Goal: Task Accomplishment & Management: Use online tool/utility

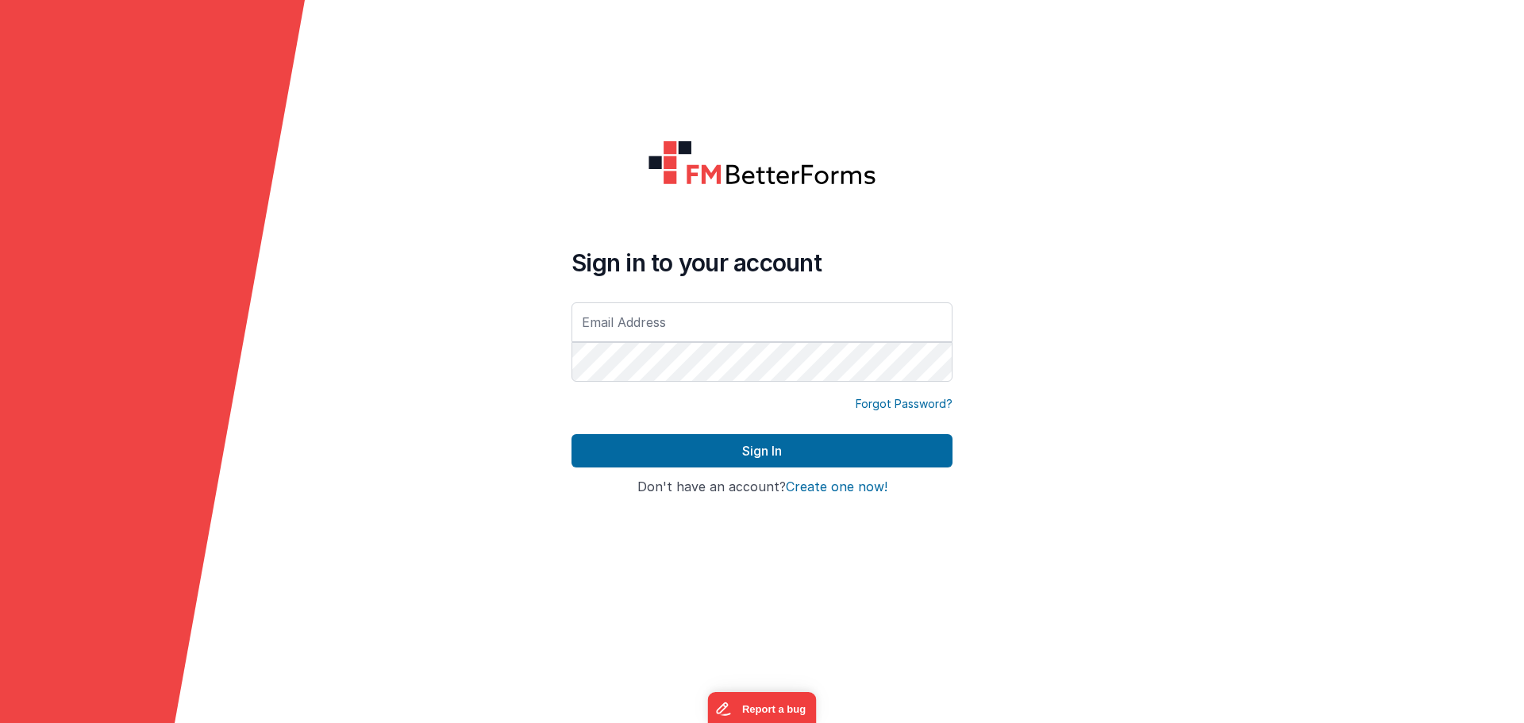
click at [1096, 255] on form "Sign in to your account Forgot Password? Sign In Sign in with Google Don't have…" at bounding box center [762, 361] width 1524 height 723
click at [571, 385] on div at bounding box center [571, 385] width 0 height 0
type input "[EMAIL_ADDRESS][DOMAIN_NAME]"
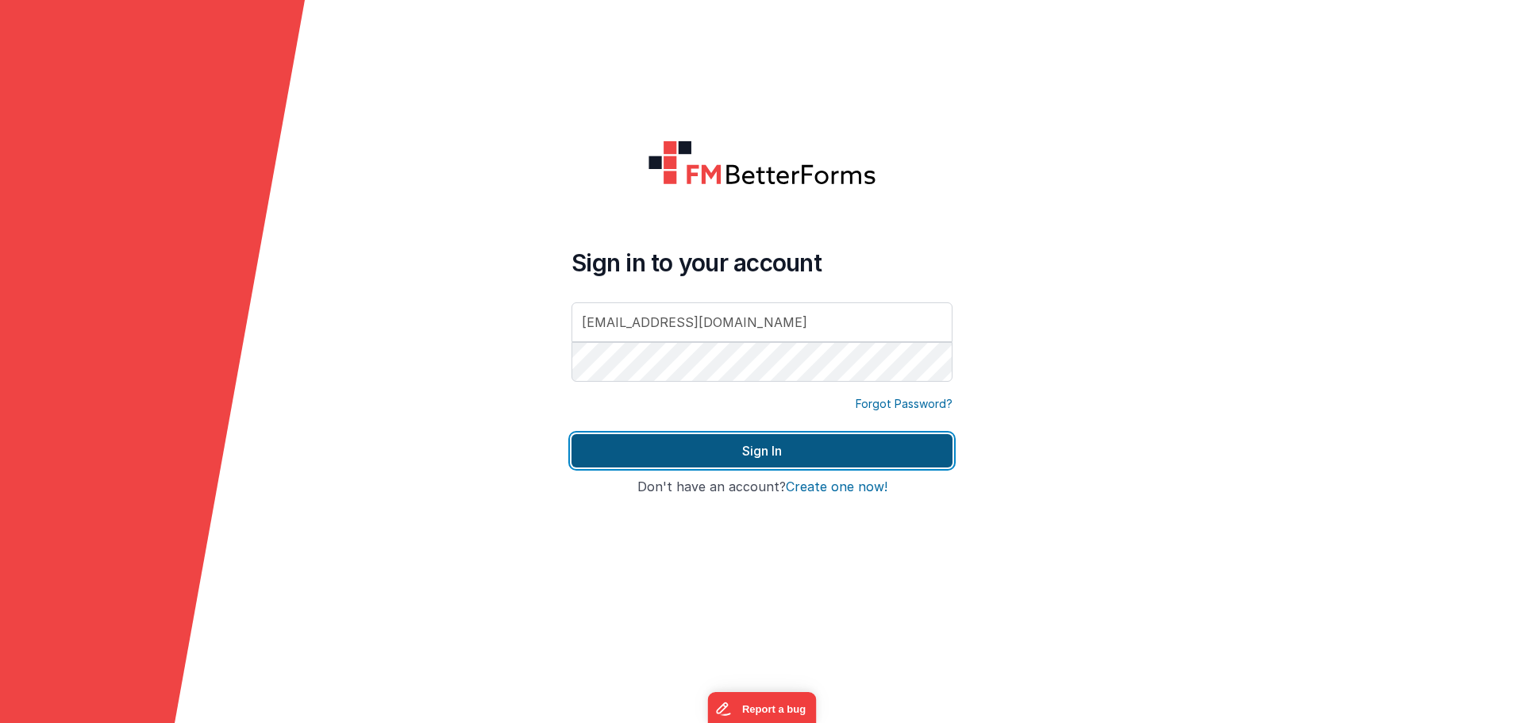
click at [772, 453] on button "Sign In" at bounding box center [761, 450] width 381 height 33
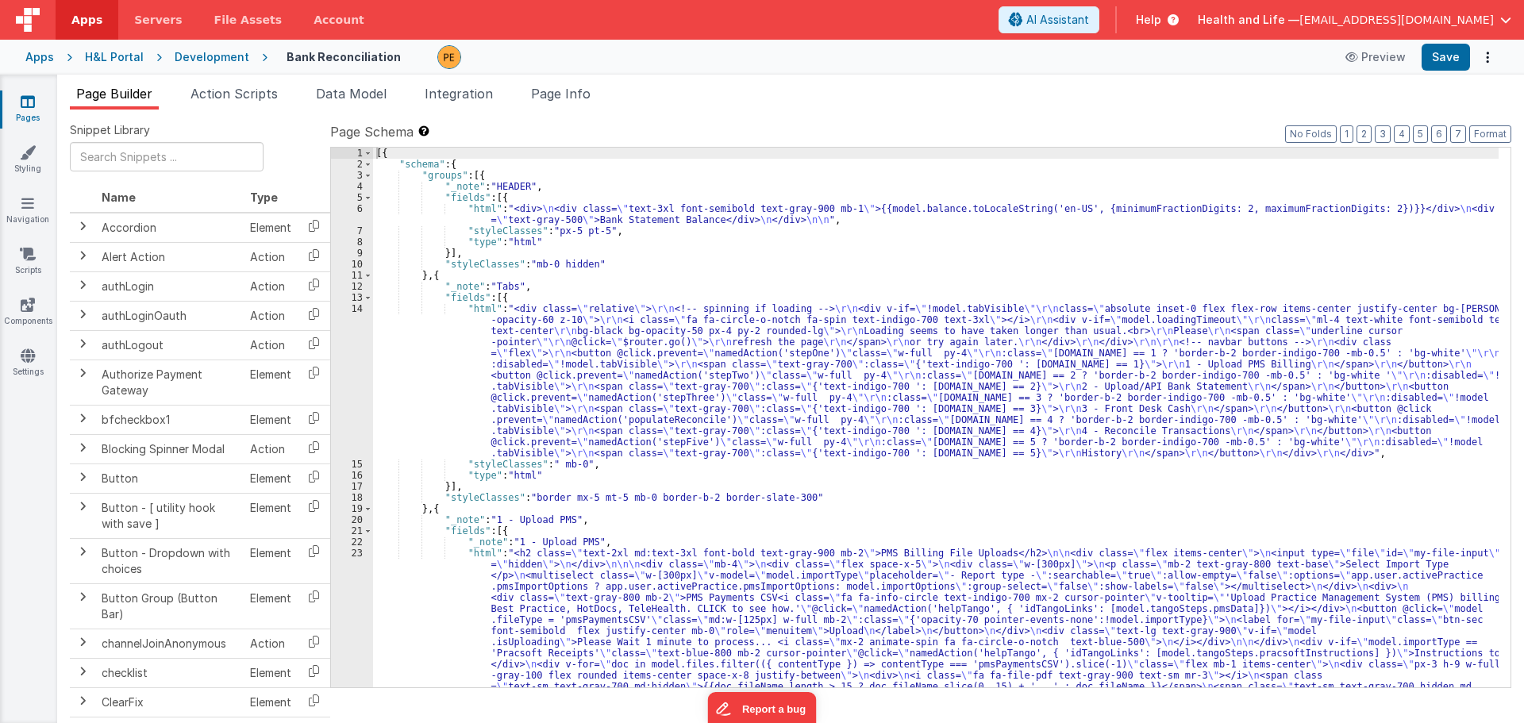
click at [225, 55] on div "Development" at bounding box center [212, 57] width 75 height 16
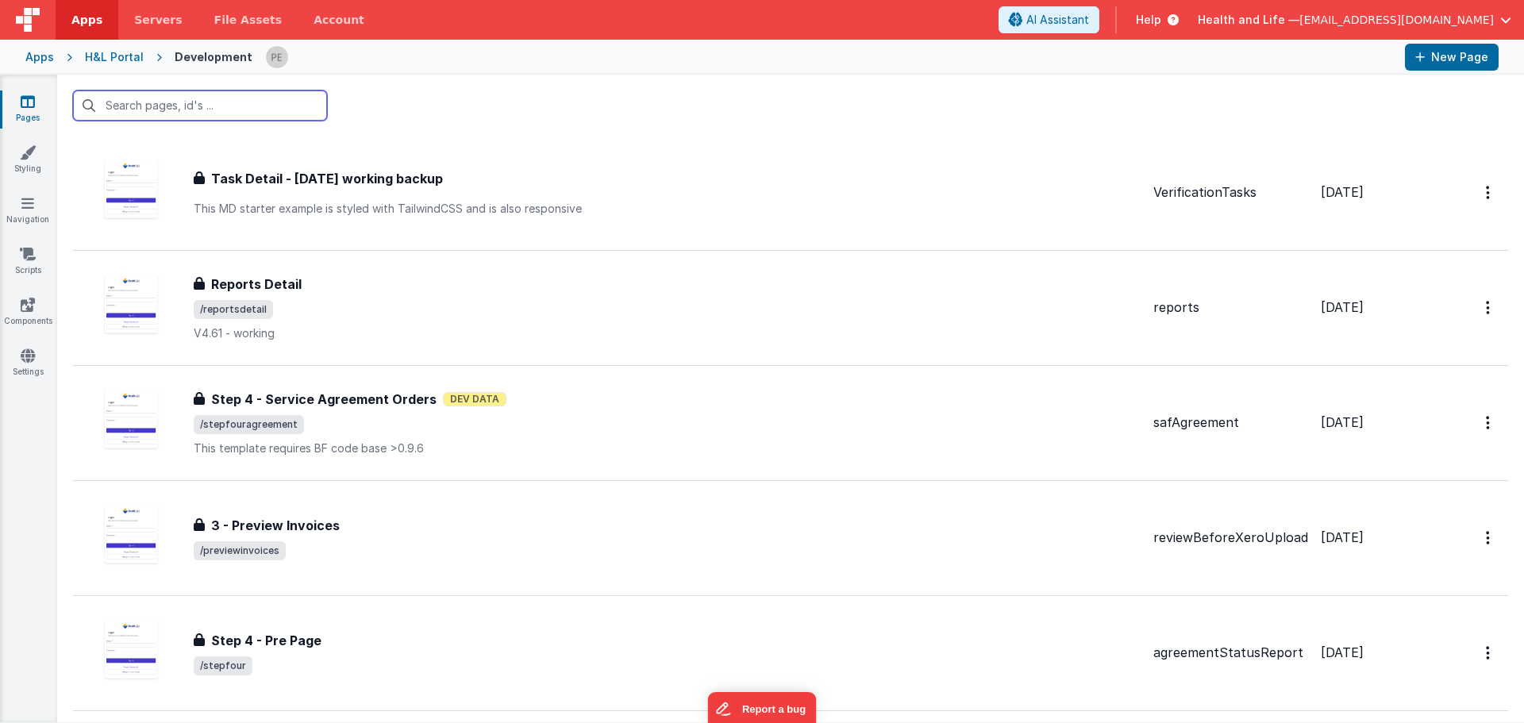
scroll to position [476, 0]
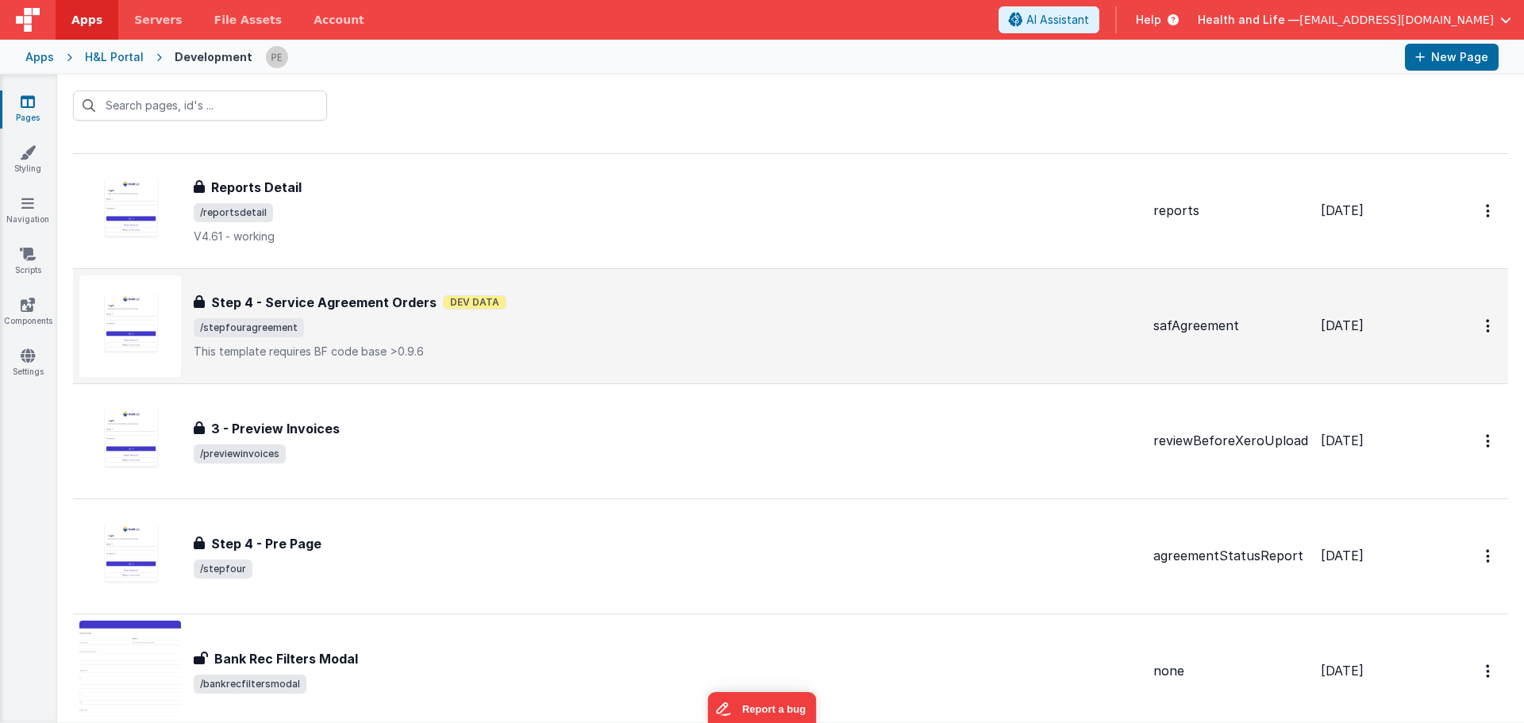
click at [383, 319] on span "/stepfouragreement" at bounding box center [667, 327] width 947 height 19
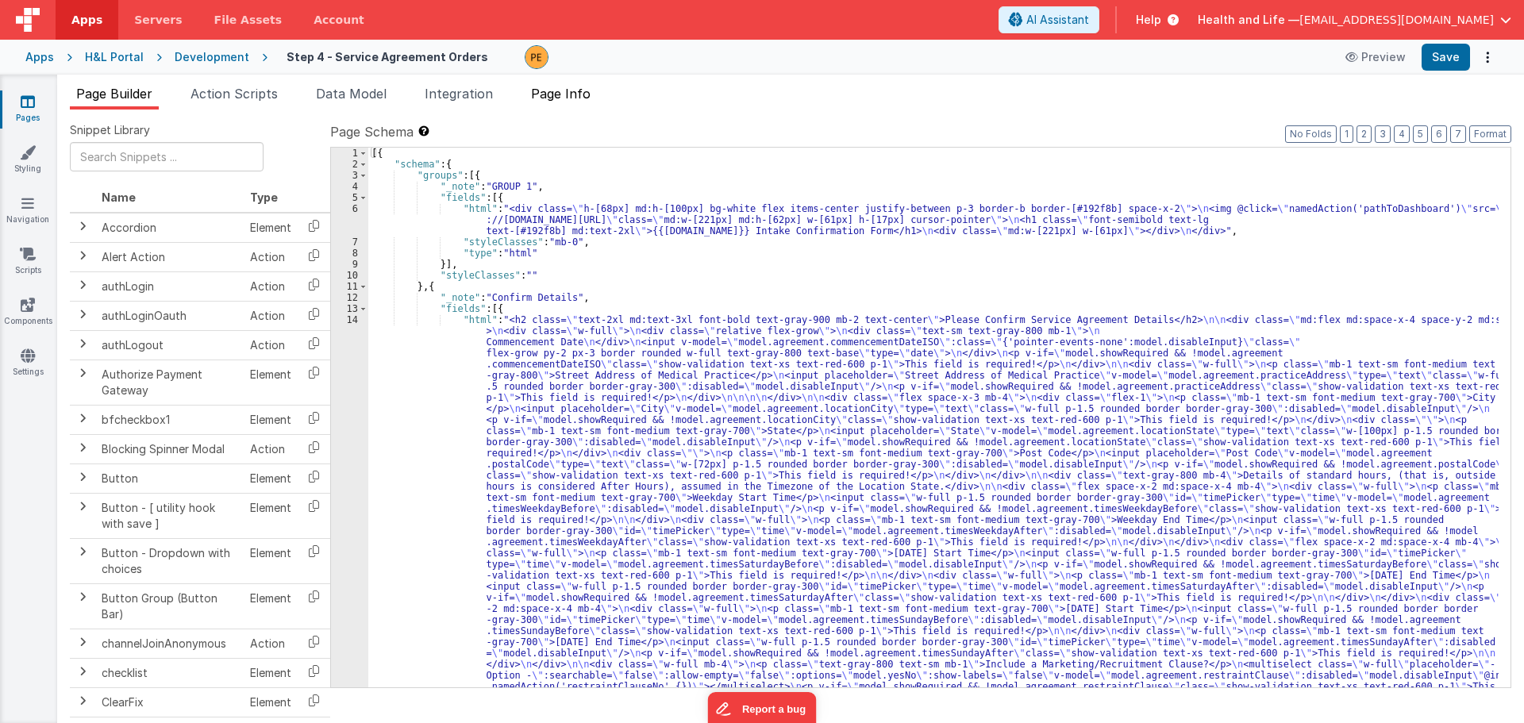
click at [585, 97] on span "Page Info" at bounding box center [561, 94] width 60 height 16
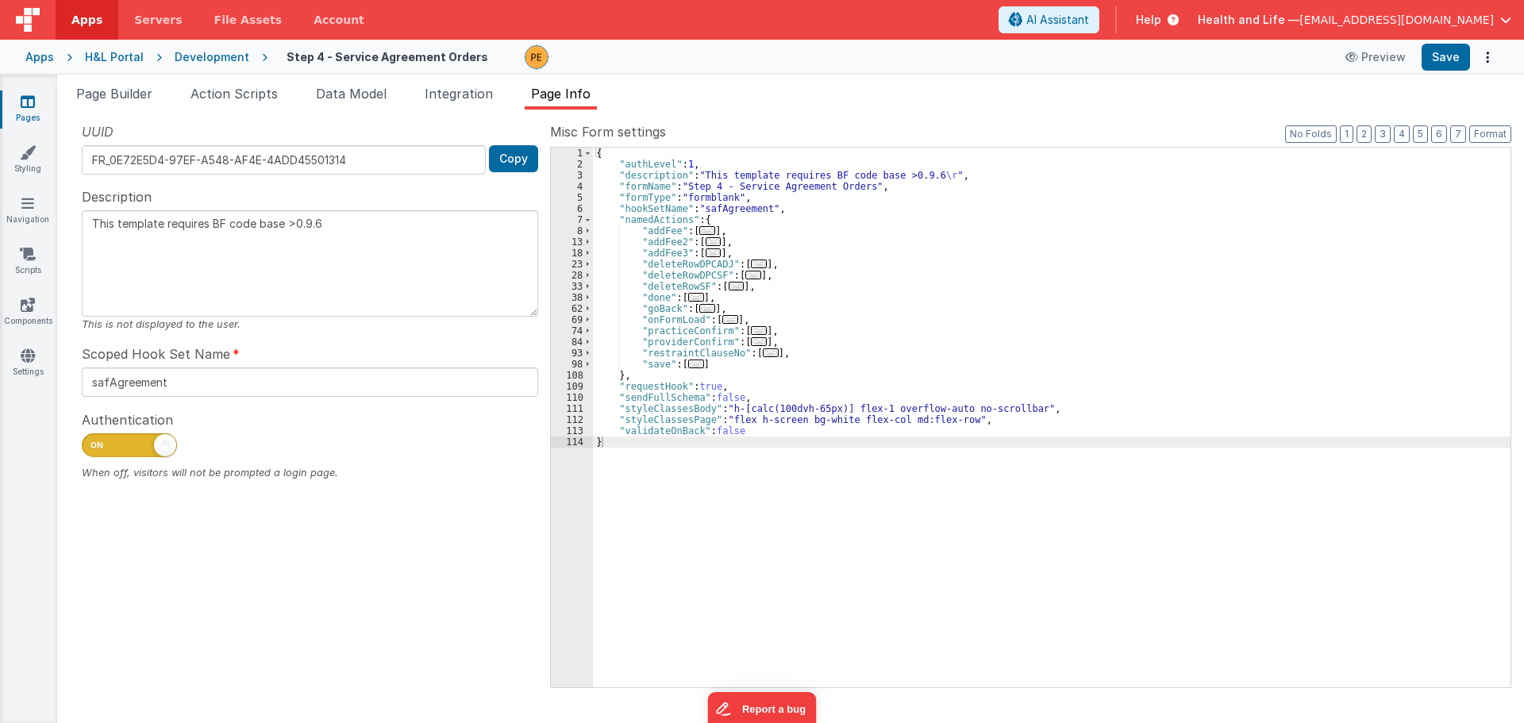
click at [207, 55] on div "Development" at bounding box center [212, 57] width 75 height 16
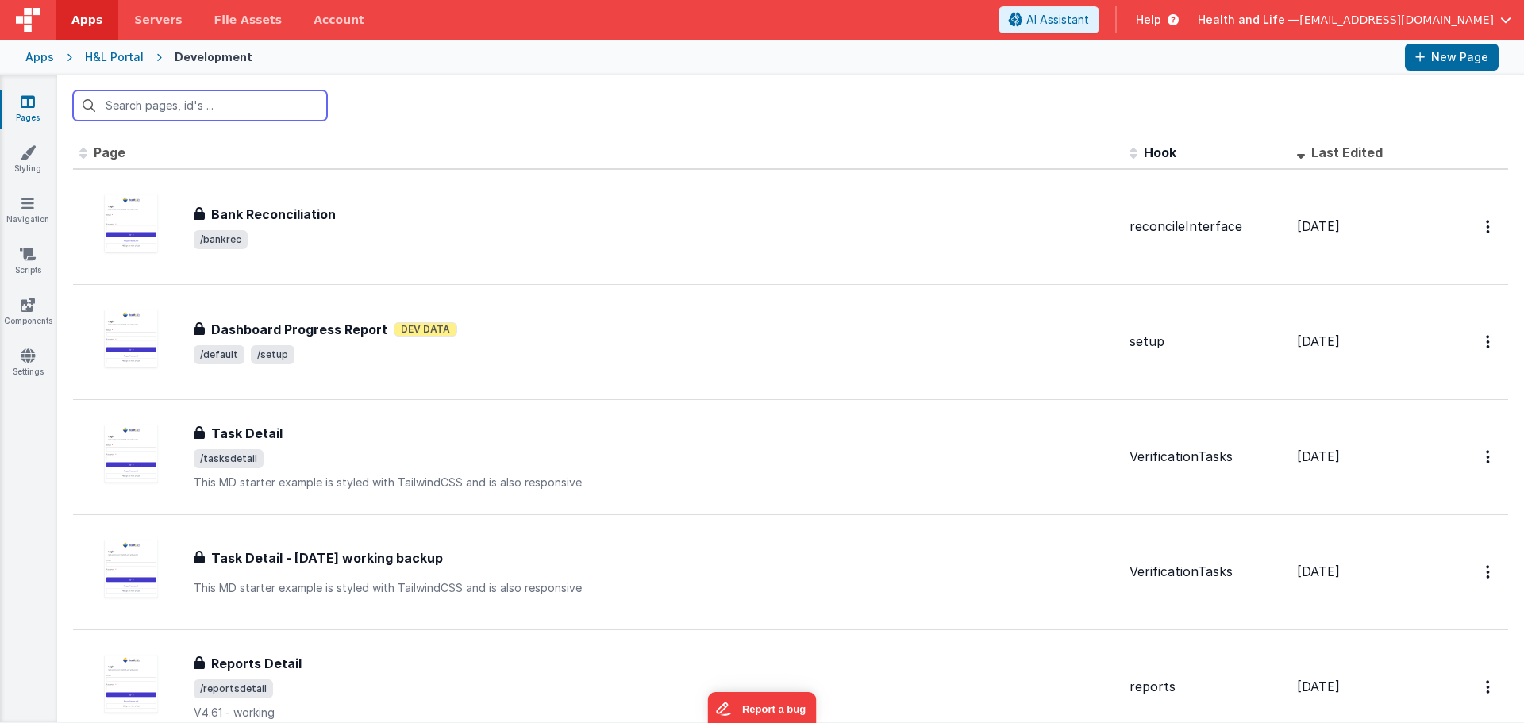
click at [224, 98] on input "text" at bounding box center [200, 105] width 254 height 30
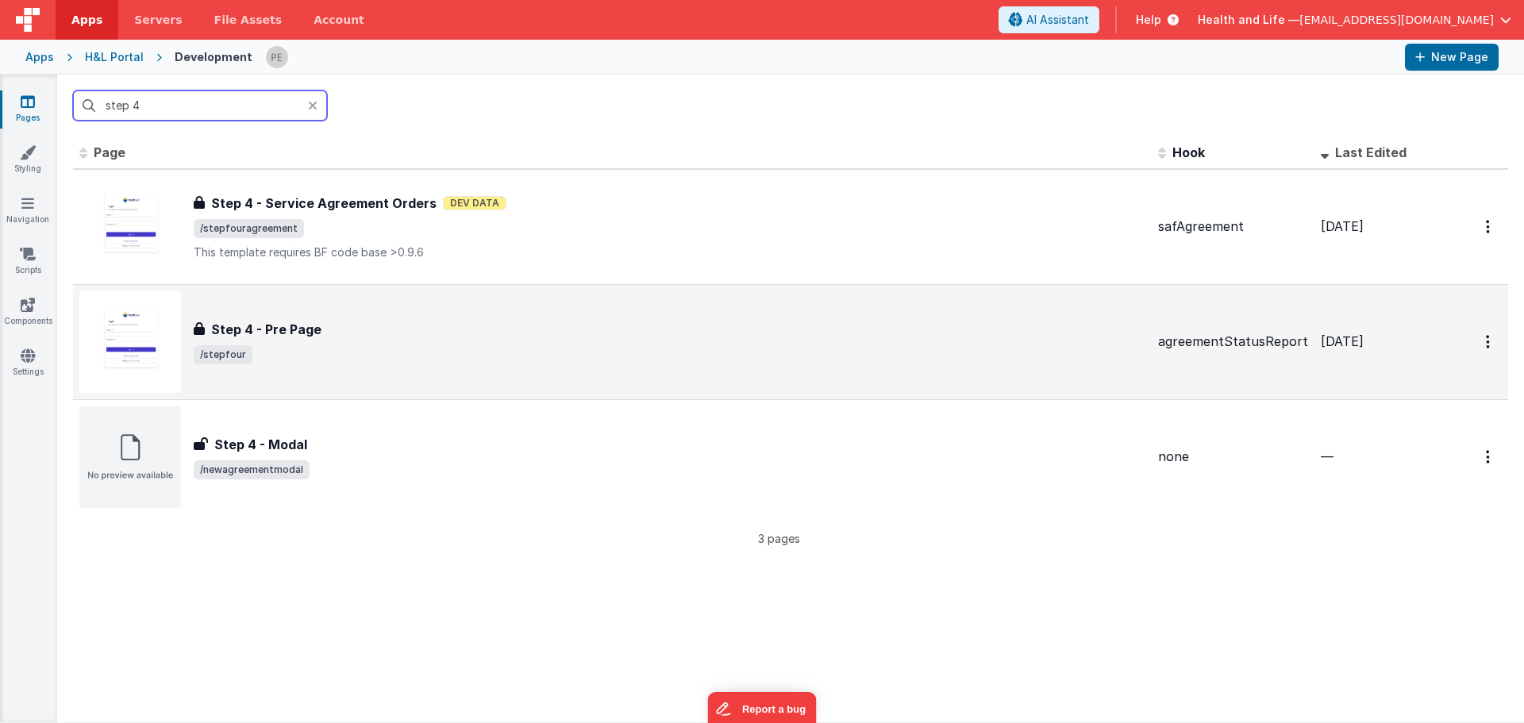
type input "step 4"
click at [371, 336] on div "Step 4 - Pre Page" at bounding box center [670, 329] width 952 height 19
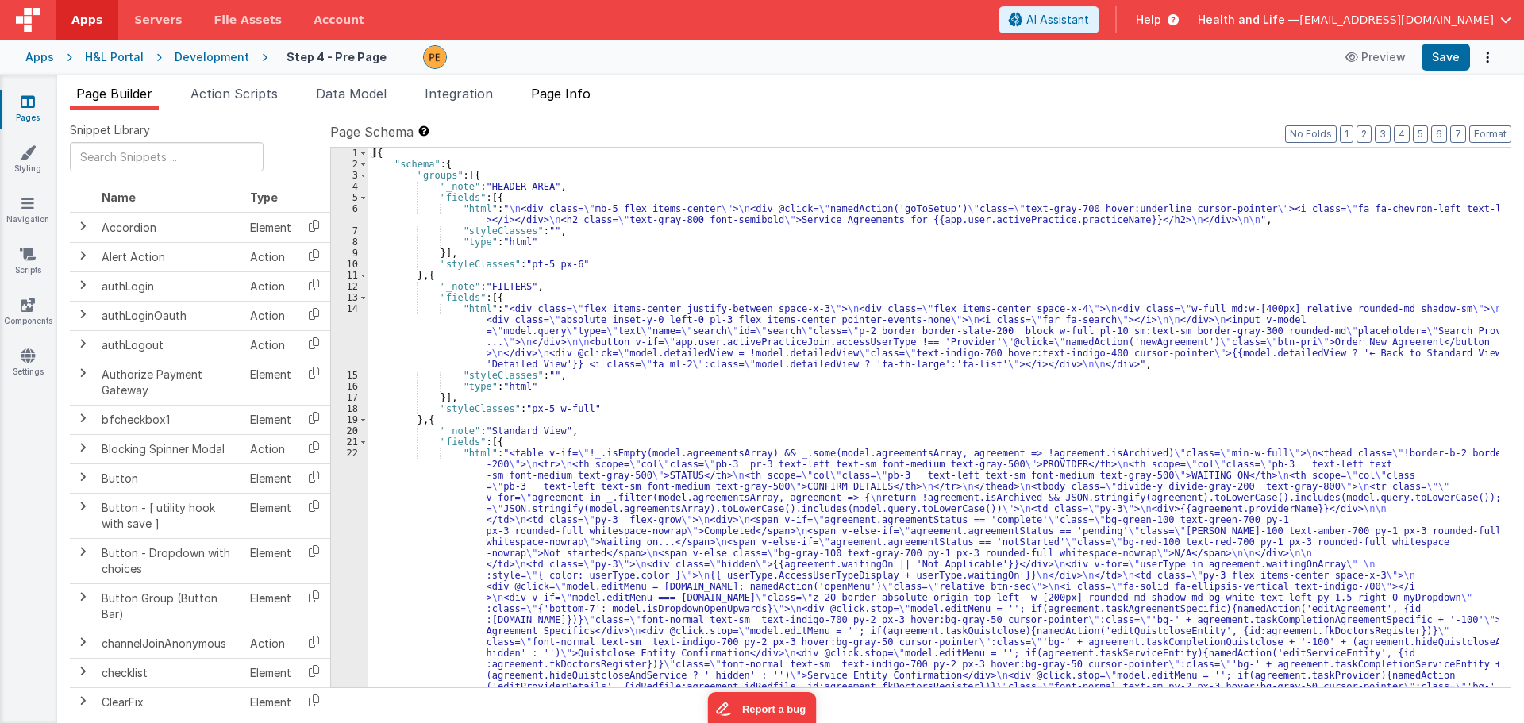
click at [556, 99] on span "Page Info" at bounding box center [561, 94] width 60 height 16
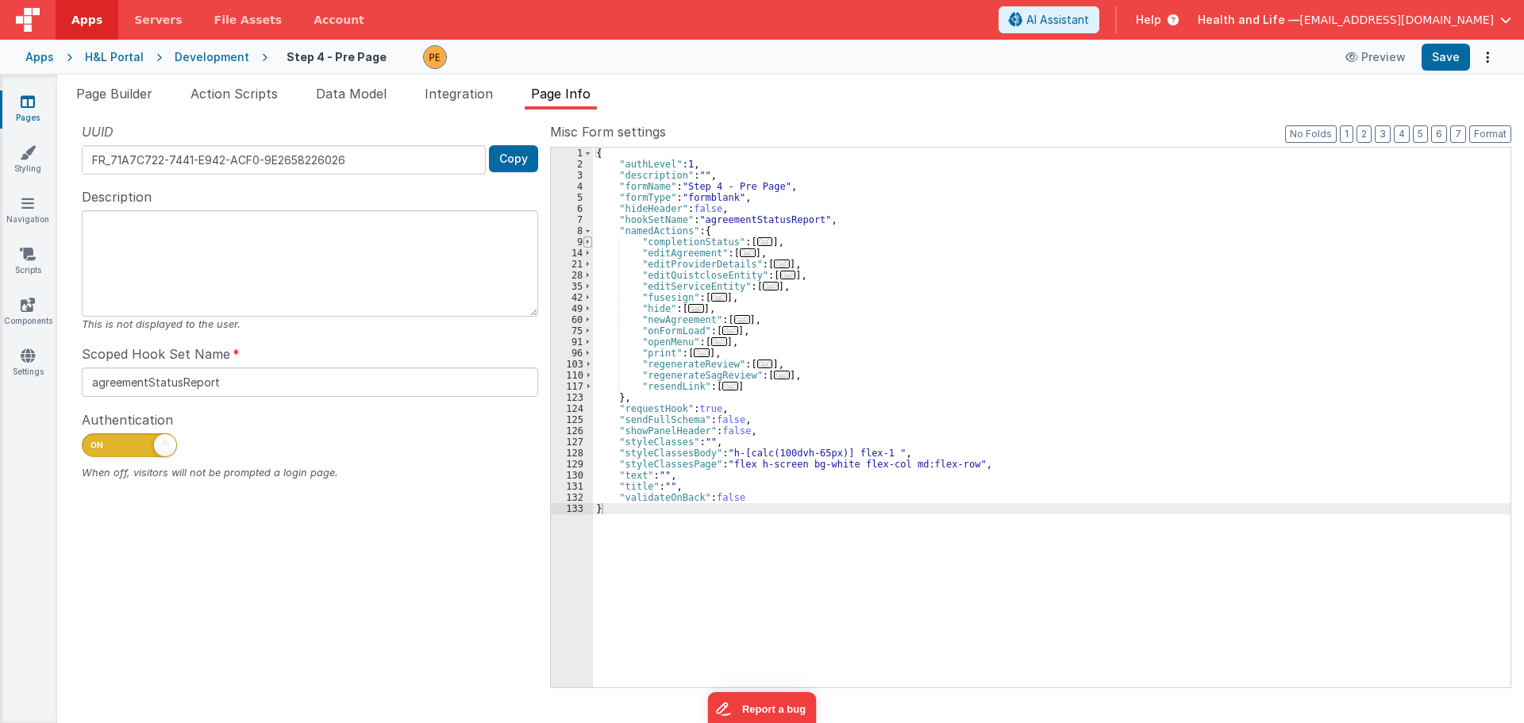
click at [587, 246] on span at bounding box center [587, 241] width 9 height 11
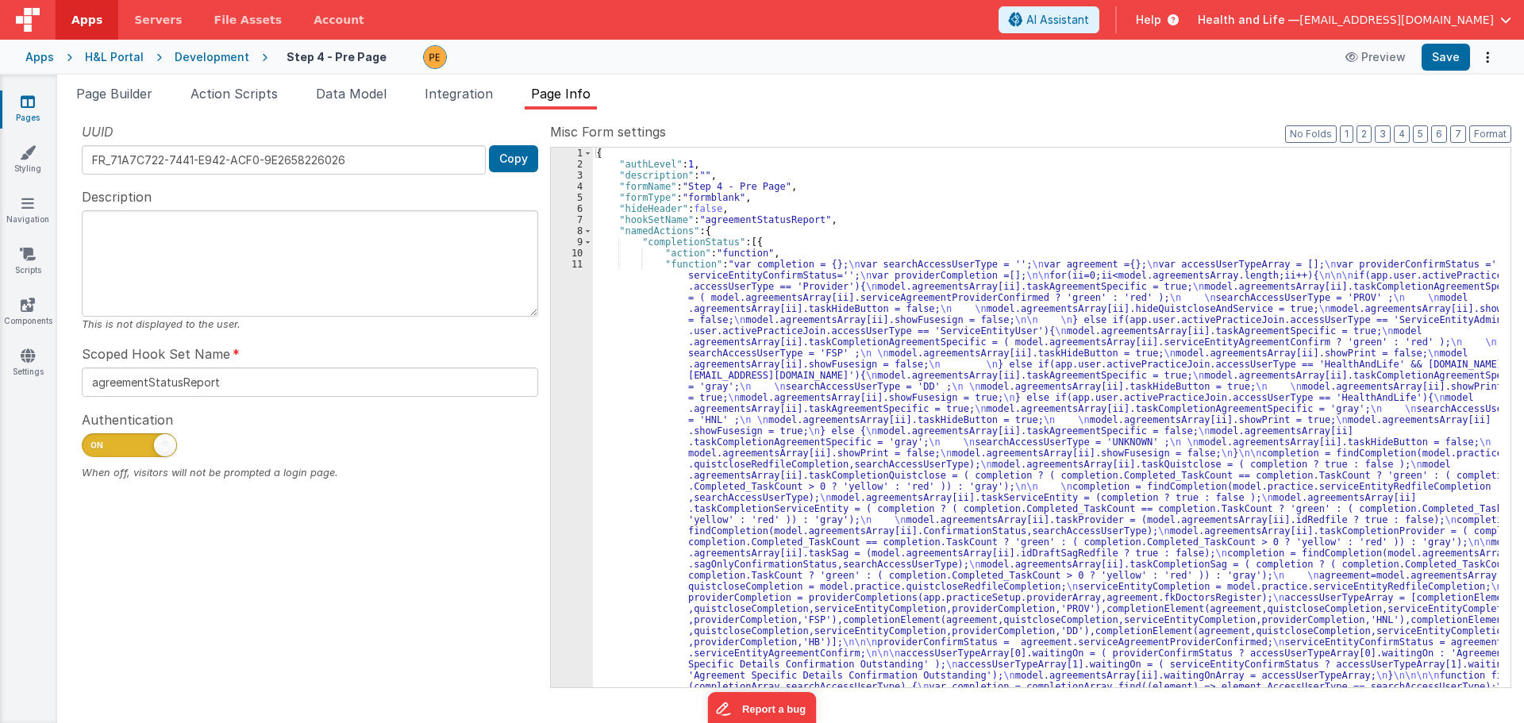
click at [632, 341] on div "{ "authLevel" : 1 , "description" : "" , "formName" : "Step 4 - Pre Page" , "fo…" at bounding box center [1045, 718] width 905 height 1140
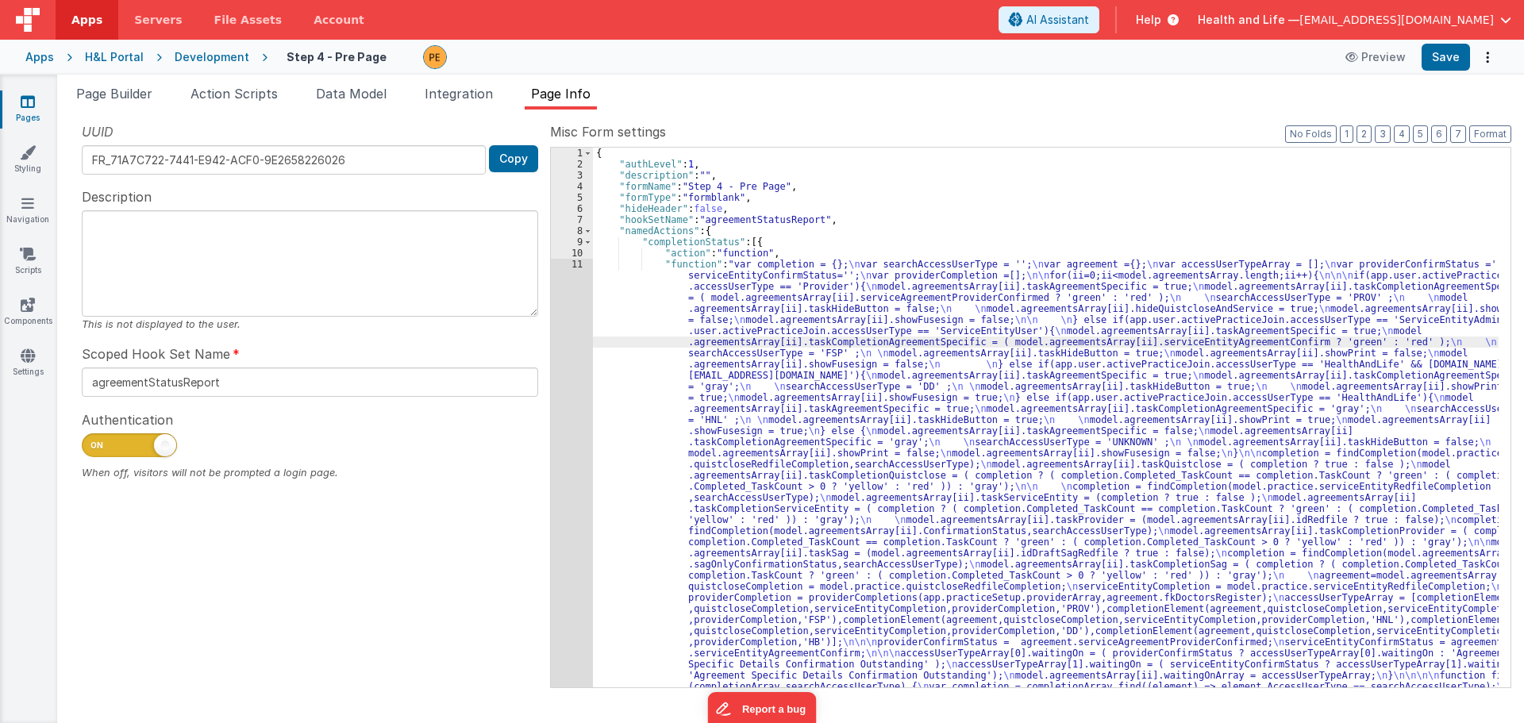
scroll to position [171, 0]
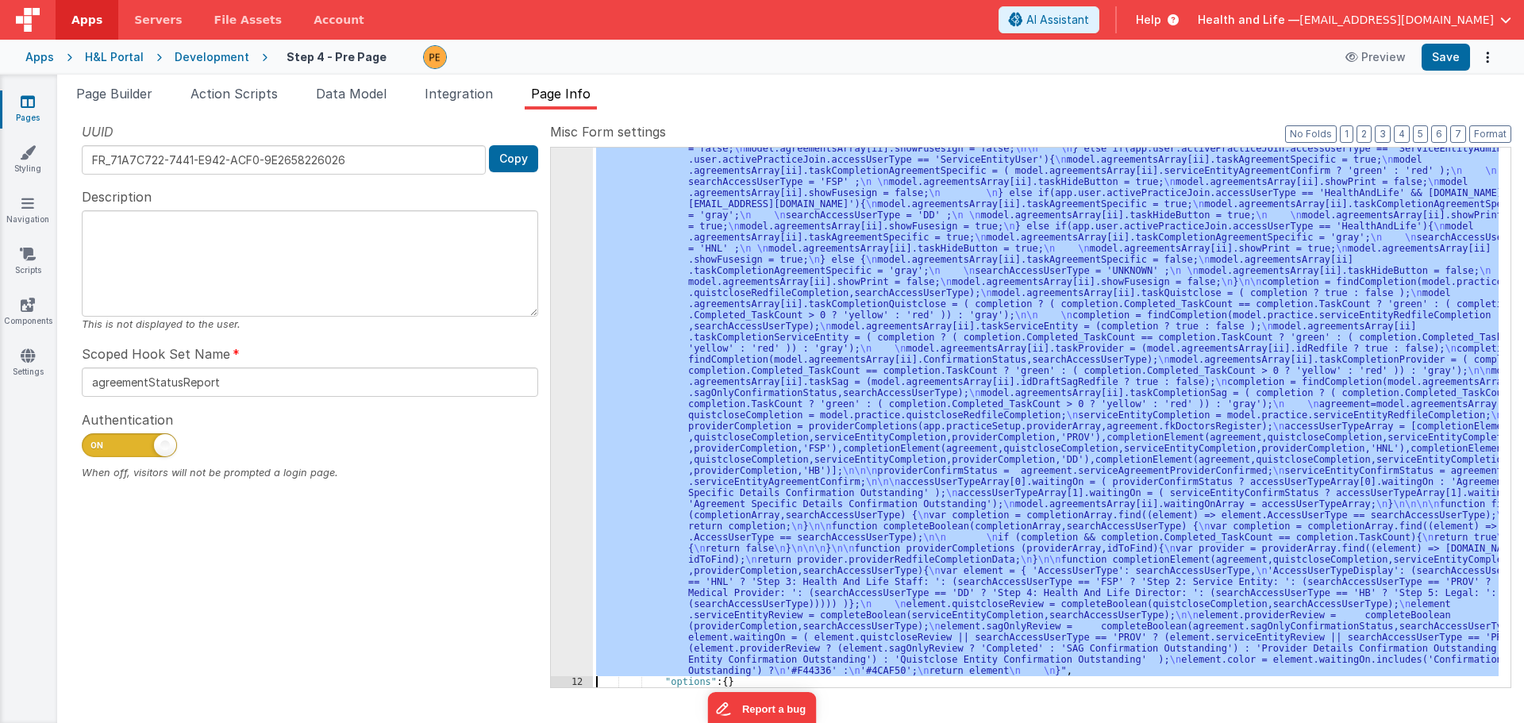
click at [556, 369] on div "11" at bounding box center [572, 381] width 42 height 589
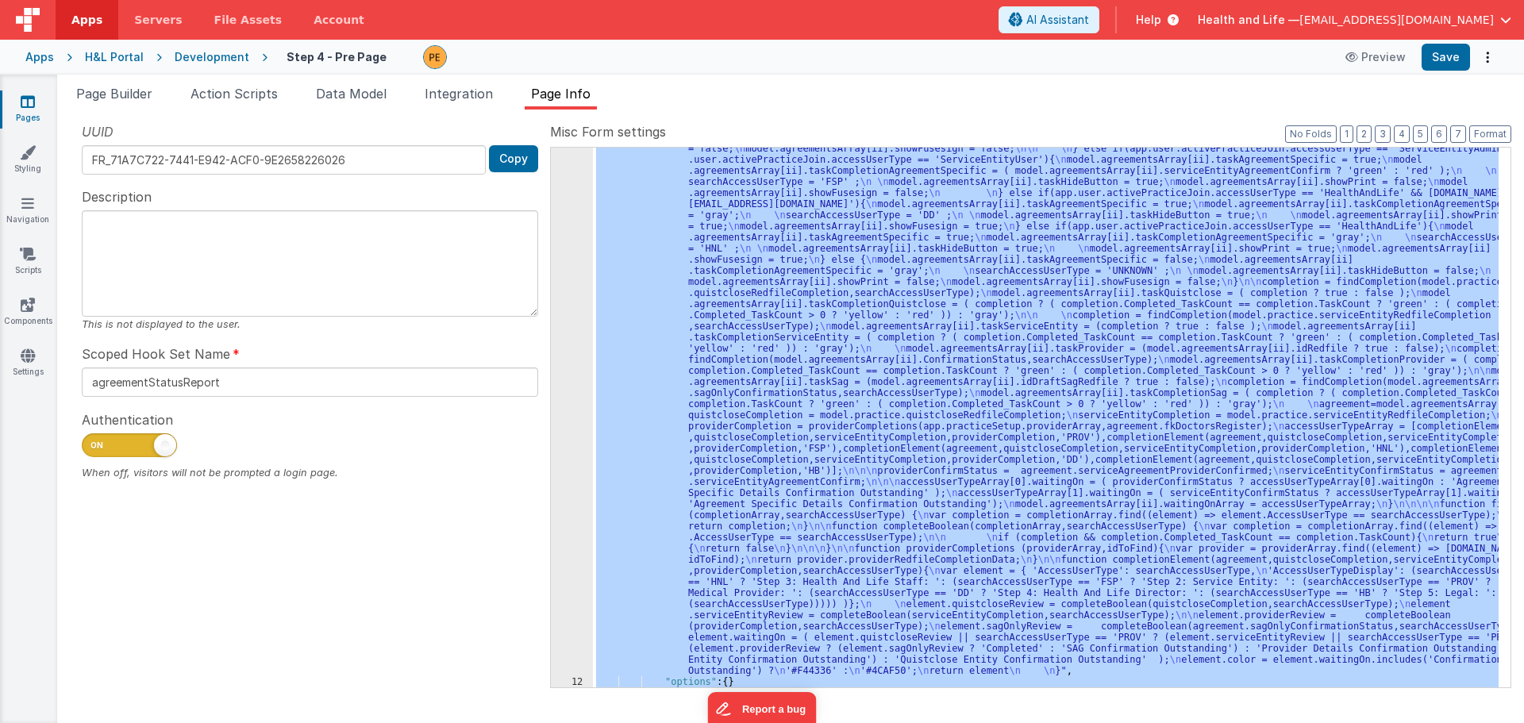
click at [563, 369] on div "11" at bounding box center [572, 381] width 42 height 589
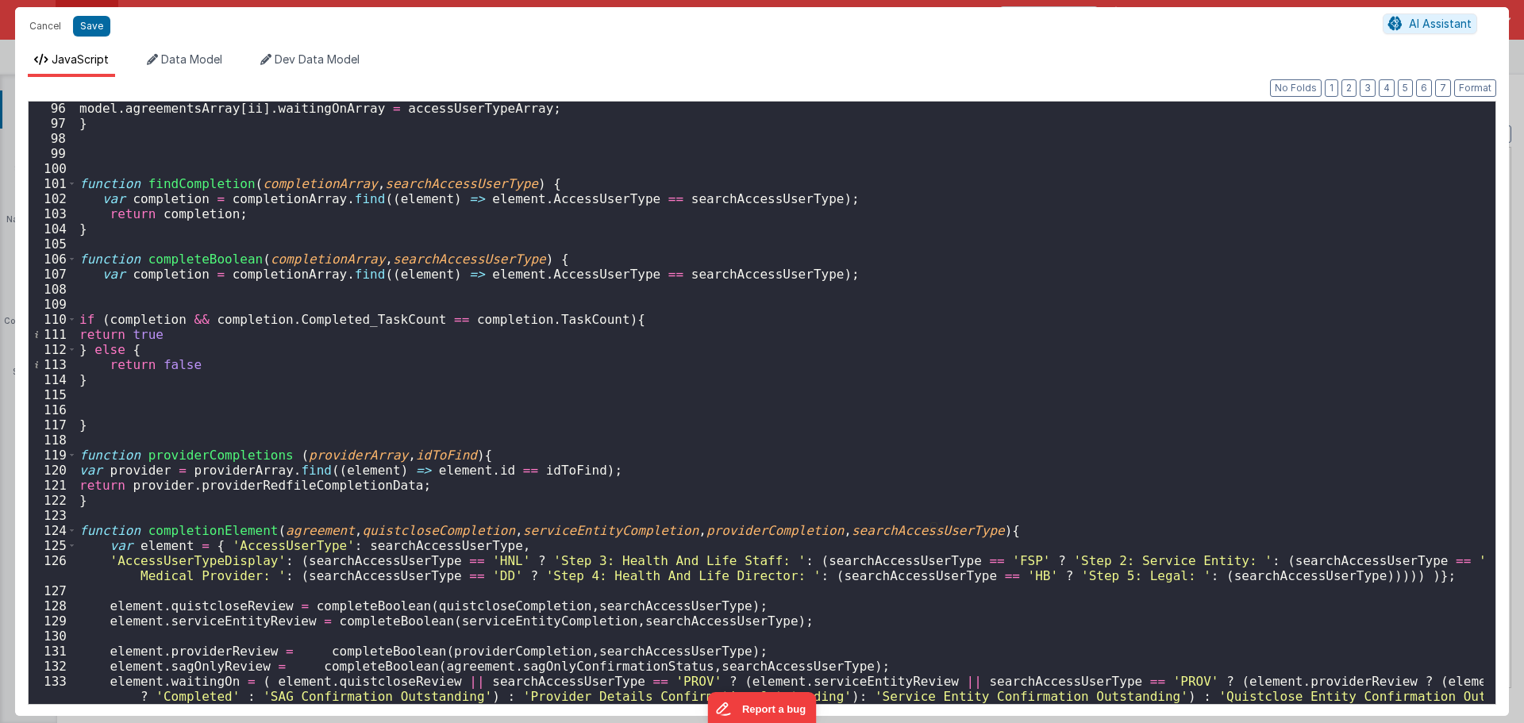
scroll to position [1614, 0]
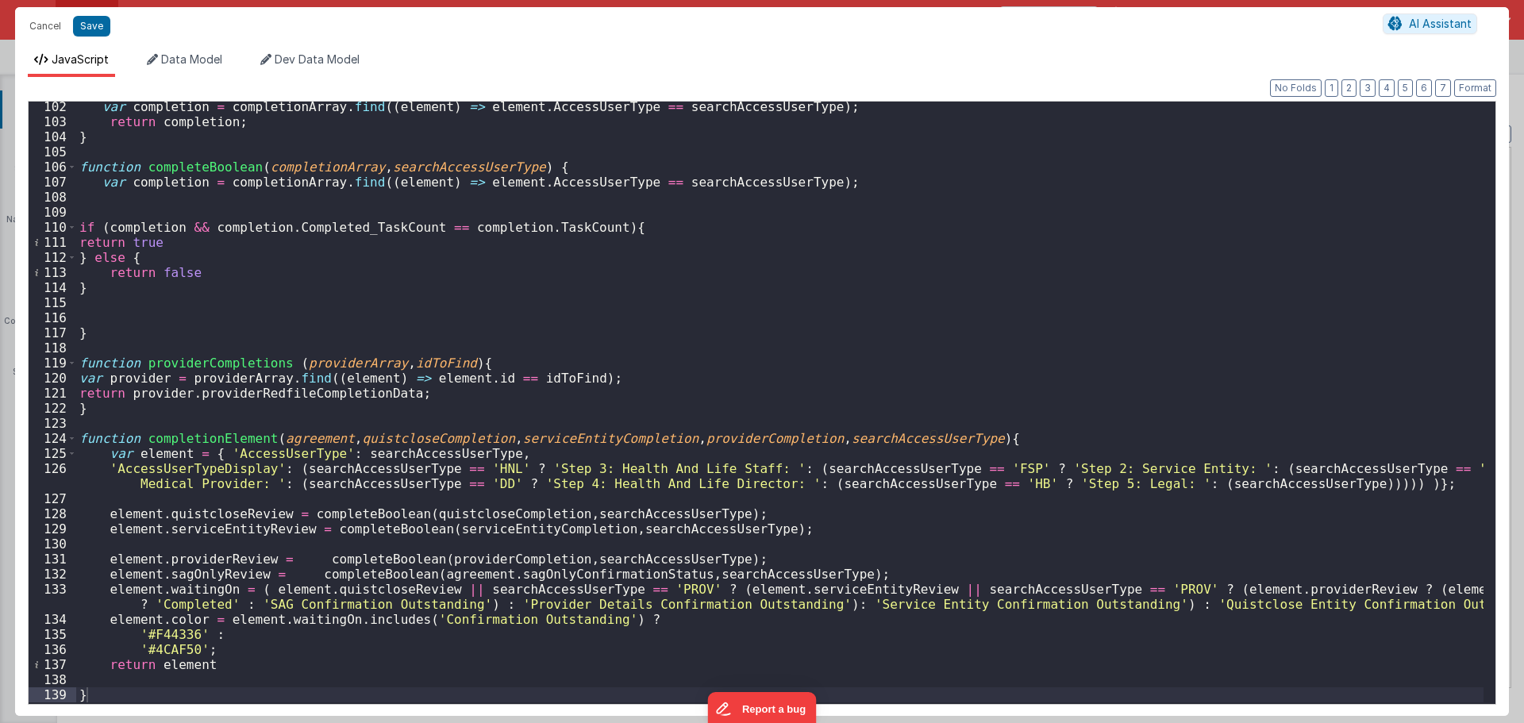
drag, startPoint x: 602, startPoint y: 718, endPoint x: 631, endPoint y: 717, distance: 28.6
click at [631, 717] on div "Cancel Save AI Assistant JavaScript Data Model Dev Data Model Format 7 6 5 4 3 …" at bounding box center [762, 361] width 1524 height 723
click at [569, 580] on div "var completion = completionArray . find (( element ) => element . AccessUserTyp…" at bounding box center [779, 414] width 1407 height 631
click at [581, 609] on div "var completion = completionArray . find (( element ) => element . AccessUserTyp…" at bounding box center [779, 414] width 1407 height 631
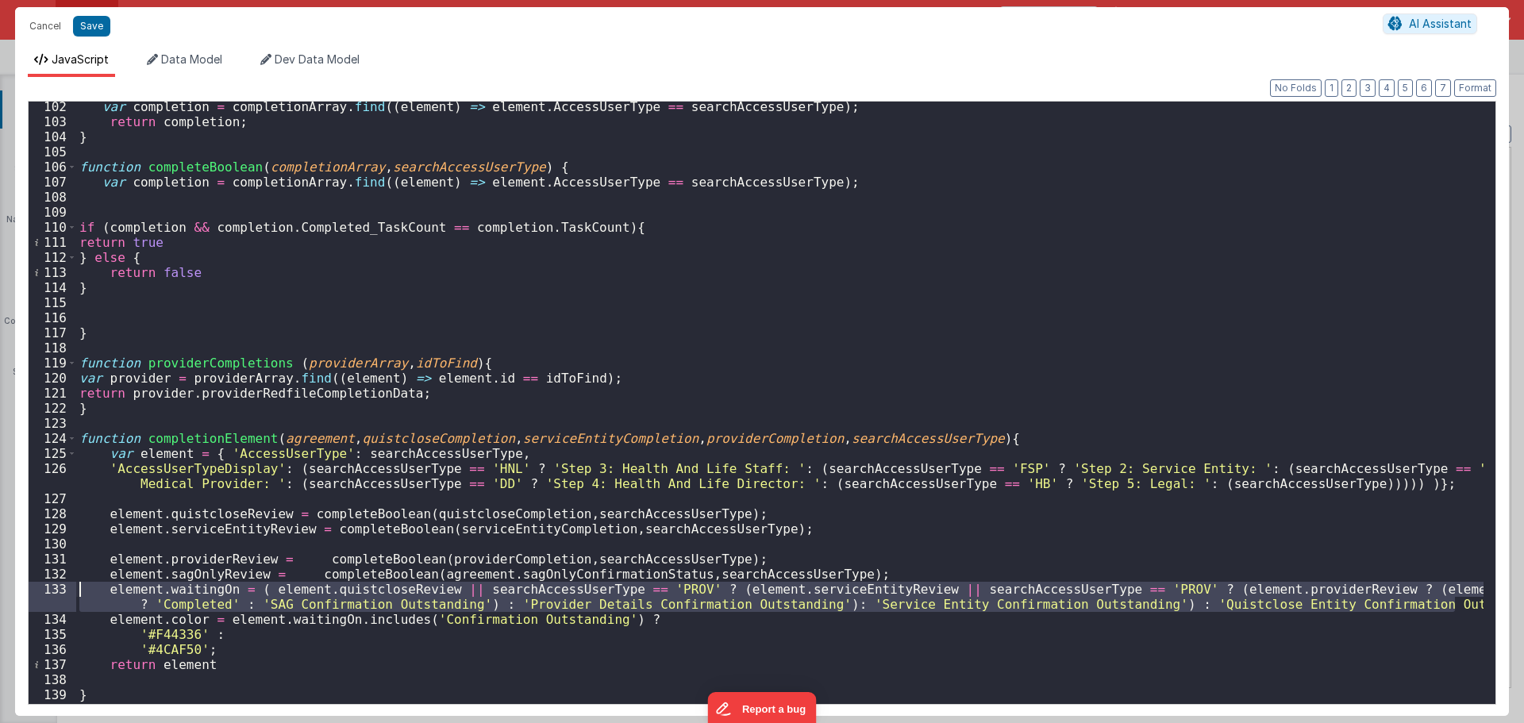
drag, startPoint x: 1461, startPoint y: 606, endPoint x: 24, endPoint y: 587, distance: 1437.3
click at [24, 587] on div "Format 7 6 5 4 3 2 1 No Folds 102 103 104 105 106 107 108 109 110 111 112 113 1…" at bounding box center [762, 396] width 1494 height 639
click at [1454, 608] on div "var completion = completionArray . find (( element ) => element . AccessUserTyp…" at bounding box center [779, 403] width 1407 height 602
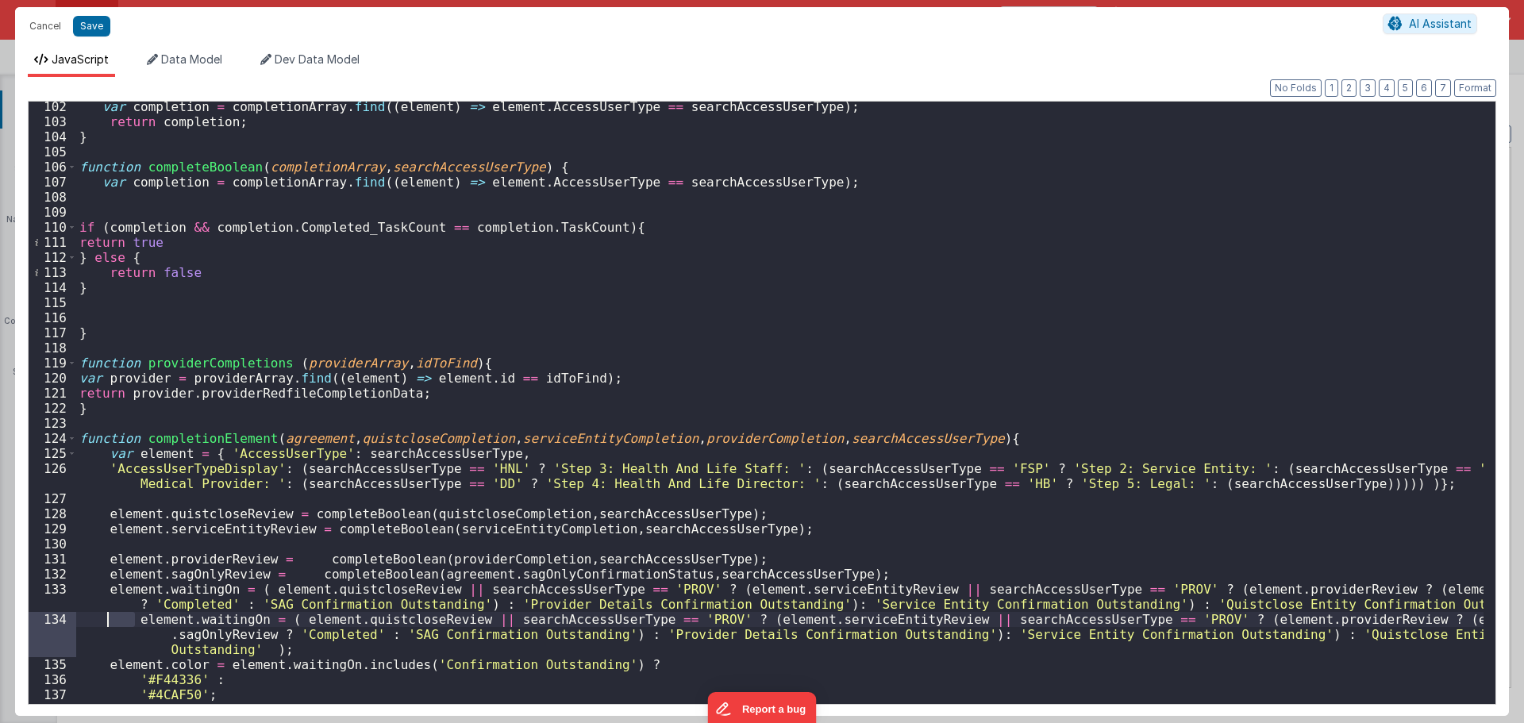
drag, startPoint x: 136, startPoint y: 617, endPoint x: 104, endPoint y: 622, distance: 32.9
click at [104, 622] on div "var completion = completionArray . find (( element ) => element . AccessUserTyp…" at bounding box center [779, 414] width 1407 height 631
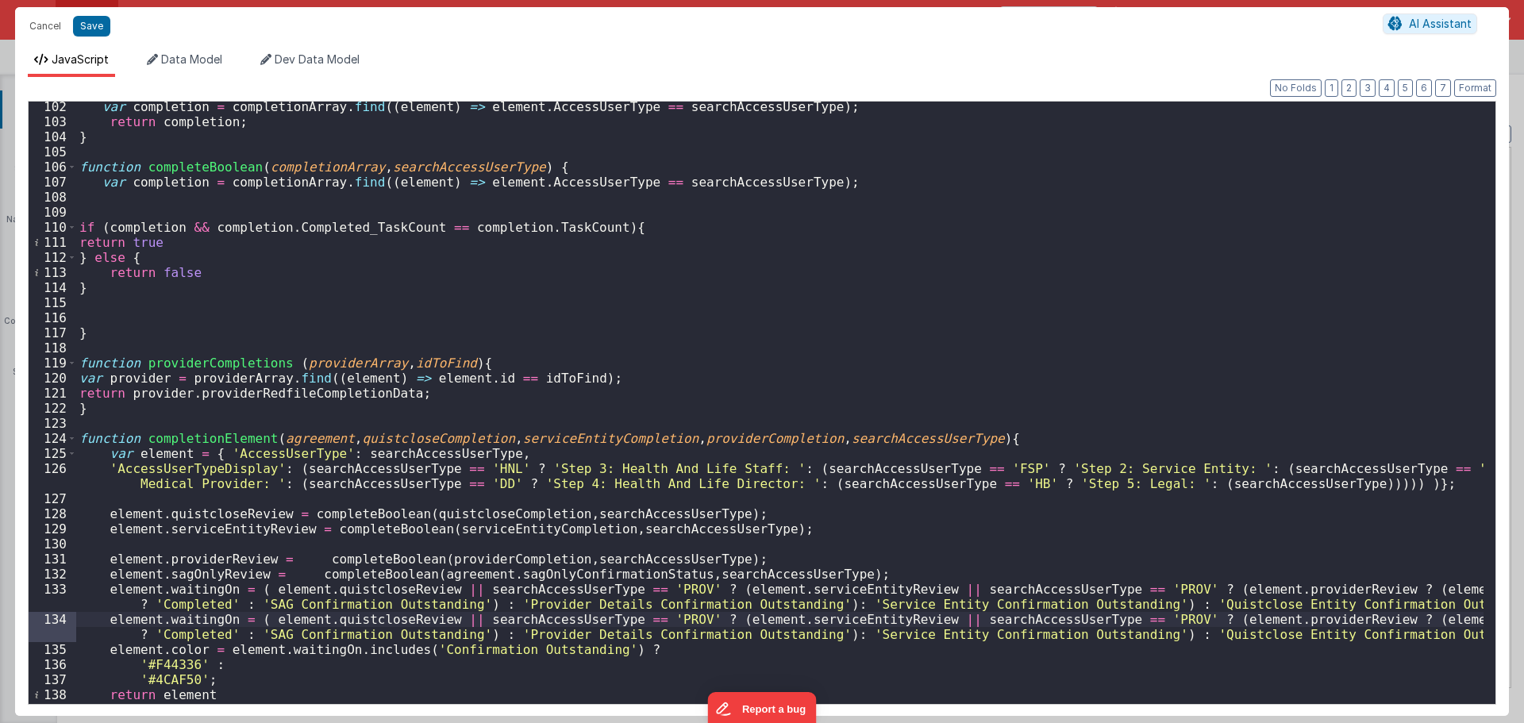
click at [195, 623] on div "var completion = completionArray . find (( element ) => element . AccessUserTyp…" at bounding box center [779, 414] width 1407 height 631
click at [300, 627] on div "var completion = completionArray . find (( element ) => element . AccessUserTyp…" at bounding box center [779, 414] width 1407 height 631
click at [302, 617] on div "var completion = completionArray . find (( element ) => element . AccessUserTyp…" at bounding box center [779, 414] width 1407 height 631
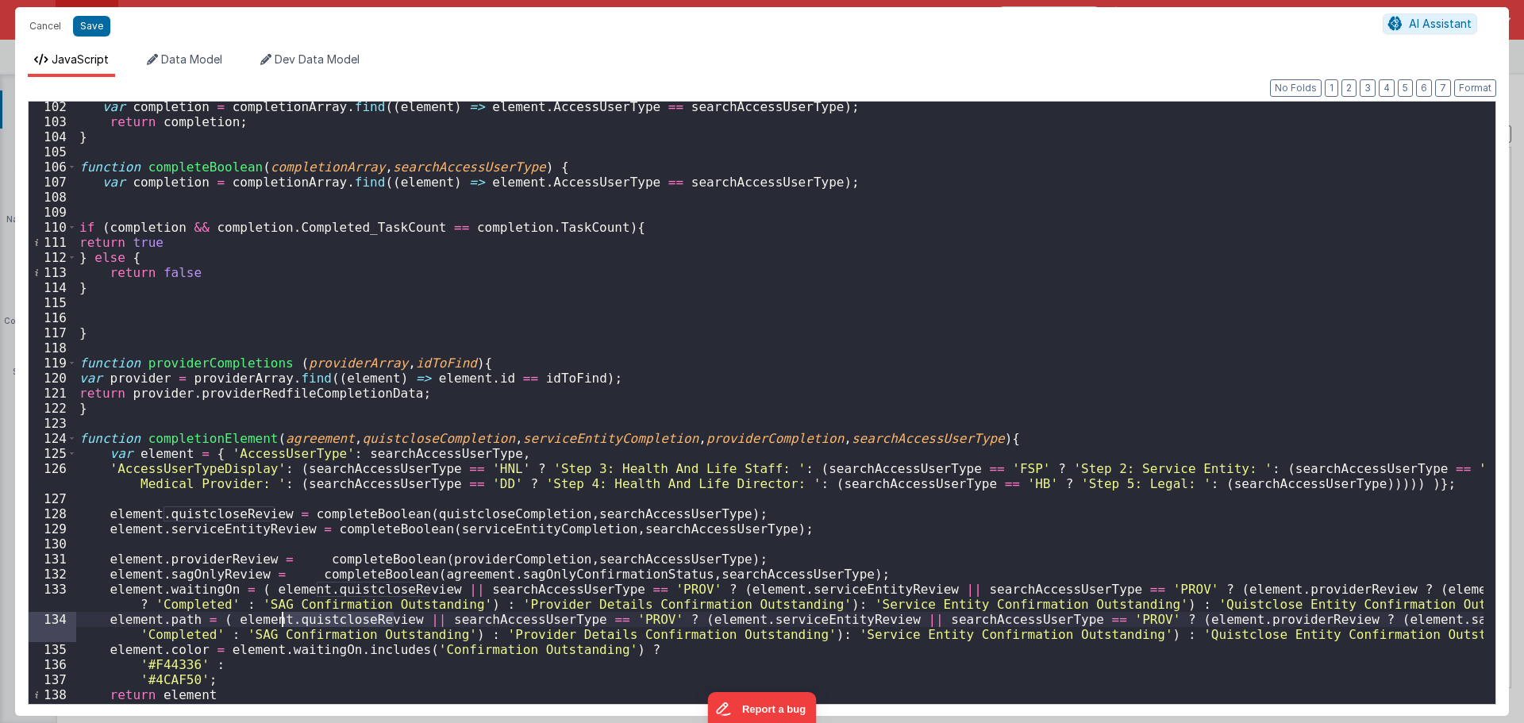
click at [501, 615] on div "var completion = completionArray . find (( element ) => element . AccessUserTyp…" at bounding box center [779, 414] width 1407 height 631
click at [725, 624] on div "var completion = completionArray . find (( element ) => element . AccessUserTyp…" at bounding box center [779, 414] width 1407 height 631
click at [726, 624] on div "var completion = completionArray . find (( element ) => element . AccessUserTyp…" at bounding box center [779, 414] width 1407 height 631
click at [606, 621] on div "var completion = completionArray . find (( element ) => element . AccessUserTyp…" at bounding box center [779, 414] width 1407 height 631
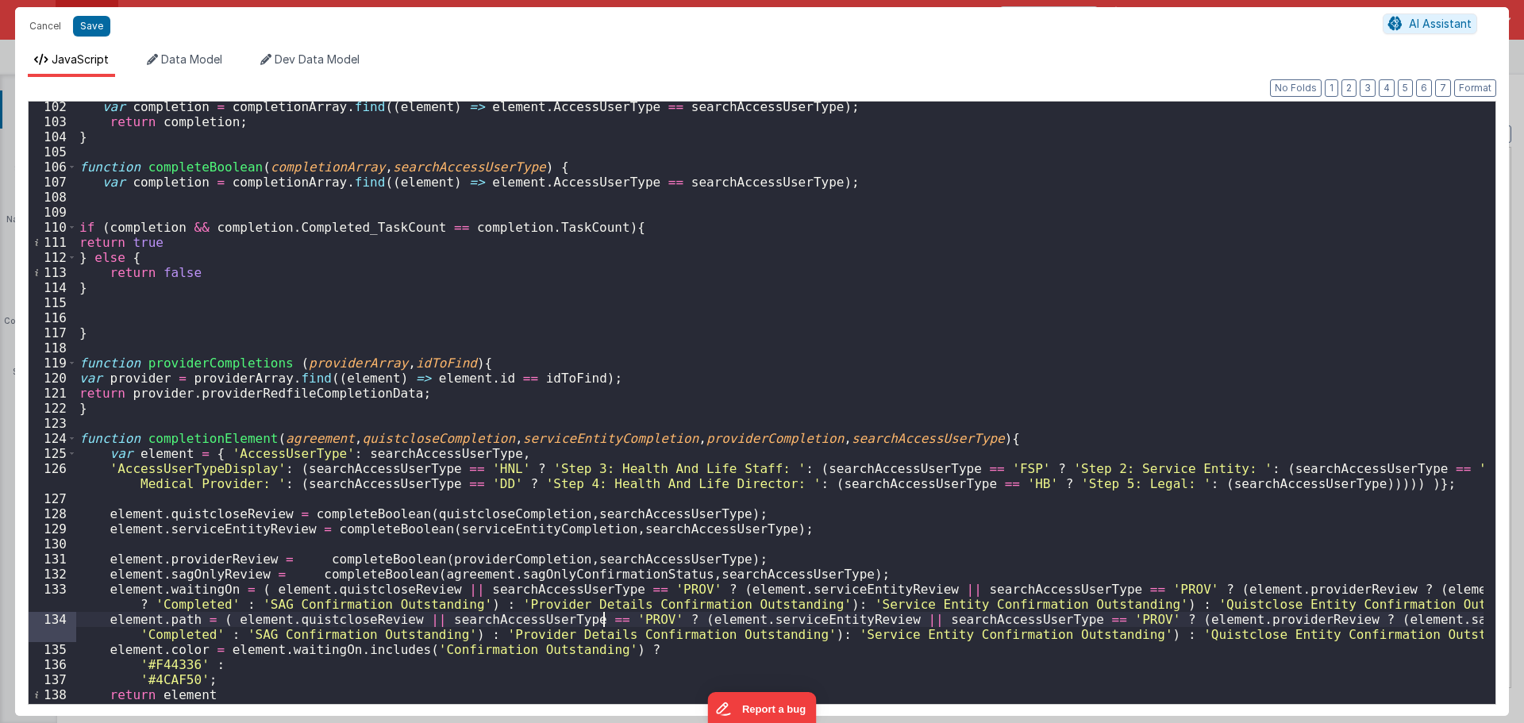
click at [606, 621] on div "var completion = completionArray . find (( element ) => element . AccessUserTyp…" at bounding box center [779, 414] width 1407 height 631
click at [298, 636] on div "var completion = completionArray . find (( element ) => element . AccessUserTyp…" at bounding box center [779, 414] width 1407 height 631
click at [304, 636] on div "var completion = completionArray . find (( element ) => element . AccessUserTyp…" at bounding box center [779, 403] width 1407 height 602
click at [304, 636] on div "var completion = completionArray . find (( element ) => element . AccessUserTyp…" at bounding box center [779, 414] width 1407 height 631
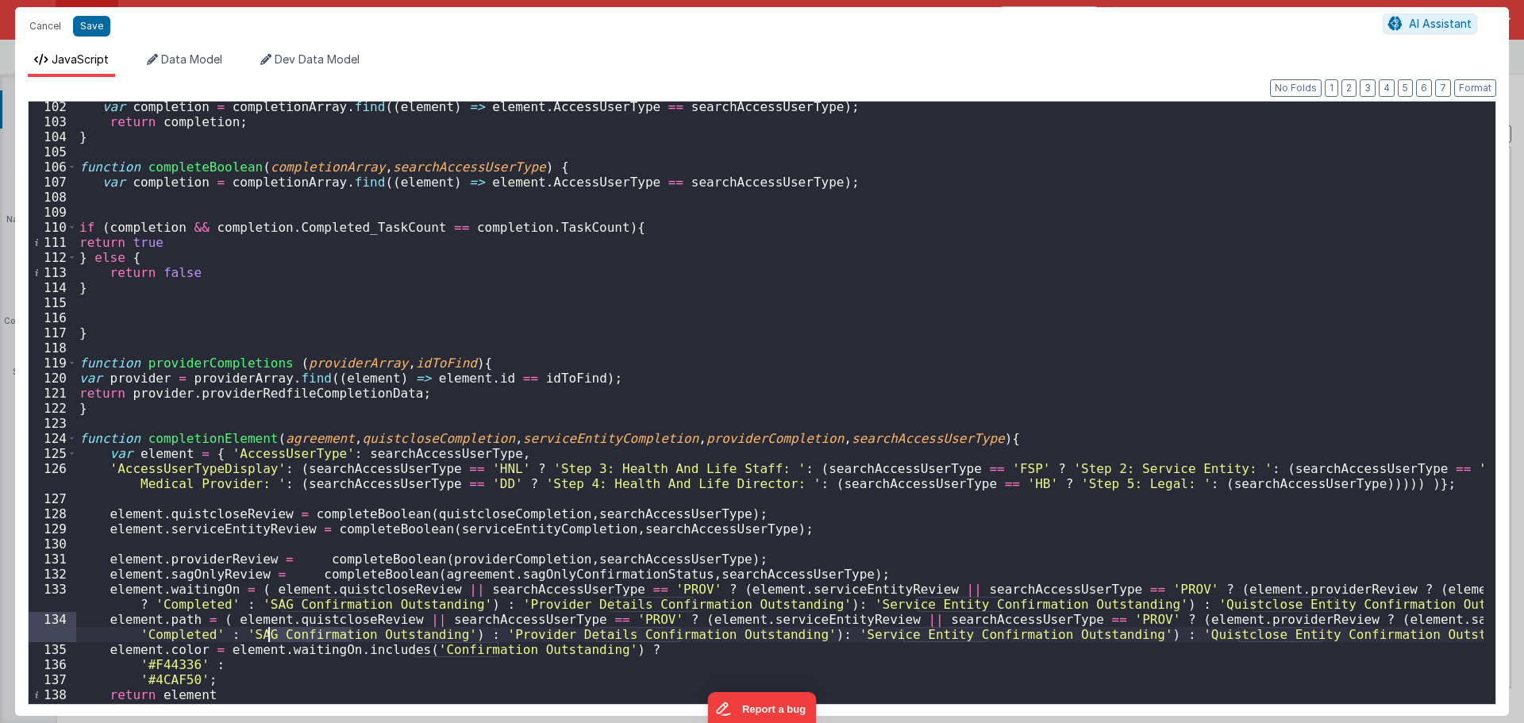
click at [517, 632] on div "var completion = completionArray . find (( element ) => element . AccessUserTyp…" at bounding box center [779, 414] width 1407 height 631
click at [559, 632] on div "var completion = completionArray . find (( element ) => element . AccessUserTyp…" at bounding box center [779, 414] width 1407 height 631
click at [590, 629] on div "var completion = completionArray . find (( element ) => element . AccessUserTyp…" at bounding box center [779, 403] width 1407 height 602
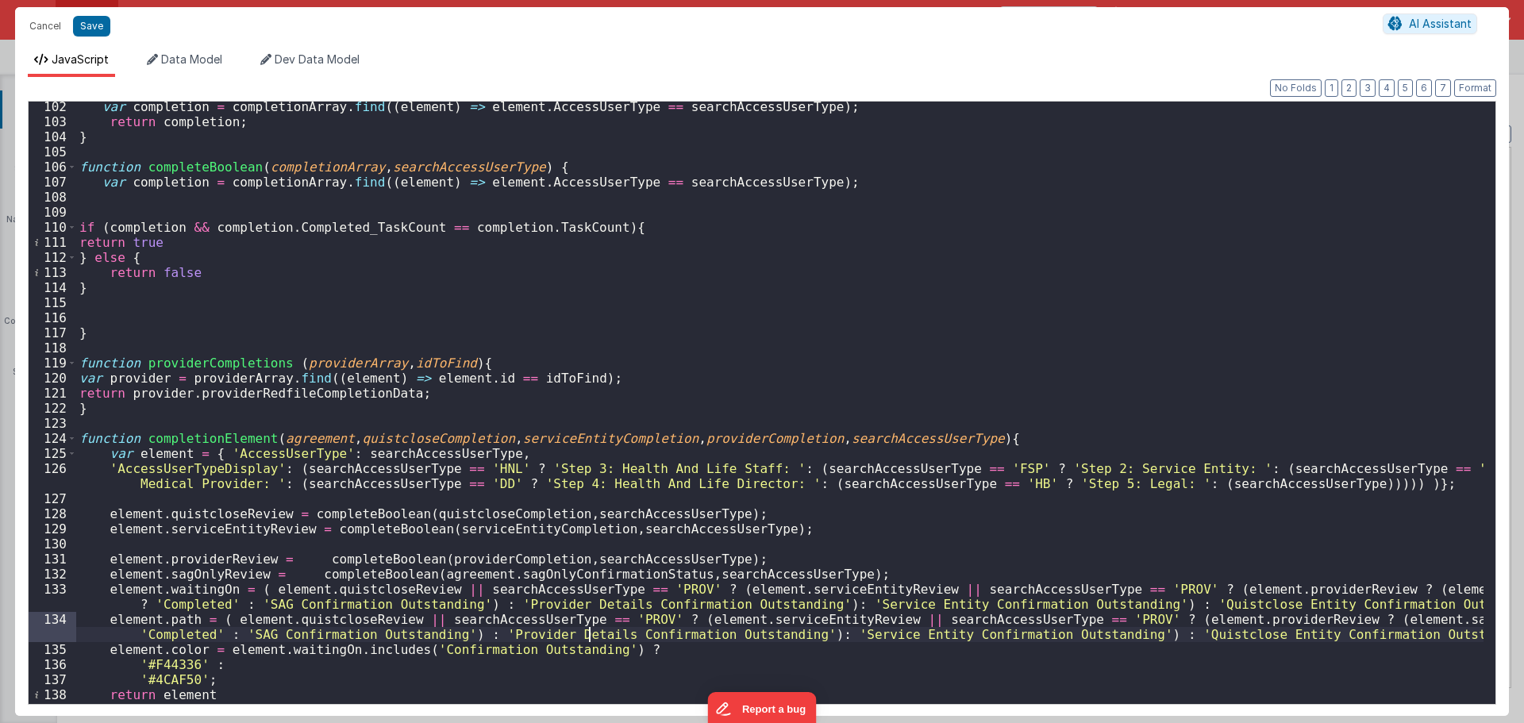
click at [600, 631] on div "var completion = completionArray . find (( element ) => element . AccessUserTyp…" at bounding box center [779, 414] width 1407 height 631
click at [601, 631] on div "var completion = completionArray . find (( element ) => element . AccessUserTyp…" at bounding box center [779, 414] width 1407 height 631
click at [690, 632] on div "var completion = completionArray . find (( element ) => element . AccessUserTyp…" at bounding box center [779, 414] width 1407 height 631
click at [646, 635] on div "var completion = completionArray . find (( element ) => element . AccessUserTyp…" at bounding box center [779, 414] width 1407 height 631
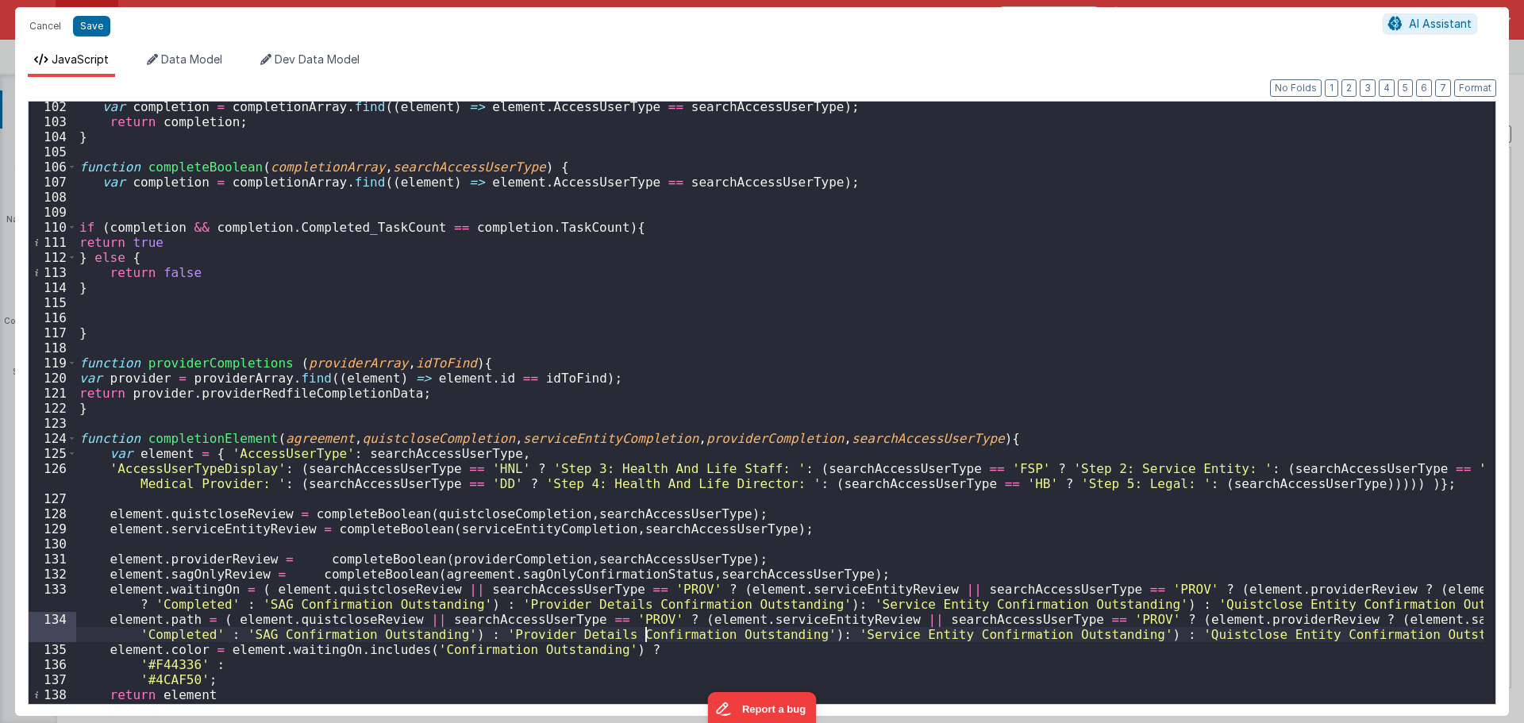
click at [646, 635] on div "var completion = completionArray . find (( element ) => element . AccessUserTyp…" at bounding box center [779, 414] width 1407 height 631
click at [706, 636] on div "var completion = completionArray . find (( element ) => element . AccessUserTyp…" at bounding box center [779, 414] width 1407 height 631
click at [667, 637] on div "var completion = completionArray . find (( element ) => element . AccessUserTyp…" at bounding box center [779, 414] width 1407 height 631
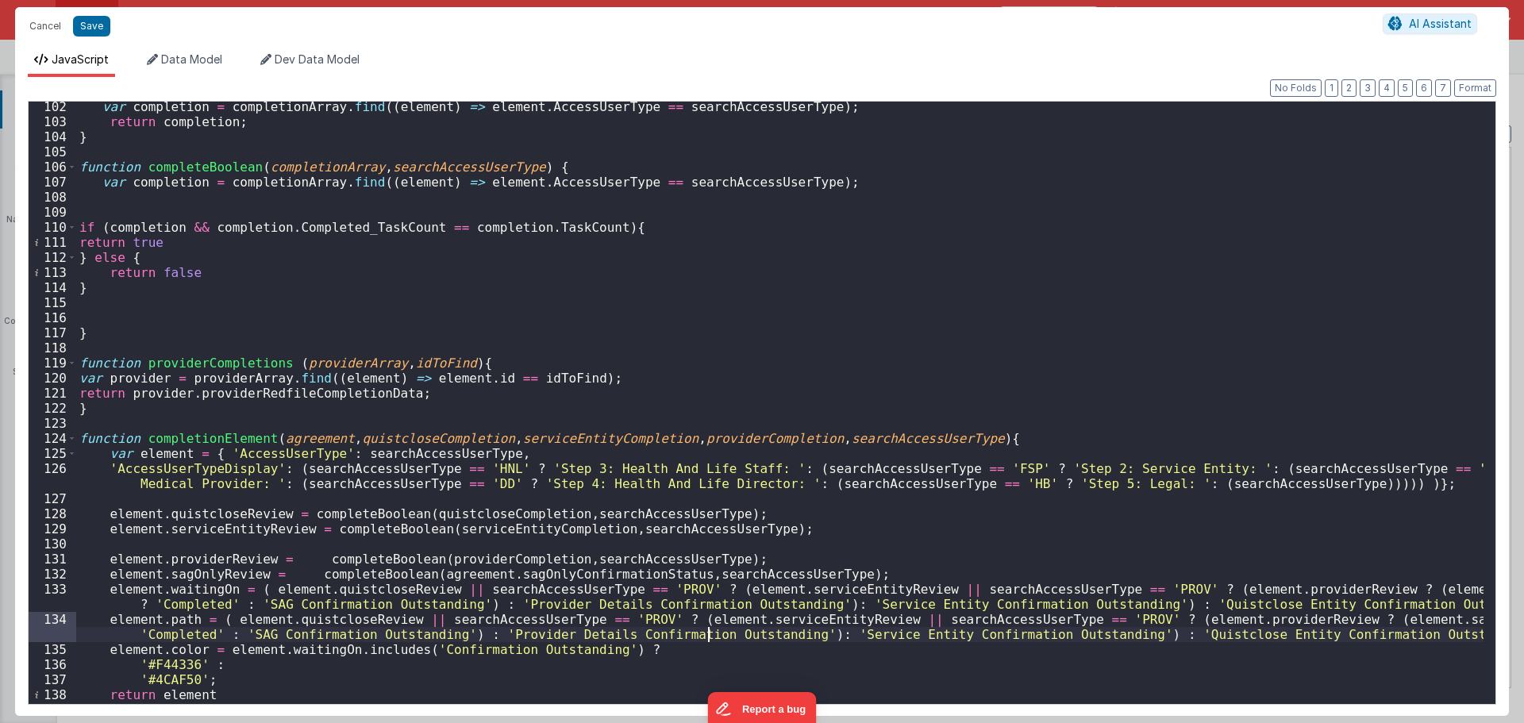
click at [709, 637] on div "var completion = completionArray . find (( element ) => element . AccessUserTyp…" at bounding box center [779, 414] width 1407 height 631
click at [965, 638] on div "var completion = completionArray . find (( element ) => element . AccessUserTyp…" at bounding box center [779, 414] width 1407 height 631
click at [1128, 638] on div "var completion = completionArray . find (( element ) => element . AccessUserTyp…" at bounding box center [779, 414] width 1407 height 631
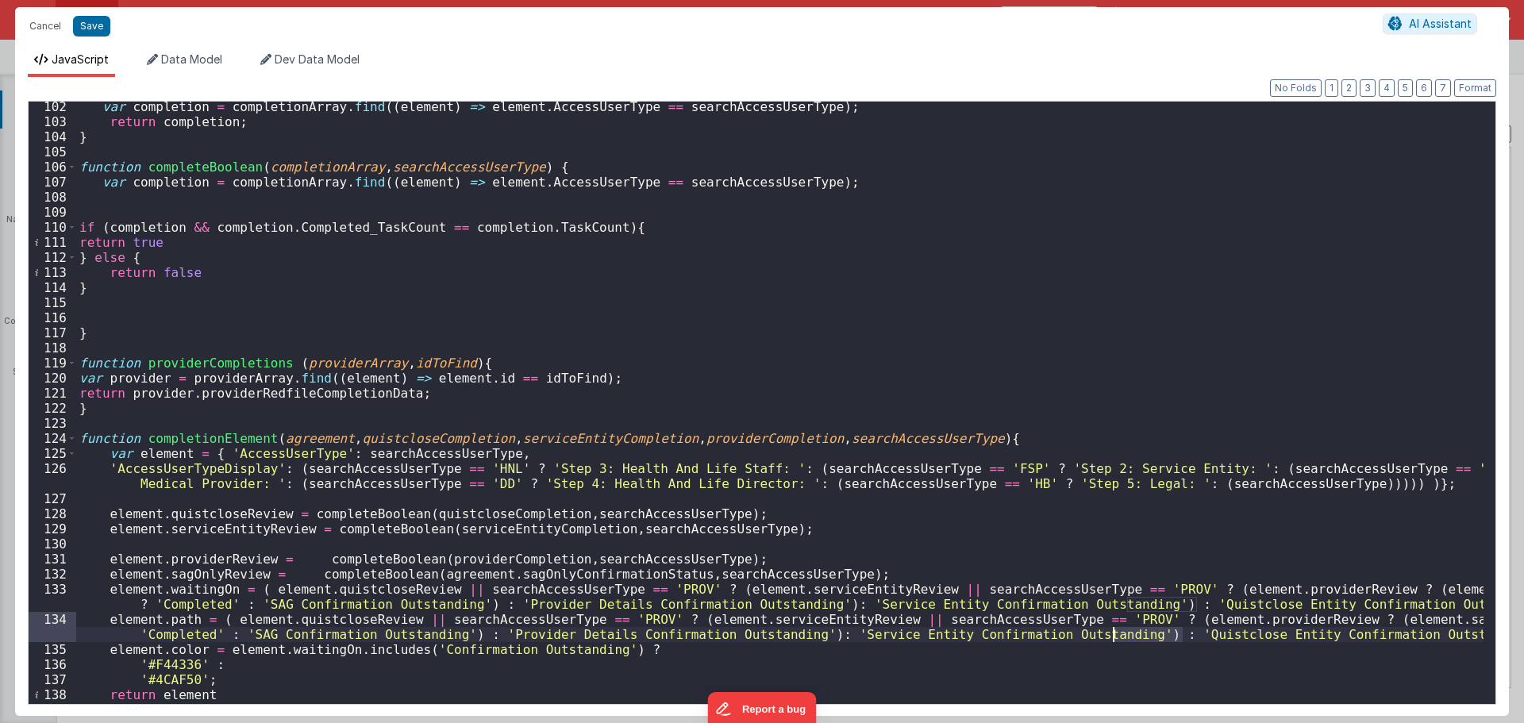
click at [1129, 638] on div "var completion = completionArray . find (( element ) => element . AccessUserTyp…" at bounding box center [779, 414] width 1407 height 631
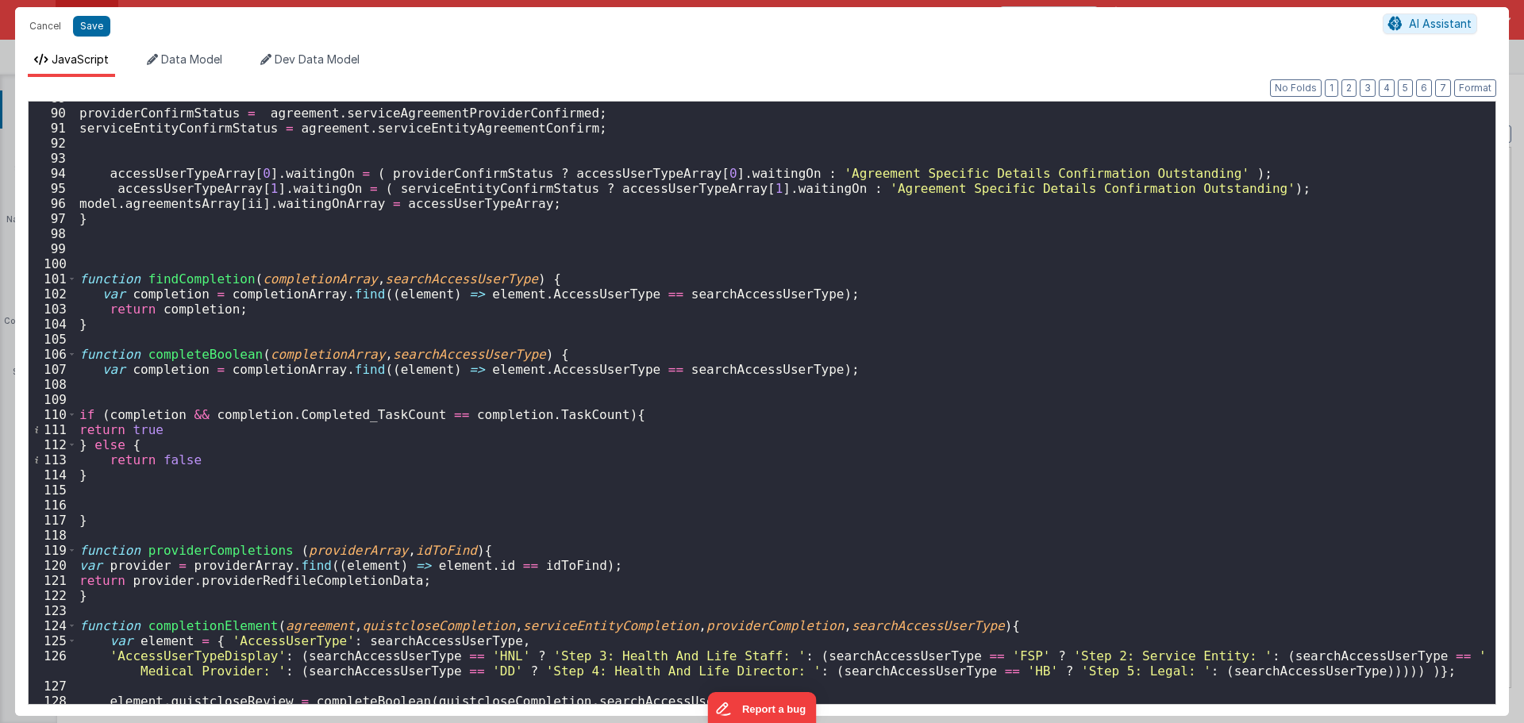
scroll to position [1524, 0]
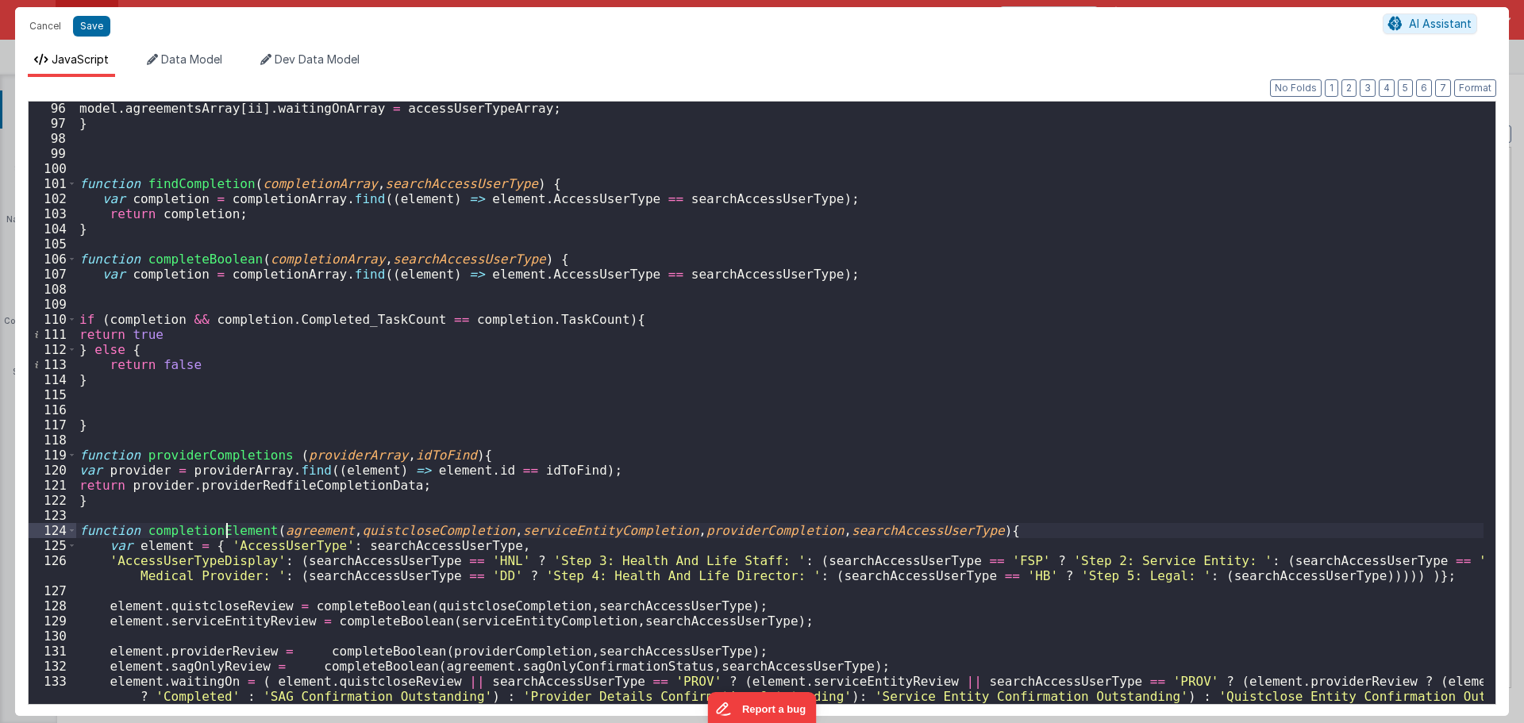
click at [228, 531] on div "model . agreementsArray [ ii ] . waitingOnArray = accessUserTypeArray ; } funct…" at bounding box center [779, 424] width 1407 height 646
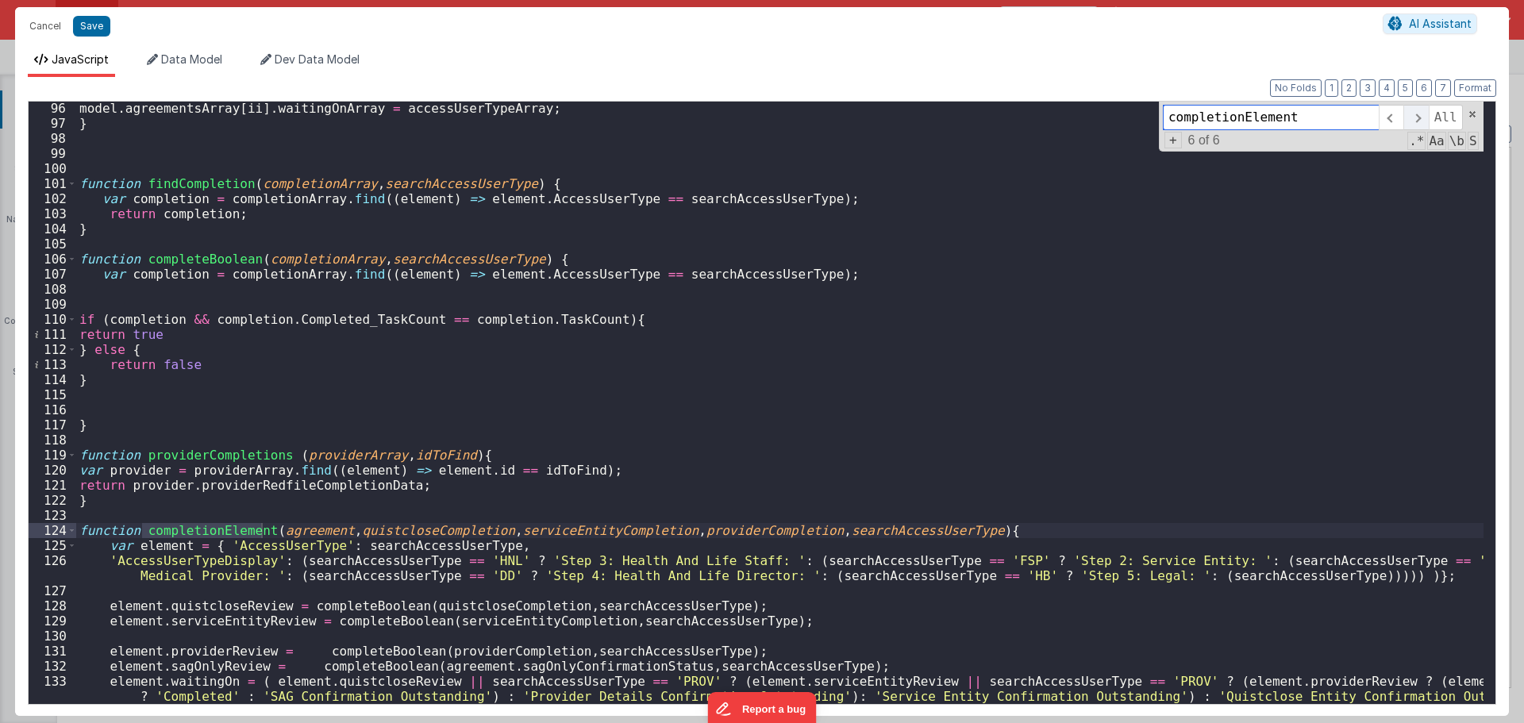
click at [1428, 120] on span at bounding box center [1415, 117] width 25 height 25
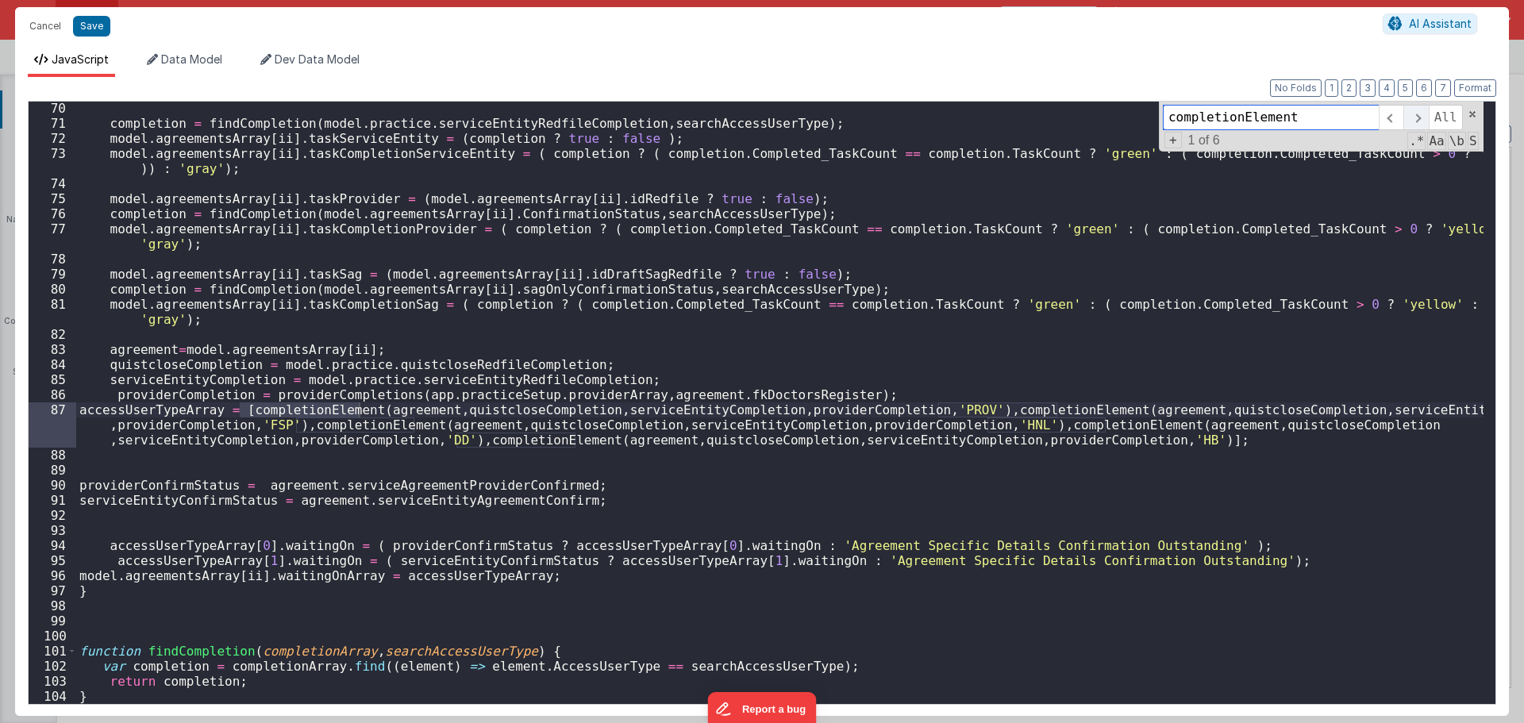
scroll to position [1057, 0]
click at [1471, 113] on span at bounding box center [1472, 114] width 11 height 11
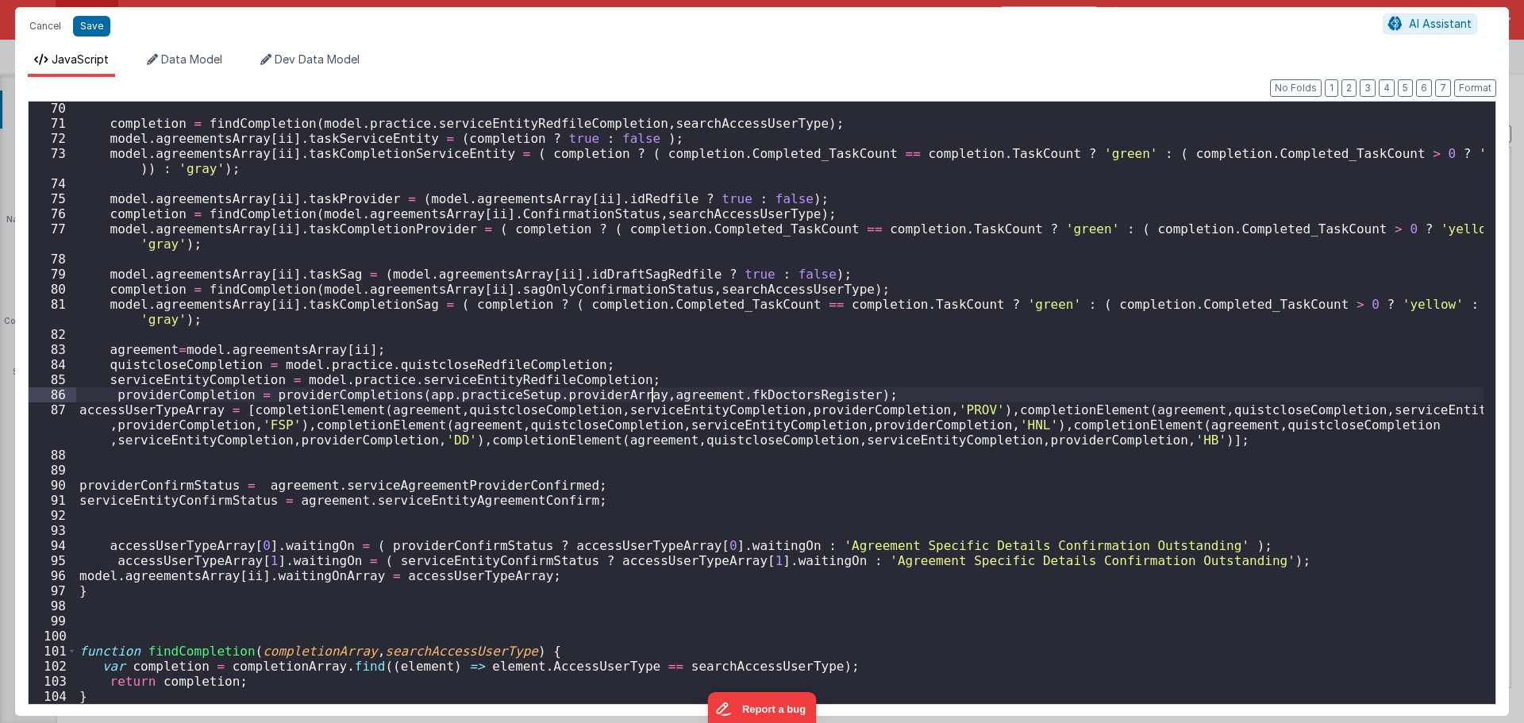
click at [655, 397] on div "completion = findCompletion ( model . practice . serviceEntityRedfileCompletion…" at bounding box center [779, 416] width 1407 height 631
click at [604, 406] on div "completion = findCompletion ( model . practice . serviceEntityRedfileCompletion…" at bounding box center [779, 416] width 1407 height 631
click at [410, 409] on div "completion = findCompletion ( model . practice . serviceEntityRedfileCompletion…" at bounding box center [779, 416] width 1407 height 631
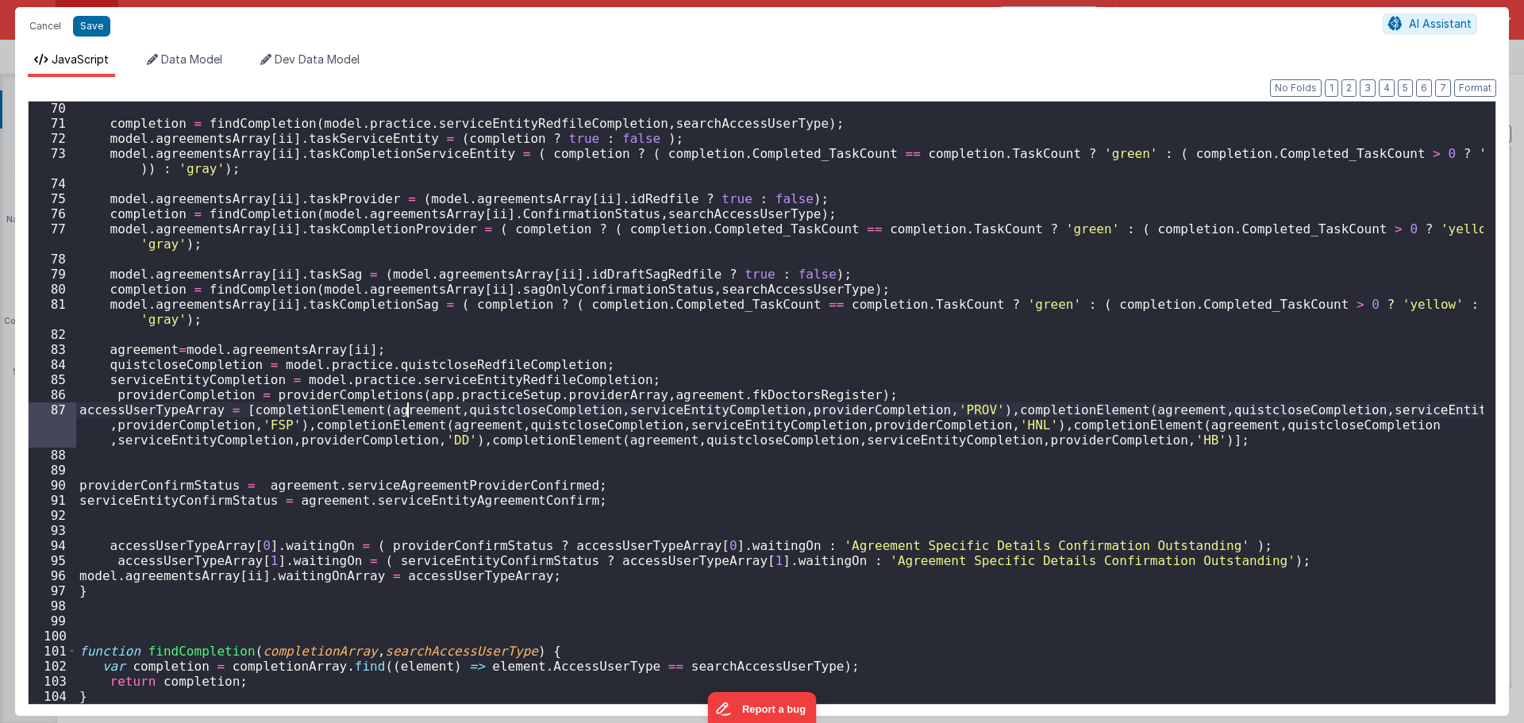
click at [410, 409] on div "completion = findCompletion ( model . practice . serviceEntityRedfileCompletion…" at bounding box center [779, 416] width 1407 height 631
click at [467, 417] on div "completion = findCompletion ( model . practice . serviceEntityRedfileCompletion…" at bounding box center [779, 416] width 1407 height 631
click at [472, 410] on div "completion = findCompletion ( model . practice . serviceEntityRedfileCompletion…" at bounding box center [779, 416] width 1407 height 631
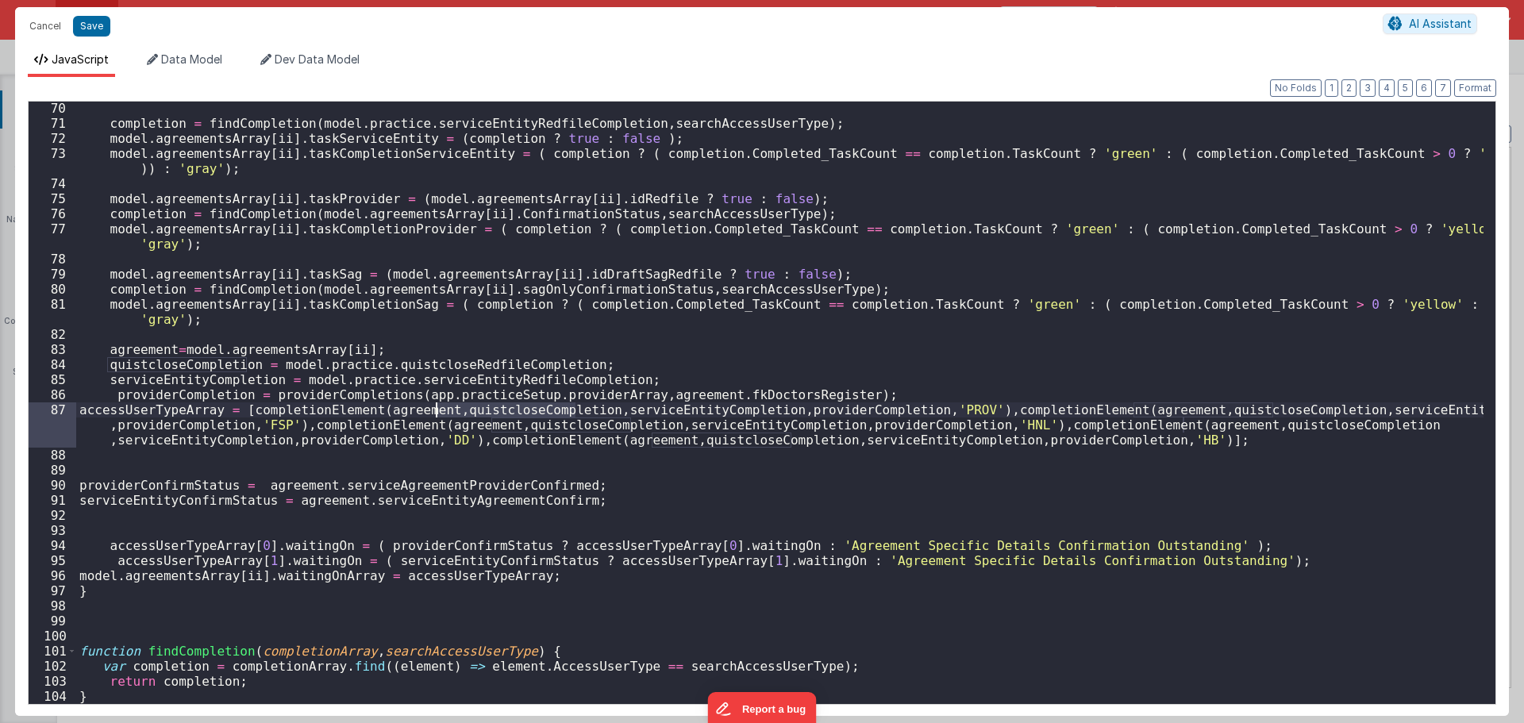
click at [631, 407] on div "completion = findCompletion ( model . practice . serviceEntityRedfileCompletion…" at bounding box center [779, 416] width 1407 height 631
click at [632, 406] on div "completion = findCompletion ( model . practice . serviceEntityRedfileCompletion…" at bounding box center [779, 416] width 1407 height 631
click at [773, 410] on div "completion = findCompletion ( model . practice . serviceEntityRedfileCompletion…" at bounding box center [779, 416] width 1407 height 631
click at [923, 408] on div "completion = findCompletion ( model . practice . serviceEntityRedfileCompletion…" at bounding box center [779, 416] width 1407 height 631
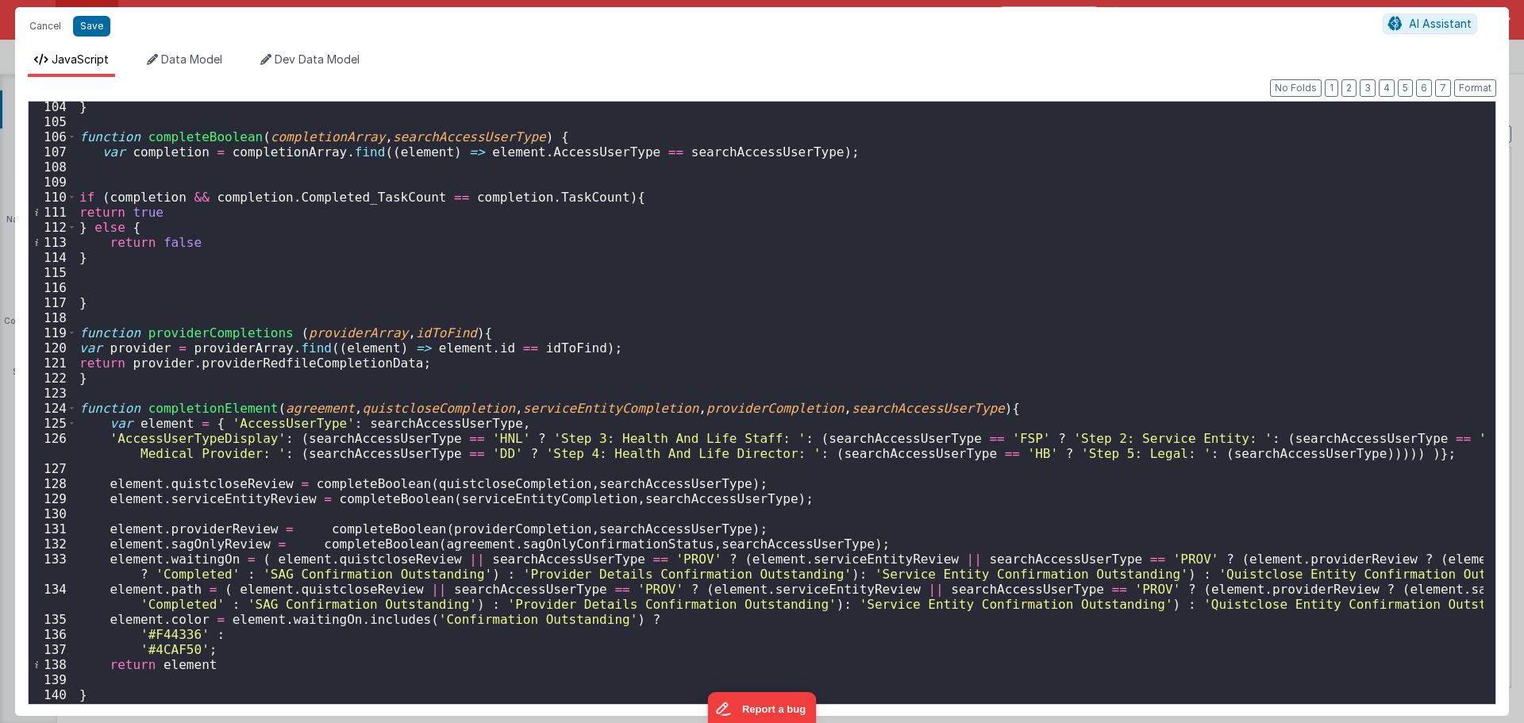
scroll to position [1644, 0]
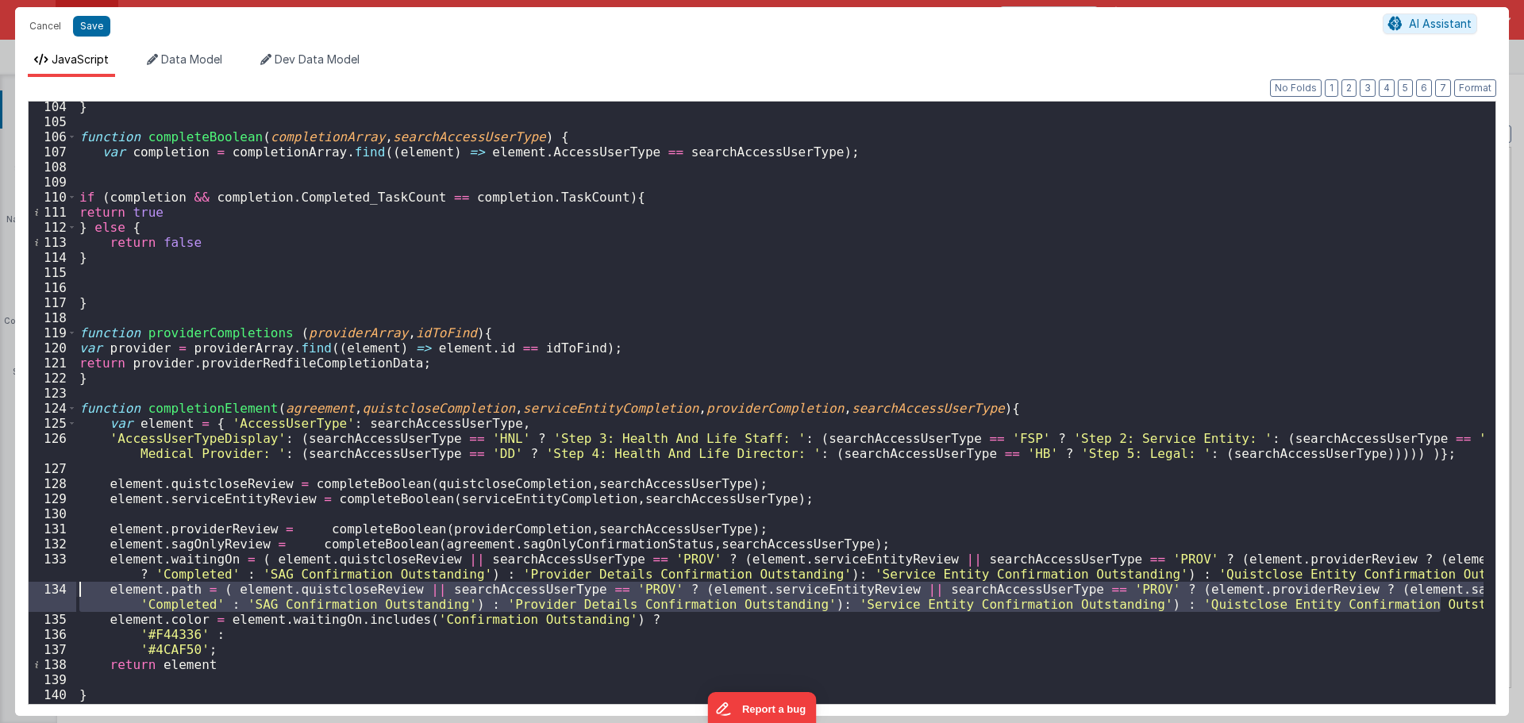
drag, startPoint x: 1440, startPoint y: 605, endPoint x: -144, endPoint y: 585, distance: 1584.1
click at [0, 585] on html "Cancel Save AI Assistant JavaScript Data Model Dev Data Model Format 7 6 5 4 3 …" at bounding box center [762, 361] width 1524 height 723
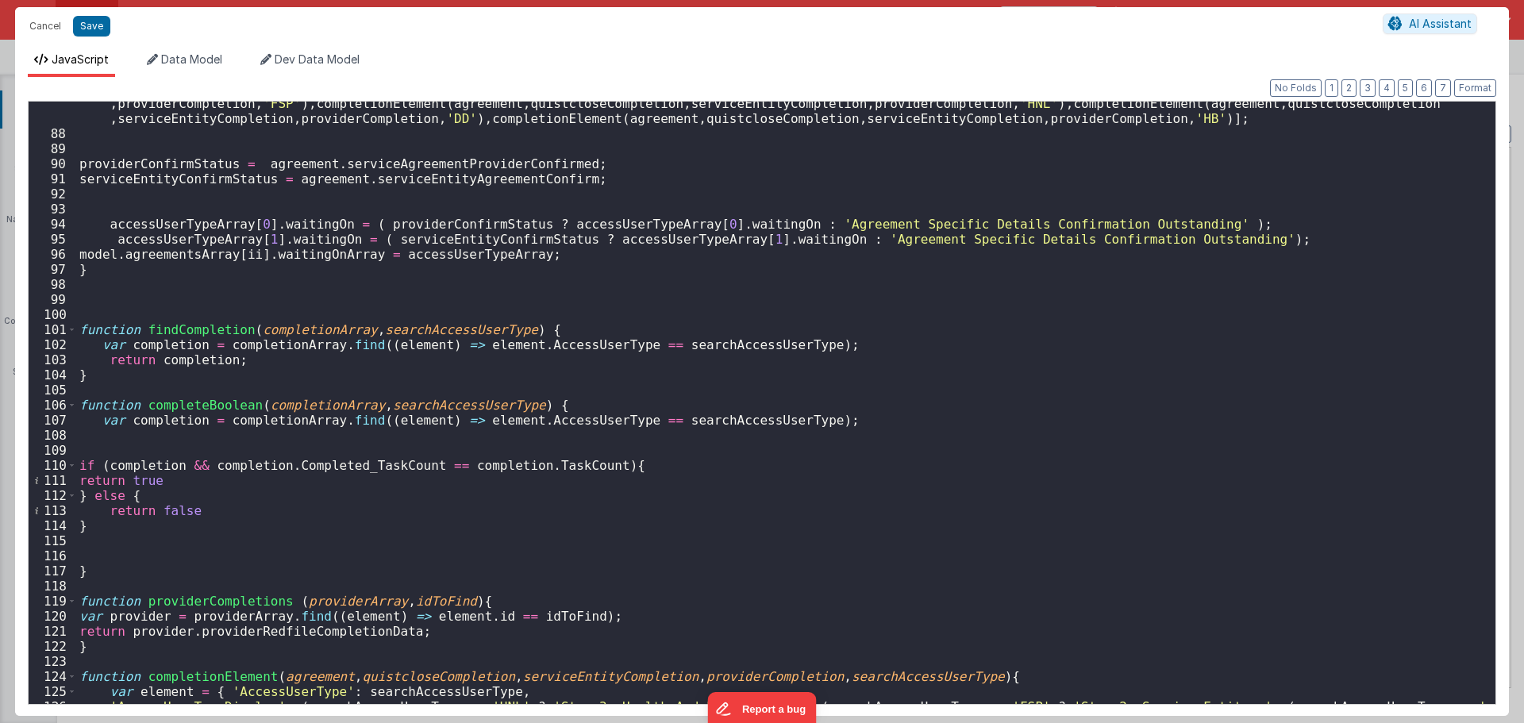
scroll to position [1140, 0]
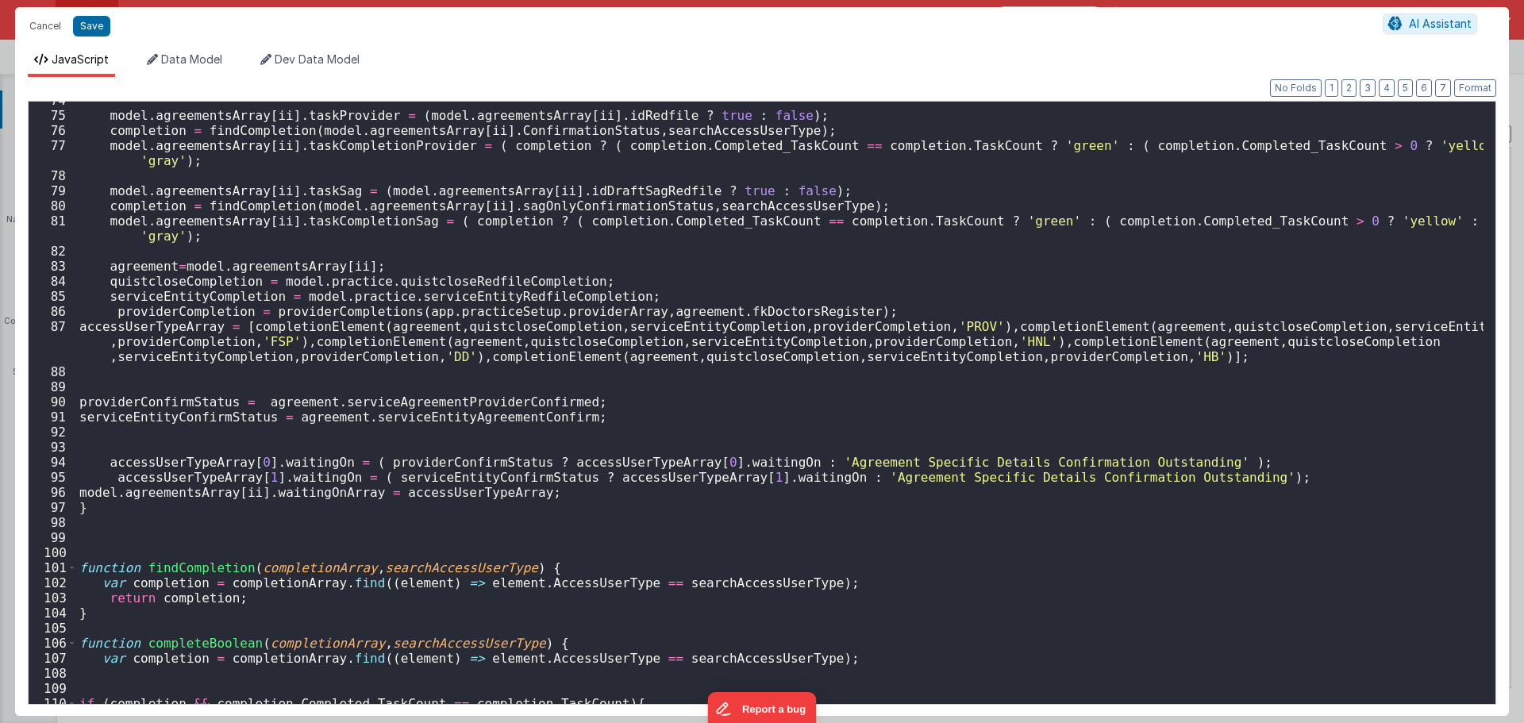
click at [333, 415] on div "model . agreementsArray [ ii ] . taskProvider = ( model . agreementsArray [ ii …" at bounding box center [779, 408] width 1407 height 631
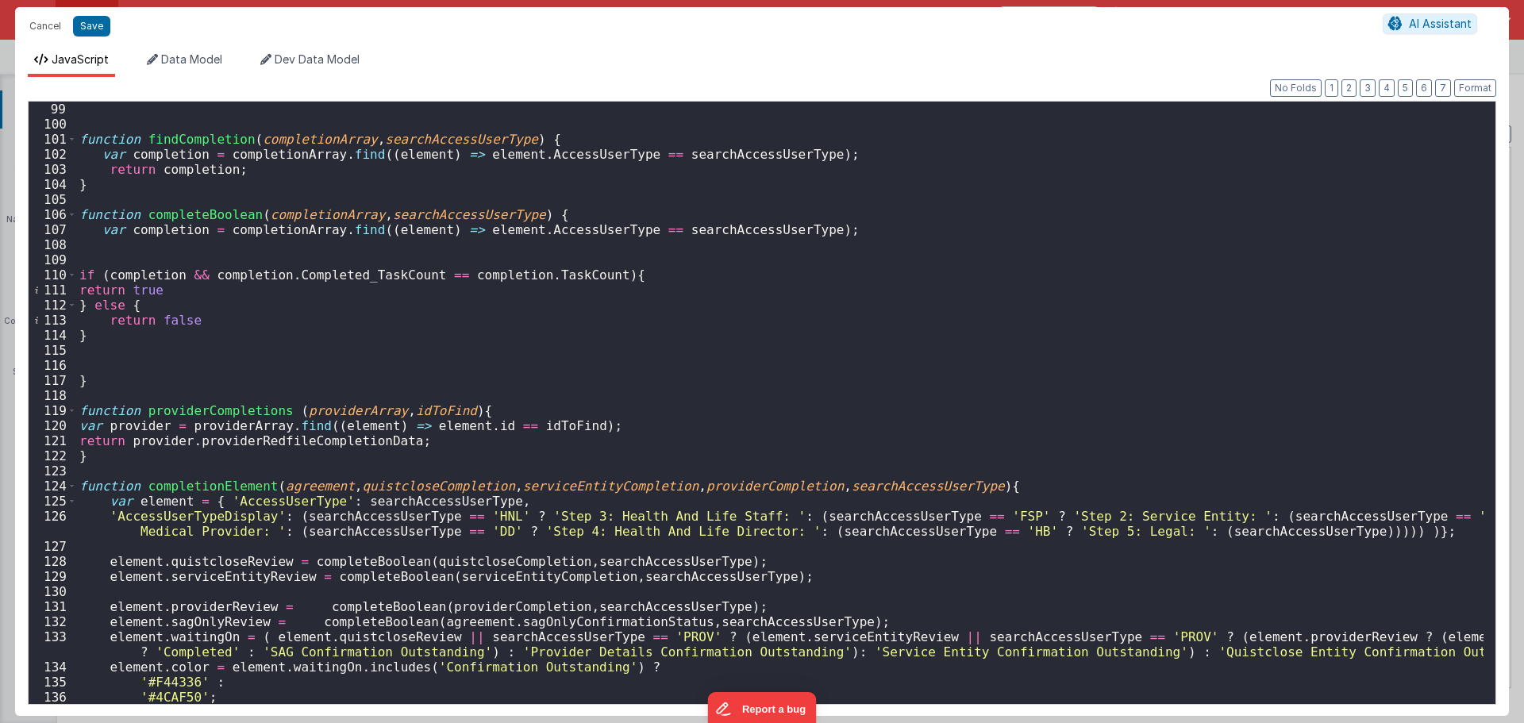
scroll to position [1614, 0]
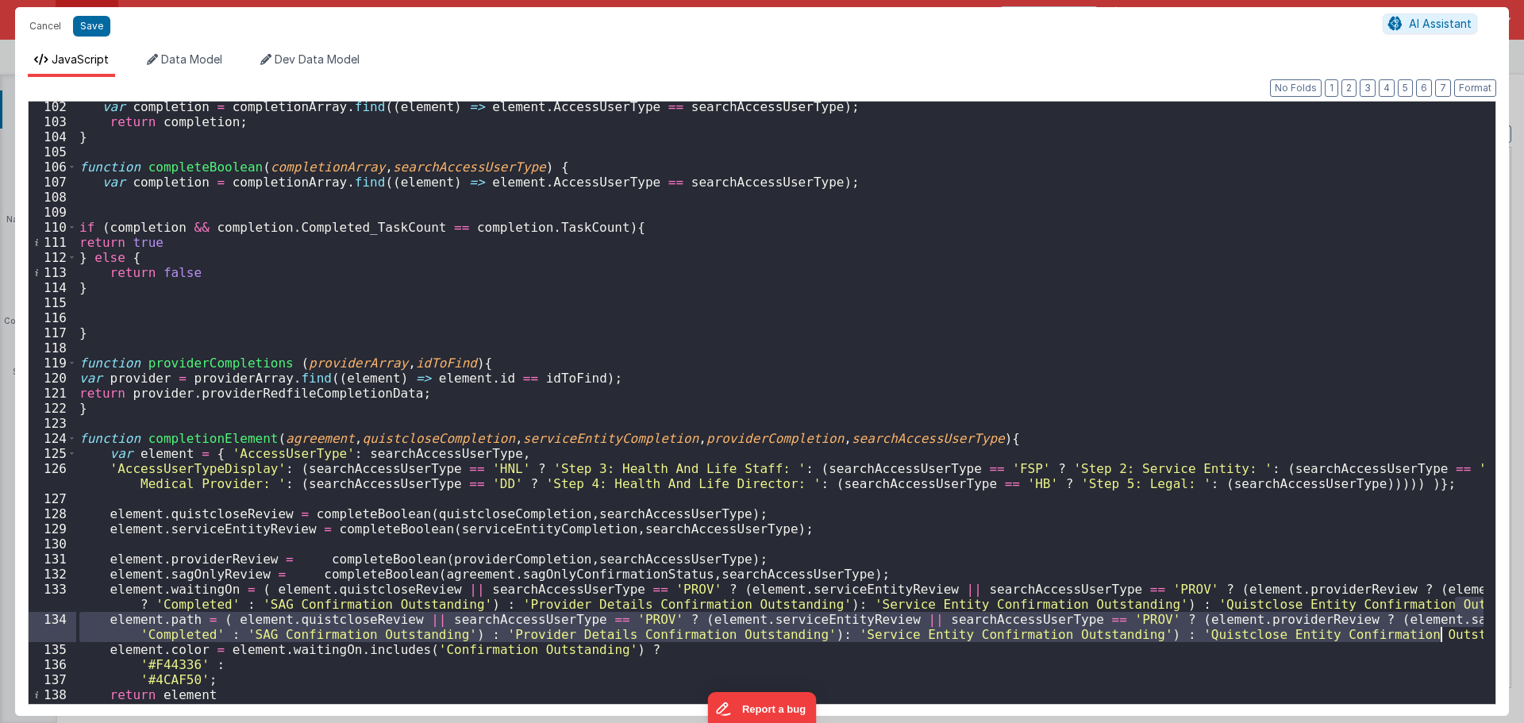
click at [304, 632] on div "var completion = completionArray . find (( element ) => element . AccessUserTyp…" at bounding box center [779, 403] width 1407 height 602
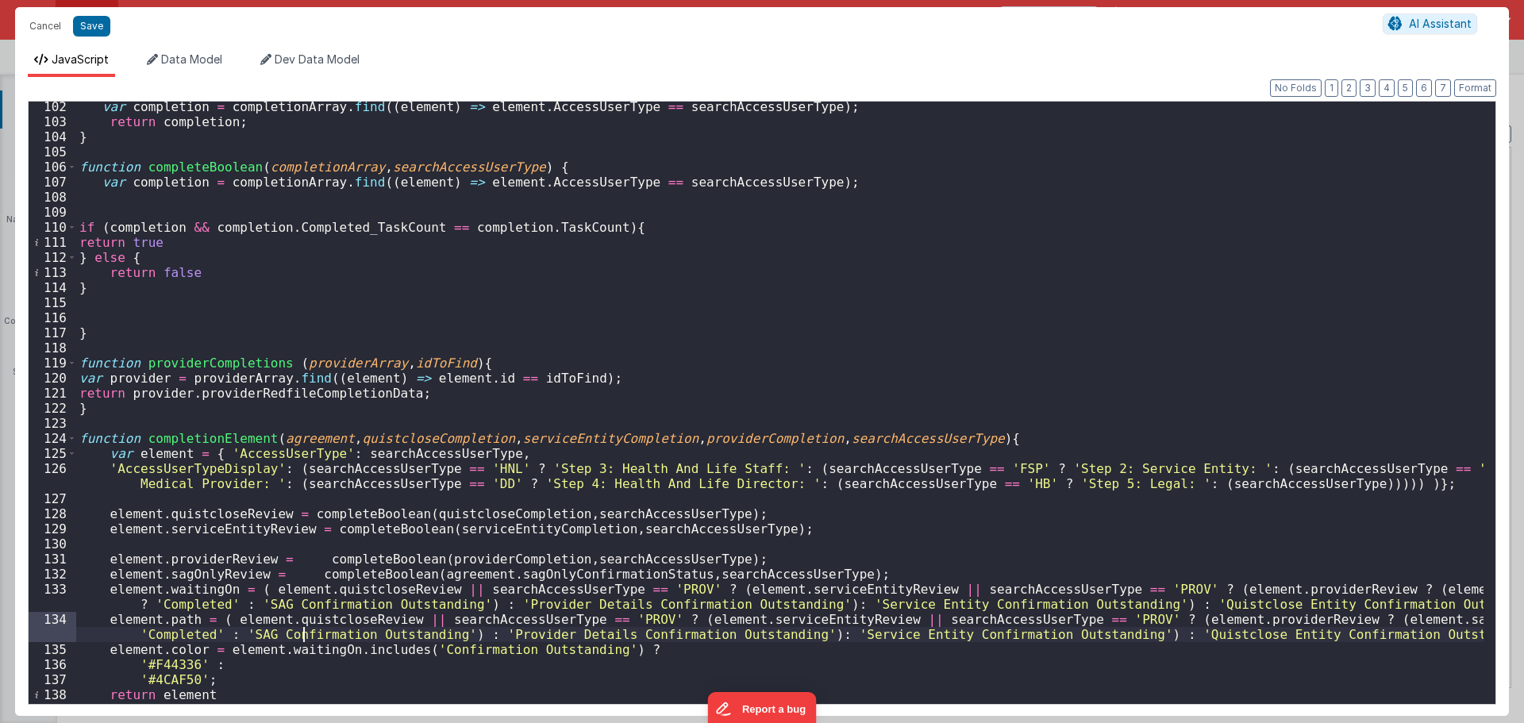
click at [307, 634] on div "var completion = completionArray . find (( element ) => element . AccessUserTyp…" at bounding box center [779, 414] width 1407 height 631
click at [363, 618] on div "var completion = completionArray . find (( element ) => element . AccessUserTyp…" at bounding box center [779, 414] width 1407 height 631
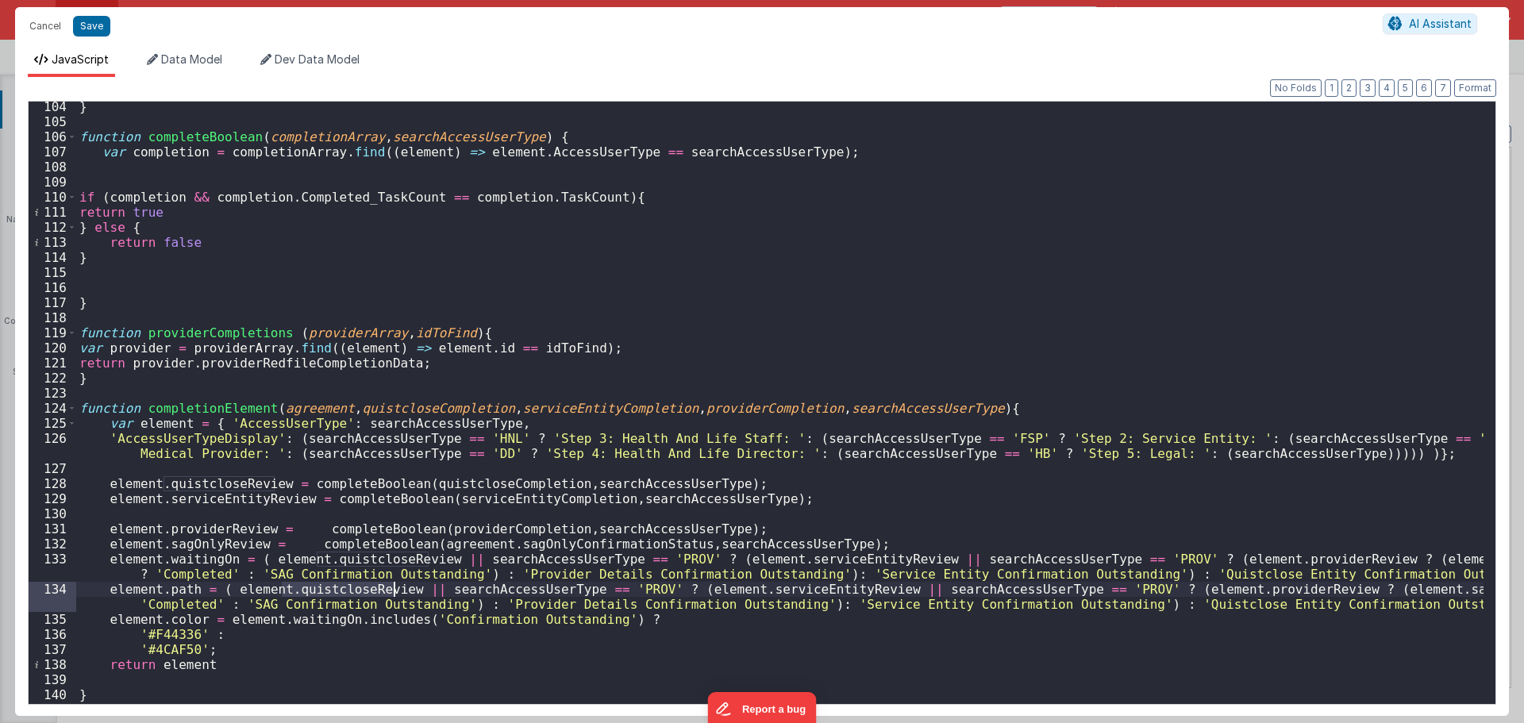
click at [238, 593] on div "} function completeBoolean ( completionArray , searchAccessUserType ) { var com…" at bounding box center [779, 414] width 1407 height 631
drag, startPoint x: 1182, startPoint y: 605, endPoint x: 1406, endPoint y: 606, distance: 223.8
click at [1406, 606] on div "} function completeBoolean ( completionArray , searchAccessUserType ) { var com…" at bounding box center [779, 414] width 1407 height 631
drag, startPoint x: 1122, startPoint y: 604, endPoint x: 1113, endPoint y: 603, distance: 8.8
click at [1113, 603] on div "} function completeBoolean ( completionArray , searchAccessUserType ) { var com…" at bounding box center [779, 414] width 1407 height 631
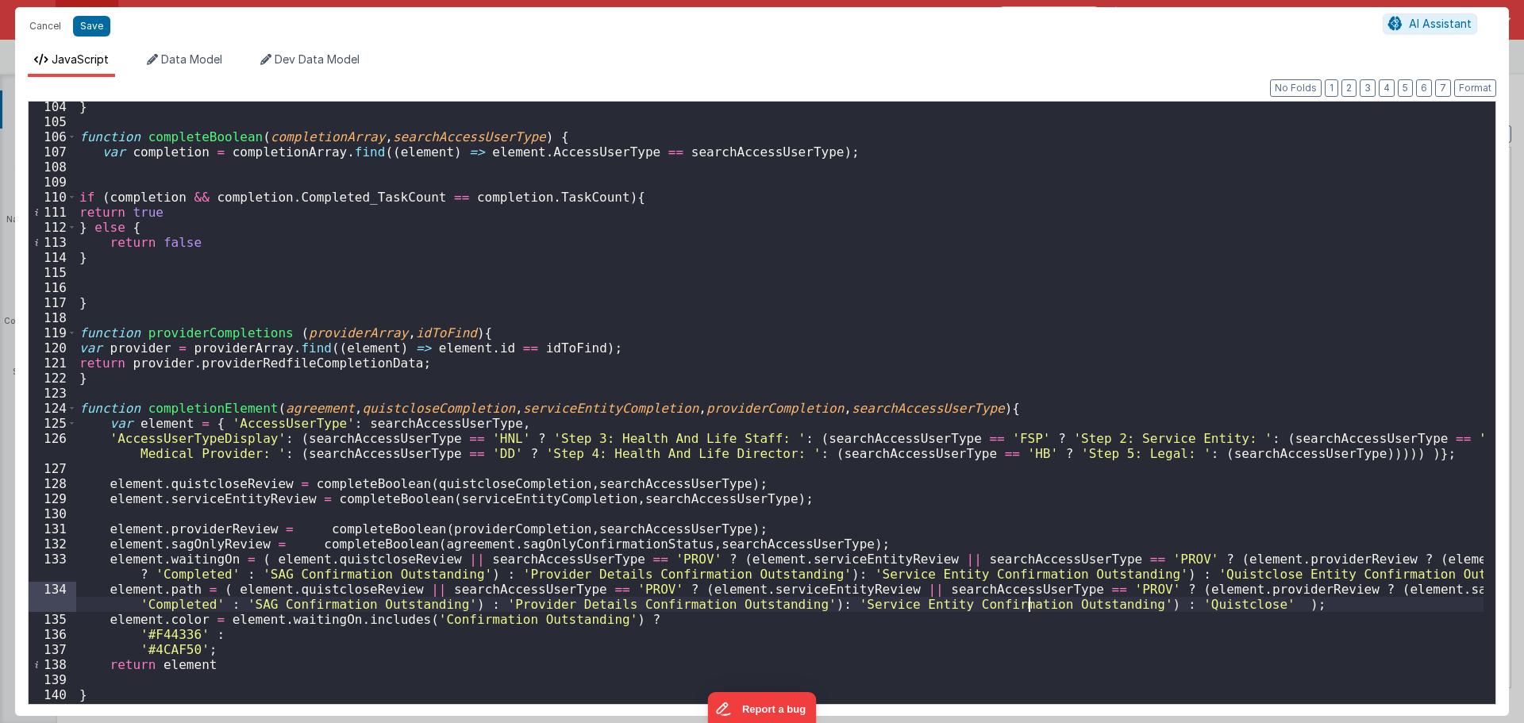
click at [1028, 606] on div "} function completeBoolean ( completionArray , searchAccessUserType ) { var com…" at bounding box center [779, 414] width 1407 height 631
drag, startPoint x: 1071, startPoint y: 605, endPoint x: 845, endPoint y: 609, distance: 226.2
click at [845, 609] on div "} function completeBoolean ( completionArray , searchAccessUserType ) { var com…" at bounding box center [779, 414] width 1407 height 631
drag, startPoint x: 763, startPoint y: 605, endPoint x: 533, endPoint y: 609, distance: 229.4
click at [533, 609] on div "} function completeBoolean ( completionArray , searchAccessUserType ) { var com…" at bounding box center [779, 414] width 1407 height 631
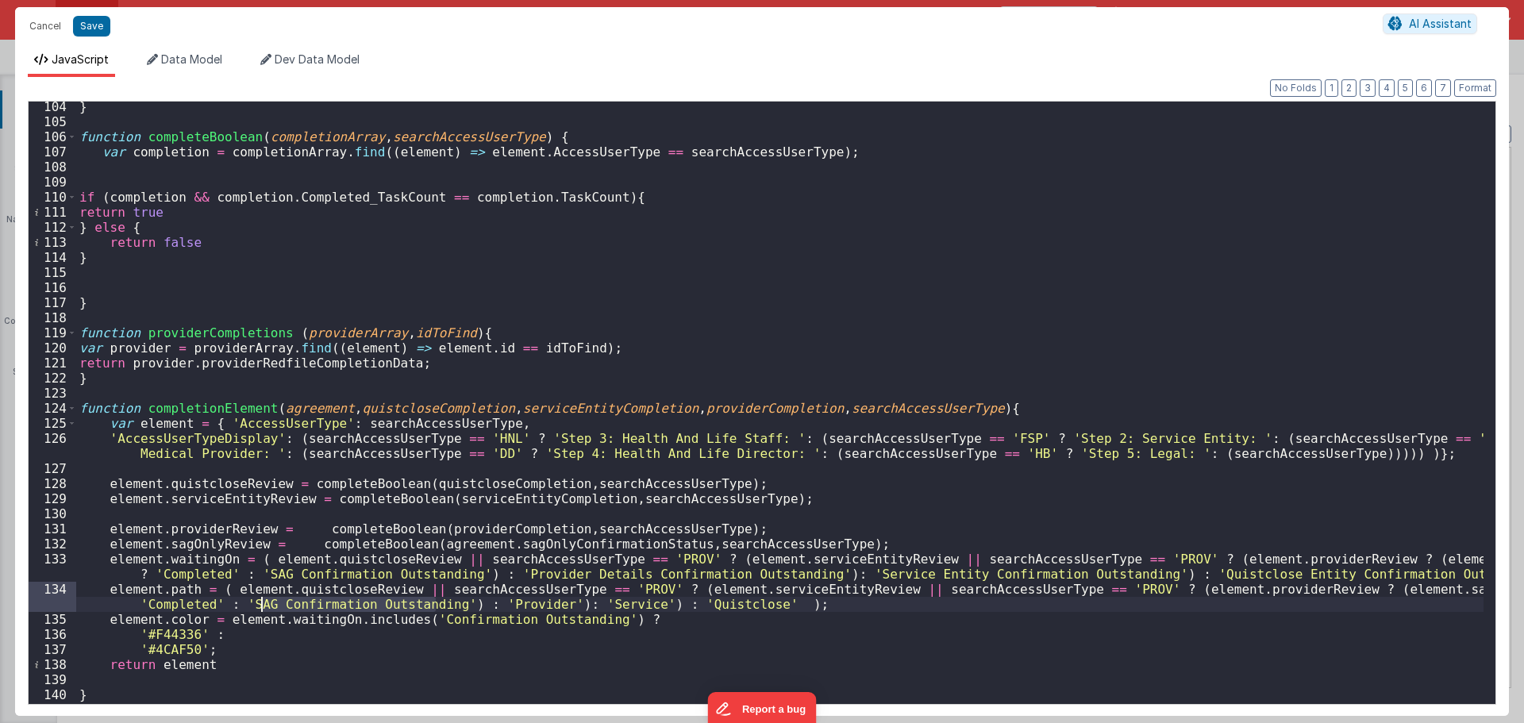
drag, startPoint x: 401, startPoint y: 603, endPoint x: 258, endPoint y: 607, distance: 142.9
click at [258, 607] on div "} function completeBoolean ( completionArray , searchAccessUserType ) { var com…" at bounding box center [779, 414] width 1407 height 631
click at [475, 602] on div "} function completeBoolean ( completionArray , searchAccessUserType ) { var com…" at bounding box center [779, 414] width 1407 height 631
click at [400, 602] on div "} function completeBoolean ( completionArray , searchAccessUserType ) { var com…" at bounding box center [779, 414] width 1407 height 631
click at [329, 602] on div "} function completeBoolean ( completionArray , searchAccessUserType ) { var com…" at bounding box center [779, 414] width 1407 height 631
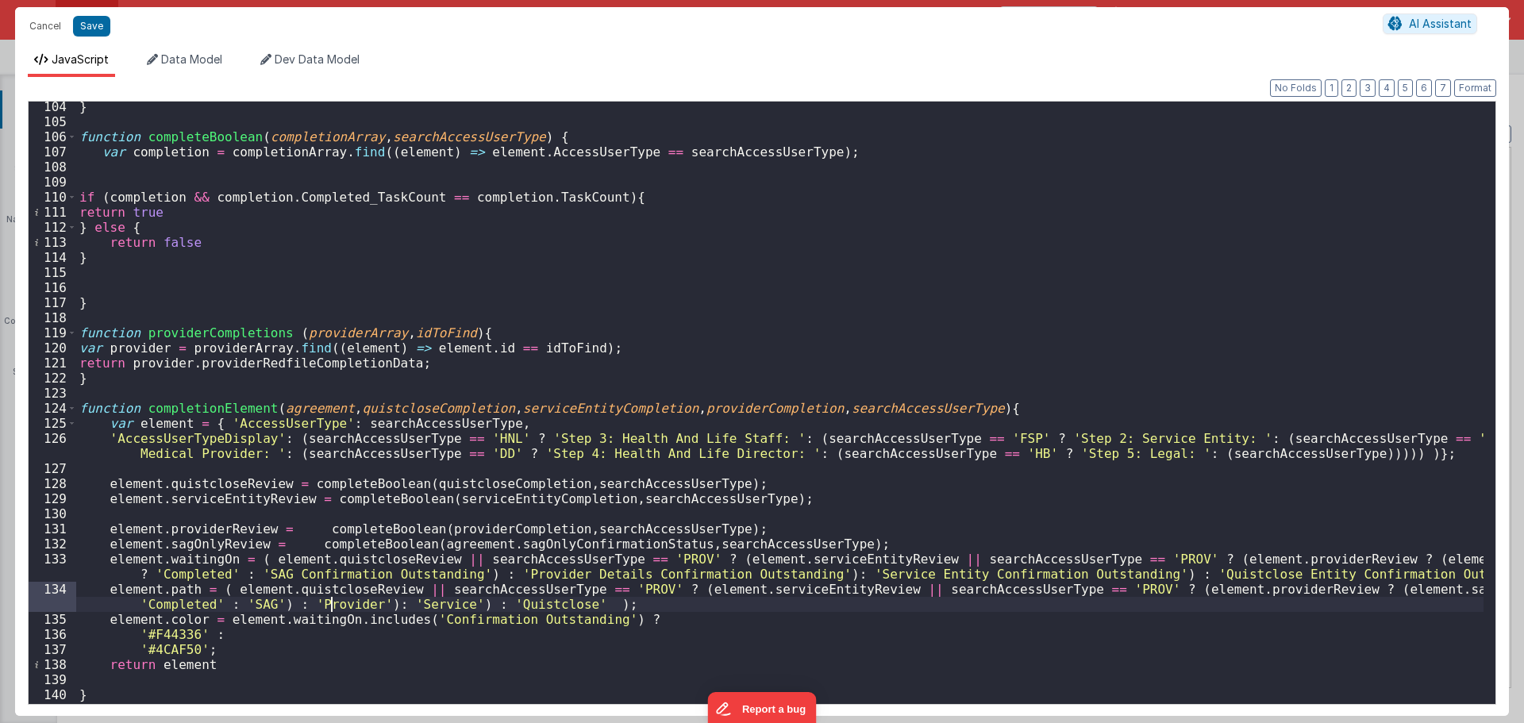
click at [256, 601] on div "} function completeBoolean ( completionArray , searchAccessUserType ) { var com…" at bounding box center [779, 414] width 1407 height 631
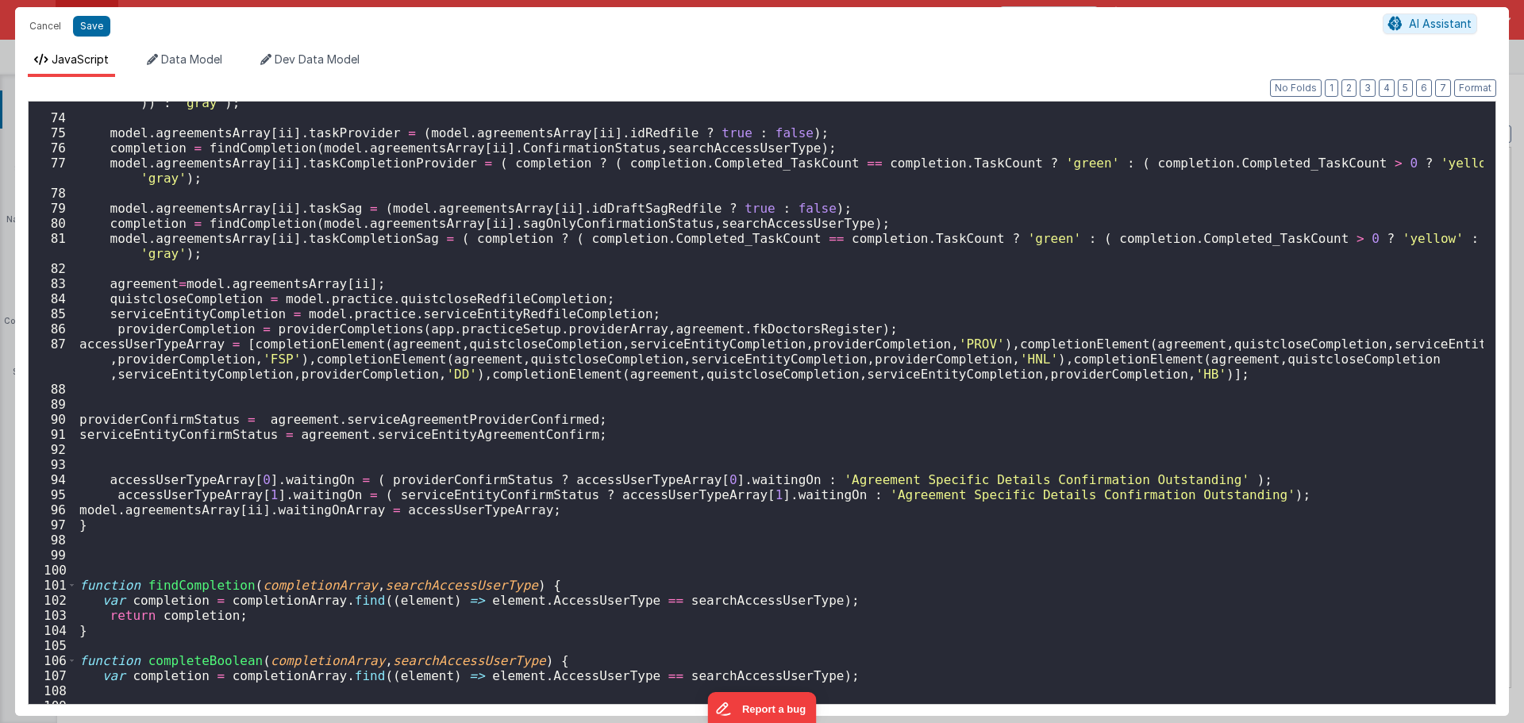
scroll to position [1170, 0]
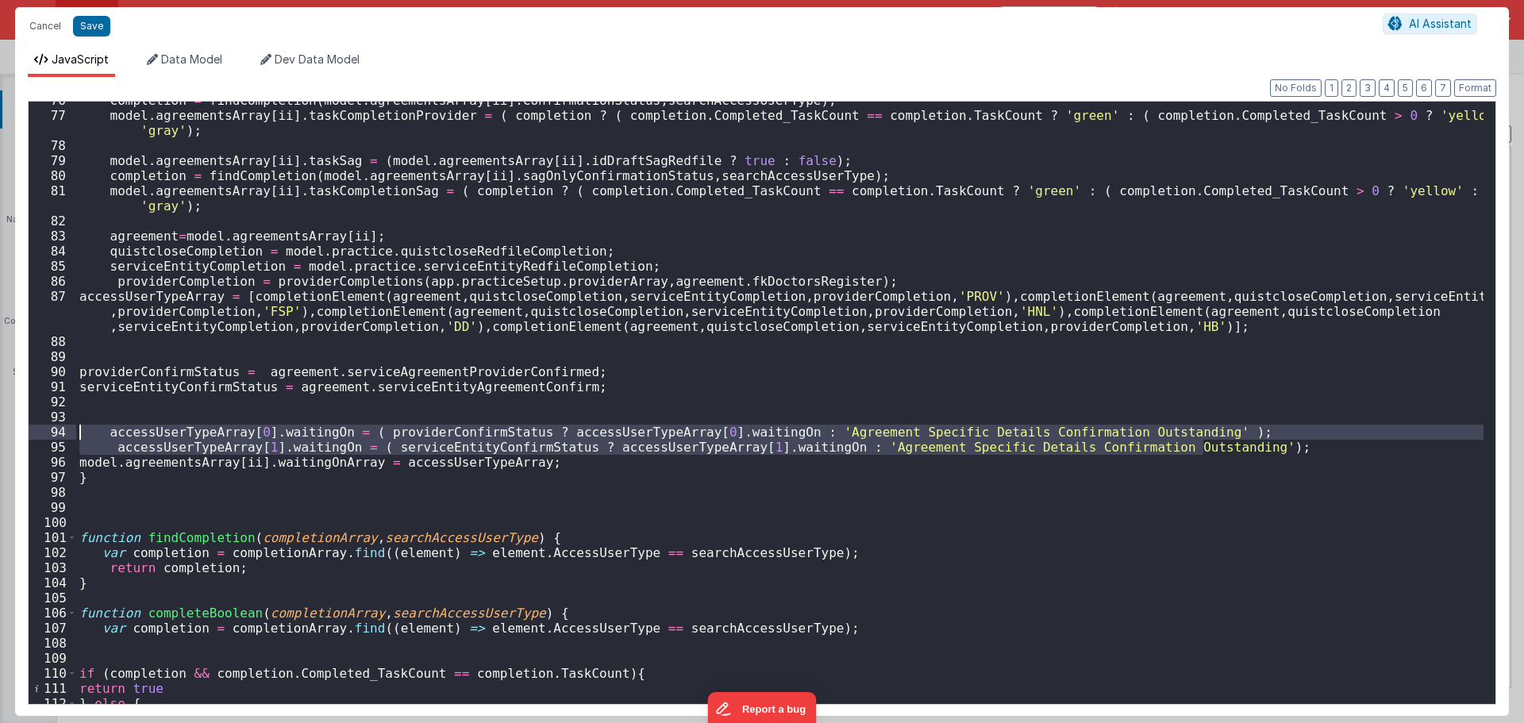
drag, startPoint x: 1221, startPoint y: 443, endPoint x: 44, endPoint y: 433, distance: 1176.9
click at [44, 433] on div "76 77 78 79 80 81 82 83 84 85 86 87 88 89 90 91 92 93 94 95 96 97 98 99 100 101…" at bounding box center [762, 403] width 1468 height 604
click at [102, 430] on div "completion = findCompletion ( model . agreementsArray [ ii ] . ConfirmationStat…" at bounding box center [779, 403] width 1407 height 602
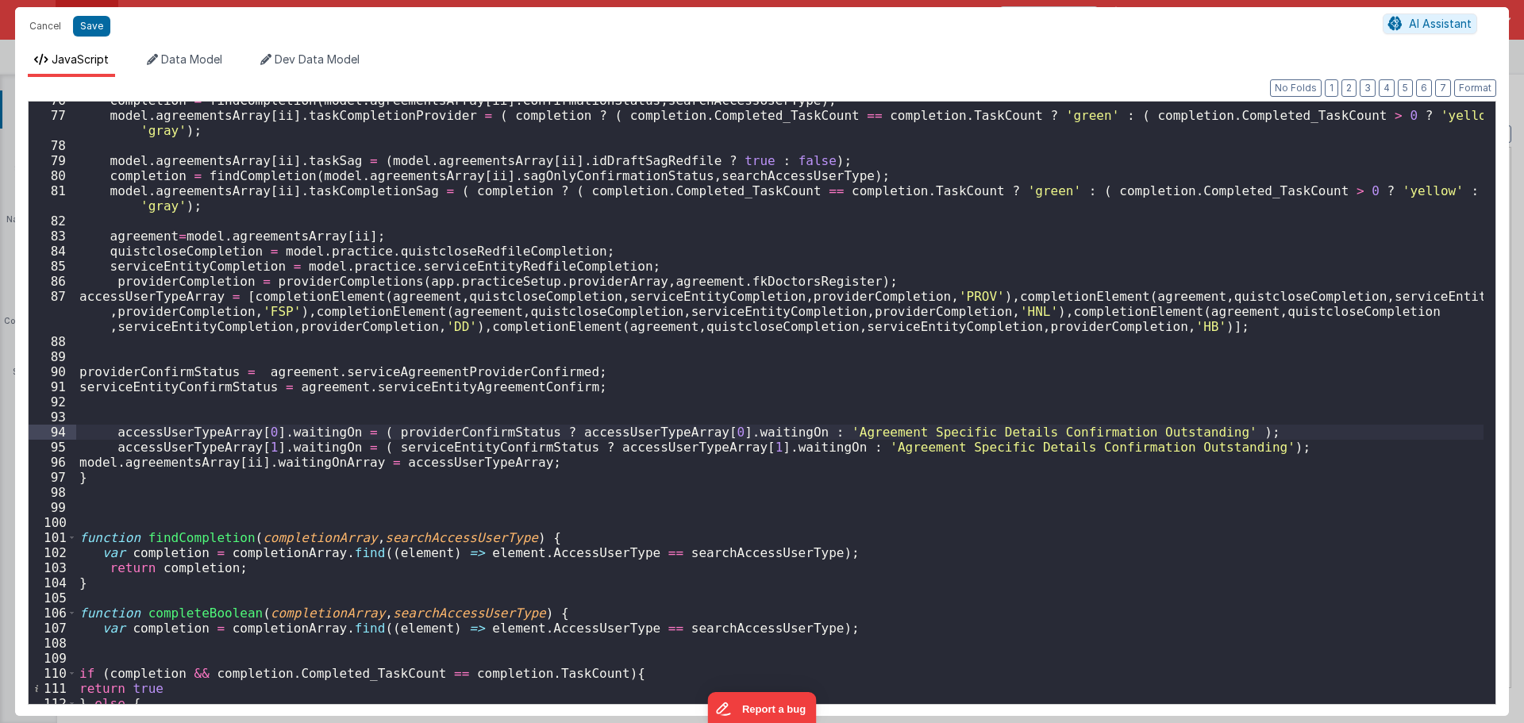
click at [186, 449] on div "completion = findCompletion ( model . agreementsArray [ ii ] . ConfirmationStat…" at bounding box center [779, 408] width 1407 height 631
click at [555, 468] on div "completion = findCompletion ( model . agreementsArray [ ii ] . ConfirmationStat…" at bounding box center [779, 408] width 1407 height 631
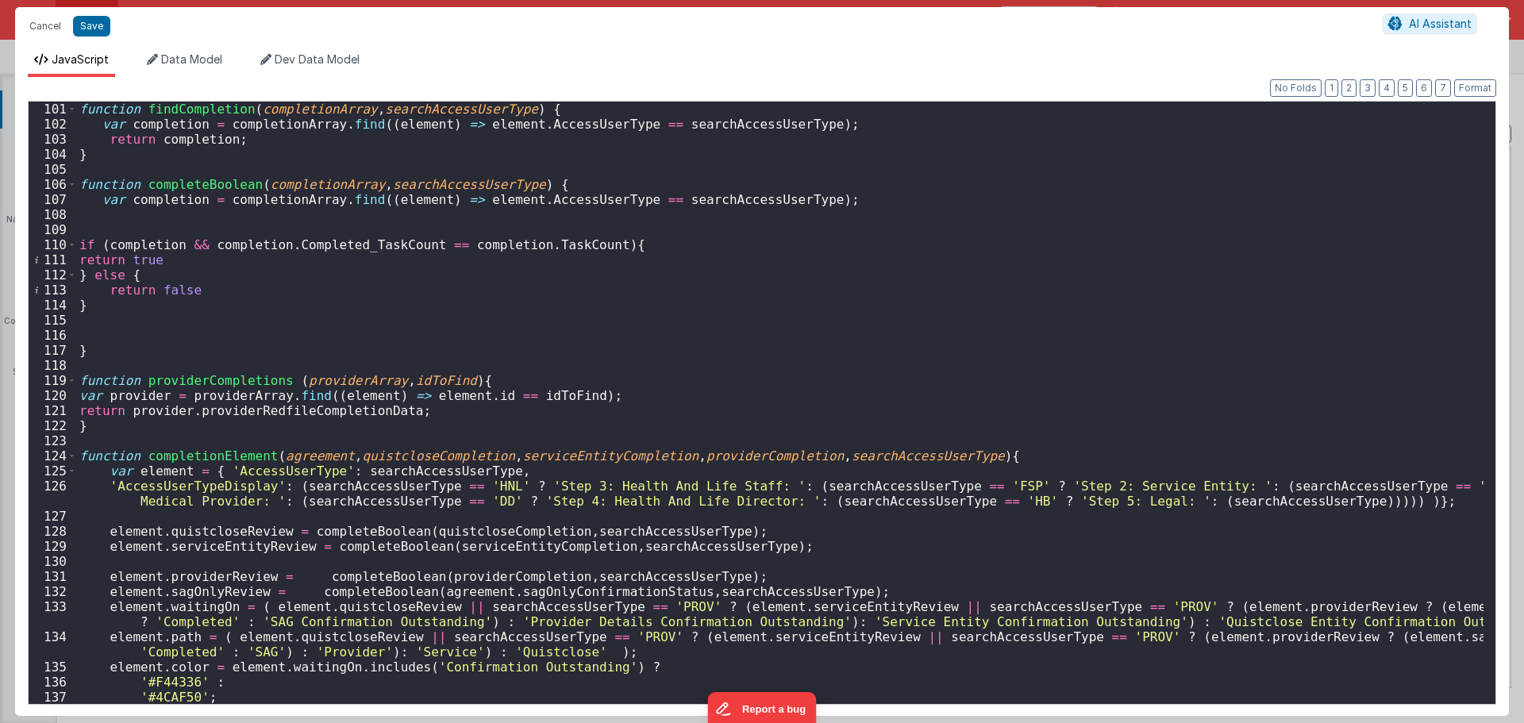
scroll to position [1644, 0]
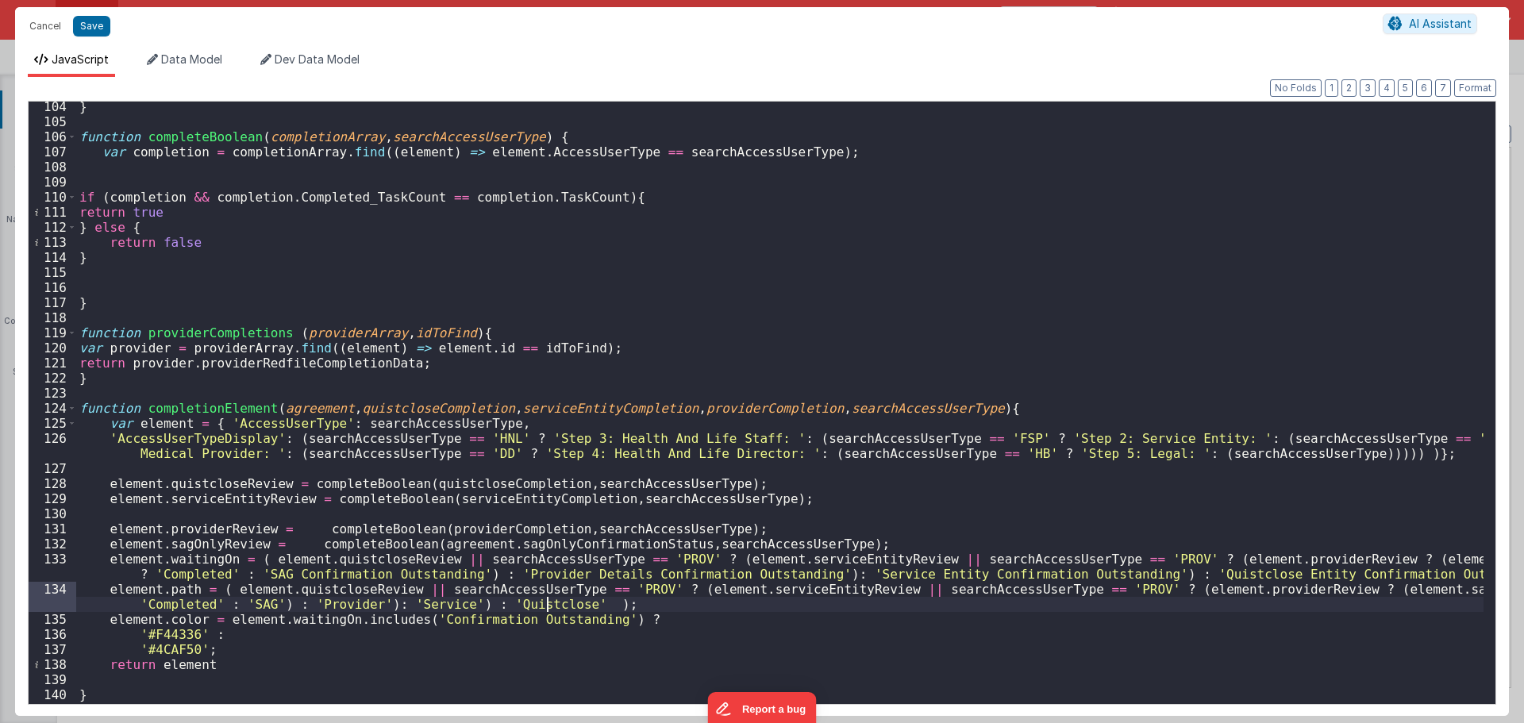
click at [547, 606] on div "} function completeBoolean ( completionArray , searchAccessUserType ) { var com…" at bounding box center [779, 414] width 1407 height 631
click at [546, 606] on div "} function completeBoolean ( completionArray , searchAccessUserType ) { var com…" at bounding box center [779, 414] width 1407 height 631
click at [555, 607] on div "} function completeBoolean ( completionArray , searchAccessUserType ) { var com…" at bounding box center [779, 403] width 1407 height 602
click at [555, 607] on div "} function completeBoolean ( completionArray , searchAccessUserType ) { var com…" at bounding box center [779, 414] width 1407 height 631
click at [537, 606] on div "} function completeBoolean ( completionArray , searchAccessUserType ) { var com…" at bounding box center [779, 403] width 1407 height 602
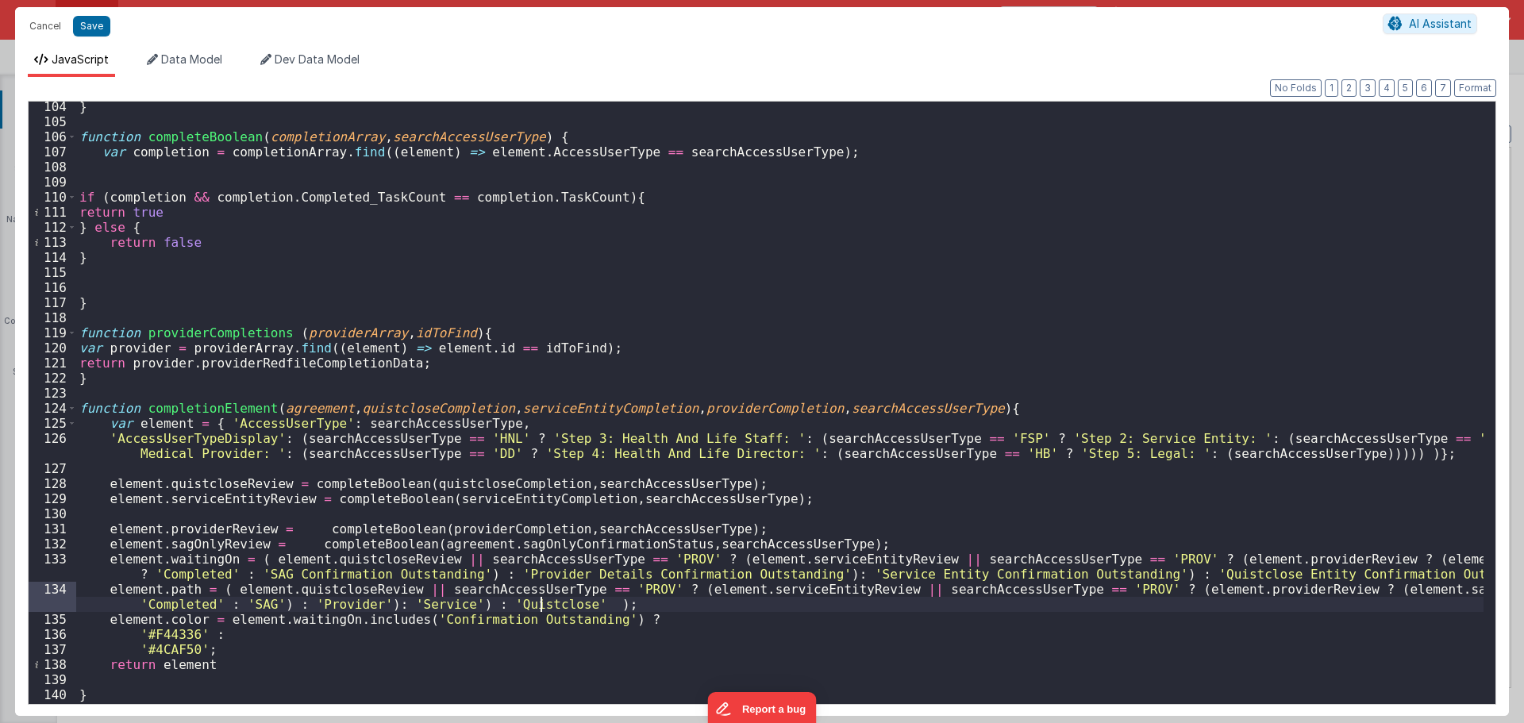
click at [537, 606] on div "} function completeBoolean ( completionArray , searchAccessUserType ) { var com…" at bounding box center [779, 414] width 1407 height 631
click at [610, 602] on div "} function completeBoolean ( completionArray , searchAccessUserType ) { var com…" at bounding box center [779, 414] width 1407 height 631
click at [189, 592] on div "} function completeBoolean ( completionArray , searchAccessUserType ) { var com…" at bounding box center [779, 414] width 1407 height 631
drag, startPoint x: 219, startPoint y: 603, endPoint x: 156, endPoint y: 605, distance: 62.7
click at [156, 605] on div "} function completeBoolean ( completionArray , searchAccessUserType ) { var com…" at bounding box center [779, 414] width 1407 height 631
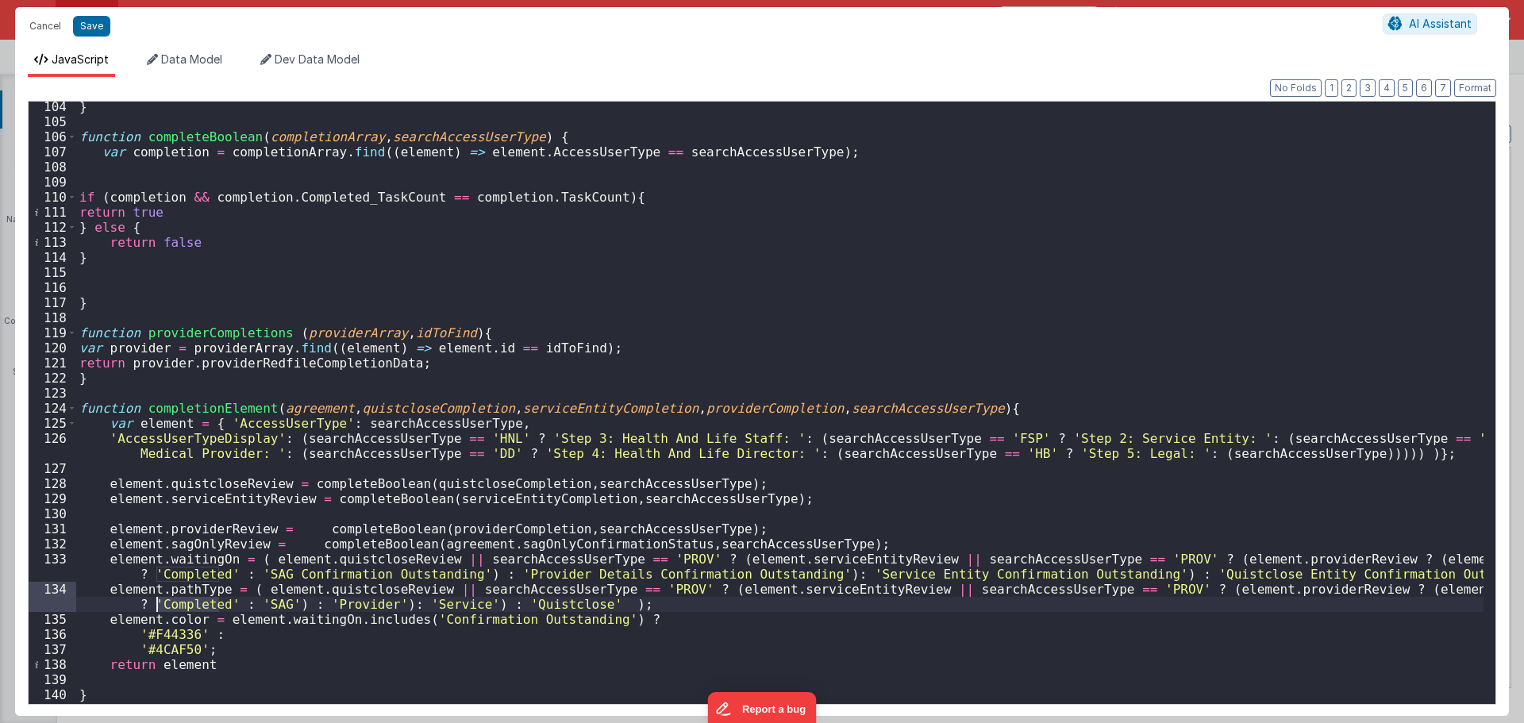
click at [206, 595] on div "} function completeBoolean ( completionArray , searchAccessUserType ) { var com…" at bounding box center [779, 414] width 1407 height 631
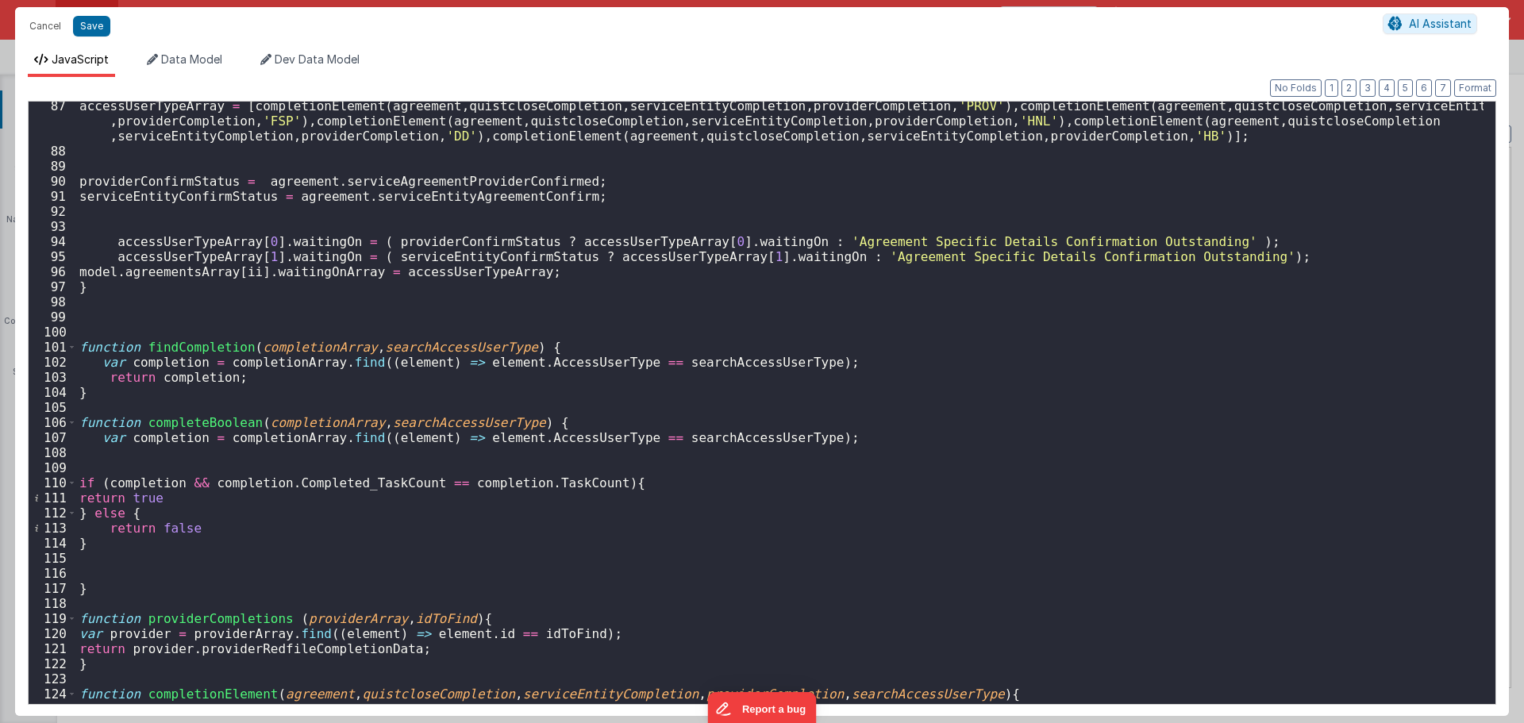
scroll to position [1313, 0]
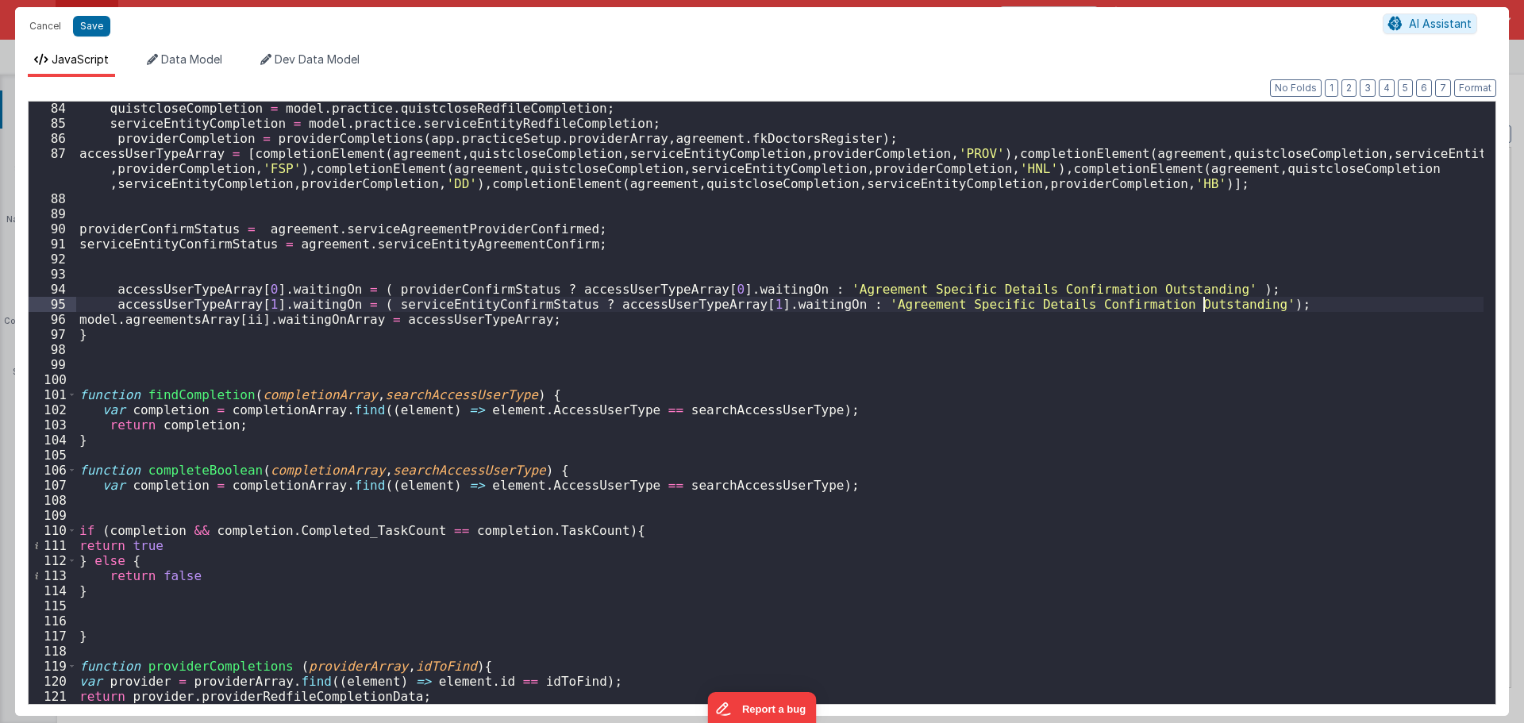
click at [1205, 298] on div "quistcloseCompletion = model . practice . quistcloseRedfileCompletion ; service…" at bounding box center [779, 416] width 1407 height 631
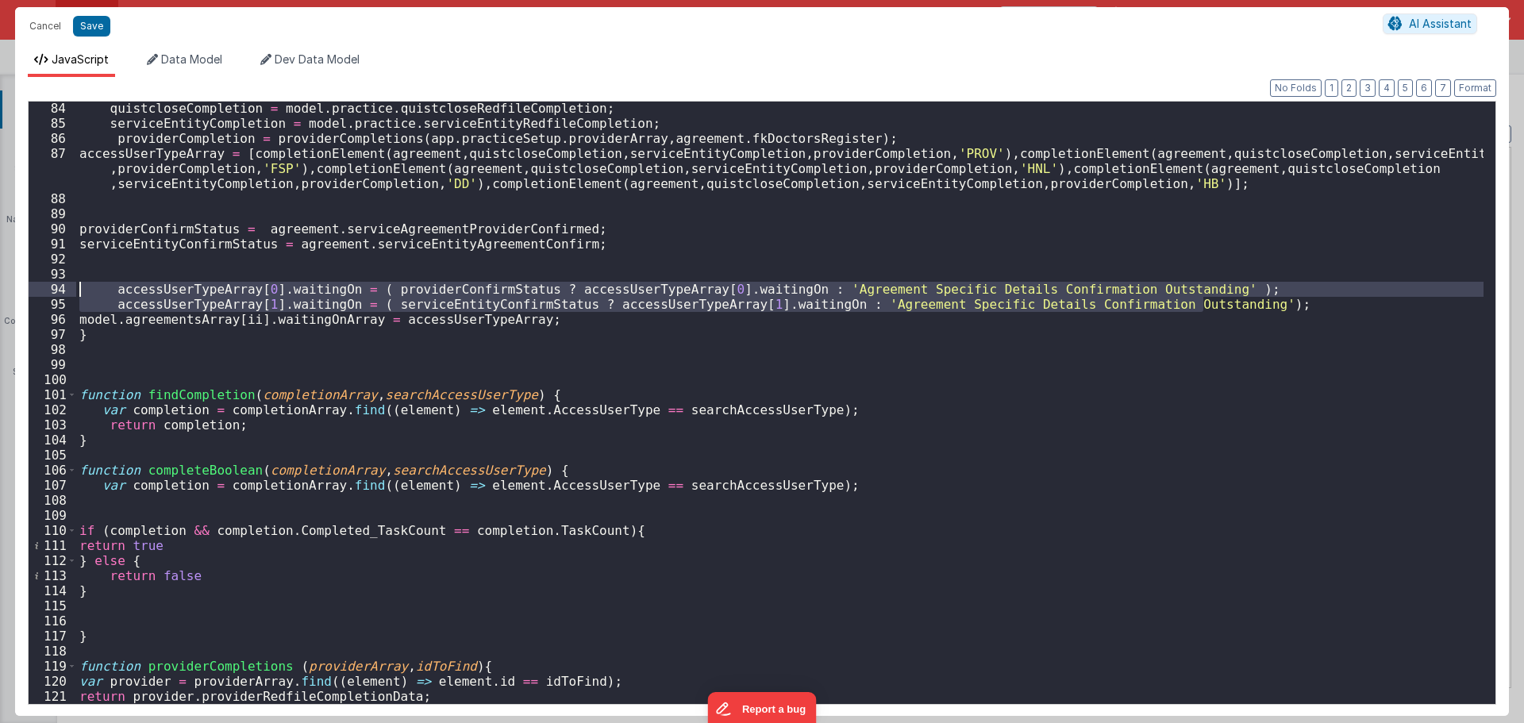
drag, startPoint x: 1214, startPoint y: 308, endPoint x: -90, endPoint y: 289, distance: 1304.8
click at [0, 289] on html "Cancel Save AI Assistant JavaScript Data Model Dev Data Model Format 7 6 5 4 3 …" at bounding box center [762, 361] width 1524 height 723
click at [1202, 303] on div "quistcloseCompletion = model . practice . quistcloseRedfileCompletion ; service…" at bounding box center [779, 403] width 1407 height 602
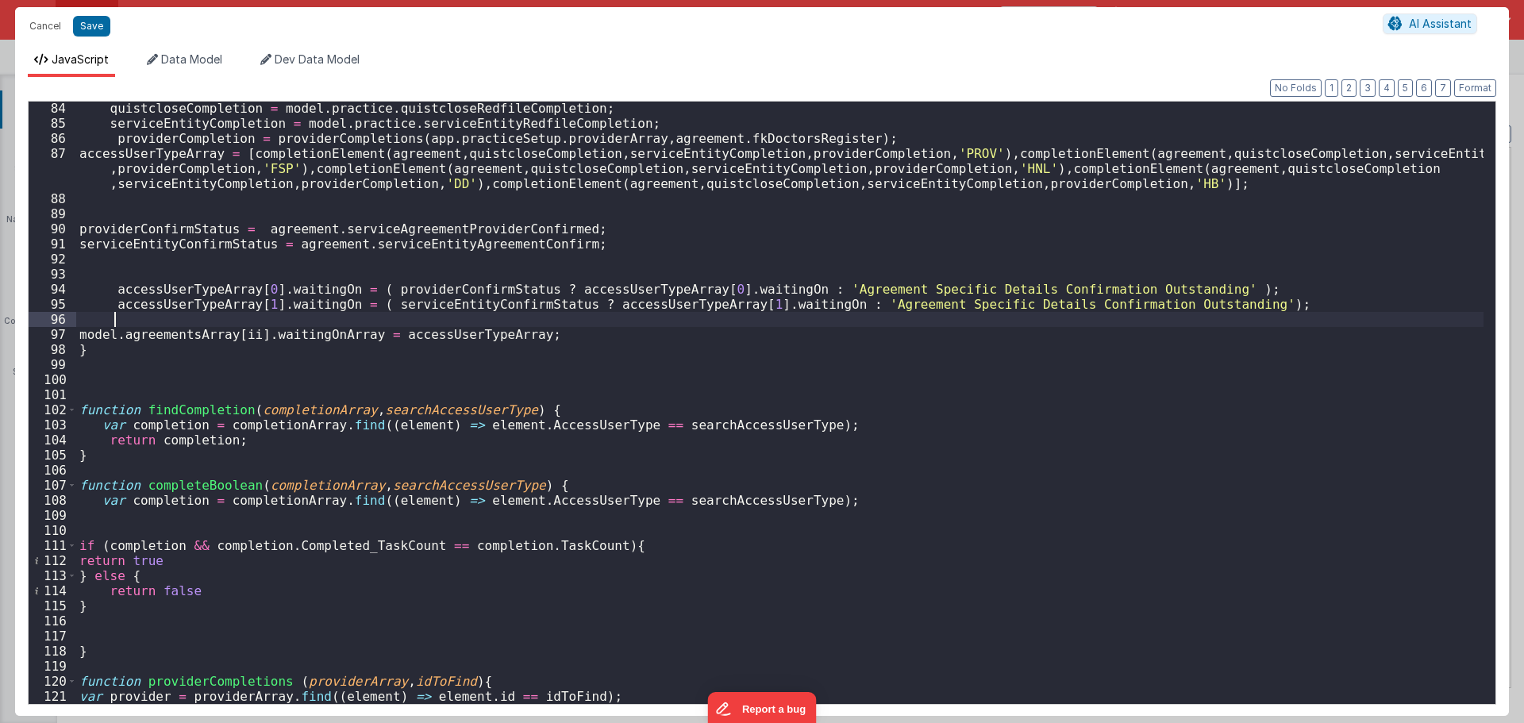
paste textarea
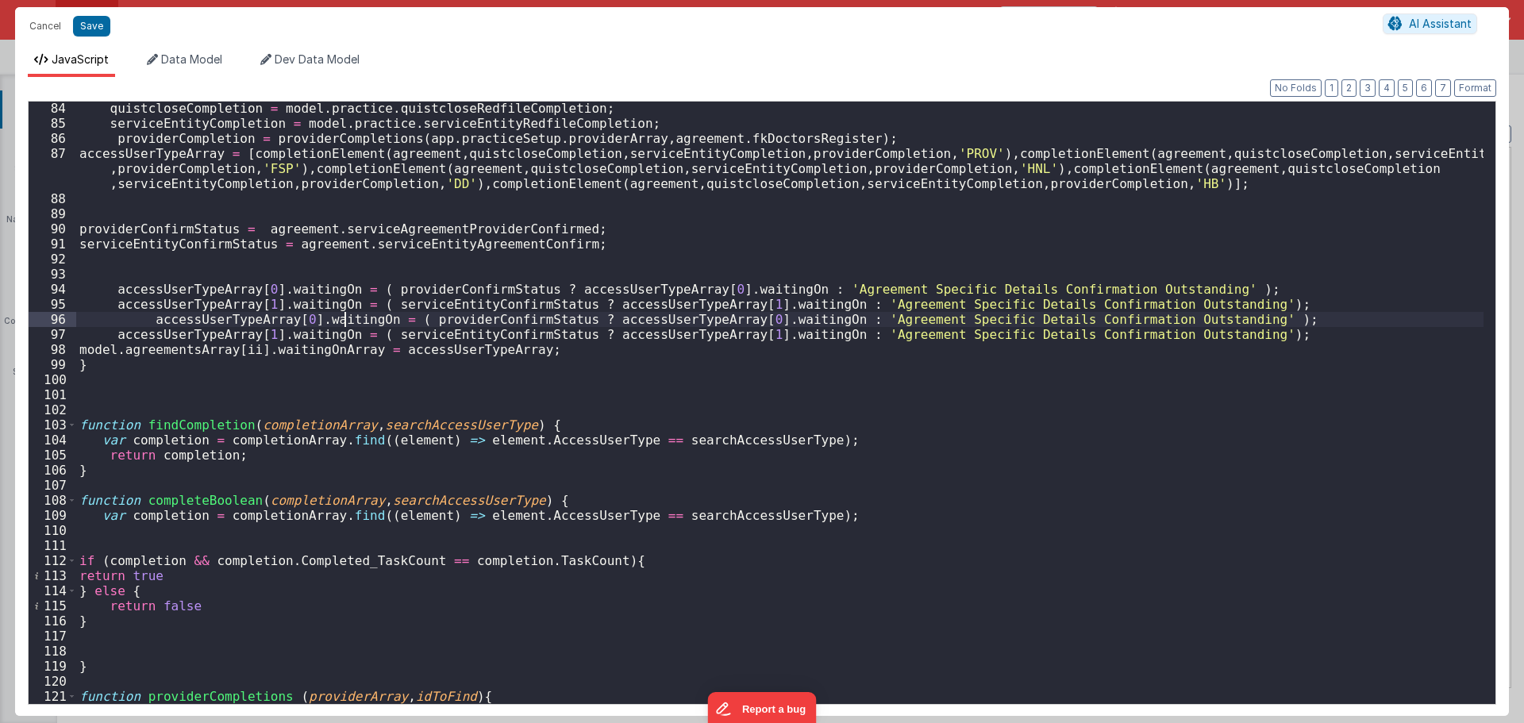
click at [346, 322] on div "quistcloseCompletion = model . practice . quistcloseRedfileCompletion ; service…" at bounding box center [779, 416] width 1407 height 631
click at [337, 318] on div "quistcloseCompletion = model . practice . quistcloseRedfileCompletion ; service…" at bounding box center [779, 416] width 1407 height 631
click at [316, 339] on div "quistcloseCompletion = model . practice . quistcloseRedfileCompletion ; service…" at bounding box center [779, 416] width 1407 height 631
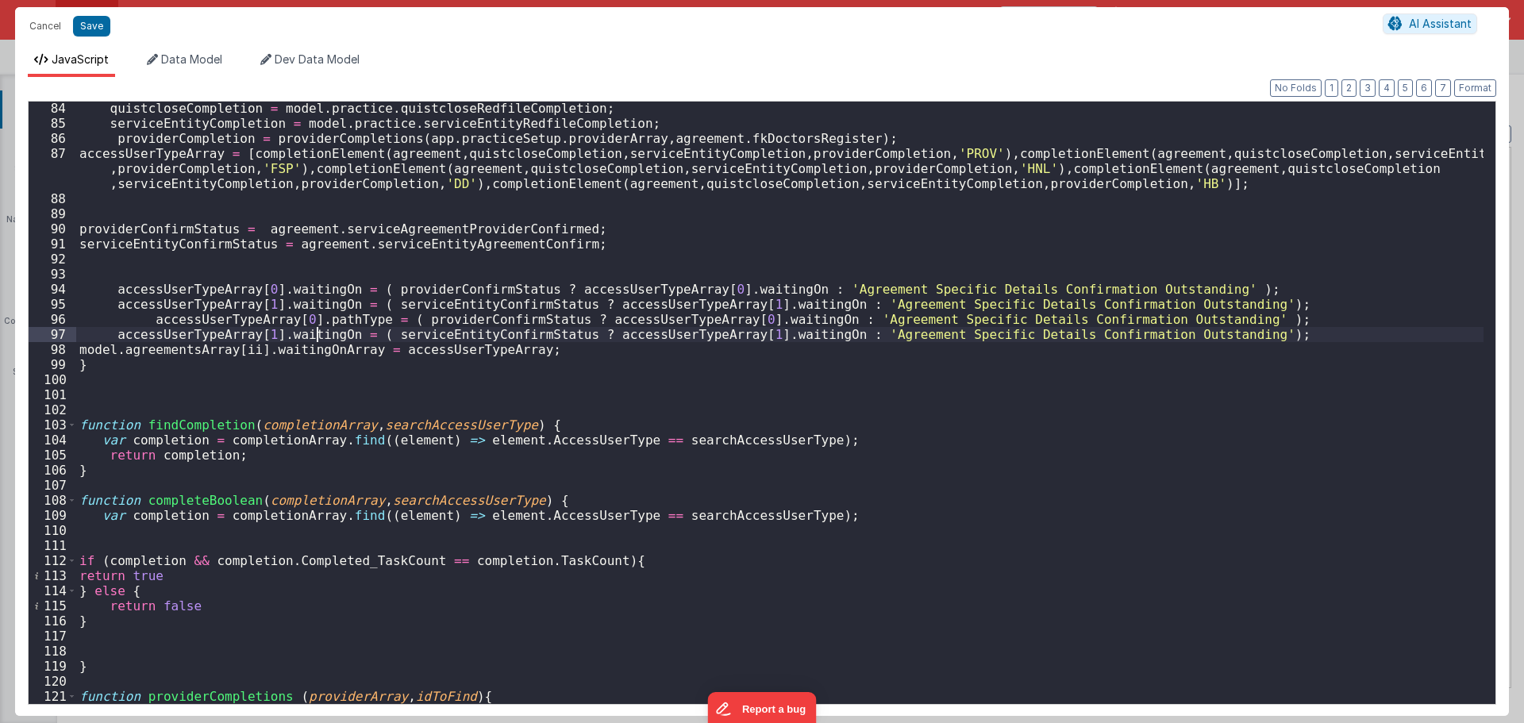
click at [316, 339] on div "quistcloseCompletion = model . practice . quistcloseRedfileCompletion ; service…" at bounding box center [779, 416] width 1407 height 631
click at [499, 323] on div "quistcloseCompletion = model . practice . quistcloseRedfileCompletion ; service…" at bounding box center [779, 416] width 1407 height 631
click at [658, 315] on div "quistcloseCompletion = model . practice . quistcloseRedfileCompletion ; service…" at bounding box center [779, 416] width 1407 height 631
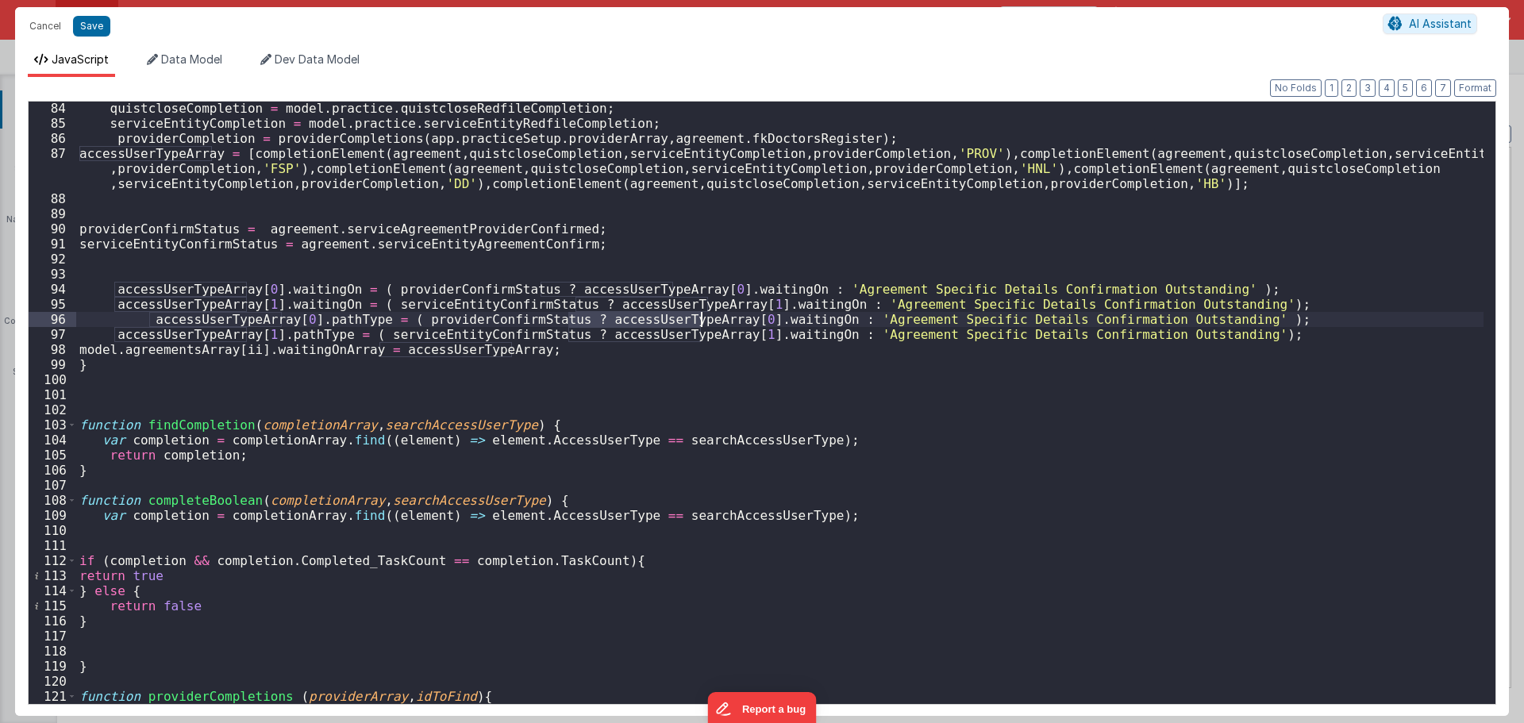
click at [775, 325] on div "quistcloseCompletion = model . practice . quistcloseRedfileCompletion ; service…" at bounding box center [779, 416] width 1407 height 631
click at [758, 334] on div "quistcloseCompletion = model . practice . quistcloseRedfileCompletion ; service…" at bounding box center [779, 416] width 1407 height 631
drag, startPoint x: 875, startPoint y: 318, endPoint x: 1170, endPoint y: 320, distance: 295.2
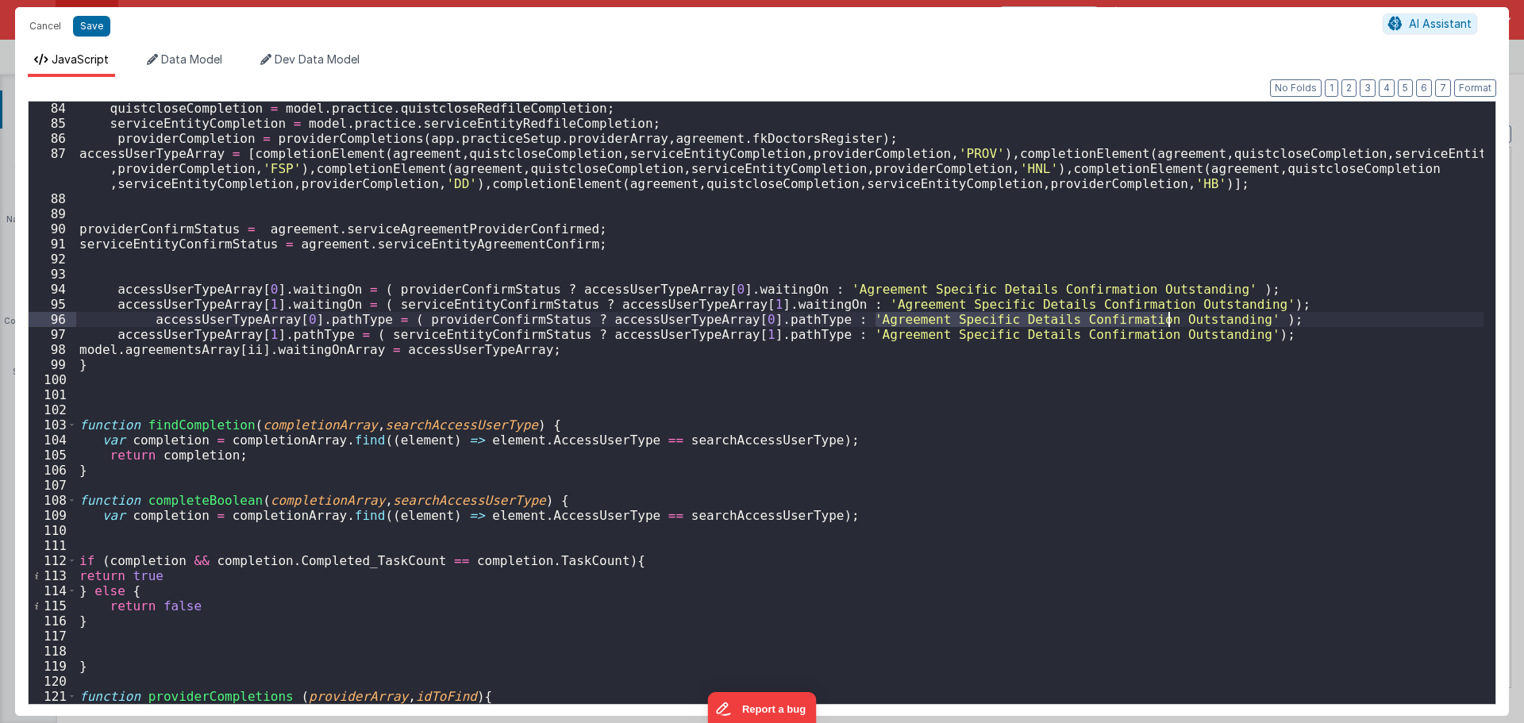
click at [1170, 320] on div "quistcloseCompletion = model . practice . quistcloseRedfileCompletion ; service…" at bounding box center [779, 416] width 1407 height 631
drag, startPoint x: 876, startPoint y: 336, endPoint x: 1170, endPoint y: 336, distance: 293.6
click at [1170, 336] on div "quistcloseCompletion = model . practice . quistcloseRedfileCompletion ; service…" at bounding box center [779, 416] width 1407 height 631
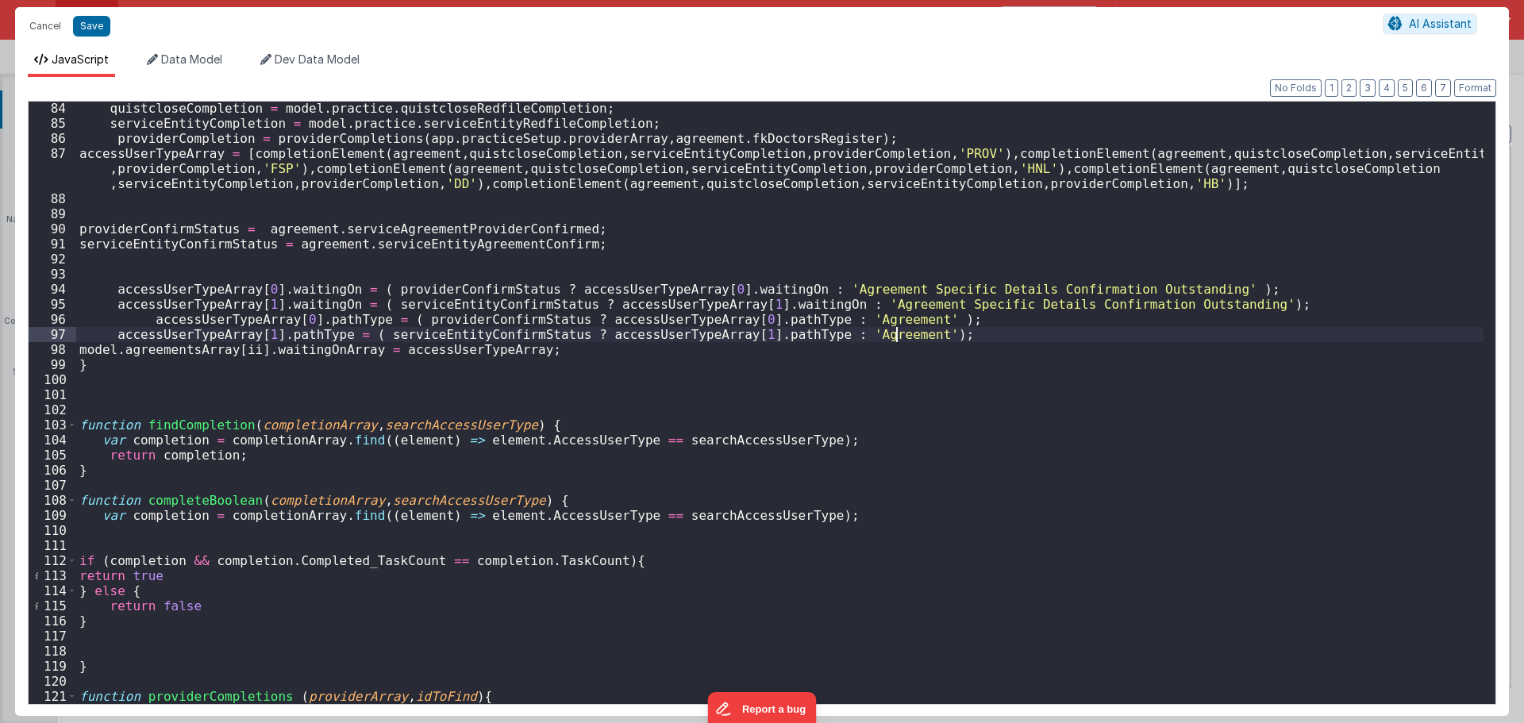
click at [914, 334] on div "quistcloseCompletion = model . practice . quistcloseRedfileCompletion ; service…" at bounding box center [779, 416] width 1407 height 631
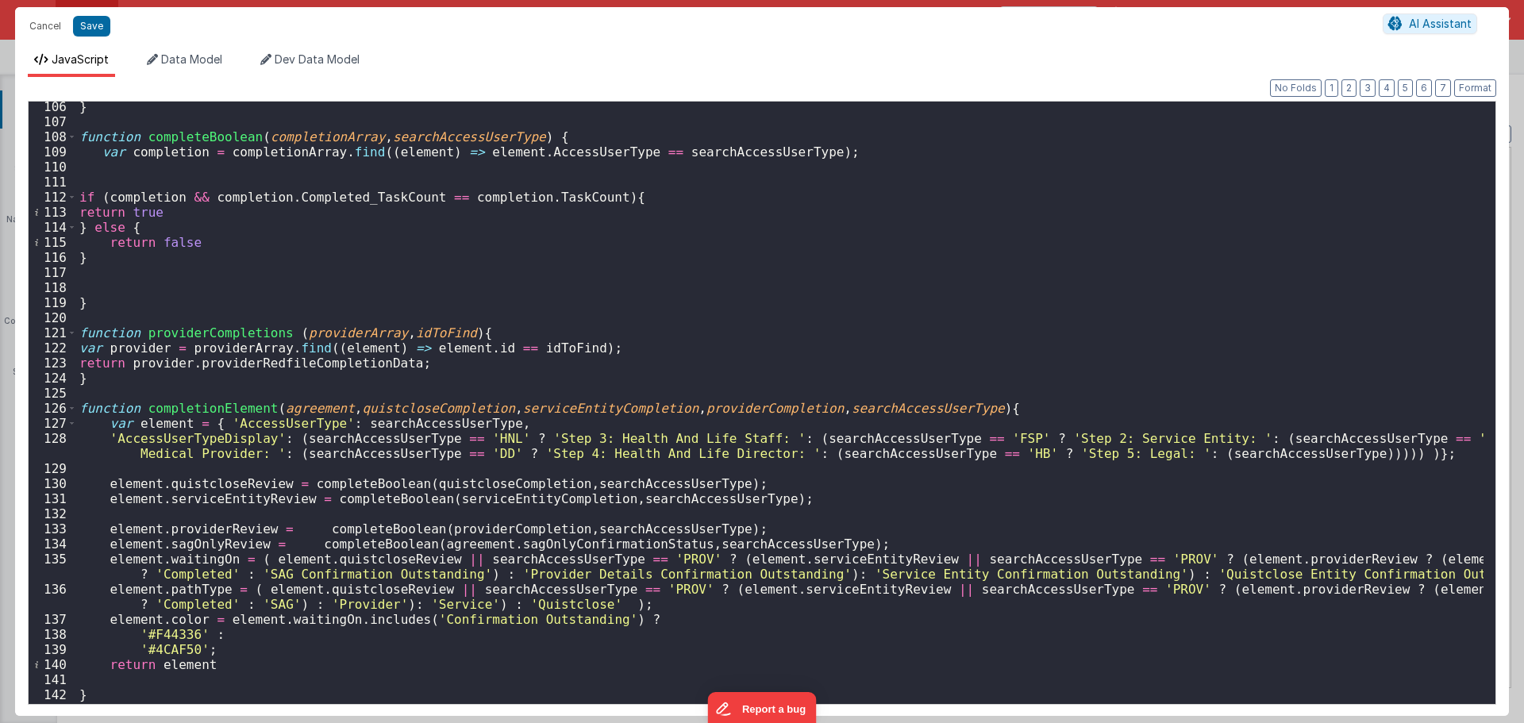
scroll to position [1674, 0]
click at [96, 28] on button "Save" at bounding box center [91, 26] width 37 height 21
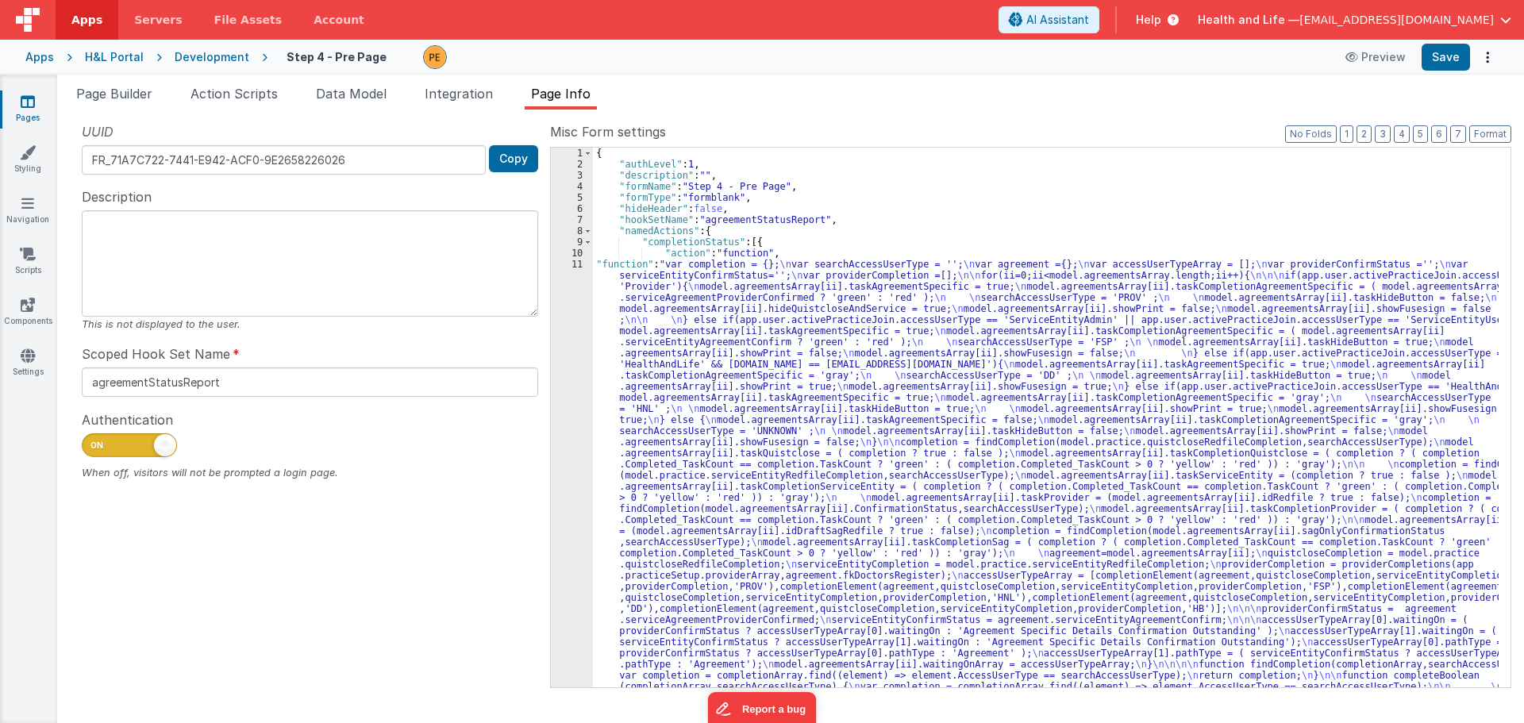
scroll to position [0, 0]
click at [591, 238] on span at bounding box center [587, 241] width 9 height 11
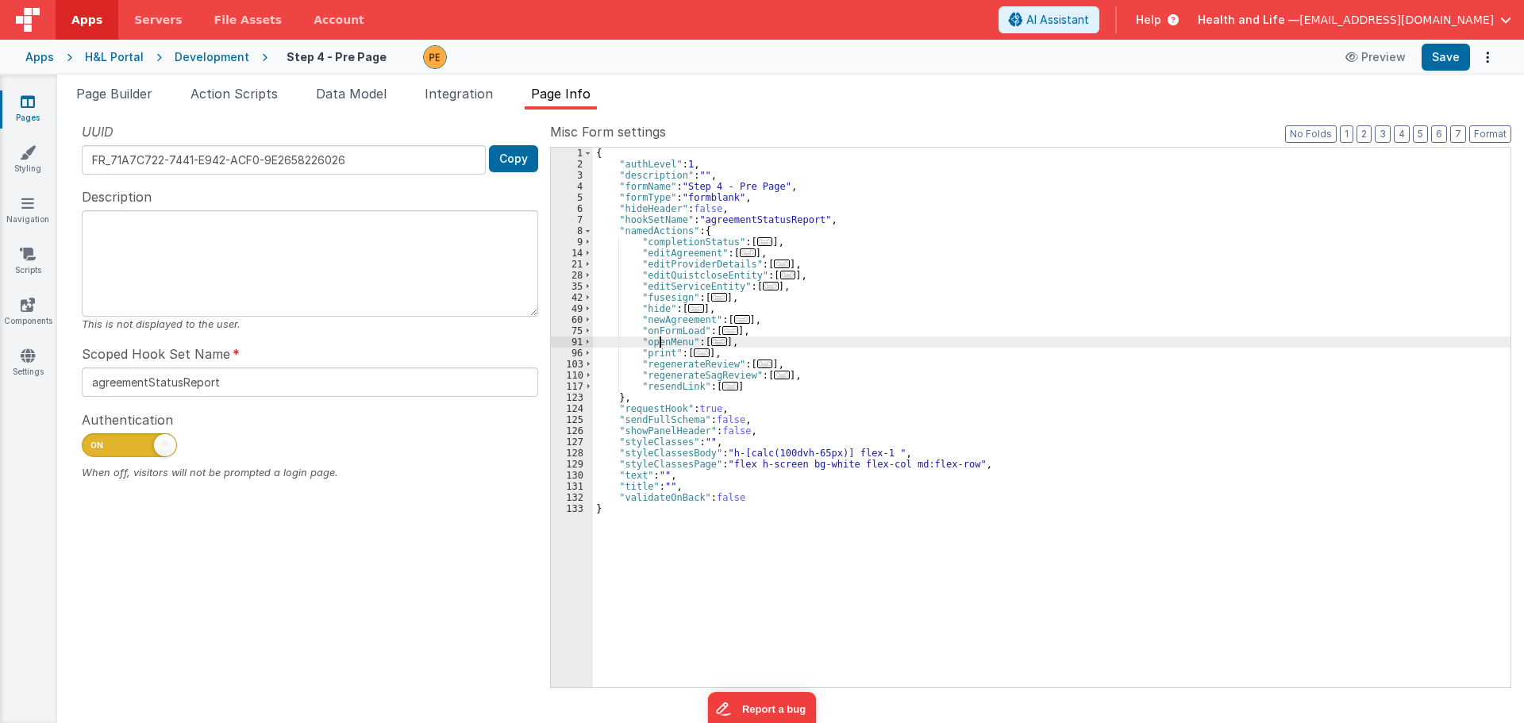
click at [660, 340] on div "{ "authLevel" : 1 , "description" : "" , "formName" : "Step 4 - Pre Page" , "fo…" at bounding box center [1051, 429] width 917 height 562
click at [653, 356] on div "{ "authLevel" : 1 , "description" : "" , "formName" : "Step 4 - Pre Page" , "fo…" at bounding box center [1051, 429] width 917 height 562
click at [663, 384] on div "{ "authLevel" : 1 , "description" : "" , "formName" : "Step 4 - Pre Page" , "fo…" at bounding box center [1051, 429] width 917 height 562
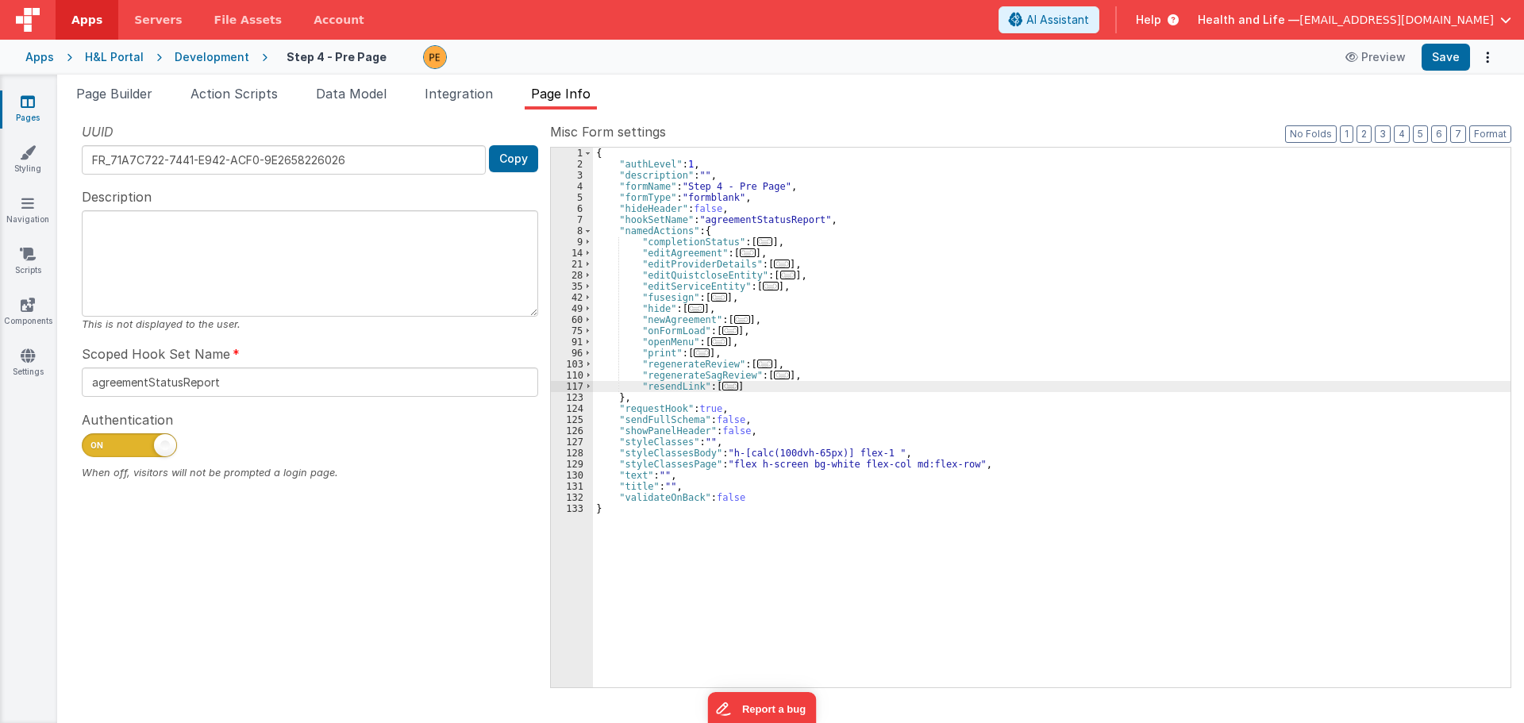
click at [660, 267] on div "{ "authLevel" : 1 , "description" : "" , "formName" : "Step 4 - Pre Page" , "fo…" at bounding box center [1051, 429] width 917 height 562
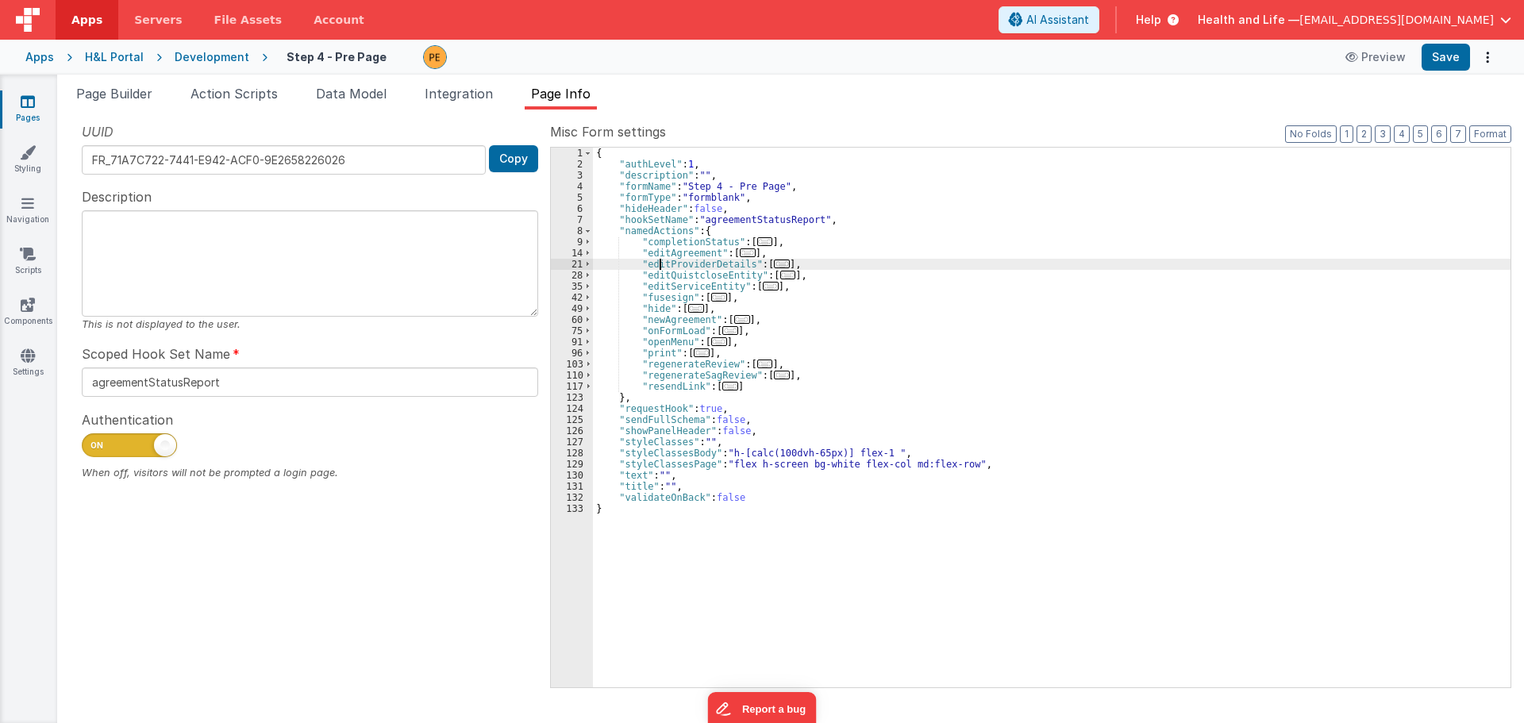
click at [660, 267] on div "{ "authLevel" : 1 , "description" : "" , "formName" : "Step 4 - Pre Page" , "fo…" at bounding box center [1051, 429] width 917 height 562
click at [664, 255] on div "{ "authLevel" : 1 , "description" : "" , "formName" : "Step 4 - Pre Page" , "fo…" at bounding box center [1051, 429] width 917 height 562
click at [673, 283] on div "{ "authLevel" : 1 , "description" : "" , "formName" : "Step 4 - Pre Page" , "fo…" at bounding box center [1051, 429] width 917 height 562
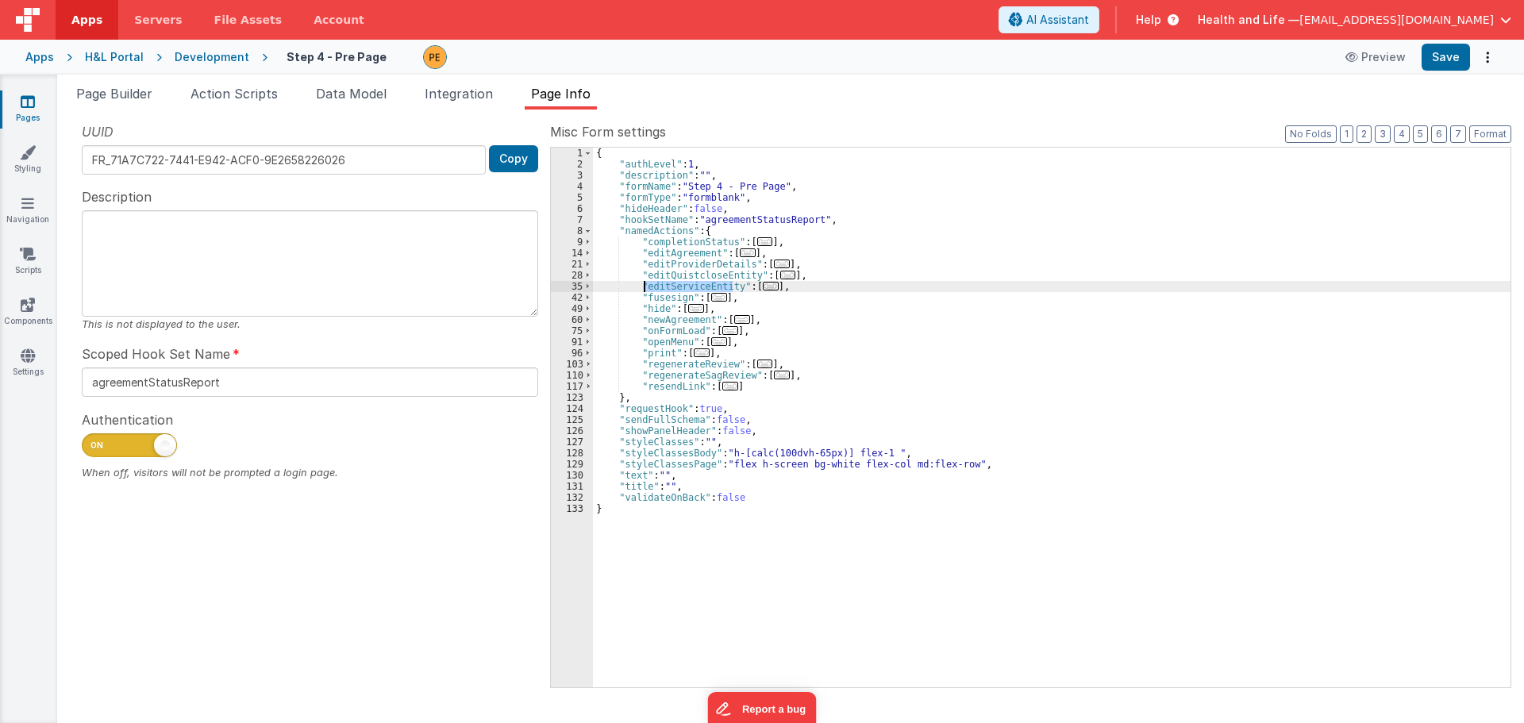
click at [673, 275] on div "{ "authLevel" : 1 , "description" : "" , "formName" : "Step 4 - Pre Page" , "fo…" at bounding box center [1051, 429] width 917 height 562
click at [677, 260] on div "{ "authLevel" : 1 , "description" : "" , "formName" : "Step 4 - Pre Page" , "fo…" at bounding box center [1051, 429] width 917 height 562
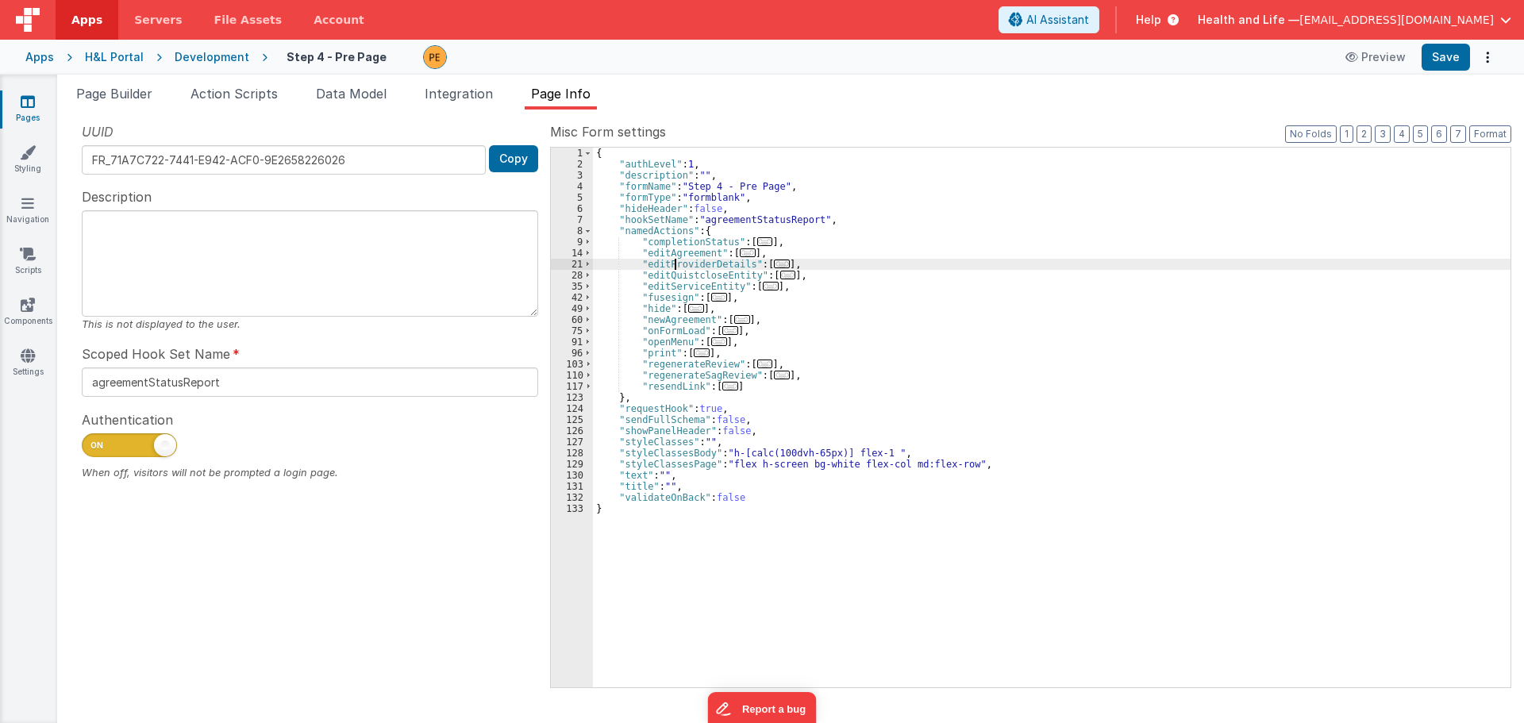
click at [677, 260] on div "{ "authLevel" : 1 , "description" : "" , "formName" : "Step 4 - Pre Page" , "fo…" at bounding box center [1051, 429] width 917 height 562
click at [677, 250] on div "{ "authLevel" : 1 , "description" : "" , "formName" : "Step 4 - Pre Page" , "fo…" at bounding box center [1051, 429] width 917 height 562
click at [586, 251] on span at bounding box center [587, 253] width 9 height 11
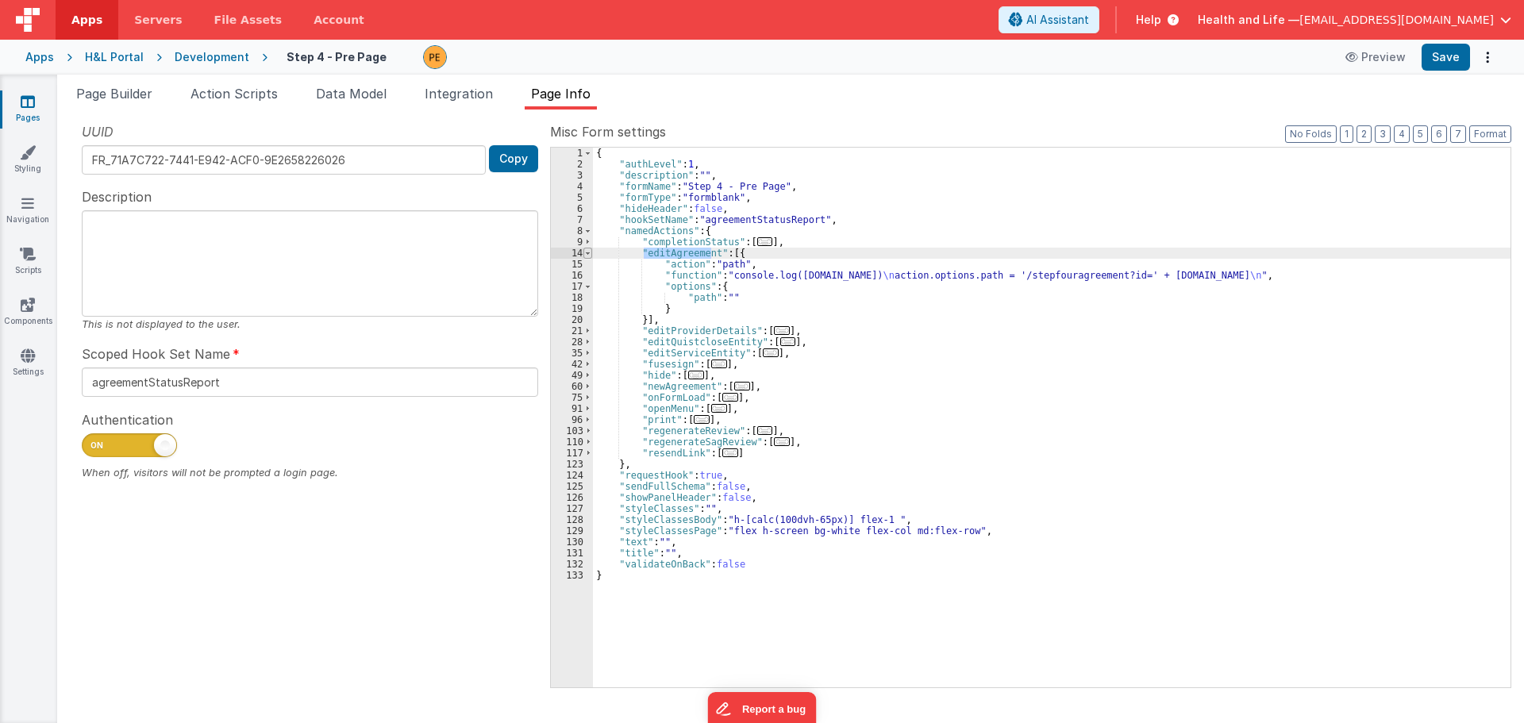
click at [586, 251] on span at bounding box center [587, 253] width 9 height 11
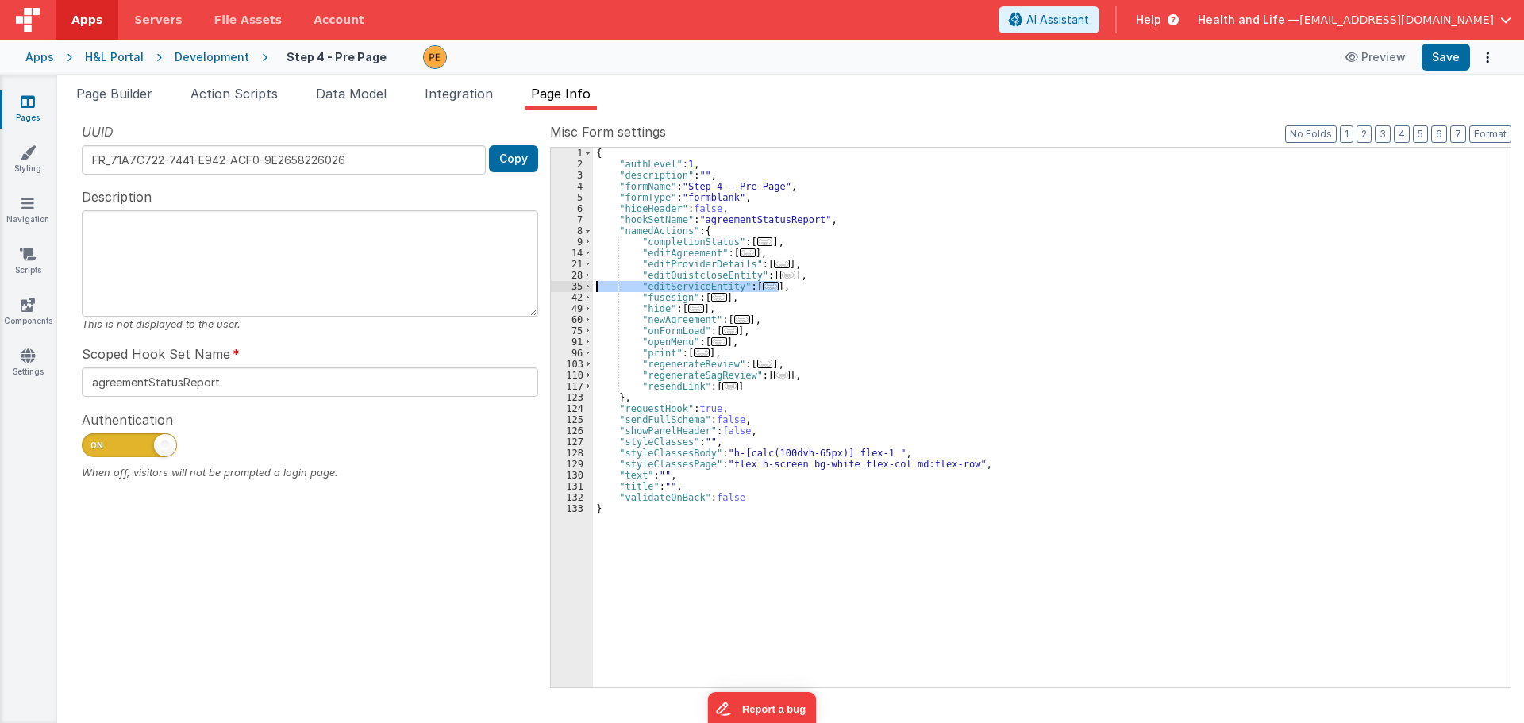
drag, startPoint x: 799, startPoint y: 290, endPoint x: 575, endPoint y: 288, distance: 224.6
click at [575, 288] on div "1 2 3 4 5 6 7 8 9 14 21 28 35 42 49 60 75 91 96 103 110 117 123 124 125 126 127…" at bounding box center [1030, 417] width 961 height 541
click at [795, 284] on div "{ "authLevel" : 1 , "description" : "" , "formName" : "Step 4 - Pre Page" , "fo…" at bounding box center [1051, 418] width 917 height 540
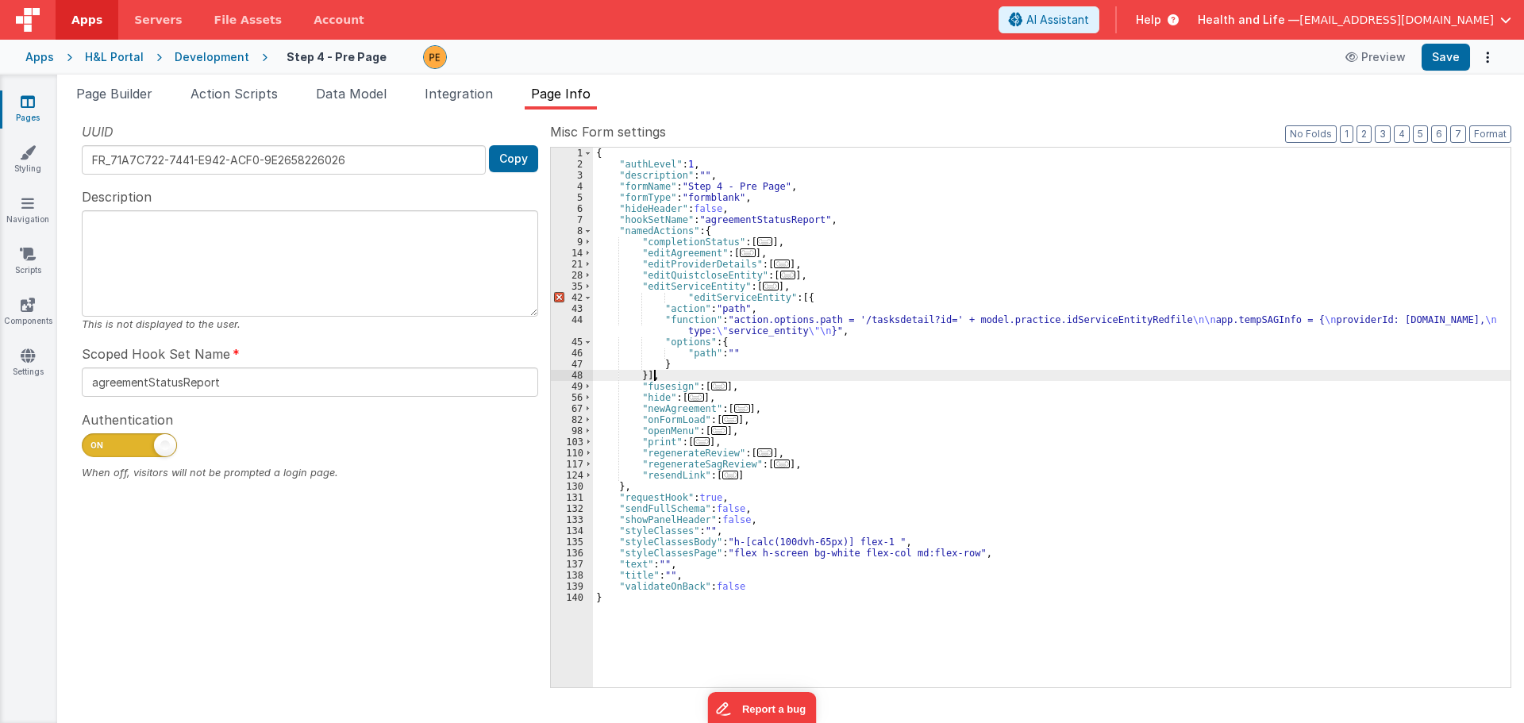
click at [676, 294] on div "{ "authLevel" : 1 , "description" : "" , "formName" : "Step 4 - Pre Page" , "fo…" at bounding box center [1051, 429] width 917 height 562
drag, startPoint x: 667, startPoint y: 296, endPoint x: 732, endPoint y: 297, distance: 65.9
click at [732, 297] on div "{ "authLevel" : 1 , "description" : "" , "formName" : "Step 4 - Pre Page" , "fo…" at bounding box center [1051, 429] width 917 height 562
click at [749, 324] on div "{ "authLevel" : 1 , "description" : "" , "formName" : "Step 4 - Pre Page" , "fo…" at bounding box center [1051, 429] width 917 height 562
click at [724, 309] on div "{ "authLevel" : 1 , "description" : "" , "formName" : "Step 4 - Pre Page" , "fo…" at bounding box center [1051, 429] width 917 height 562
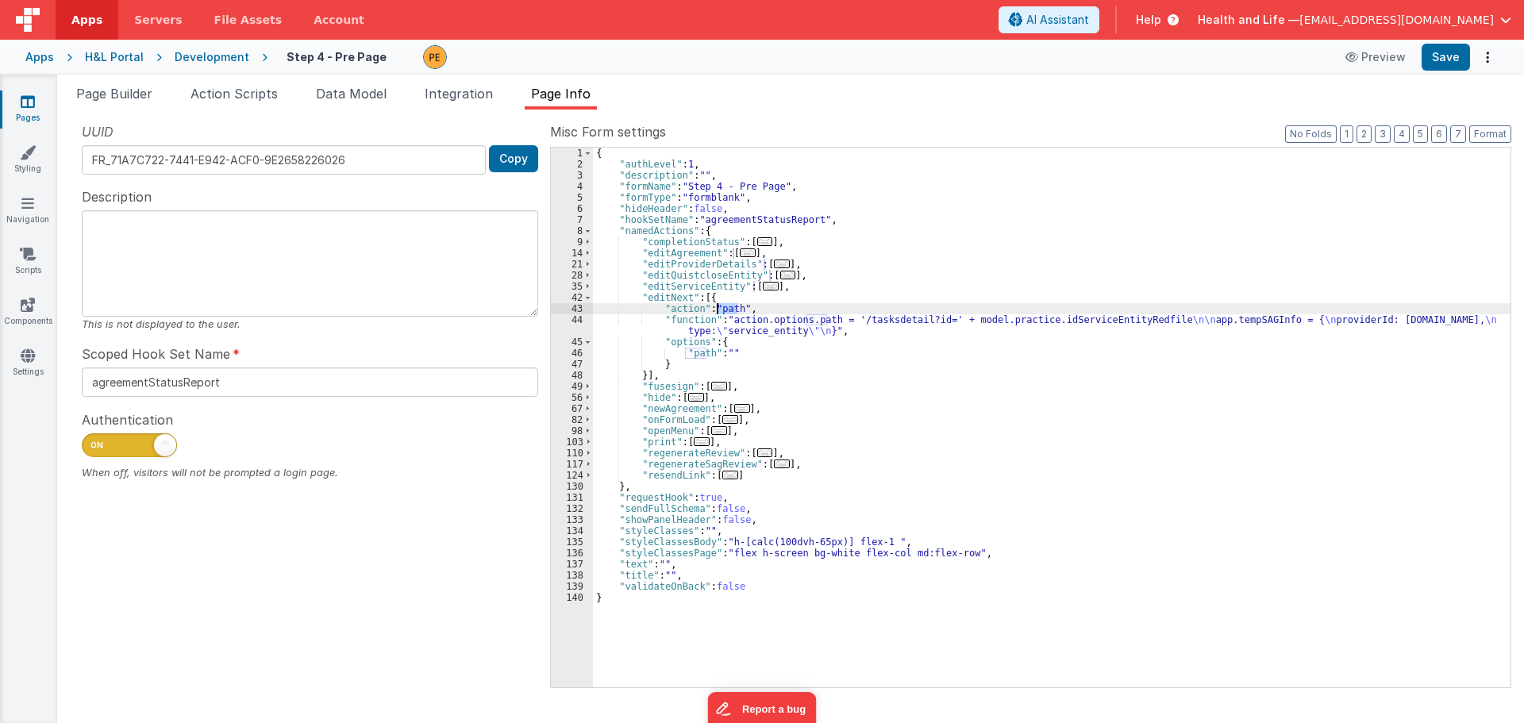
click at [724, 309] on div "{ "authLevel" : 1 , "description" : "" , "formName" : "Step 4 - Pre Page" , "fo…" at bounding box center [1051, 429] width 917 height 562
click at [793, 337] on div "{ "authLevel" : 1 , "description" : "" , "formName" : "Step 4 - Pre Page" , "fo…" at bounding box center [1051, 429] width 917 height 562
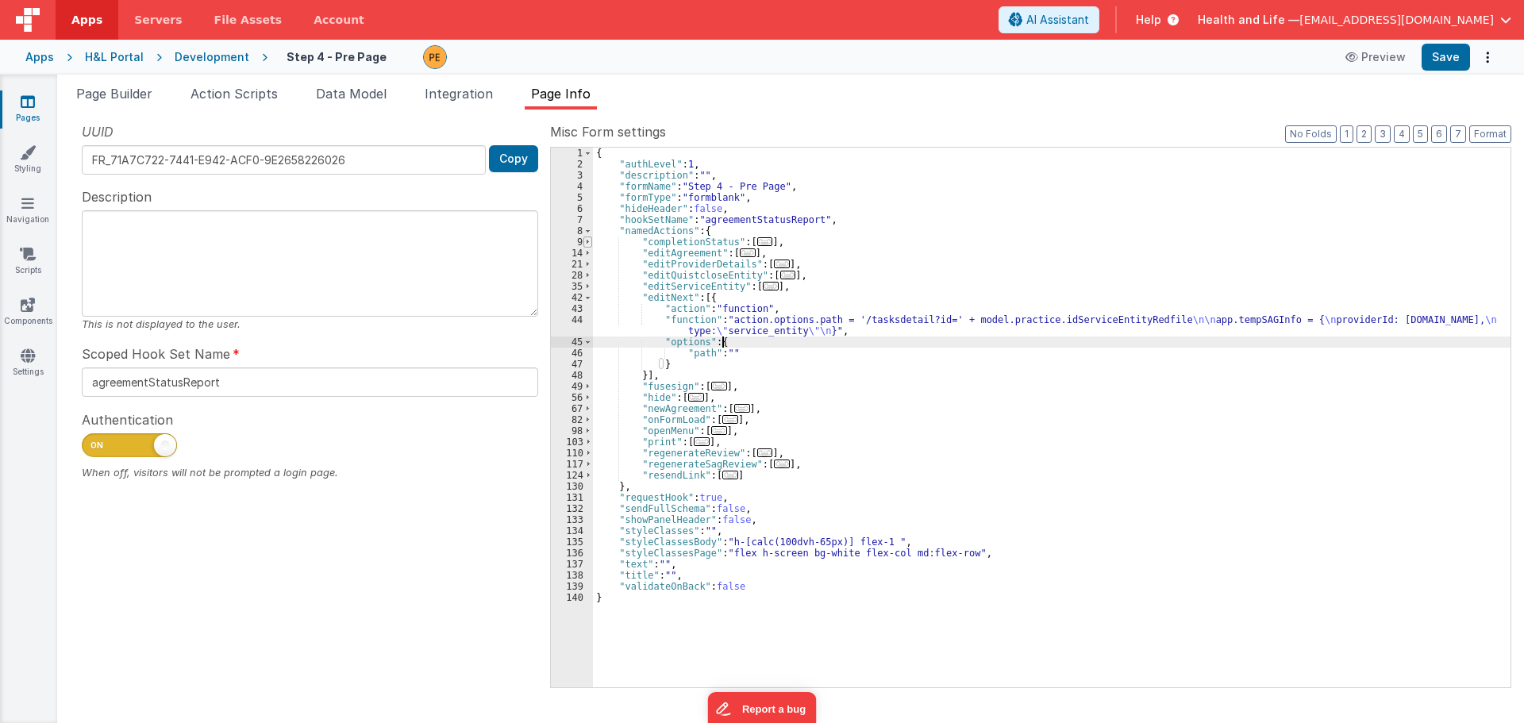
click at [583, 244] on span at bounding box center [587, 241] width 9 height 11
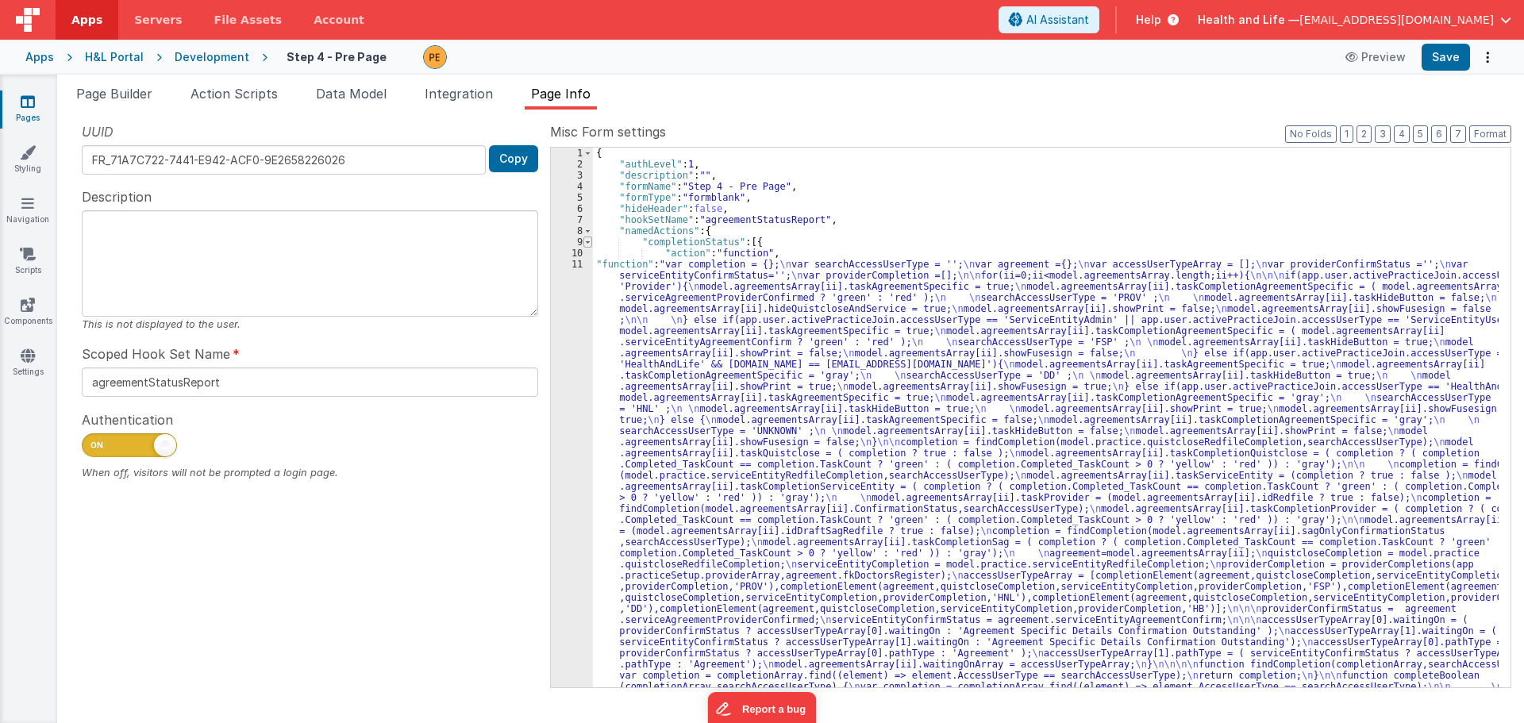
click at [583, 244] on span at bounding box center [587, 241] width 9 height 11
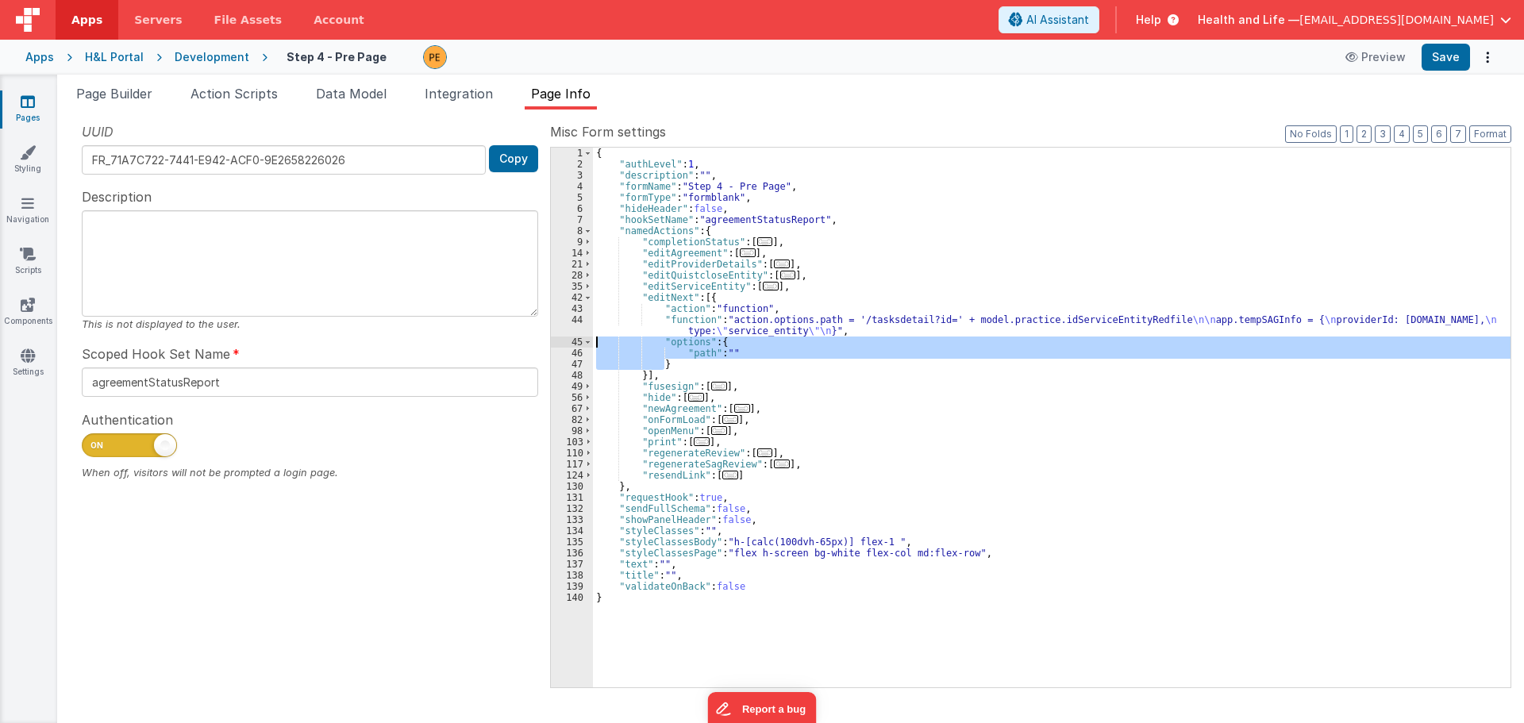
drag, startPoint x: 666, startPoint y: 366, endPoint x: 578, endPoint y: 345, distance: 90.5
click at [578, 345] on div "1 2 3 4 5 6 7 8 9 14 21 28 35 42 43 44 45 46 47 48 49 56 67 82 98 103 110 117 1…" at bounding box center [1030, 417] width 961 height 541
click at [586, 405] on span at bounding box center [587, 408] width 9 height 11
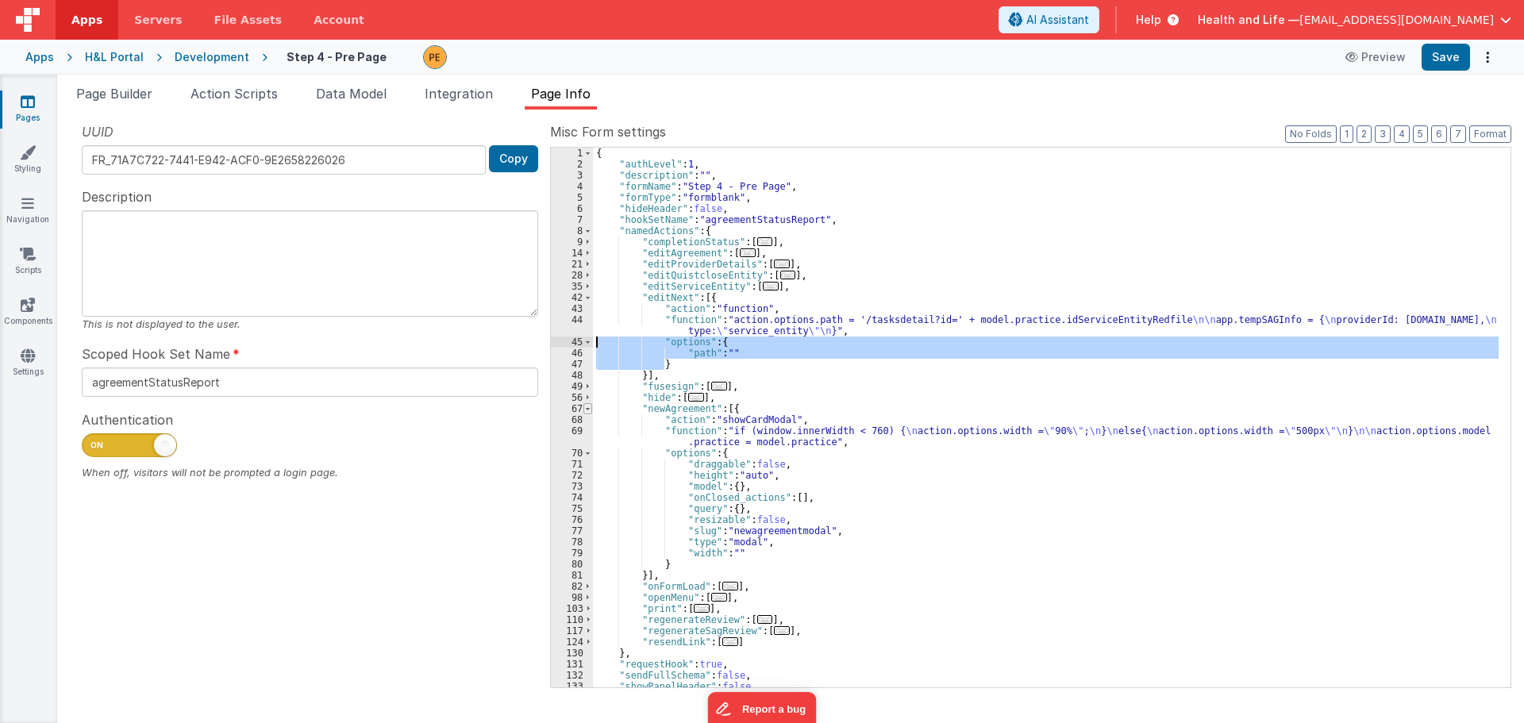
click at [586, 405] on span at bounding box center [587, 408] width 9 height 11
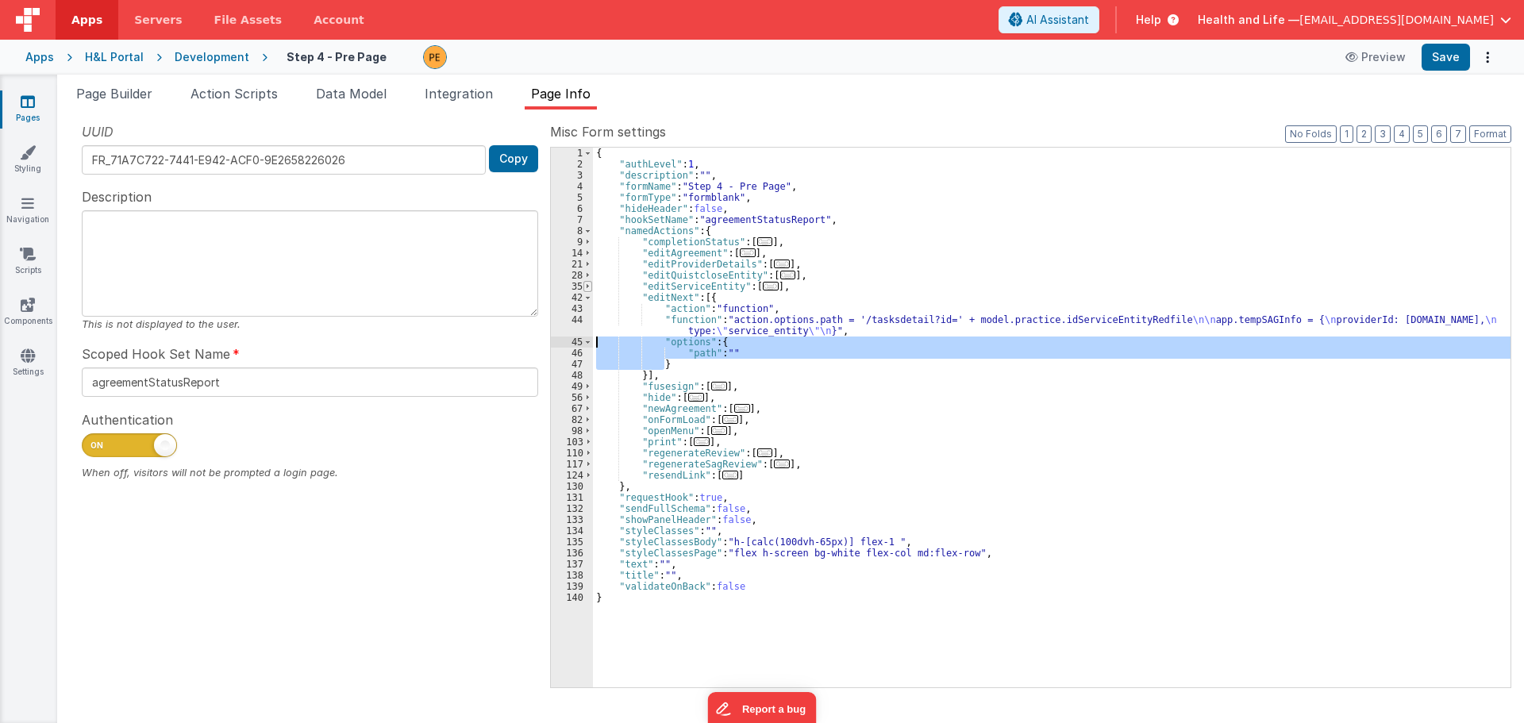
click at [586, 288] on span at bounding box center [587, 286] width 9 height 11
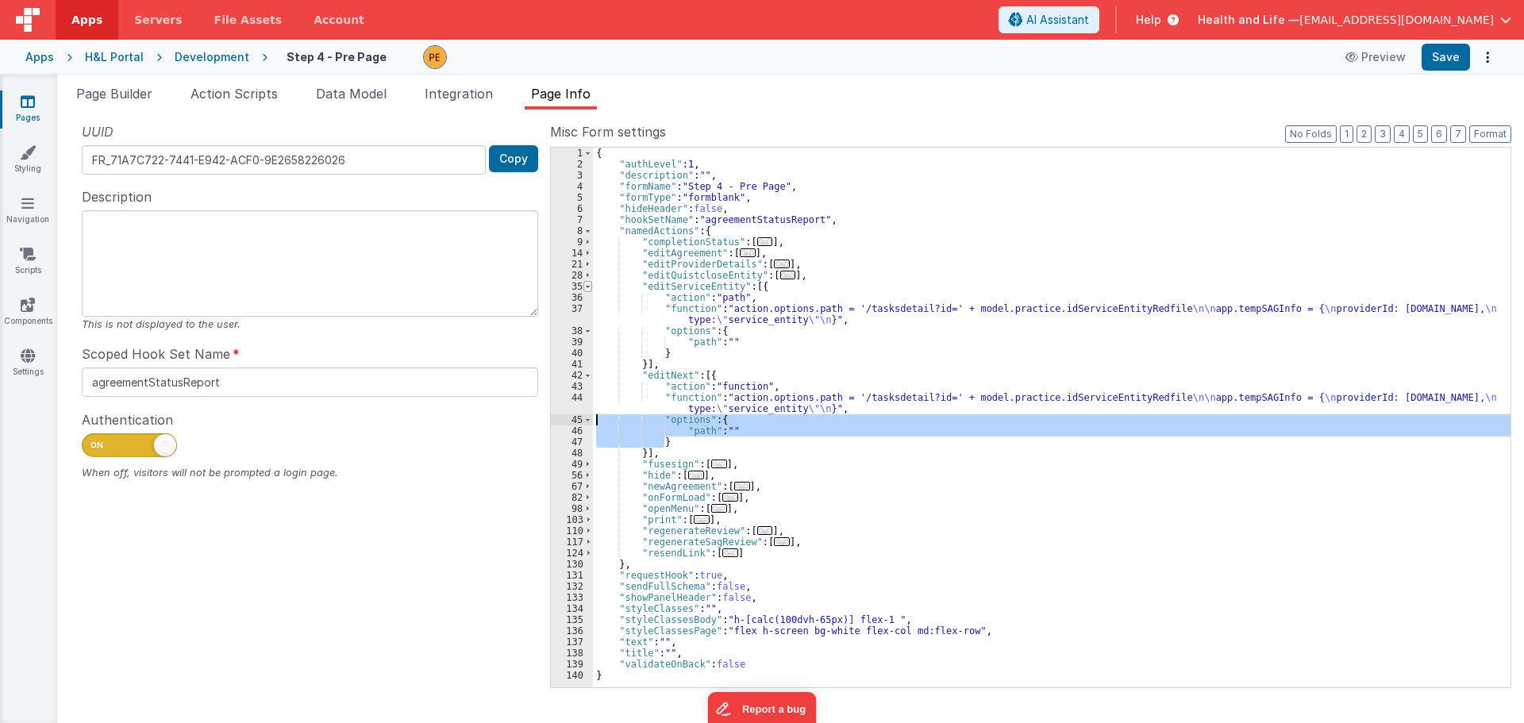
click at [586, 288] on span at bounding box center [587, 286] width 9 height 11
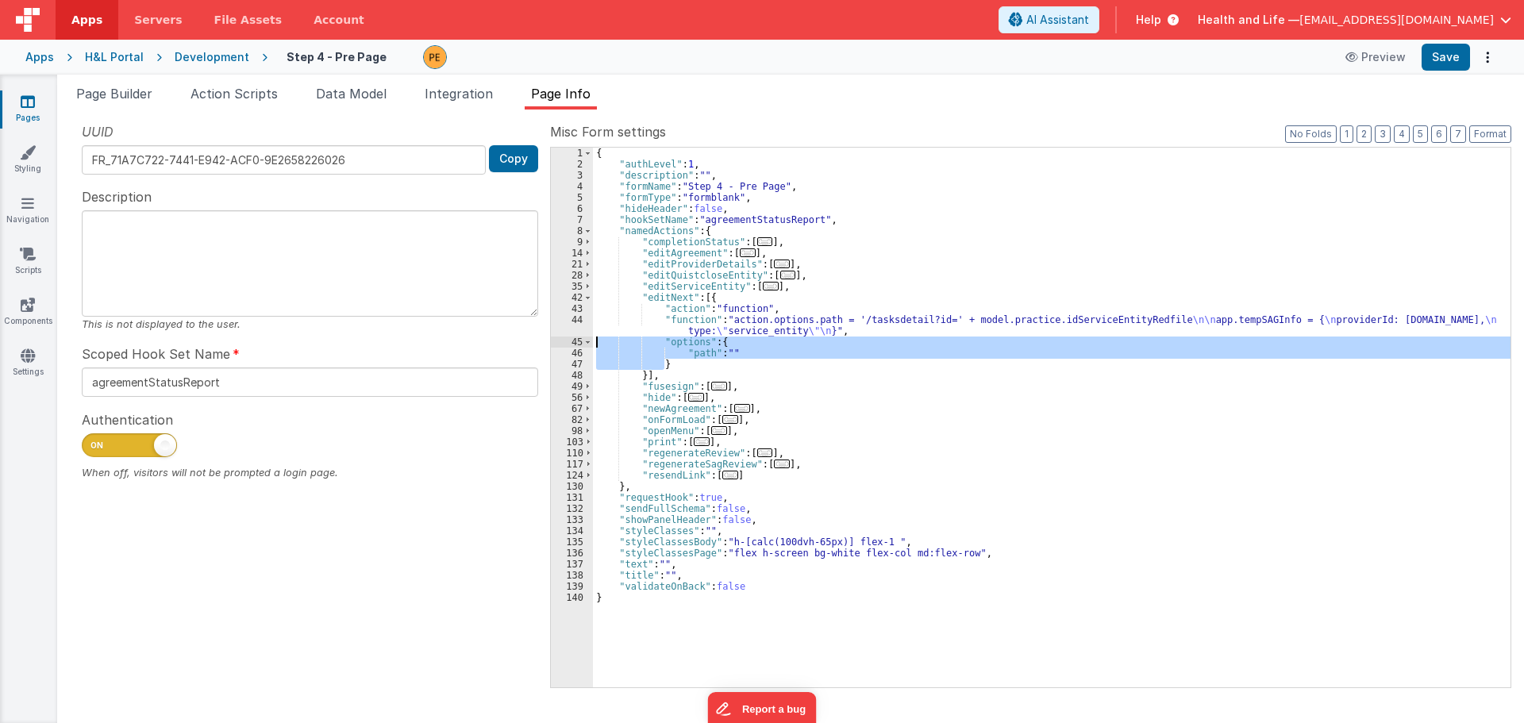
click at [732, 352] on div "{ "authLevel" : 1 , "description" : "" , "formName" : "Step 4 - Pre Page" , "fo…" at bounding box center [1051, 418] width 917 height 540
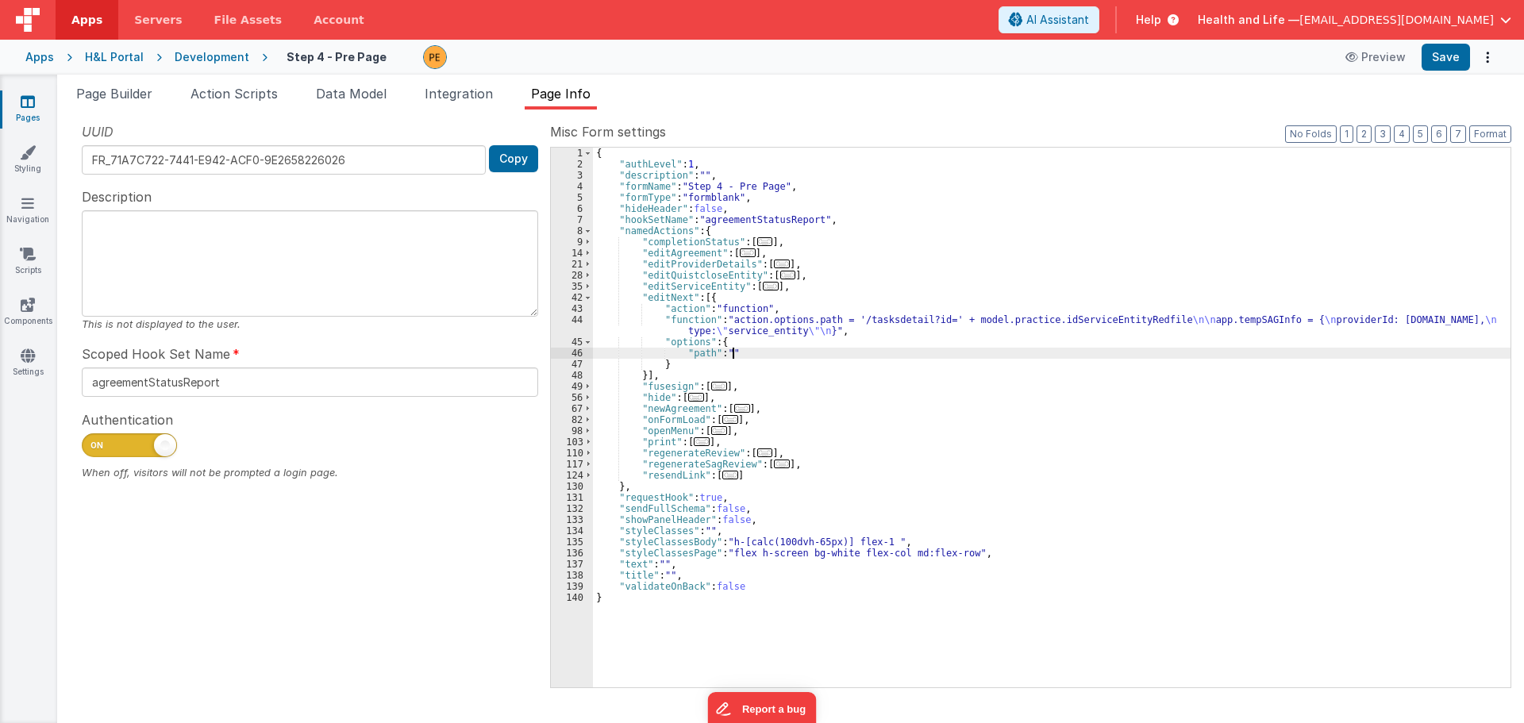
click at [727, 352] on div "{ "authLevel" : 1 , "description" : "" , "formName" : "Step 4 - Pre Page" , "fo…" at bounding box center [1051, 429] width 917 height 562
click at [704, 356] on div "{ "authLevel" : 1 , "description" : "" , "formName" : "Step 4 - Pre Page" , "fo…" at bounding box center [1051, 429] width 917 height 562
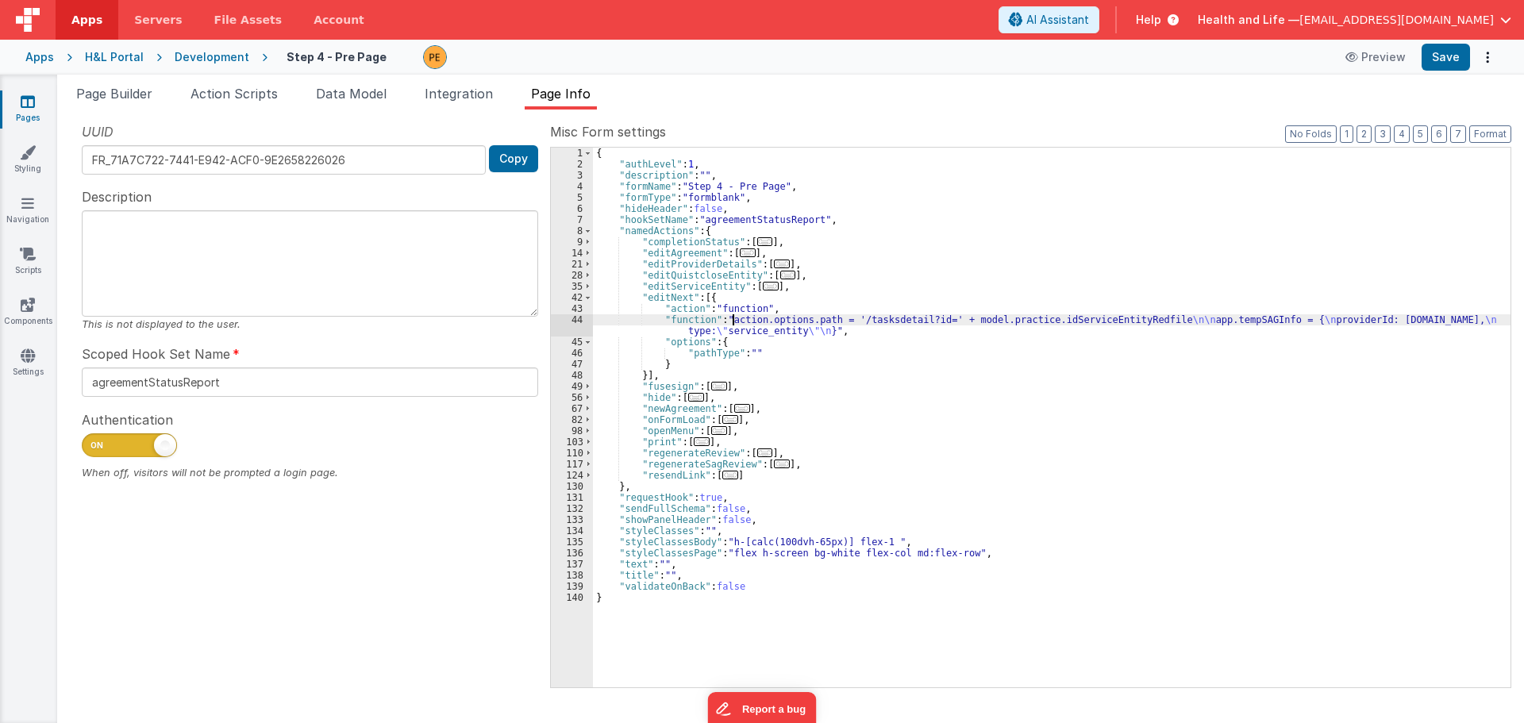
click at [733, 324] on div "{ "authLevel" : 1 , "description" : "" , "formName" : "Step 4 - Pre Page" , "fo…" at bounding box center [1051, 429] width 917 height 562
click at [569, 329] on div "44" at bounding box center [572, 325] width 42 height 22
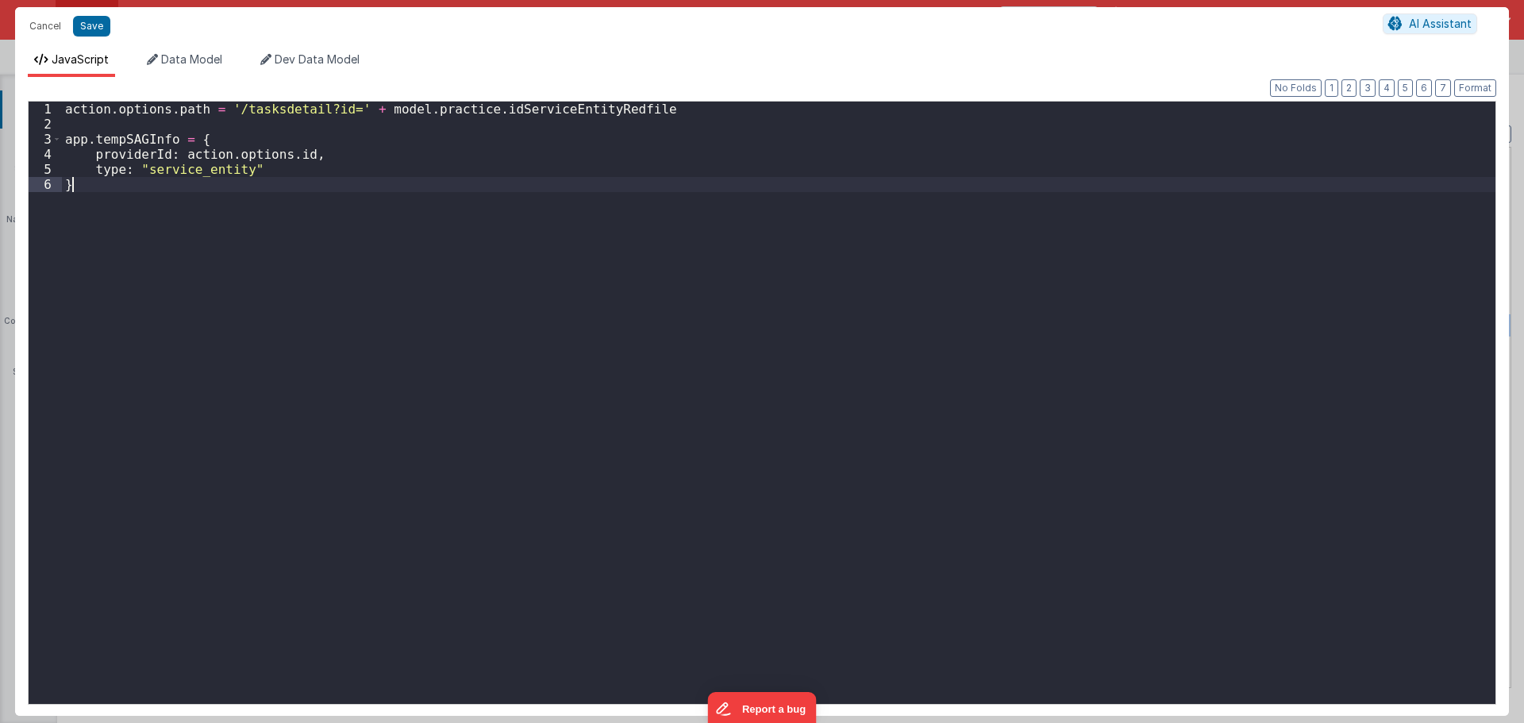
click at [569, 329] on div "action . options . path = '/tasksdetail?id=' + model . practice . idServiceEnti…" at bounding box center [778, 418] width 1433 height 632
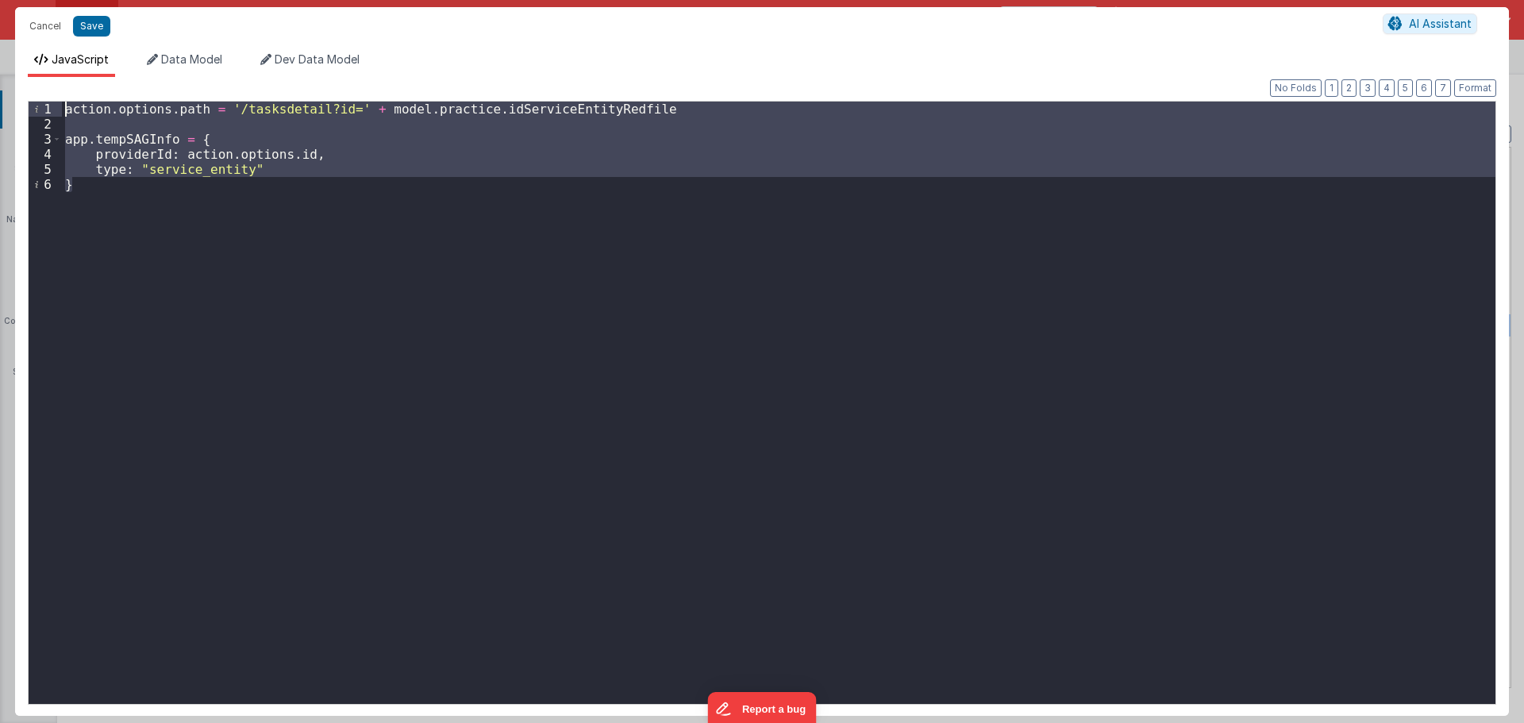
drag, startPoint x: 205, startPoint y: 194, endPoint x: 46, endPoint y: 91, distance: 189.3
click at [46, 91] on div "Format 7 6 5 4 3 2 1 No Folds 1 2 3 4 5 6 action . options . path = '/tasksdeta…" at bounding box center [762, 396] width 1468 height 613
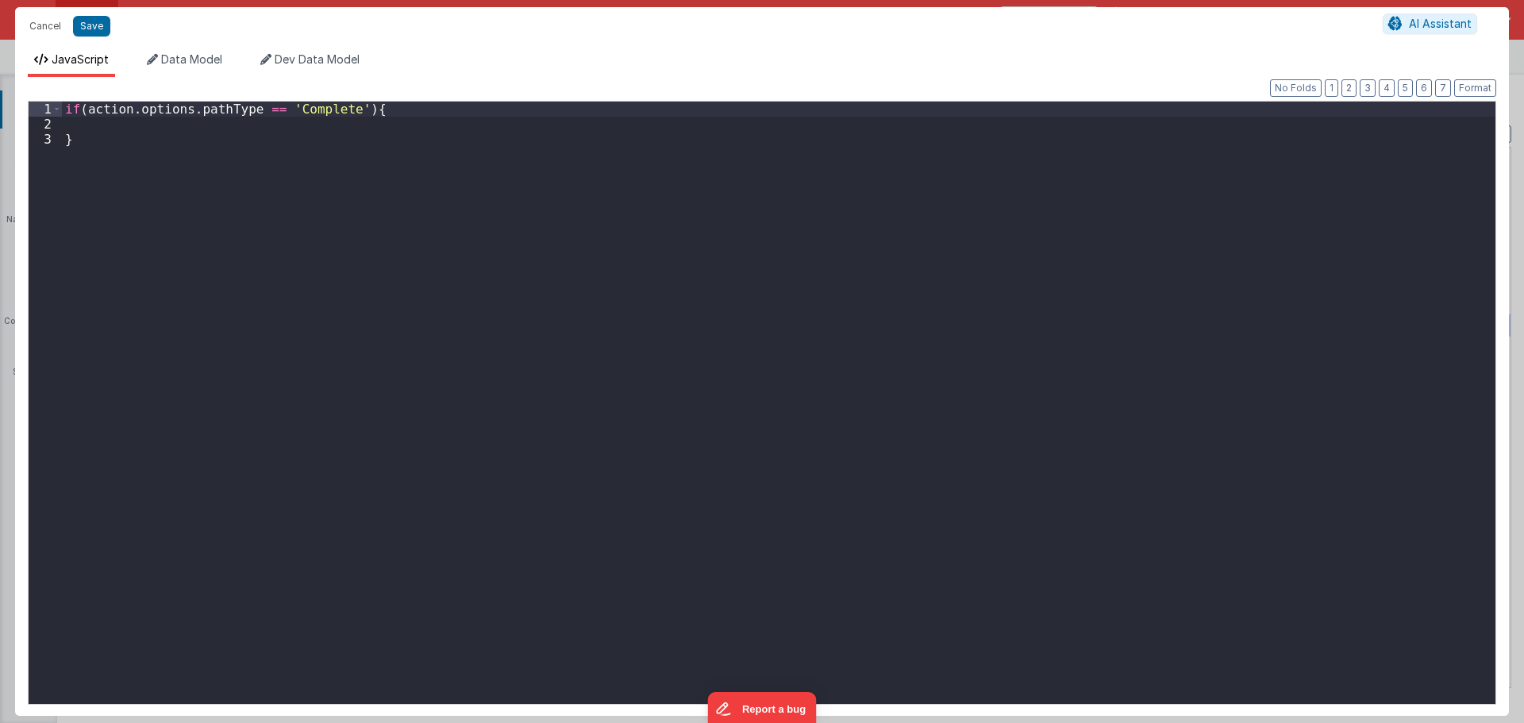
click at [397, 130] on div "if ( action . options . pathType == 'Complete' ) { }" at bounding box center [778, 418] width 1433 height 632
click at [103, 25] on button "Save" at bounding box center [91, 26] width 37 height 21
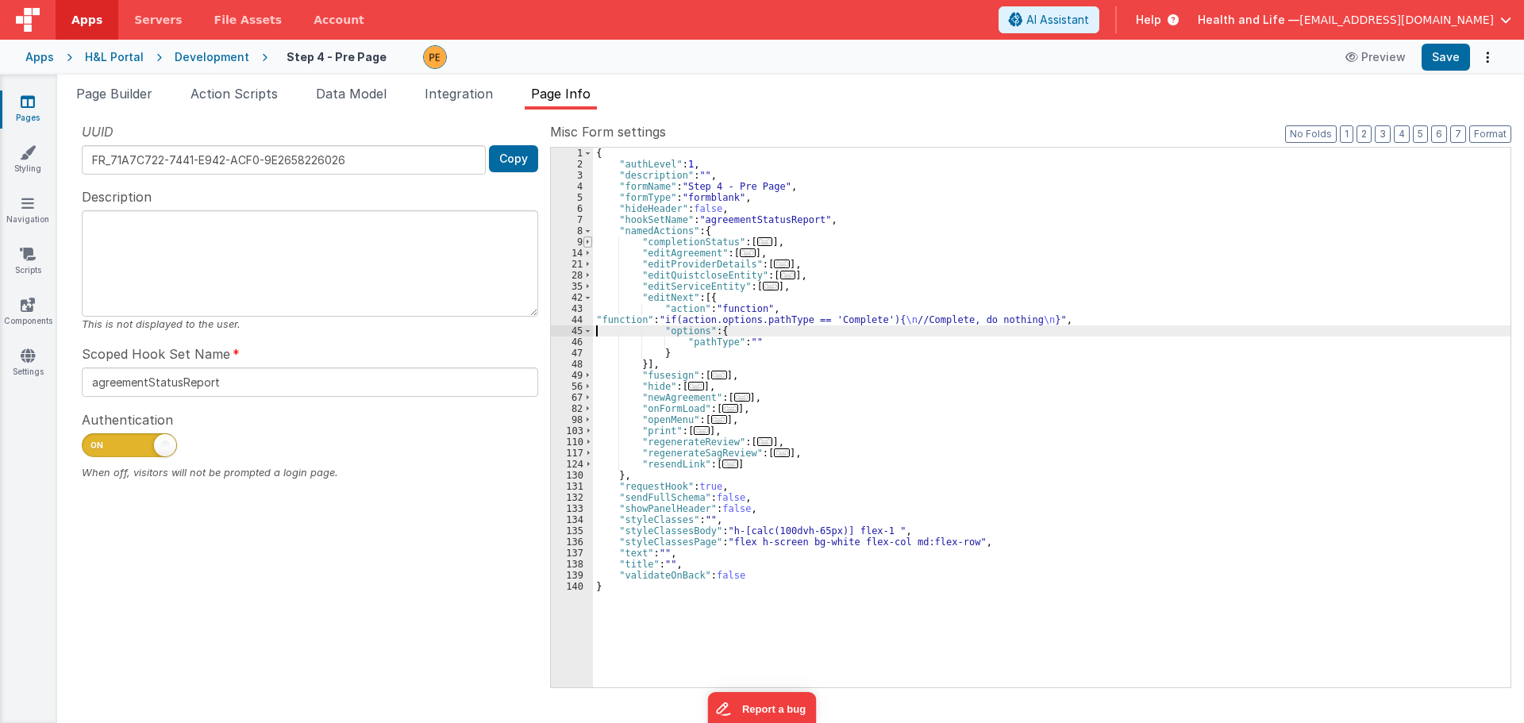
click at [587, 244] on span at bounding box center [587, 241] width 9 height 11
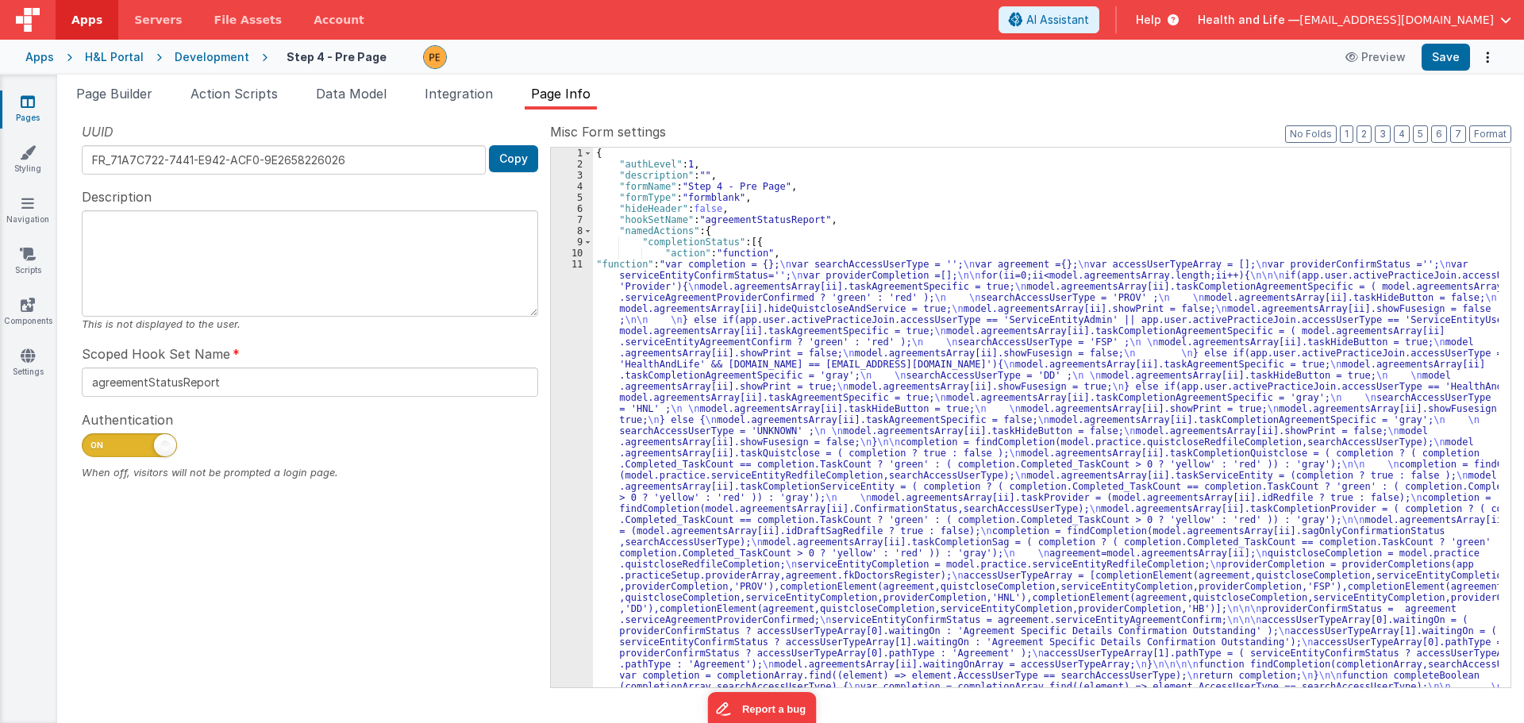
click at [631, 326] on div "{ "authLevel" : 1 , "description" : "" , "formName" : "Step 4 - Pre Page" , "fo…" at bounding box center [1045, 712] width 905 height 1128
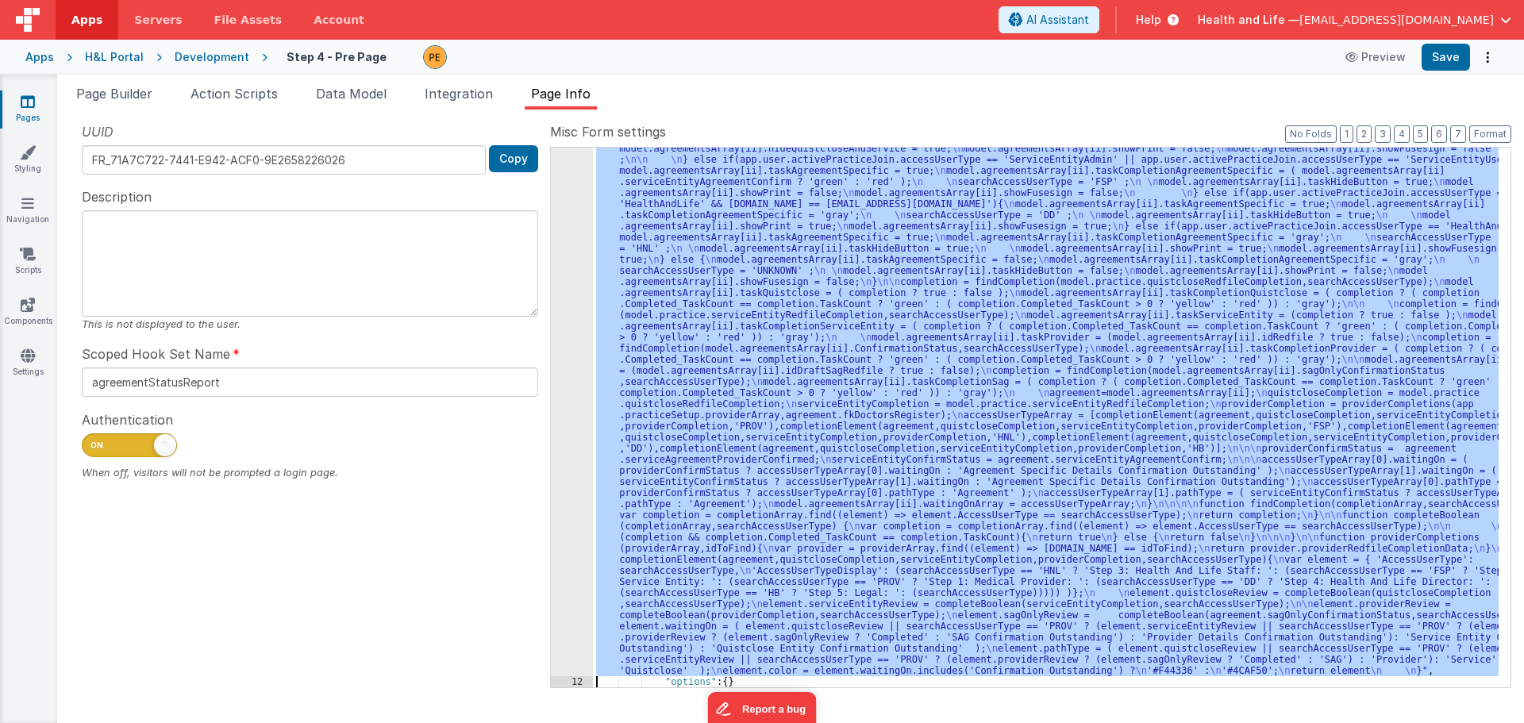
scroll to position [160, 0]
click at [570, 347] on div "11" at bounding box center [572, 387] width 42 height 578
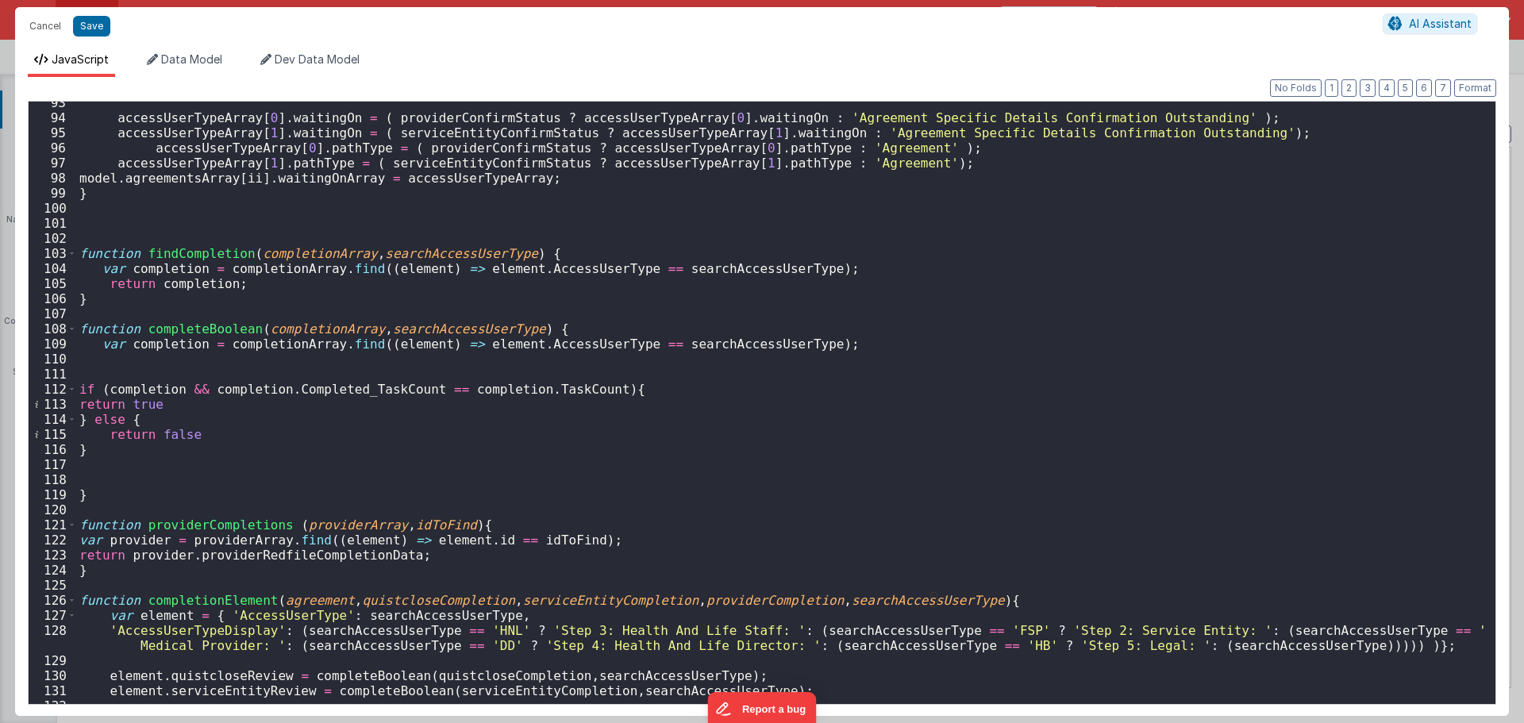
scroll to position [1674, 0]
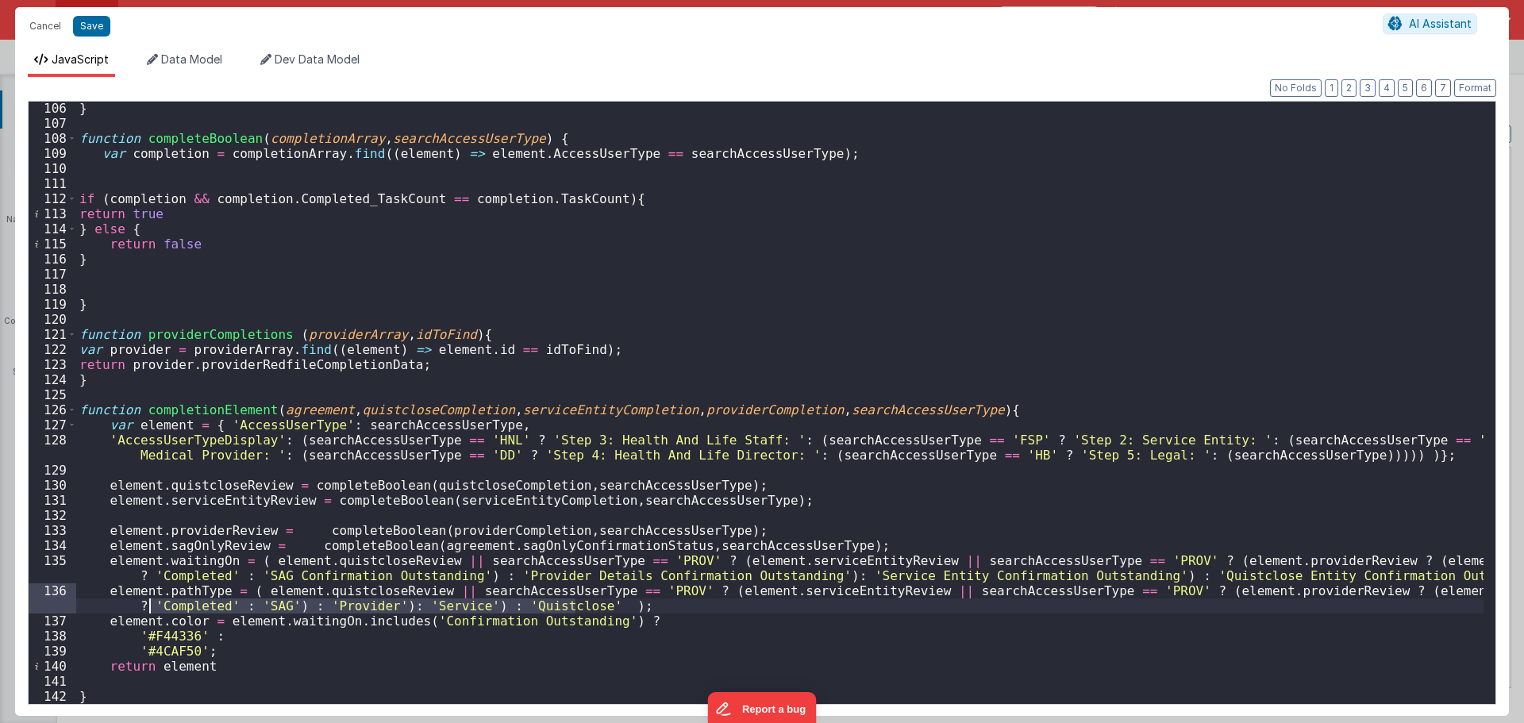
drag, startPoint x: 567, startPoint y: 604, endPoint x: 148, endPoint y: 603, distance: 419.0
click at [148, 603] on div "} function completeBoolean ( completionArray , searchAccessUserType ) { var com…" at bounding box center [779, 417] width 1407 height 632
click at [98, 25] on button "Save" at bounding box center [91, 26] width 37 height 21
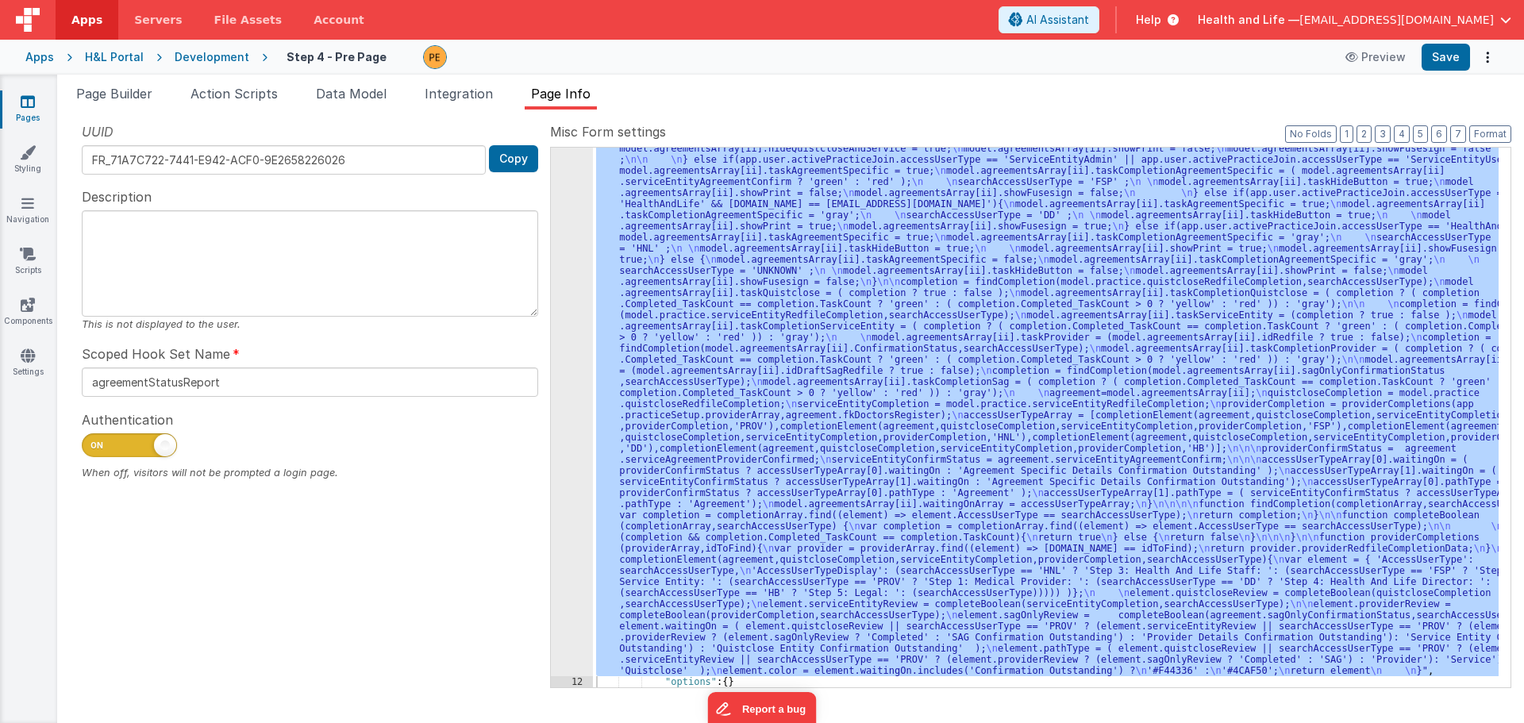
click at [689, 290] on div ""function" : "var completion = {}; \n var searchAccessUserType = ''; \n var agr…" at bounding box center [1045, 418] width 905 height 540
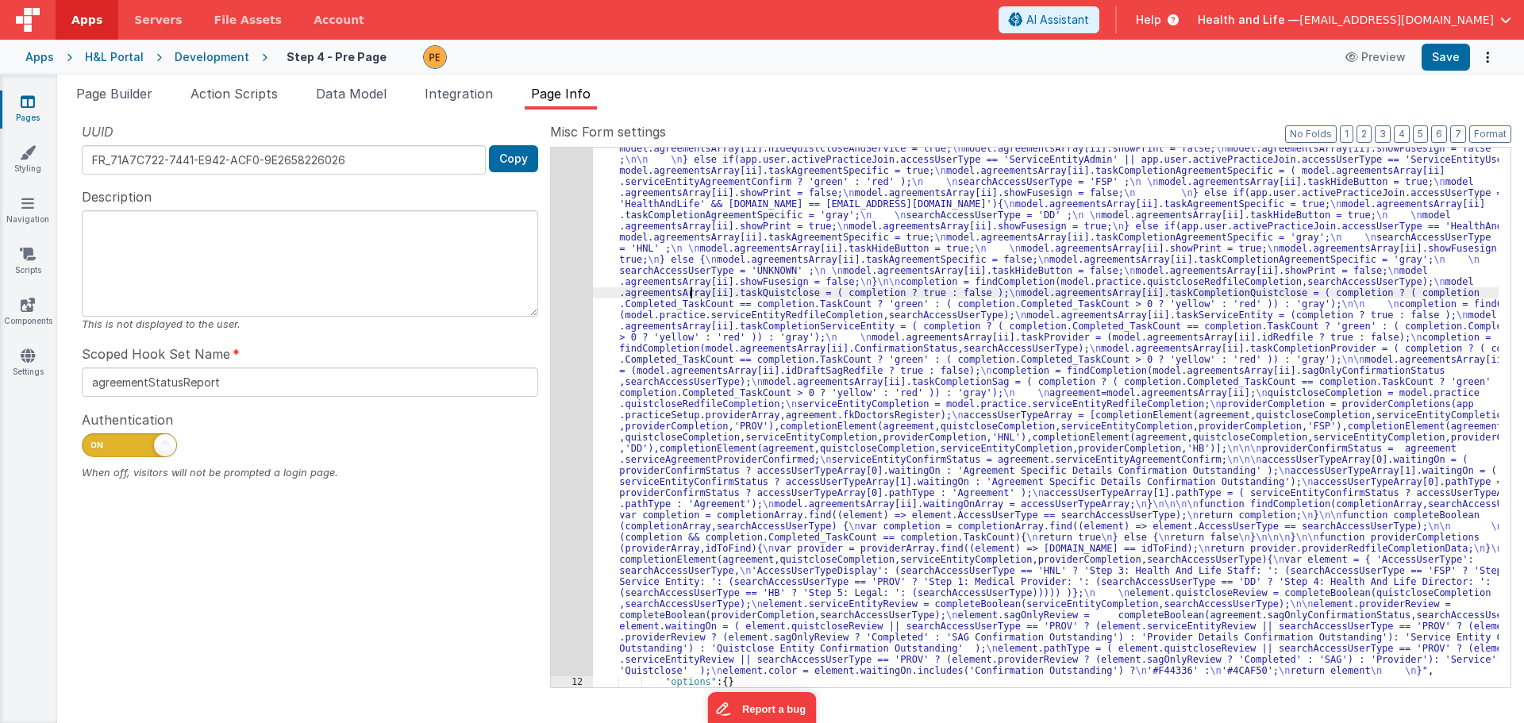
scroll to position [0, 0]
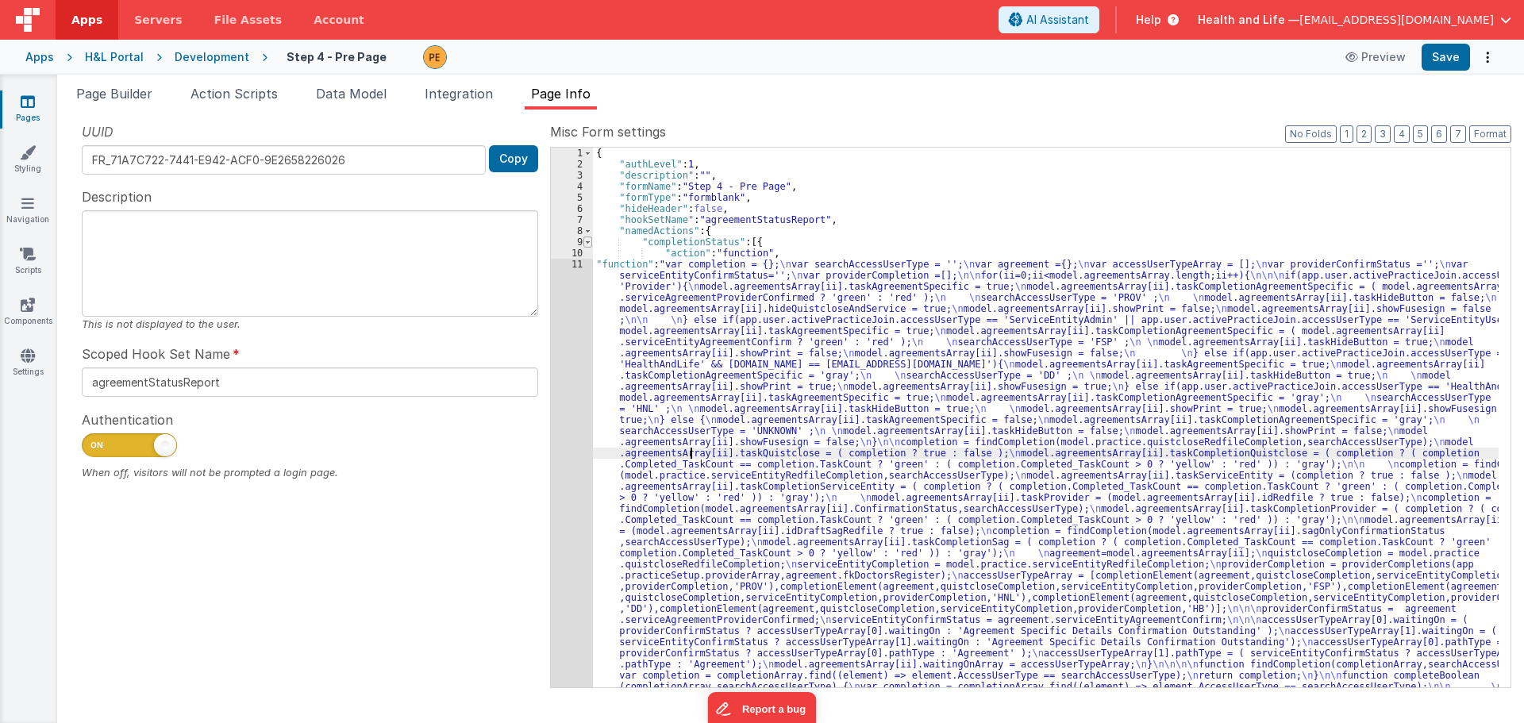
click at [586, 241] on span at bounding box center [587, 241] width 9 height 11
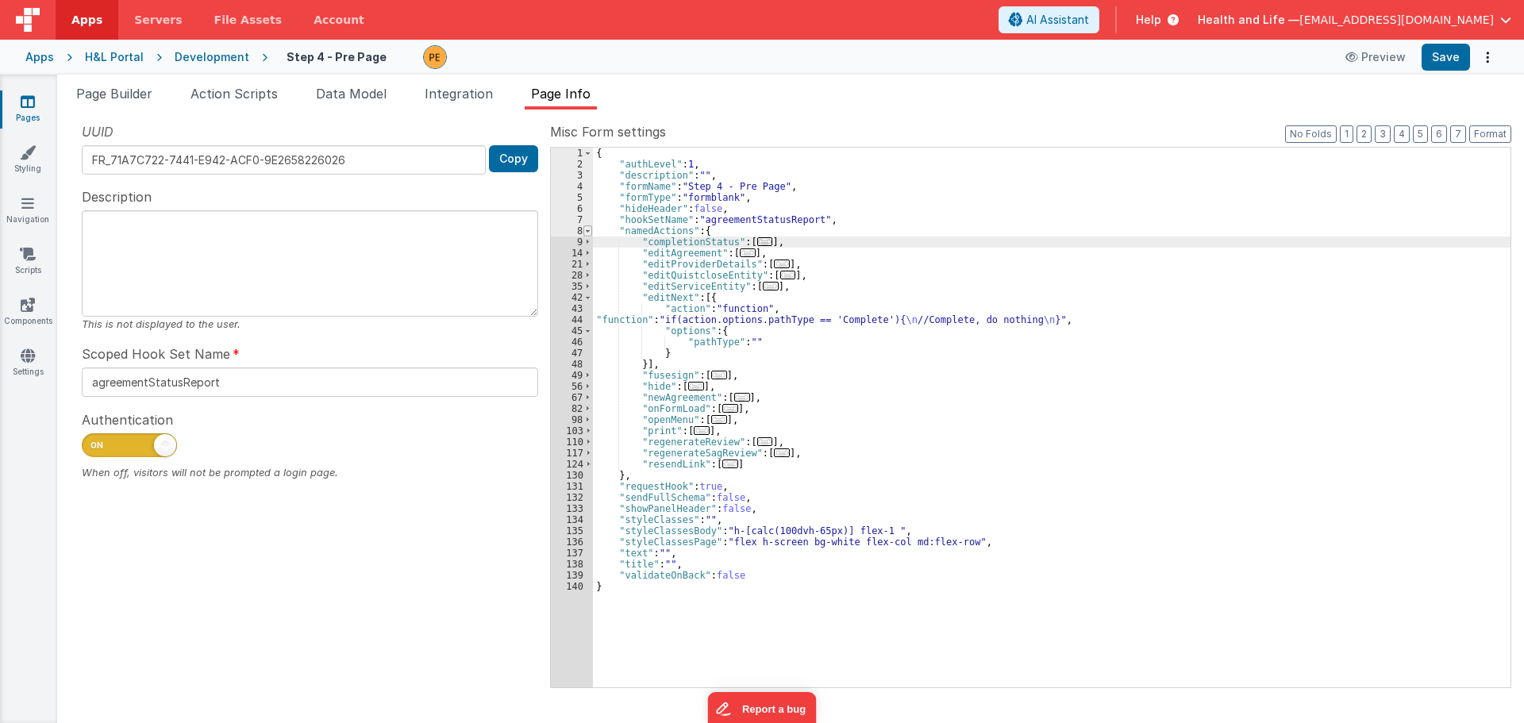
click at [584, 230] on span at bounding box center [587, 230] width 9 height 11
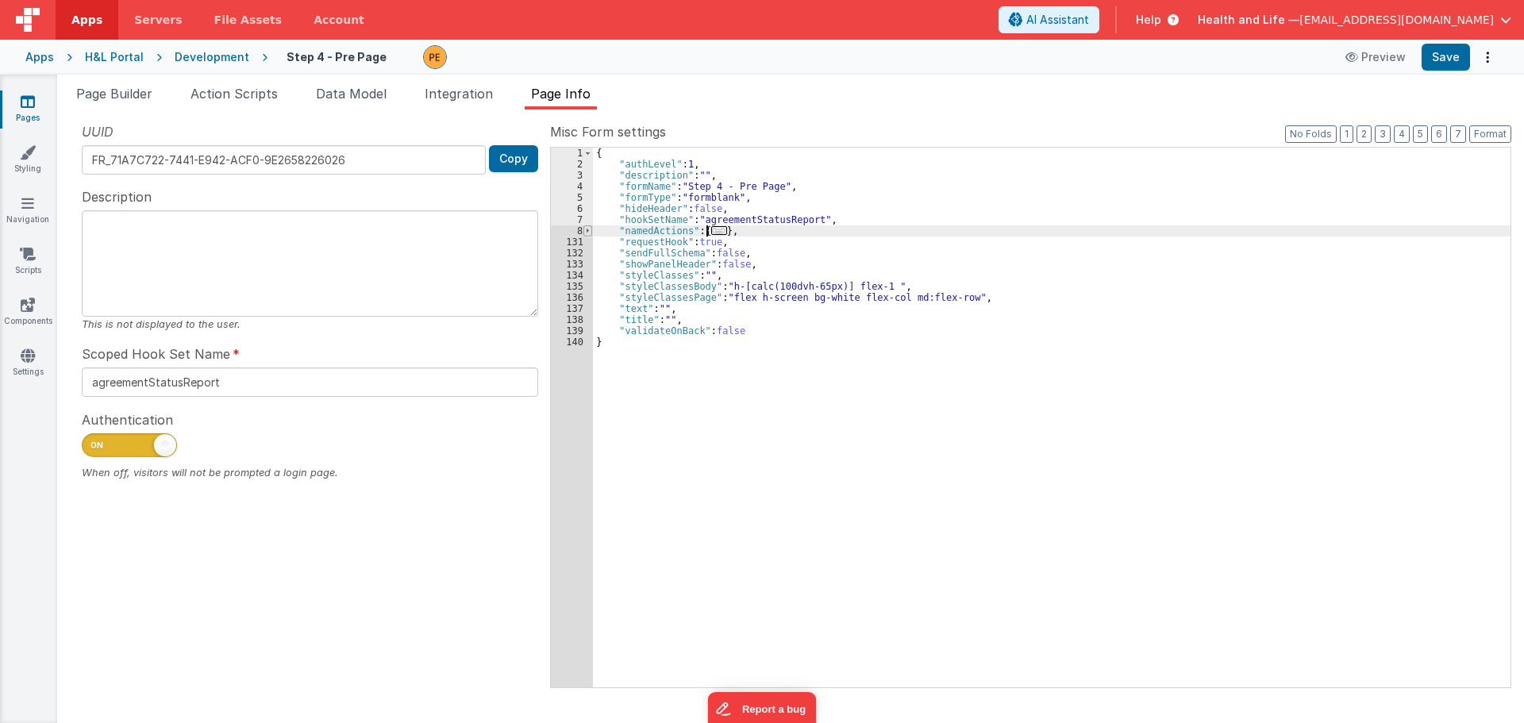
click at [584, 230] on span at bounding box center [587, 230] width 9 height 11
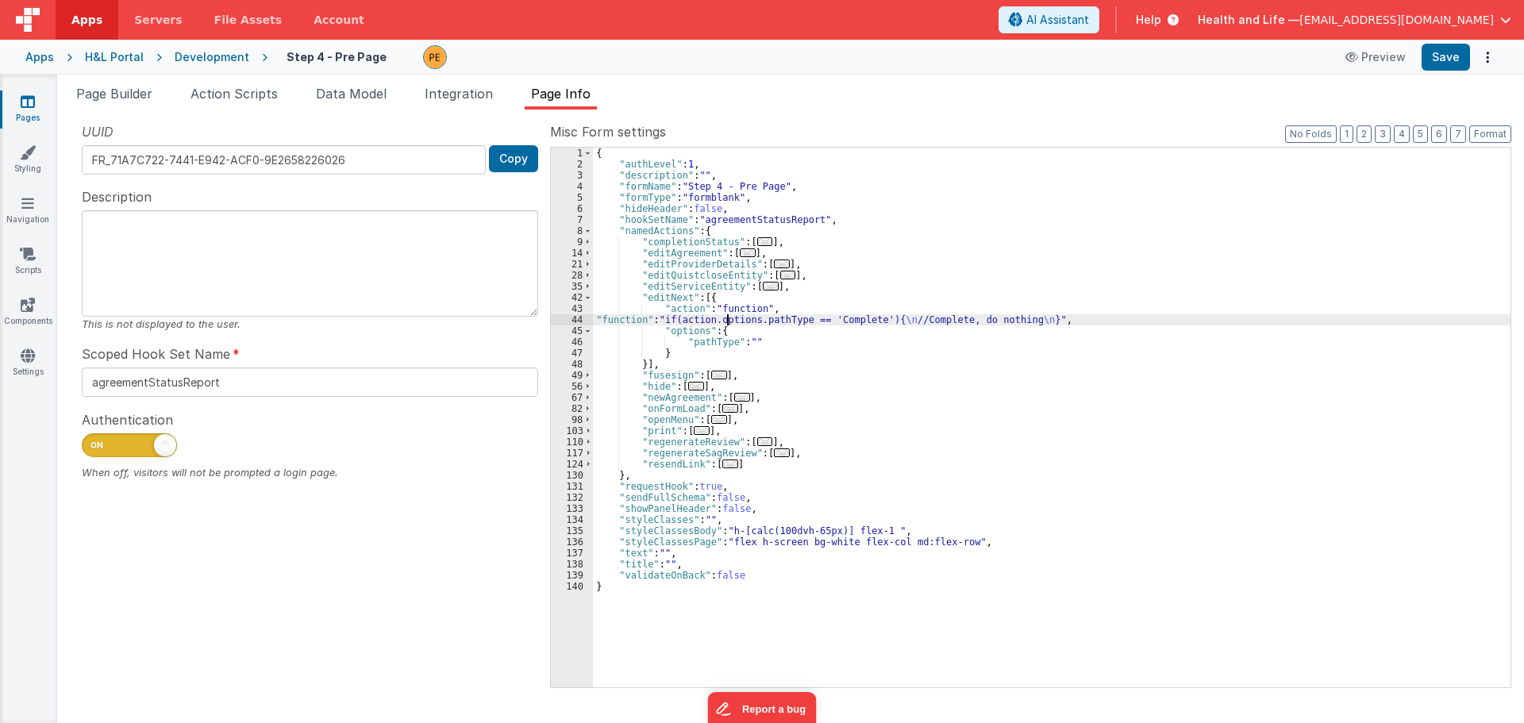
click at [725, 317] on div "{ "authLevel" : 1 , "description" : "" , "formName" : "Step 4 - Pre Page" , "fo…" at bounding box center [1051, 429] width 917 height 562
click at [560, 316] on div "44" at bounding box center [572, 319] width 42 height 11
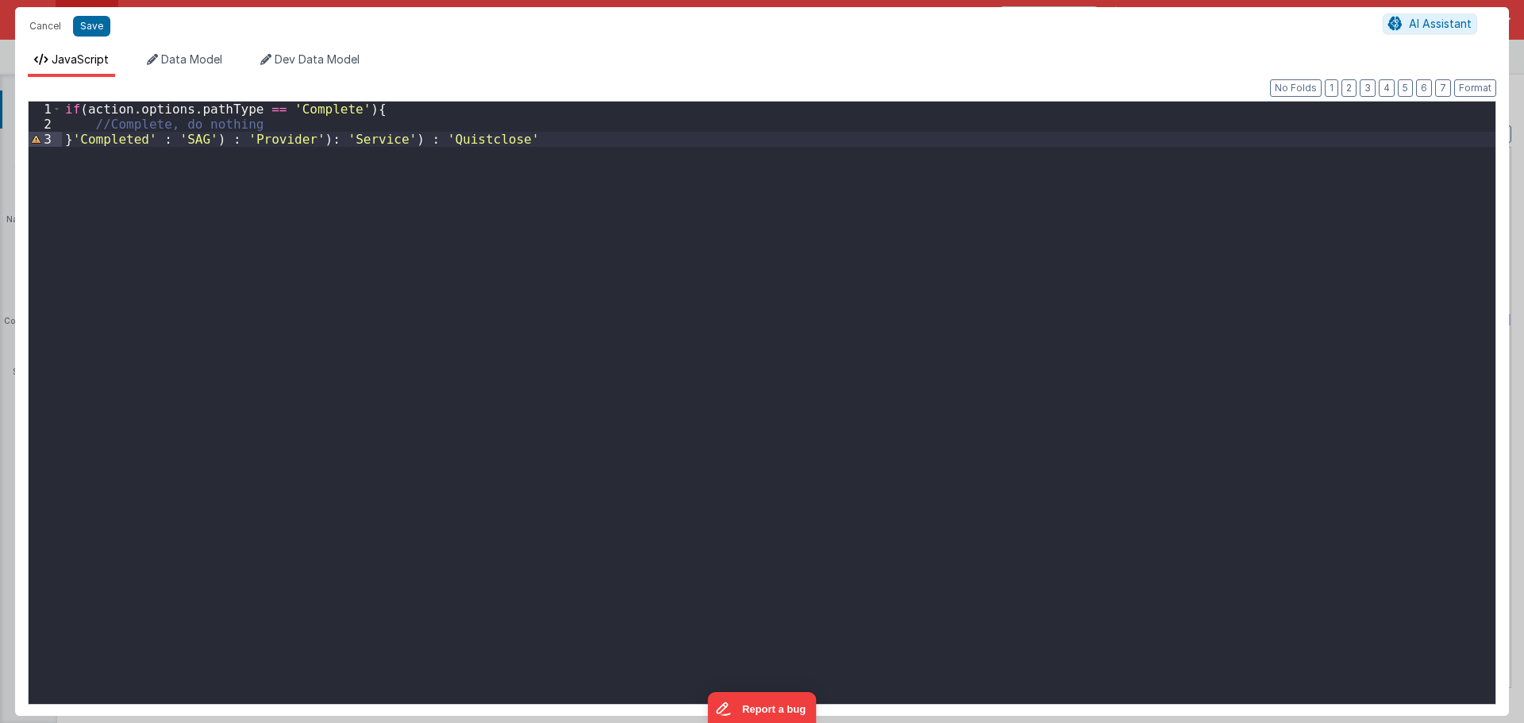
click at [71, 135] on div "if ( action . options . pathType == 'Complete' ) { //Complete, do nothing } 'Co…" at bounding box center [778, 418] width 1433 height 632
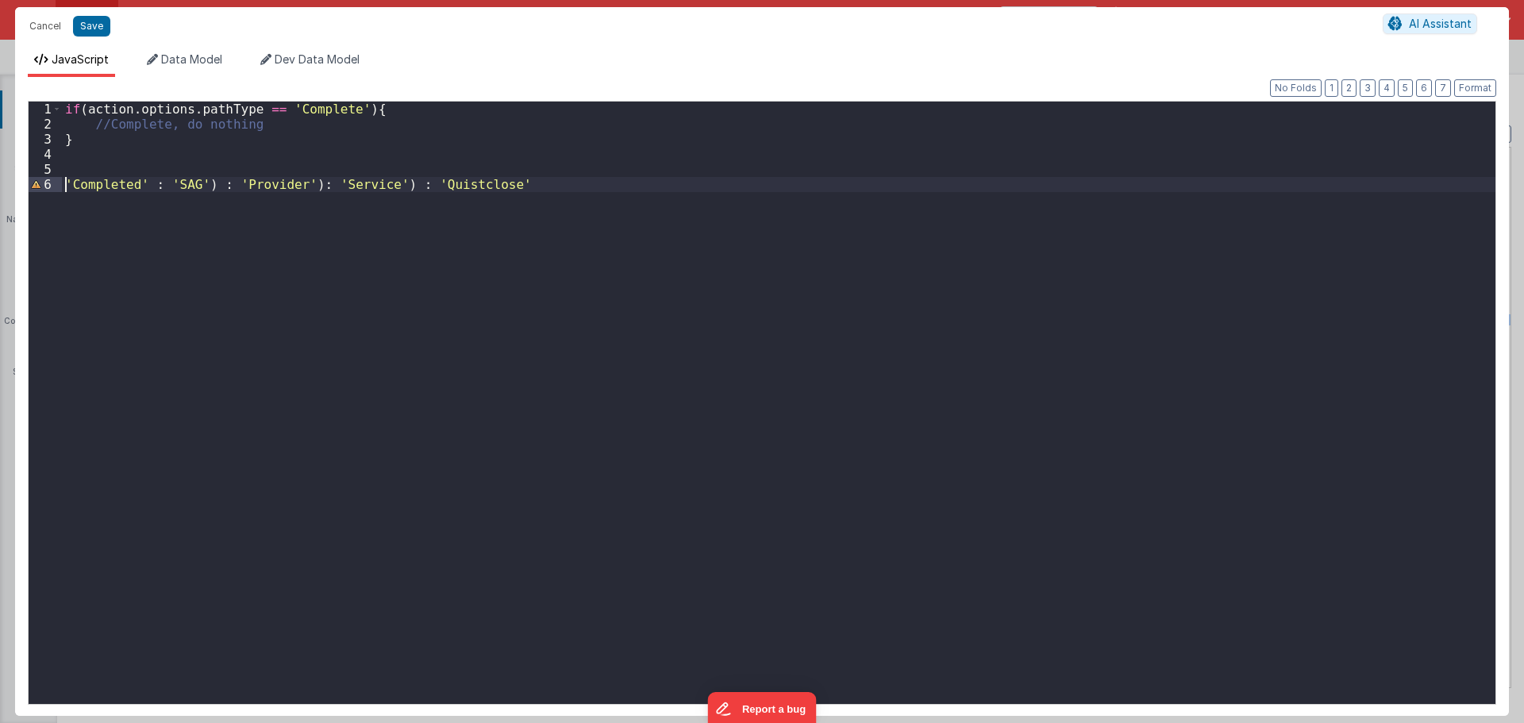
click at [336, 113] on div "if ( action . options . pathType == 'Complete' ) { //Complete, do nothing } 'Co…" at bounding box center [778, 418] width 1433 height 632
drag, startPoint x: 137, startPoint y: 182, endPoint x: 73, endPoint y: 185, distance: 64.4
click at [73, 185] on div "if ( action . options . pathType == 'Completed' ) { //Complete, do nothing } 'C…" at bounding box center [778, 418] width 1433 height 632
click at [452, 190] on div "if ( action . options . pathType == 'Completed' ) { //Complete, do nothing } 'S…" at bounding box center [778, 418] width 1433 height 632
drag, startPoint x: 491, startPoint y: 180, endPoint x: 409, endPoint y: 186, distance: 82.0
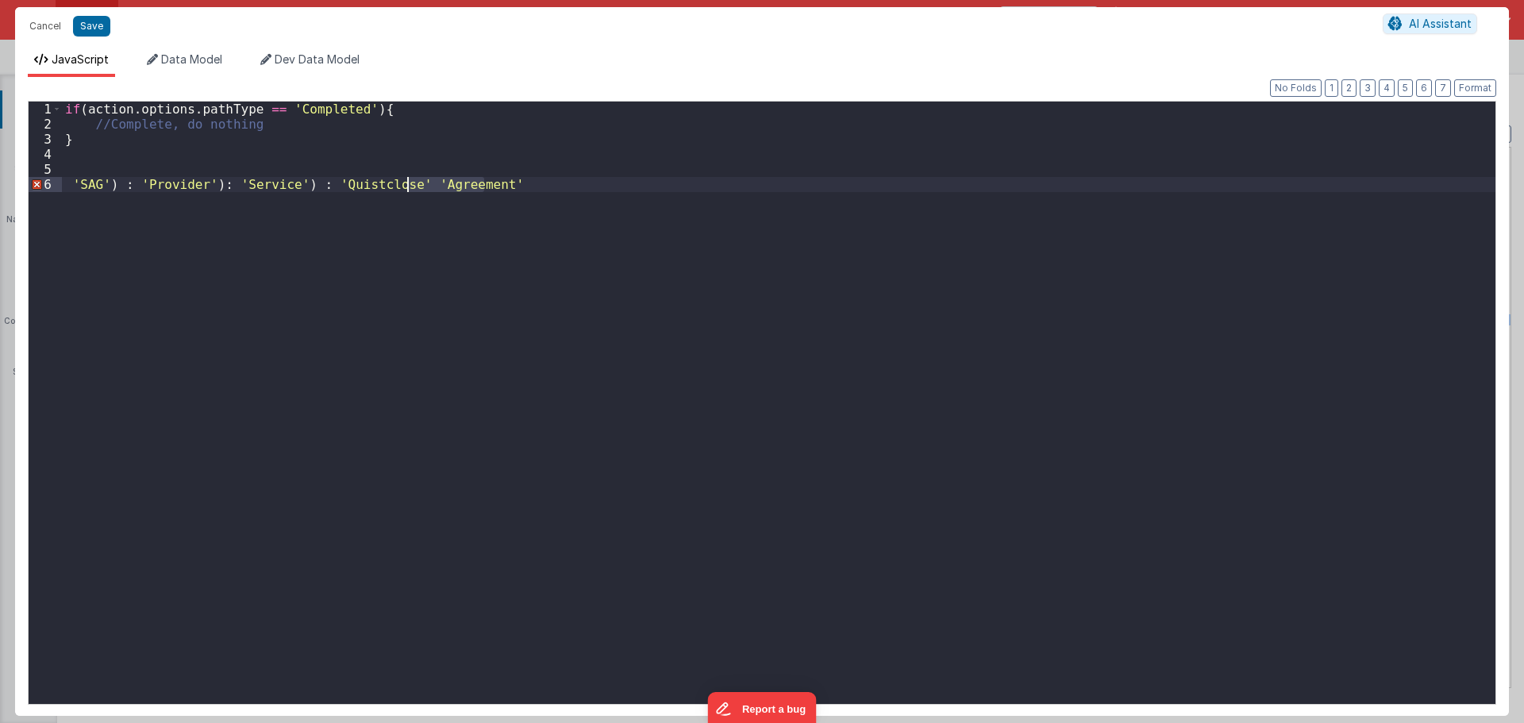
click at [409, 186] on div "if ( action . options . pathType == 'Completed' ) { //Complete, do nothing } 'S…" at bounding box center [778, 418] width 1433 height 632
click at [214, 139] on div "if ( action . options . pathType == 'Completed' ) { //Complete, do nothing } 'S…" at bounding box center [778, 418] width 1433 height 632
drag, startPoint x: 352, startPoint y: 106, endPoint x: 81, endPoint y: 109, distance: 270.6
click at [81, 109] on div "if ( action . options . pathType == 'Completed' ) { //Complete, do nothing } el…" at bounding box center [778, 418] width 1433 height 632
click at [85, 109] on div "if ( action . options . pathType == 'Completed' ) { //Complete, do nothing } el…" at bounding box center [778, 403] width 1433 height 602
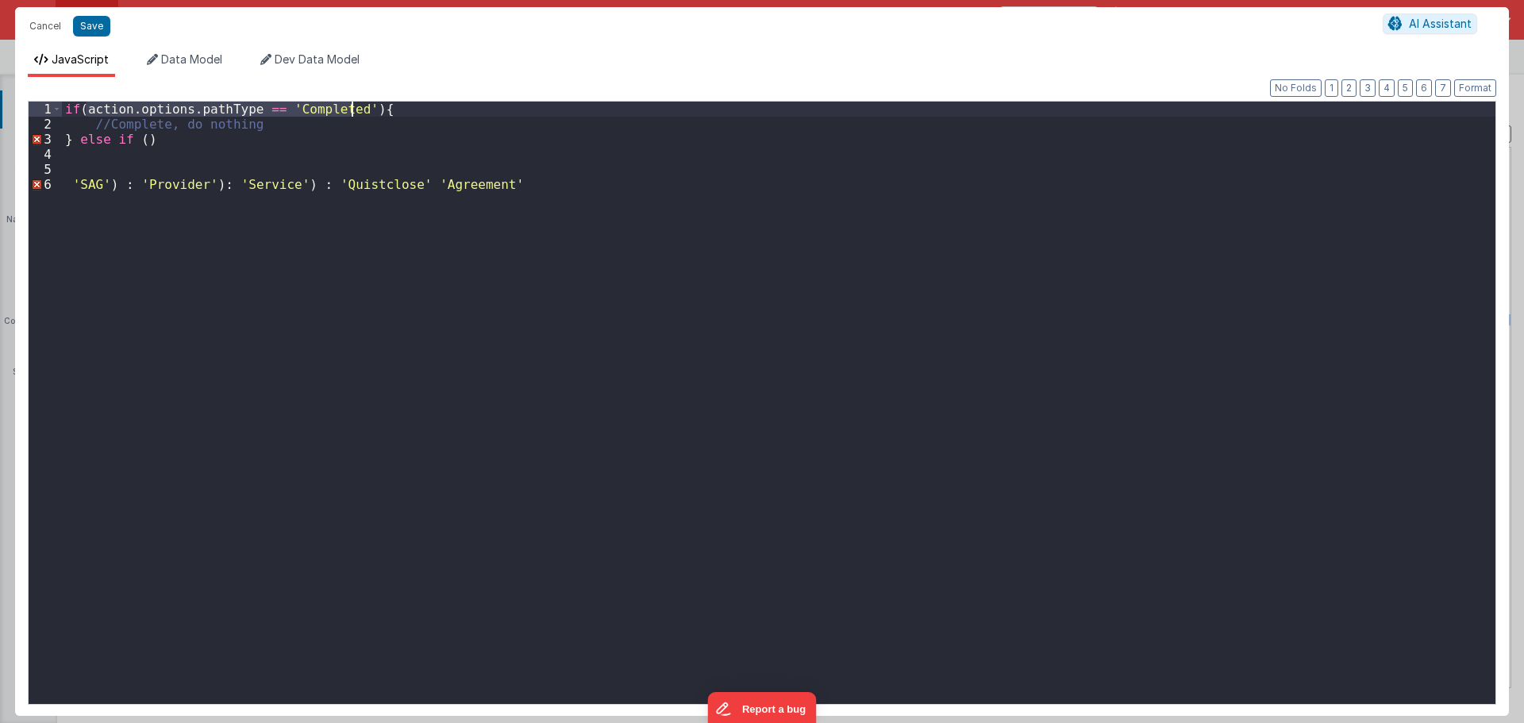
drag, startPoint x: 85, startPoint y: 109, endPoint x: 352, endPoint y: 109, distance: 267.4
click at [352, 109] on div "if ( action . options . pathType == 'Completed' ) { //Complete, do nothing } el…" at bounding box center [778, 418] width 1433 height 632
click at [144, 136] on div "if ( action . options . pathType == 'Completed' ) { //Complete, do nothing } el…" at bounding box center [778, 418] width 1433 height 632
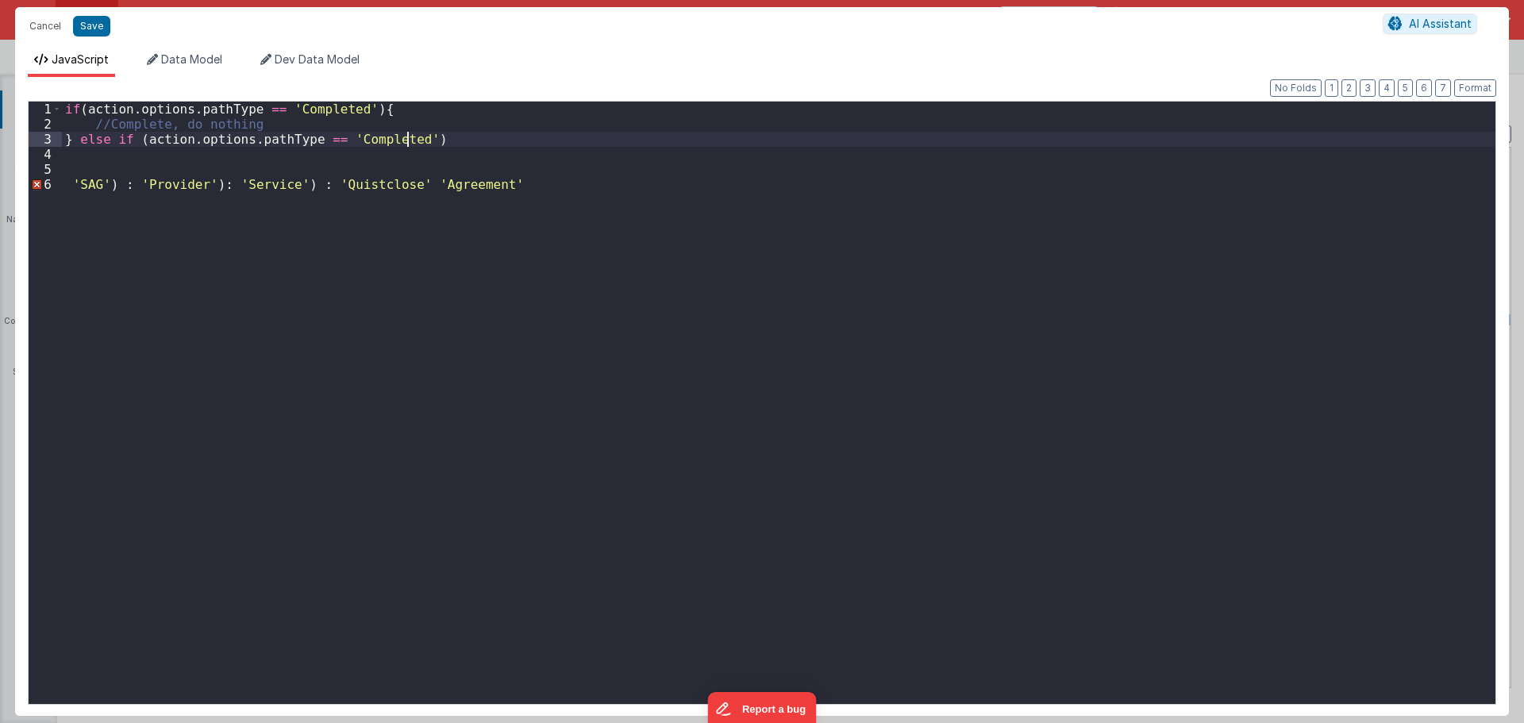
click at [436, 184] on div "if ( action . options . pathType == 'Completed' ) { //Complete, do nothing } el…" at bounding box center [778, 418] width 1433 height 632
click at [356, 135] on div "if ( action . options . pathType == 'Completed' ) { //Complete, do nothing } el…" at bounding box center [778, 418] width 1433 height 632
paste textarea
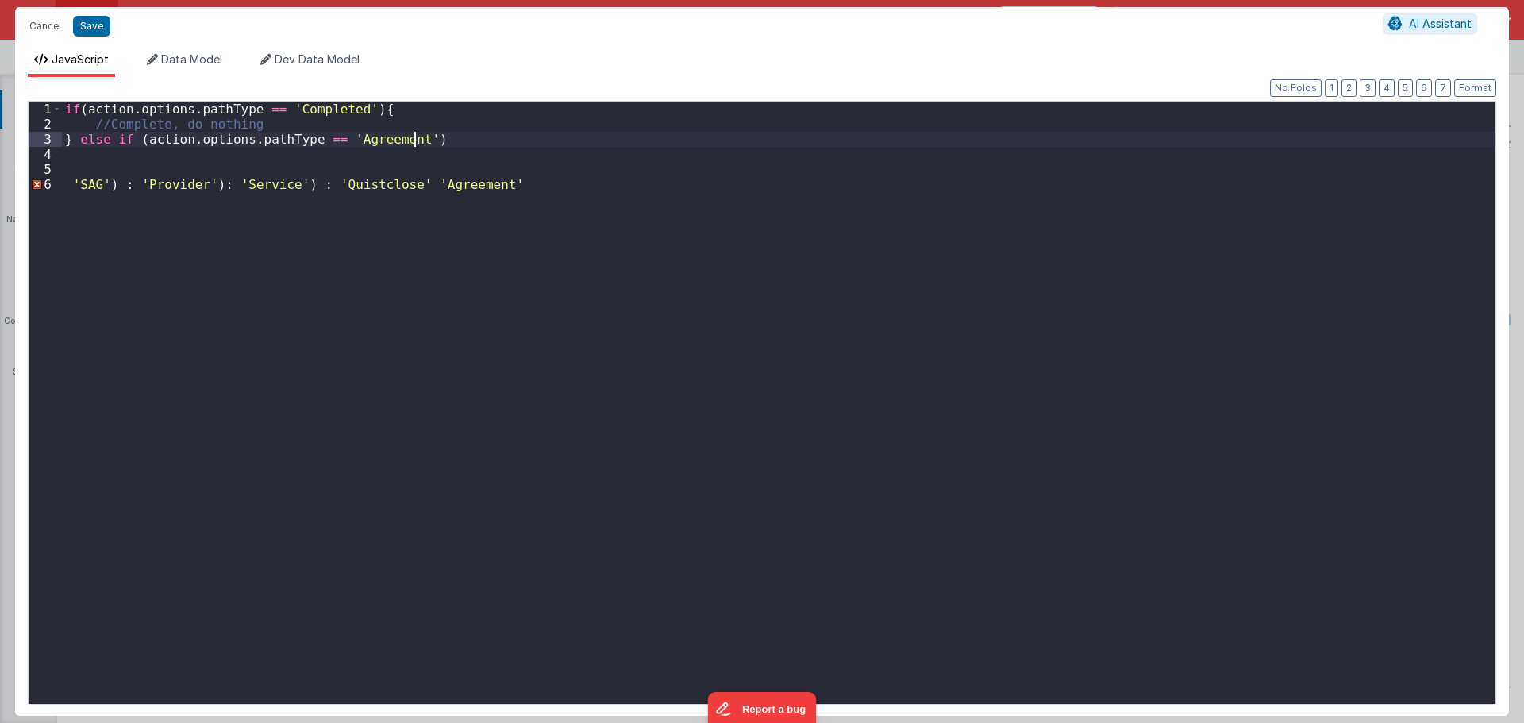
click at [433, 141] on div "if ( action . options . pathType == 'Completed' ) { //Complete, do nothing } el…" at bounding box center [778, 418] width 1433 height 632
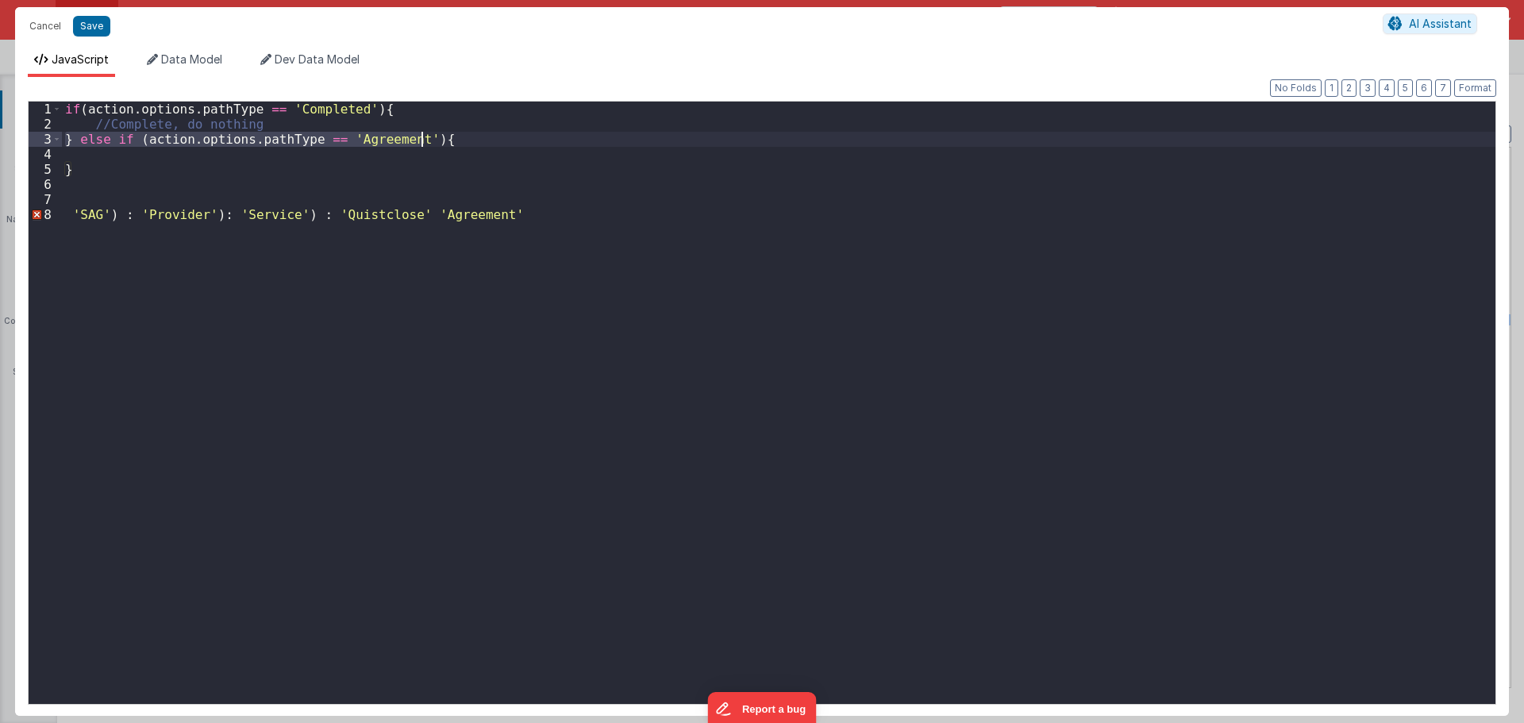
drag, startPoint x: 68, startPoint y: 136, endPoint x: 424, endPoint y: 141, distance: 355.6
click at [424, 141] on div "if ( action . options . pathType == 'Completed' ) { //Complete, do nothing } el…" at bounding box center [778, 418] width 1433 height 632
click at [424, 141] on div "if ( action . options . pathType == 'Completed' ) { //Complete, do nothing } el…" at bounding box center [778, 403] width 1433 height 602
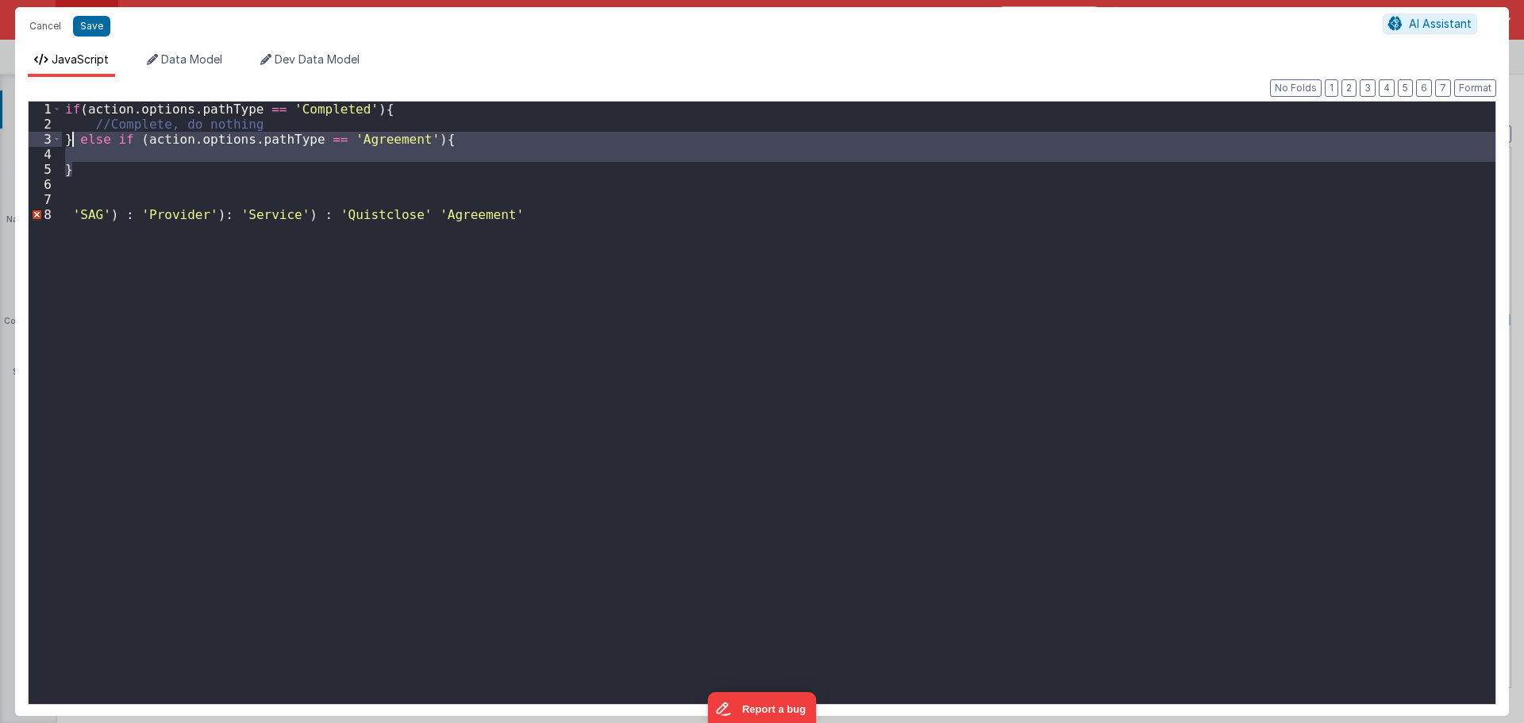
drag, startPoint x: 126, startPoint y: 171, endPoint x: 71, endPoint y: 145, distance: 60.7
click at [71, 145] on div "if ( action . options . pathType == 'Completed' ) { //Complete, do nothing } el…" at bounding box center [778, 418] width 1433 height 632
click at [121, 173] on div "if ( action . options . pathType == 'Completed' ) { //Complete, do nothing } el…" at bounding box center [778, 403] width 1433 height 602
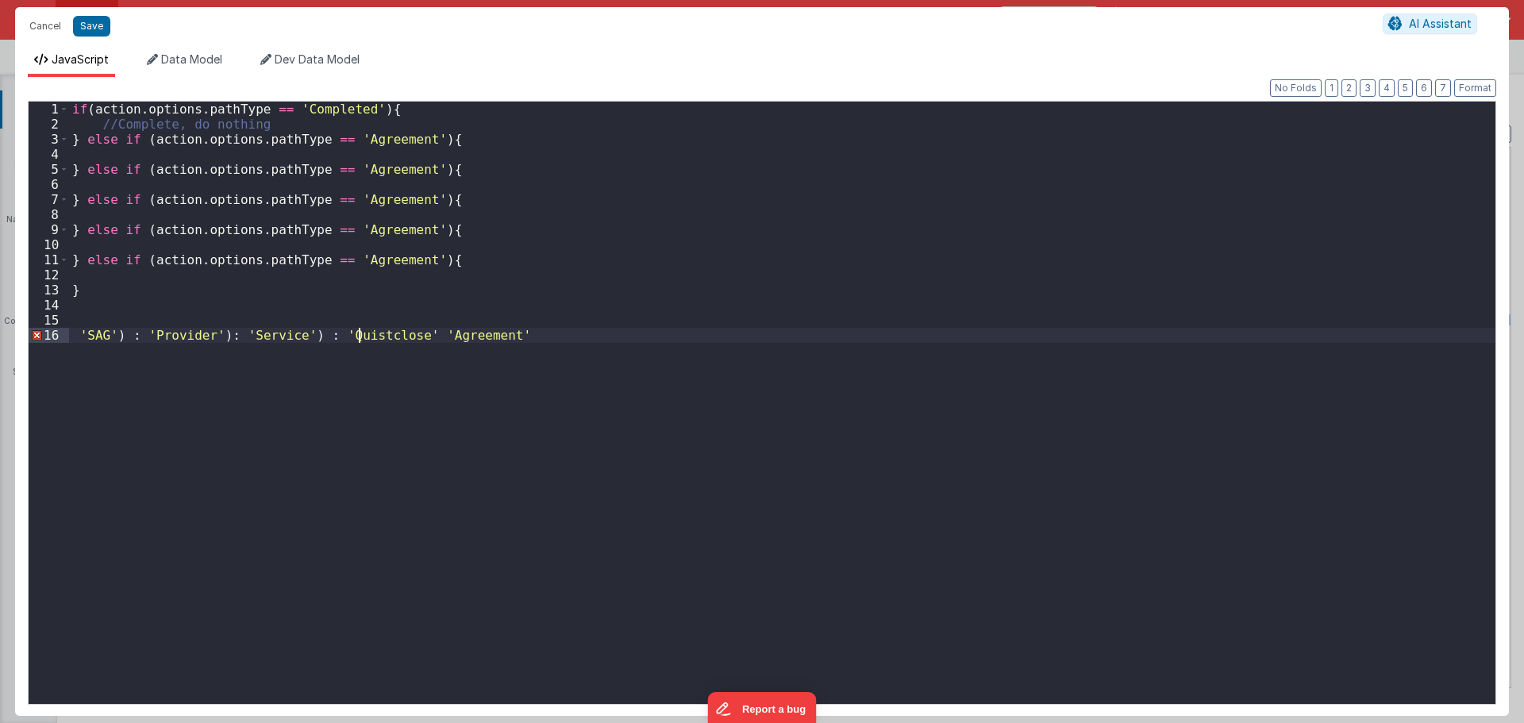
click at [359, 336] on div "if ( action . options . pathType == 'Completed' ) { //Complete, do nothing } el…" at bounding box center [782, 418] width 1426 height 632
click at [386, 167] on div "if ( action . options . pathType == 'Completed' ) { //Complete, do nothing } el…" at bounding box center [782, 418] width 1426 height 632
click at [264, 348] on div "if ( action . options . pathType == 'Completed' ) { //Complete, do nothing } el…" at bounding box center [782, 418] width 1426 height 632
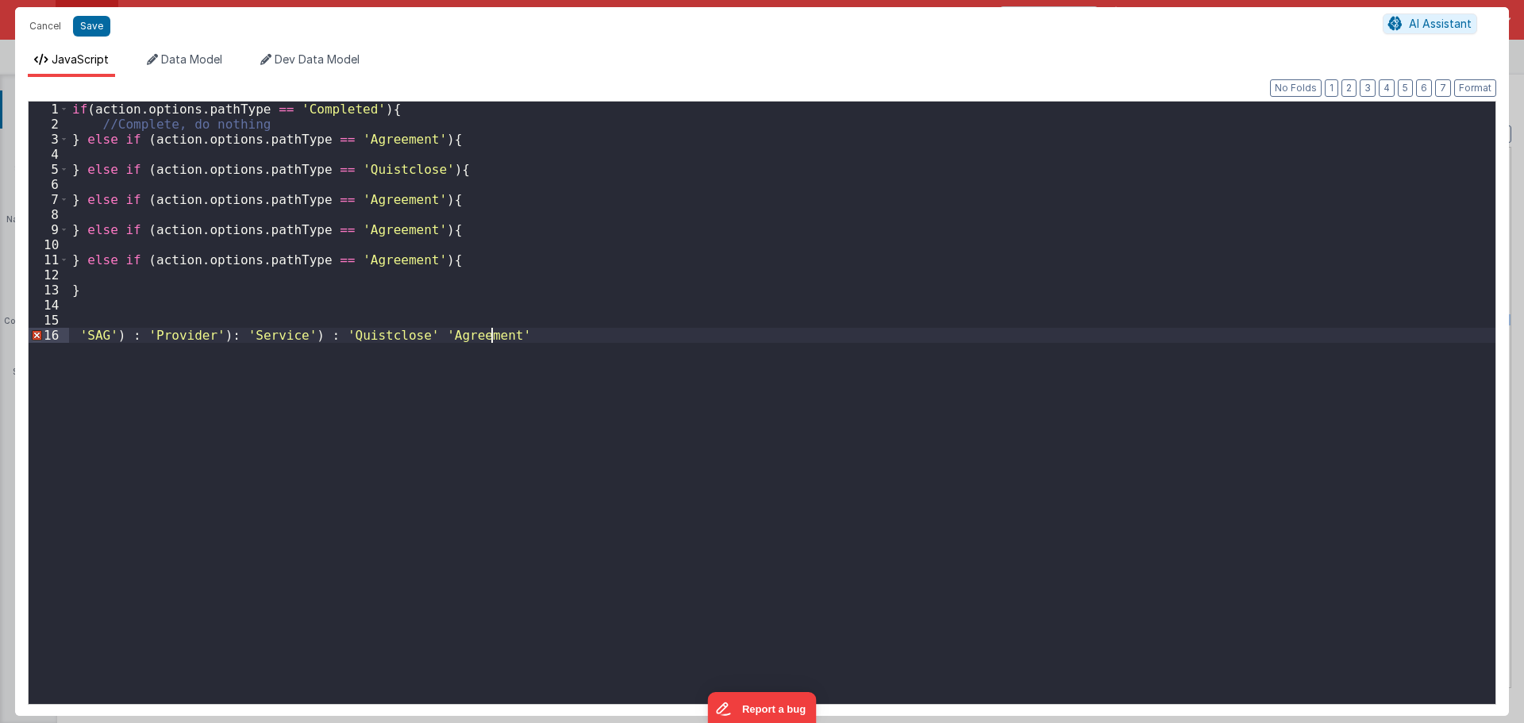
click at [262, 337] on div "if ( action . options . pathType == 'Completed' ) { //Complete, do nothing } el…" at bounding box center [782, 418] width 1426 height 632
click at [383, 191] on div "if ( action . options . pathType == 'Completed' ) { //Complete, do nothing } el…" at bounding box center [782, 418] width 1426 height 632
click at [382, 200] on div "if ( action . options . pathType == 'Completed' ) { //Complete, do nothing } el…" at bounding box center [782, 418] width 1426 height 632
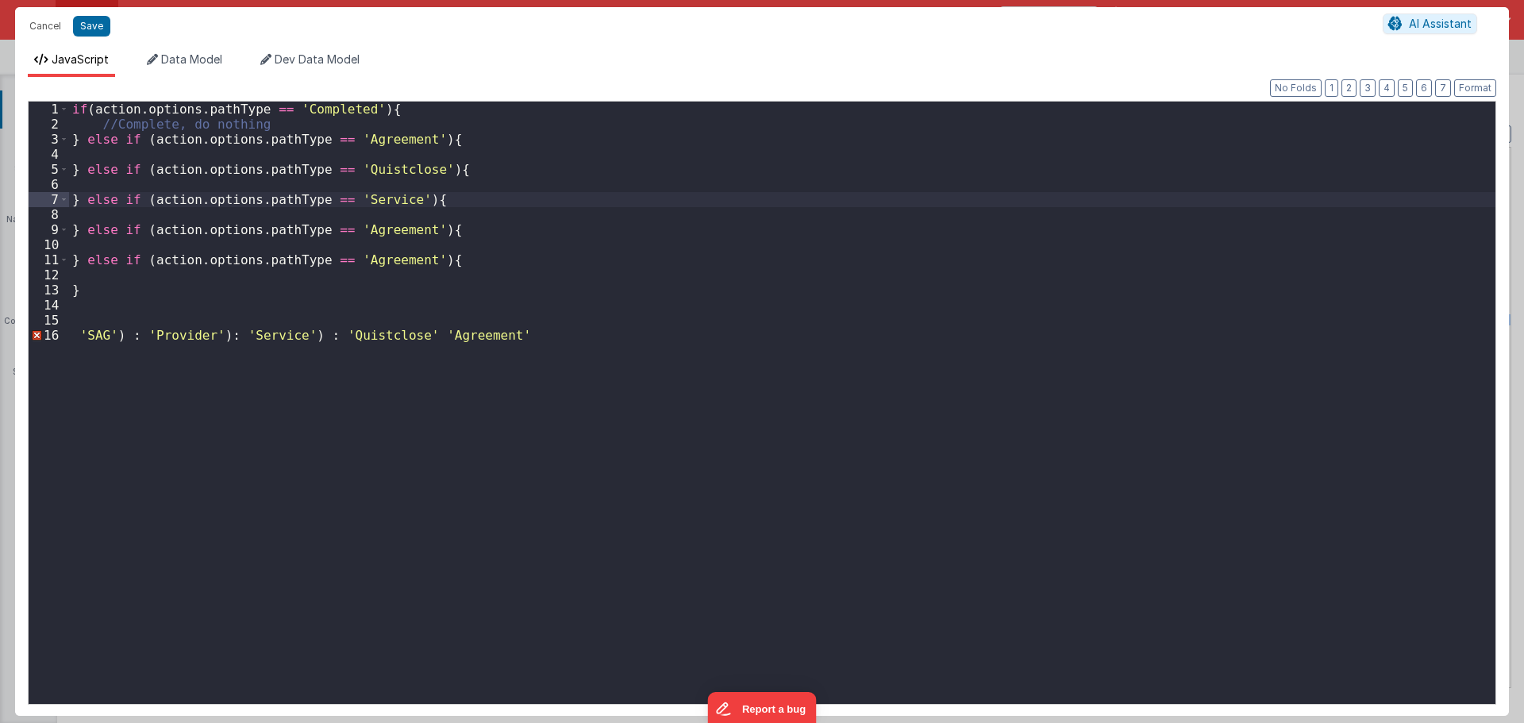
click at [185, 336] on div "if ( action . options . pathType == 'Completed' ) { //Complete, do nothing } el…" at bounding box center [782, 418] width 1426 height 632
click at [385, 226] on div "if ( action . options . pathType == 'Completed' ) { //Complete, do nothing } el…" at bounding box center [782, 418] width 1426 height 632
click at [385, 227] on div "if ( action . options . pathType == 'Completed' ) { //Complete, do nothing } el…" at bounding box center [782, 418] width 1426 height 632
click at [101, 336] on div "if ( action . options . pathType == 'Completed' ) { //Complete, do nothing } el…" at bounding box center [782, 418] width 1426 height 632
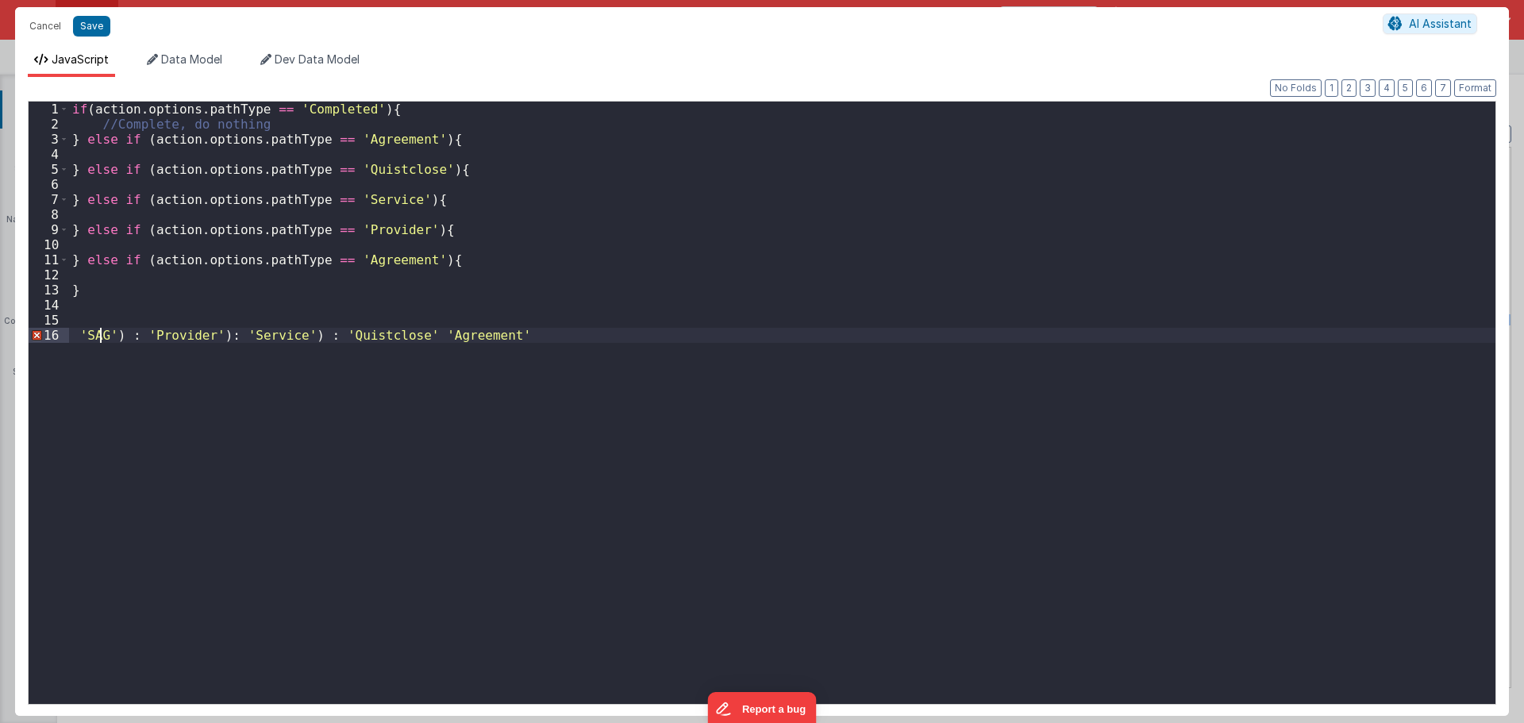
click at [101, 336] on div "if ( action . options . pathType == 'Completed' ) { //Complete, do nothing } el…" at bounding box center [782, 418] width 1426 height 632
click at [375, 263] on div "if ( action . options . pathType == 'Completed' ) { //Complete, do nothing } el…" at bounding box center [782, 418] width 1426 height 632
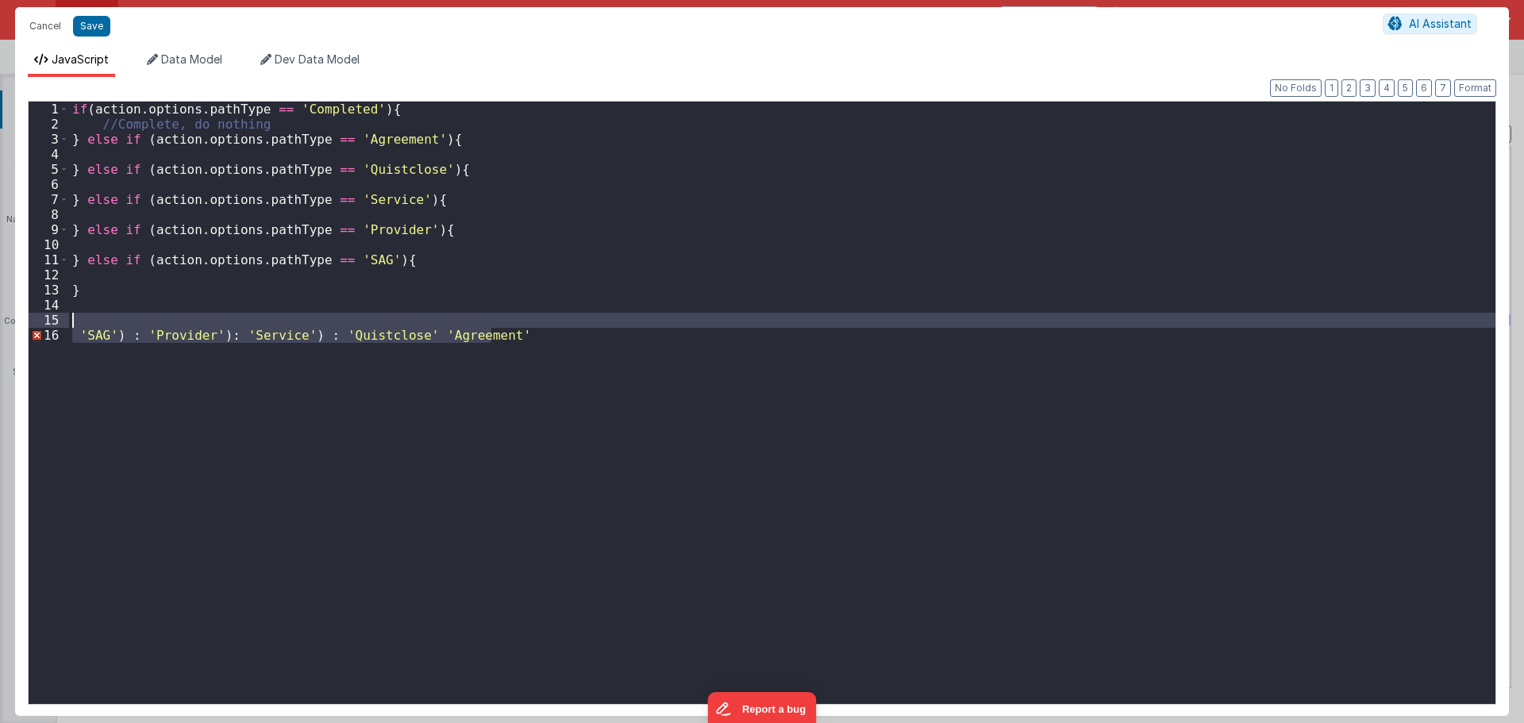
drag, startPoint x: 565, startPoint y: 336, endPoint x: 37, endPoint y: 318, distance: 528.8
click at [37, 318] on div "1 2 3 4 5 6 7 8 9 10 11 12 13 14 15 16 if ( action . options . pathType == 'Com…" at bounding box center [762, 403] width 1468 height 604
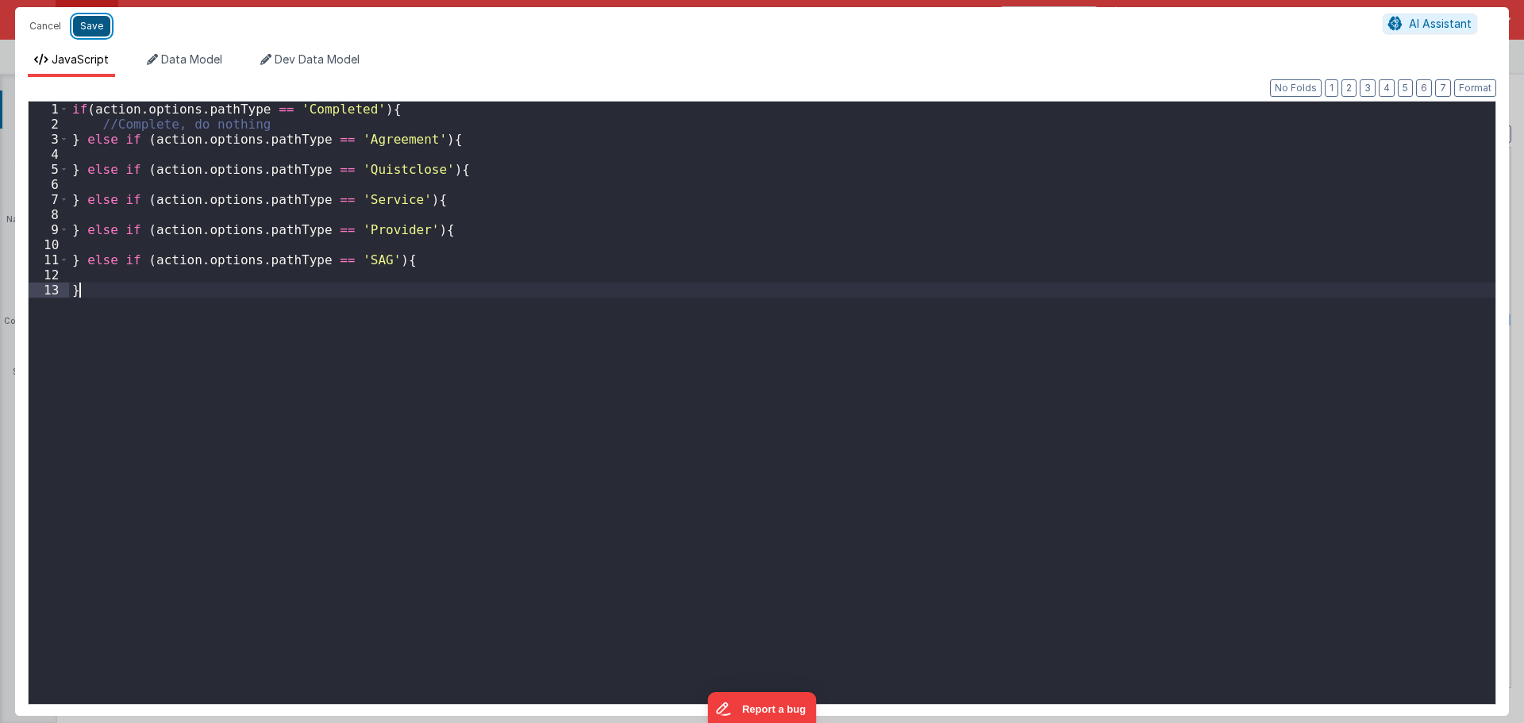
click at [98, 24] on button "Save" at bounding box center [91, 26] width 37 height 21
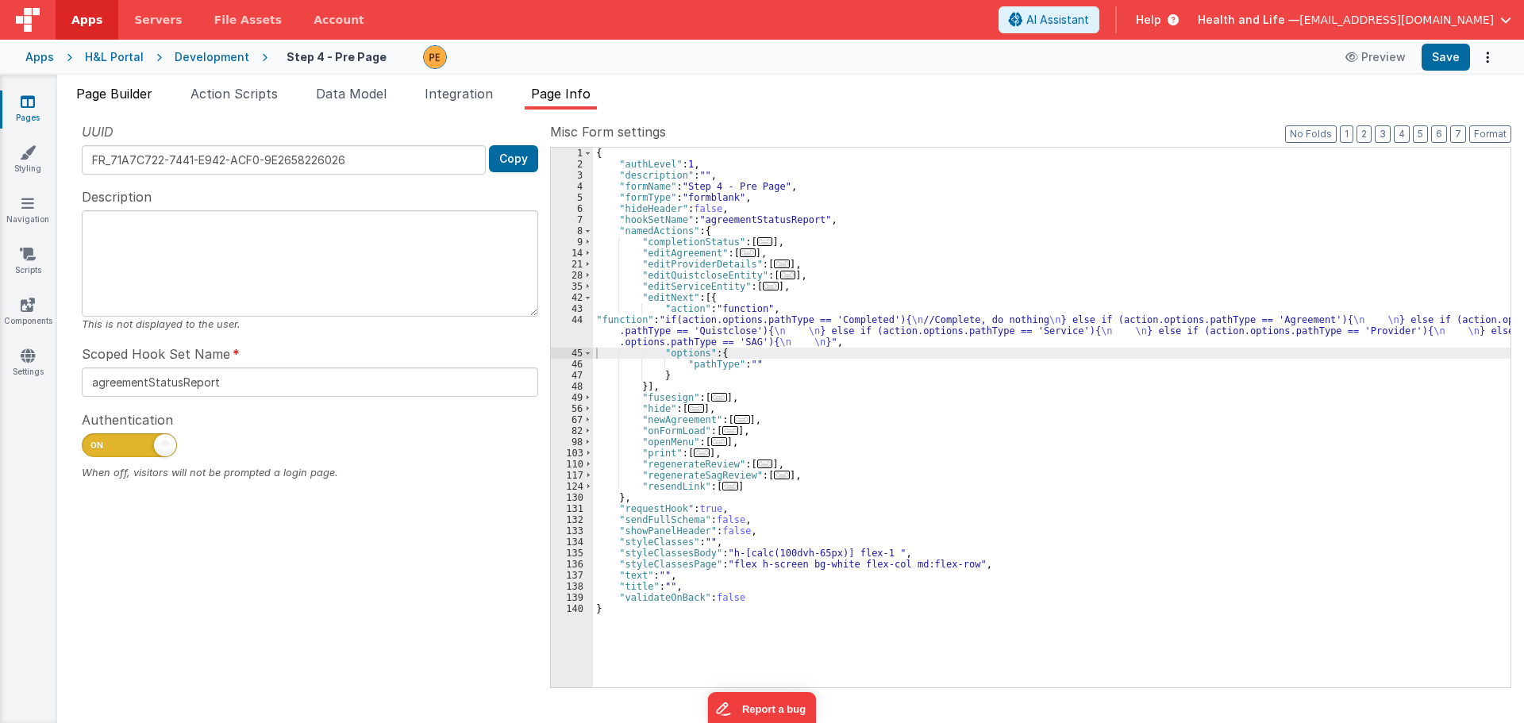
click at [125, 98] on span "Page Builder" at bounding box center [114, 94] width 76 height 16
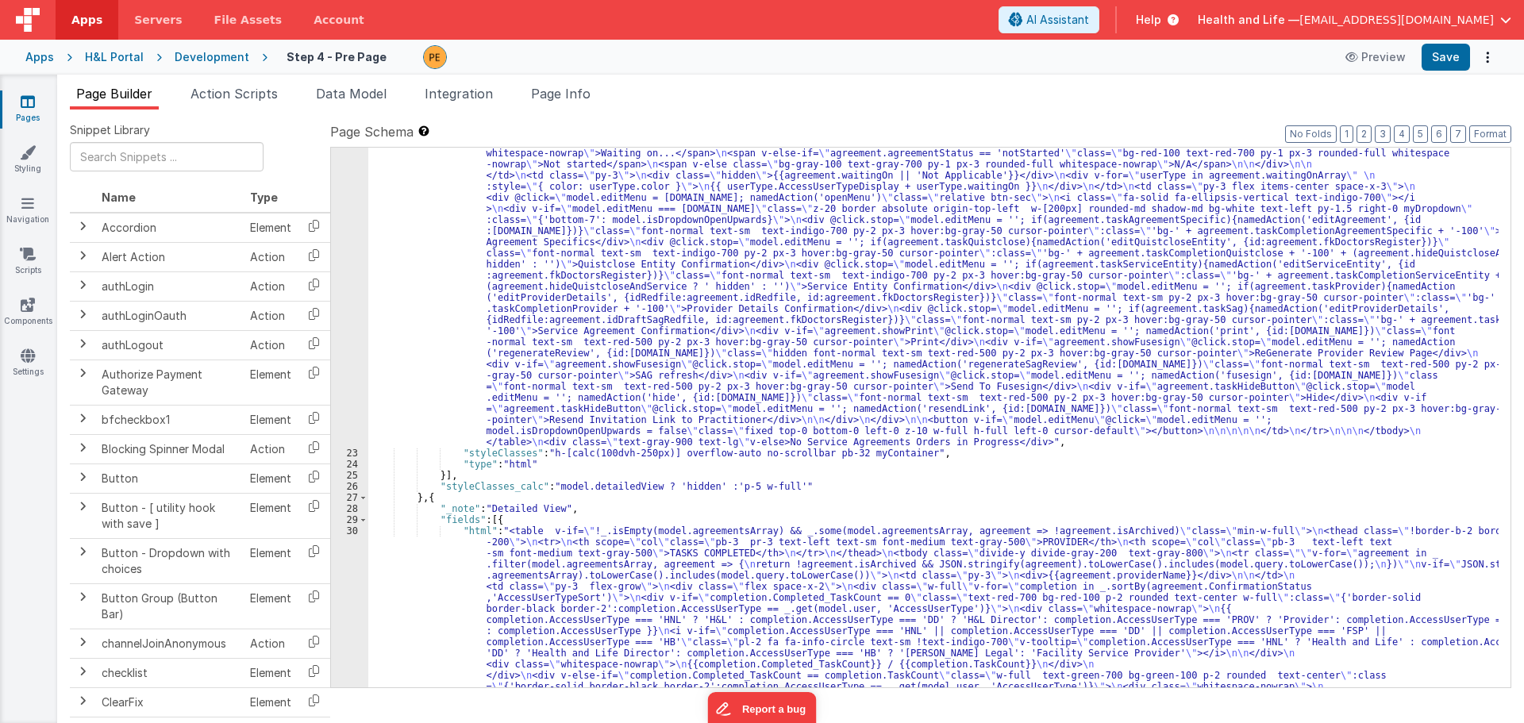
scroll to position [389, 0]
click at [472, 325] on div ""html" : "<table v-if= \" !_.isEmpty(model.agreementsArray) && _.some(model.agr…" at bounding box center [933, 684] width 1130 height 1251
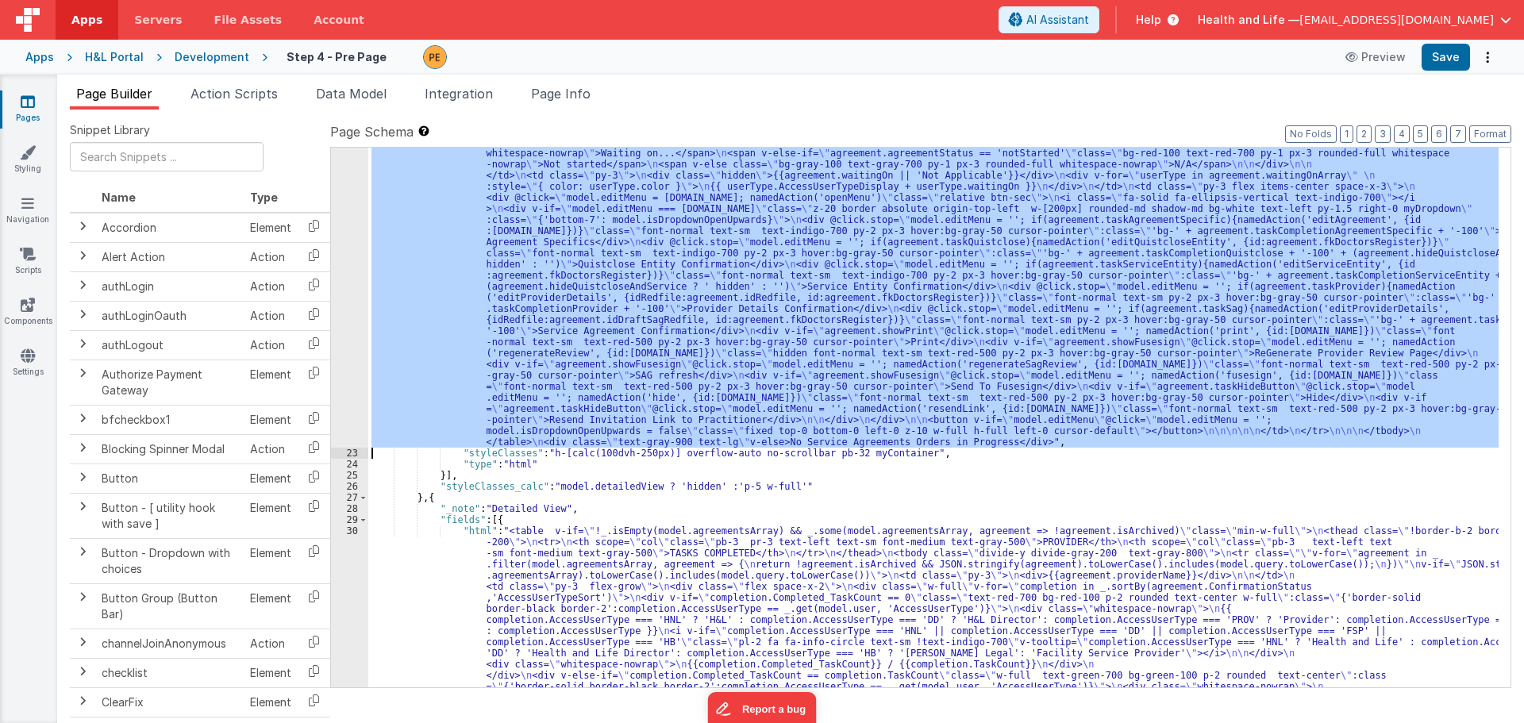
click at [346, 314] on div "22" at bounding box center [349, 253] width 37 height 389
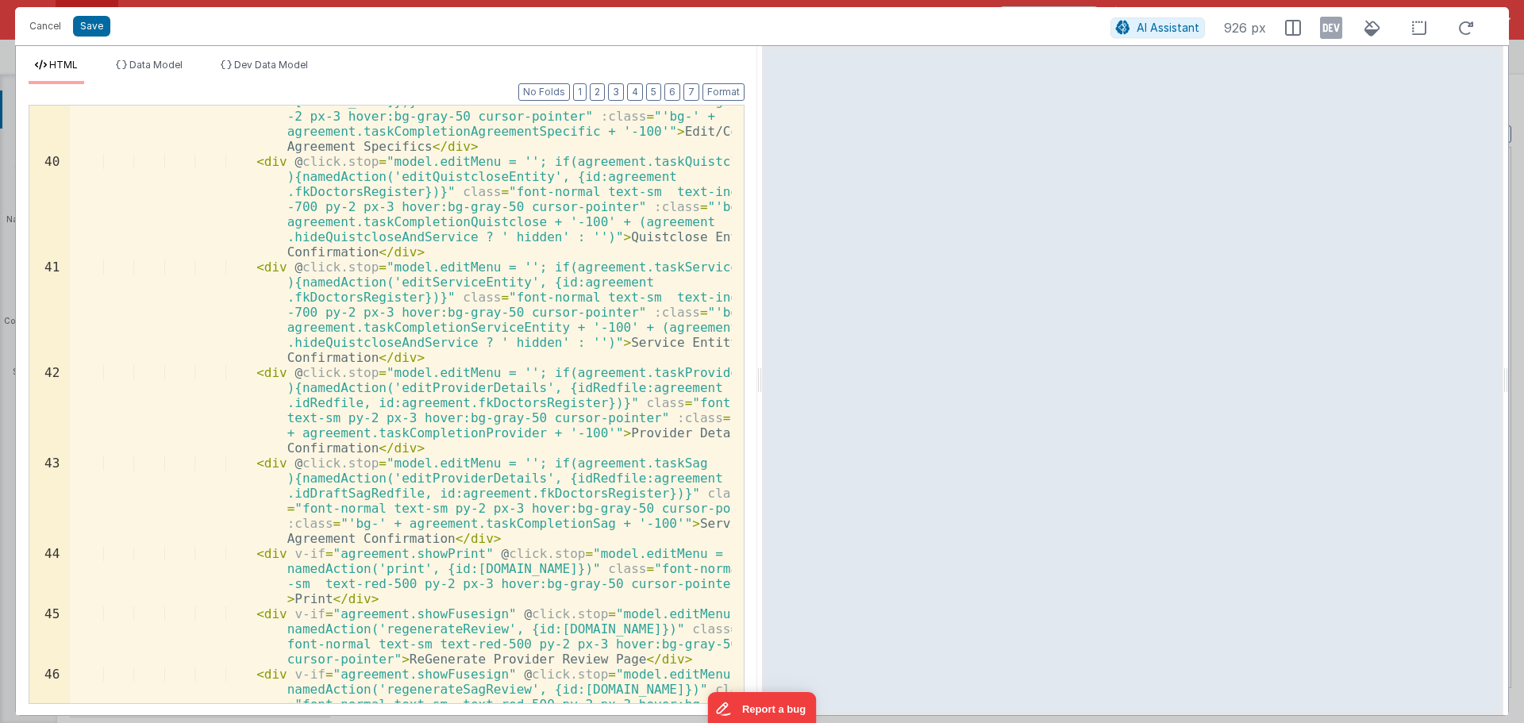
scroll to position [886, 0]
click at [417, 390] on div "< div @ click.stop = "model.editMenu = ''; if(agreement .taskAgreementSpecific)…" at bounding box center [401, 437] width 662 height 748
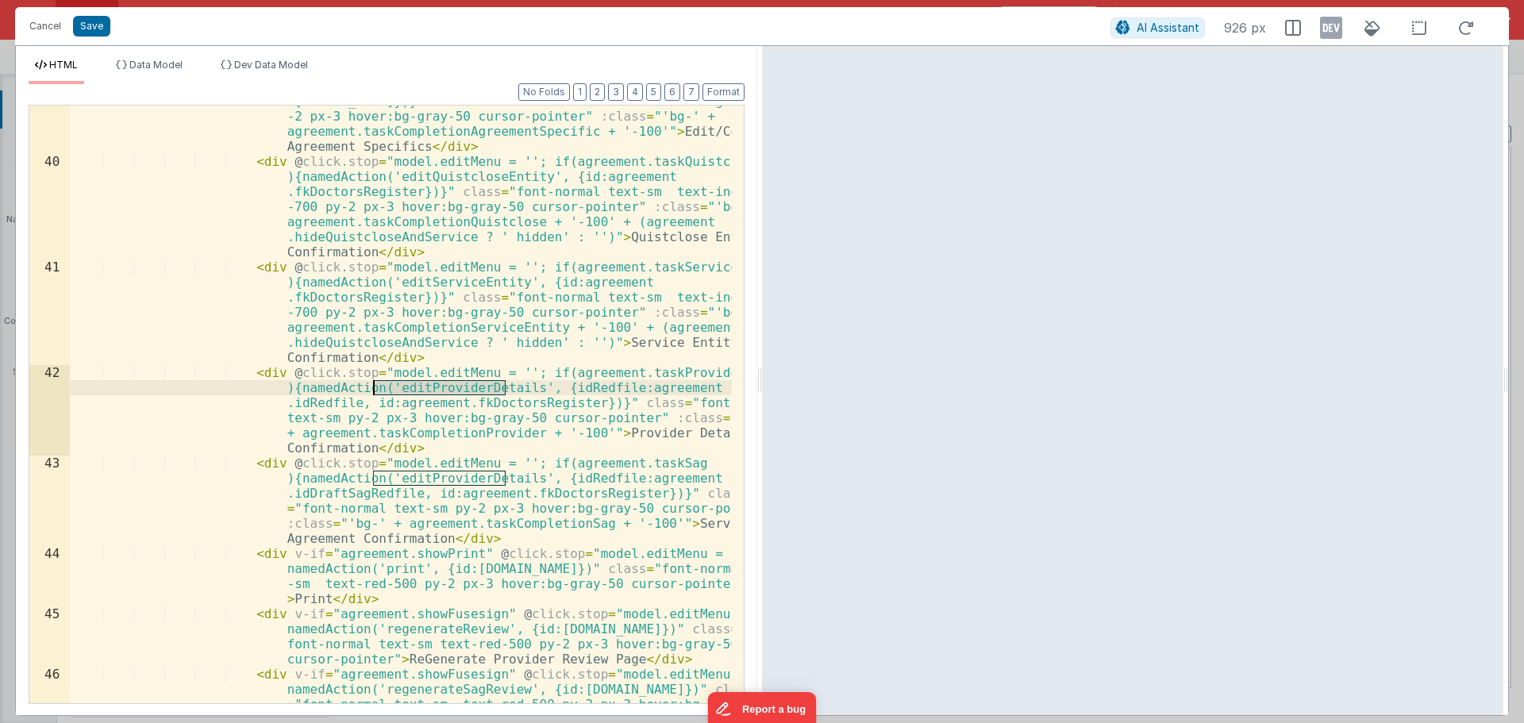
click at [417, 390] on div "< div @ click.stop = "model.editMenu = ''; if(agreement .taskAgreementSpecific)…" at bounding box center [401, 437] width 662 height 748
click at [60, 26] on button "Cancel" at bounding box center [45, 26] width 48 height 22
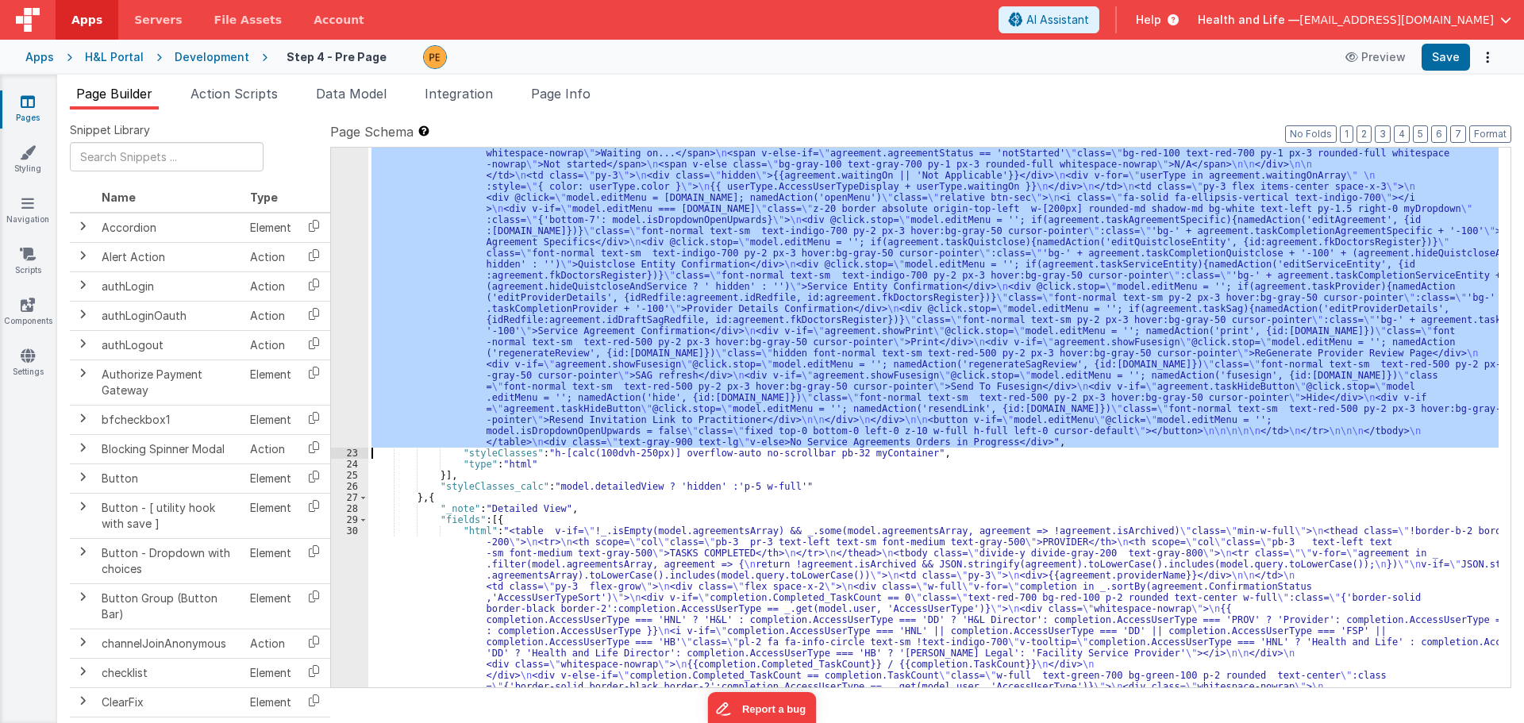
click at [620, 348] on div ""html" : "<table v-if= \" !_.isEmpty(model.agreementsArray) && _.some(model.agr…" at bounding box center [933, 418] width 1130 height 540
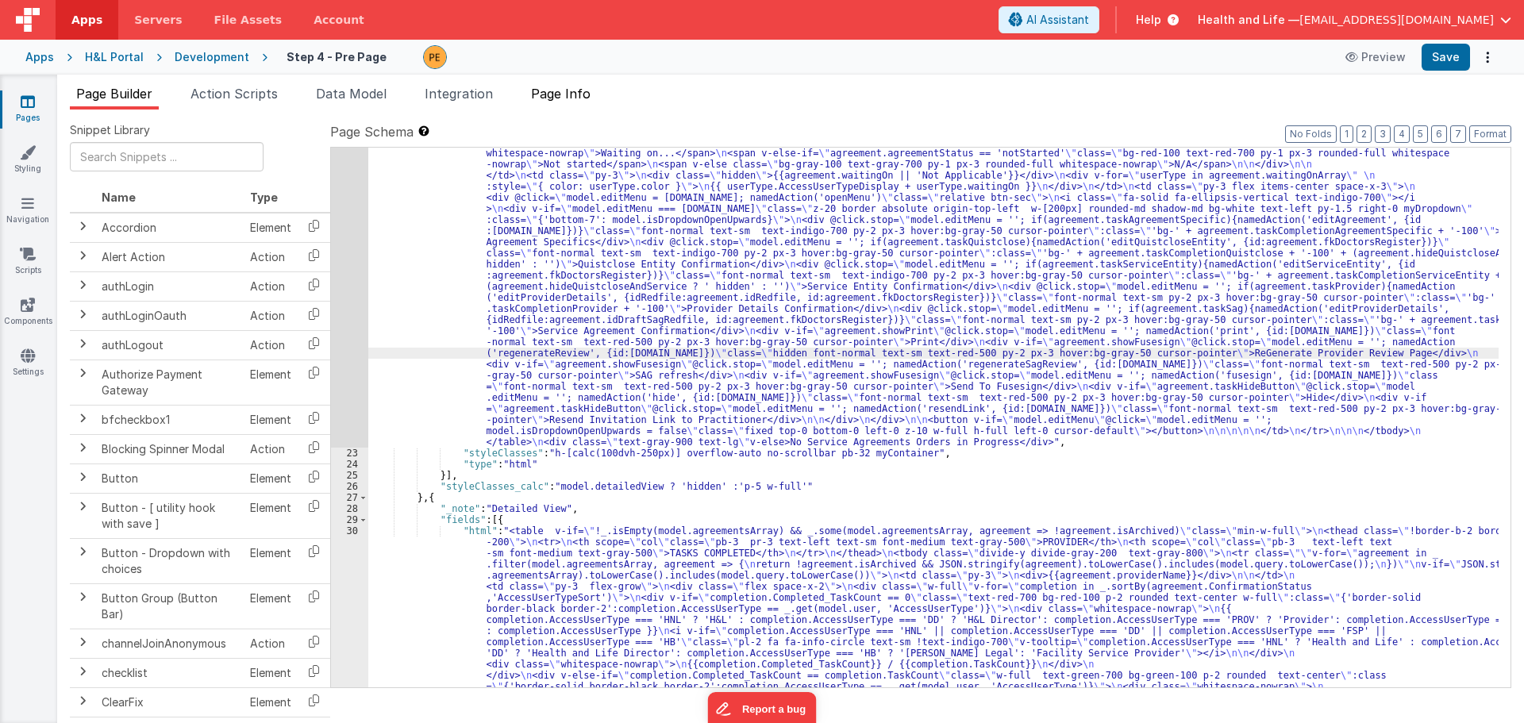
click at [577, 92] on span "Page Info" at bounding box center [561, 94] width 60 height 16
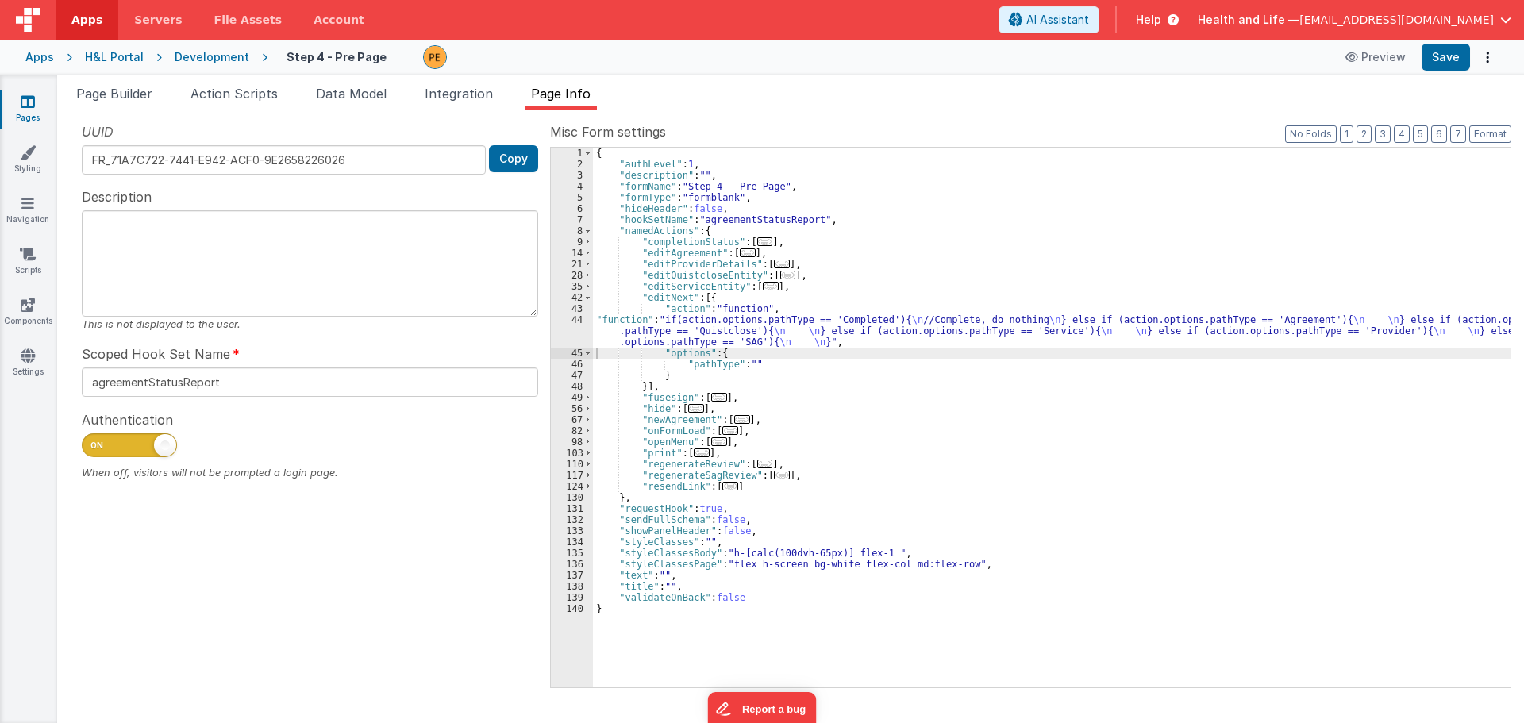
click at [656, 329] on div "{ "authLevel" : 1 , "description" : "" , "formName" : "Step 4 - Pre Page" , "fo…" at bounding box center [1051, 429] width 917 height 562
click at [575, 323] on div "44" at bounding box center [572, 330] width 42 height 33
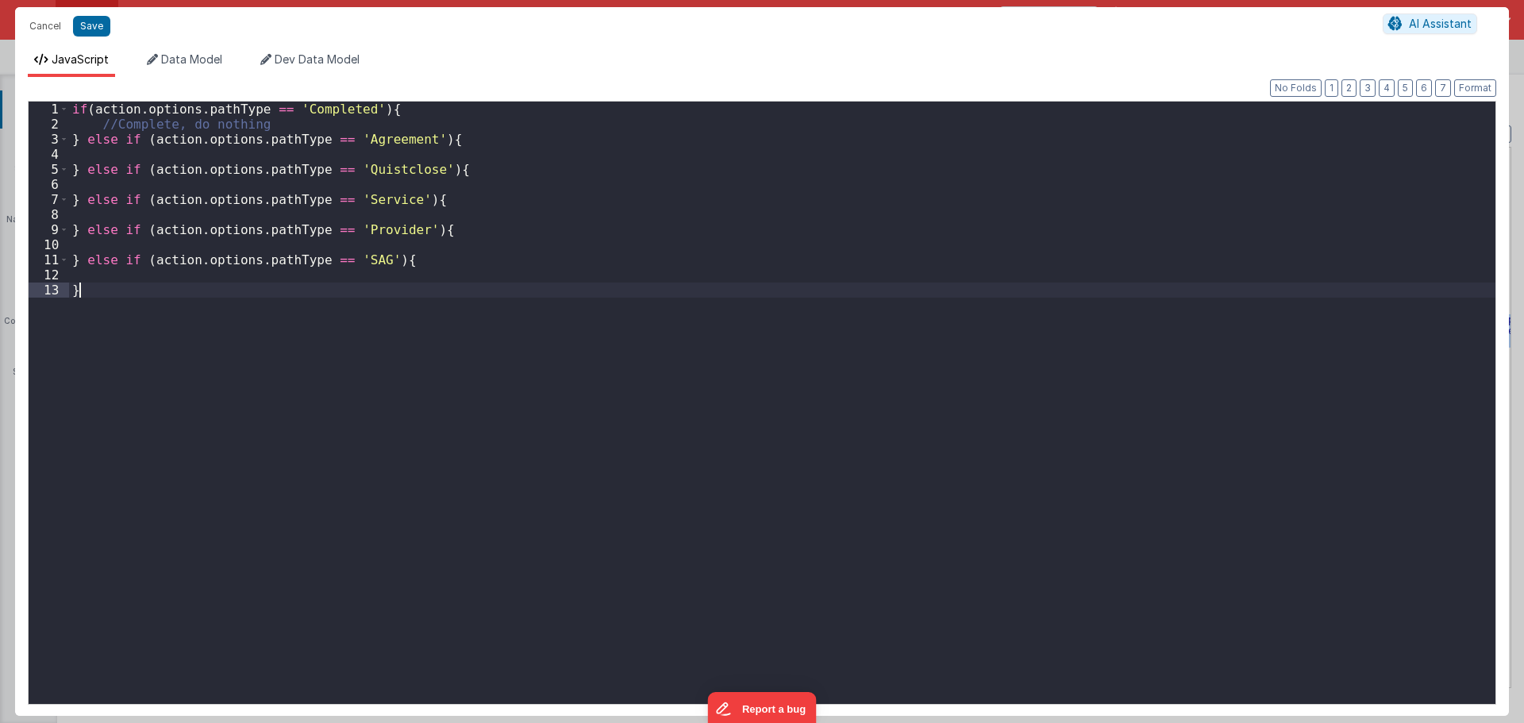
click at [575, 323] on div "if ( action . options . pathType == 'Completed' ) { //Complete, do nothing } el…" at bounding box center [782, 418] width 1426 height 632
click at [522, 272] on div "if ( action . options . pathType == 'Completed' ) { //Complete, do nothing } el…" at bounding box center [782, 418] width 1426 height 632
click at [482, 150] on div "if ( action . options . pathType == 'Completed' ) { //Complete, do nothing } el…" at bounding box center [782, 418] width 1426 height 632
click at [483, 245] on div "if ( action . options . pathType == 'Completed' ) { //Complete, do nothing } el…" at bounding box center [782, 418] width 1426 height 632
click at [51, 23] on button "Cancel" at bounding box center [45, 26] width 48 height 22
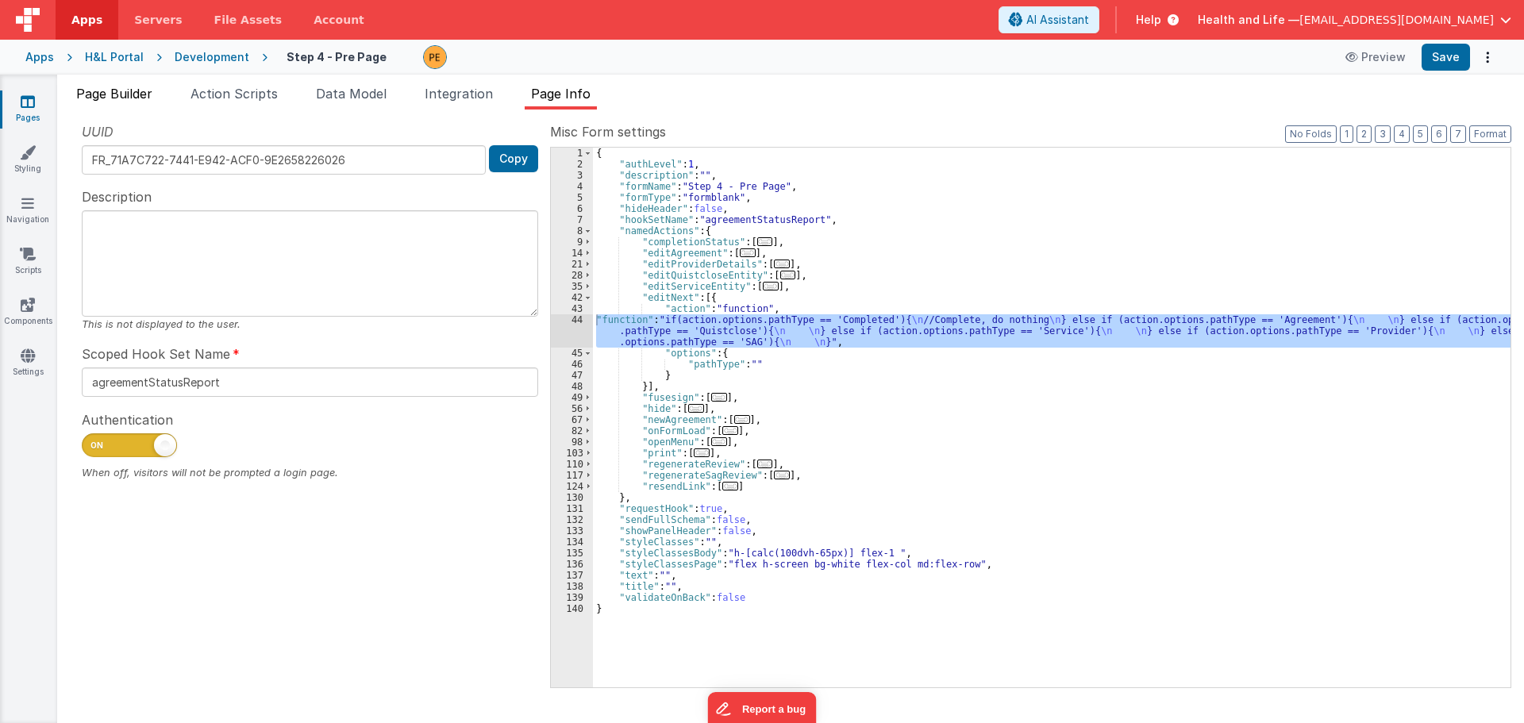
click at [130, 100] on span "Page Builder" at bounding box center [114, 94] width 76 height 16
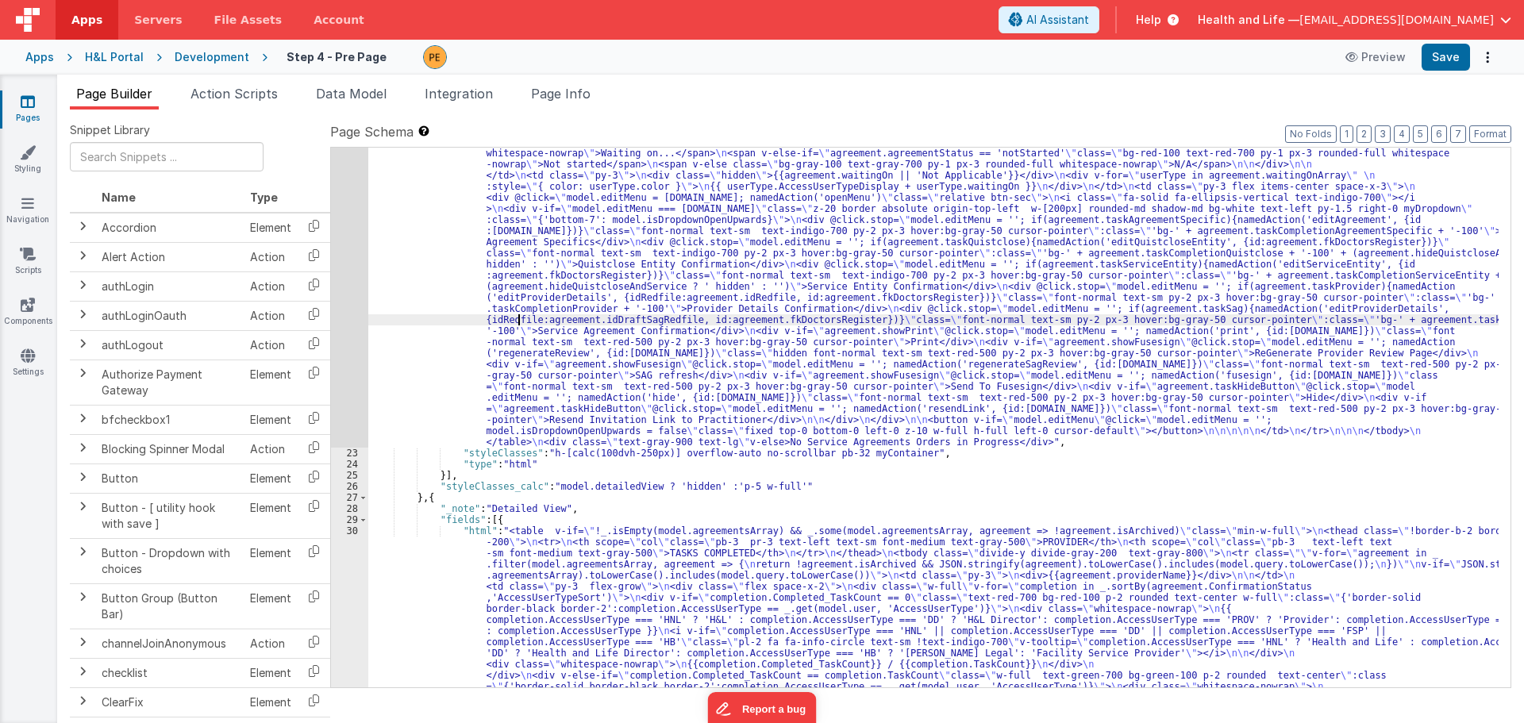
click at [517, 317] on div ""html" : "<table v-if= \" !_.isEmpty(model.agreementsArray) && _.some(model.agr…" at bounding box center [933, 684] width 1130 height 1251
click at [344, 304] on div "22" at bounding box center [349, 253] width 37 height 389
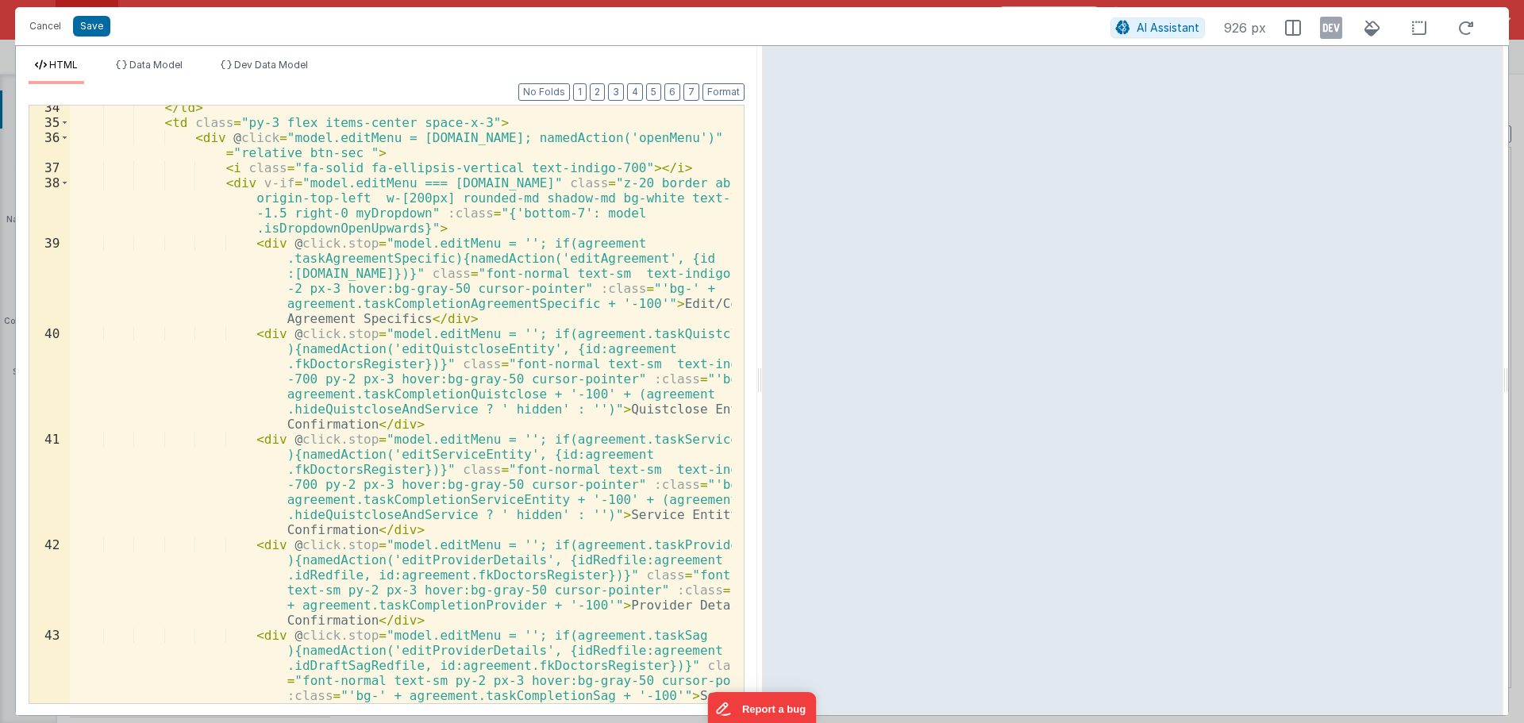
scroll to position [667, 0]
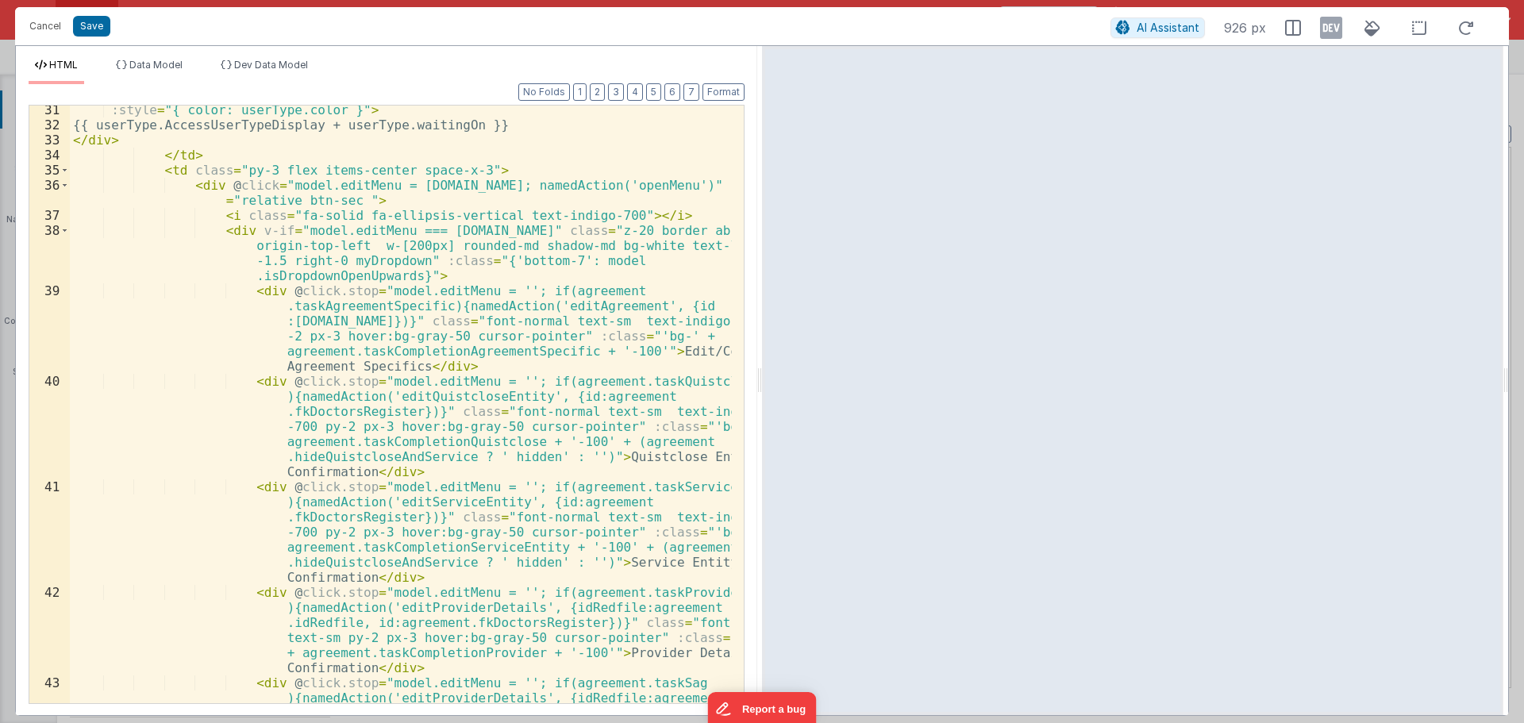
click at [390, 395] on div ":style = "{ color: userType.color }" > {{ userType.AccessUserTypeDisplay + user…" at bounding box center [401, 453] width 662 height 703
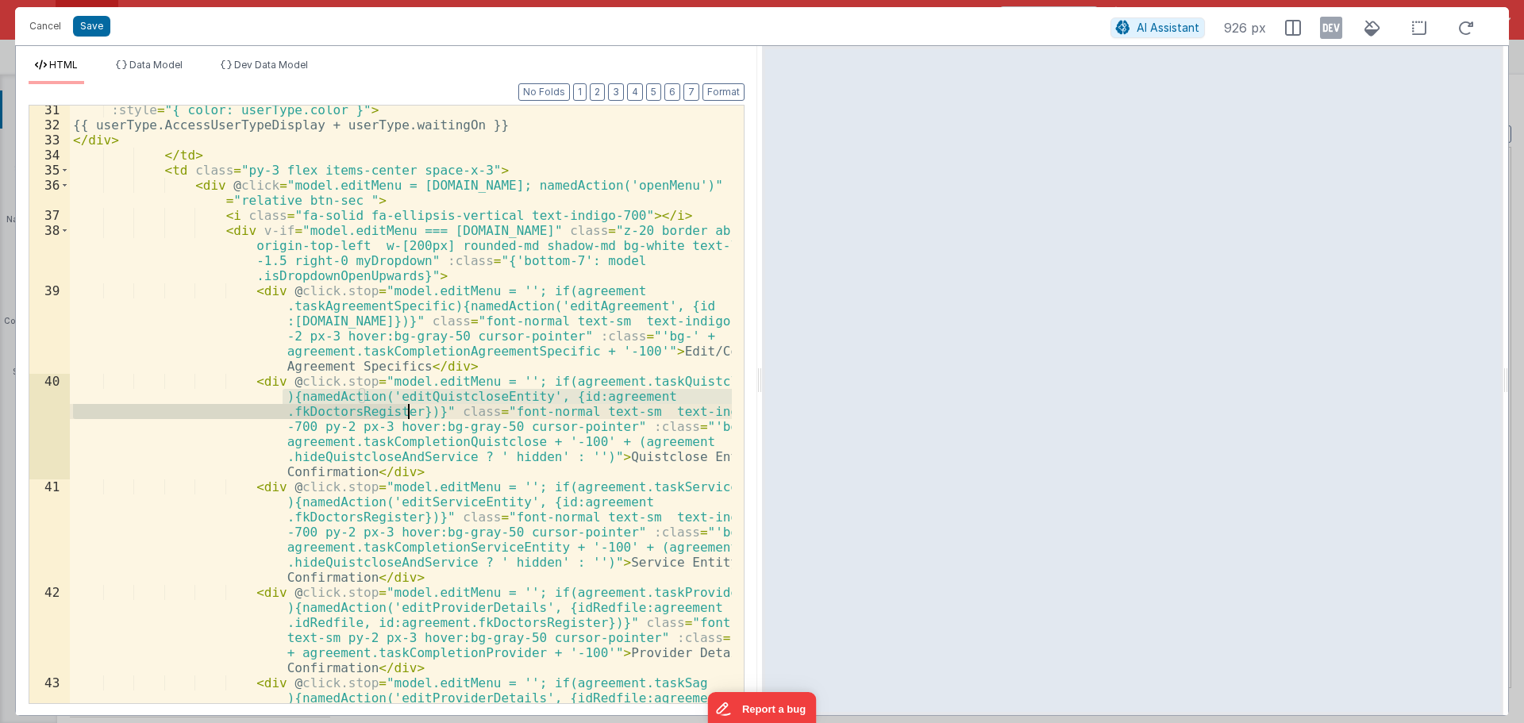
drag, startPoint x: 281, startPoint y: 397, endPoint x: 410, endPoint y: 413, distance: 130.3
click at [410, 413] on div ":style = "{ color: userType.color }" > {{ userType.AccessUserTypeDisplay + user…" at bounding box center [401, 453] width 662 height 703
click at [48, 25] on button "Cancel" at bounding box center [45, 26] width 48 height 22
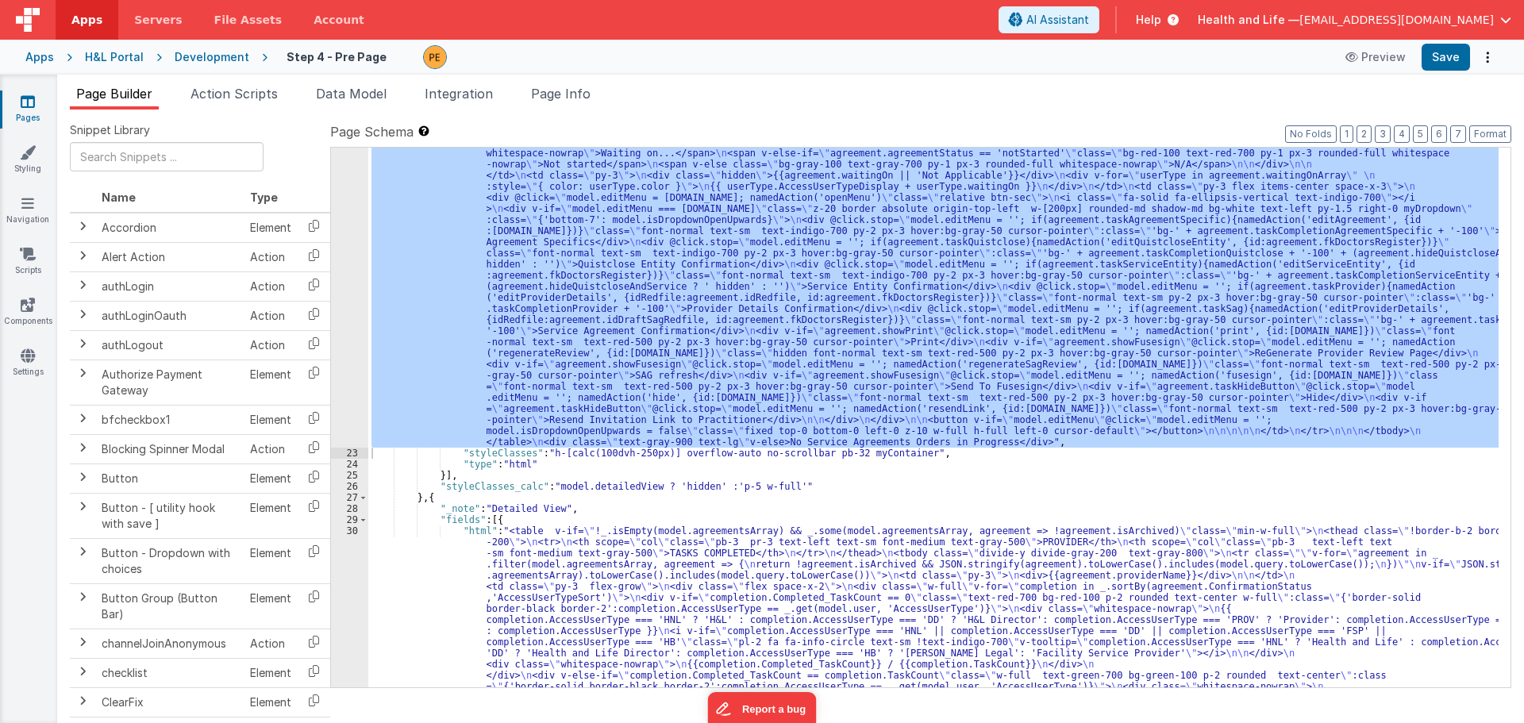
click at [616, 420] on div ""html" : "<table v-if= \" !_.isEmpty(model.agreementsArray) && _.some(model.agr…" at bounding box center [933, 418] width 1130 height 540
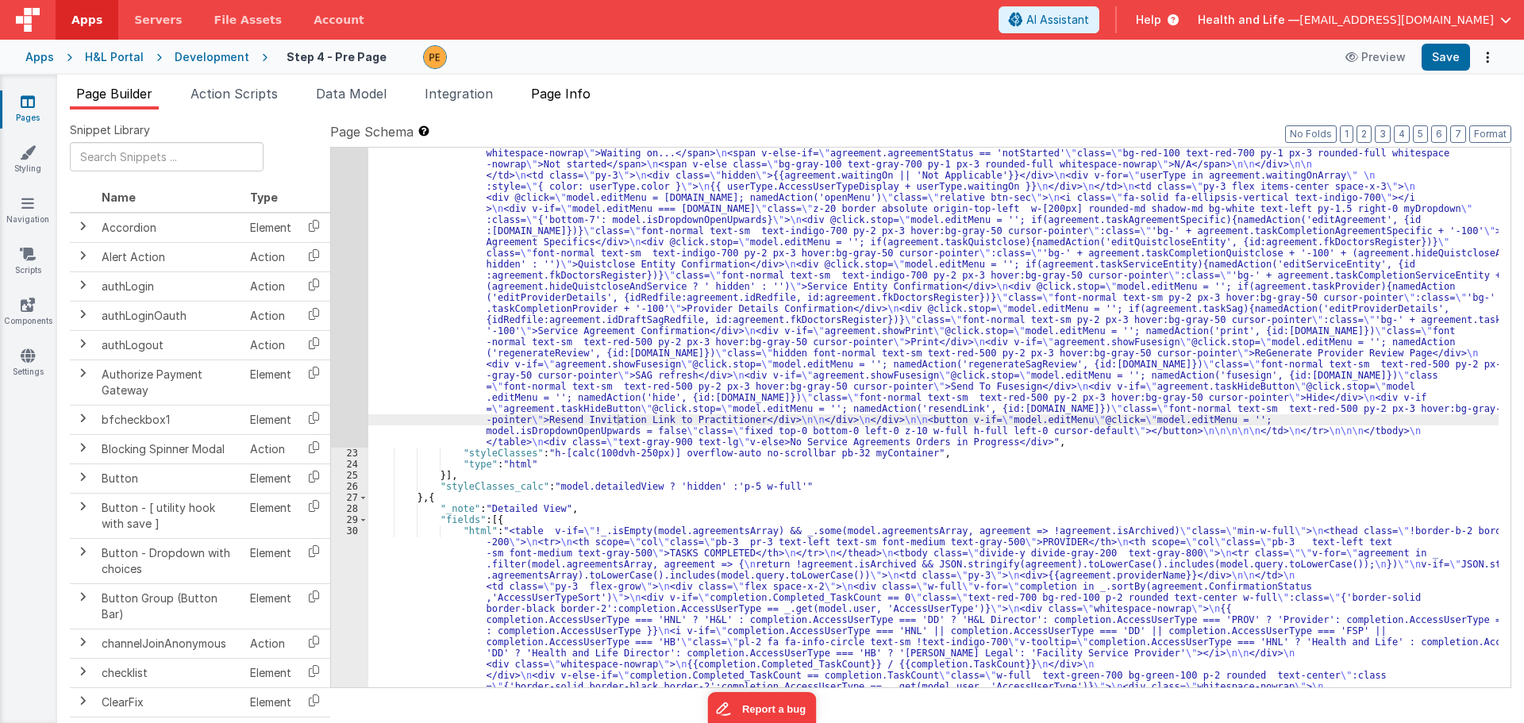
click at [564, 89] on span "Page Info" at bounding box center [561, 94] width 60 height 16
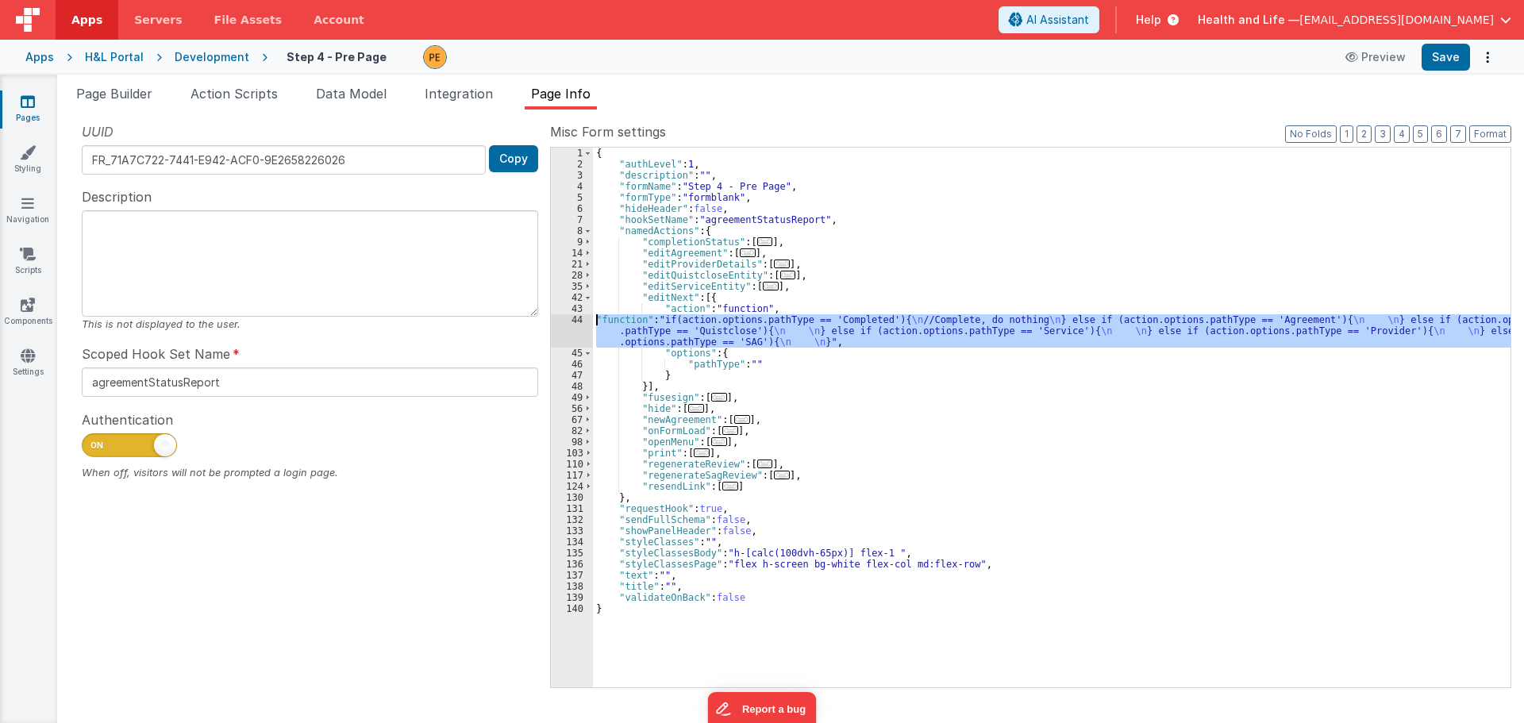
click at [575, 332] on div "44" at bounding box center [572, 330] width 42 height 33
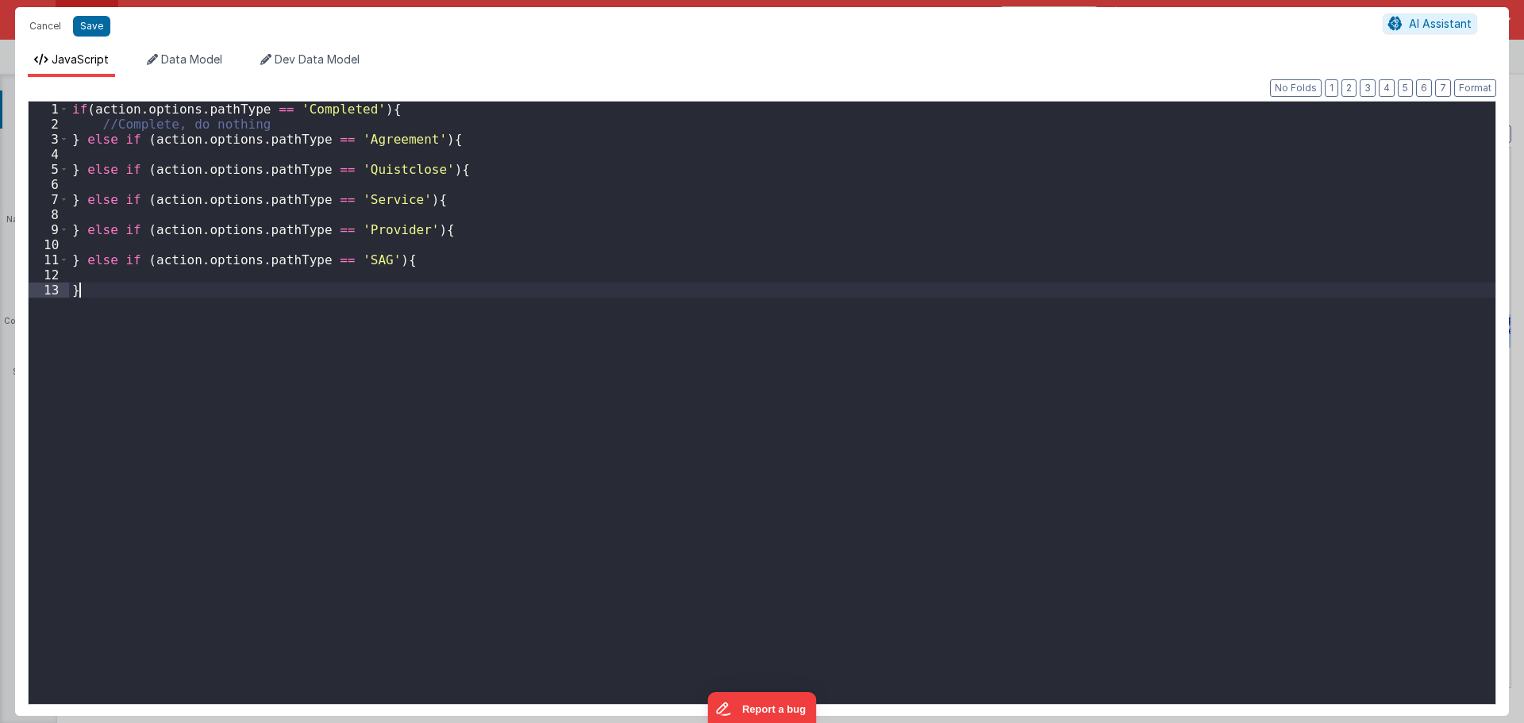
click at [102, 181] on div "if ( action . options . pathType == 'Completed' ) { //Complete, do nothing } el…" at bounding box center [782, 418] width 1426 height 632
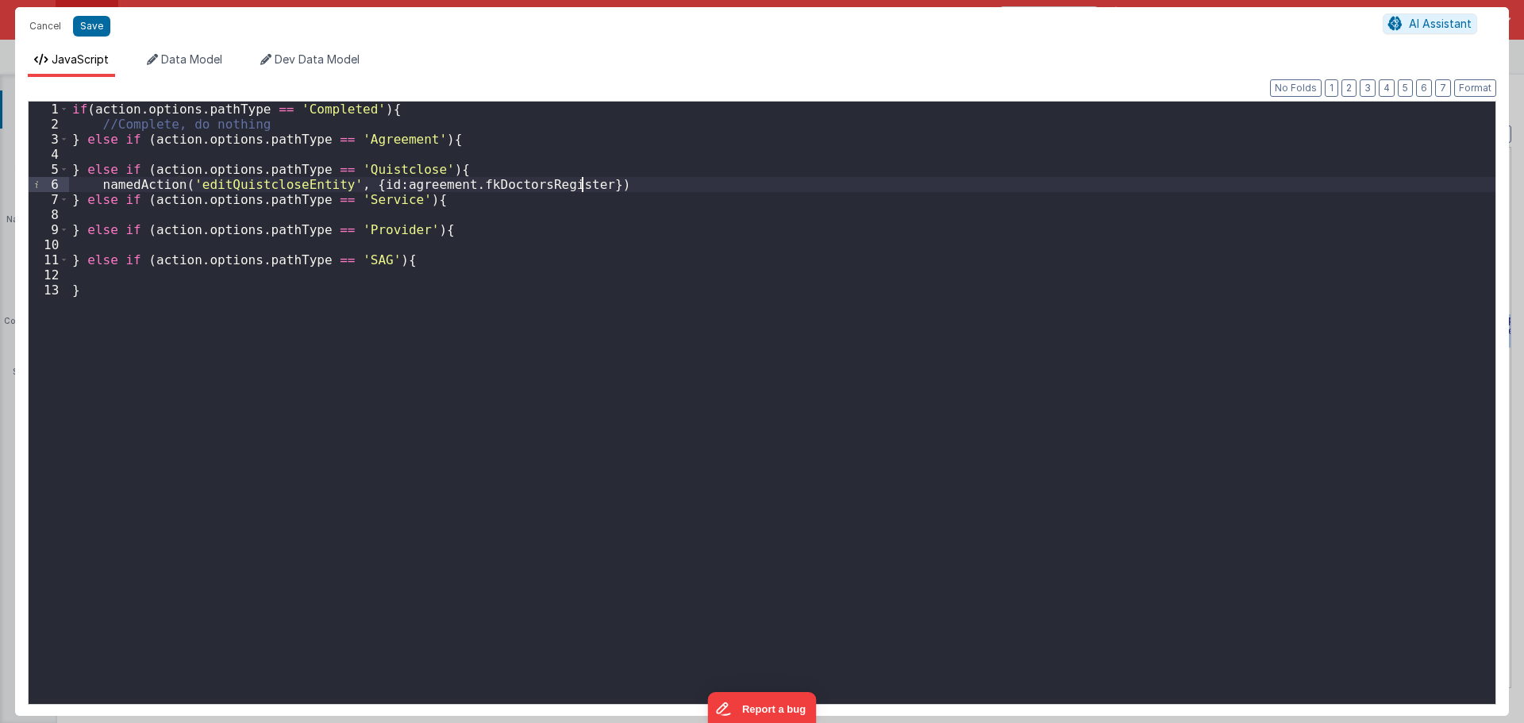
click at [249, 190] on div "if ( action . options . pathType == 'Completed' ) { //Complete, do nothing } el…" at bounding box center [782, 418] width 1426 height 632
click at [102, 182] on div "if ( action . options . pathType == 'Completed' ) { //Complete, do nothing } el…" at bounding box center [782, 418] width 1426 height 632
click at [304, 178] on div "if ( action . options . pathType == 'Completed' ) { //Complete, do nothing } el…" at bounding box center [782, 418] width 1426 height 632
click at [452, 183] on div "if ( action . options . pathType == 'Completed' ) { //Complete, do nothing } el…" at bounding box center [782, 418] width 1426 height 632
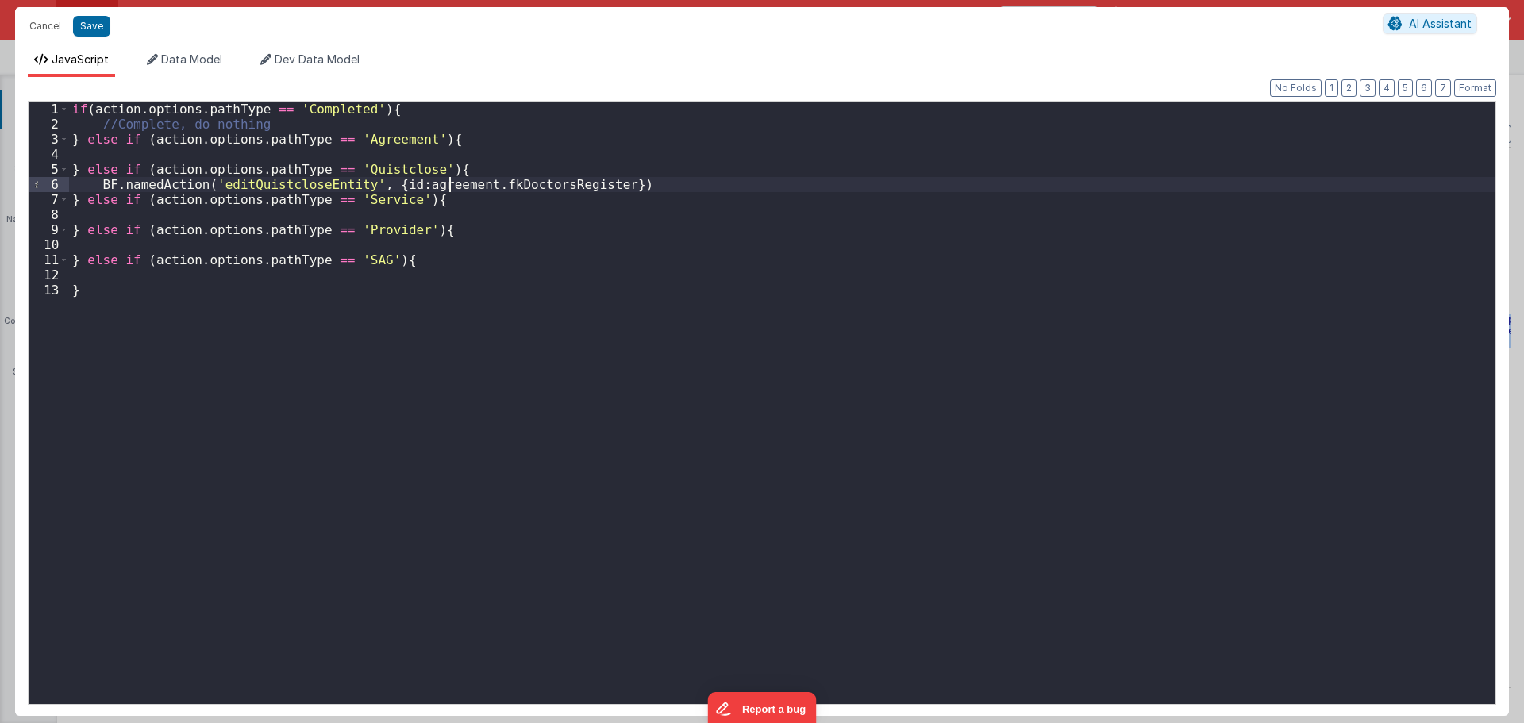
click at [452, 183] on div "if ( action . options . pathType == 'Completed' ) { //Complete, do nothing } el…" at bounding box center [782, 418] width 1426 height 632
click at [529, 183] on div "if ( action . options . pathType == 'Completed' ) { //Complete, do nothing } el…" at bounding box center [782, 418] width 1426 height 632
click at [425, 183] on div "if ( action . options . pathType == 'Completed' ) { //Complete, do nothing } el…" at bounding box center [782, 418] width 1426 height 632
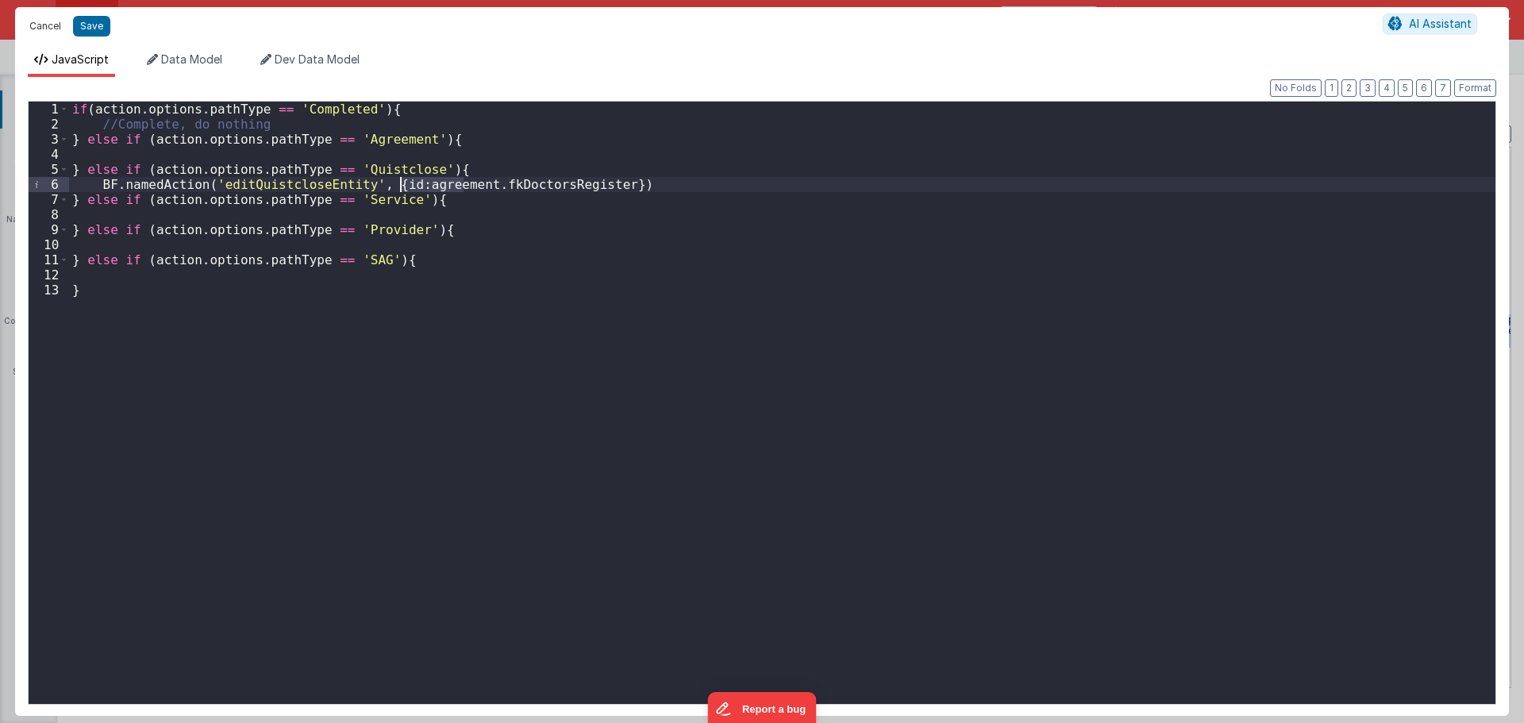
click at [43, 27] on button "Cancel" at bounding box center [45, 26] width 48 height 22
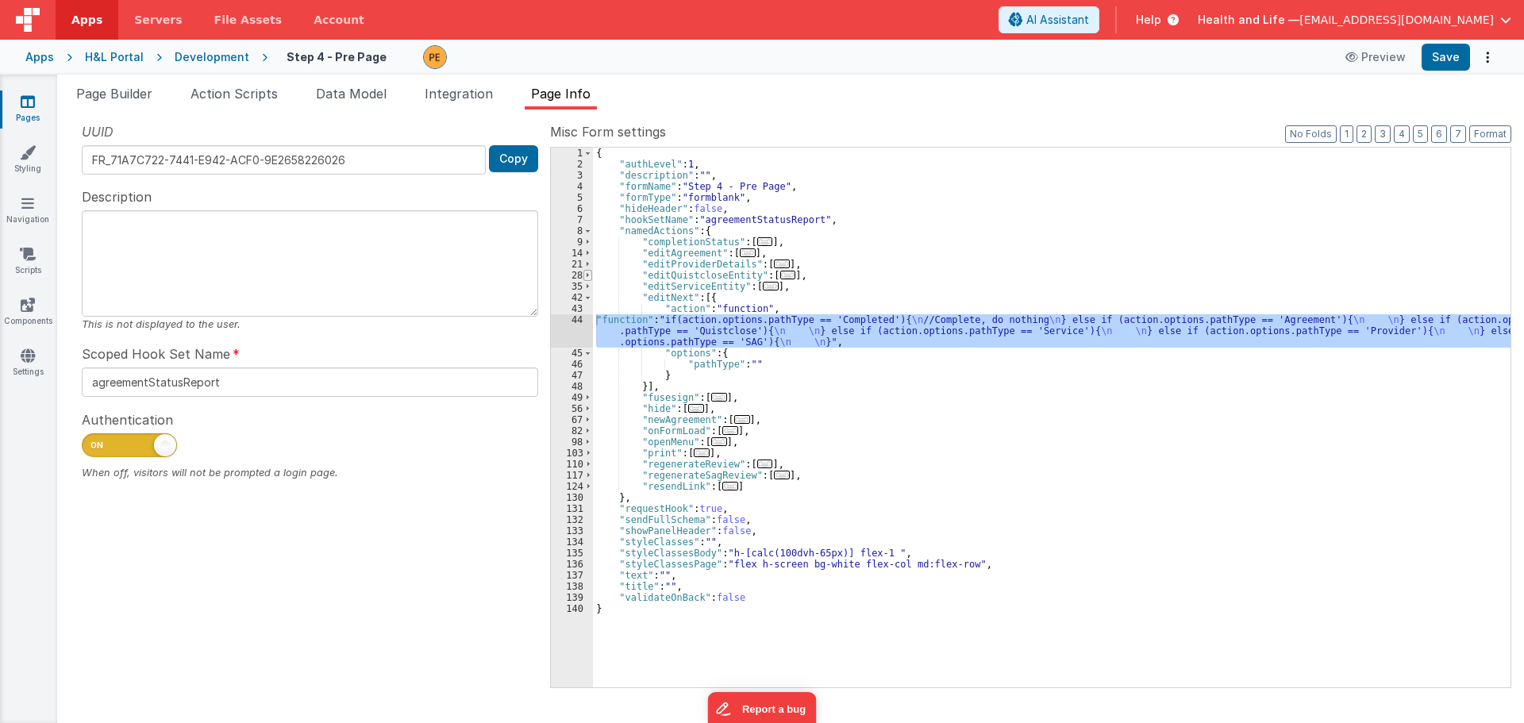
click at [586, 272] on span at bounding box center [587, 275] width 9 height 11
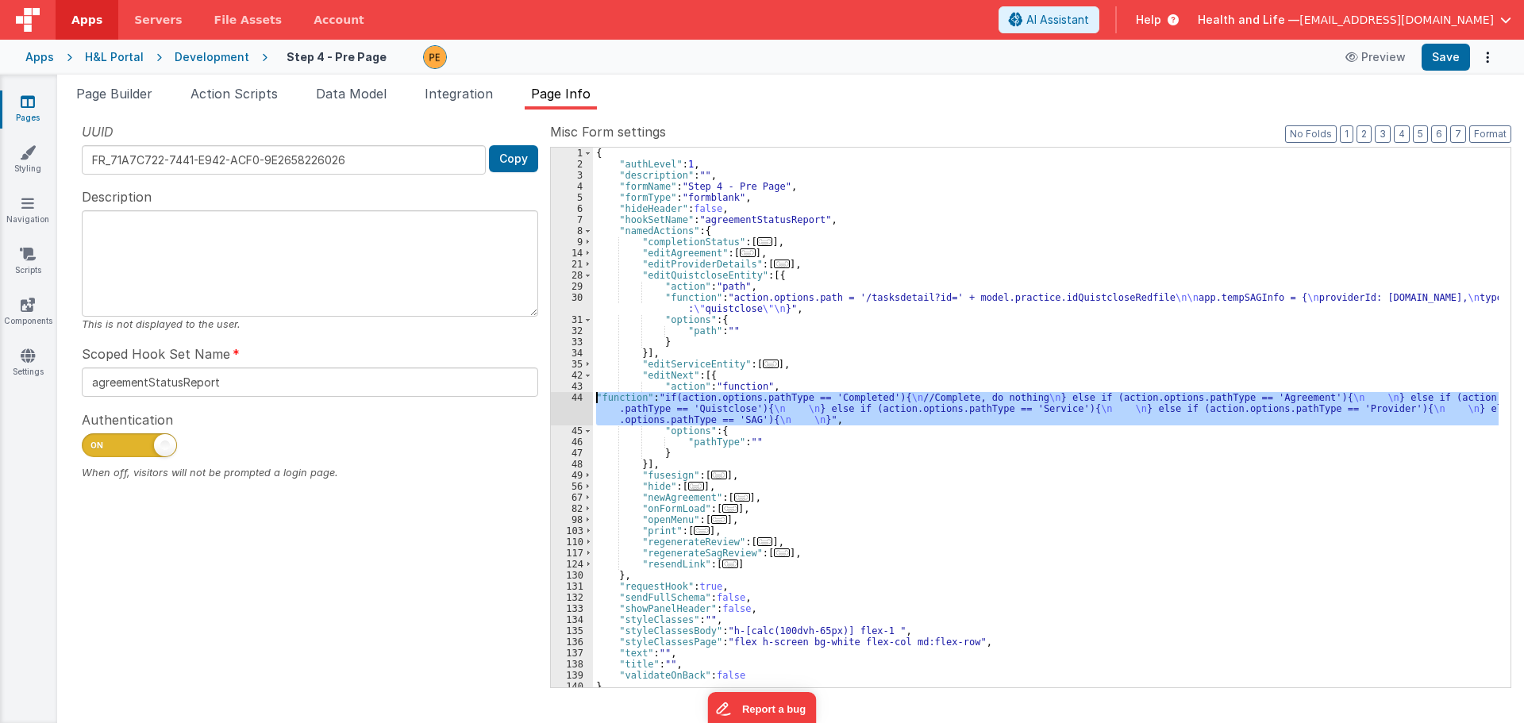
click at [599, 298] on div "{ "authLevel" : 1 , "description" : "" , "formName" : "Step 4 - Pre Page" , "fo…" at bounding box center [1045, 429] width 905 height 562
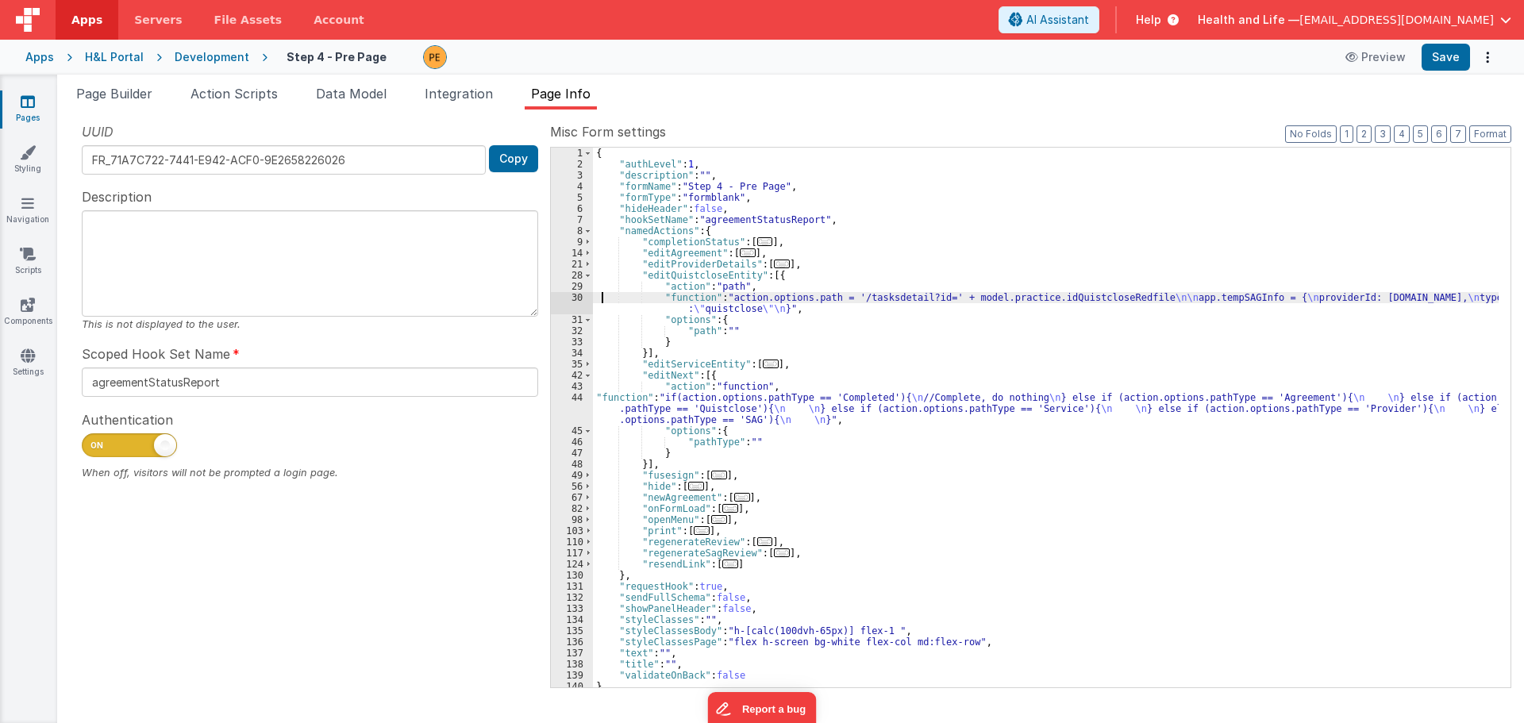
click at [571, 299] on div "30" at bounding box center [572, 303] width 42 height 22
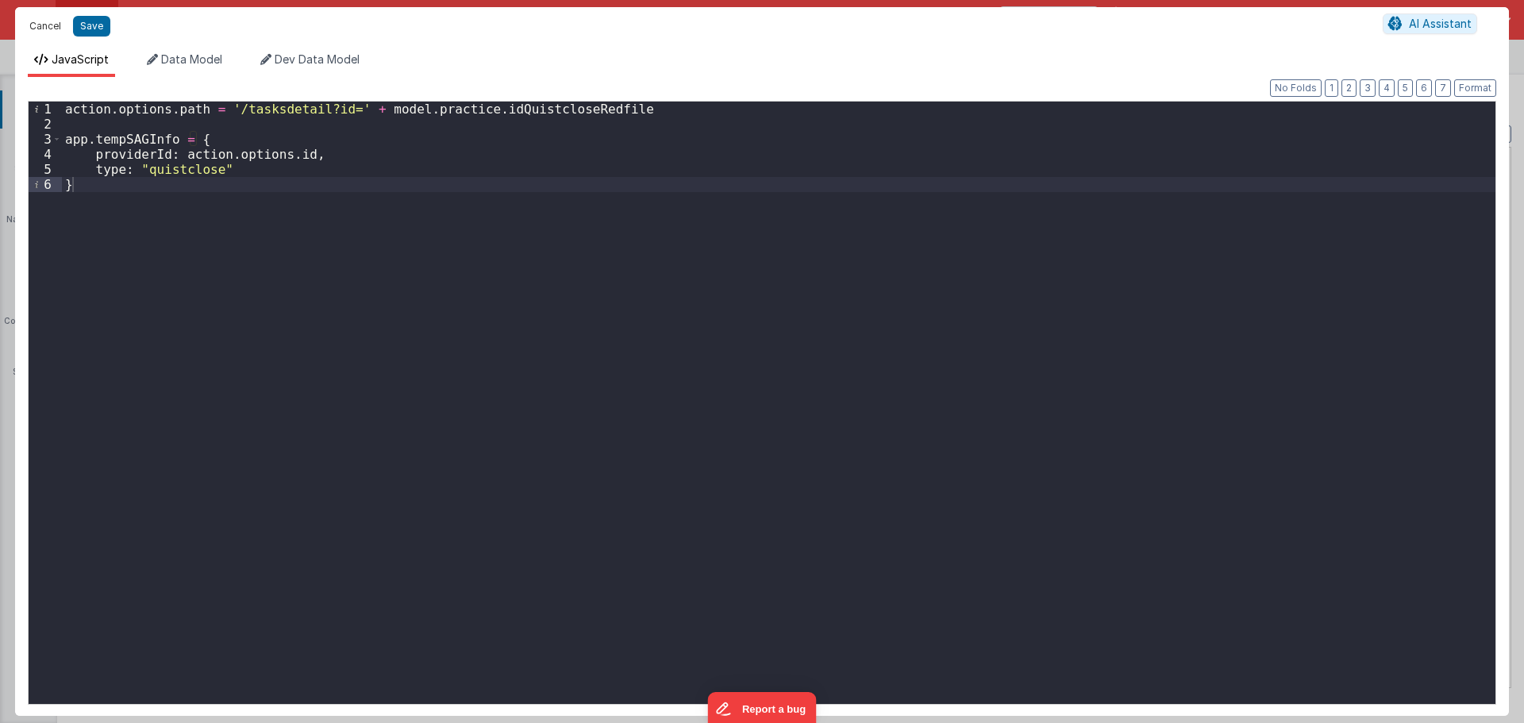
click at [51, 23] on button "Cancel" at bounding box center [45, 26] width 48 height 22
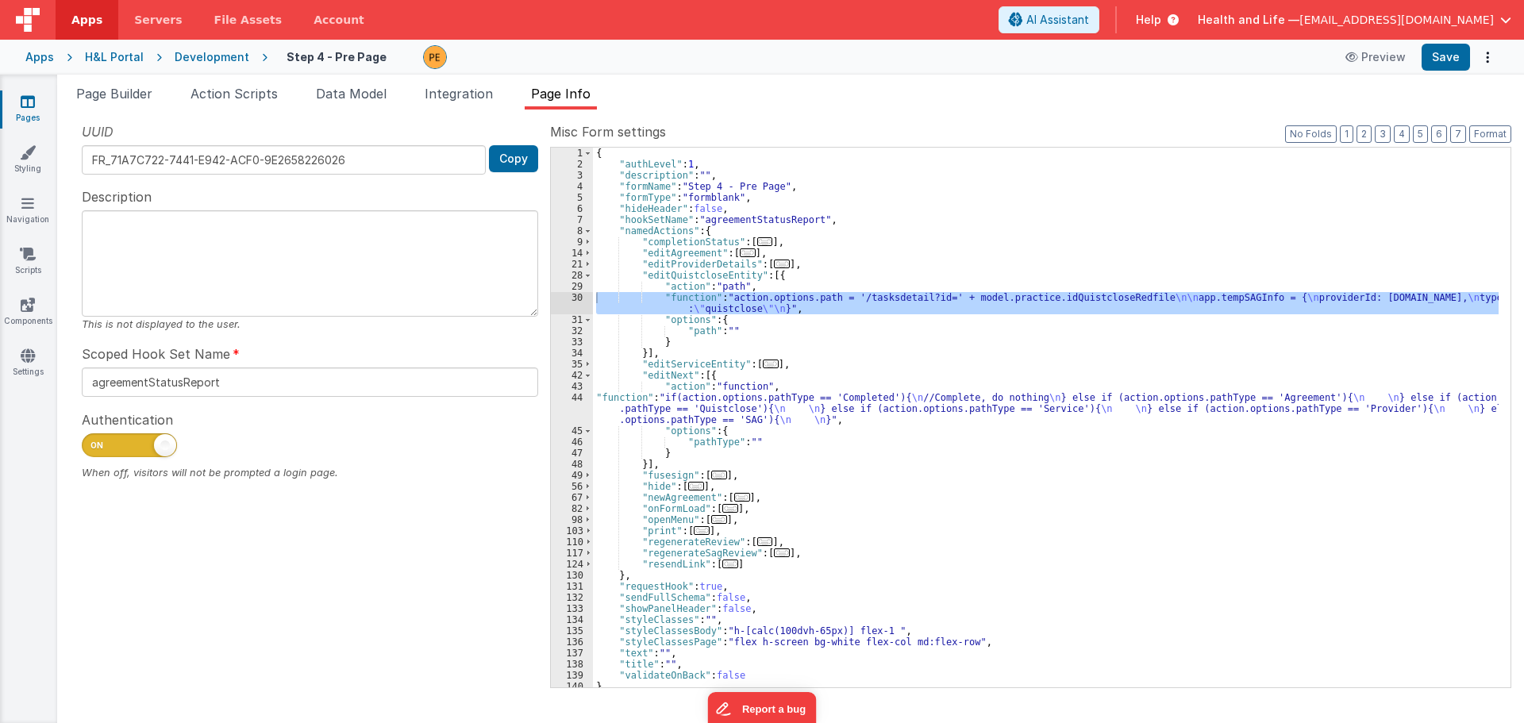
click at [659, 406] on div "{ "authLevel" : 1 , "description" : "" , "formName" : "Step 4 - Pre Page" , "fo…" at bounding box center [1045, 429] width 905 height 562
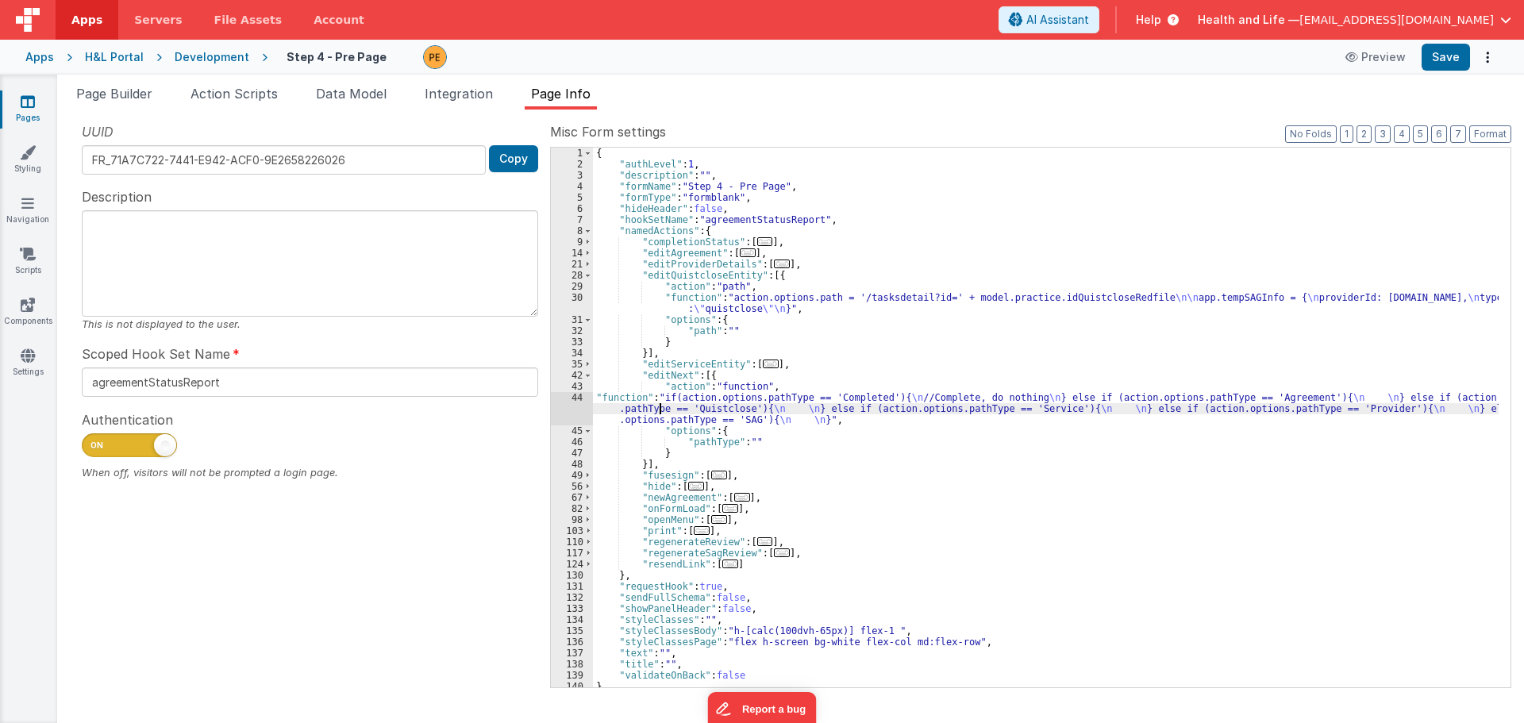
click at [577, 406] on div "44" at bounding box center [572, 408] width 42 height 33
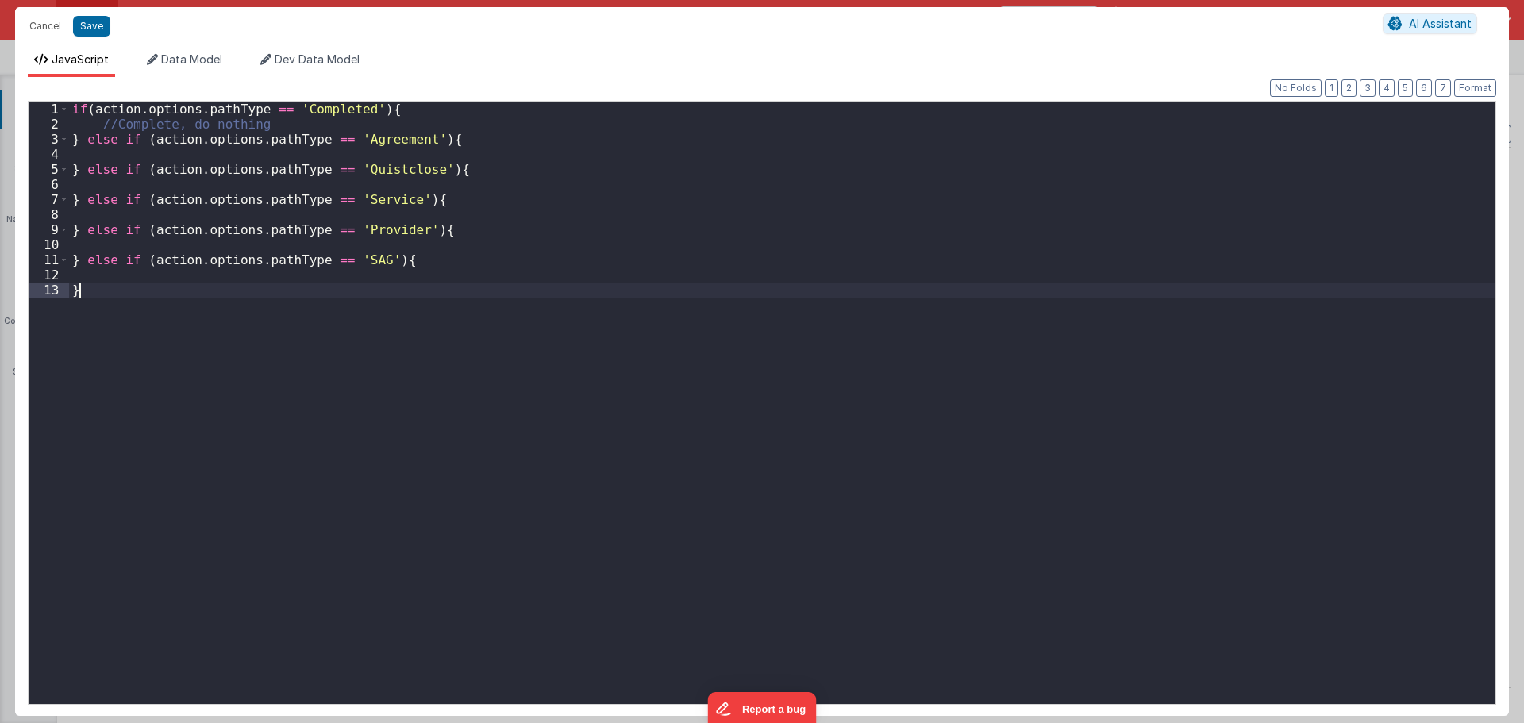
click at [577, 406] on div "if ( action . options . pathType == 'Completed' ) { //Complete, do nothing } el…" at bounding box center [782, 418] width 1426 height 632
click at [383, 190] on div "if ( action . options . pathType == 'Completed' ) { //Complete, do nothing } el…" at bounding box center [782, 418] width 1426 height 632
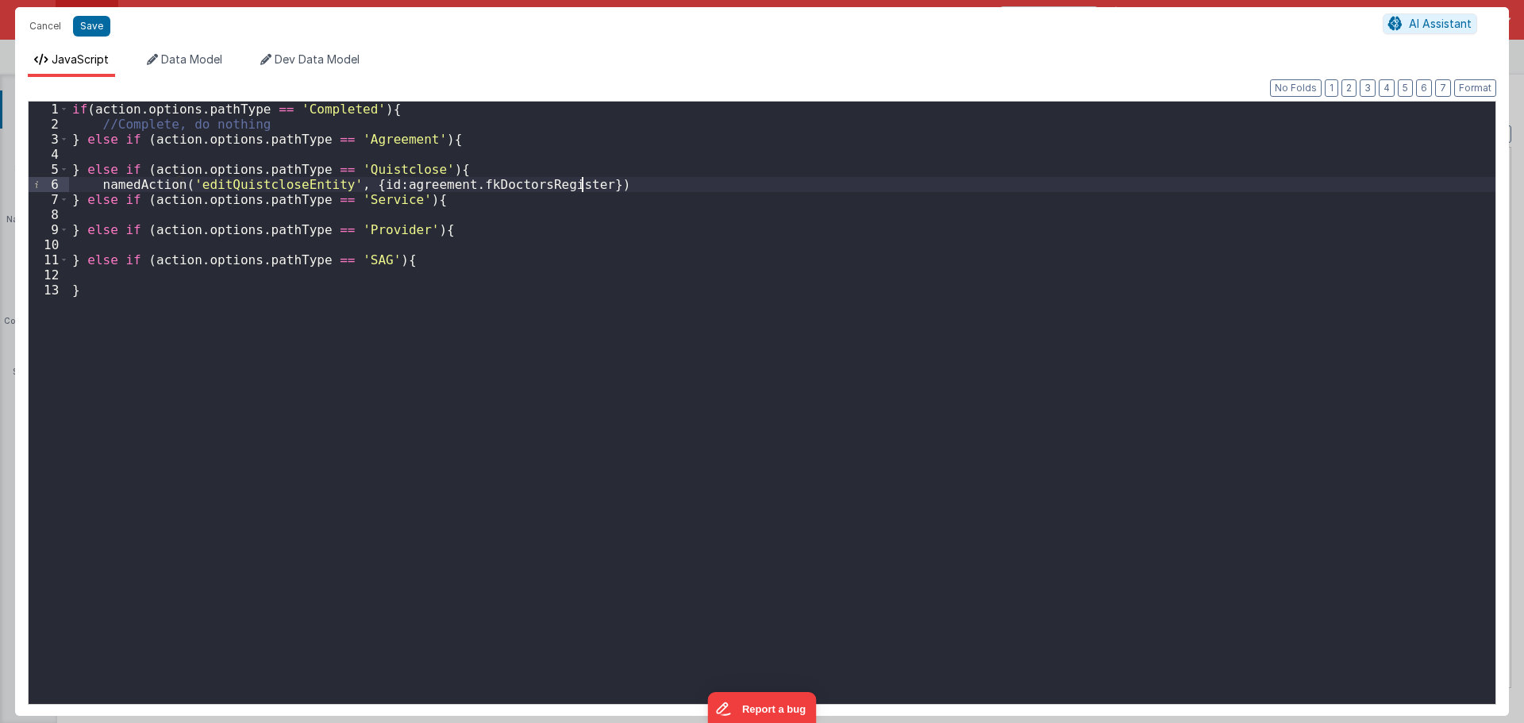
drag, startPoint x: 96, startPoint y: 179, endPoint x: 248, endPoint y: 181, distance: 151.6
click at [97, 180] on div "if ( action . options . pathType == 'Completed' ) { //Complete, do nothing } el…" at bounding box center [782, 418] width 1426 height 632
click at [440, 184] on div "if ( action . options . pathType == 'Completed' ) { //Complete, do nothing } el…" at bounding box center [782, 418] width 1426 height 632
click at [398, 186] on div "if ( action . options . pathType == 'Completed' ) { //Complete, do nothing } el…" at bounding box center [782, 403] width 1426 height 602
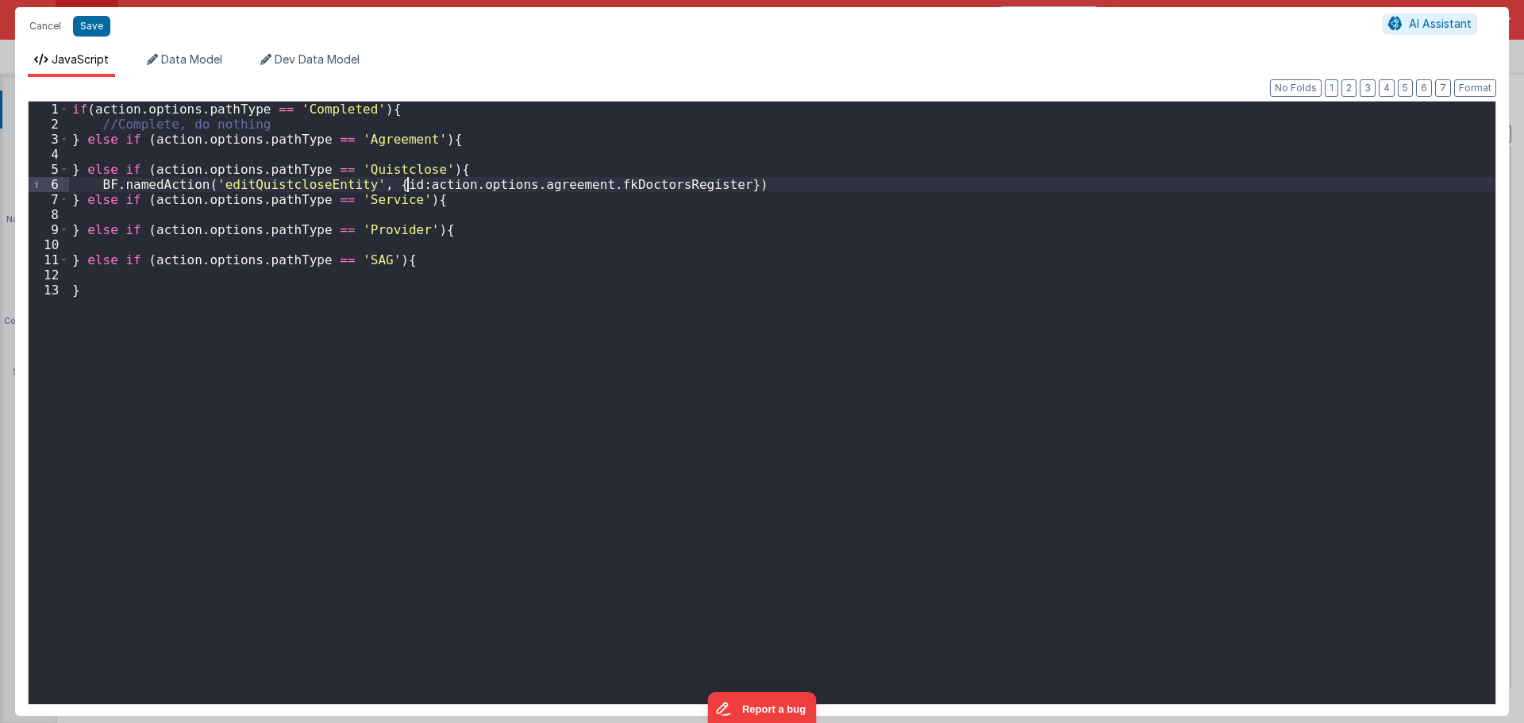
click at [405, 186] on div "if ( action . options . pathType == 'Completed' ) { //Complete, do nothing } el…" at bounding box center [782, 418] width 1426 height 632
drag, startPoint x: 402, startPoint y: 186, endPoint x: 703, endPoint y: 188, distance: 301.6
click at [703, 188] on div "if ( action . options . pathType == 'Completed' ) { //Complete, do nothing } el…" at bounding box center [782, 418] width 1426 height 632
click at [685, 188] on div "if ( action . options . pathType == 'Completed' ) { //Complete, do nothing } el…" at bounding box center [782, 403] width 1426 height 602
click at [91, 27] on button "Save" at bounding box center [91, 26] width 37 height 21
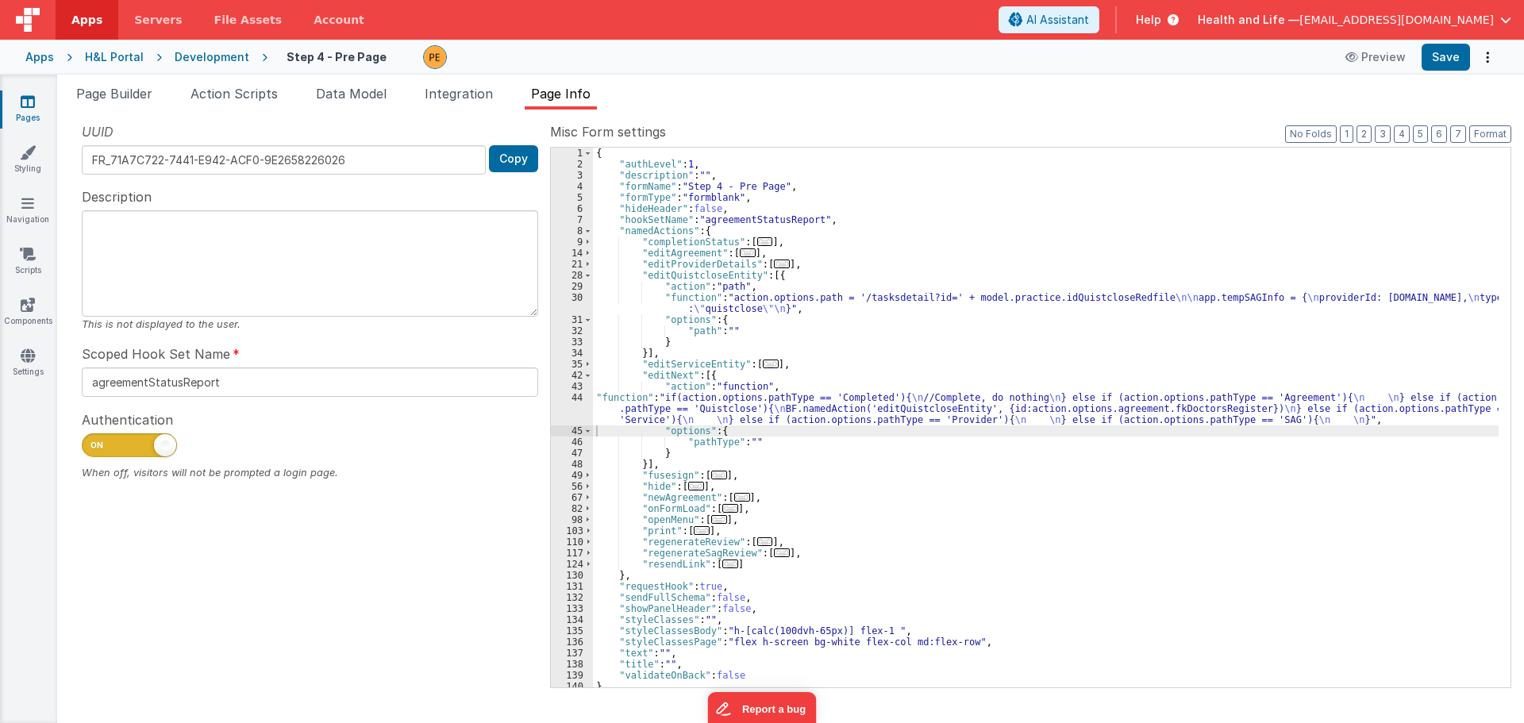
click at [768, 440] on div "{ "authLevel" : 1 , "description" : "" , "formName" : "Step 4 - Pre Page" , "fo…" at bounding box center [1045, 429] width 905 height 562
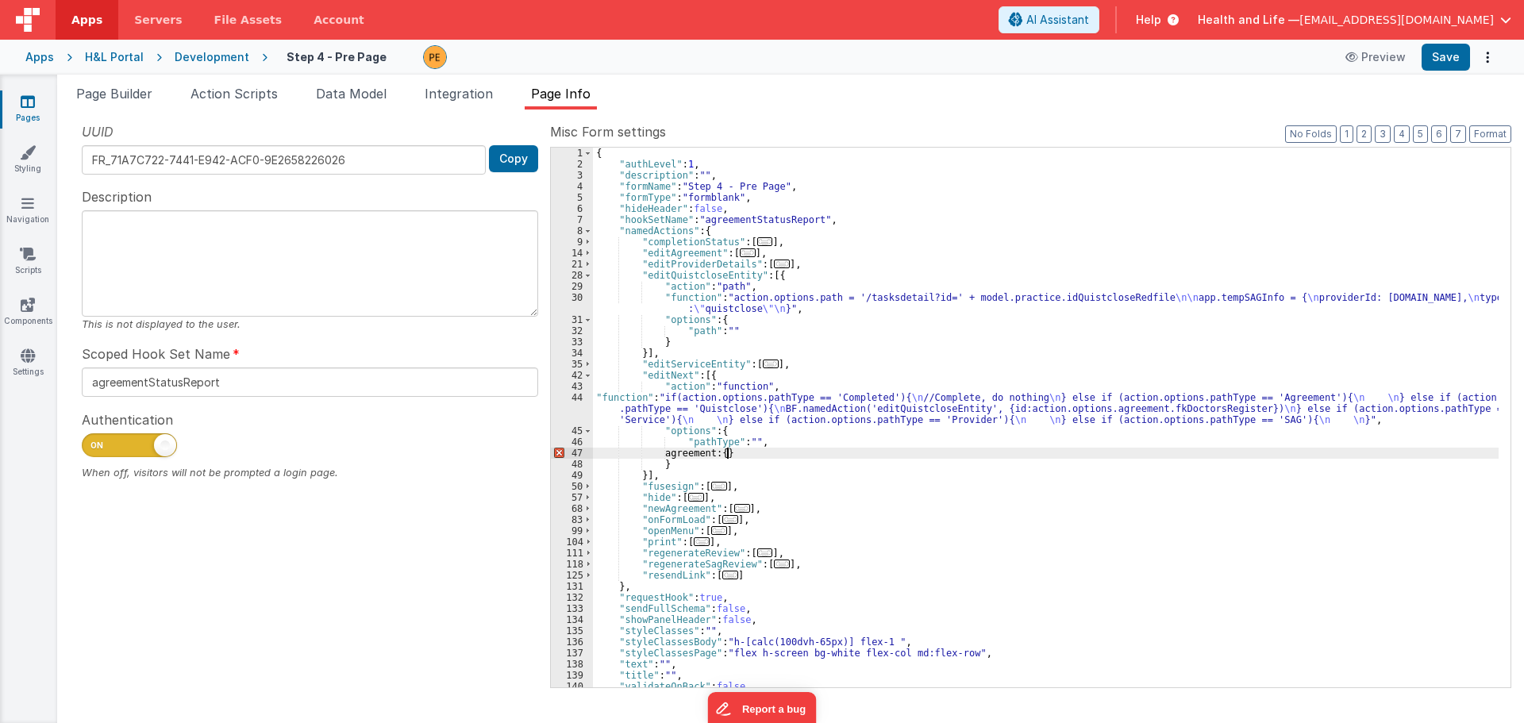
click at [728, 455] on div "{ "authLevel" : 1 , "description" : "" , "formName" : "Step 4 - Pre Page" , "fo…" at bounding box center [1045, 429] width 905 height 562
click at [679, 455] on div "{ "authLevel" : 1 , "description" : "" , "formName" : "Step 4 - Pre Page" , "fo…" at bounding box center [1045, 429] width 905 height 562
click at [808, 462] on div "{ "authLevel" : 1 , "description" : "" , "formName" : "Step 4 - Pre Page" , "fo…" at bounding box center [1045, 429] width 905 height 562
click at [742, 408] on div "{ "authLevel" : 1 , "description" : "" , "formName" : "Step 4 - Pre Page" , "fo…" at bounding box center [1045, 429] width 905 height 562
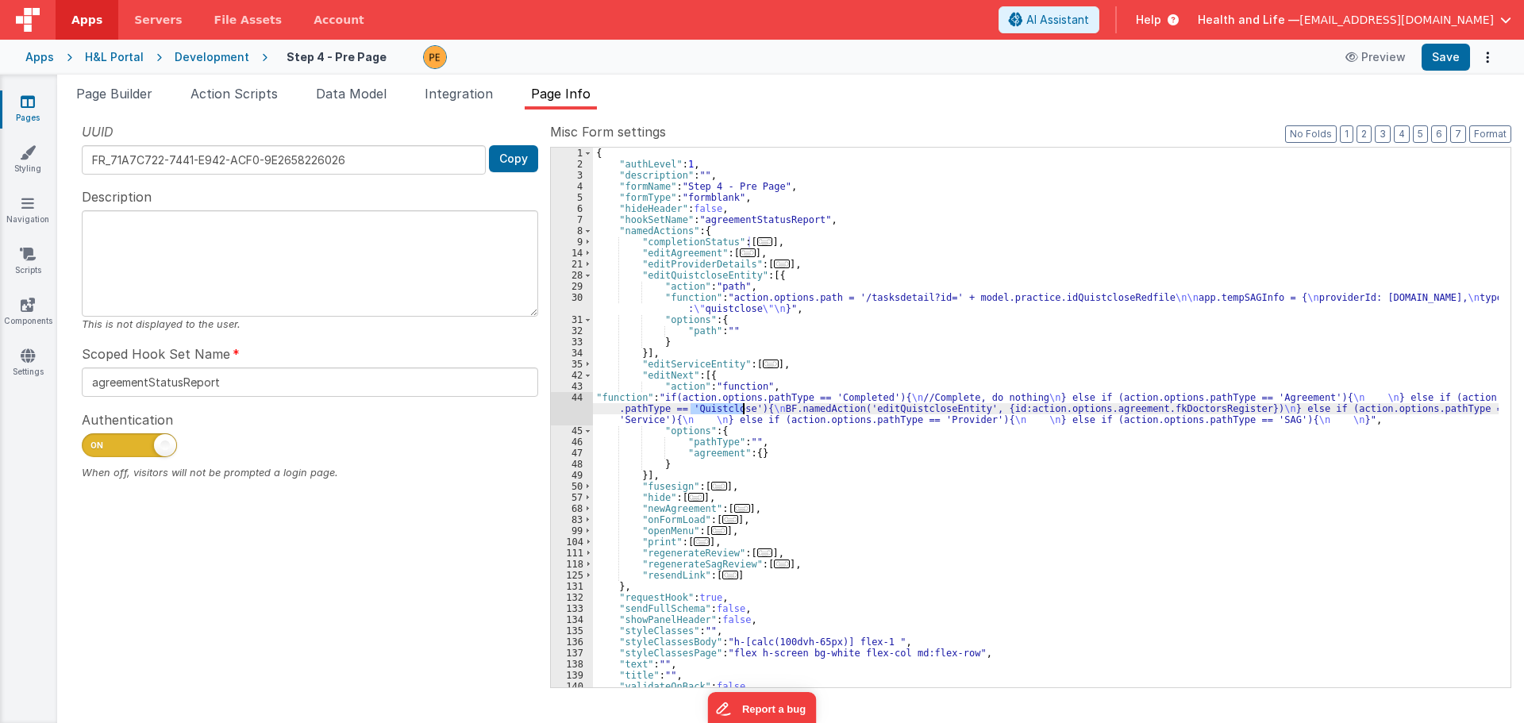
click at [584, 404] on div "44" at bounding box center [572, 408] width 42 height 33
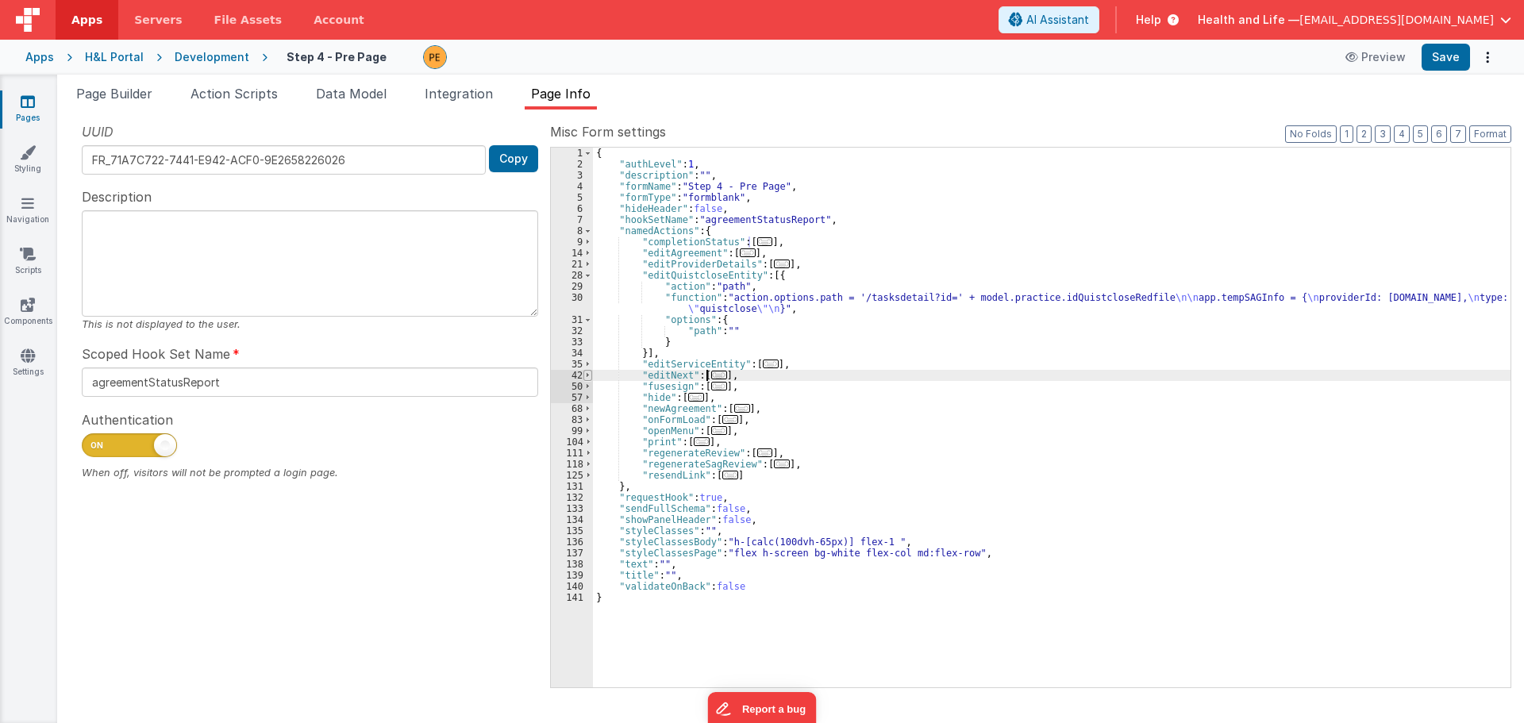
click at [584, 374] on span at bounding box center [587, 375] width 9 height 11
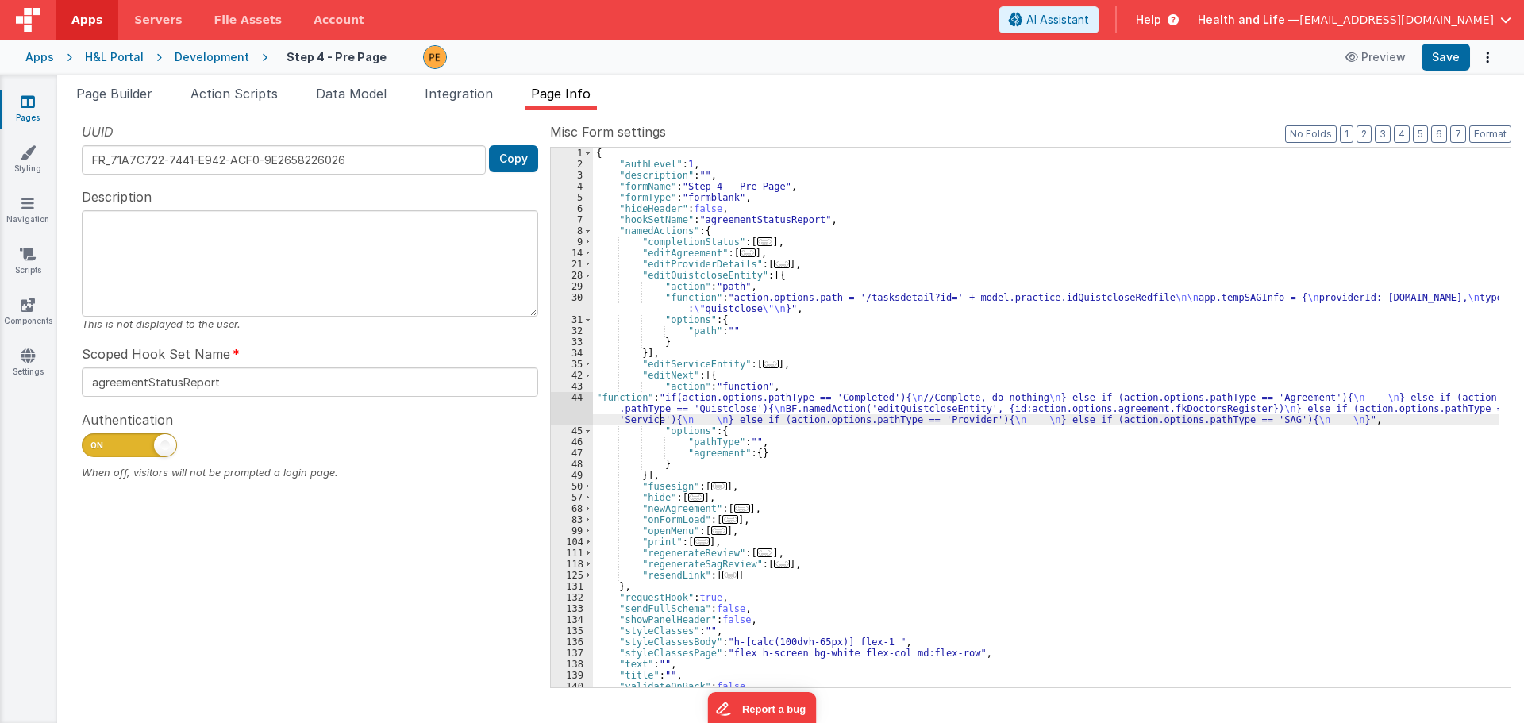
click at [661, 419] on div "{ "authLevel" : 1 , "description" : "" , "formName" : "Step 4 - Pre Page" , "fo…" at bounding box center [1045, 429] width 905 height 562
click at [129, 104] on li "Page Builder" at bounding box center [114, 96] width 89 height 25
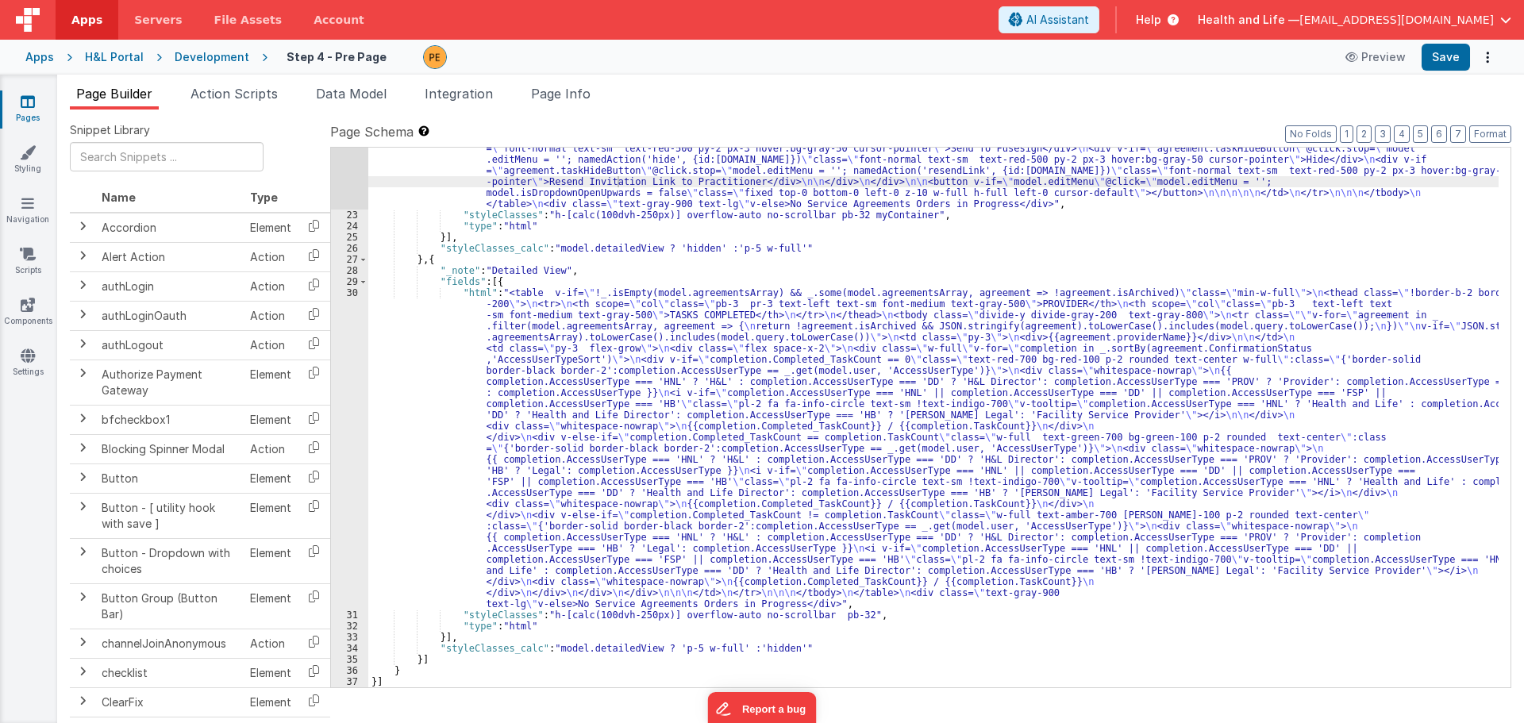
scroll to position [627, 0]
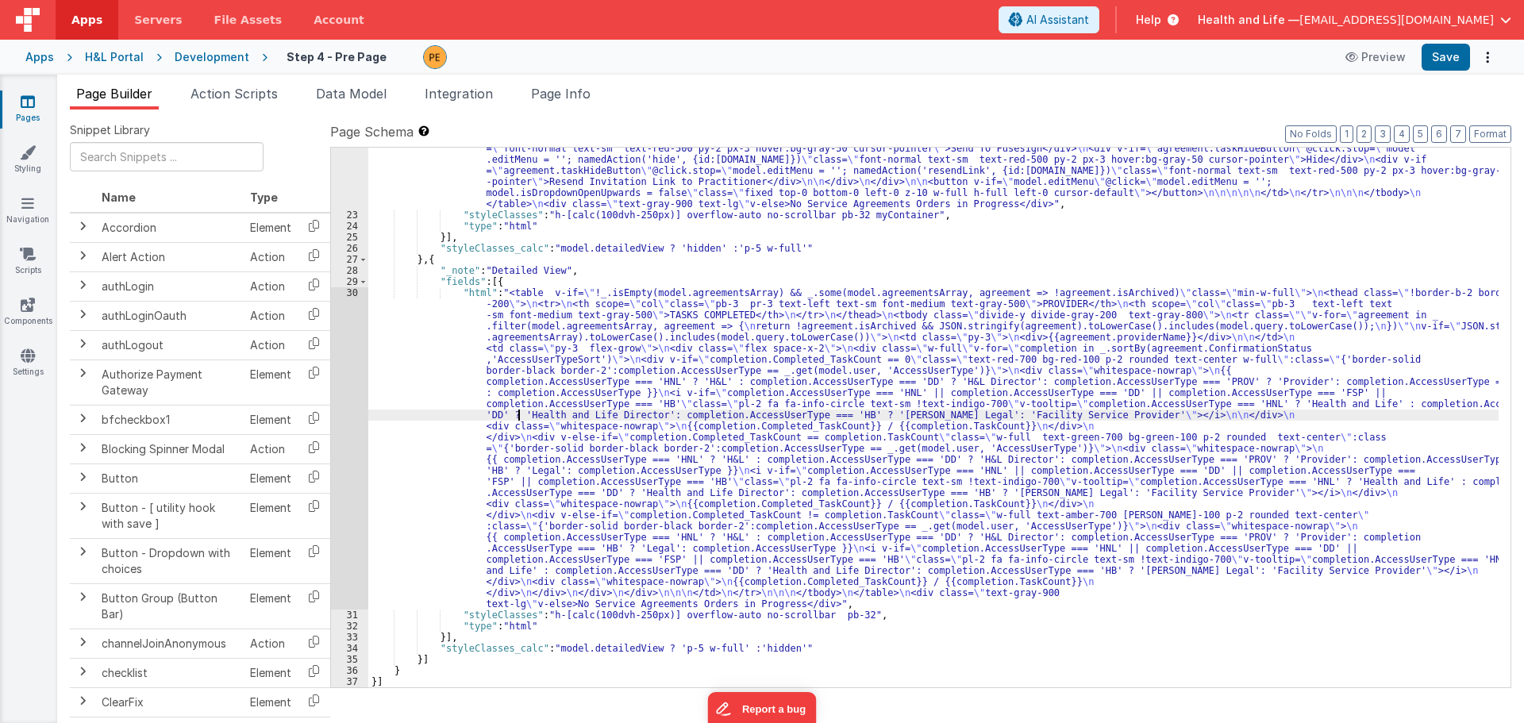
click at [517, 416] on div ""html" : "<table v-if= \" !_.isEmpty(model.agreementsArray) && _.some(model.agr…" at bounding box center [933, 291] width 1130 height 940
click at [356, 408] on div "30" at bounding box center [349, 448] width 37 height 322
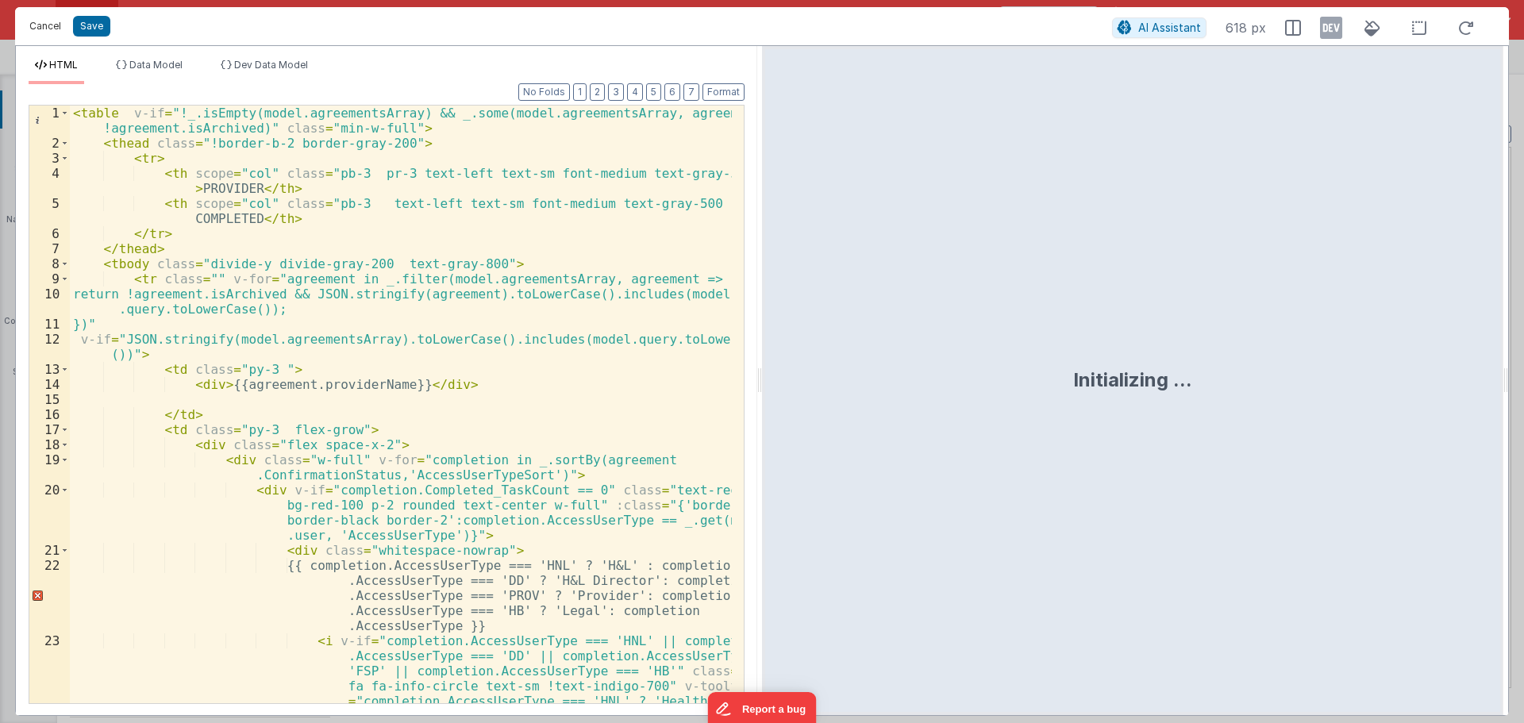
click at [45, 23] on button "Cancel" at bounding box center [45, 26] width 48 height 22
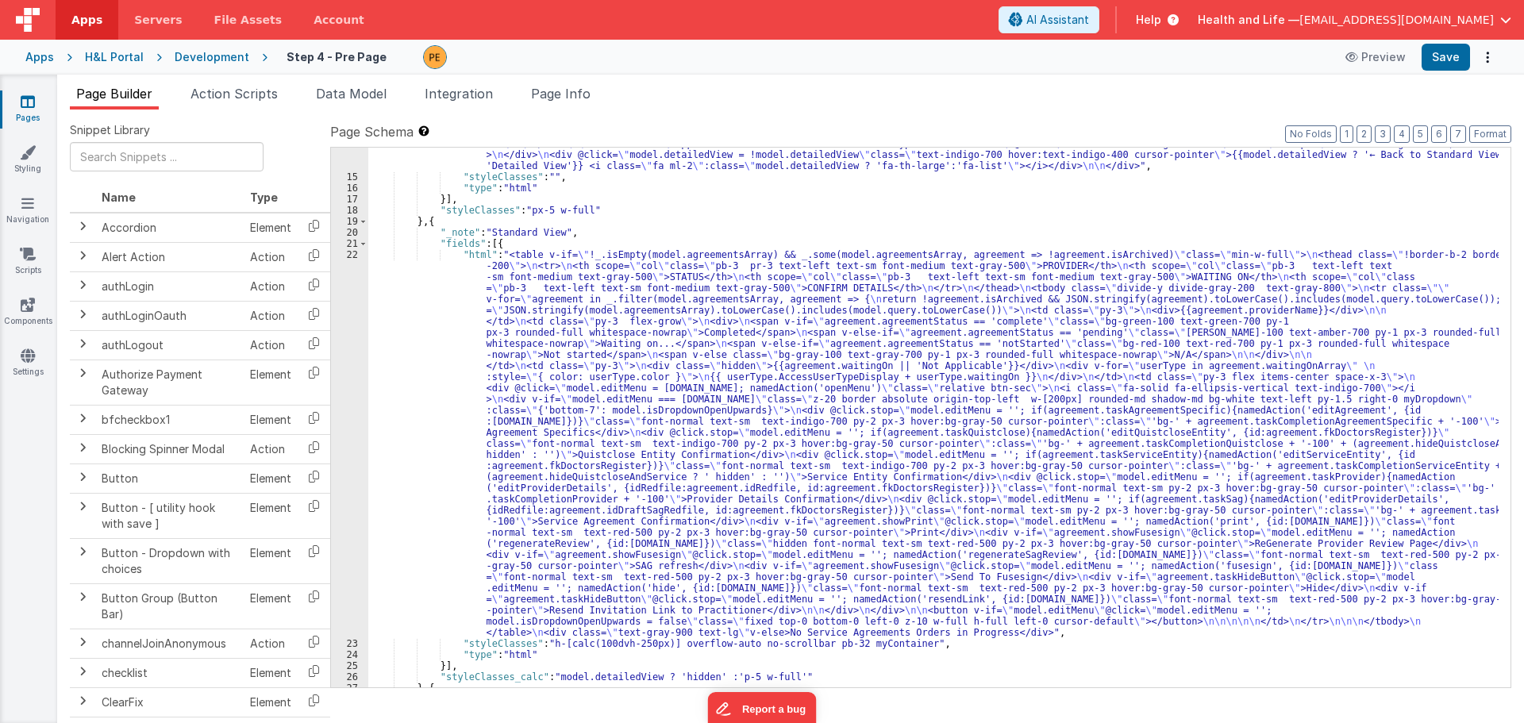
scroll to position [198, 0]
click at [529, 416] on div ""html" : "<div class= \" flex items-center justify-between space-x-3 \" > \n <d…" at bounding box center [933, 413] width 1130 height 617
click at [350, 401] on div "22" at bounding box center [349, 443] width 37 height 389
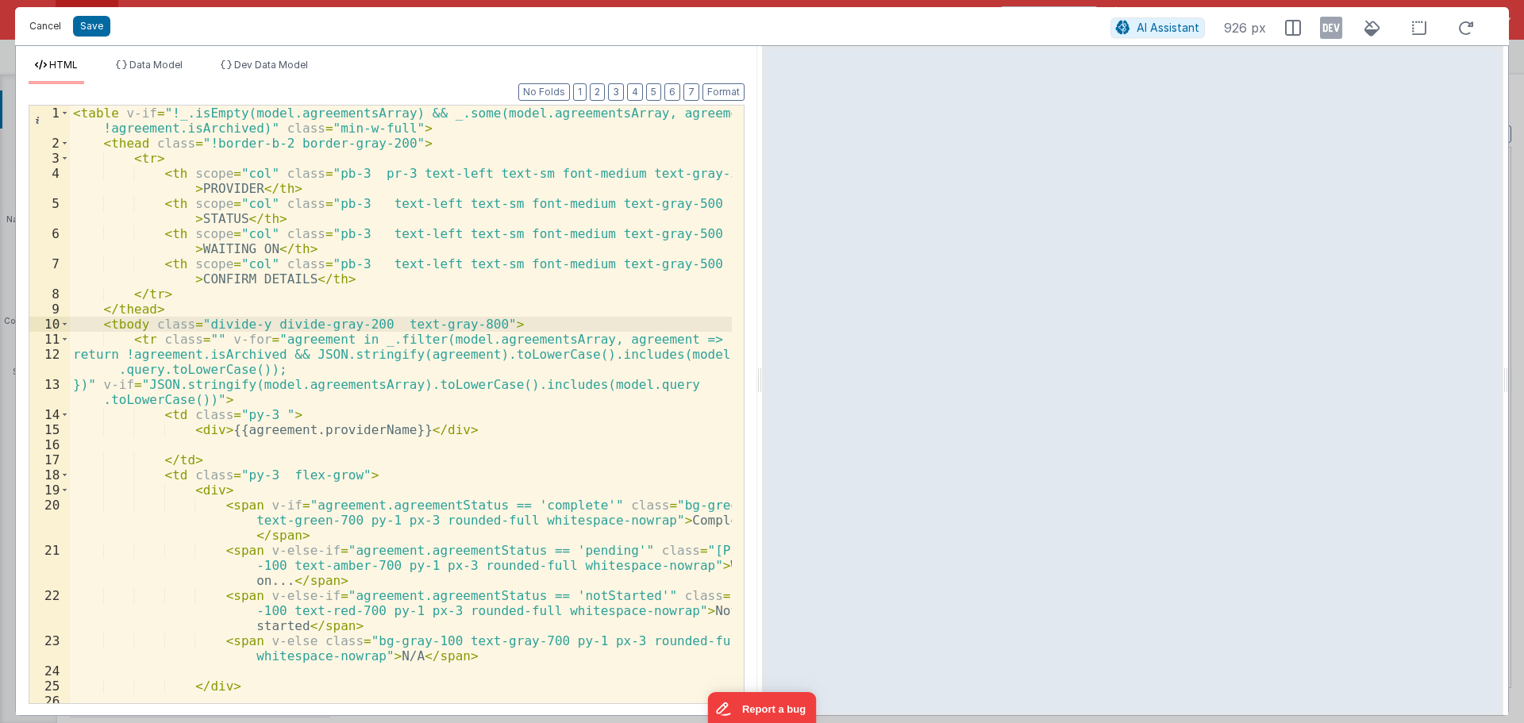
click at [52, 21] on button "Cancel" at bounding box center [45, 26] width 48 height 22
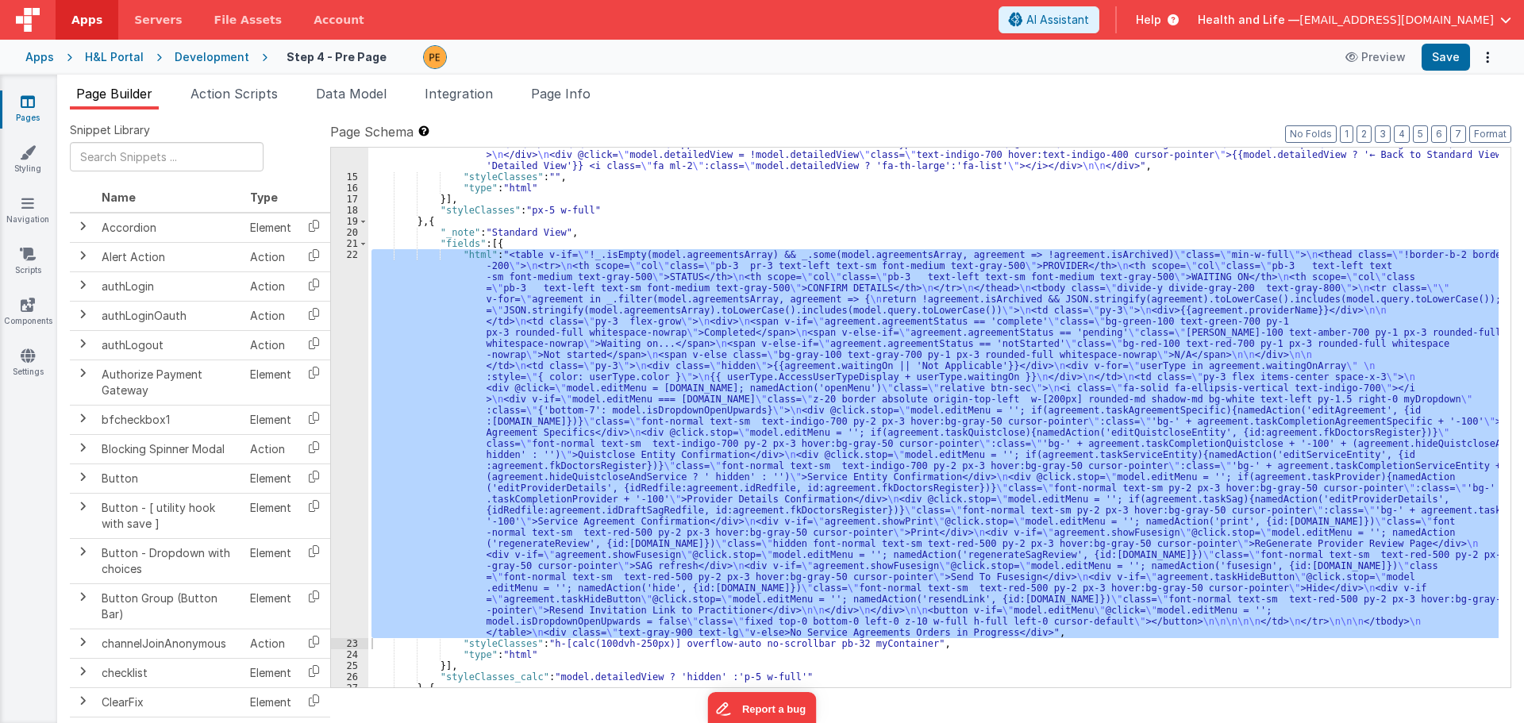
click at [1111, 388] on div ""html" : "<div class= \" flex items-center justify-between space-x-3 \" > \n <d…" at bounding box center [933, 418] width 1130 height 540
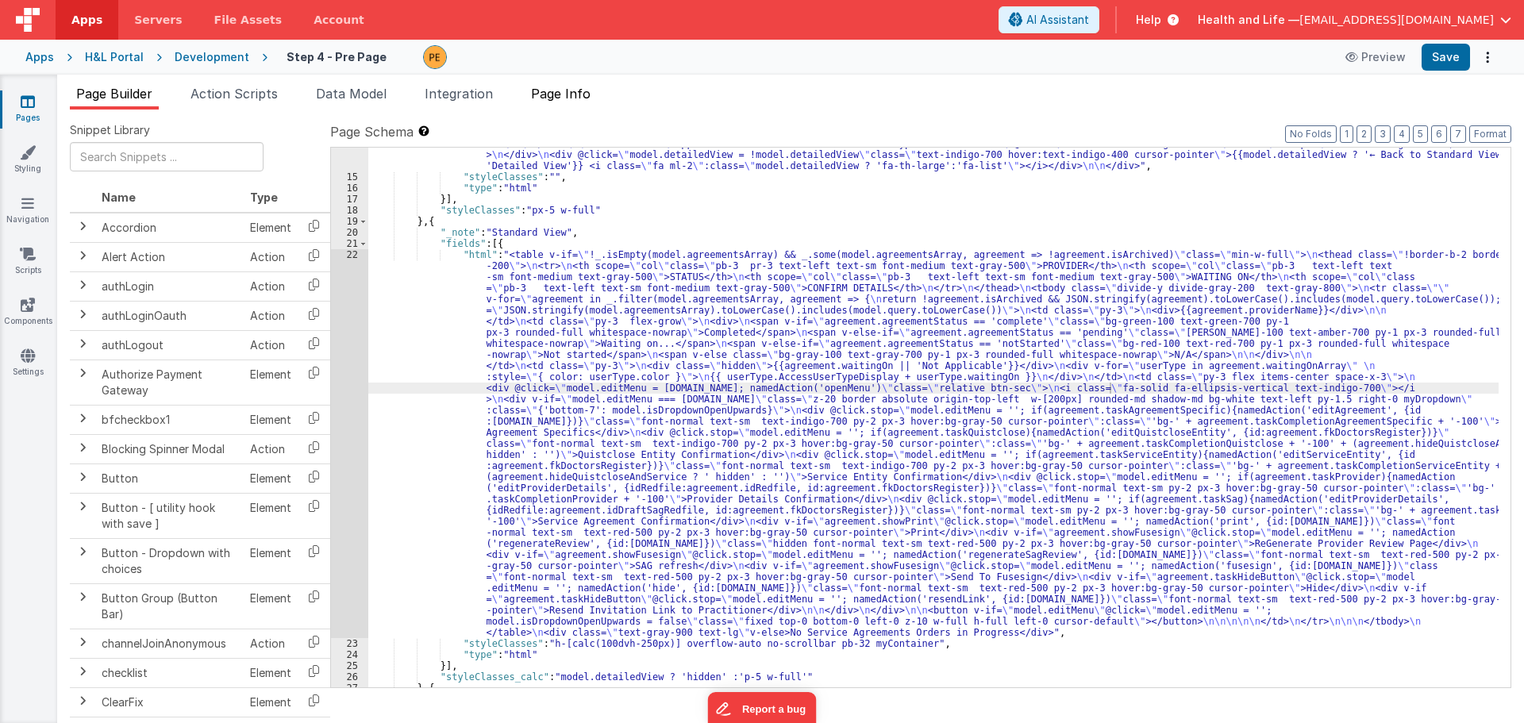
click at [571, 92] on span "Page Info" at bounding box center [561, 94] width 60 height 16
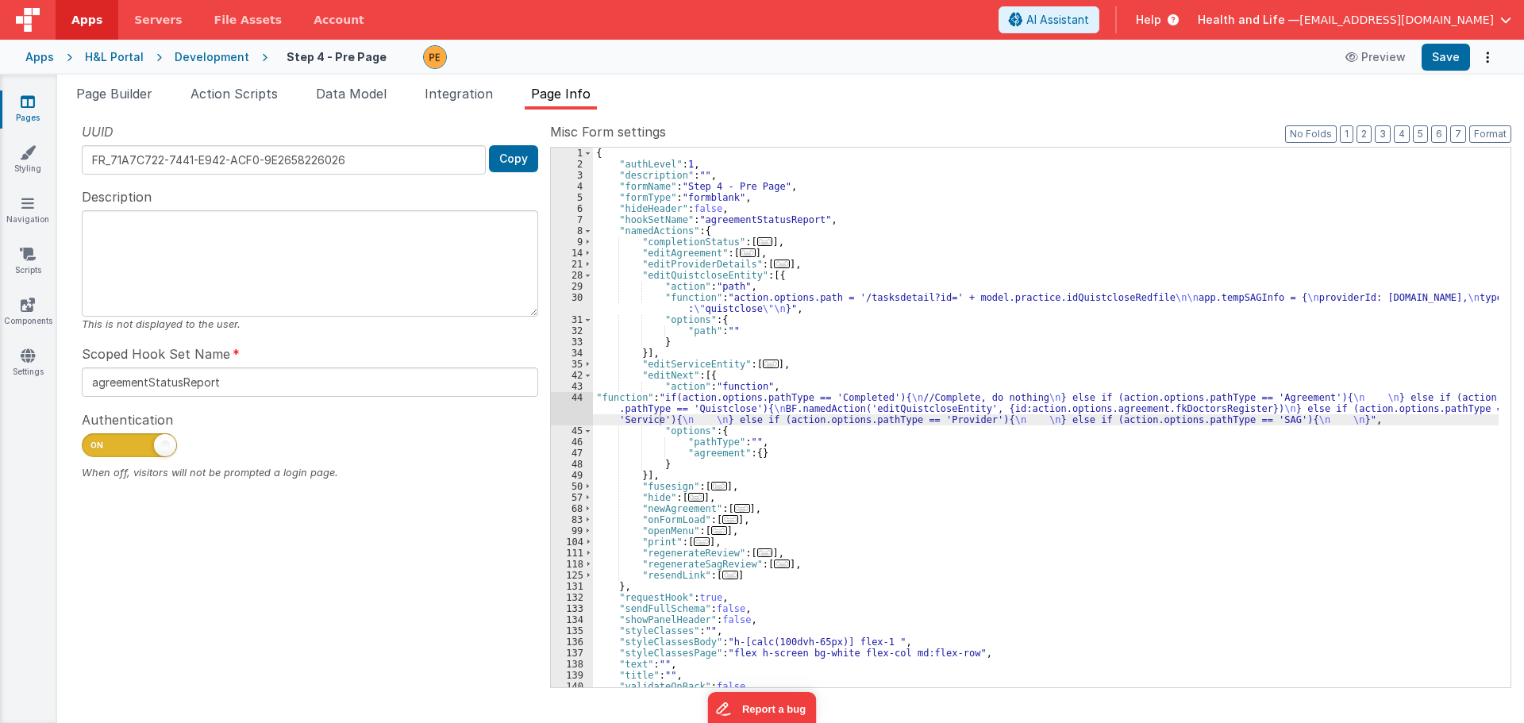
click at [693, 408] on div "{ "authLevel" : 1 , "description" : "" , "formName" : "Step 4 - Pre Page" , "fo…" at bounding box center [1045, 429] width 905 height 562
click at [579, 406] on div "44" at bounding box center [572, 408] width 42 height 33
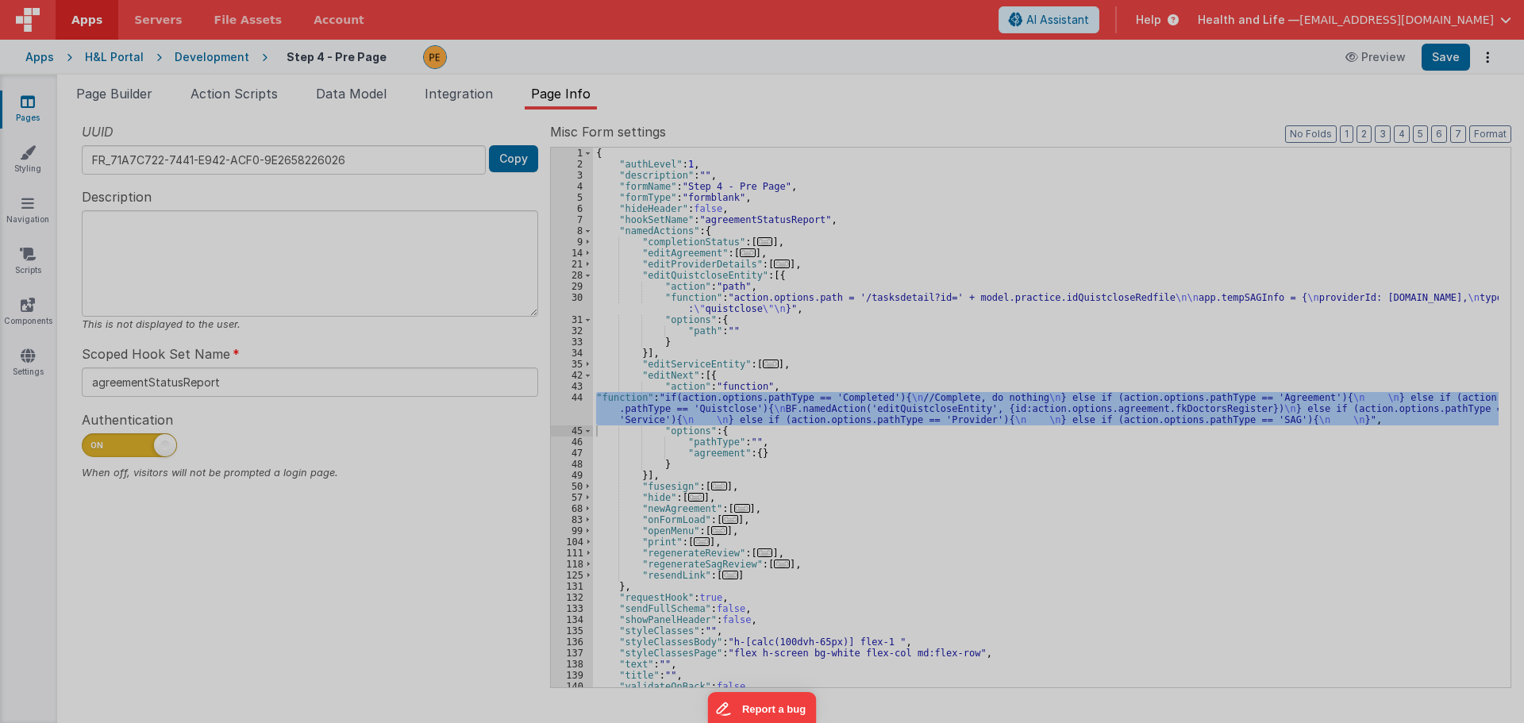
click at [578, 406] on div "if ( action . options . pathType == 'Completed' ) { //Complete, do nothing } el…" at bounding box center [782, 402] width 1426 height 632
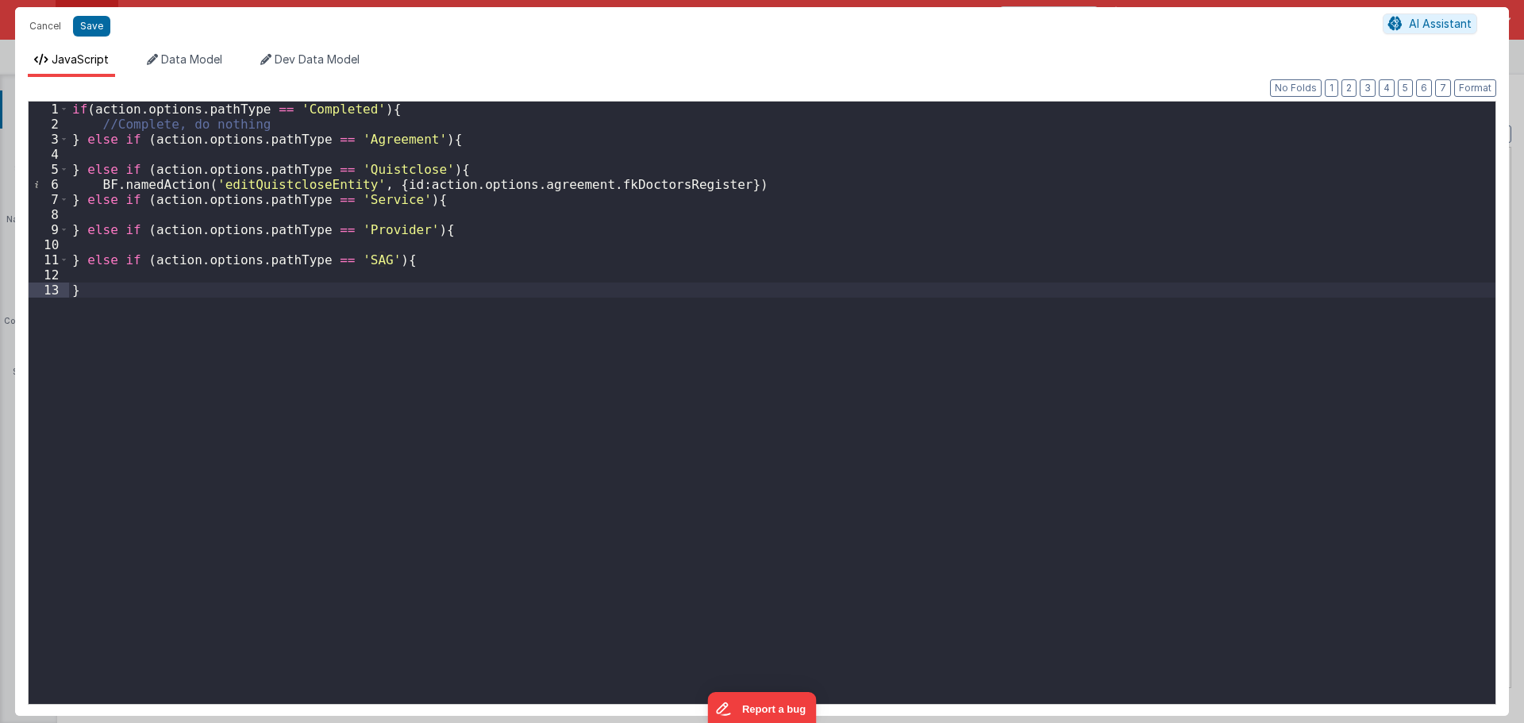
click at [375, 269] on div "if ( action . options . pathType == 'Completed' ) { //Complete, do nothing } el…" at bounding box center [782, 418] width 1426 height 632
click at [421, 264] on div "if ( action . options . pathType == 'Completed' ) { //Complete, do nothing } el…" at bounding box center [782, 418] width 1426 height 632
click at [413, 161] on div "if ( action . options . pathType == 'Completed' ) { //Complete, do nothing } el…" at bounding box center [782, 418] width 1426 height 632
click at [417, 189] on div "if ( action . options . pathType == 'Completed' ) { //Complete, do nothing } el…" at bounding box center [782, 418] width 1426 height 632
drag, startPoint x: 728, startPoint y: 186, endPoint x: 101, endPoint y: 183, distance: 627.0
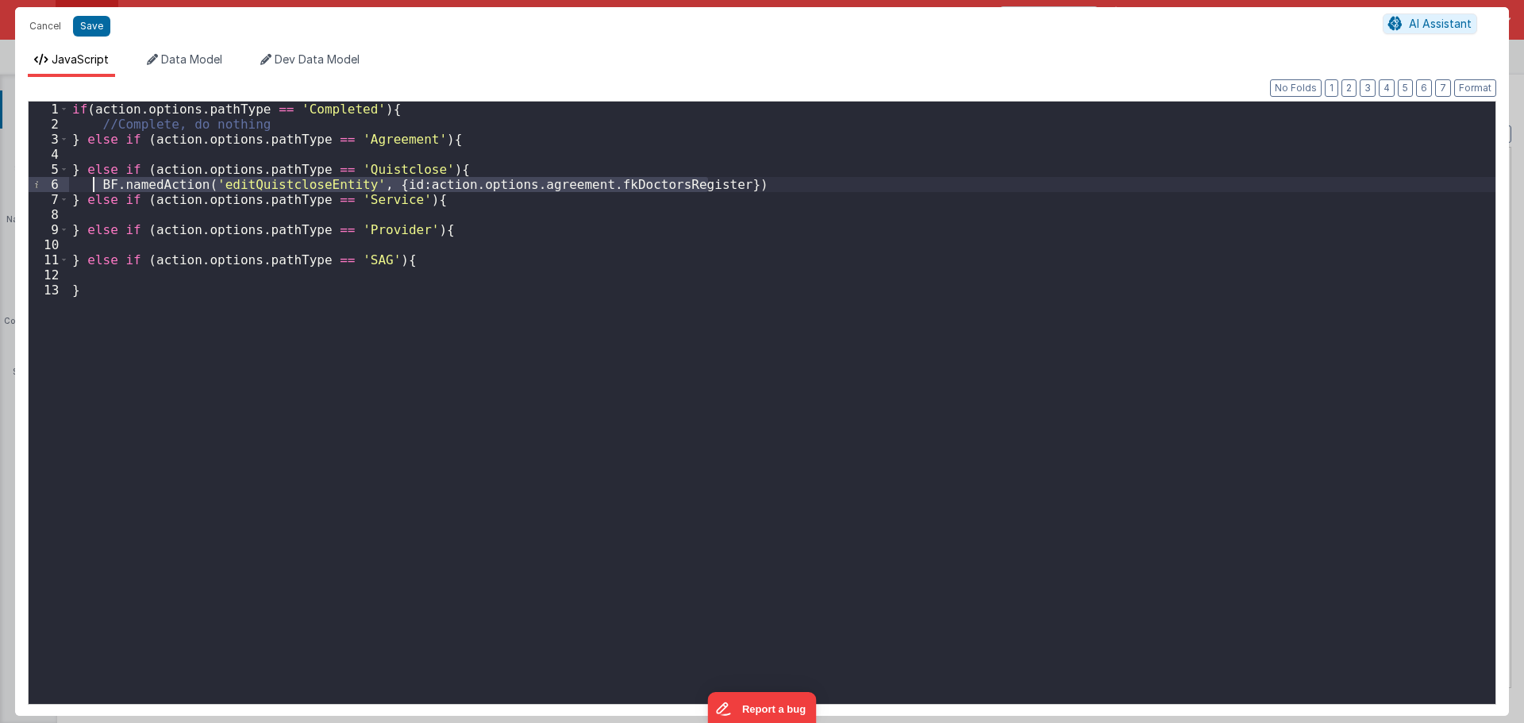
click at [101, 183] on div "if ( action . options . pathType == 'Completed' ) { //Complete, do nothing } el…" at bounding box center [782, 418] width 1426 height 632
click at [45, 23] on button "Cancel" at bounding box center [45, 26] width 48 height 22
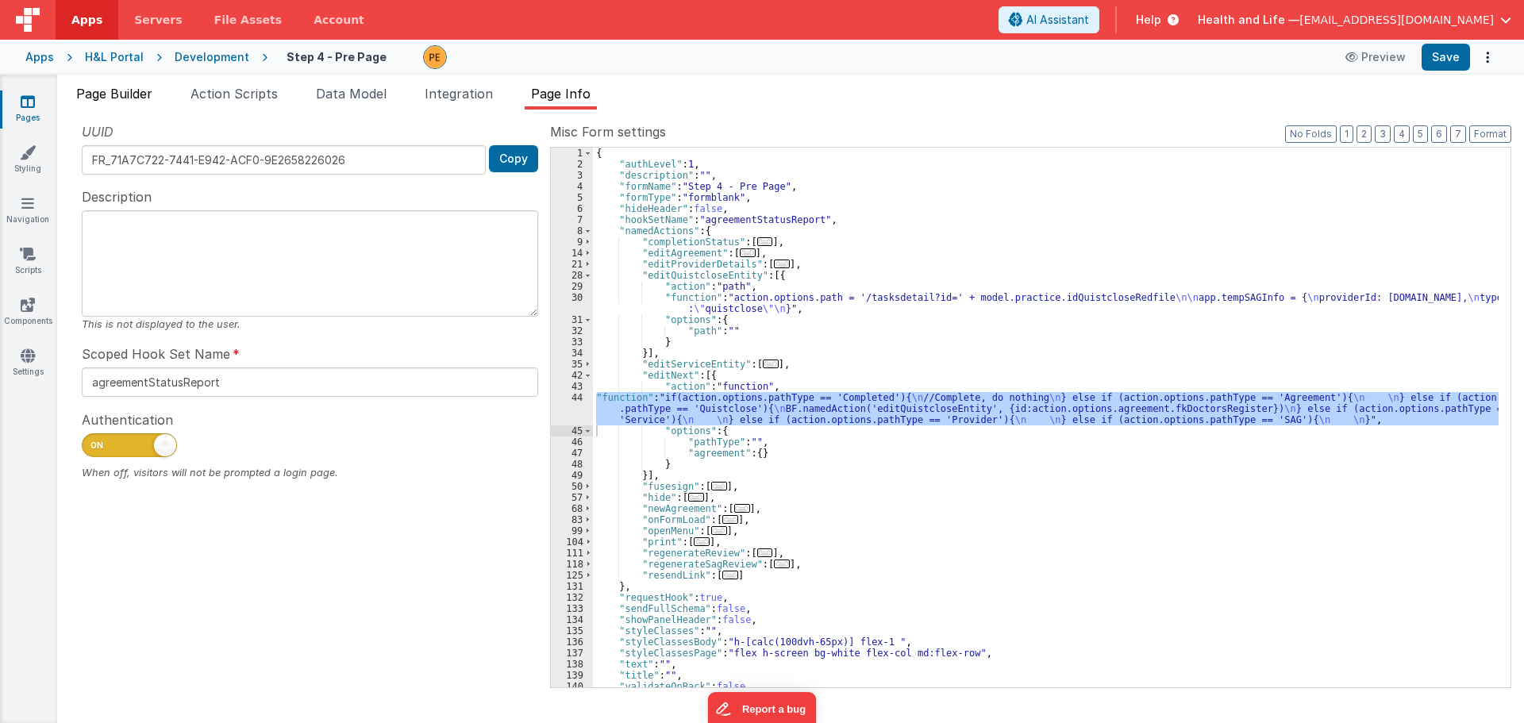
click at [147, 90] on span "Page Builder" at bounding box center [114, 94] width 76 height 16
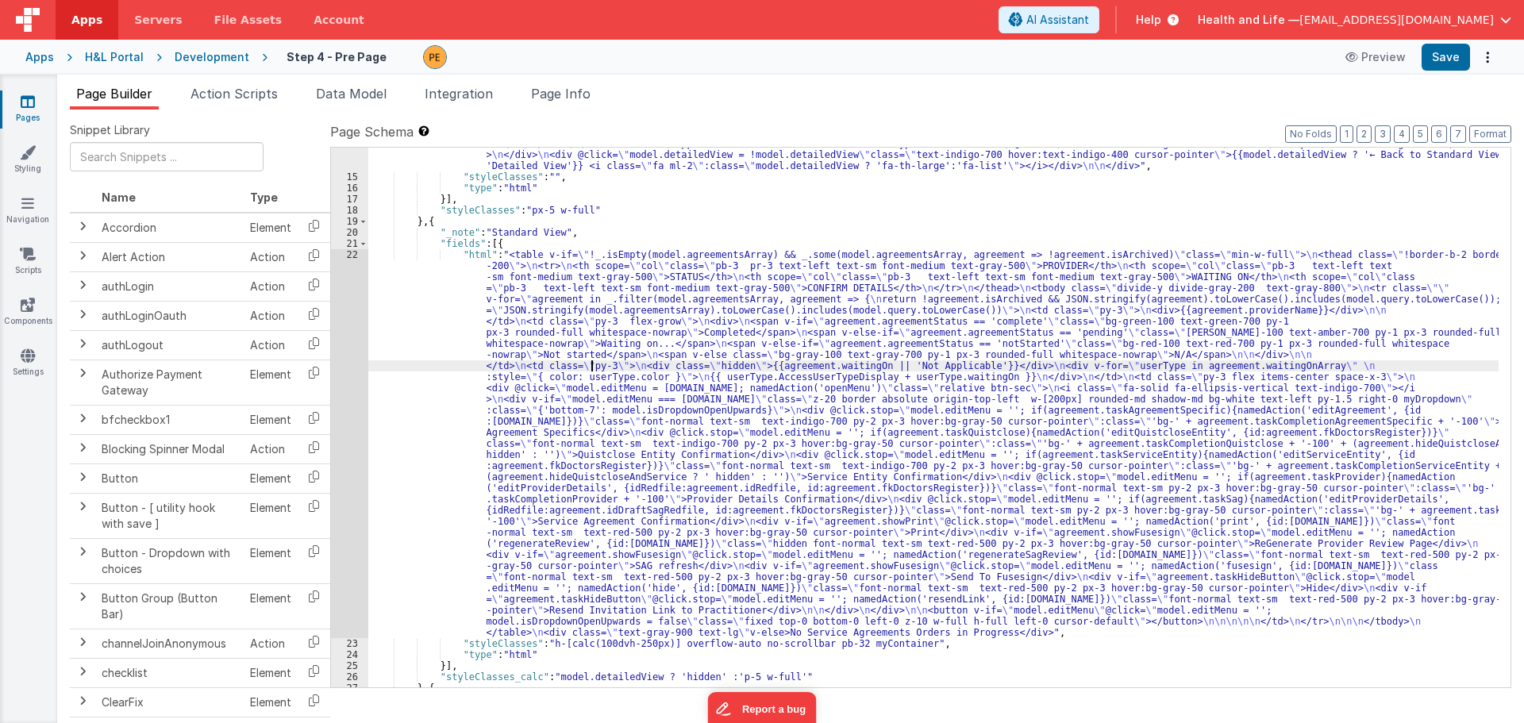
click at [590, 366] on div ""html" : "<div class= \" flex items-center justify-between space-x-3 \" > \n <d…" at bounding box center [933, 413] width 1130 height 617
click at [345, 362] on div "22" at bounding box center [349, 443] width 37 height 389
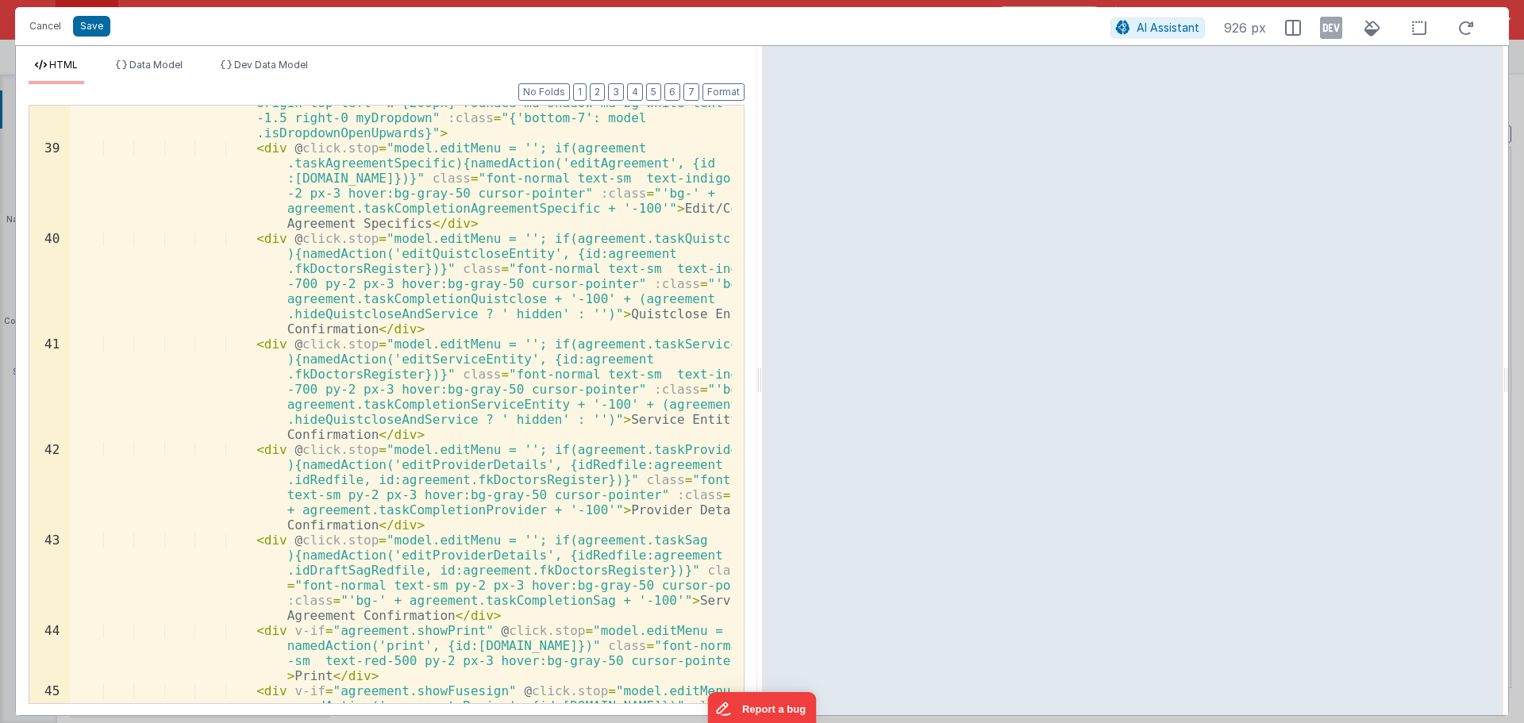
scroll to position [809, 0]
click at [433, 367] on div "< div v-if = "model.editMenu === [DOMAIN_NAME]" class = "z-20 border absolute o…" at bounding box center [401, 439] width 662 height 718
click at [434, 358] on div "< div v-if = "model.editMenu === [DOMAIN_NAME]" class = "z-20 border absolute o…" at bounding box center [401, 439] width 662 height 718
drag, startPoint x: 434, startPoint y: 358, endPoint x: 444, endPoint y: 385, distance: 28.6
click at [434, 359] on div "< div v-if = "model.editMenu === [DOMAIN_NAME]" class = "z-20 border absolute o…" at bounding box center [401, 439] width 662 height 718
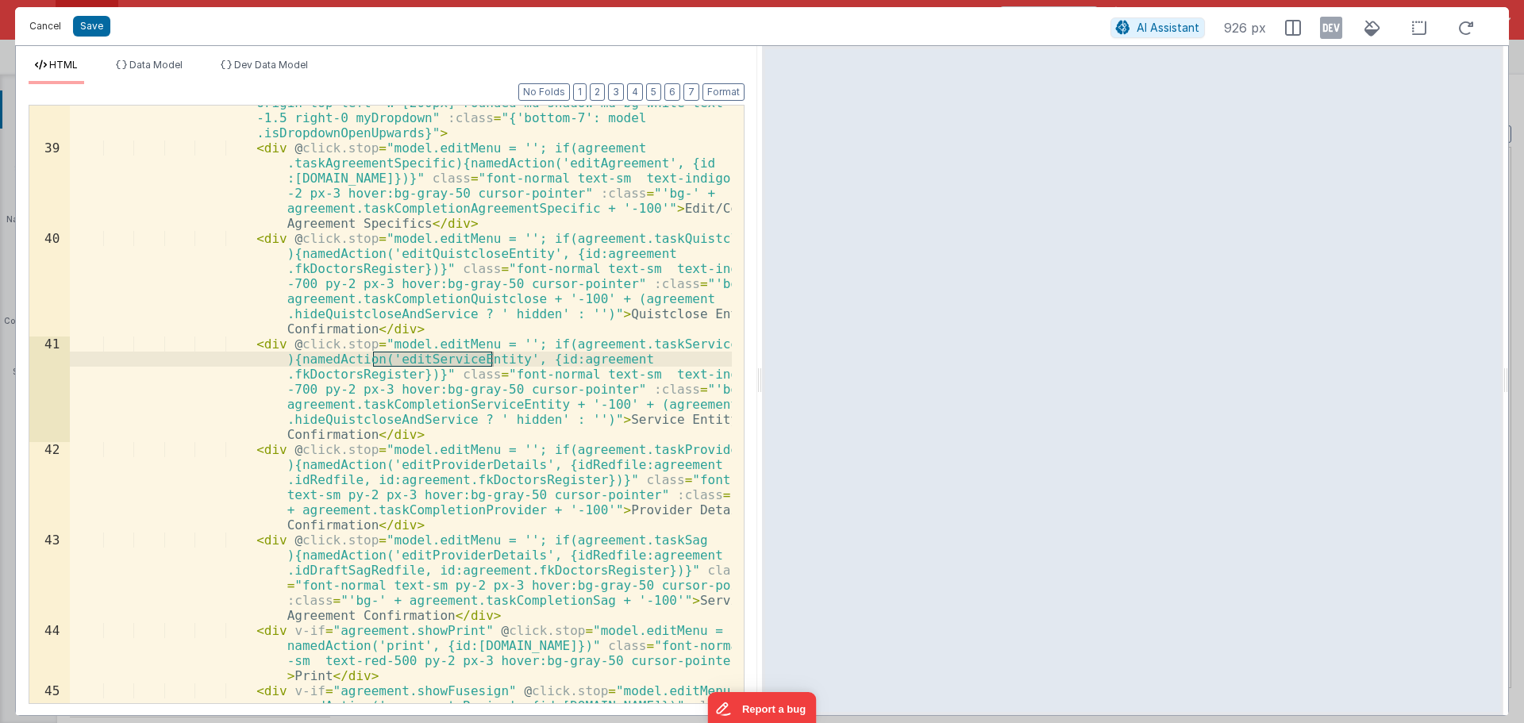
click at [43, 34] on button "Cancel" at bounding box center [45, 26] width 48 height 22
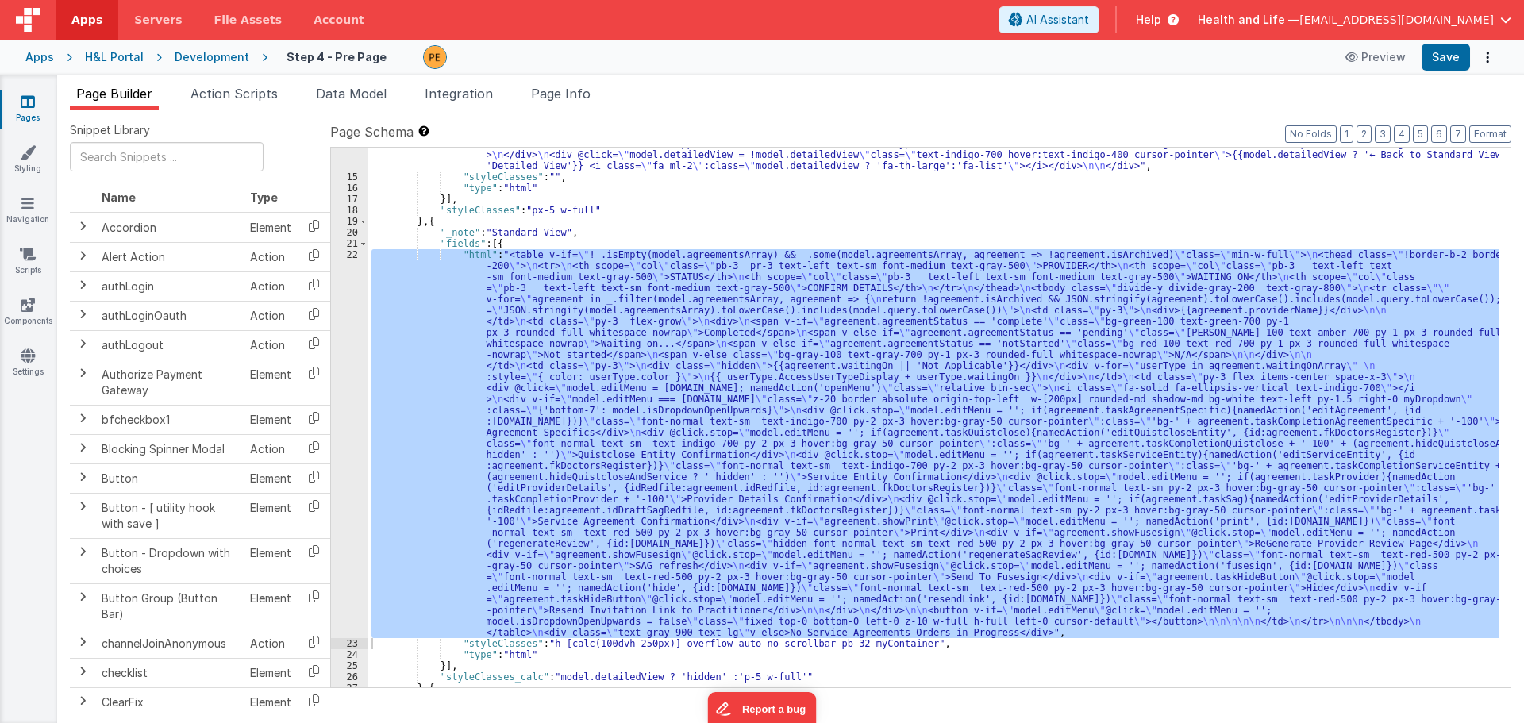
click at [713, 352] on div ""html" : "<div class= \" flex items-center justify-between space-x-3 \" > \n <d…" at bounding box center [933, 418] width 1130 height 540
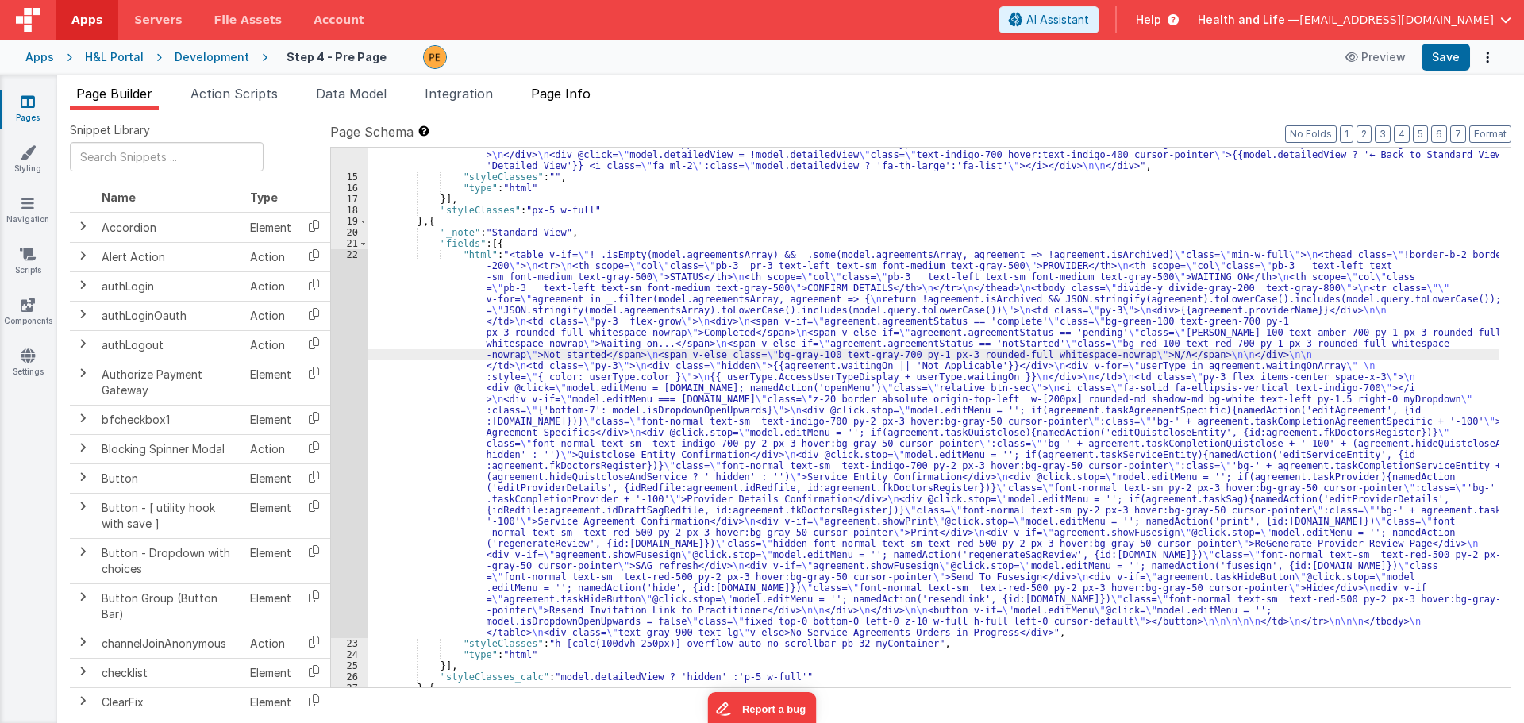
click at [561, 94] on span "Page Info" at bounding box center [561, 94] width 60 height 16
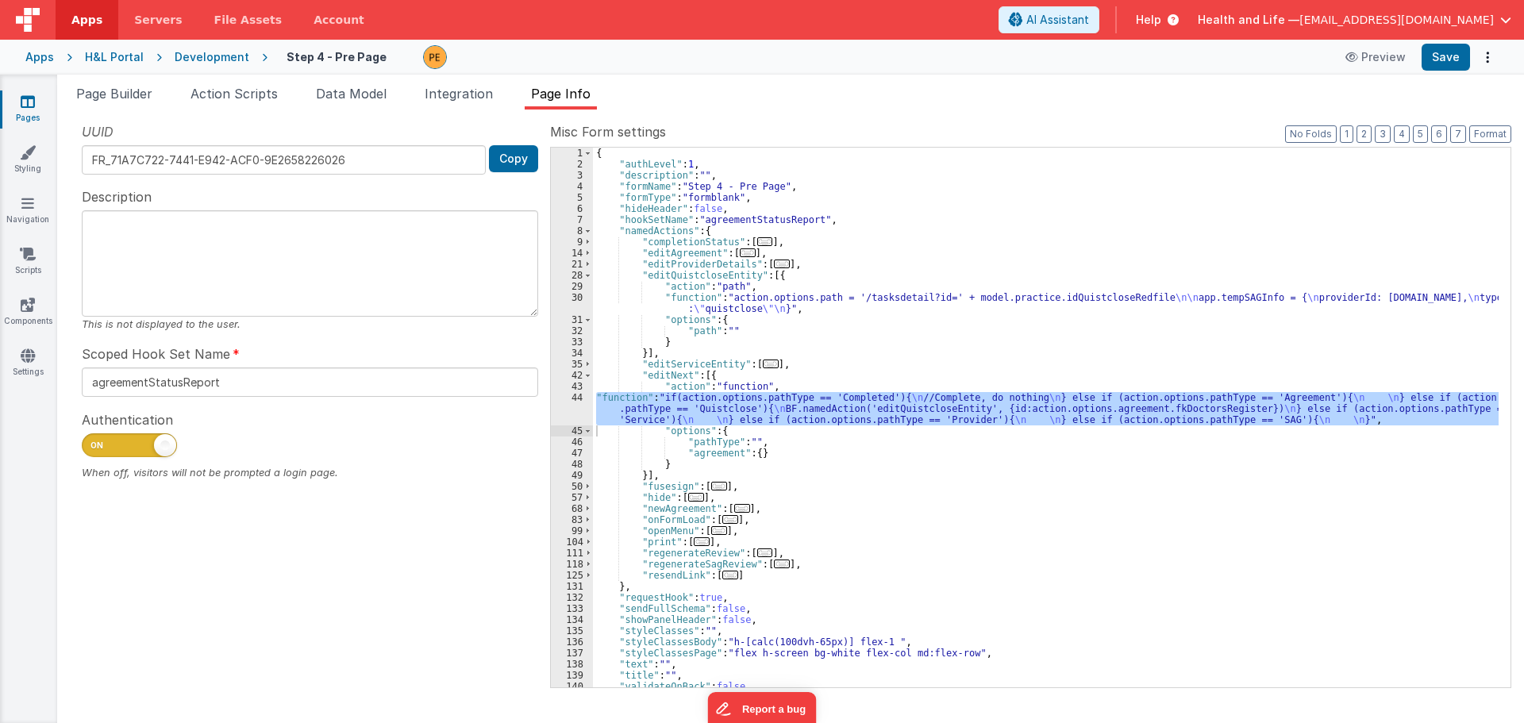
click at [617, 416] on div "{ "authLevel" : 1 , "description" : "" , "formName" : "Step 4 - Pre Page" , "fo…" at bounding box center [1045, 418] width 905 height 540
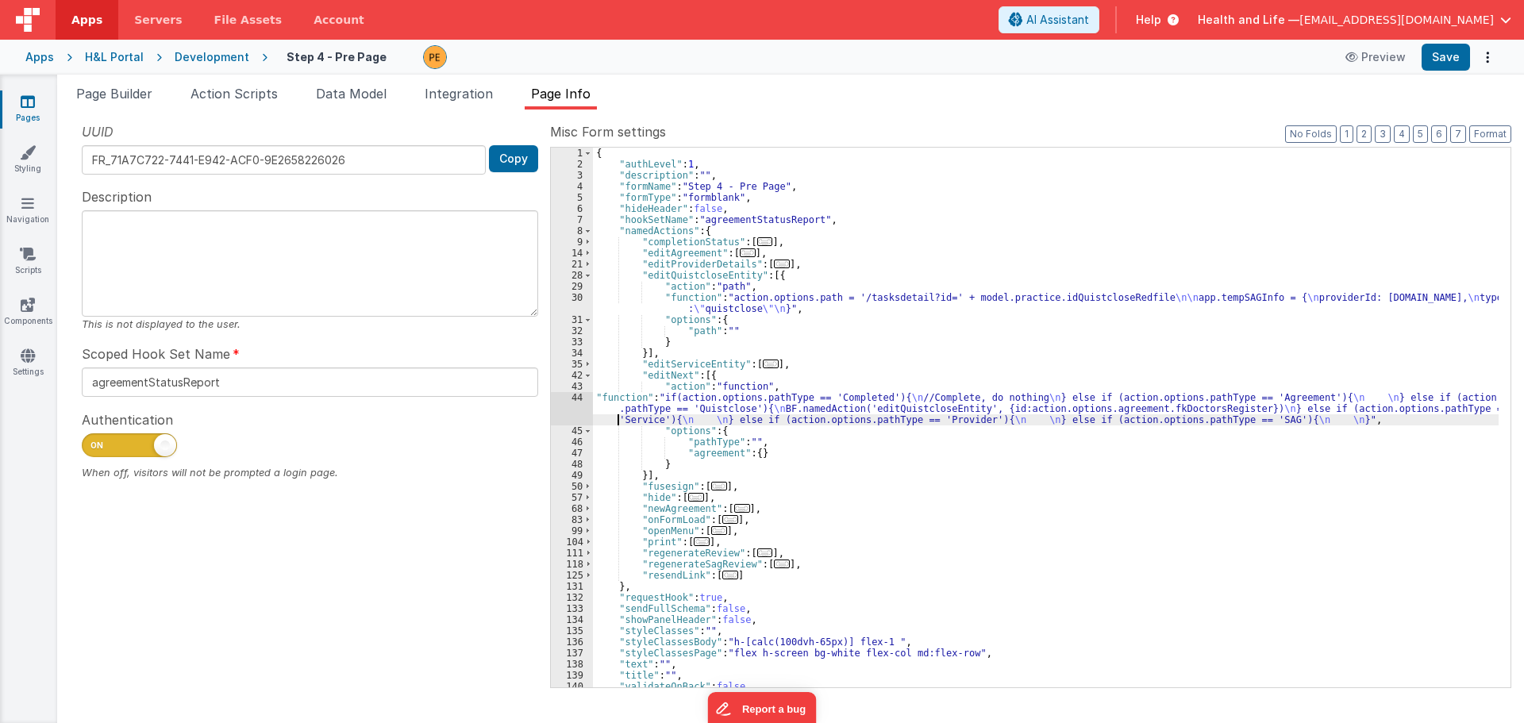
click at [565, 409] on div "44" at bounding box center [572, 408] width 42 height 33
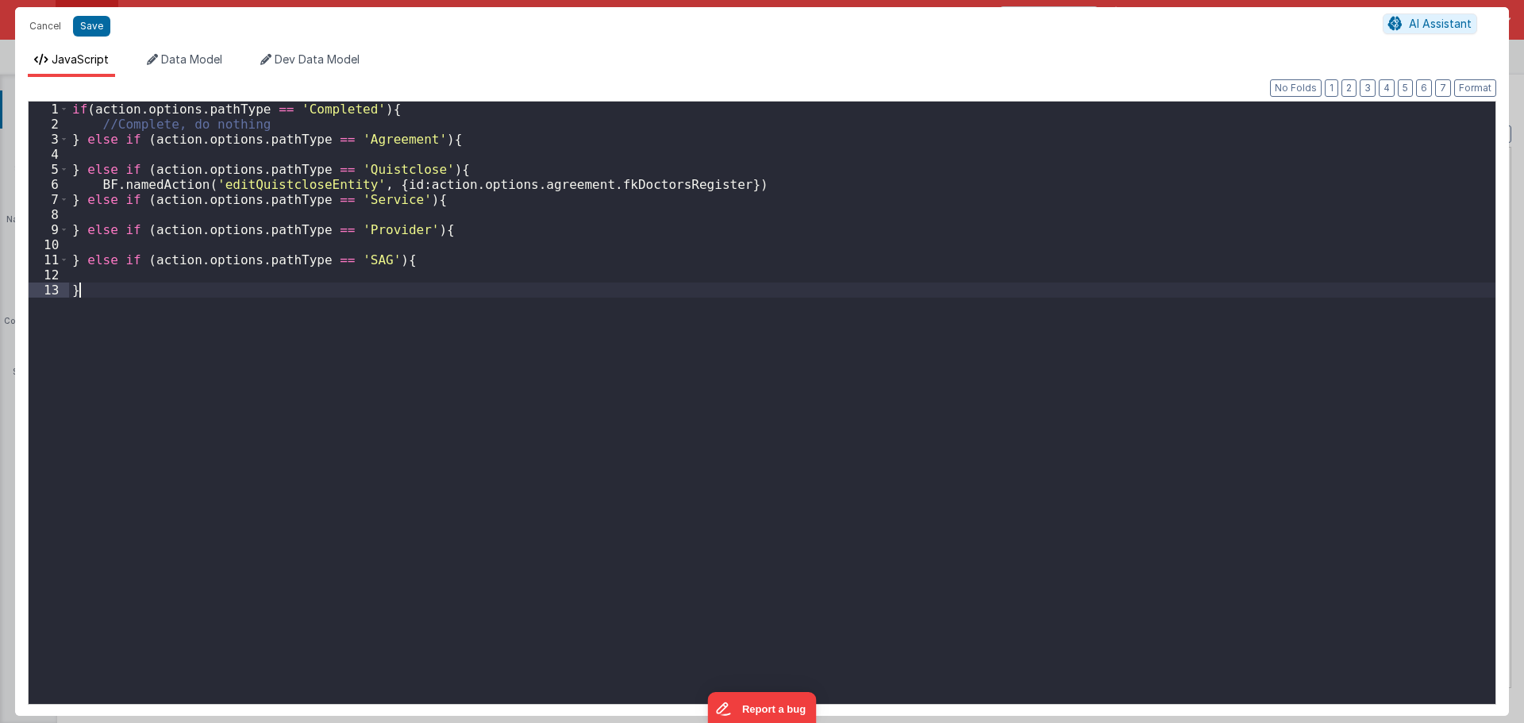
click at [565, 409] on div "if ( action . options . pathType == 'Completed' ) { //Complete, do nothing } el…" at bounding box center [782, 418] width 1426 height 632
click at [486, 213] on div "if ( action . options . pathType == 'Completed' ) { //Complete, do nothing } el…" at bounding box center [782, 418] width 1426 height 632
drag, startPoint x: 729, startPoint y: 183, endPoint x: 71, endPoint y: 184, distance: 657.9
click at [71, 184] on div "if ( action . options . pathType == 'Completed' ) { //Complete, do nothing } el…" at bounding box center [782, 418] width 1426 height 632
click at [96, 210] on div "if ( action . options . pathType == 'Completed' ) { //Complete, do nothing } el…" at bounding box center [782, 418] width 1426 height 632
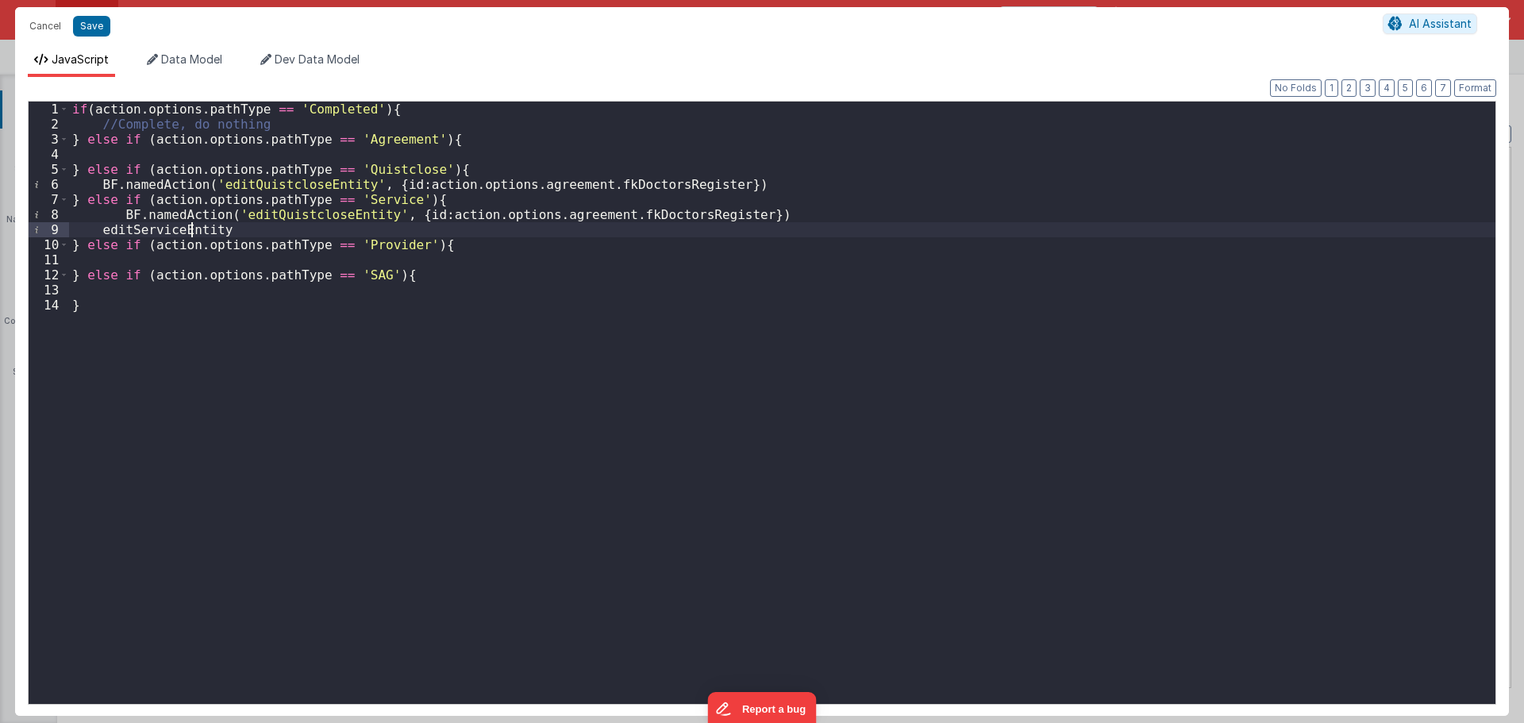
click at [191, 231] on div "if ( action . options . pathType == 'Completed' ) { //Complete, do nothing } el…" at bounding box center [782, 418] width 1426 height 632
click at [292, 211] on div "if ( action . options . pathType == 'Completed' ) { //Complete, do nothing } el…" at bounding box center [782, 418] width 1426 height 632
click at [249, 235] on div "if ( action . options . pathType == 'Completed' ) { //Complete, do nothing } el…" at bounding box center [782, 418] width 1426 height 632
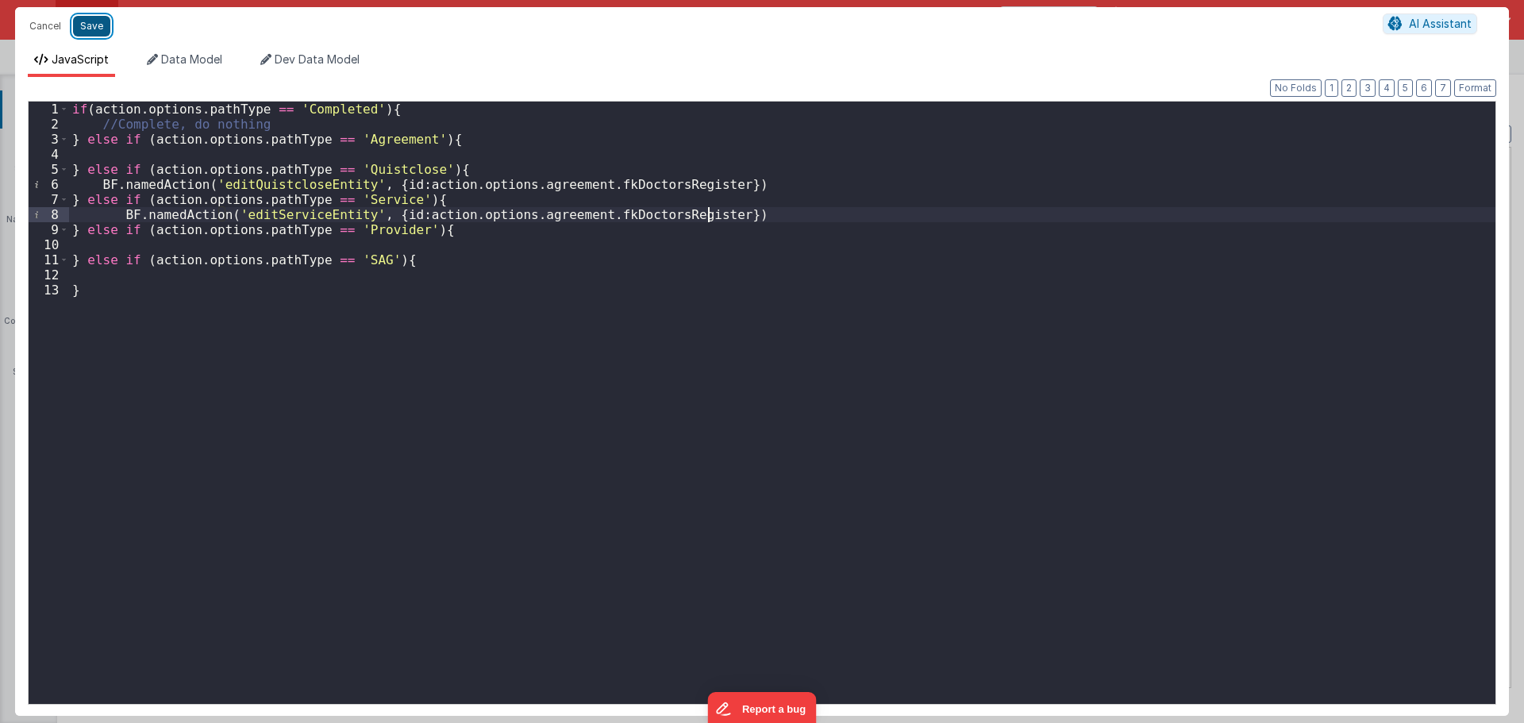
click at [101, 25] on button "Save" at bounding box center [91, 26] width 37 height 21
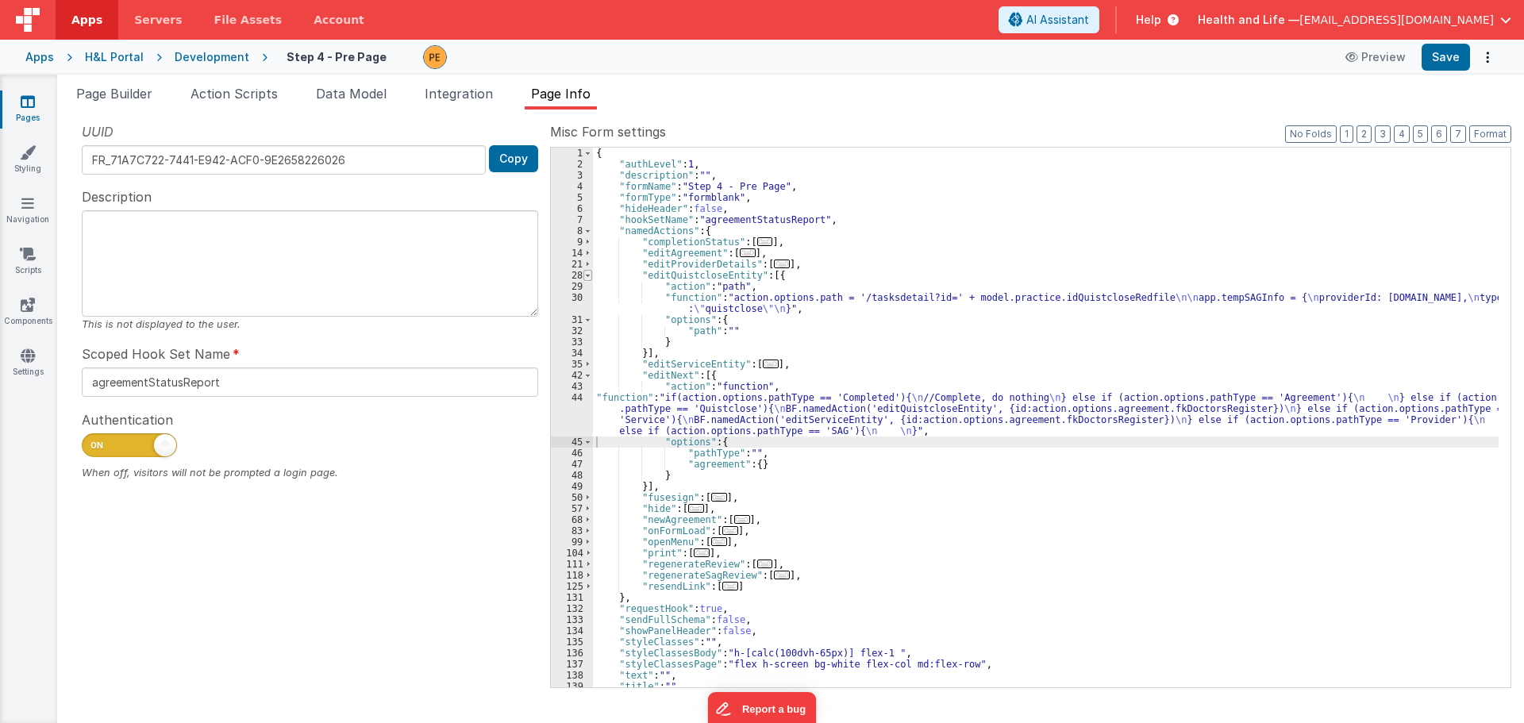
click at [587, 274] on span at bounding box center [587, 275] width 9 height 11
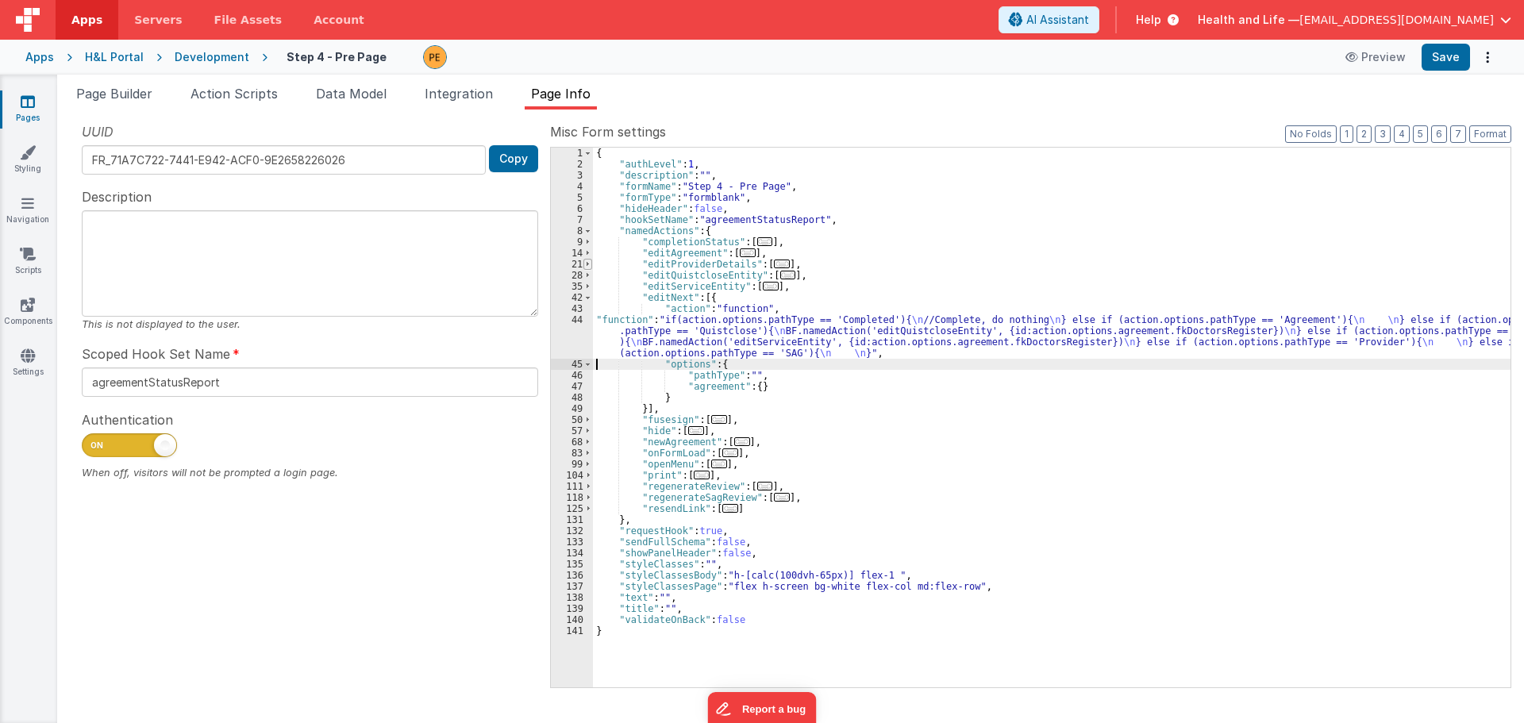
click at [587, 263] on span at bounding box center [587, 264] width 9 height 11
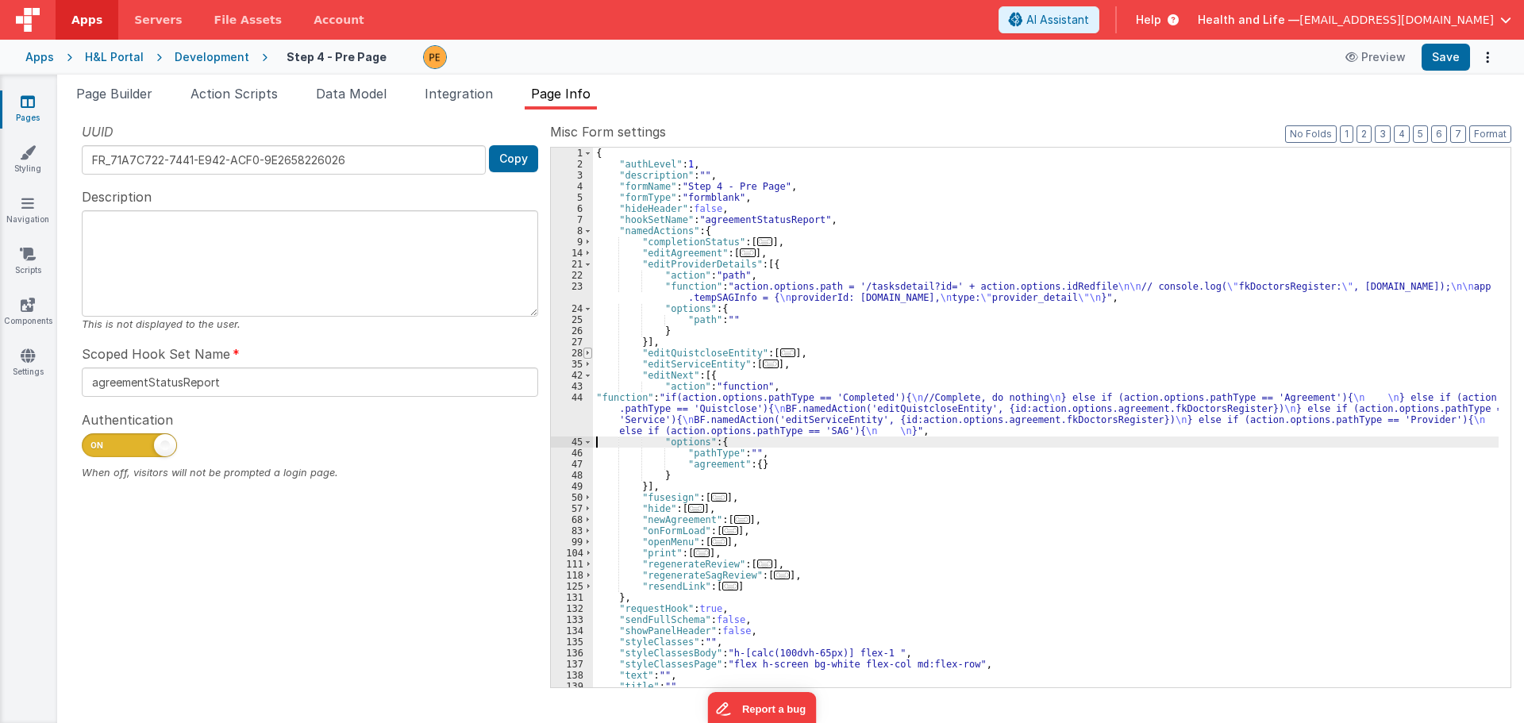
click at [586, 351] on span at bounding box center [587, 353] width 9 height 11
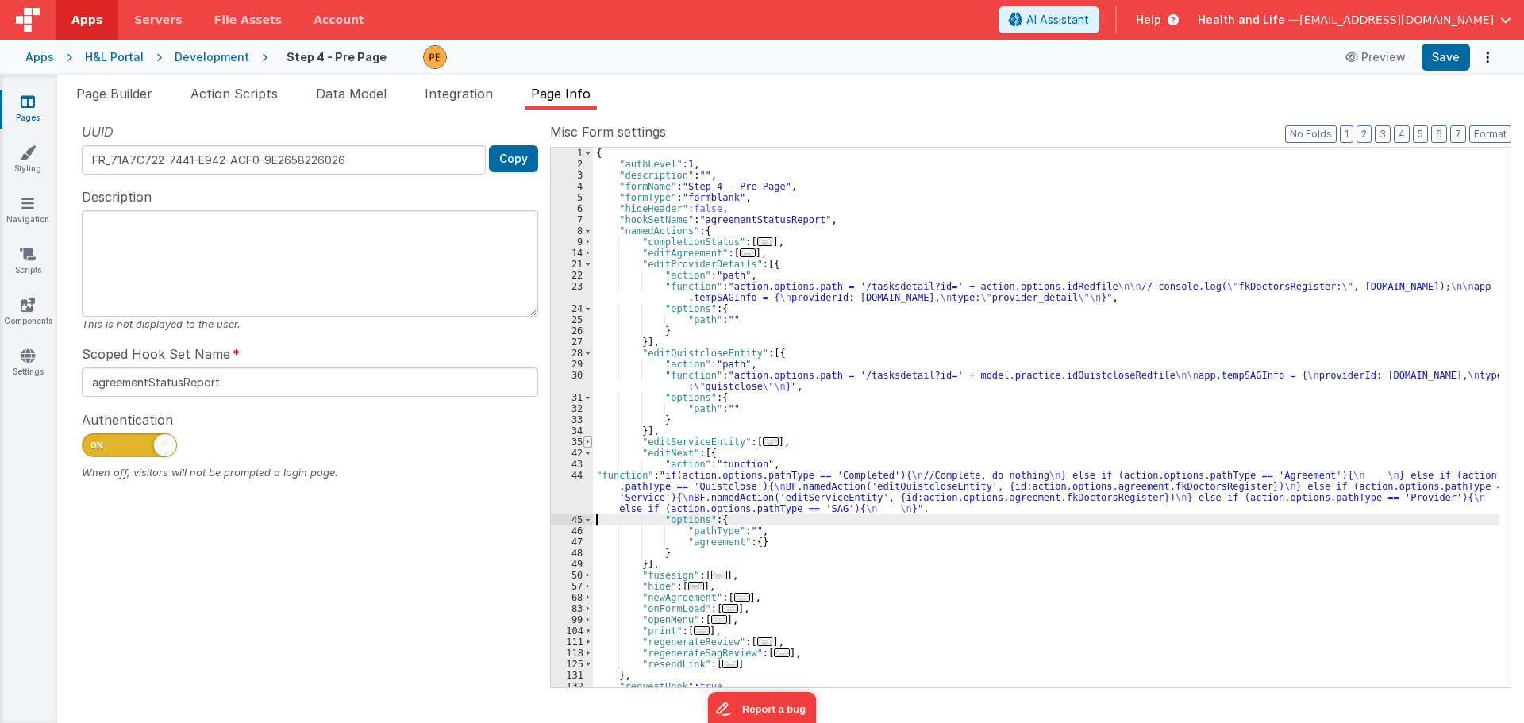
click at [590, 440] on span at bounding box center [587, 441] width 9 height 11
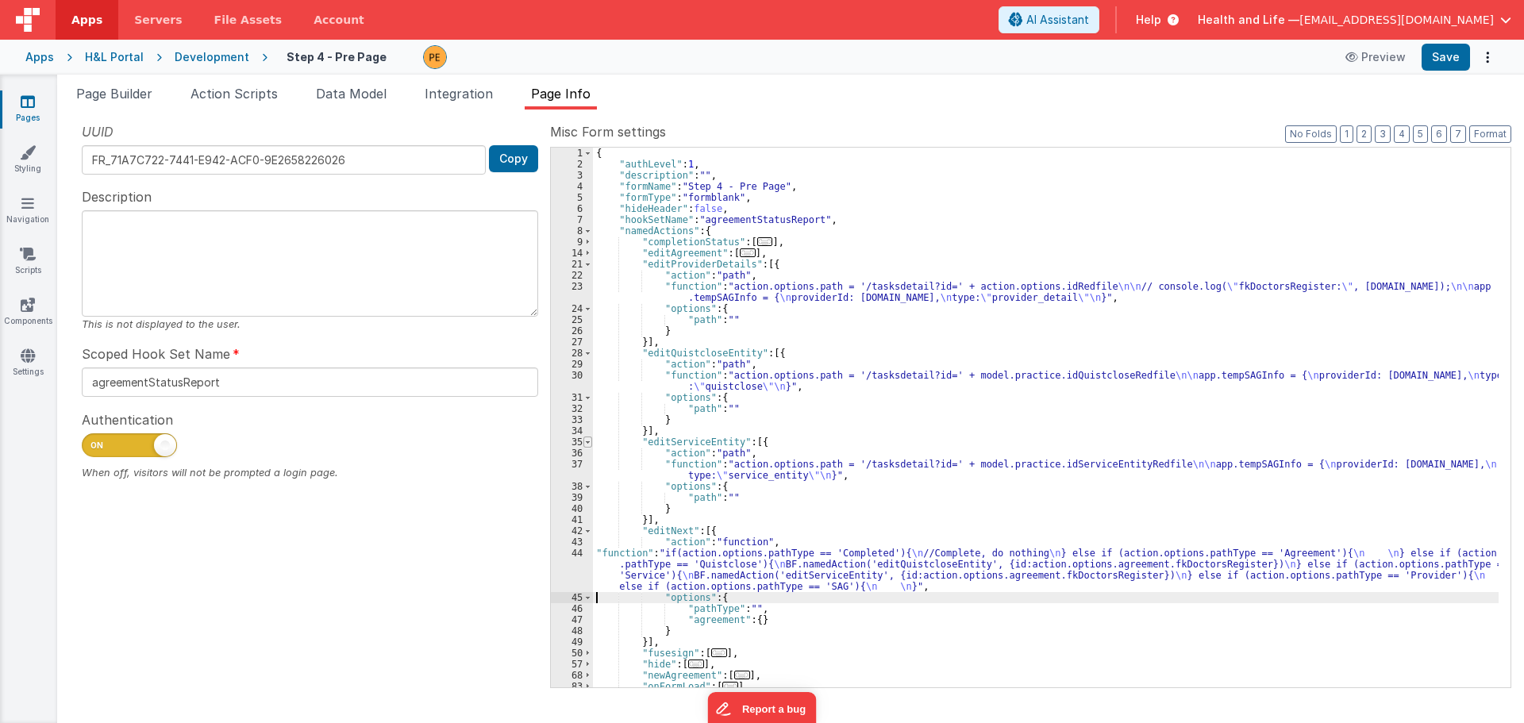
click at [590, 440] on span at bounding box center [587, 441] width 9 height 11
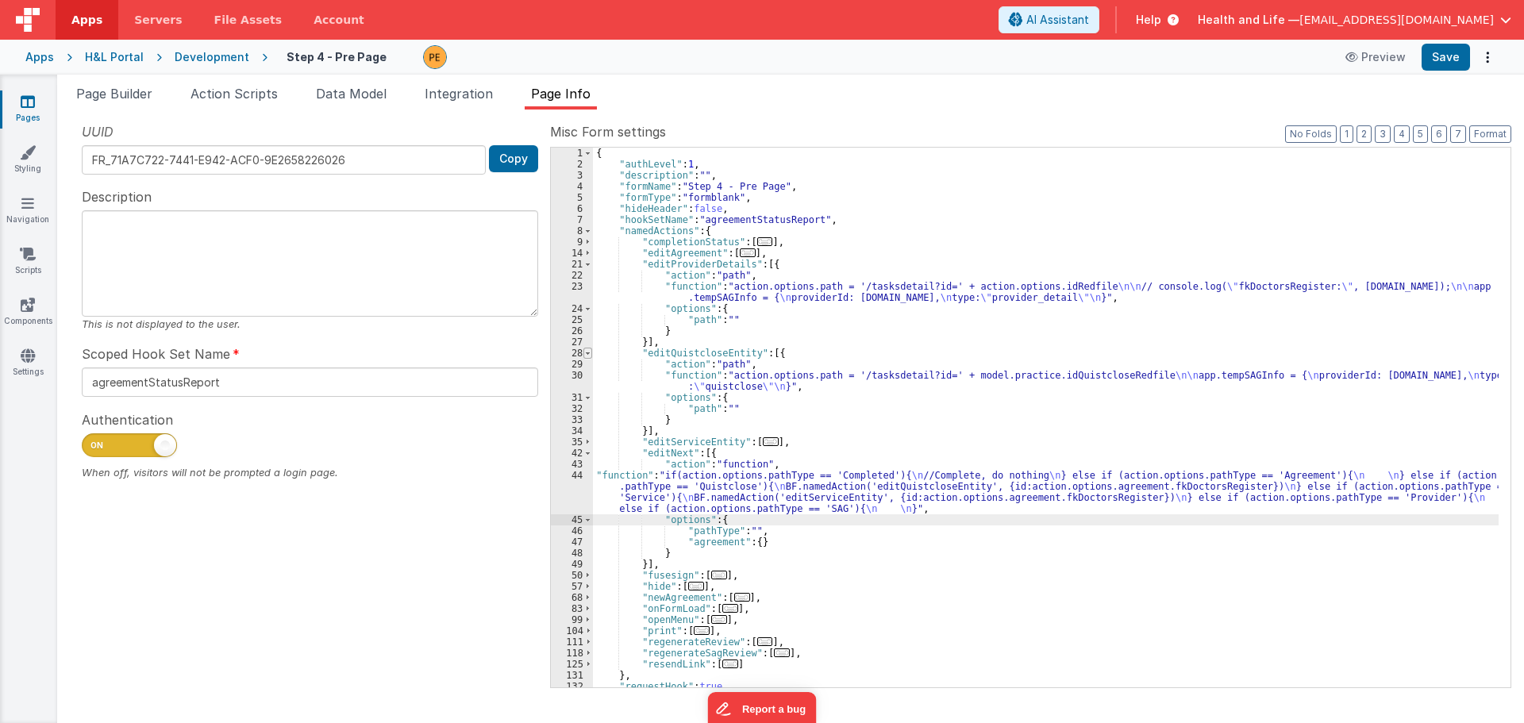
click at [586, 352] on span at bounding box center [587, 353] width 9 height 11
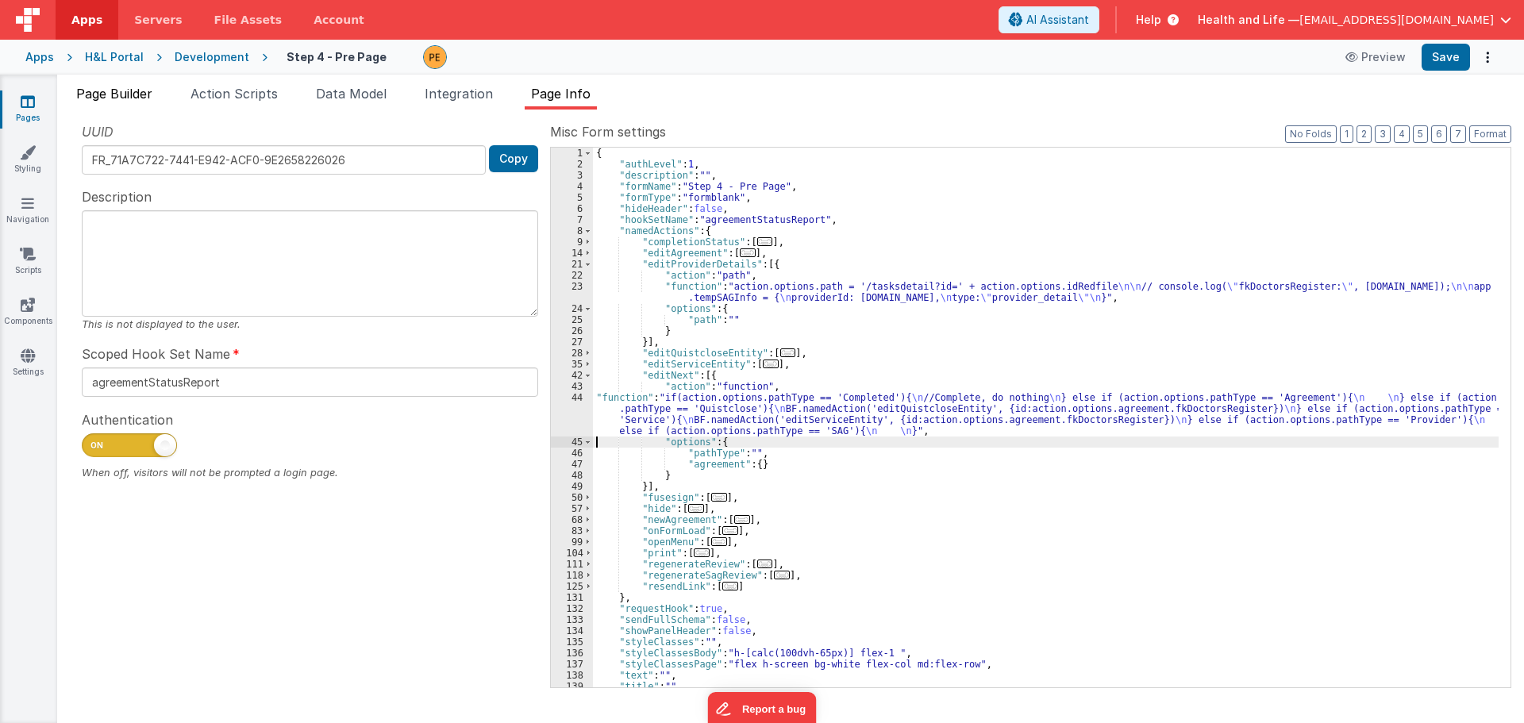
click at [113, 98] on span "Page Builder" at bounding box center [114, 94] width 76 height 16
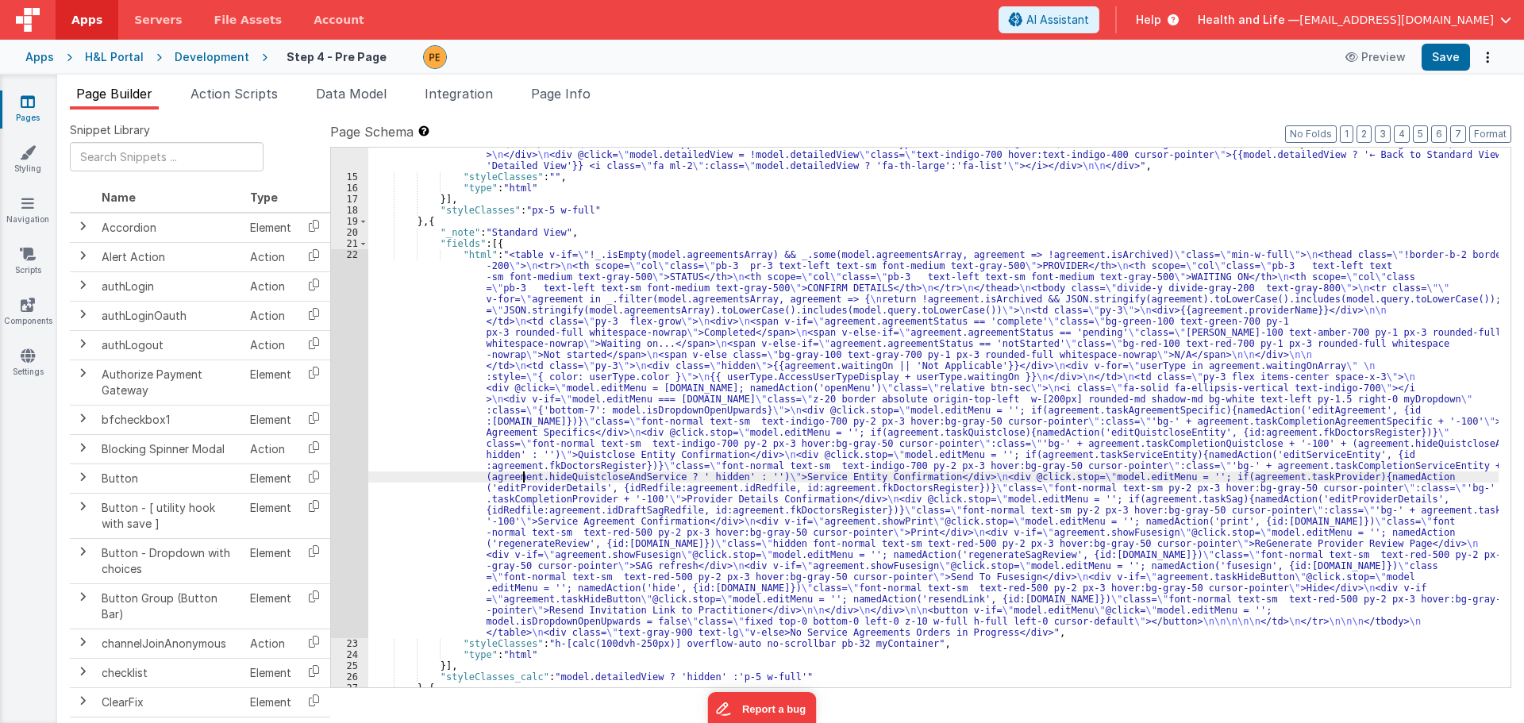
click at [525, 471] on div ""html" : "<div class= \" flex items-center justify-between space-x-3 \" > \n <d…" at bounding box center [933, 413] width 1130 height 617
click at [351, 437] on div "22" at bounding box center [349, 443] width 37 height 389
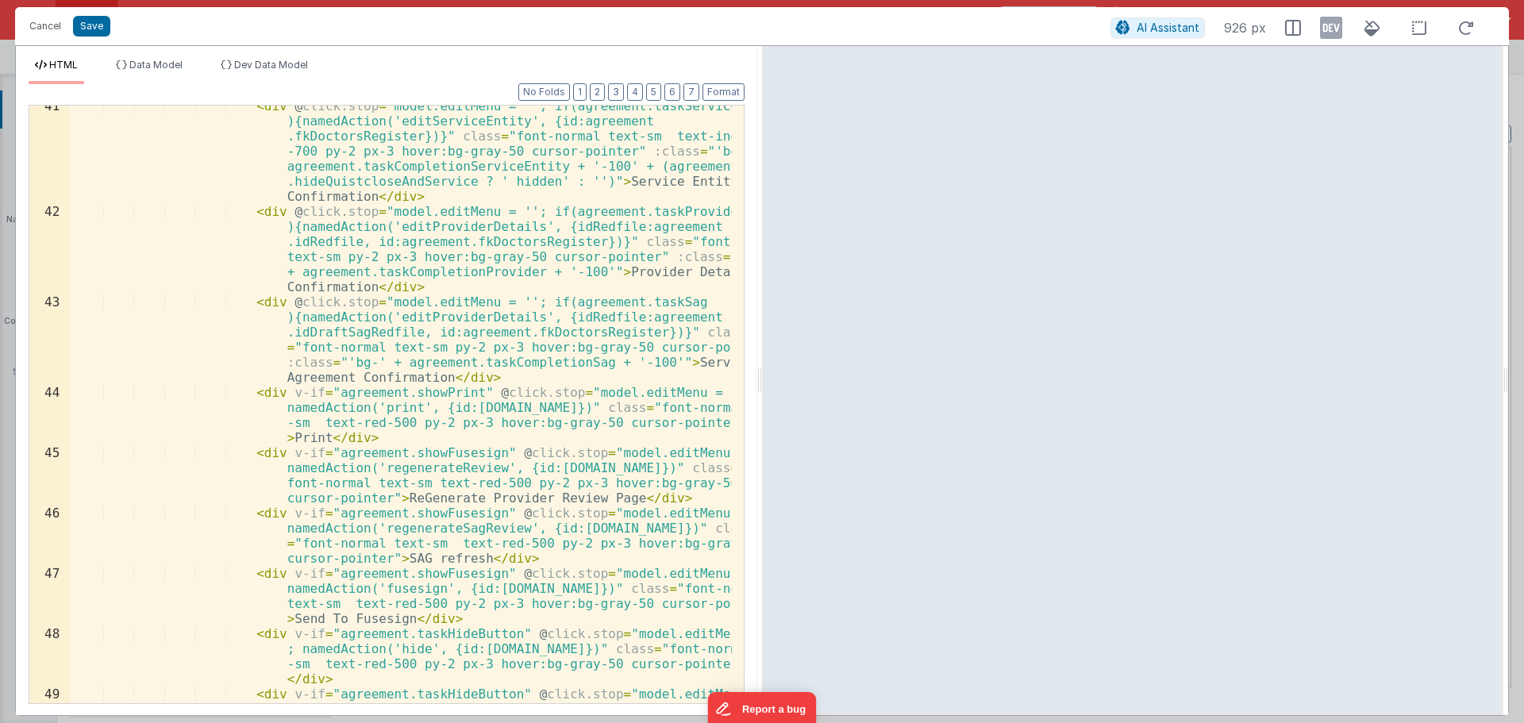
scroll to position [1048, 0]
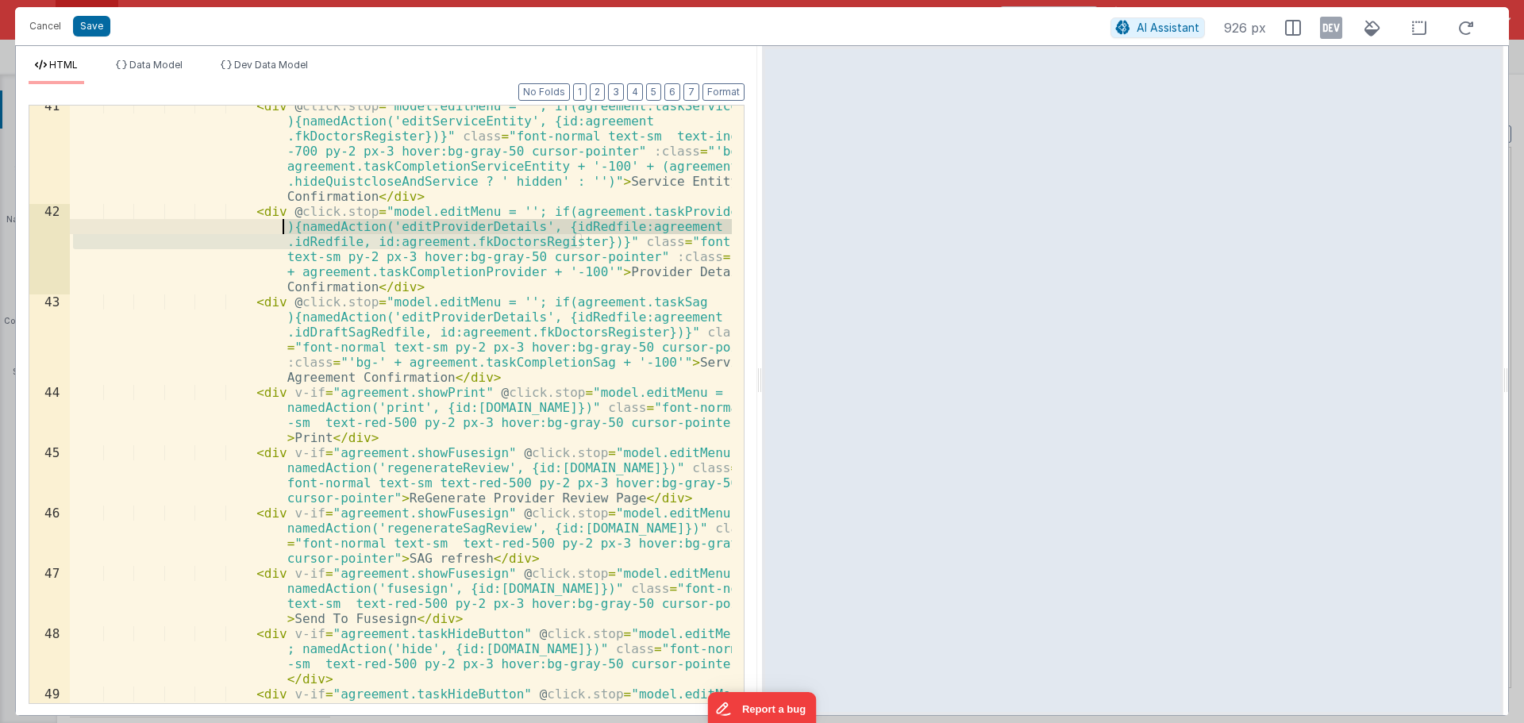
drag, startPoint x: 573, startPoint y: 246, endPoint x: 286, endPoint y: 230, distance: 287.7
click at [286, 230] on div "< div @ click.stop = "model.editMenu = ''; if(agreement.taskServiceEntity ){nam…" at bounding box center [401, 479] width 662 height 763
click at [58, 33] on button "Cancel" at bounding box center [45, 26] width 48 height 22
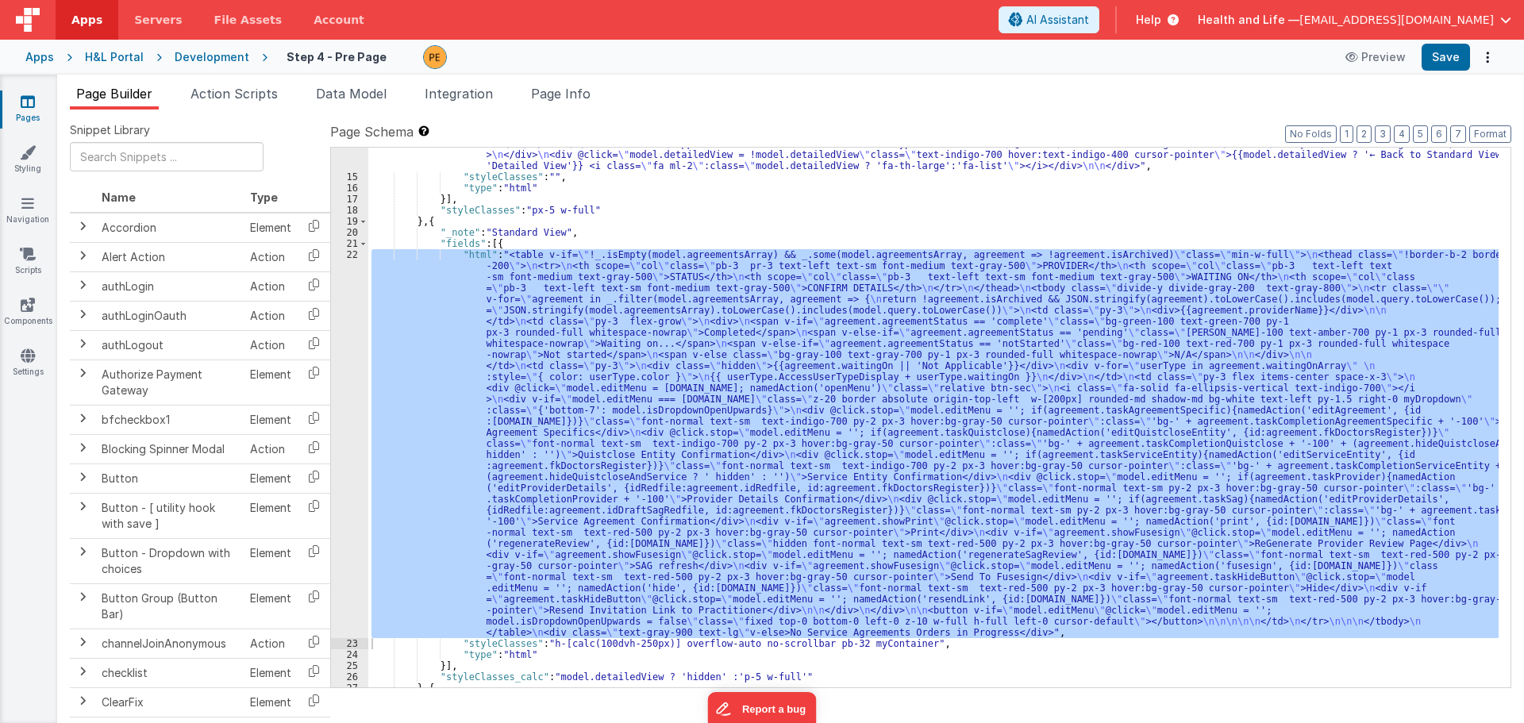
click at [601, 449] on div ""html" : "<div class= \" flex items-center justify-between space-x-3 \" > \n <d…" at bounding box center [933, 418] width 1130 height 540
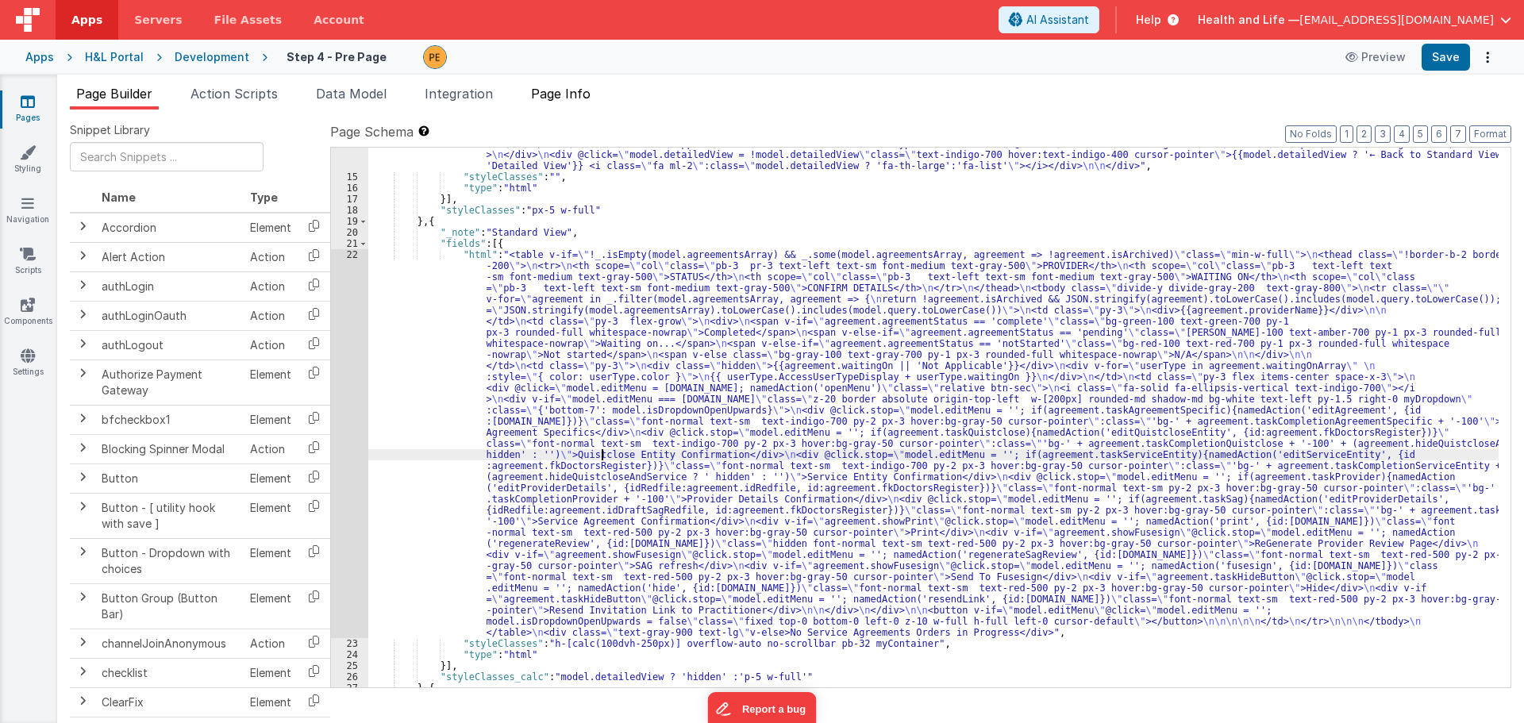
click at [586, 94] on span "Page Info" at bounding box center [561, 94] width 60 height 16
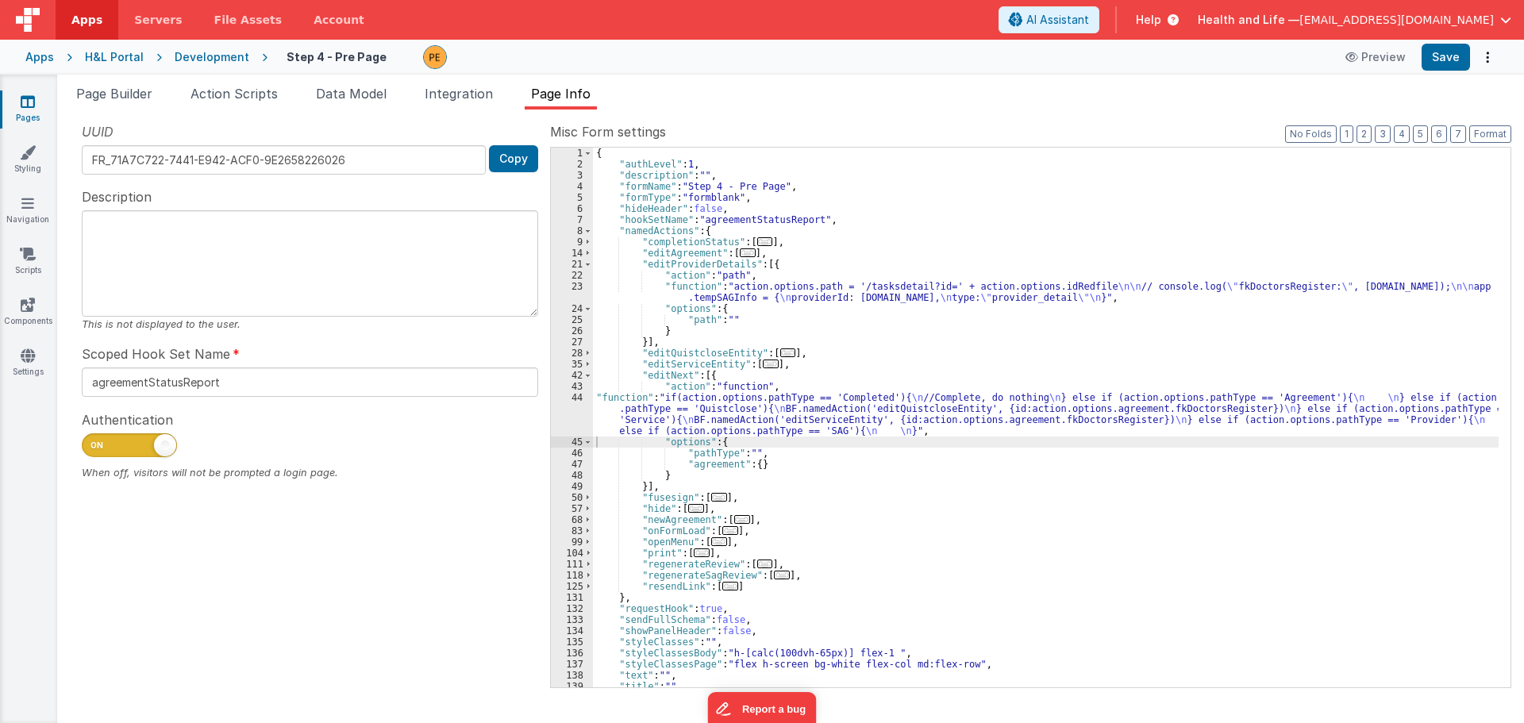
click at [579, 412] on div "44" at bounding box center [572, 414] width 42 height 44
click at [631, 407] on div "{ "authLevel" : 1 , "description" : "" , "formName" : "Step 4 - Pre Page" , "fo…" at bounding box center [1045, 429] width 905 height 562
click at [571, 409] on div "44" at bounding box center [572, 414] width 42 height 44
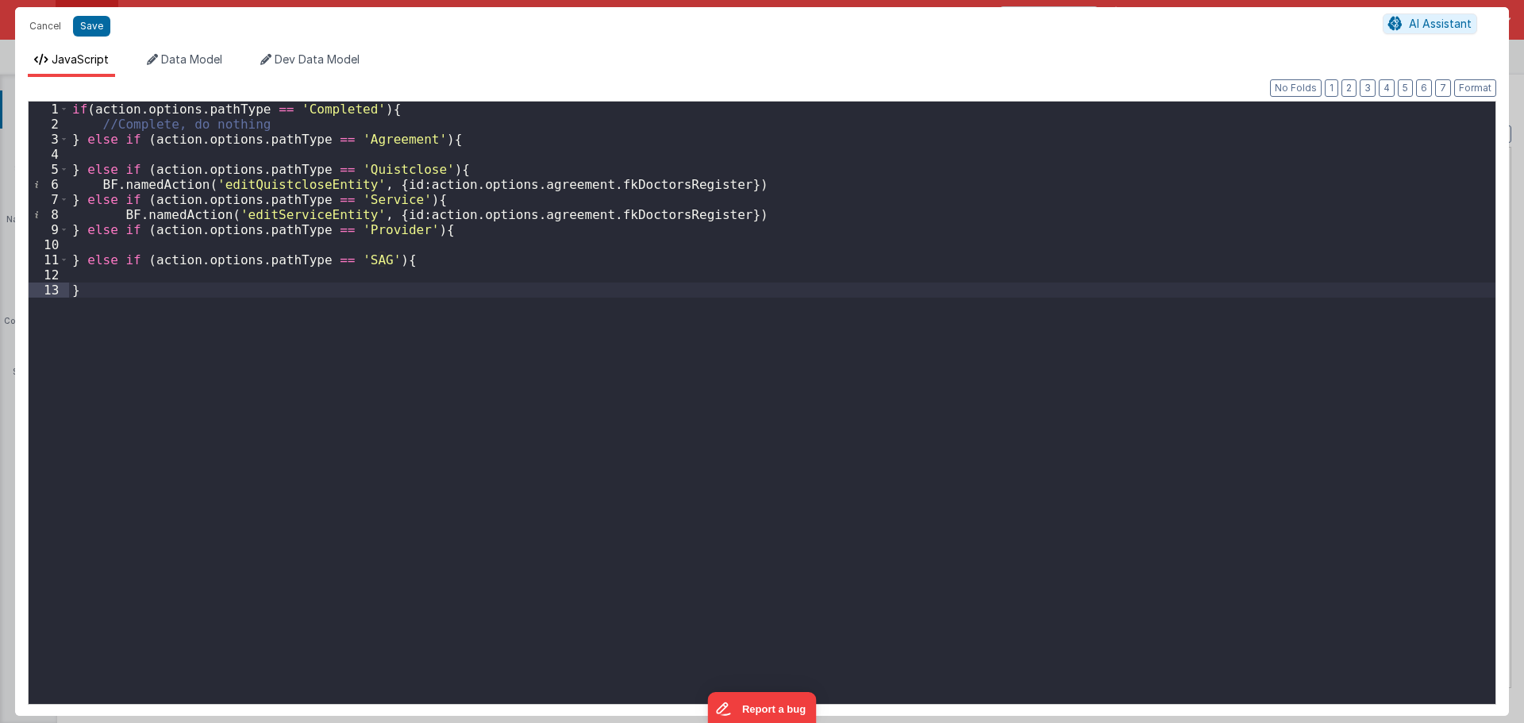
click at [426, 244] on div "if ( action . options . pathType == 'Completed' ) { //Complete, do nothing } el…" at bounding box center [782, 418] width 1426 height 632
click at [99, 241] on div "if ( action . options . pathType == 'Completed' ) { //Complete, do nothing } el…" at bounding box center [782, 418] width 1426 height 632
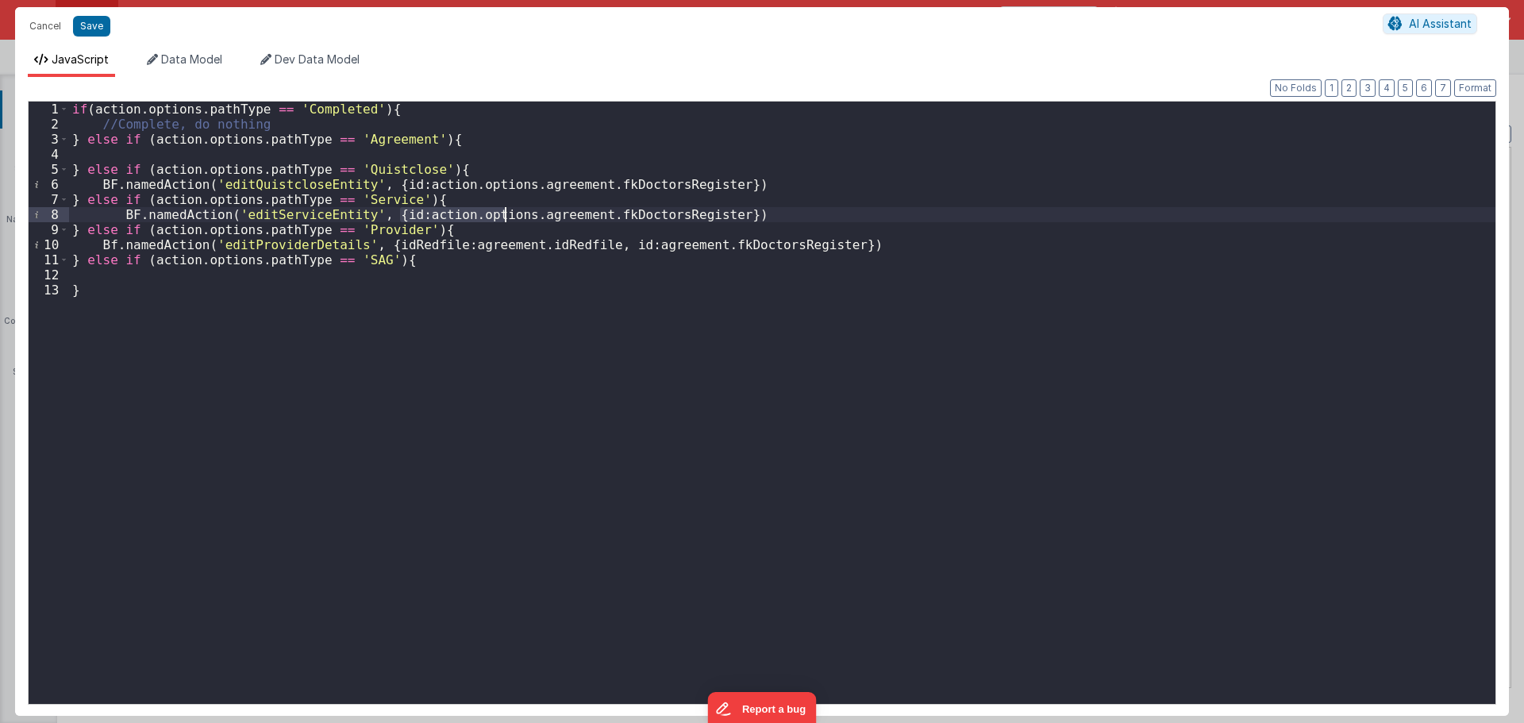
drag, startPoint x: 402, startPoint y: 217, endPoint x: 506, endPoint y: 217, distance: 104.0
click at [506, 217] on div "if ( action . options . pathType == 'Completed' ) { //Complete, do nothing } el…" at bounding box center [782, 418] width 1426 height 632
click at [443, 245] on div "if ( action . options . pathType == 'Completed' ) { //Complete, do nothing } el…" at bounding box center [782, 418] width 1426 height 632
click at [714, 246] on div "if ( action . options . pathType == 'Completed' ) { //Complete, do nothing } el…" at bounding box center [782, 418] width 1426 height 632
click at [679, 260] on div "if ( action . options . pathType == 'Completed' ) { //Complete, do nothing } el…" at bounding box center [782, 418] width 1426 height 632
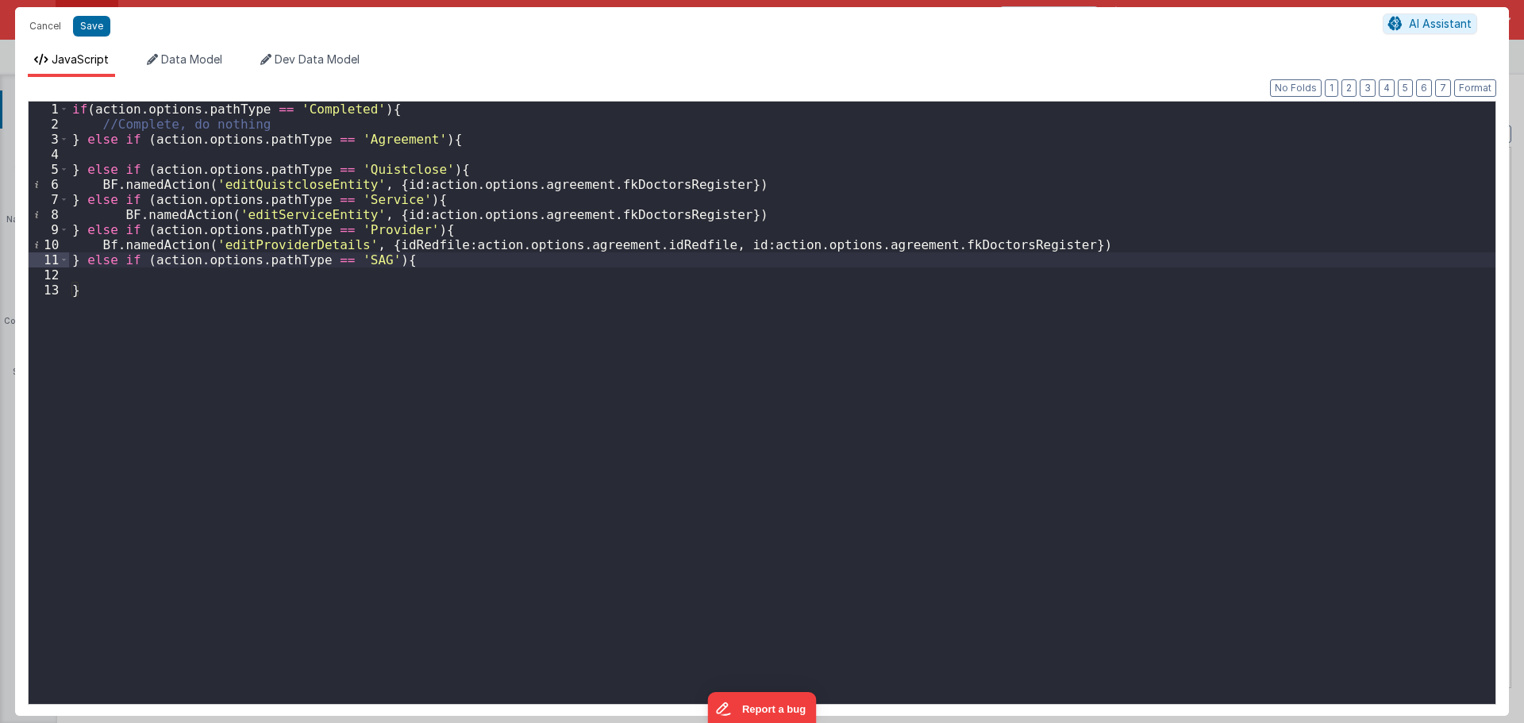
click at [222, 143] on div "if ( action . options . pathType == 'Completed' ) { //Complete, do nothing } el…" at bounding box center [782, 418] width 1426 height 632
click at [228, 146] on div "if ( action . options . pathType == 'Completed' ) { //Complete, do nothing } el…" at bounding box center [782, 418] width 1426 height 632
click at [229, 152] on div "if ( action . options . pathType == 'Completed' ) { //Complete, do nothing } el…" at bounding box center [782, 418] width 1426 height 632
click at [110, 21] on div "Cancel Save" at bounding box center [701, 26] width 1361 height 22
click at [100, 22] on button "Save" at bounding box center [91, 26] width 37 height 21
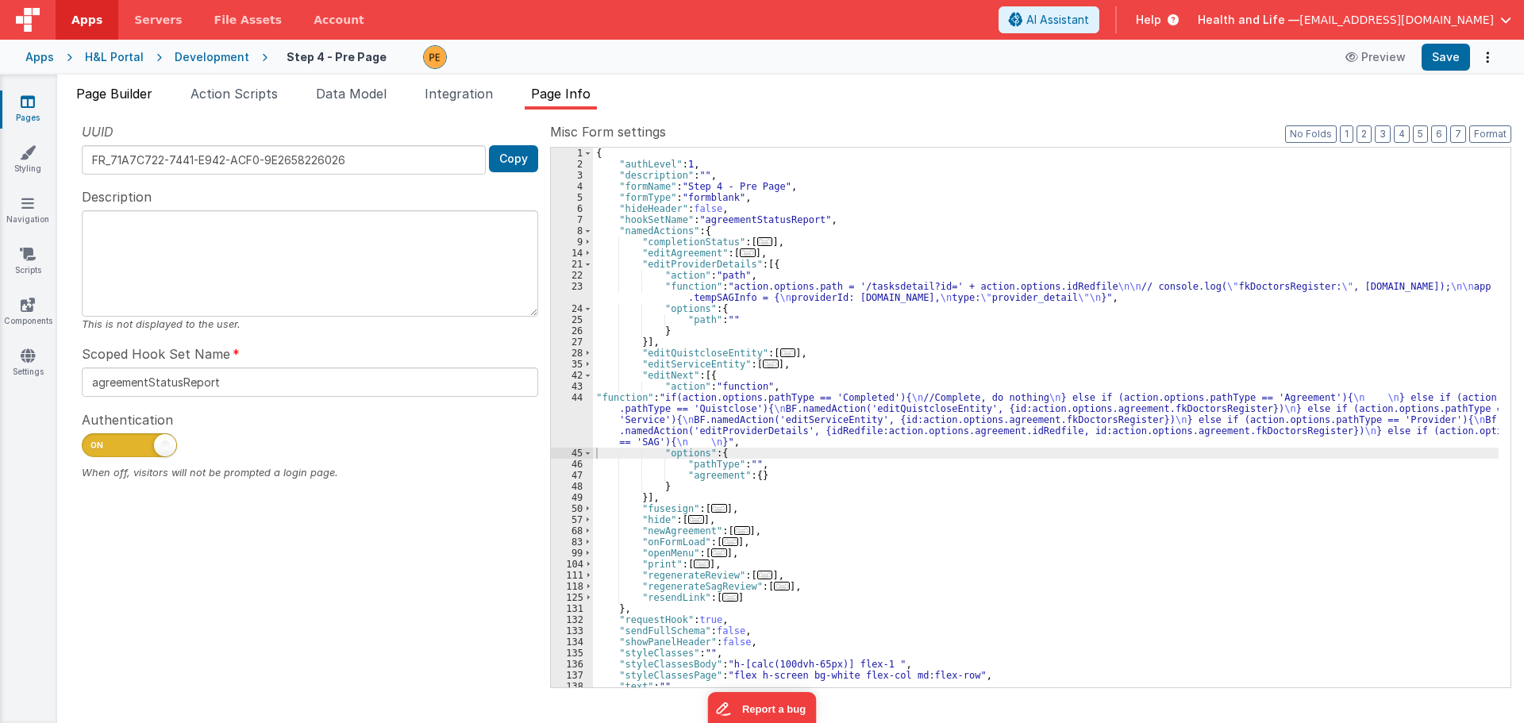
click at [119, 84] on li "Page Builder" at bounding box center [114, 96] width 89 height 25
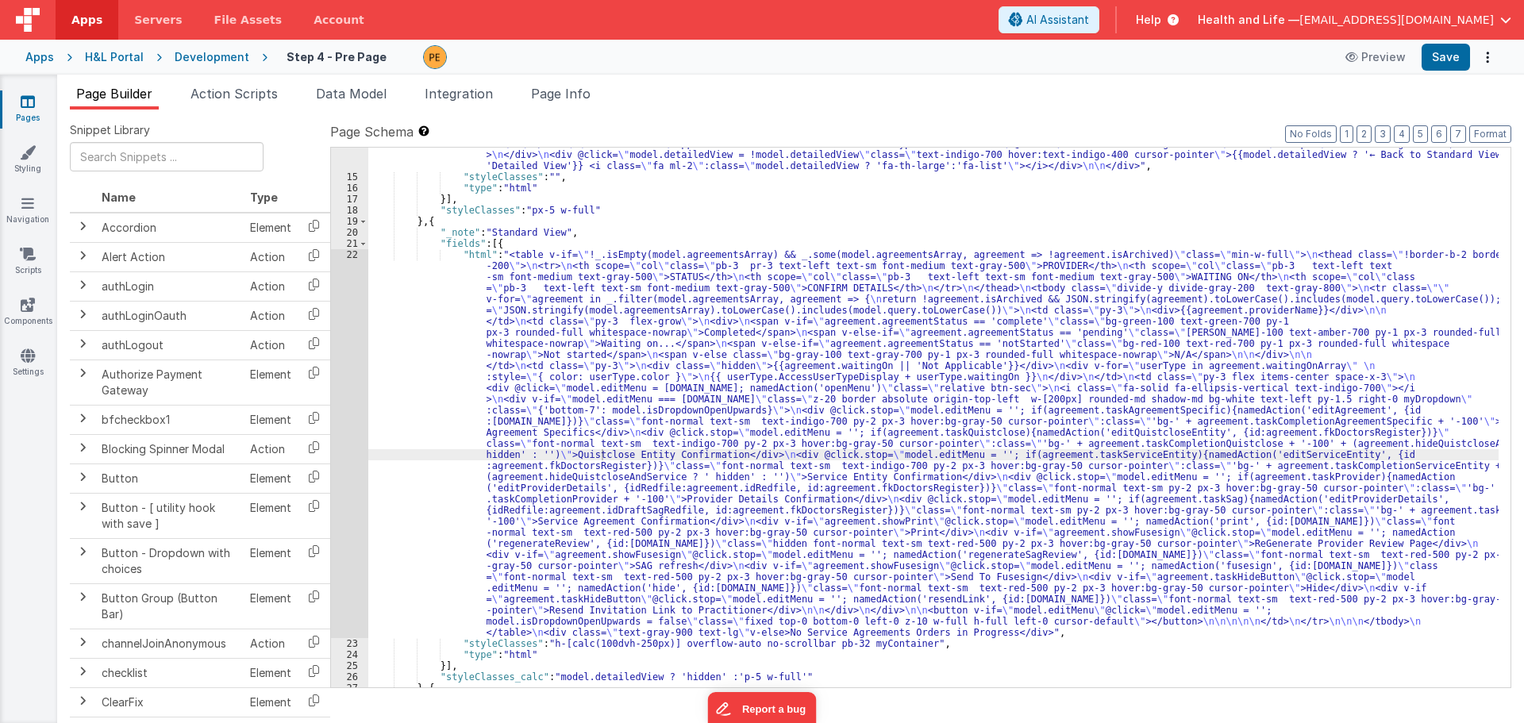
click at [613, 486] on div ""html" : "<div class= \" flex items-center justify-between space-x-3 \" > \n <d…" at bounding box center [933, 413] width 1130 height 617
click at [334, 433] on div "22" at bounding box center [349, 443] width 37 height 389
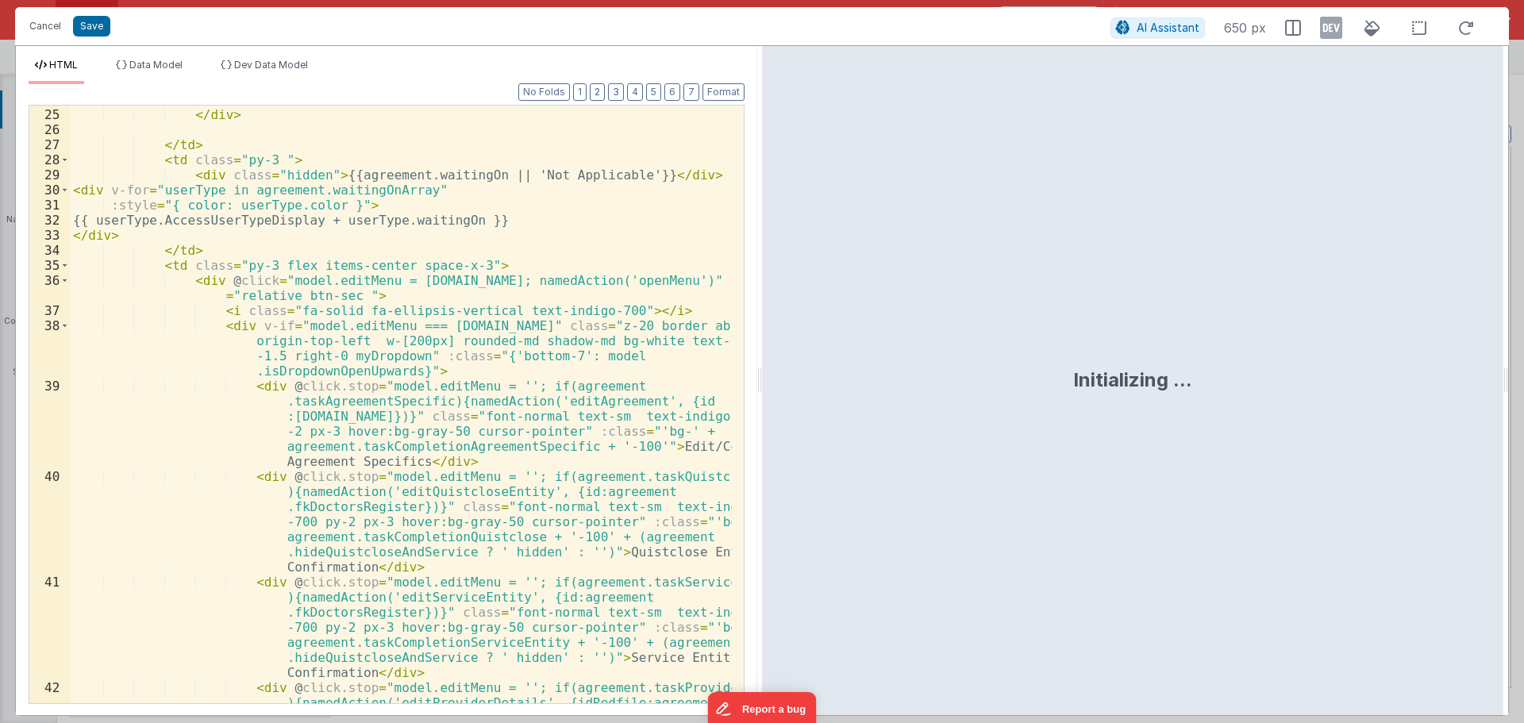
scroll to position [619, 0]
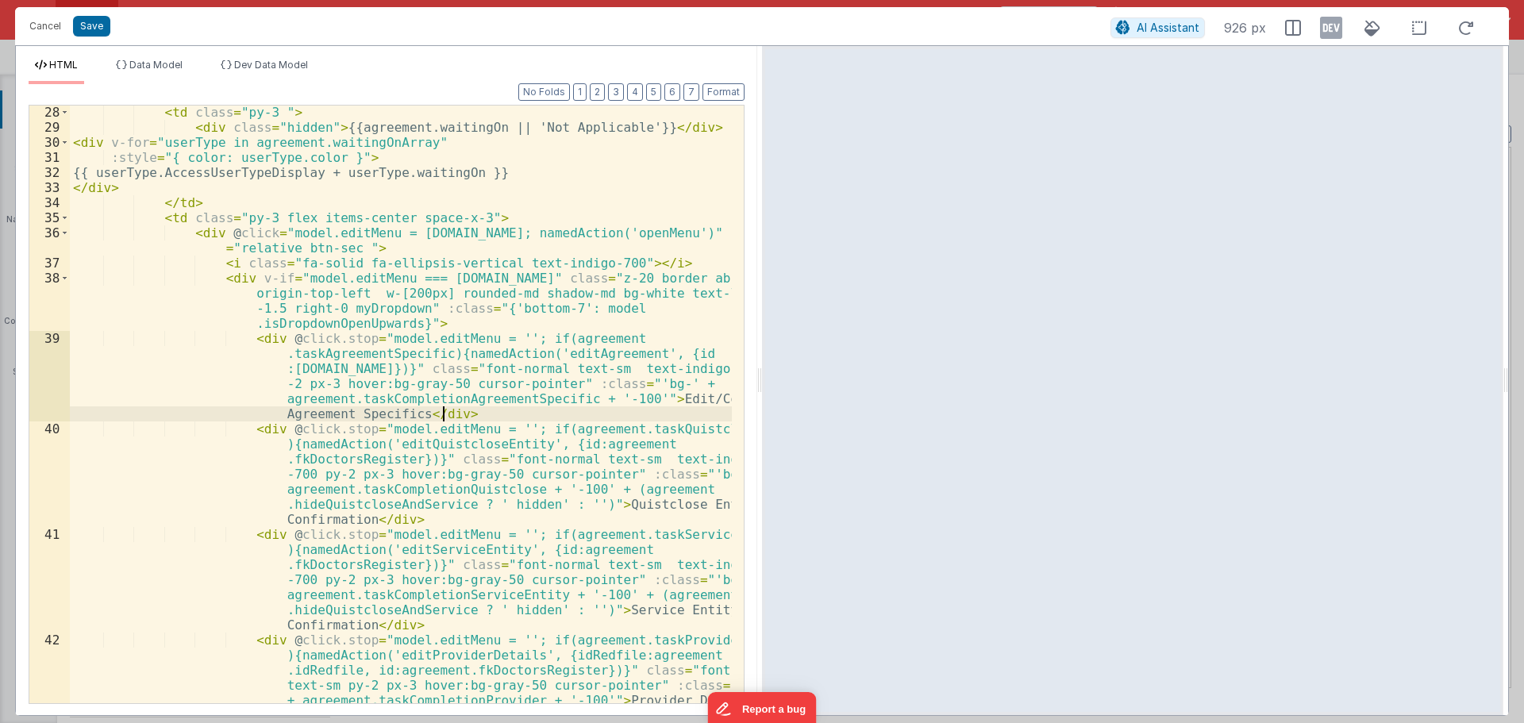
click at [466, 412] on div "< td class = "py-3 " > < div class = "hidden" > {{agreement.waitingOn || 'Not A…" at bounding box center [401, 456] width 662 height 703
click at [555, 399] on div "< td class = "py-3 " > < div class = "hidden" > {{agreement.waitingOn || 'Not A…" at bounding box center [401, 456] width 662 height 703
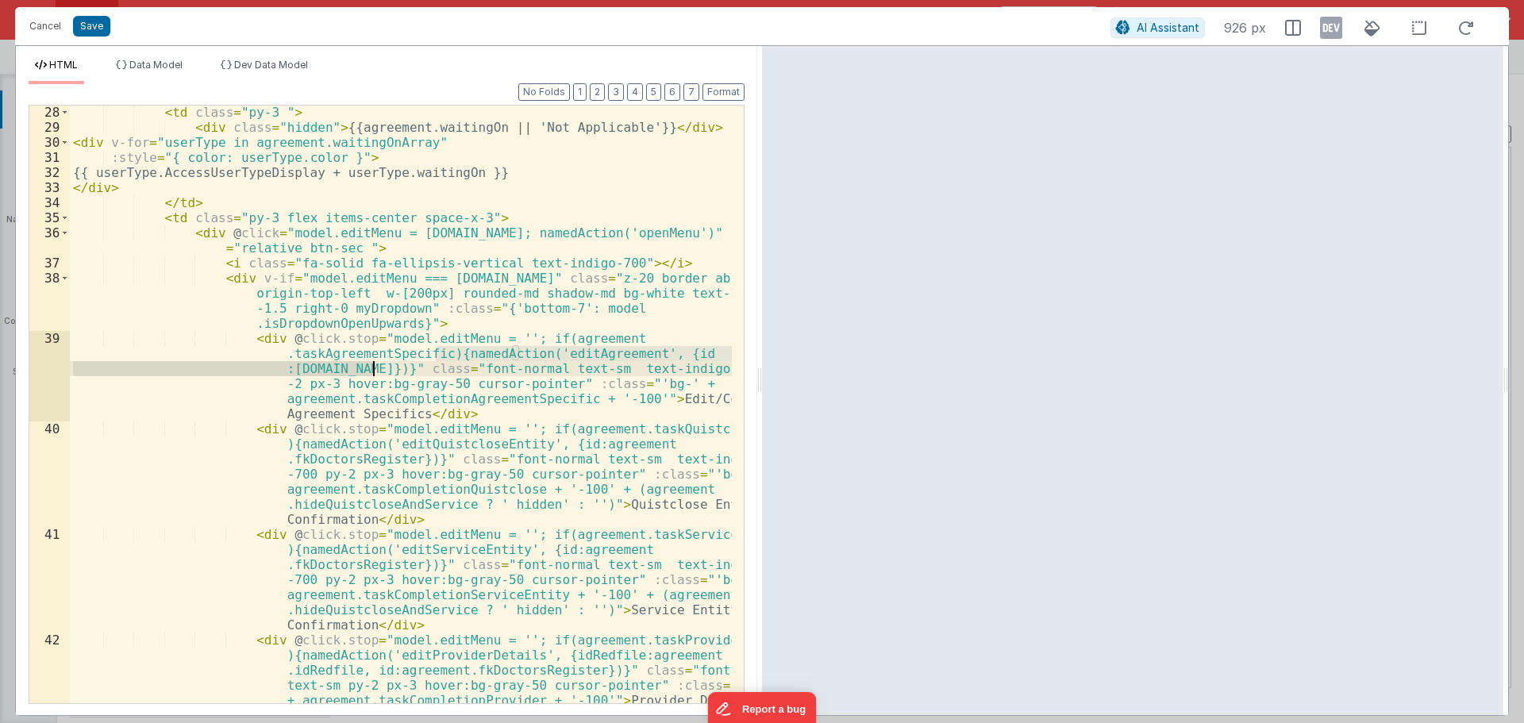
drag, startPoint x: 437, startPoint y: 354, endPoint x: 370, endPoint y: 375, distance: 70.5
click at [370, 375] on div "< td class = "py-3 " > < div class = "hidden" > {{agreement.waitingOn || 'Not A…" at bounding box center [401, 456] width 662 height 703
click at [102, 27] on button "Save" at bounding box center [91, 26] width 37 height 21
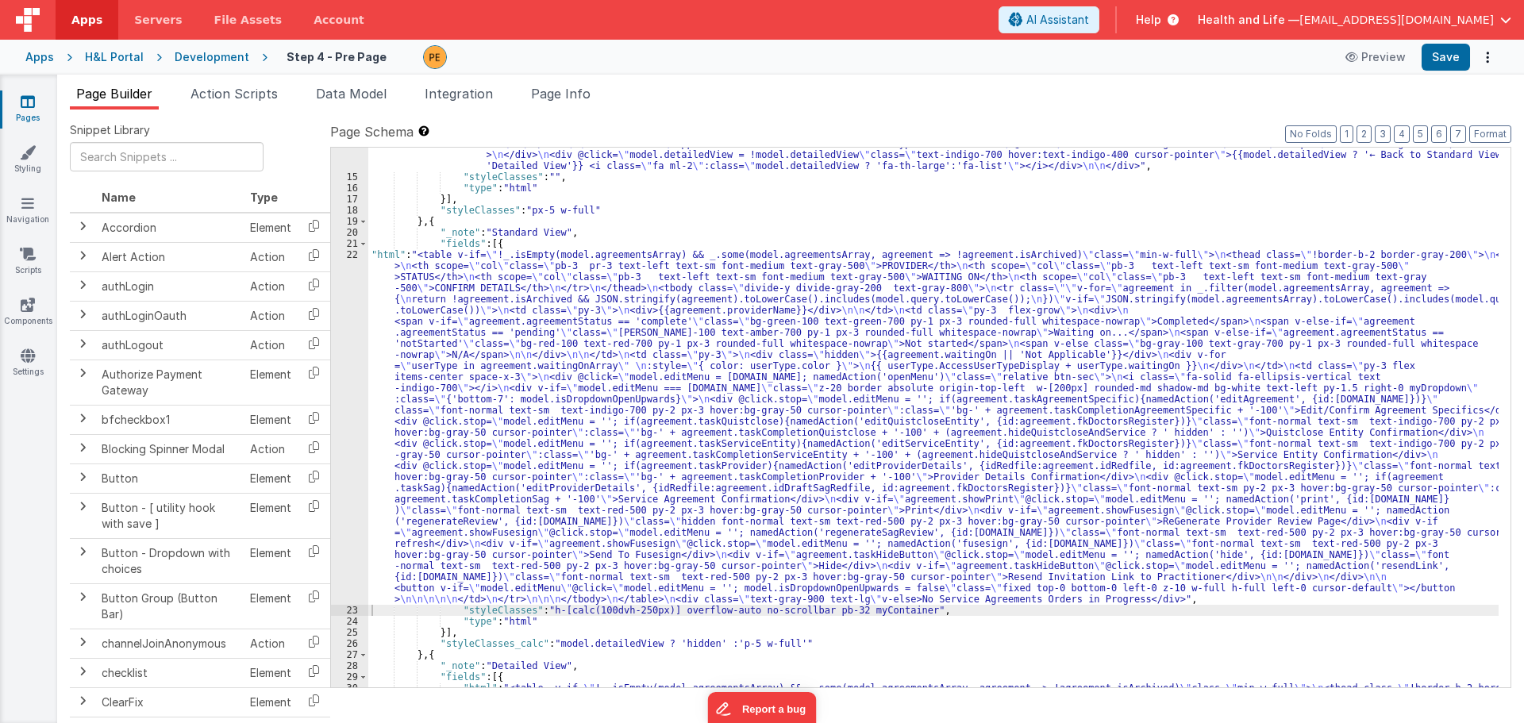
click at [707, 453] on div ""html" : "<div class= \" flex items-center justify-between space-x-3 \" > \n <d…" at bounding box center [933, 569] width 1130 height 929
click at [567, 99] on span "Page Info" at bounding box center [561, 94] width 60 height 16
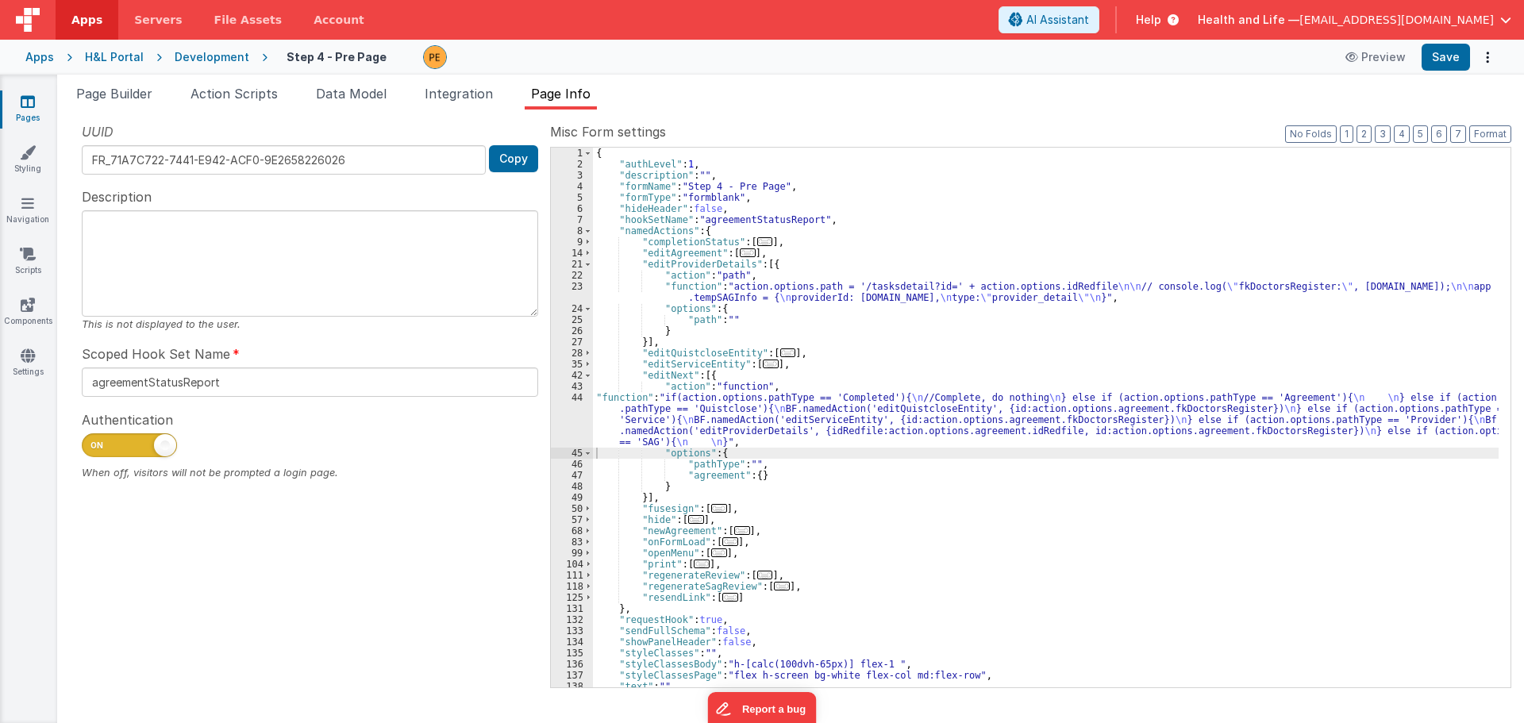
click at [716, 413] on div "{ "authLevel" : 1 , "description" : "" , "formName" : "Step 4 - Pre Page" , "fo…" at bounding box center [1045, 429] width 905 height 562
click at [579, 414] on div "44" at bounding box center [572, 420] width 42 height 56
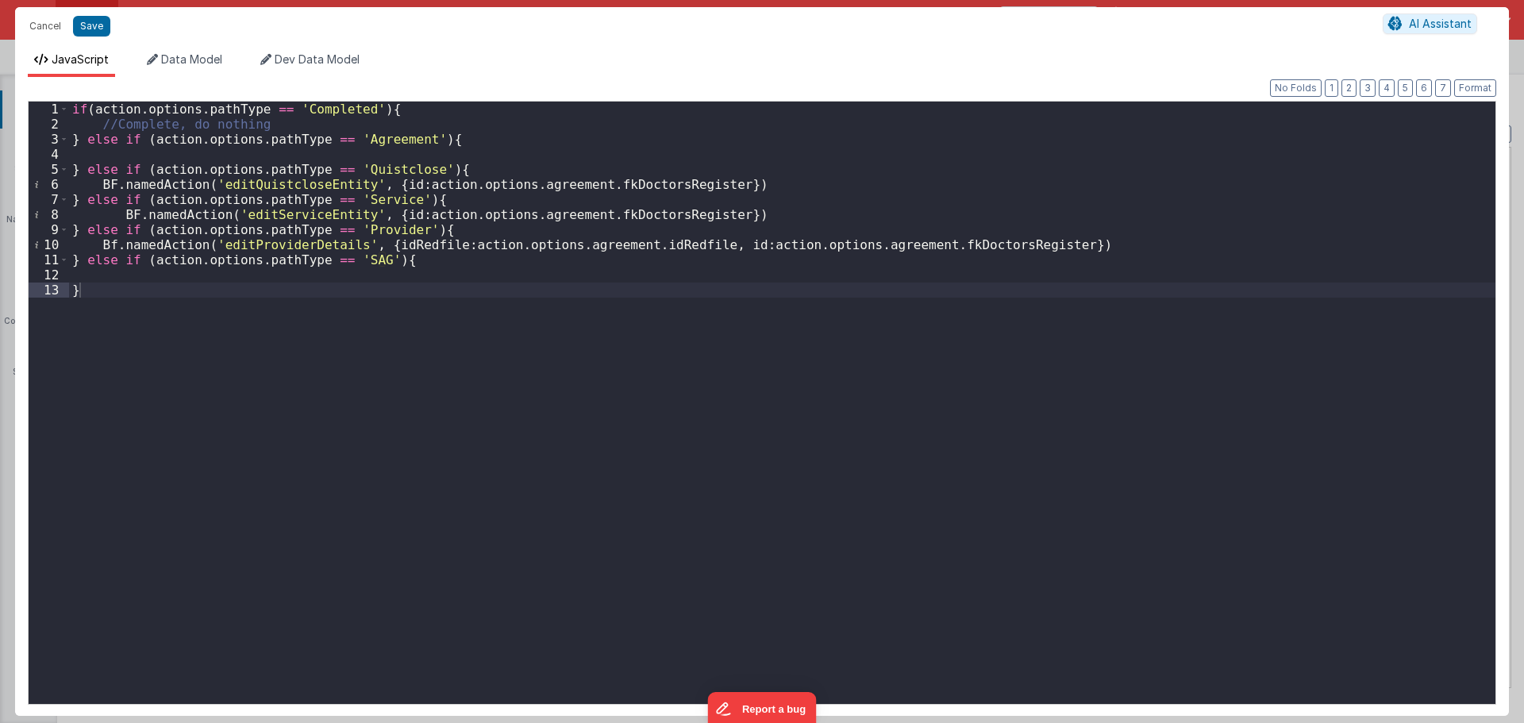
click at [446, 153] on div "if ( action . options . pathType == 'Completed' ) { //Complete, do nothing } el…" at bounding box center [782, 418] width 1426 height 632
paste textarea
drag, startPoint x: 103, startPoint y: 154, endPoint x: 225, endPoint y: 153, distance: 121.4
click at [102, 153] on div "if ( action . options . pathType == 'Completed' ) { //Complete, do nothing } el…" at bounding box center [782, 418] width 1426 height 632
click at [291, 156] on div "if ( action . options . pathType == 'Completed' ) { //Complete, do nothing } el…" at bounding box center [782, 418] width 1426 height 632
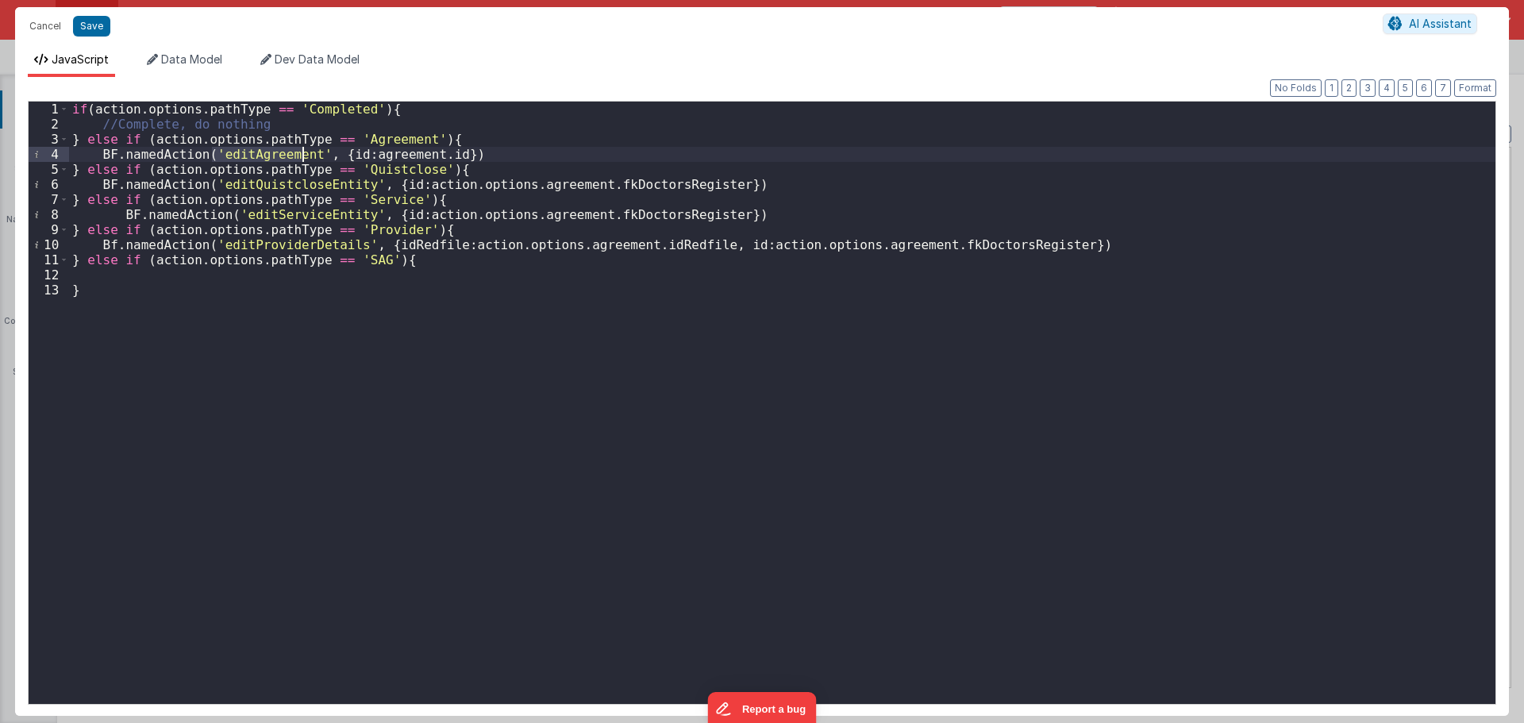
click at [291, 156] on div "if ( action . options . pathType == 'Completed' ) { //Complete, do nothing } el…" at bounding box center [782, 418] width 1426 height 632
drag, startPoint x: 404, startPoint y: 183, endPoint x: 431, endPoint y: 181, distance: 27.1
click at [431, 181] on div "if ( action . options . pathType == 'Completed' ) { //Complete, do nothing } el…" at bounding box center [782, 418] width 1426 height 632
drag, startPoint x: 403, startPoint y: 184, endPoint x: 504, endPoint y: 186, distance: 100.8
click at [504, 186] on div "if ( action . options . pathType == 'Completed' ) { //Complete, do nothing } el…" at bounding box center [782, 418] width 1426 height 632
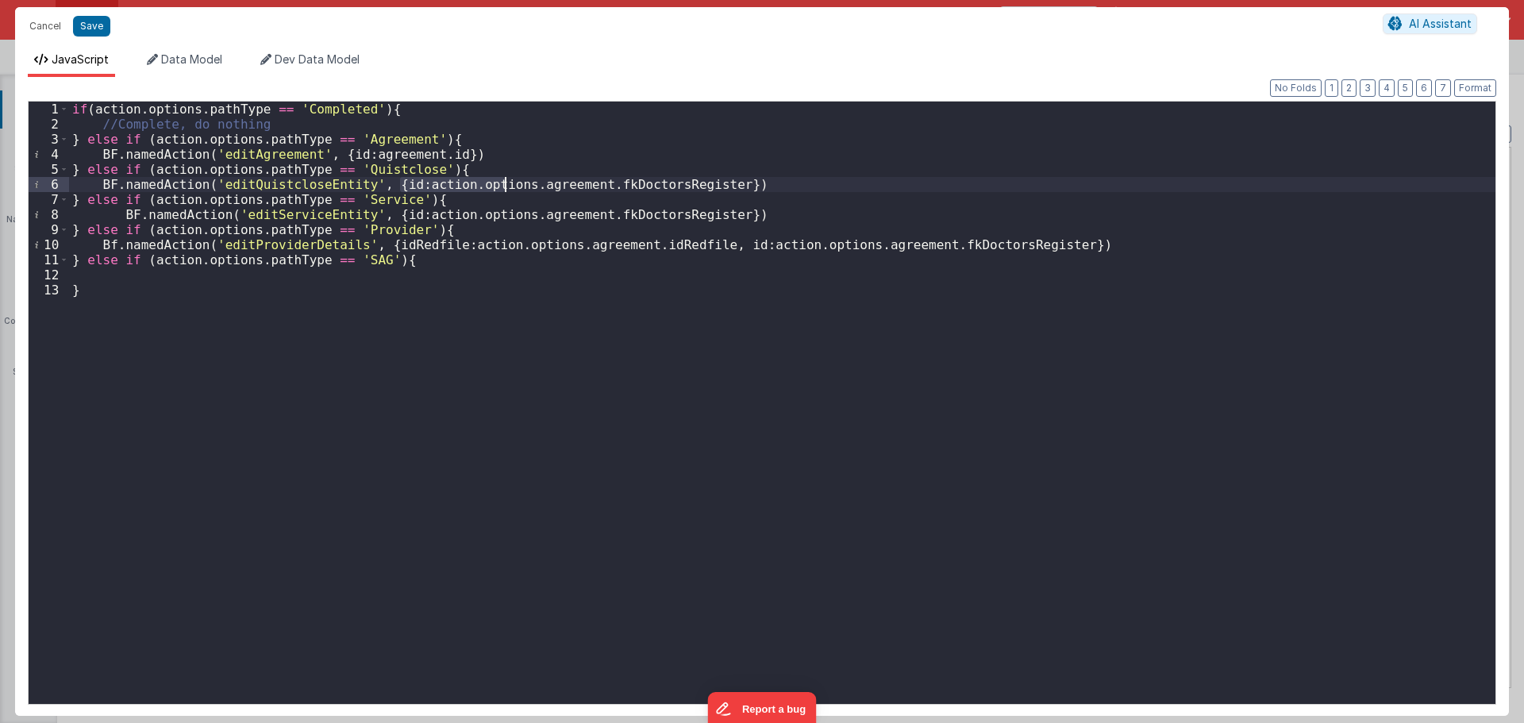
click at [353, 153] on div "if ( action . options . pathType == 'Completed' ) { //Complete, do nothing } el…" at bounding box center [782, 418] width 1426 height 632
click at [448, 179] on div "if ( action . options . pathType == 'Completed' ) { //Complete, do nothing } el…" at bounding box center [782, 418] width 1426 height 632
click at [84, 29] on button "Save" at bounding box center [91, 26] width 37 height 21
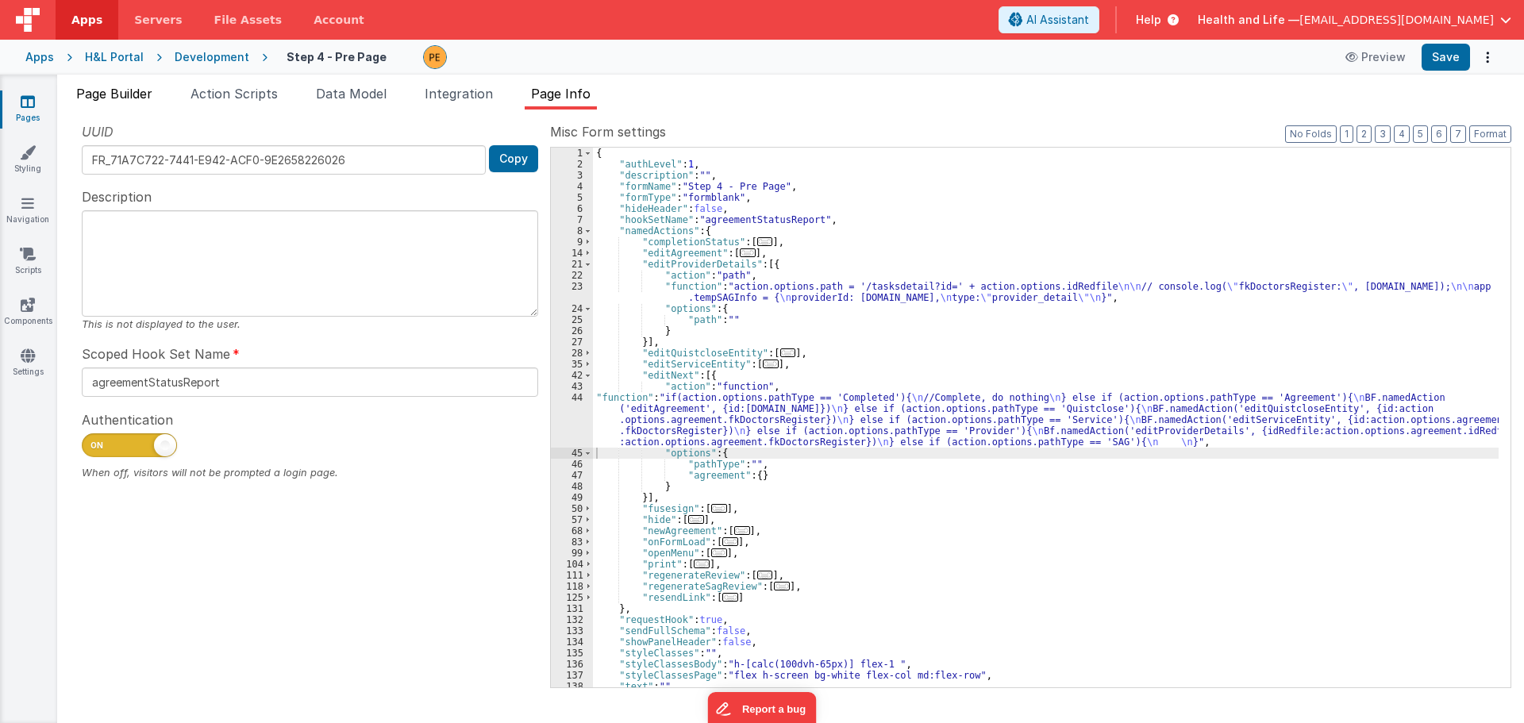
click at [110, 91] on span "Page Builder" at bounding box center [114, 94] width 76 height 16
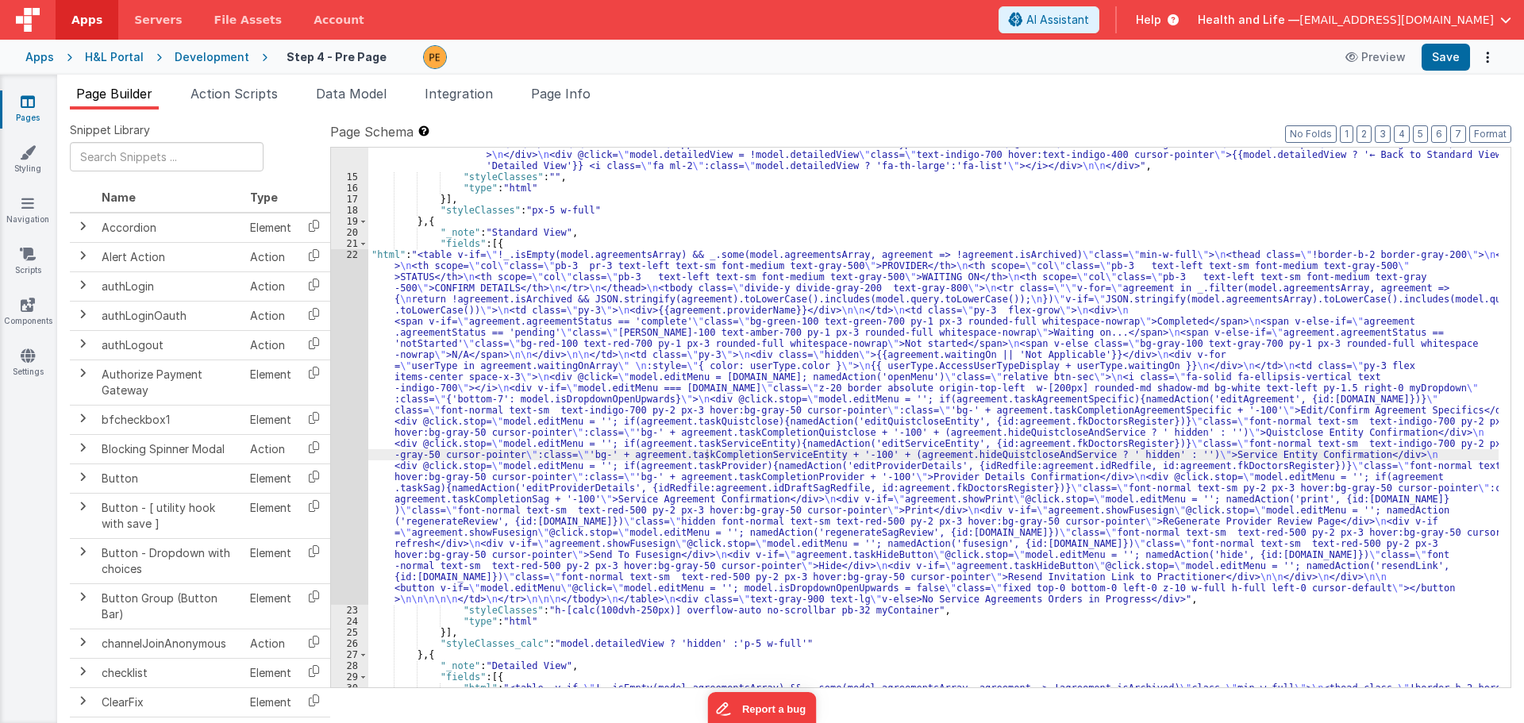
scroll to position [294, 0]
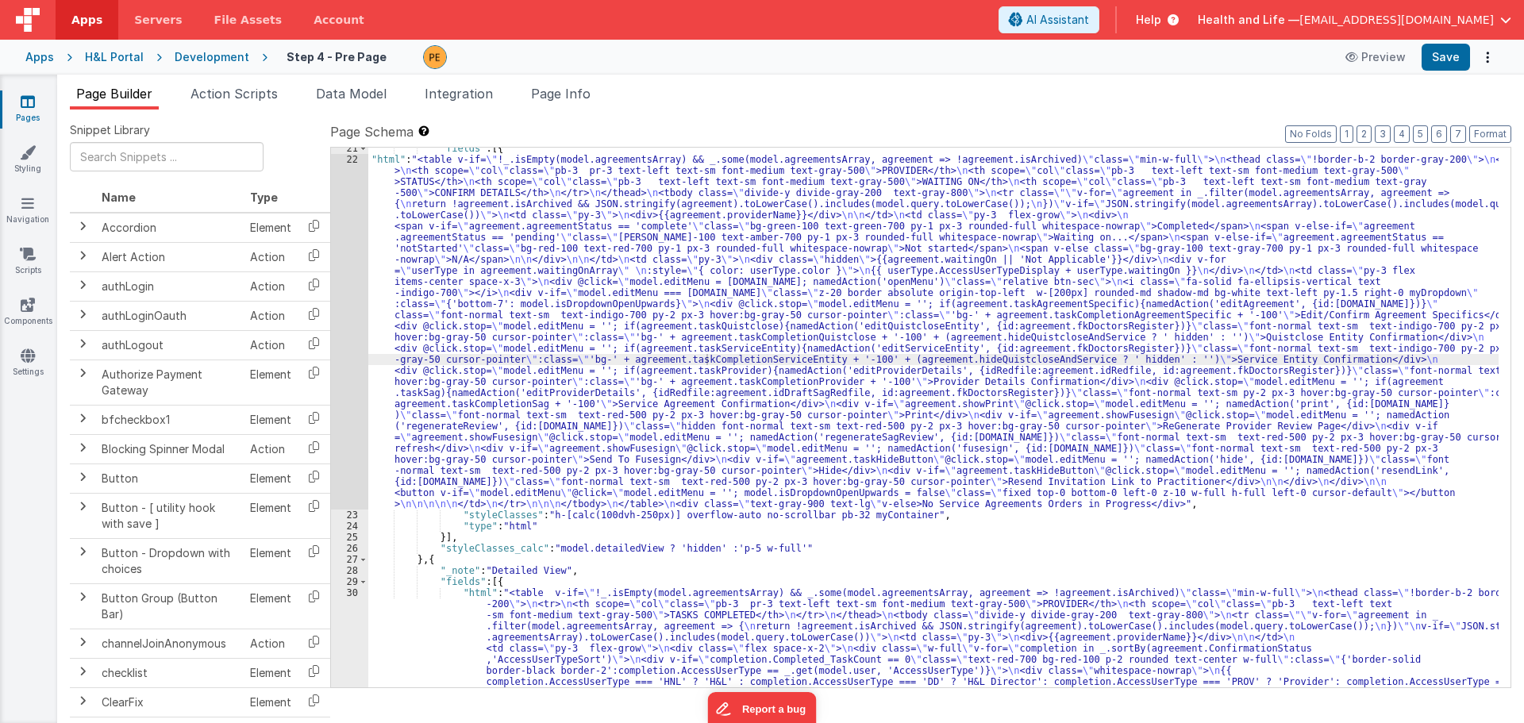
click at [433, 379] on div ""fields" : [{ "html" : "<table v-if= \" !_.isEmpty(model.agreementsArray) && _.…" at bounding box center [933, 579] width 1130 height 873
click at [349, 358] on div "22" at bounding box center [349, 332] width 37 height 356
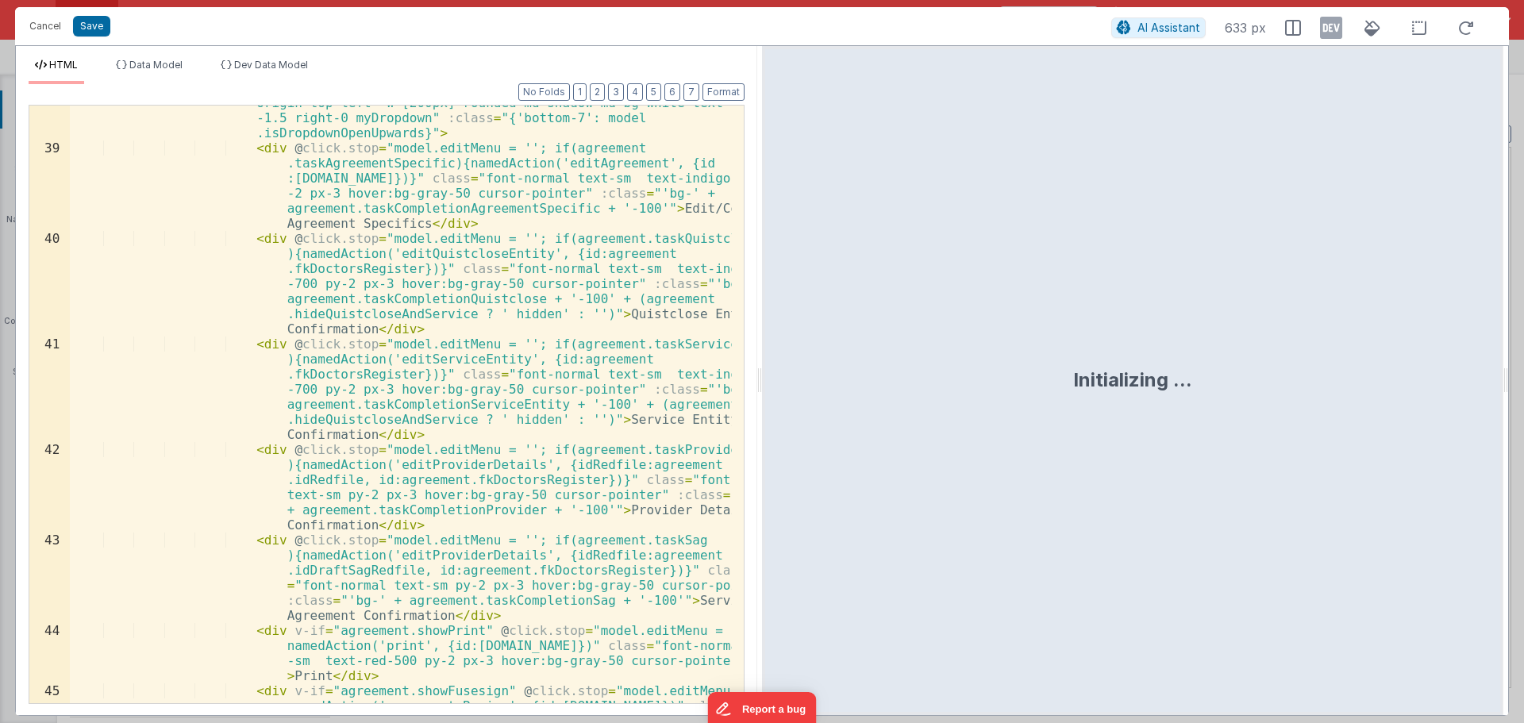
scroll to position [1333, 0]
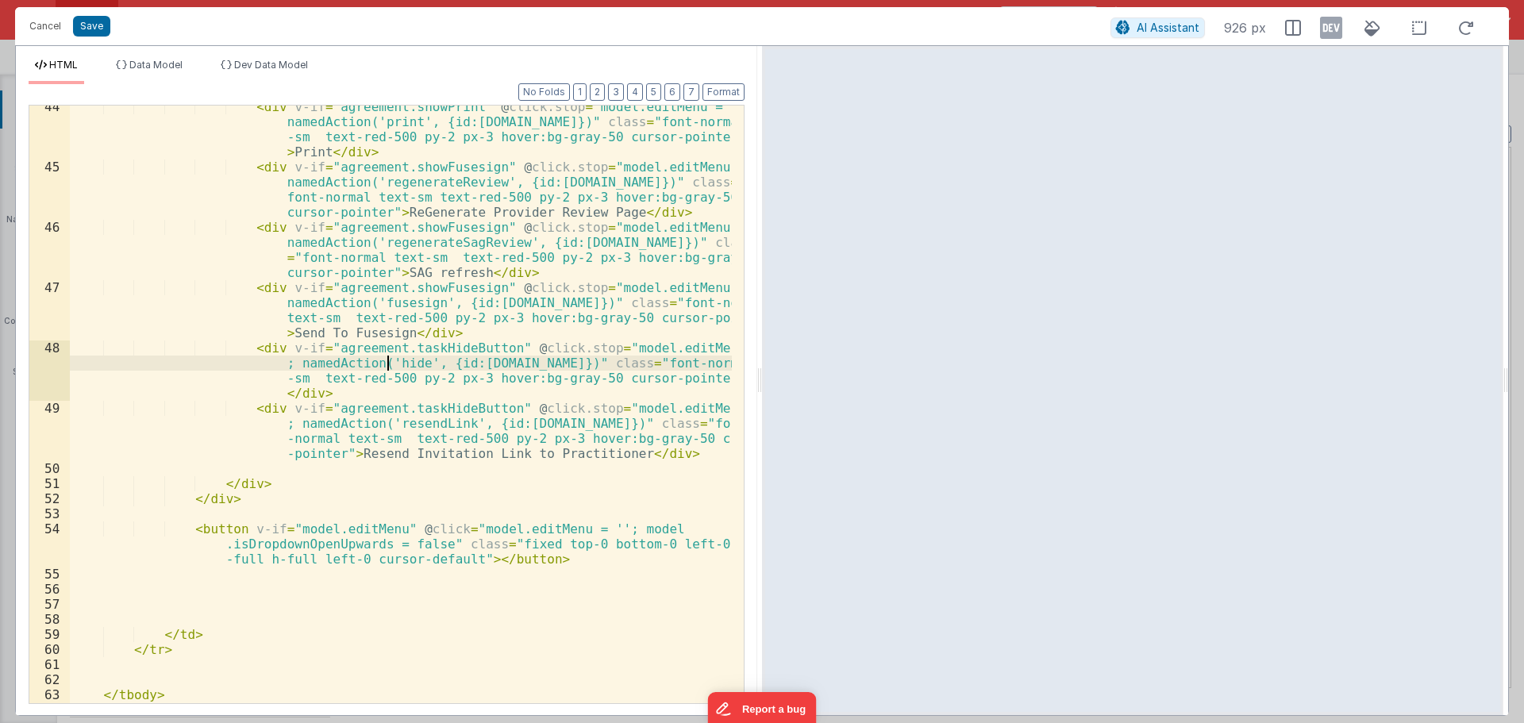
click at [390, 368] on div "< div v-if = "agreement.showPrint" @ click.stop = "model.editMenu = ''; namedAc…" at bounding box center [401, 435] width 662 height 673
click at [393, 335] on div "< div v-if = "agreement.showPrint" @ click.stop = "model.editMenu = ''; namedAc…" at bounding box center [401, 435] width 662 height 673
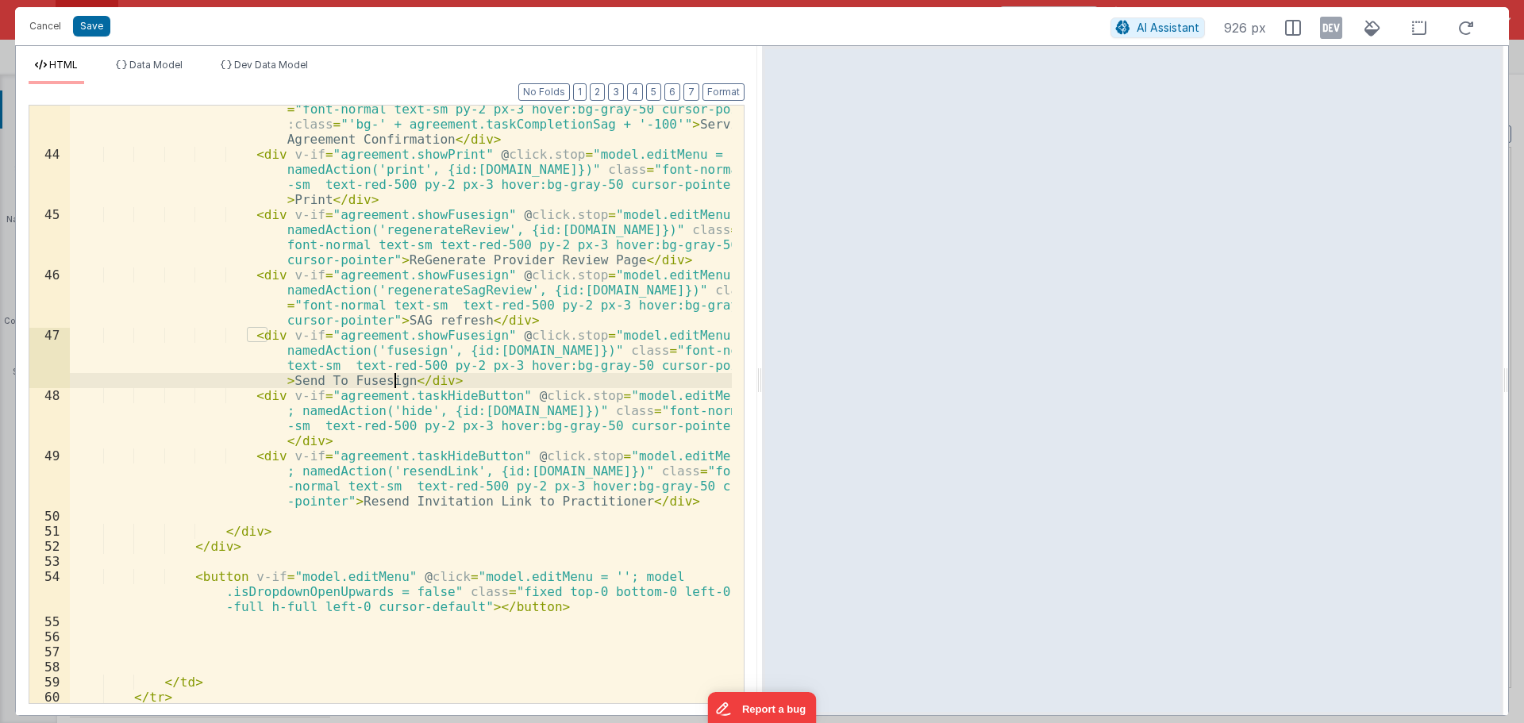
scroll to position [1190, 0]
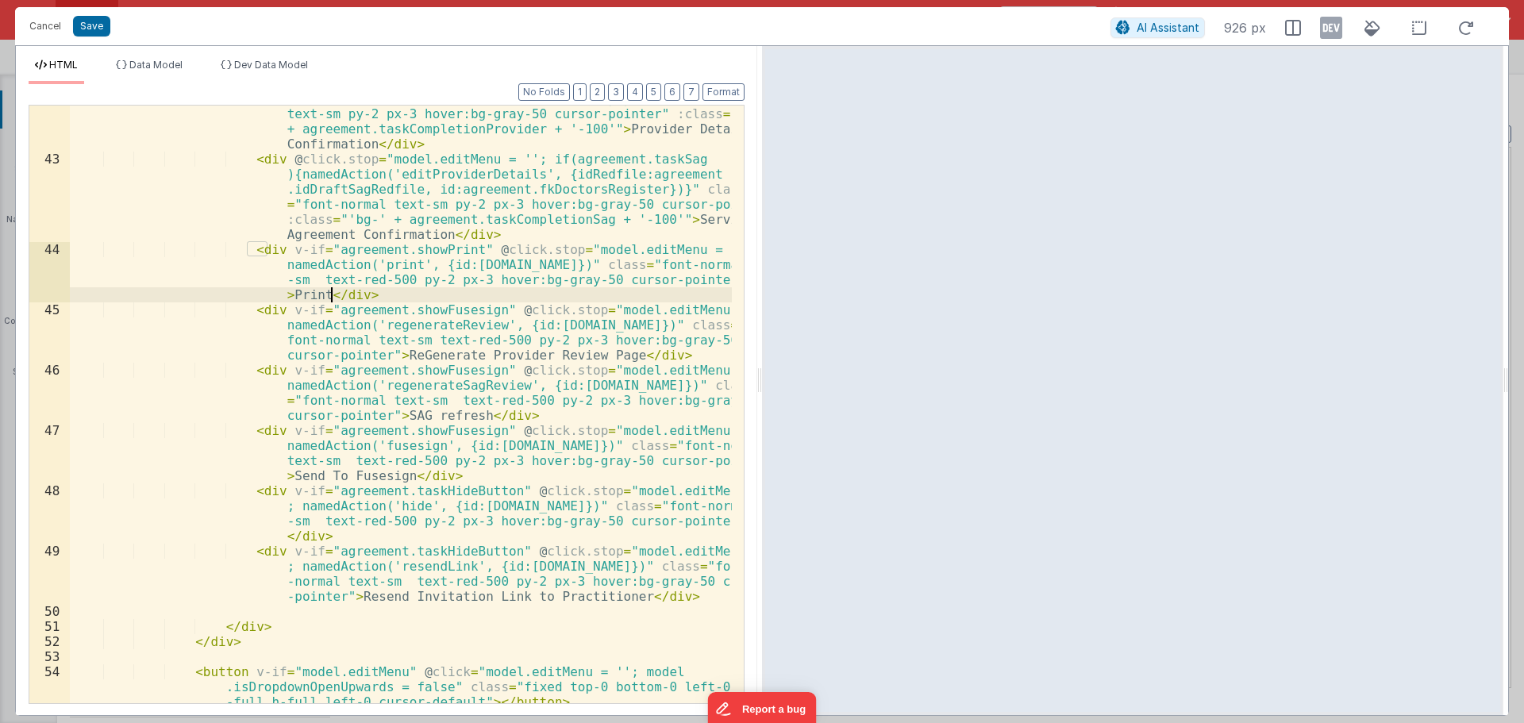
click at [329, 290] on div "< div @ click.stop = "model.editMenu = ''; if(agreement.taskProvider ){namedAct…" at bounding box center [401, 427] width 662 height 733
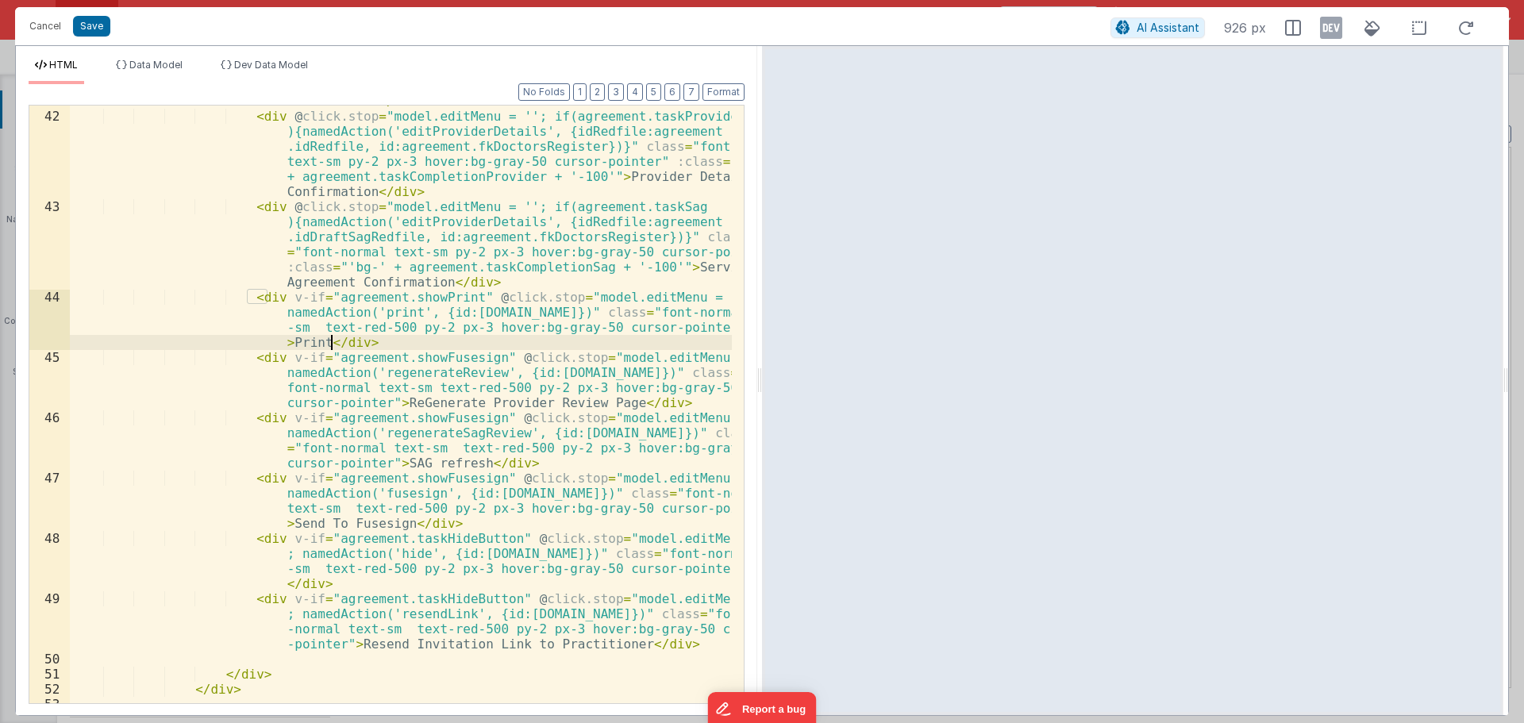
scroll to position [1143, 0]
click at [375, 281] on div "< div @ click.stop = "model.editMenu = ''; if(agreement.taskServiceEntity ){nam…" at bounding box center [401, 362] width 662 height 718
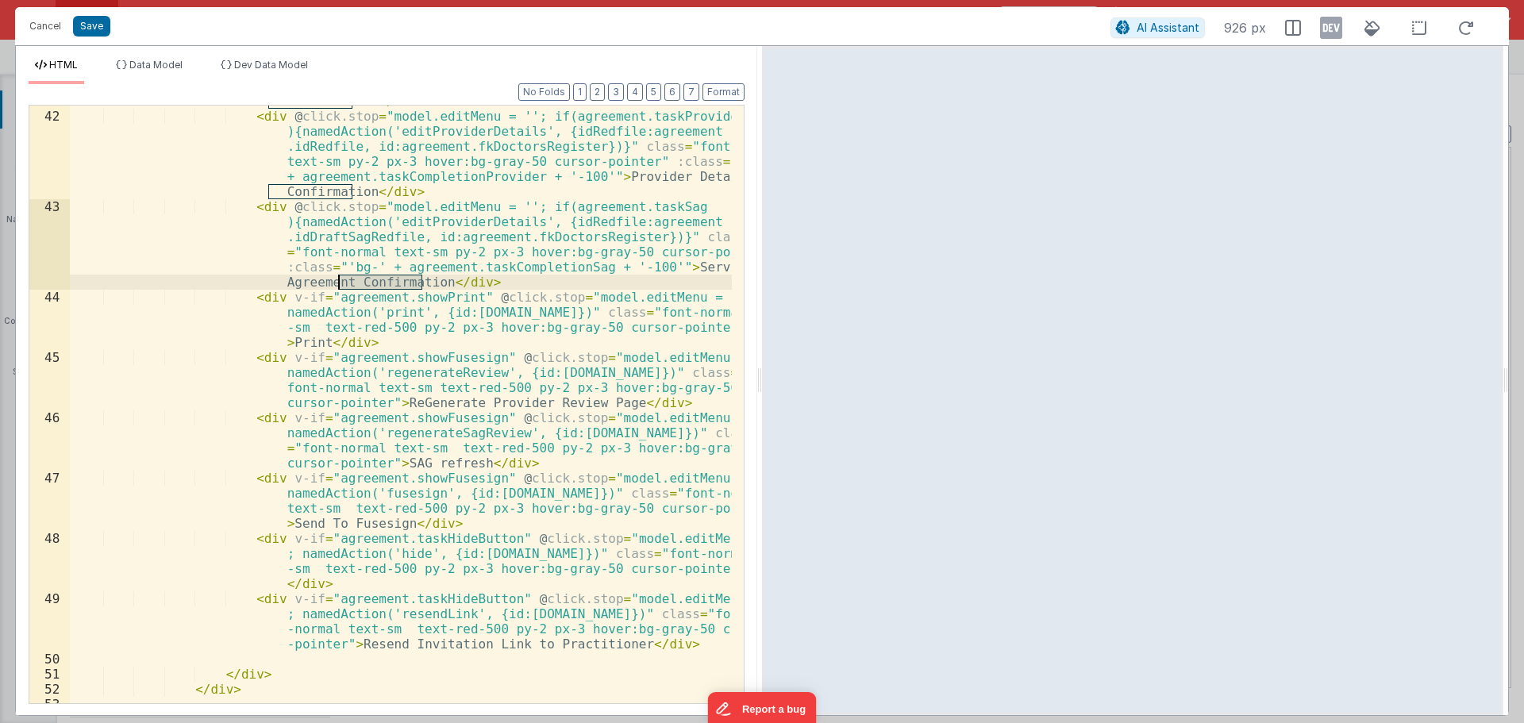
click at [371, 218] on div "< div @ click.stop = "model.editMenu = ''; if(agreement.taskServiceEntity ){nam…" at bounding box center [401, 362] width 662 height 718
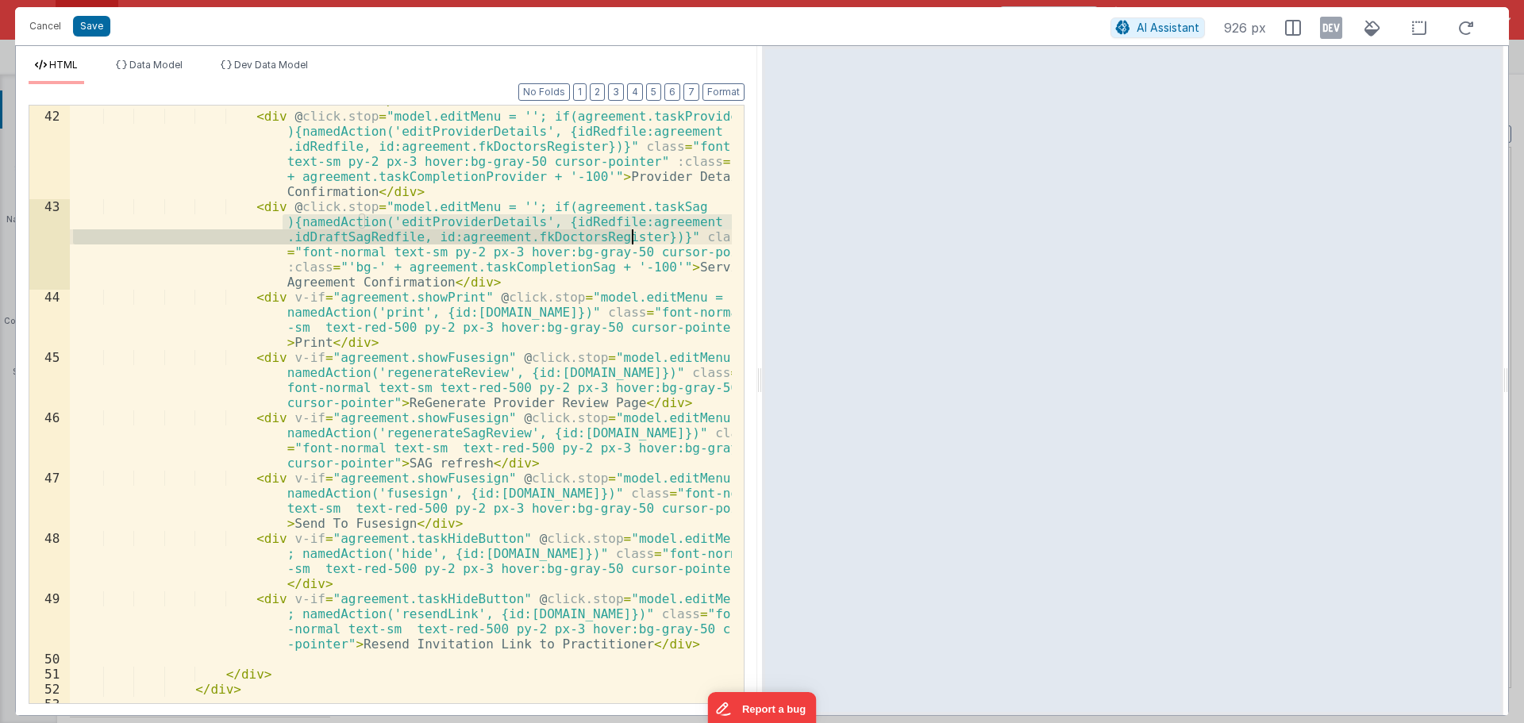
drag, startPoint x: 280, startPoint y: 221, endPoint x: 635, endPoint y: 237, distance: 355.1
click at [635, 237] on div "< div @ click.stop = "model.editMenu = ''; if(agreement.taskServiceEntity ){nam…" at bounding box center [401, 362] width 662 height 718
click at [54, 21] on button "Cancel" at bounding box center [45, 26] width 48 height 22
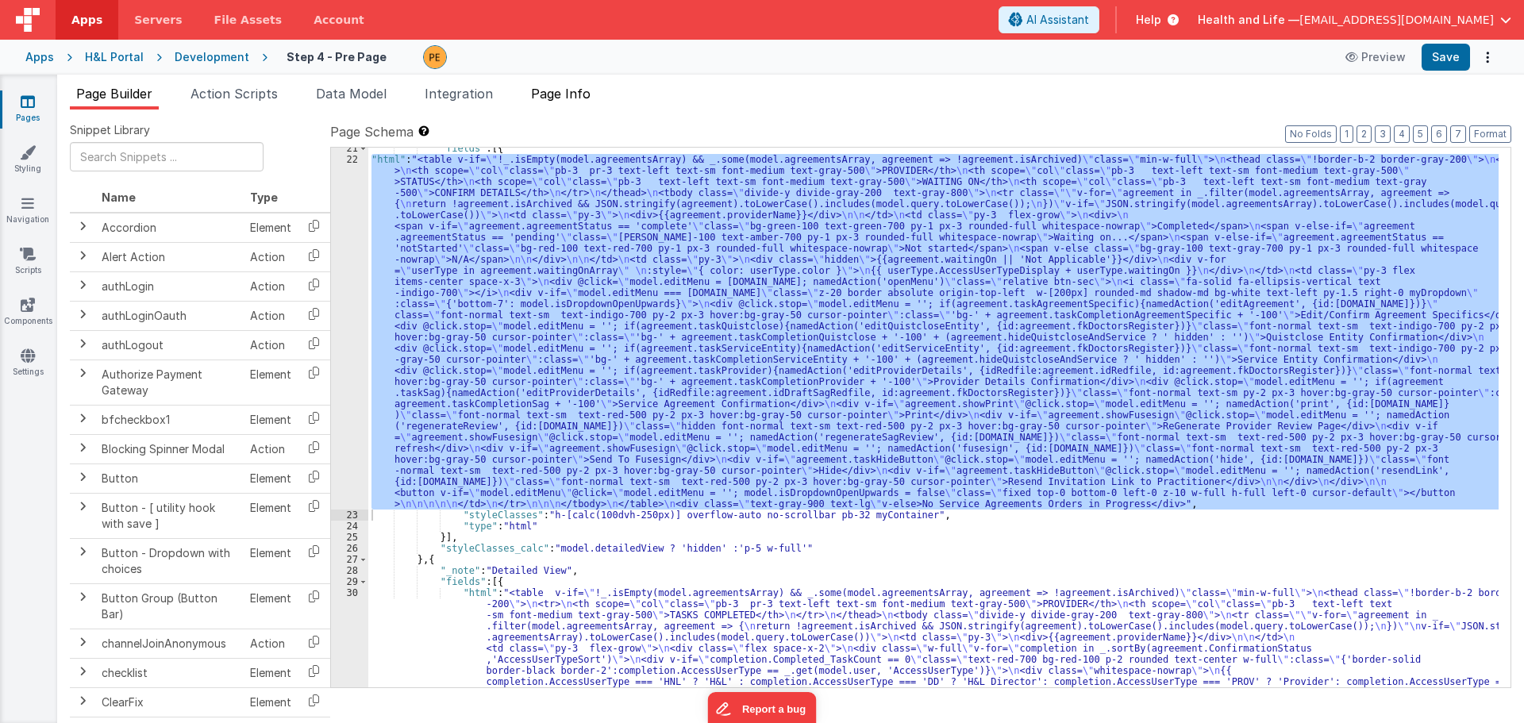
click at [547, 93] on span "Page Info" at bounding box center [561, 94] width 60 height 16
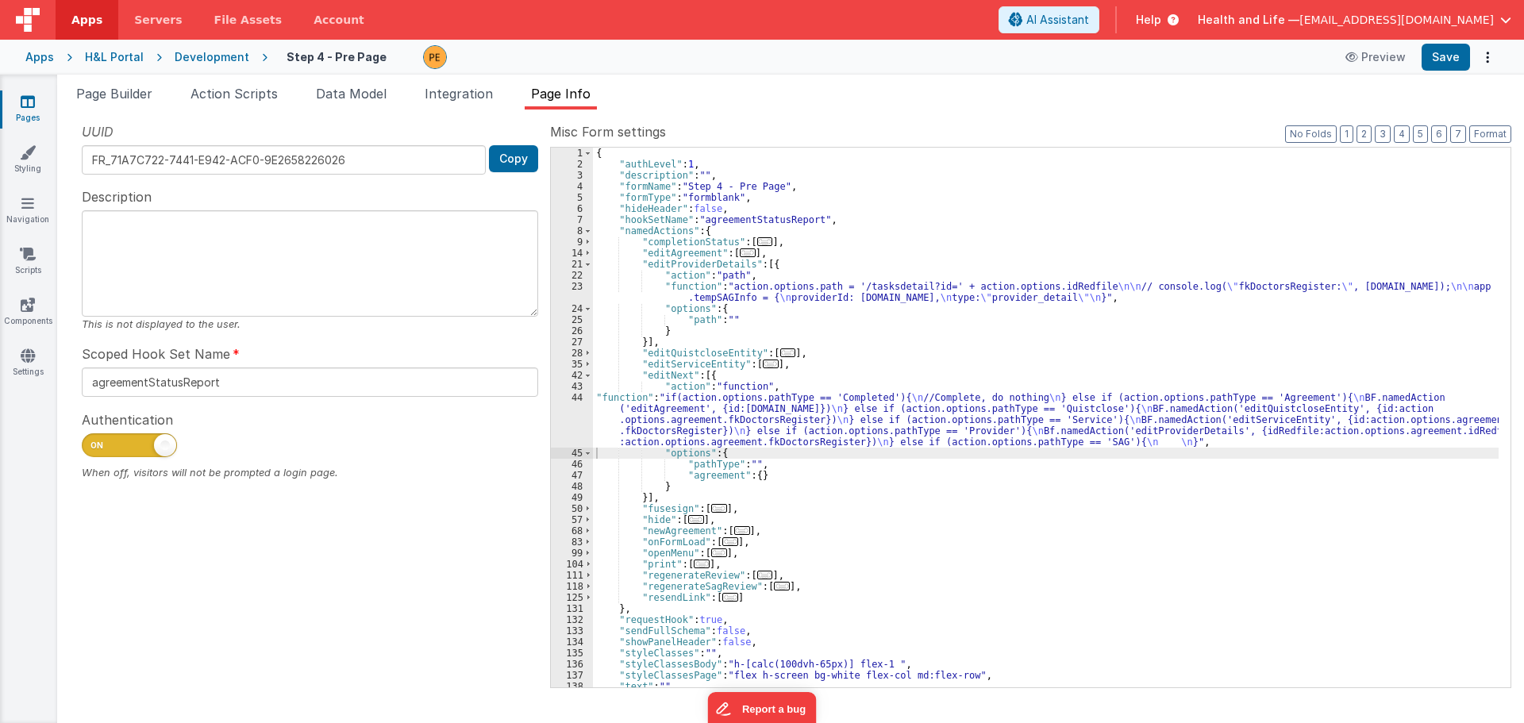
click at [660, 417] on div "{ "authLevel" : 1 , "description" : "" , "formName" : "Step 4 - Pre Page" , "fo…" at bounding box center [1045, 429] width 905 height 562
click at [562, 418] on div "44" at bounding box center [572, 420] width 42 height 56
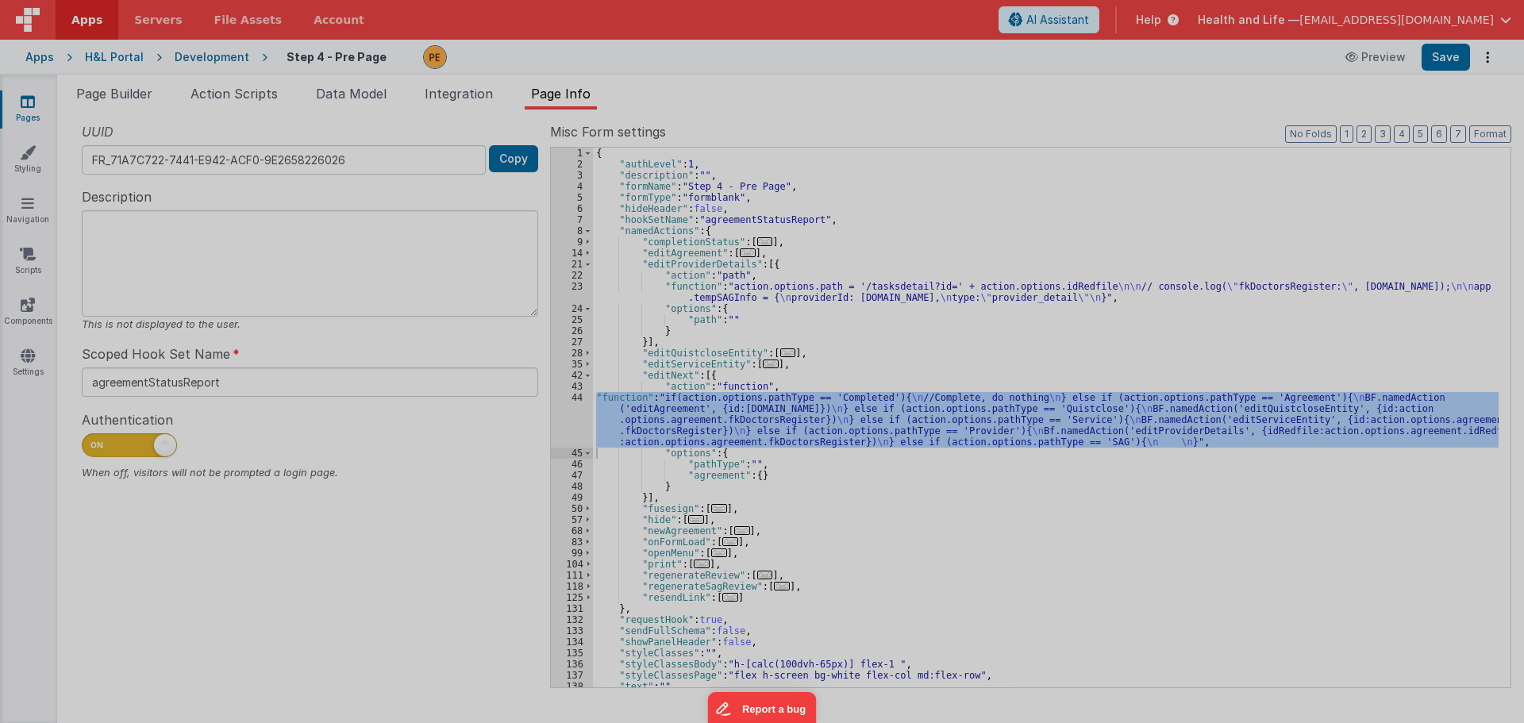
click at [562, 418] on div at bounding box center [762, 361] width 1524 height 723
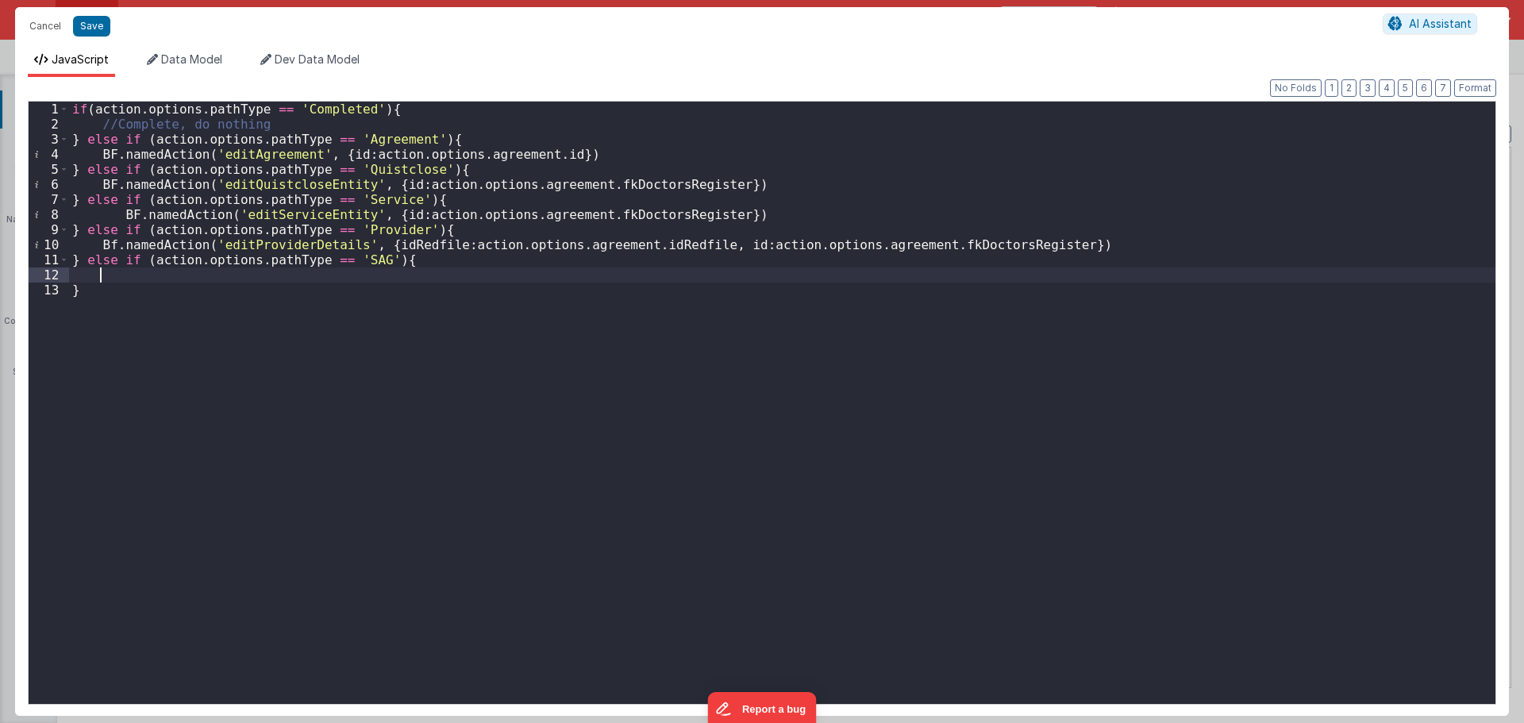
click at [404, 275] on div "if ( action . options . pathType == 'Completed' ) { //Complete, do nothing } el…" at bounding box center [782, 418] width 1426 height 632
click at [381, 279] on div "if ( action . options . pathType == 'Completed' ) { //Complete, do nothing } el…" at bounding box center [782, 418] width 1426 height 632
drag, startPoint x: 439, startPoint y: 246, endPoint x: 546, endPoint y: 244, distance: 107.1
click at [546, 244] on div "if ( action . options . pathType == 'Completed' ) { //Complete, do nothing } el…" at bounding box center [782, 418] width 1426 height 632
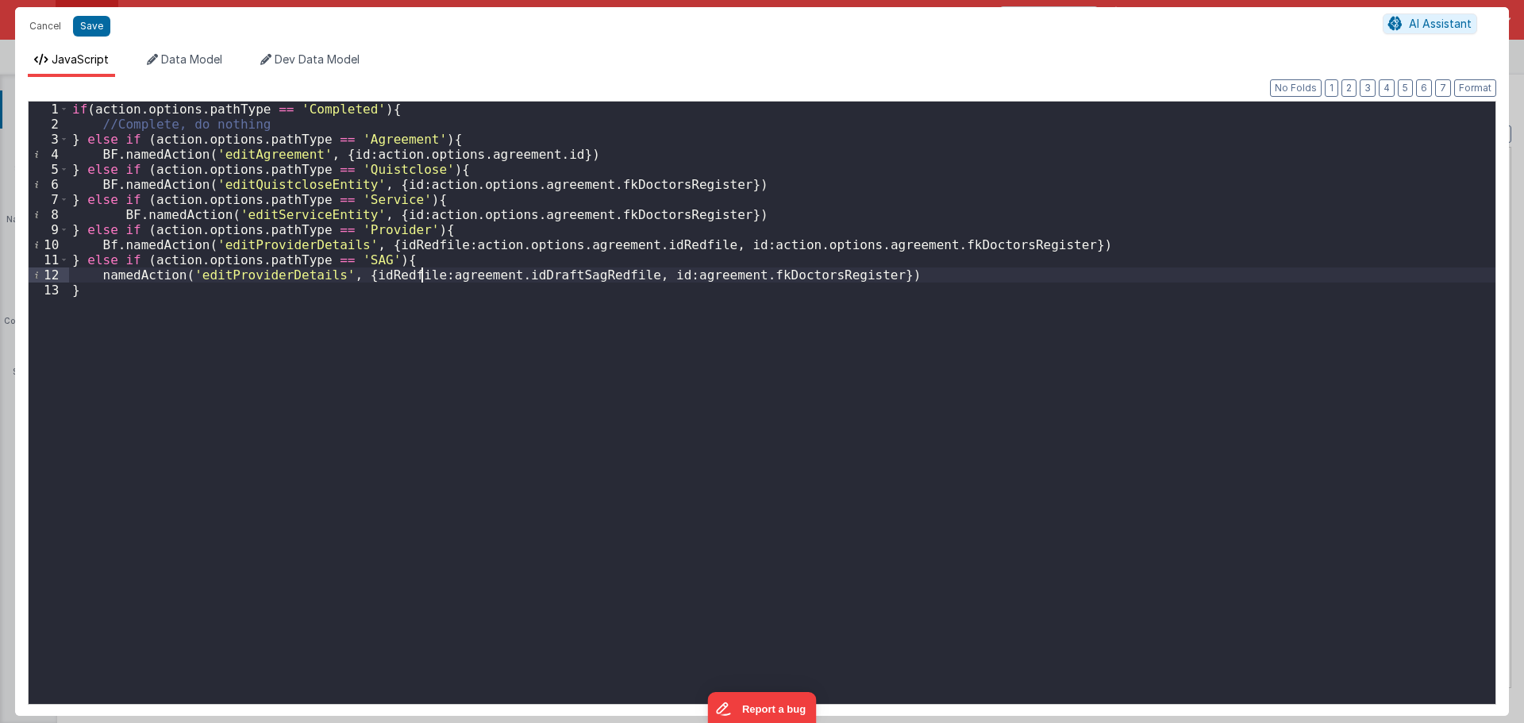
click at [421, 272] on div "if ( action . options . pathType == 'Completed' ) { //Complete, do nothing } el…" at bounding box center [782, 418] width 1426 height 632
click at [750, 274] on div "if ( action . options . pathType == 'Completed' ) { //Complete, do nothing } el…" at bounding box center [782, 418] width 1426 height 632
paste textarea
click at [98, 275] on div "if ( action . options . pathType == 'Completed' ) { //Complete, do nothing } el…" at bounding box center [782, 418] width 1426 height 632
click at [113, 240] on div "if ( action . options . pathType == 'Completed' ) { //Complete, do nothing } el…" at bounding box center [782, 418] width 1426 height 632
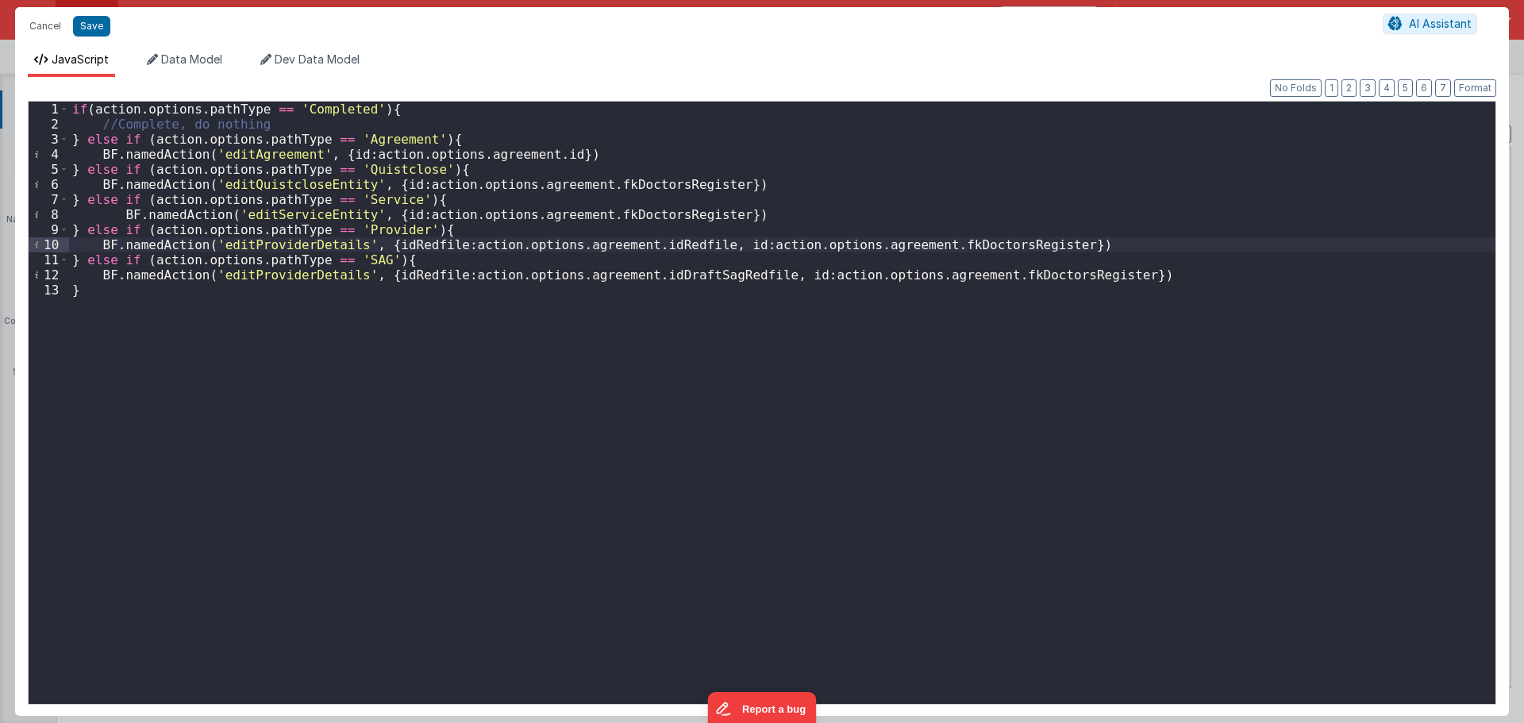
click at [122, 215] on div "if ( action . options . pathType == 'Completed' ) { //Complete, do nothing } el…" at bounding box center [782, 418] width 1426 height 632
click at [274, 152] on div "if ( action . options . pathType == 'Completed' ) { //Complete, do nothing } el…" at bounding box center [782, 418] width 1426 height 632
click at [259, 248] on div "if ( action . options . pathType == 'Completed' ) { //Complete, do nothing } el…" at bounding box center [782, 418] width 1426 height 632
click at [260, 248] on div "if ( action . options . pathType == 'Completed' ) { //Complete, do nothing } el…" at bounding box center [782, 418] width 1426 height 632
click at [260, 281] on div "if ( action . options . pathType == 'Completed' ) { //Complete, do nothing } el…" at bounding box center [782, 418] width 1426 height 632
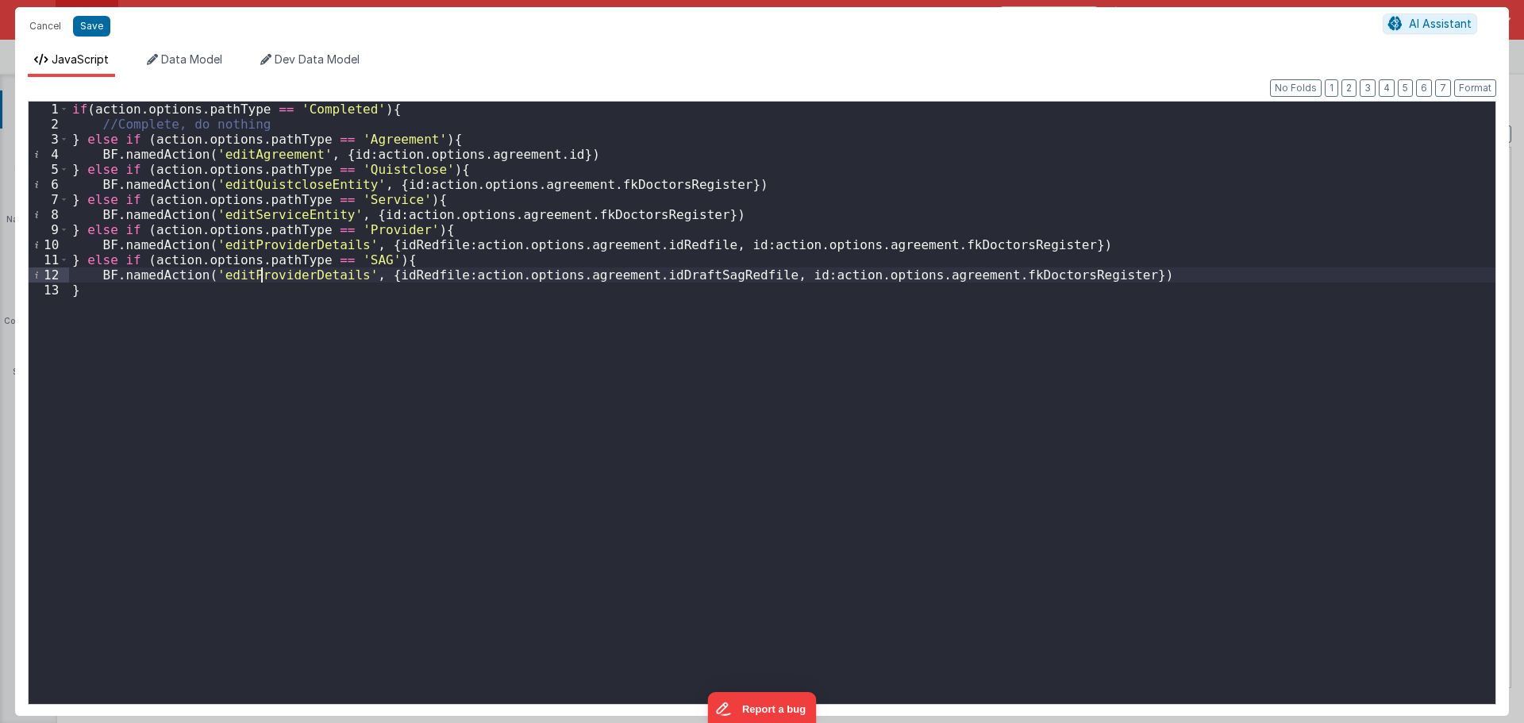
click at [260, 281] on div "if ( action . options . pathType == 'Completed' ) { //Complete, do nothing } el…" at bounding box center [782, 418] width 1426 height 632
click at [253, 150] on div "if ( action . options . pathType == 'Completed' ) { //Complete, do nothing } el…" at bounding box center [782, 418] width 1426 height 632
click at [263, 183] on div "if ( action . options . pathType == 'Completed' ) { //Complete, do nothing } el…" at bounding box center [782, 418] width 1426 height 632
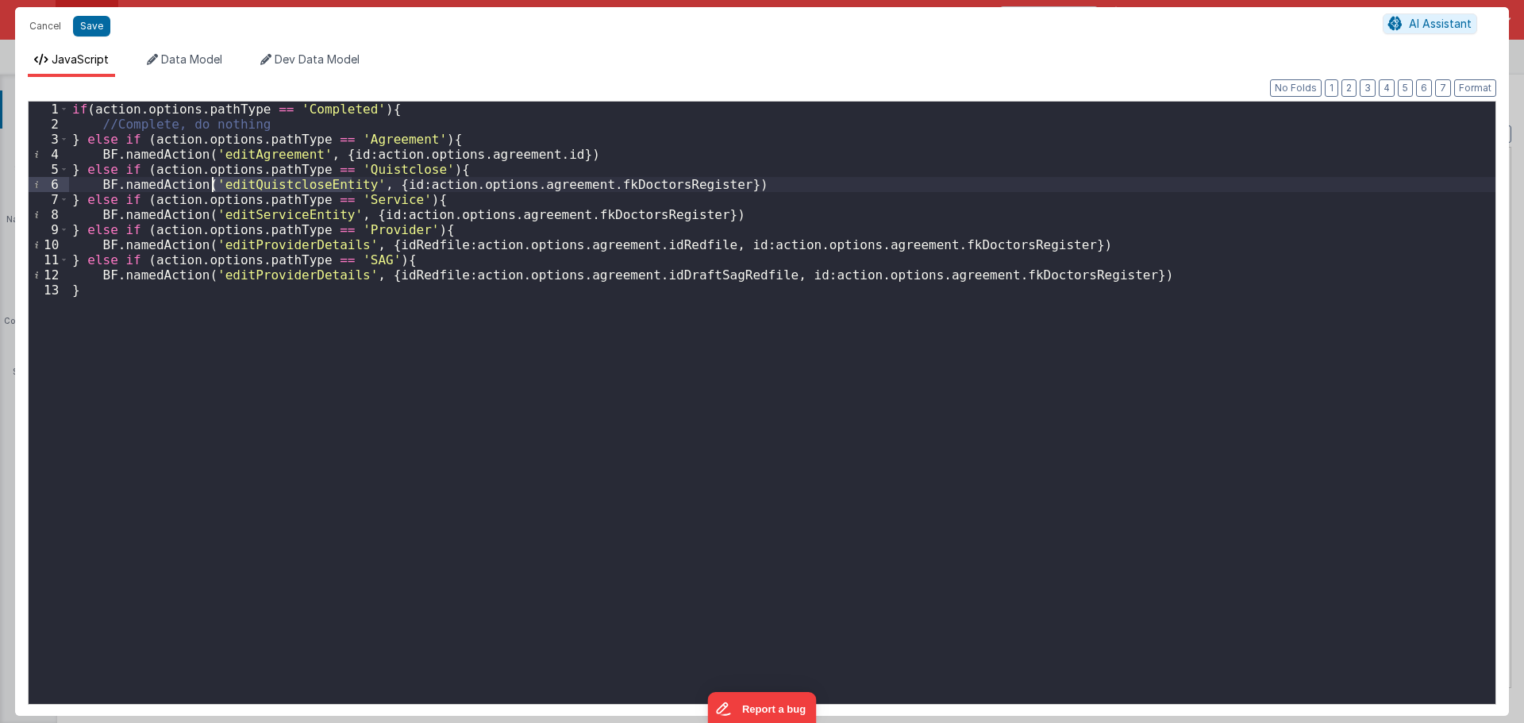
click at [263, 217] on div "if ( action . options . pathType == 'Completed' ) { //Complete, do nothing } el…" at bounding box center [782, 418] width 1426 height 632
click at [256, 245] on div "if ( action . options . pathType == 'Completed' ) { //Complete, do nothing } el…" at bounding box center [782, 418] width 1426 height 632
click at [263, 268] on div "if ( action . options . pathType == 'Completed' ) { //Complete, do nothing } el…" at bounding box center [782, 418] width 1426 height 632
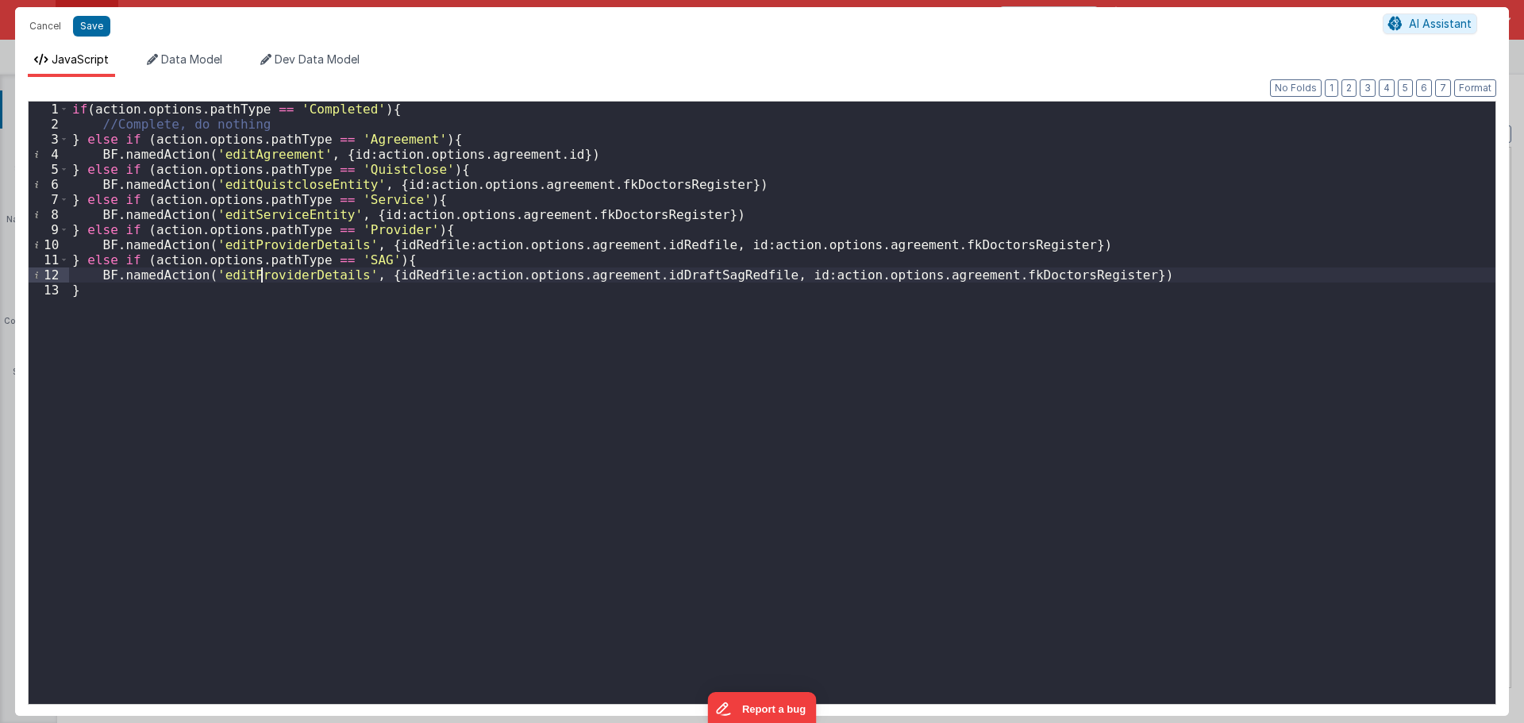
click at [263, 268] on div "if ( action . options . pathType == 'Completed' ) { //Complete, do nothing } el…" at bounding box center [782, 418] width 1426 height 632
click at [101, 10] on div "Cancel Save AI Assistant" at bounding box center [762, 26] width 1494 height 38
click at [101, 17] on button "Save" at bounding box center [91, 26] width 37 height 21
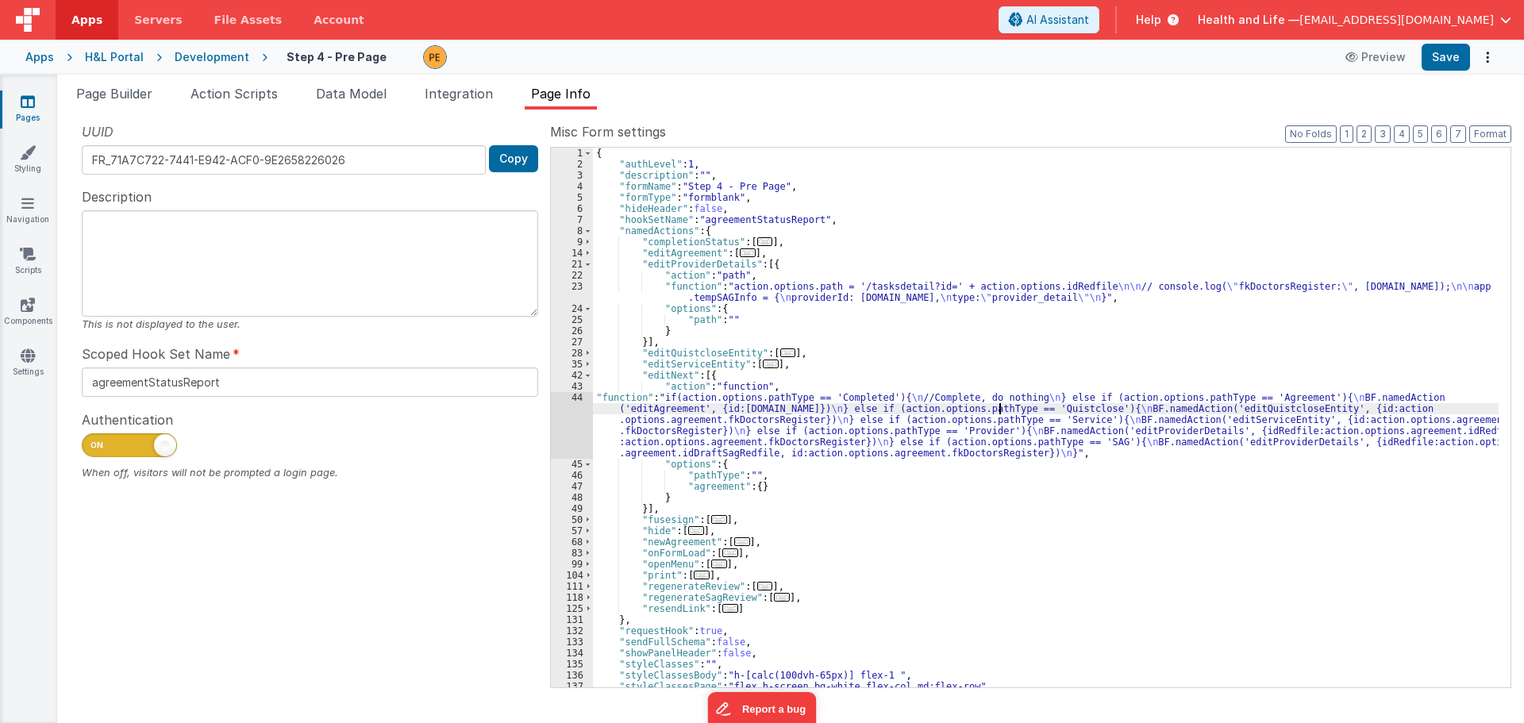
click at [1000, 409] on div "{ "authLevel" : 1 , "description" : "" , "formName" : "Step 4 - Pre Page" , "fo…" at bounding box center [1045, 429] width 905 height 562
click at [1001, 429] on div "{ "authLevel" : 1 , "description" : "" , "formName" : "Step 4 - Pre Page" , "fo…" at bounding box center [1045, 429] width 905 height 562
click at [1042, 423] on div "{ "authLevel" : 1 , "description" : "" , "formName" : "Step 4 - Pre Page" , "fo…" at bounding box center [1045, 429] width 905 height 562
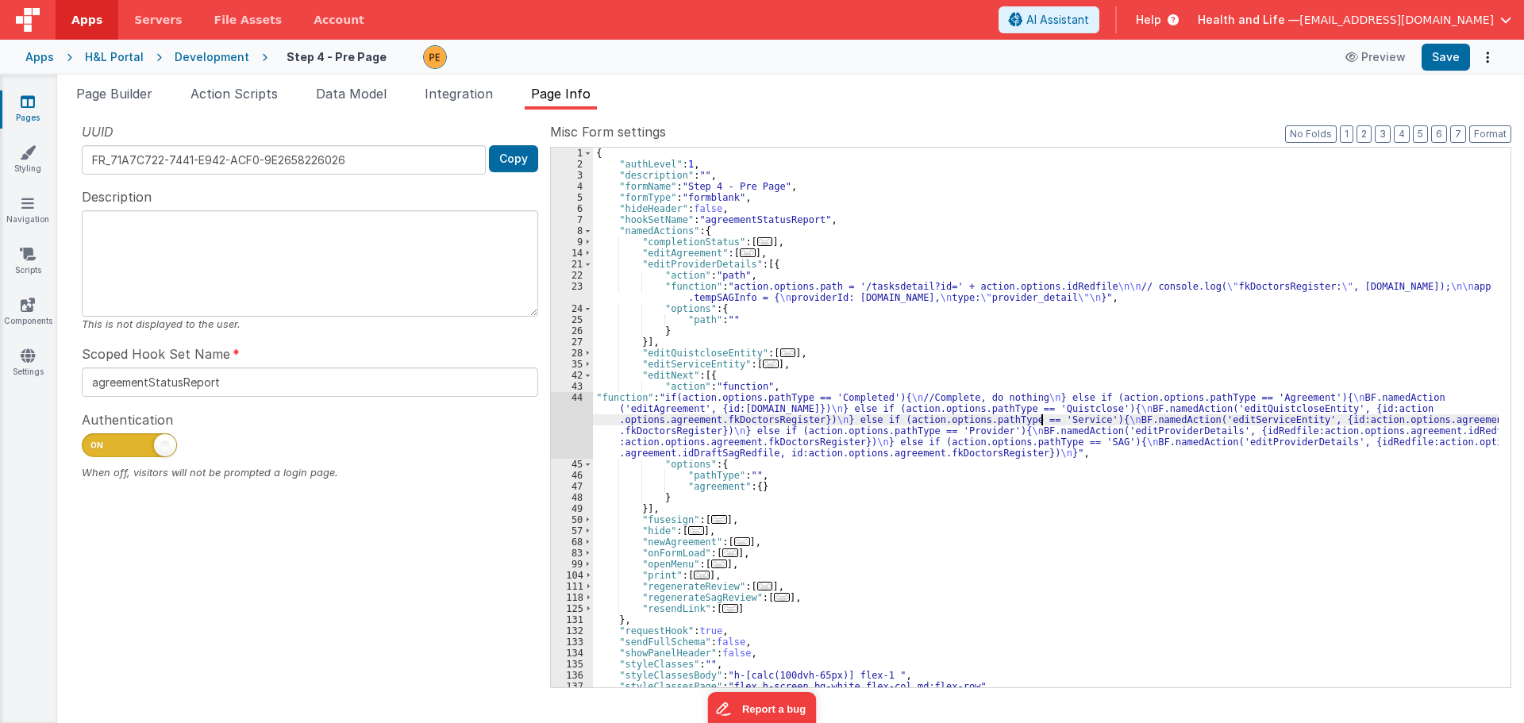
click at [1043, 423] on div "{ "authLevel" : 1 , "description" : "" , "formName" : "Step 4 - Pre Page" , "fo…" at bounding box center [1045, 429] width 905 height 562
click at [1052, 431] on div "{ "authLevel" : 1 , "description" : "" , "formName" : "Step 4 - Pre Page" , "fo…" at bounding box center [1045, 429] width 905 height 562
click at [1053, 431] on div "{ "authLevel" : 1 , "description" : "" , "formName" : "Step 4 - Pre Page" , "fo…" at bounding box center [1045, 429] width 905 height 562
click at [959, 429] on div "{ "authLevel" : 1 , "description" : "" , "formName" : "Step 4 - Pre Page" , "fo…" at bounding box center [1045, 429] width 905 height 562
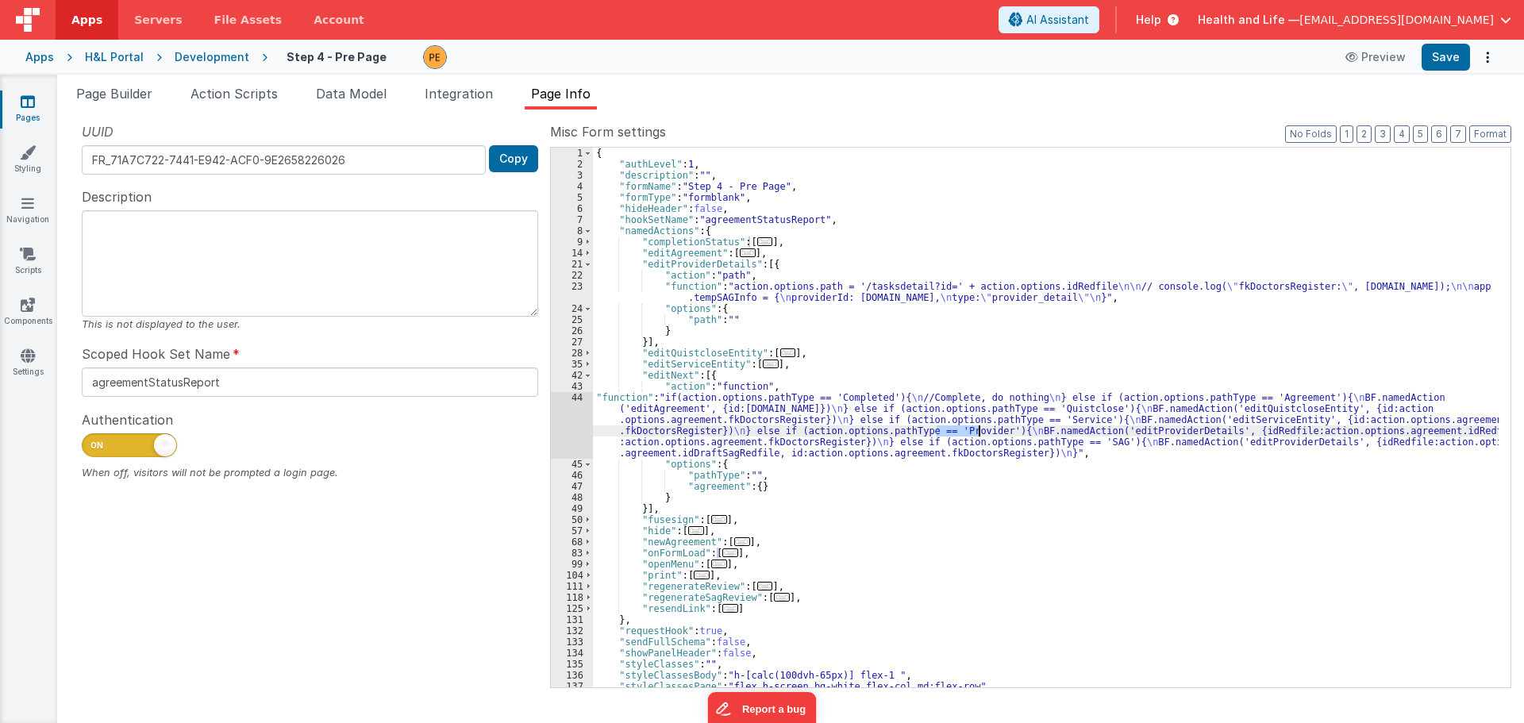
click at [625, 406] on div "{ "authLevel" : 1 , "description" : "" , "formName" : "Step 4 - Pre Page" , "fo…" at bounding box center [1045, 429] width 905 height 562
click at [578, 417] on div "44" at bounding box center [572, 425] width 42 height 67
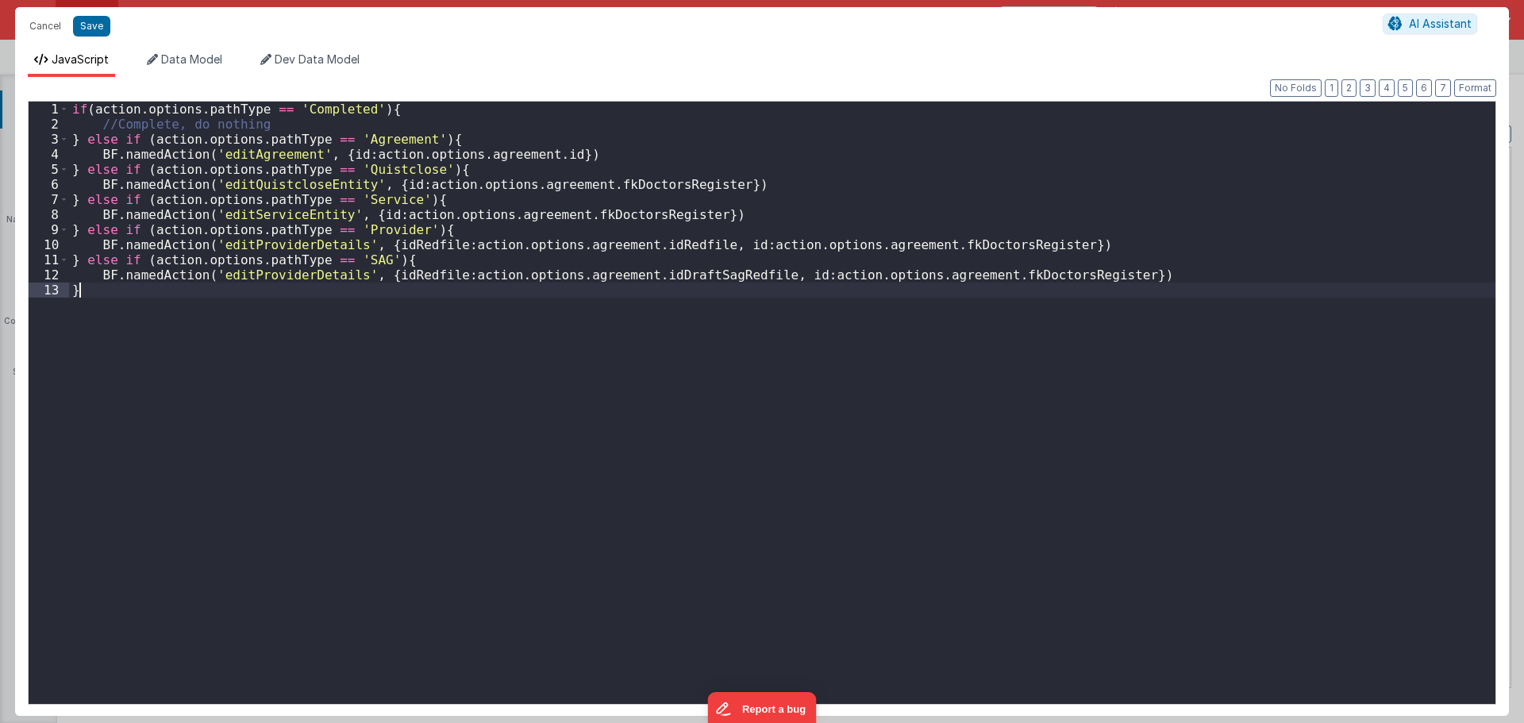
click at [578, 417] on div "if ( action . options . pathType == 'Completed' ) { //Complete, do nothing } el…" at bounding box center [782, 418] width 1426 height 632
click at [50, 28] on button "Cancel" at bounding box center [45, 26] width 48 height 22
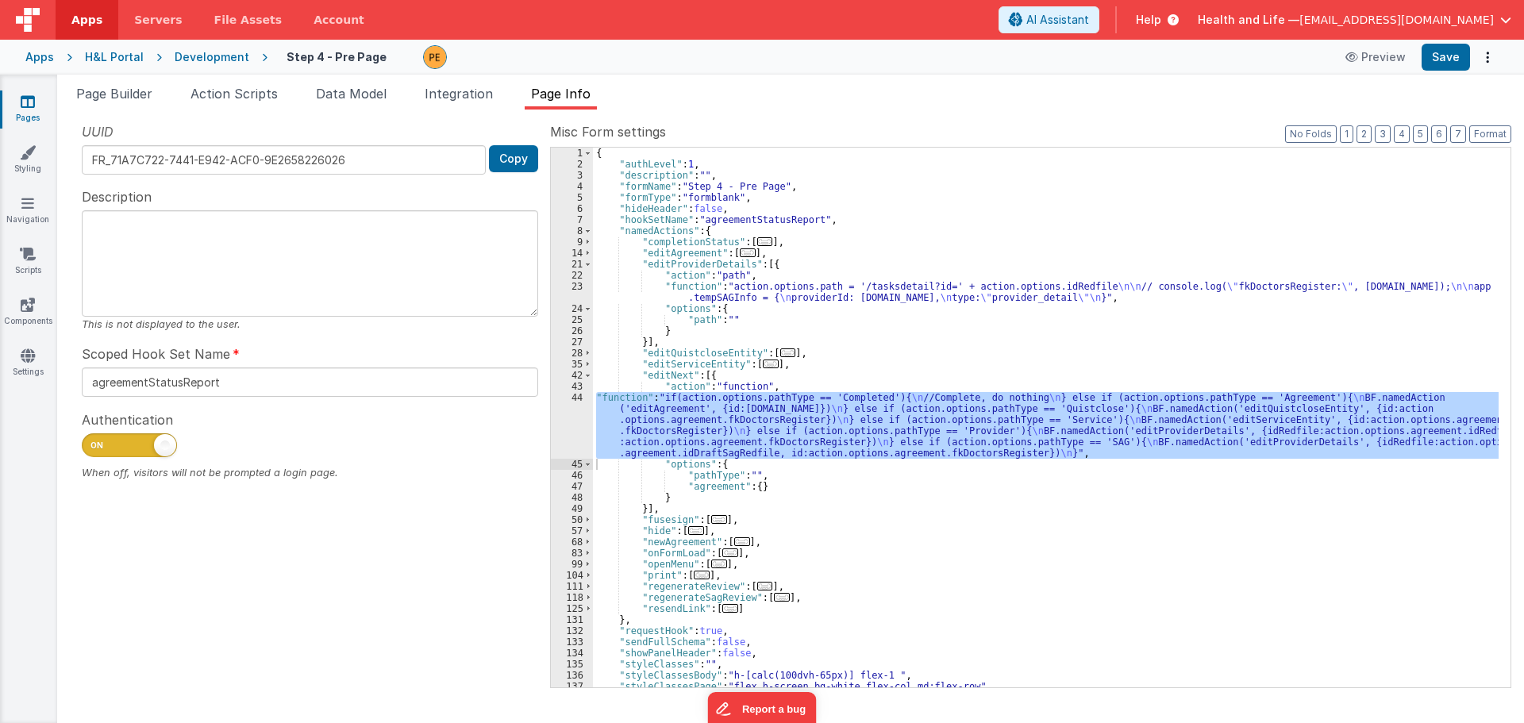
click at [771, 416] on div "{ "authLevel" : 1 , "description" : "" , "formName" : "Step 4 - Pre Page" , "fo…" at bounding box center [1045, 418] width 905 height 540
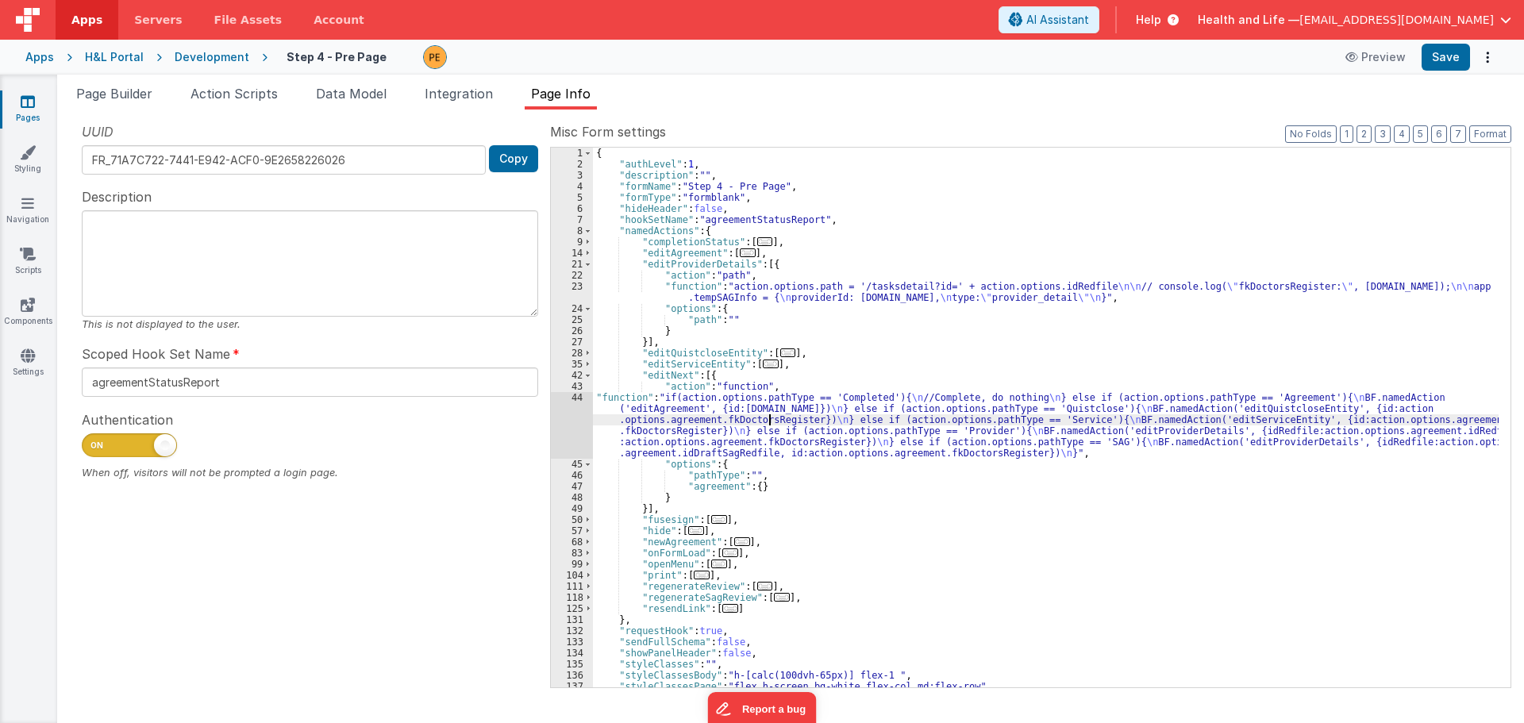
click at [771, 416] on div "{ "authLevel" : 1 , "description" : "" , "formName" : "Step 4 - Pre Page" , "fo…" at bounding box center [1045, 429] width 905 height 562
click at [655, 421] on div "{ "authLevel" : 1 , "description" : "" , "formName" : "Step 4 - Pre Page" , "fo…" at bounding box center [1045, 429] width 905 height 562
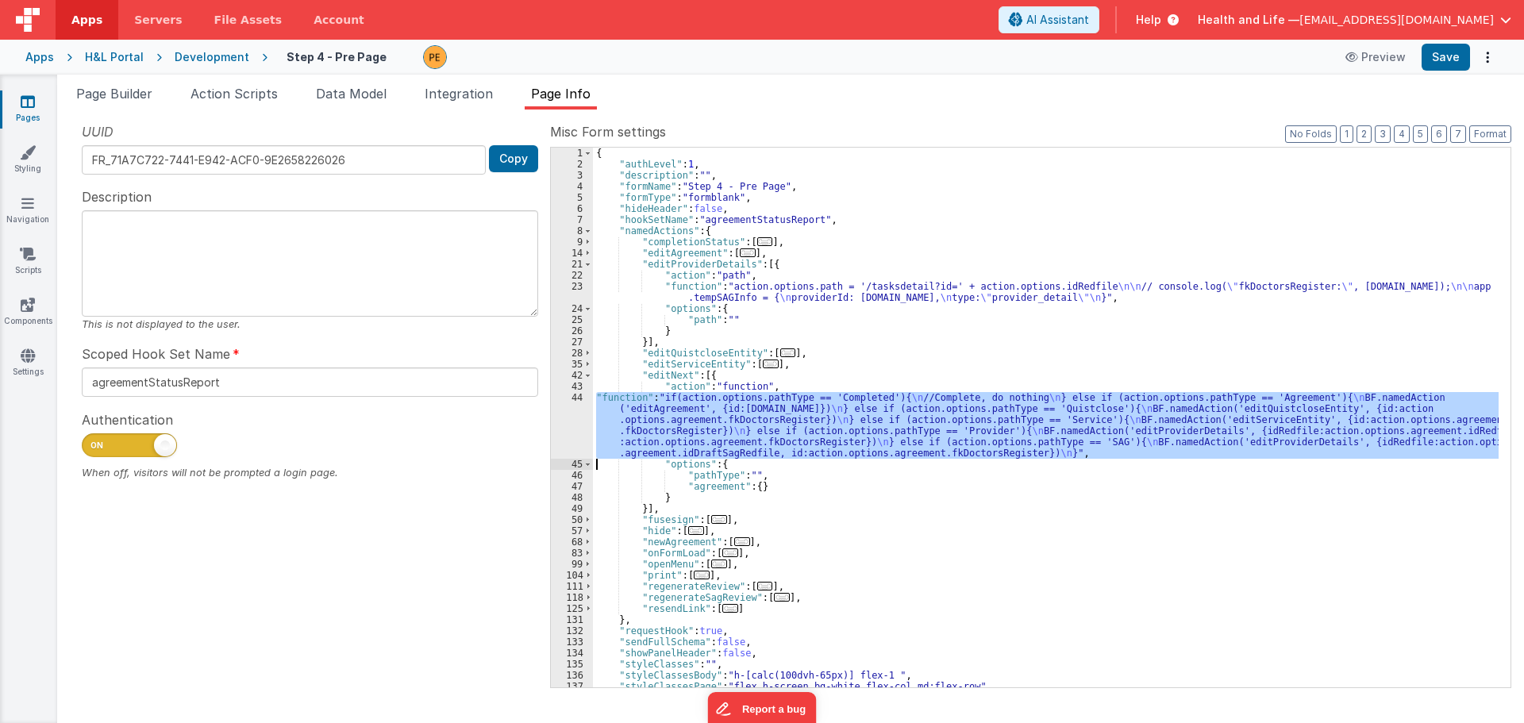
click at [579, 421] on div "44" at bounding box center [572, 425] width 42 height 67
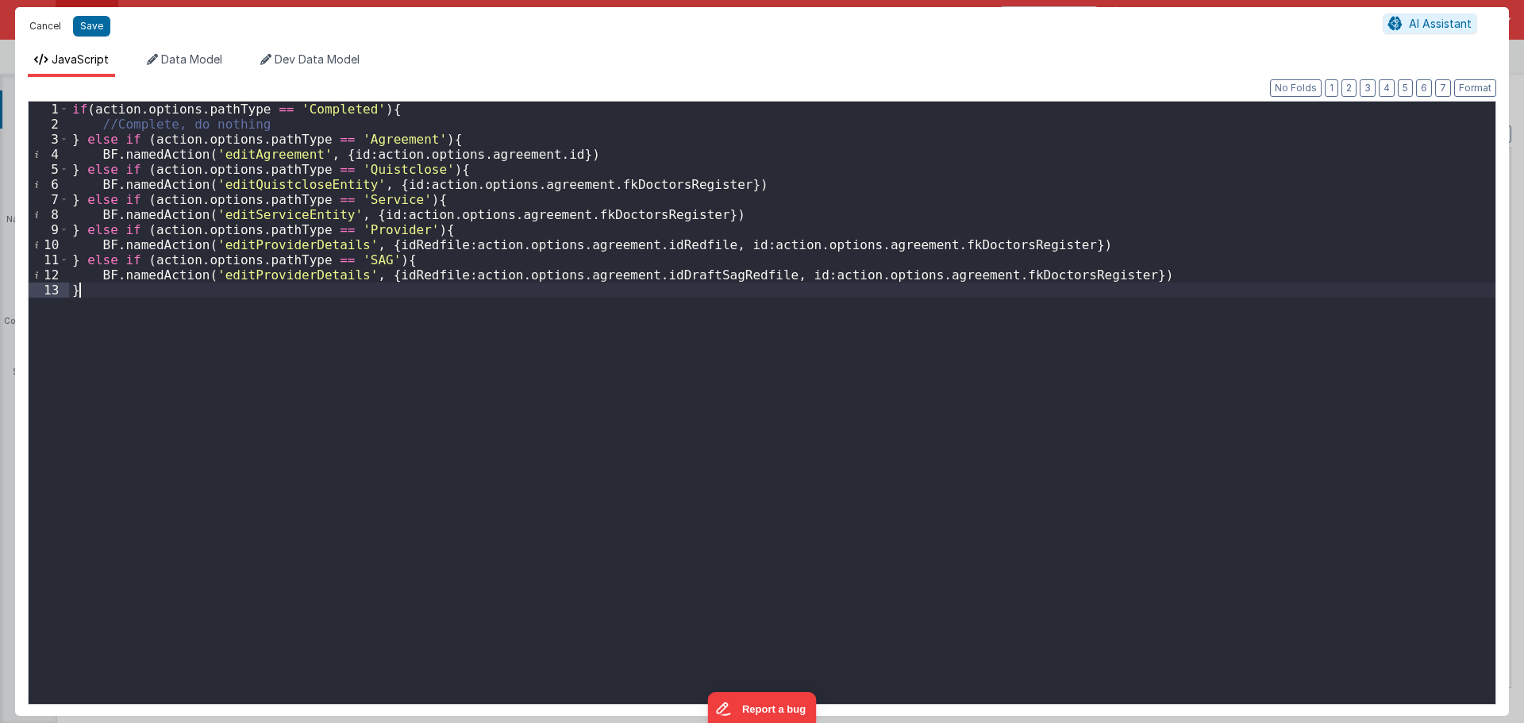
click at [48, 21] on button "Cancel" at bounding box center [45, 26] width 48 height 22
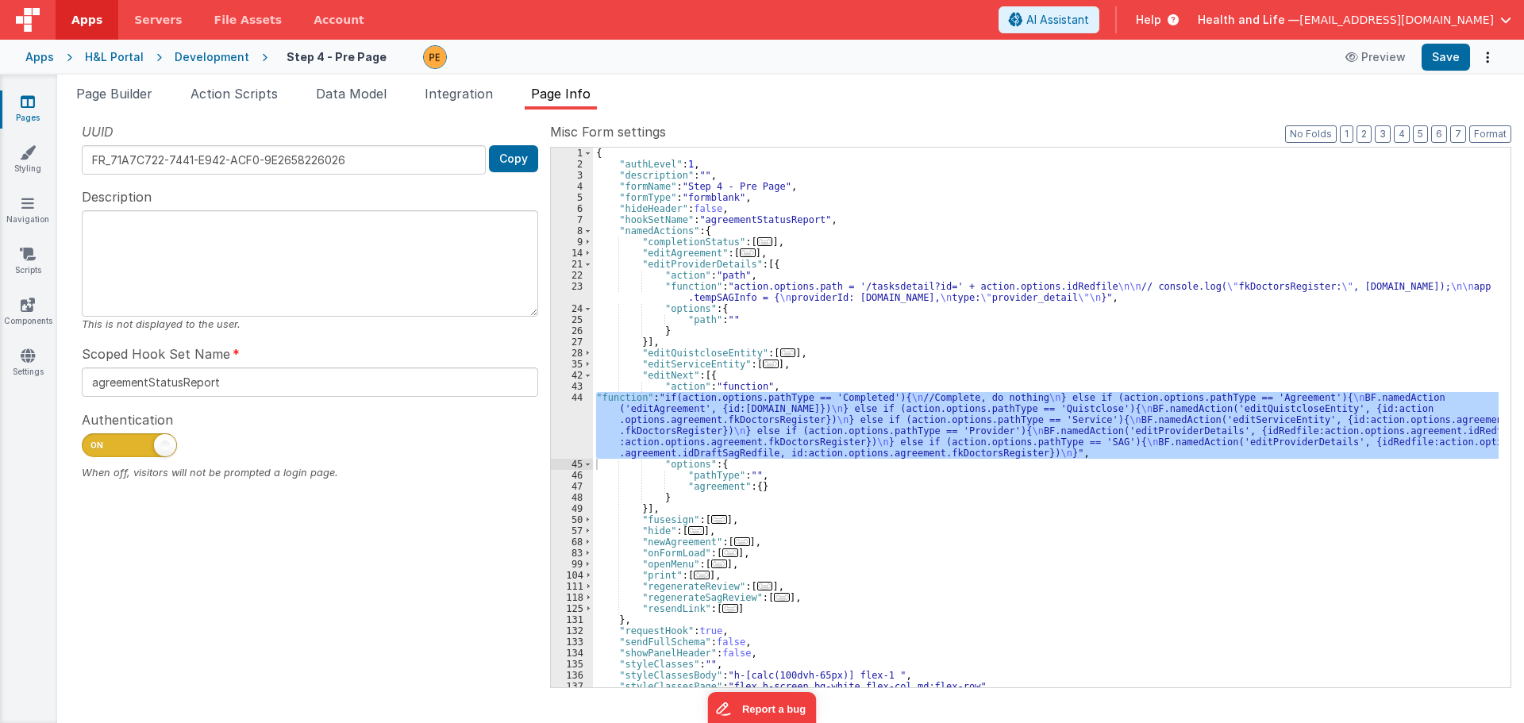
click at [702, 282] on div "{ "authLevel" : 1 , "description" : "" , "formName" : "Step 4 - Pre Page" , "fo…" at bounding box center [1045, 429] width 905 height 562
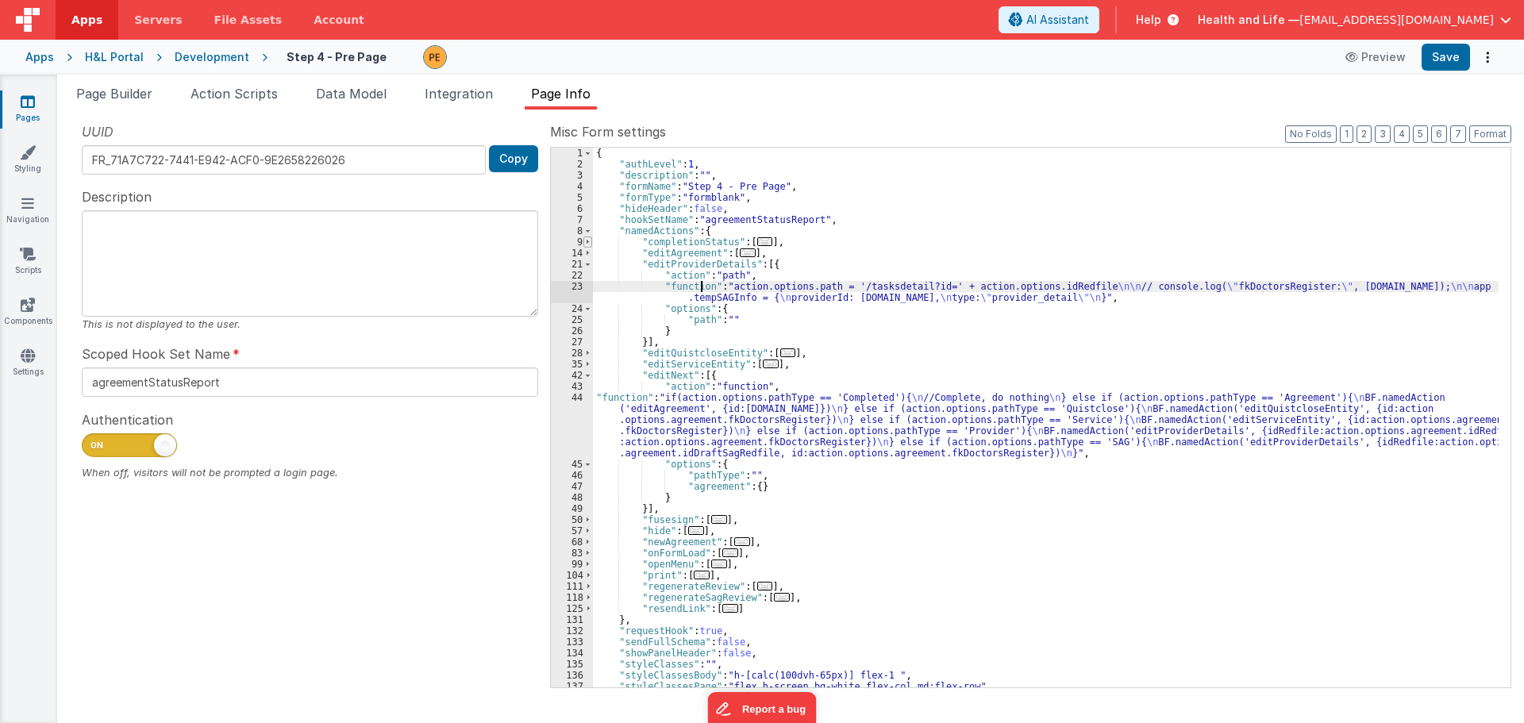
click at [583, 241] on span at bounding box center [587, 241] width 9 height 11
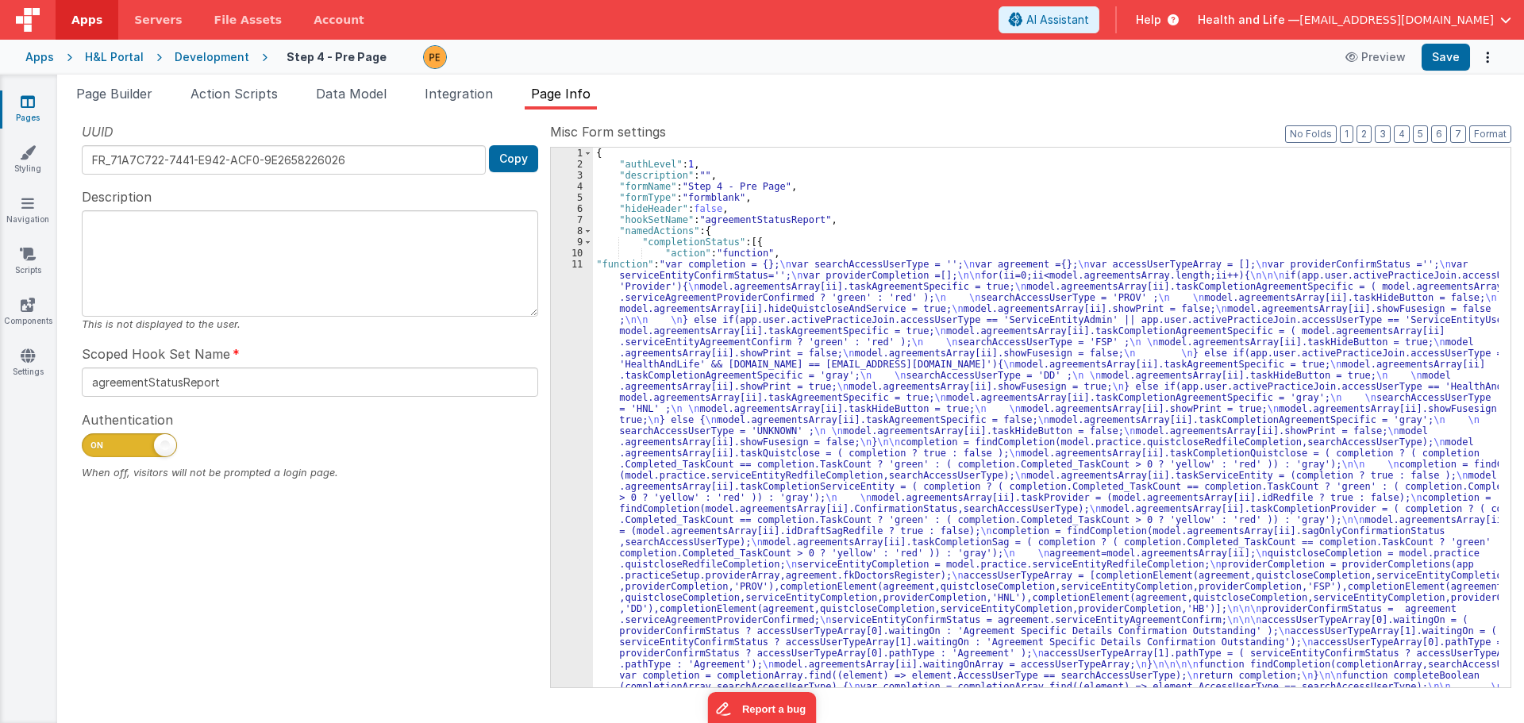
click at [662, 377] on div "{ "authLevel" : 1 , "description" : "" , "formName" : "Step 4 - Pre Page" , "fo…" at bounding box center [1045, 712] width 905 height 1128
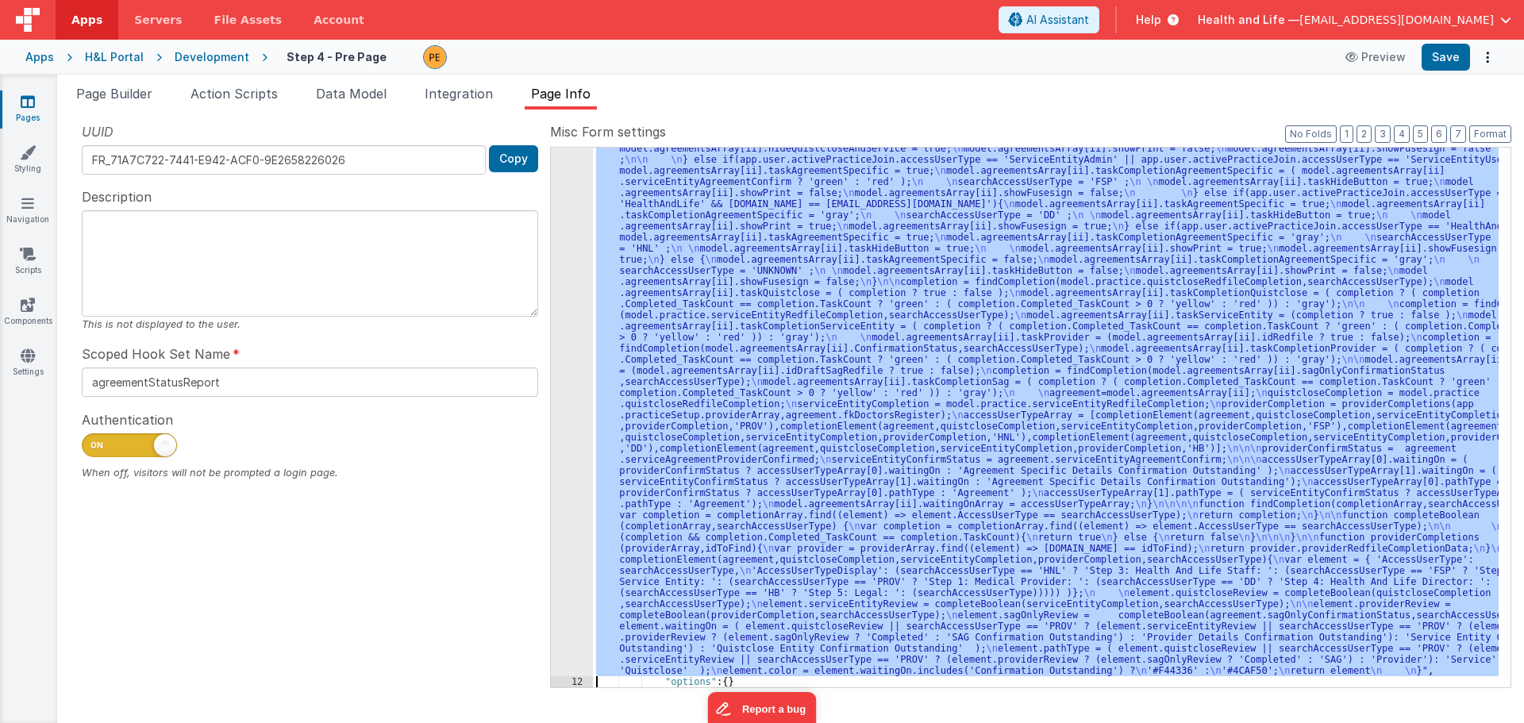
click at [571, 393] on div "11" at bounding box center [572, 387] width 42 height 578
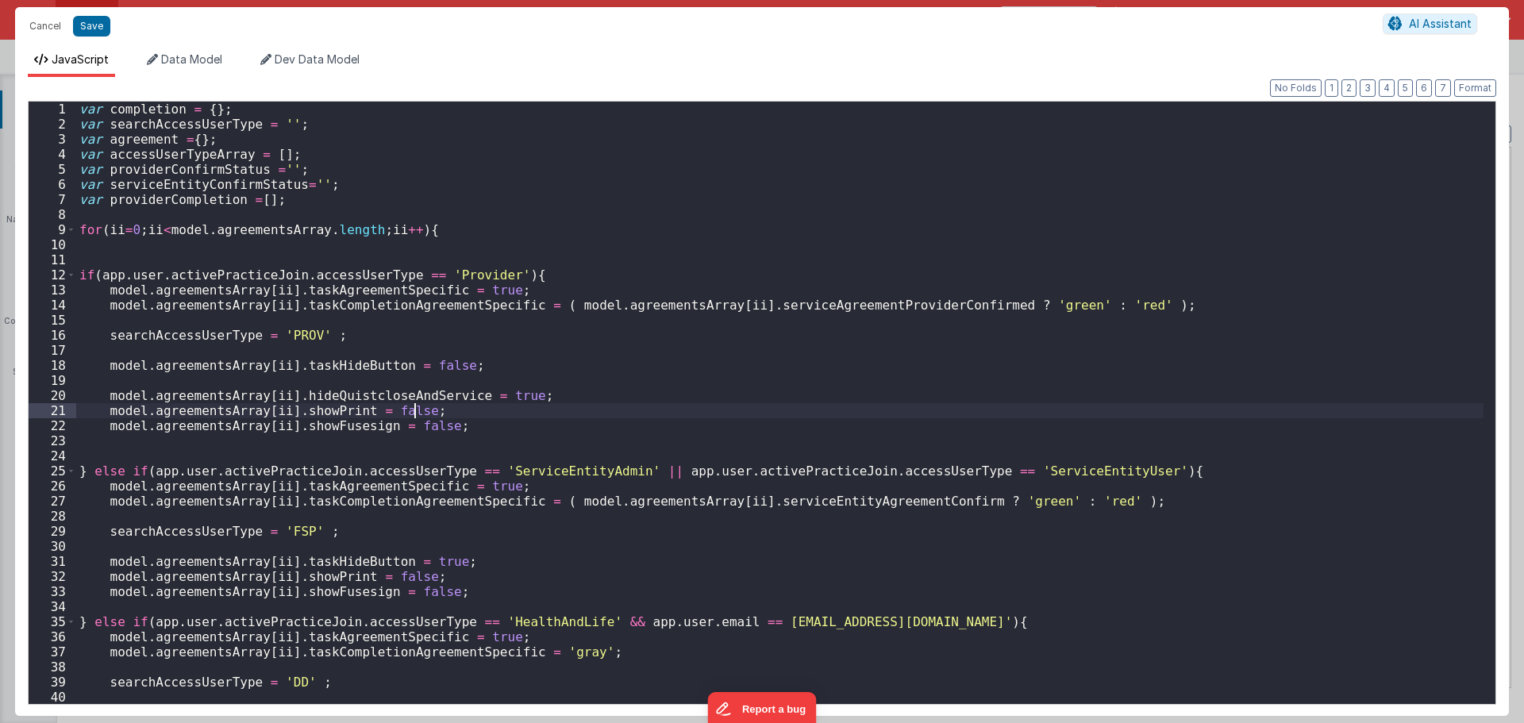
click at [571, 393] on div "var completion = { } ; var searchAccessUserType = '' ; var agreement = { } ; va…" at bounding box center [779, 418] width 1407 height 632
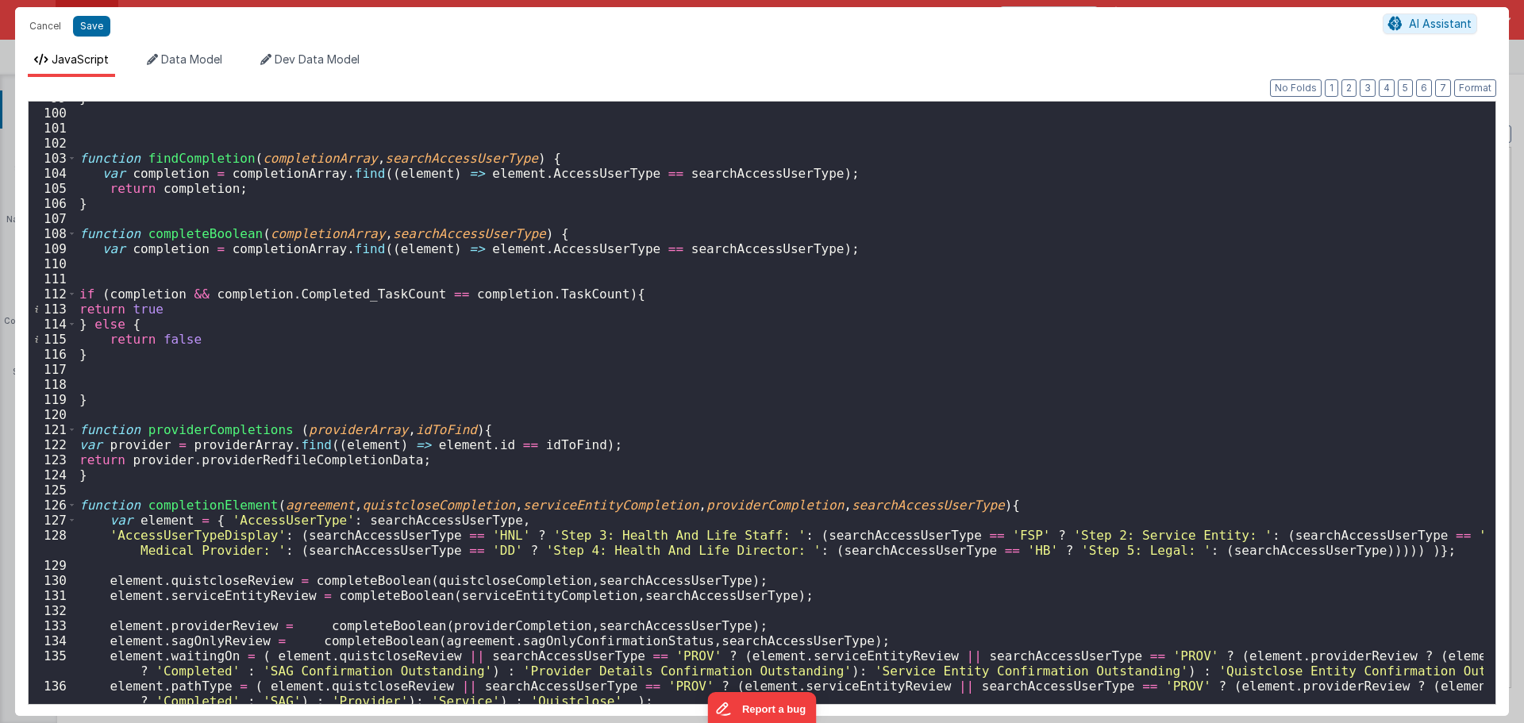
scroll to position [1436, 0]
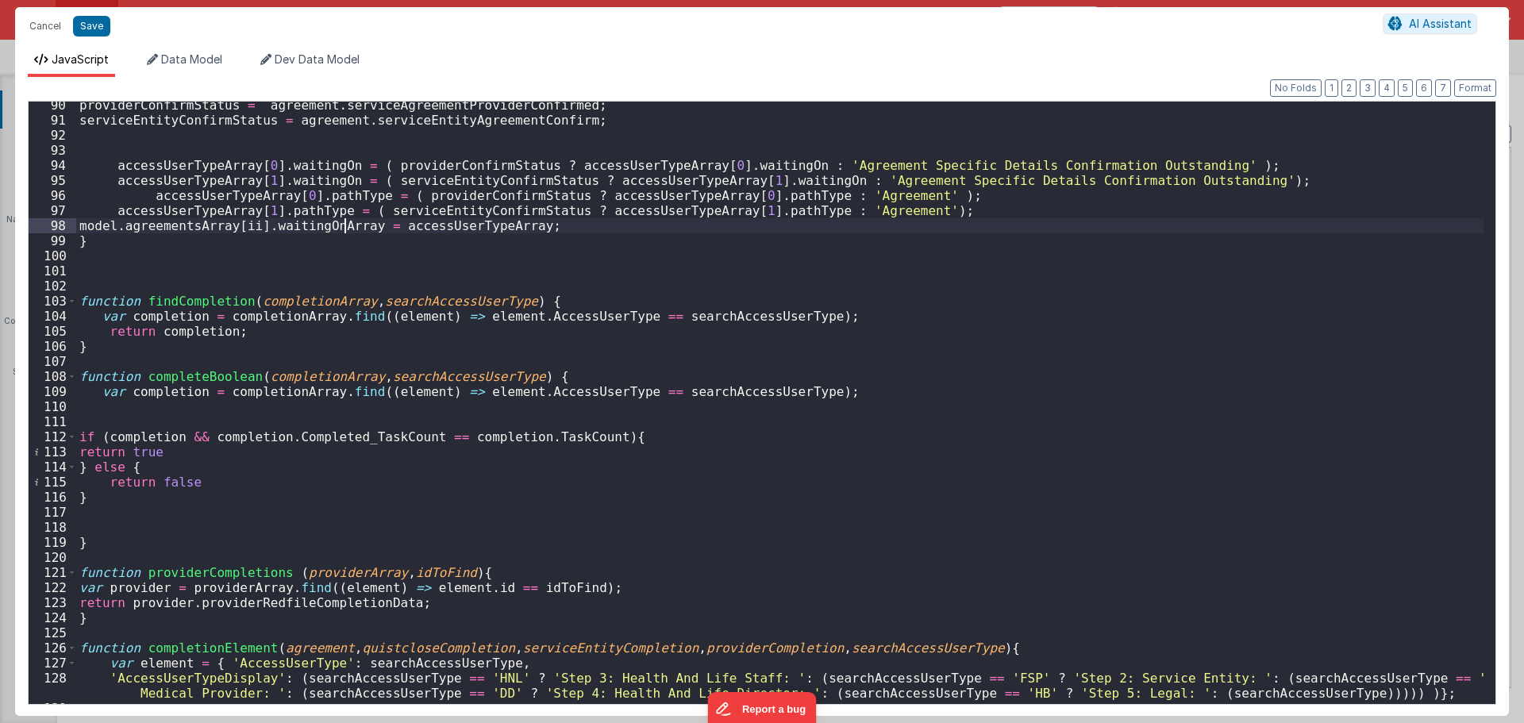
click at [344, 228] on div "providerConfirmStatus = agreement . serviceAgreementProviderConfirmed ; service…" at bounding box center [779, 414] width 1407 height 632
click at [343, 228] on div "providerConfirmStatus = agreement . serviceAgreementProviderConfirmed ; service…" at bounding box center [779, 414] width 1407 height 632
click at [348, 236] on div "providerConfirmStatus = agreement . serviceAgreementProviderConfirmed ; service…" at bounding box center [779, 414] width 1407 height 632
drag, startPoint x: 361, startPoint y: 229, endPoint x: 263, endPoint y: 227, distance: 98.4
click at [263, 227] on div "providerConfirmStatus = agreement . serviceAgreementProviderConfirmed ; service…" at bounding box center [779, 414] width 1407 height 632
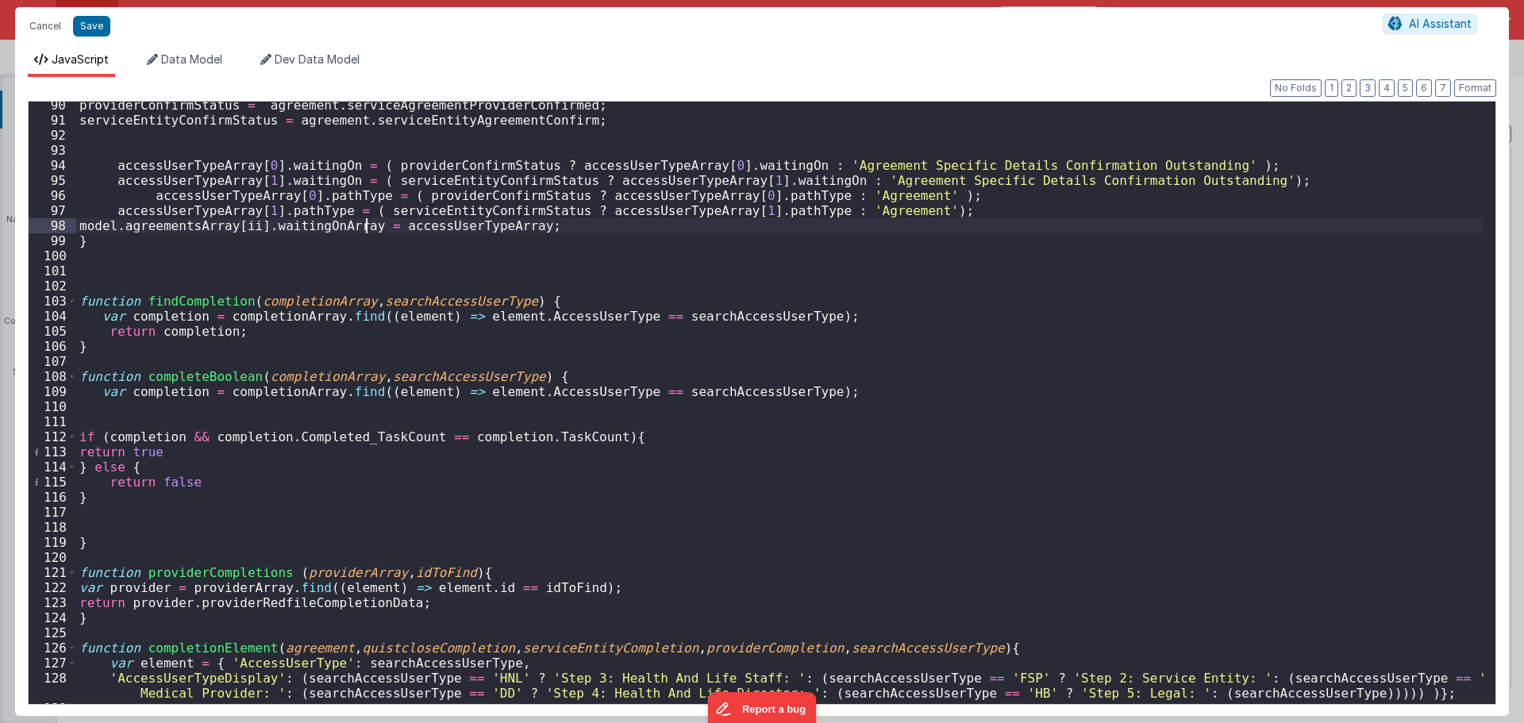
click at [367, 229] on div "providerConfirmStatus = agreement . serviceAgreementProviderConfirmed ; service…" at bounding box center [779, 414] width 1407 height 632
click at [56, 25] on button "Cancel" at bounding box center [45, 26] width 48 height 22
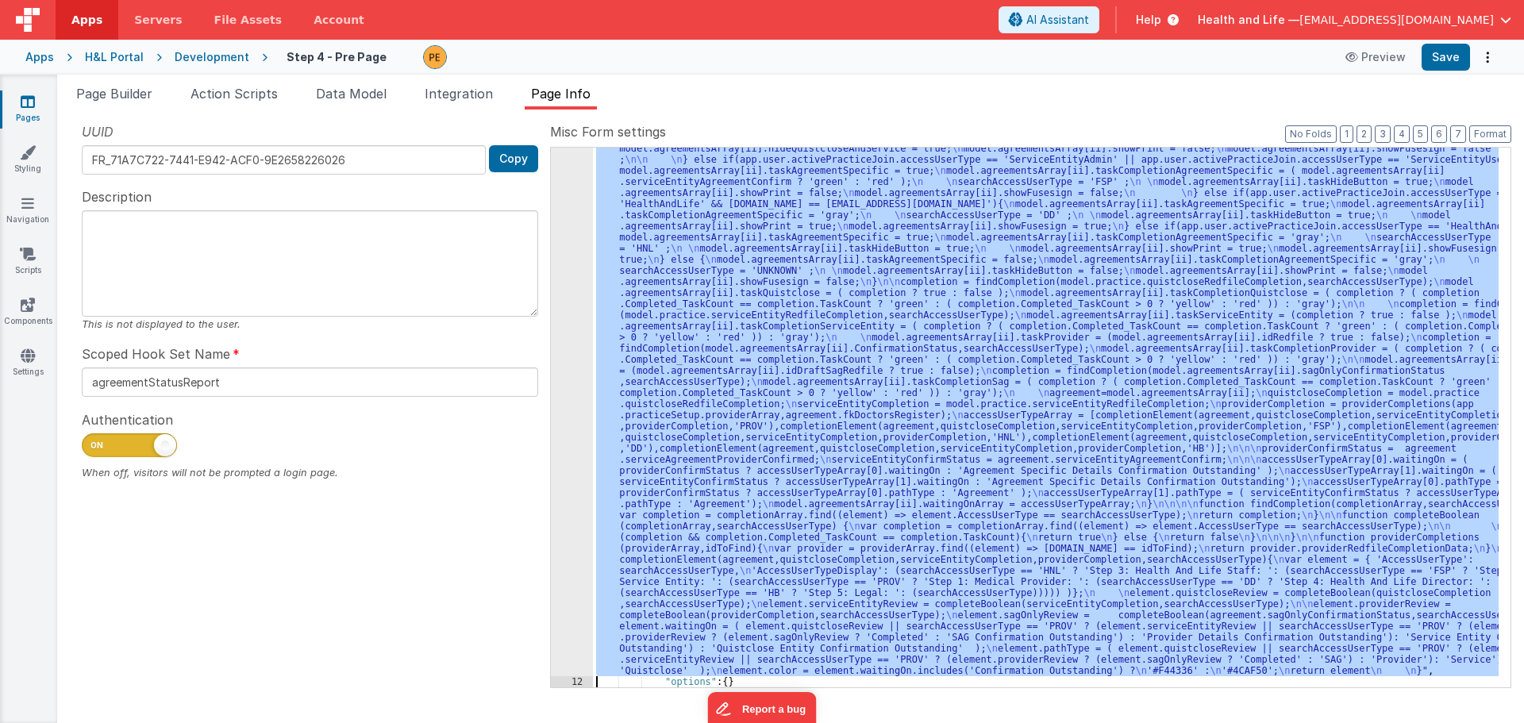
click at [690, 418] on div ""function" : "var completion = {}; \n var searchAccessUserType = ''; \n var agr…" at bounding box center [1045, 418] width 905 height 540
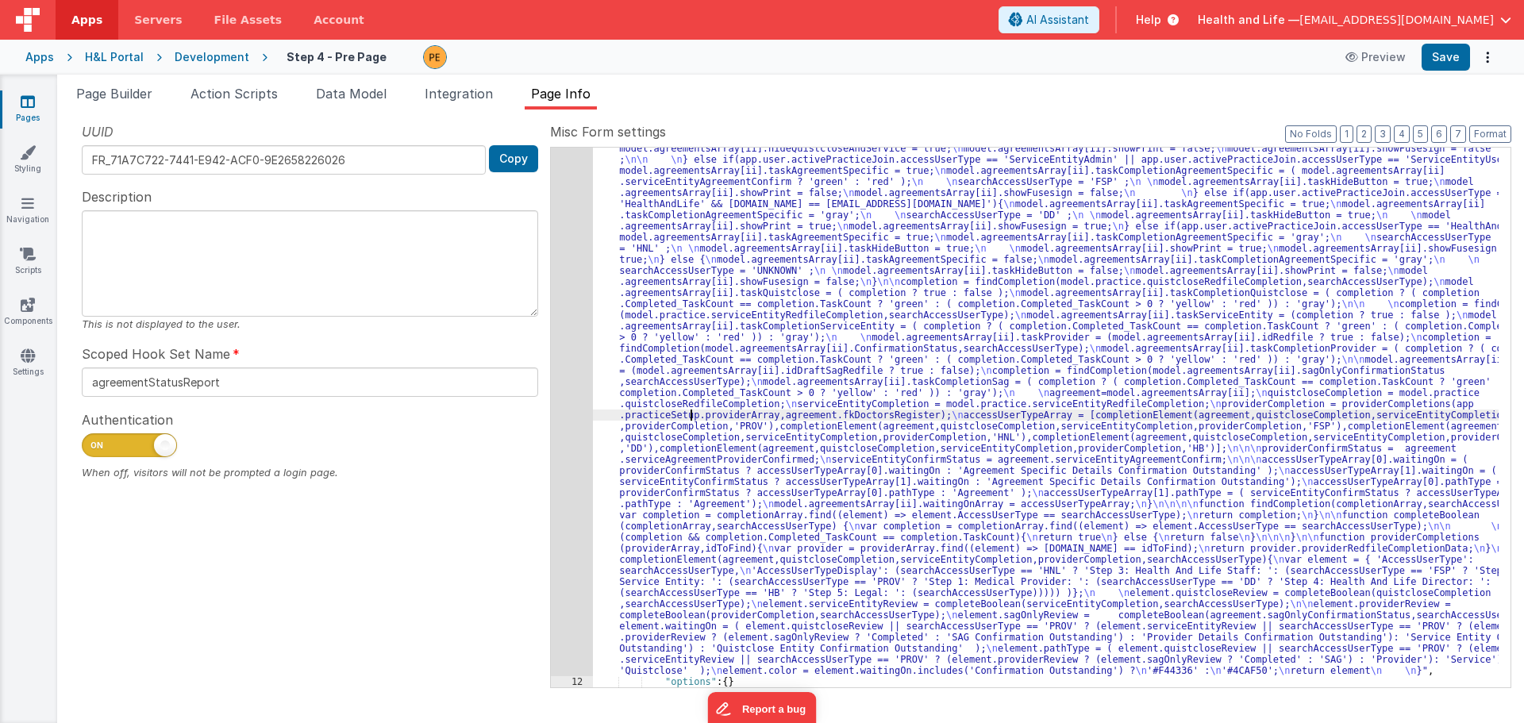
scroll to position [0, 0]
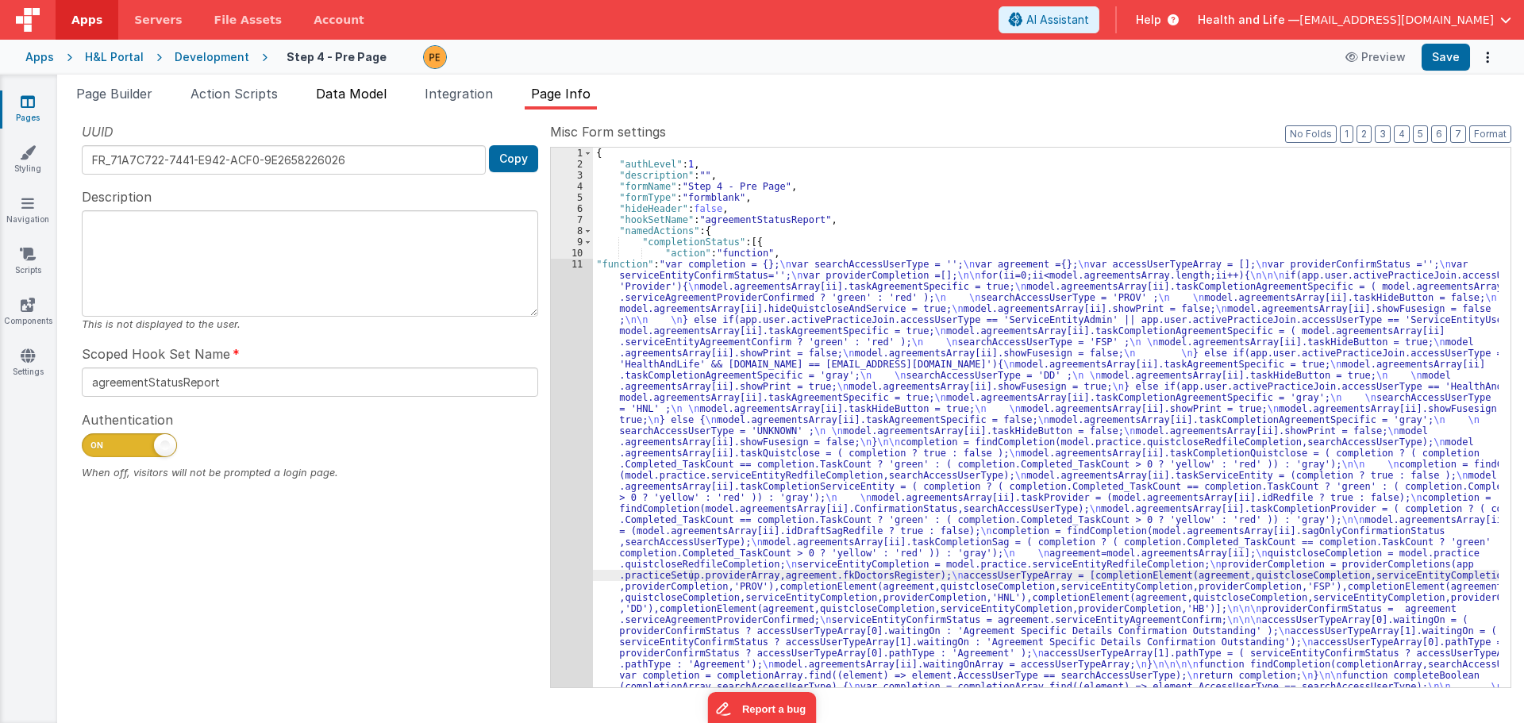
click at [333, 99] on span "Data Model" at bounding box center [351, 94] width 71 height 16
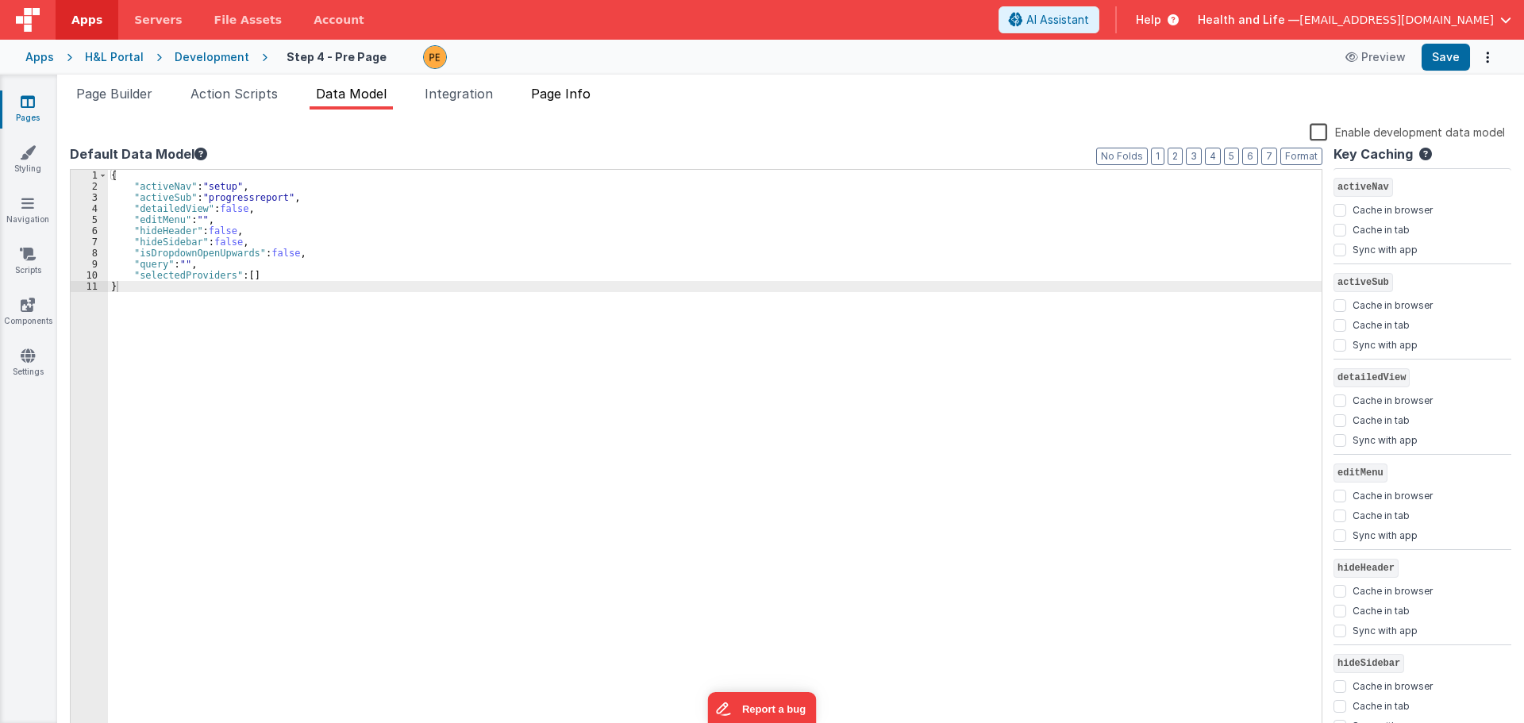
click at [590, 100] on span "Page Info" at bounding box center [561, 94] width 60 height 16
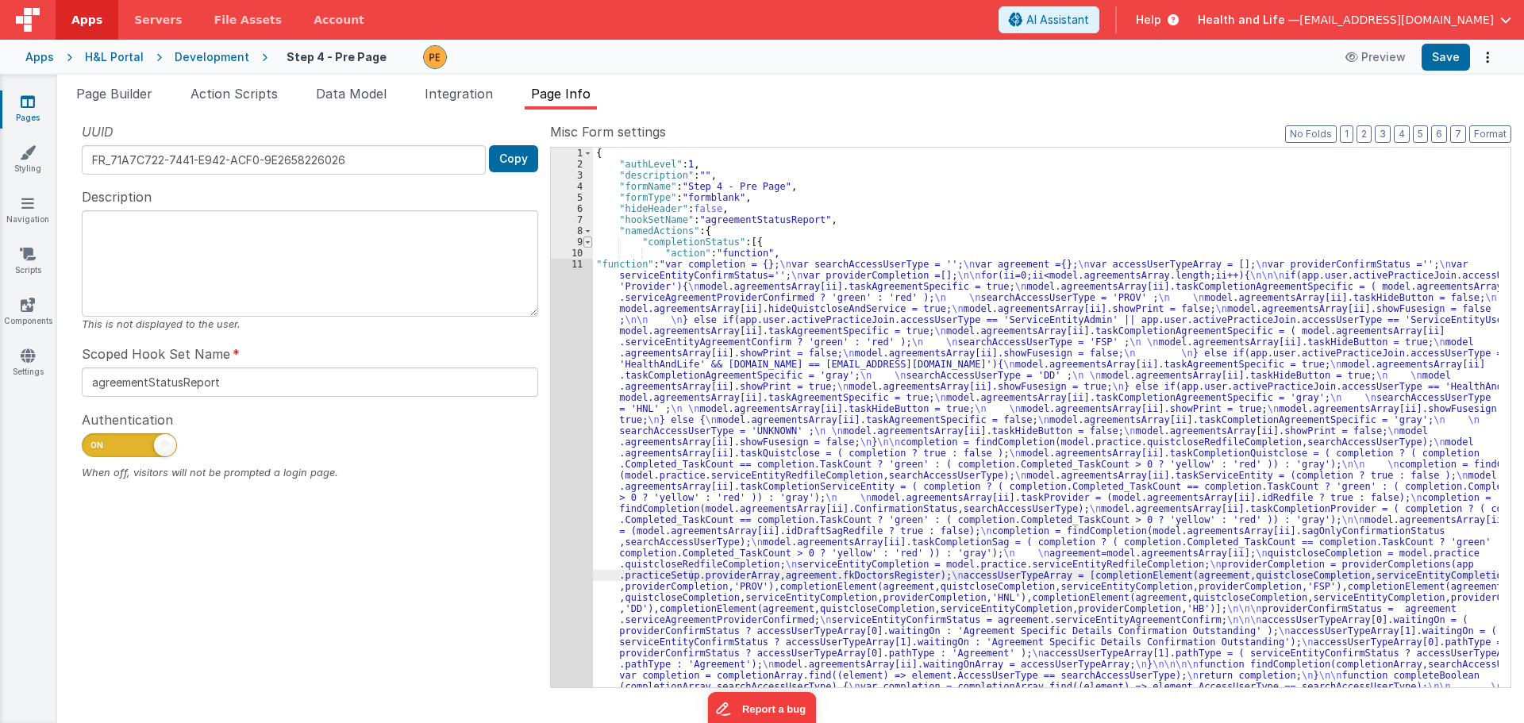
click at [588, 240] on span at bounding box center [587, 241] width 9 height 11
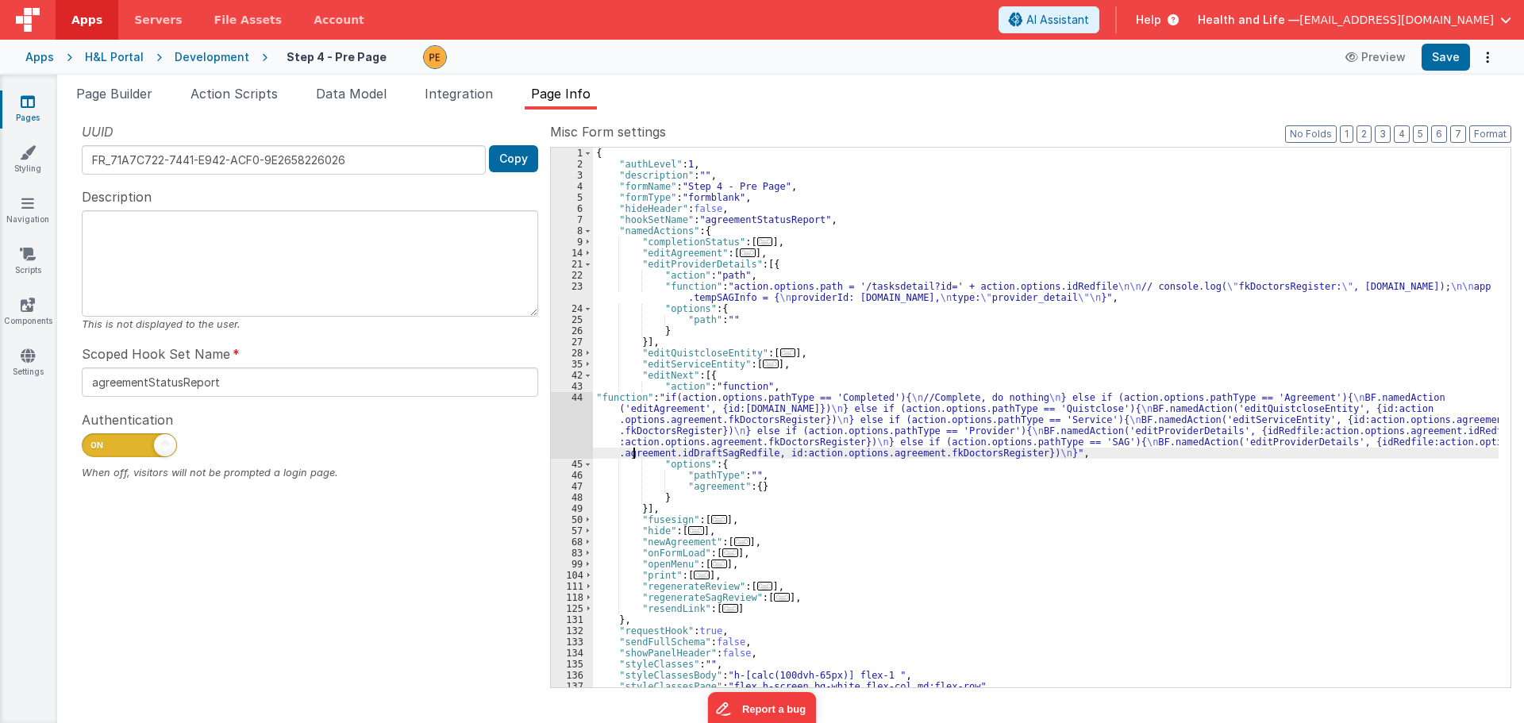
click at [634, 448] on div "{ "authLevel" : 1 , "description" : "" , "formName" : "Step 4 - Pre Page" , "fo…" at bounding box center [1045, 429] width 905 height 562
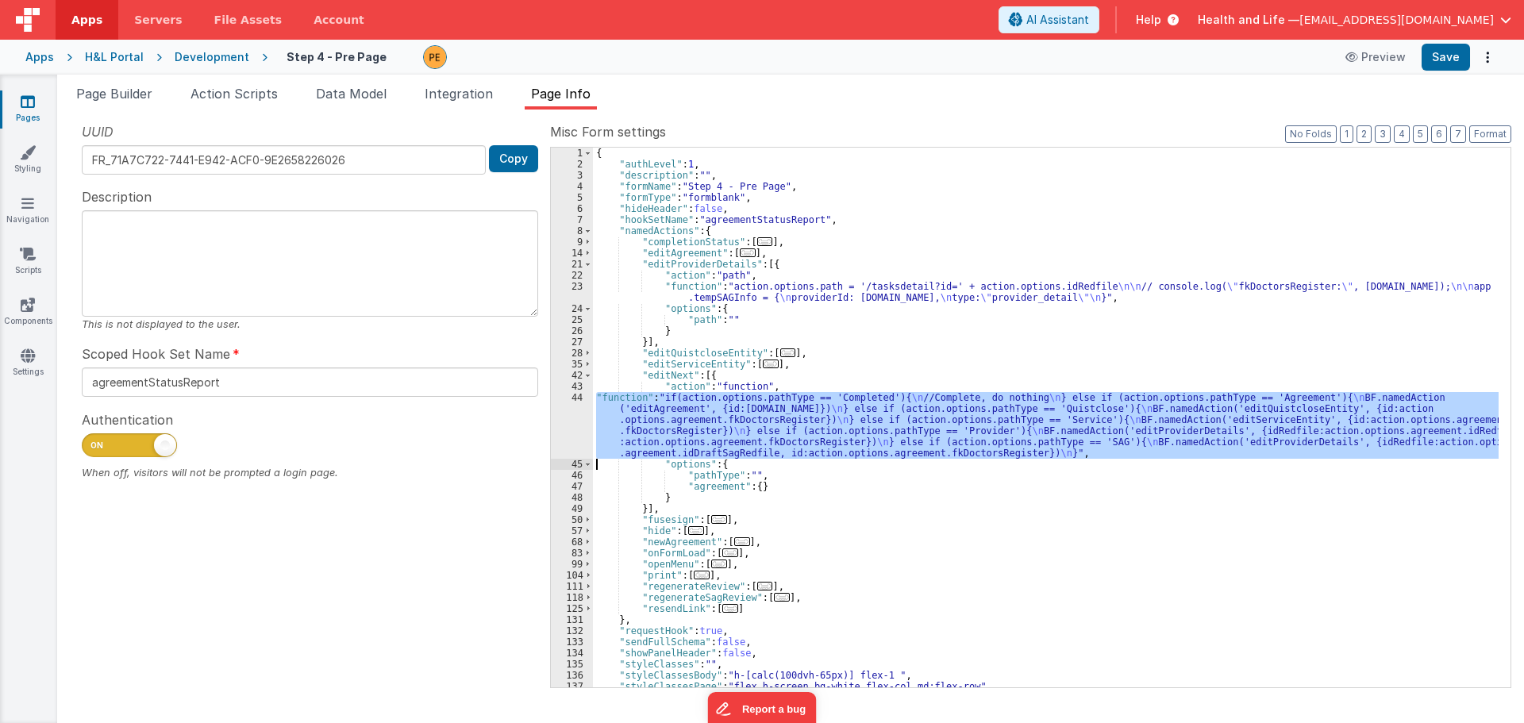
click at [565, 427] on div "44" at bounding box center [572, 425] width 42 height 67
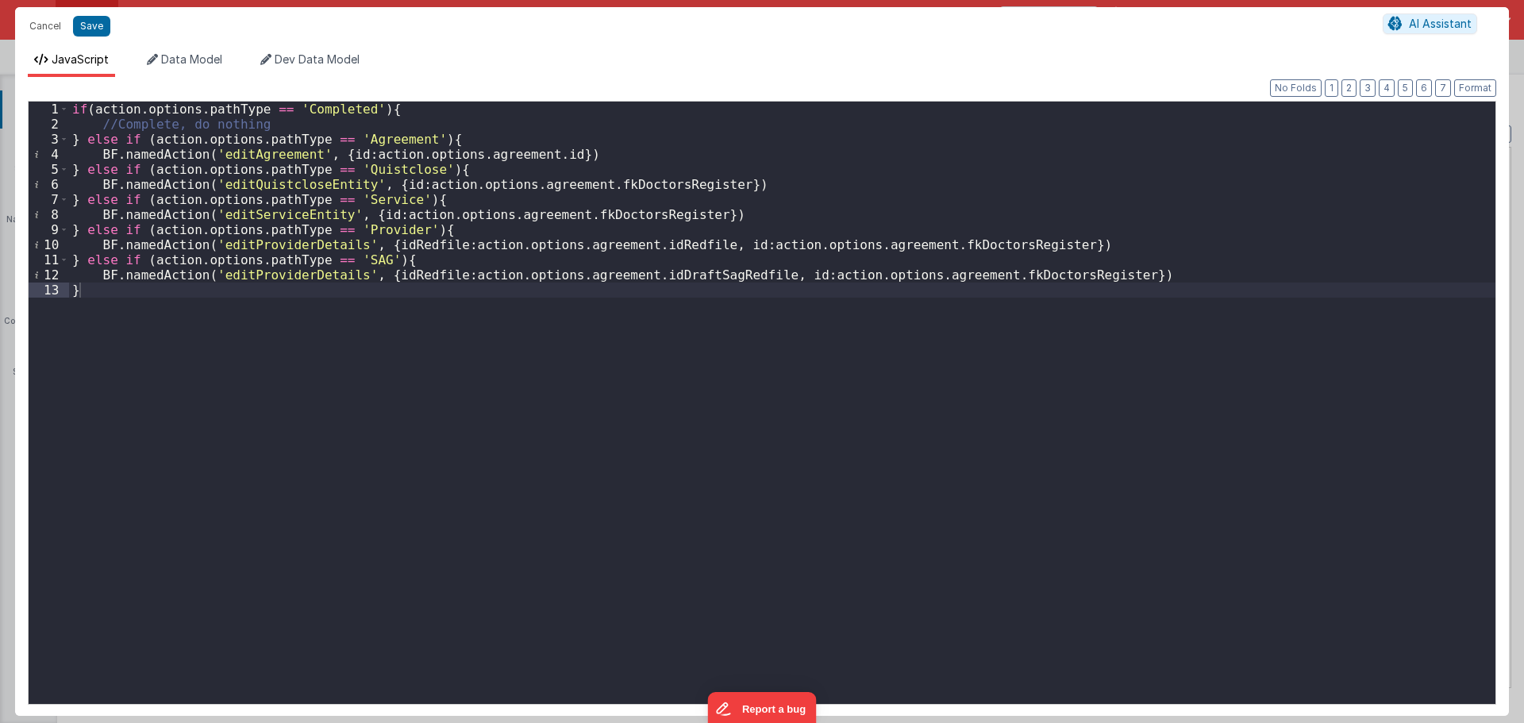
click at [102, 113] on div "if ( action . options . pathType == 'Completed' ) { //Complete, do nothing } el…" at bounding box center [782, 418] width 1426 height 632
click at [75, 106] on div "if ( action . options . pathType == 'Completed' ) { //Complete, do nothing } el…" at bounding box center [782, 418] width 1426 height 632
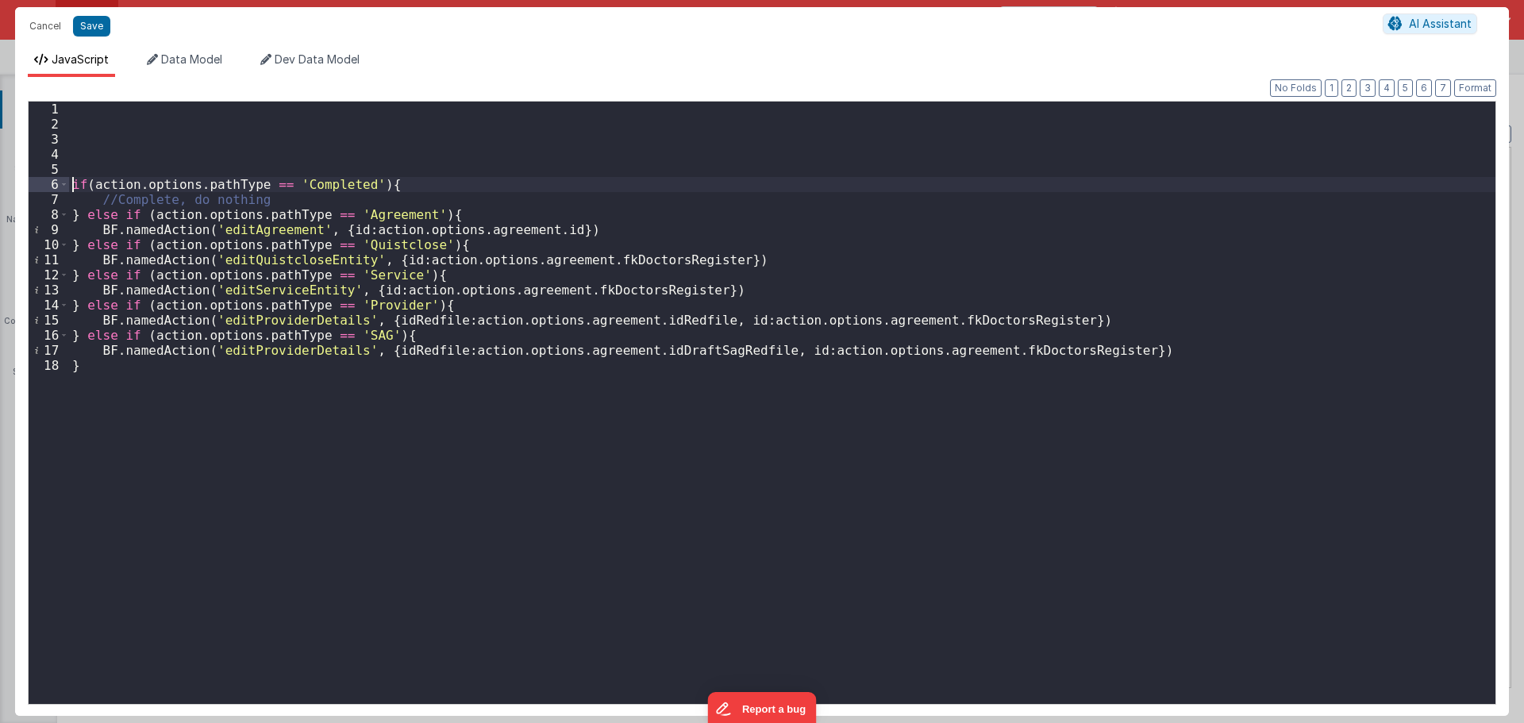
click at [111, 112] on div "if ( action . options . pathType == 'Completed' ) { //Complete, do nothing } el…" at bounding box center [782, 418] width 1426 height 632
click at [75, 109] on div "waitingOnArray if ( action . options . pathType == 'Completed' ) { //Complete, …" at bounding box center [782, 418] width 1426 height 632
click at [71, 111] on div "action . options . agreement . waitingOnArray if ( action . options . pathType …" at bounding box center [782, 418] width 1426 height 632
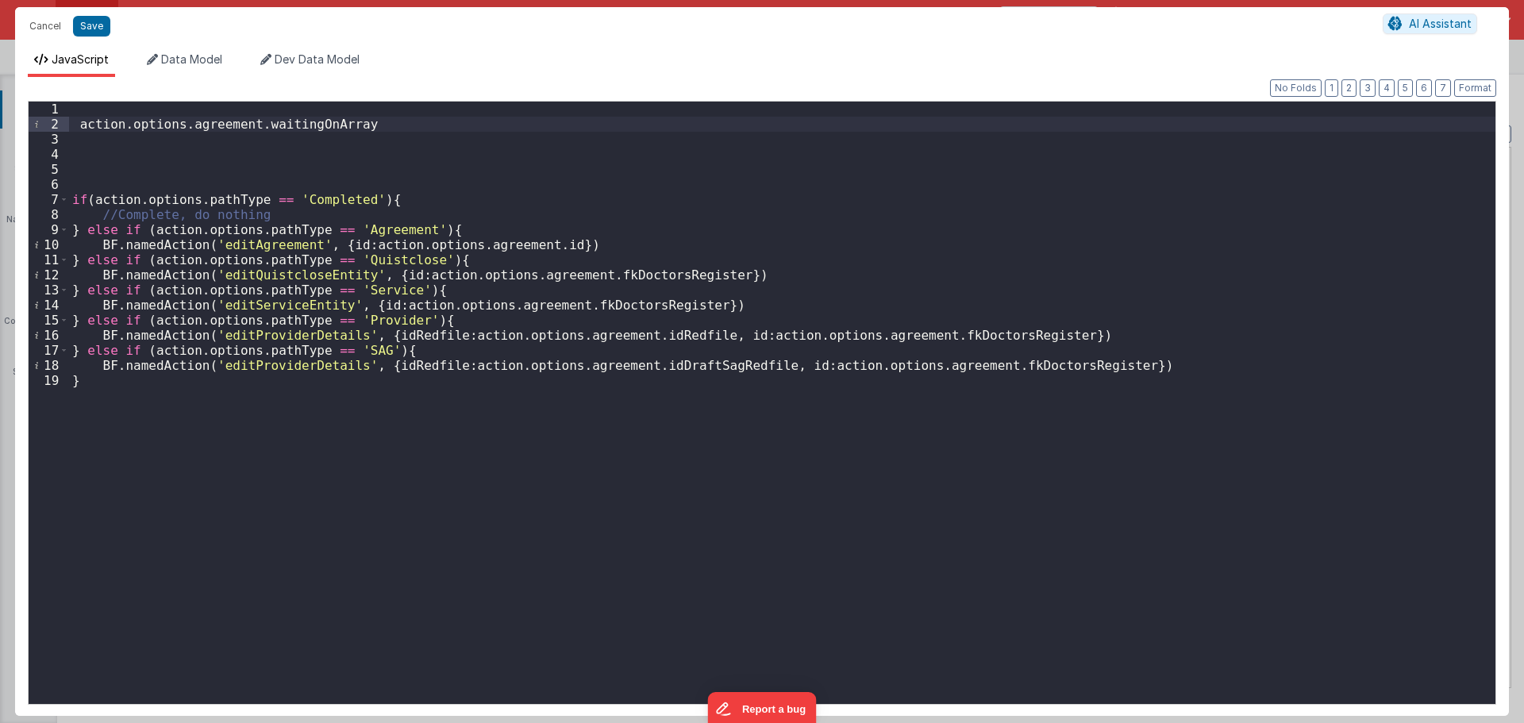
click at [304, 117] on div "action . options . agreement . waitingOnArray if ( action . options . pathType …" at bounding box center [782, 418] width 1426 height 632
click at [73, 123] on div "action . options . agreement . waitingOnArray if ( action . options . pathType …" at bounding box center [782, 418] width 1426 height 632
paste textarea
click at [187, 144] on div "var waitingOnArray = action . options . agreement . waitingOnArray if ( action …" at bounding box center [782, 418] width 1426 height 632
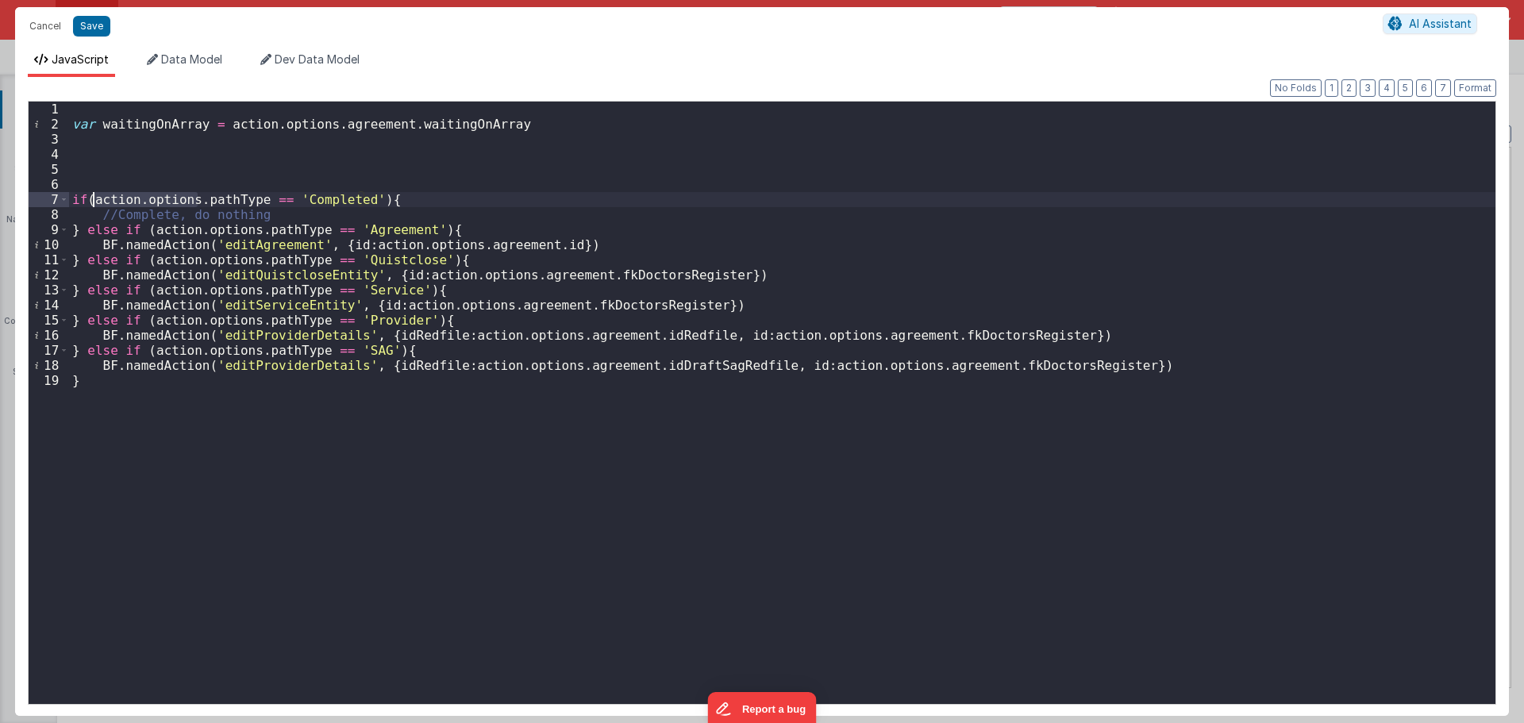
drag, startPoint x: 117, startPoint y: 201, endPoint x: 92, endPoint y: 201, distance: 25.4
click at [92, 201] on div "var waitingOnArray = action . options . agreement . waitingOnArray if ( action …" at bounding box center [782, 418] width 1426 height 632
drag, startPoint x: 256, startPoint y: 228, endPoint x: 149, endPoint y: 236, distance: 106.6
click at [149, 236] on div "var waitingOnArray = action . options . agreement . waitingOnArray if ( pathTyp…" at bounding box center [782, 418] width 1426 height 632
drag, startPoint x: 149, startPoint y: 258, endPoint x: 253, endPoint y: 266, distance: 104.3
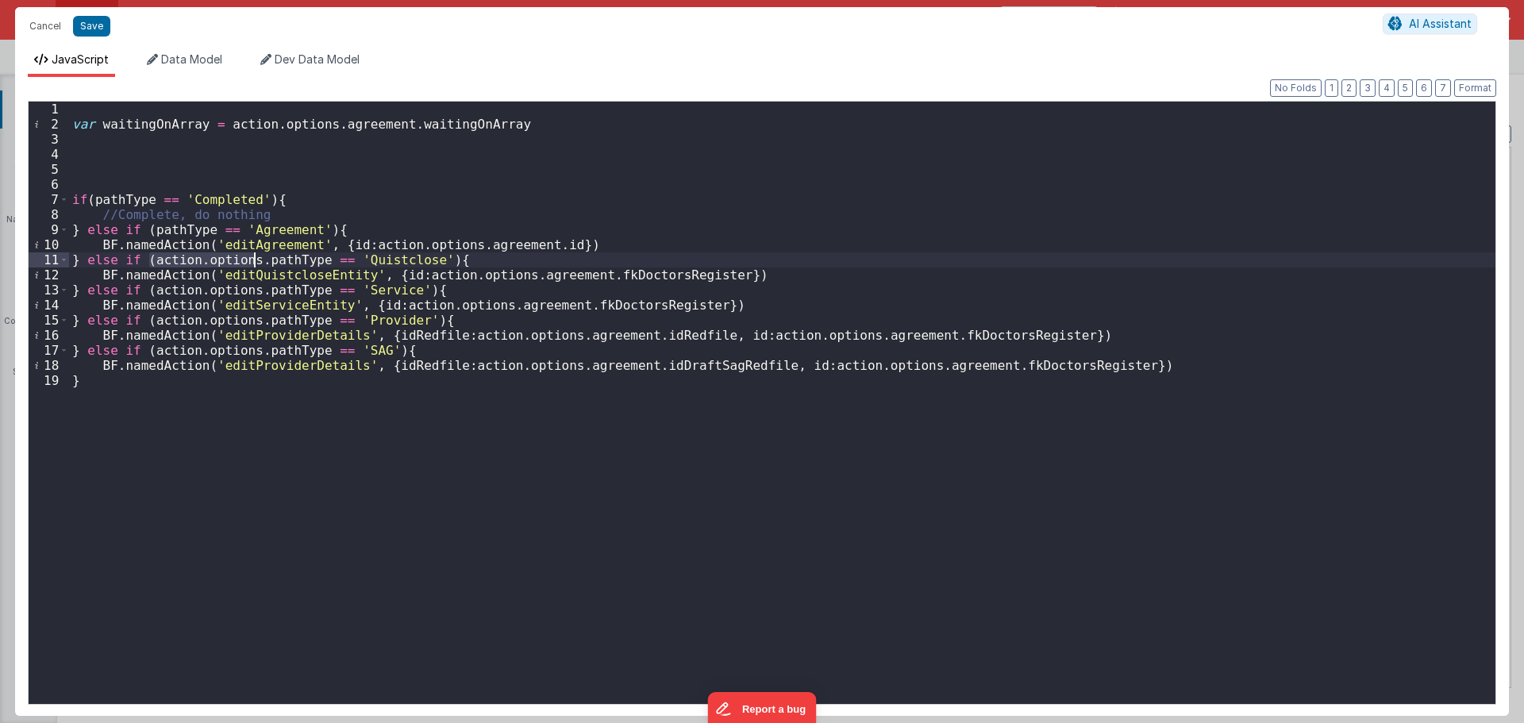
click at [253, 266] on div "var waitingOnArray = action . options . agreement . waitingOnArray if ( pathTyp…" at bounding box center [782, 418] width 1426 height 632
drag, startPoint x: 254, startPoint y: 291, endPoint x: 152, endPoint y: 289, distance: 101.6
click at [152, 289] on div "var waitingOnArray = action . options . agreement . waitingOnArray if ( pathTyp…" at bounding box center [782, 418] width 1426 height 632
drag, startPoint x: 151, startPoint y: 317, endPoint x: 255, endPoint y: 317, distance: 104.0
click at [255, 317] on div "var waitingOnArray = action . options . agreement . waitingOnArray if ( pathTyp…" at bounding box center [782, 418] width 1426 height 632
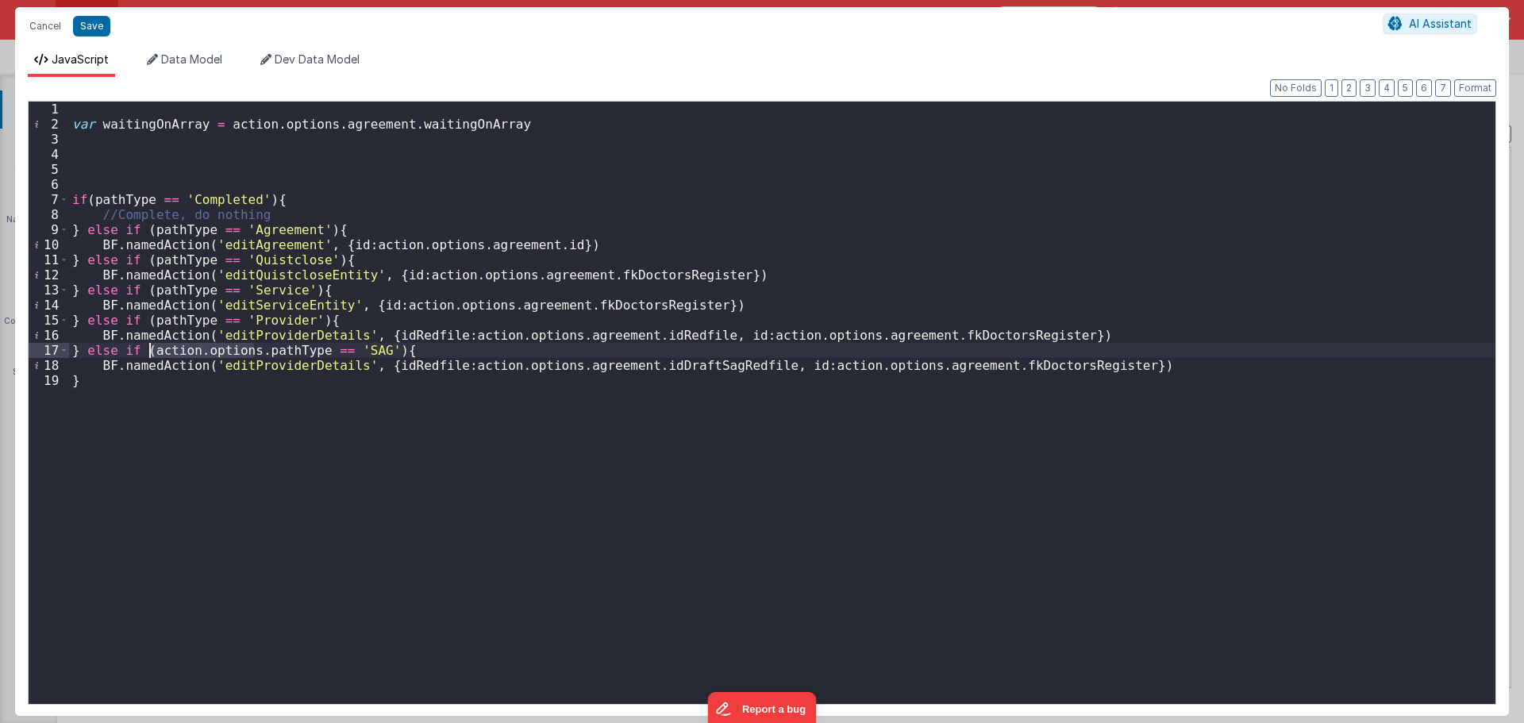
drag, startPoint x: 252, startPoint y: 350, endPoint x: 152, endPoint y: 351, distance: 100.0
click at [152, 351] on div "var waitingOnArray = action . options . agreement . waitingOnArray if ( pathTyp…" at bounding box center [782, 418] width 1426 height 632
click at [245, 144] on div "var waitingOnArray = action . options . agreement . waitingOnArray if ( pathTyp…" at bounding box center [782, 418] width 1426 height 632
click at [92, 26] on button "Save" at bounding box center [91, 26] width 37 height 21
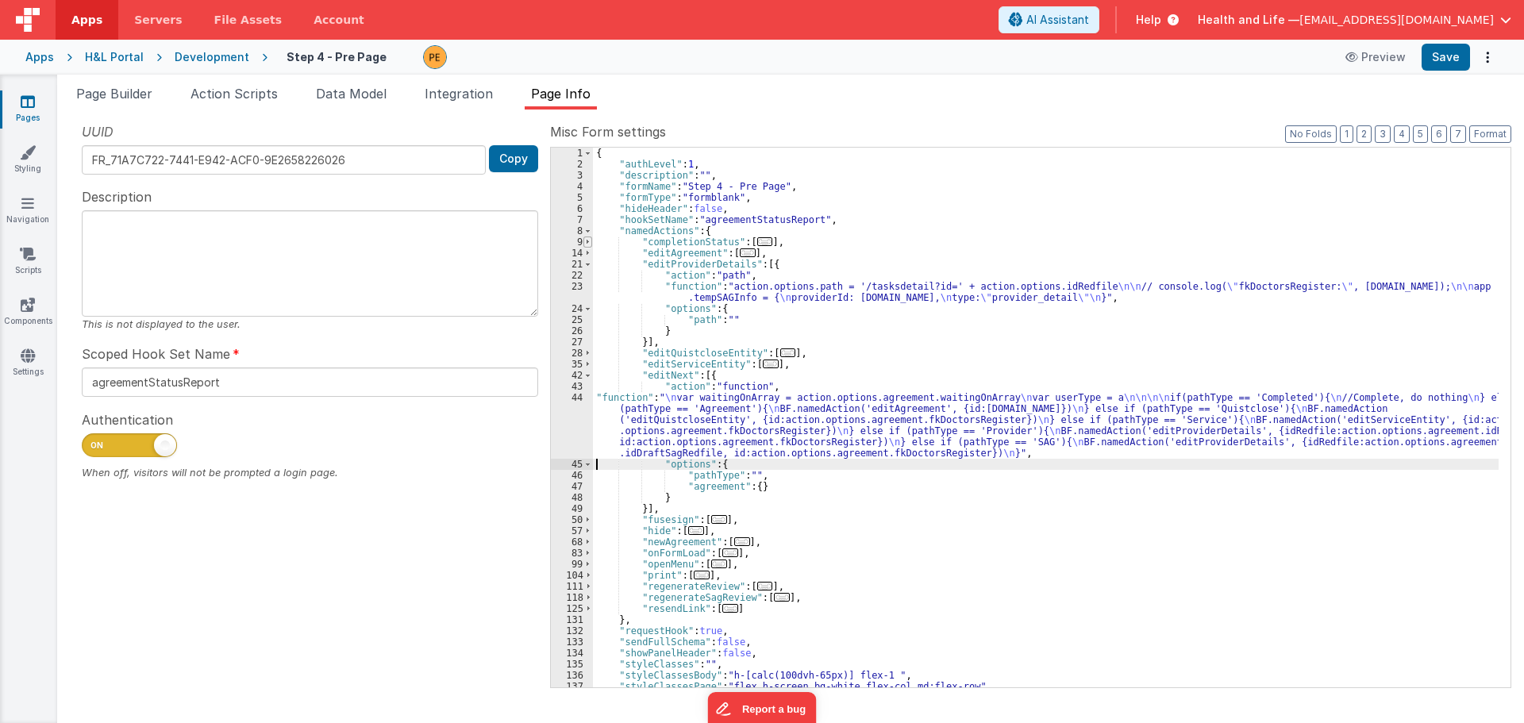
click at [584, 244] on span at bounding box center [587, 241] width 9 height 11
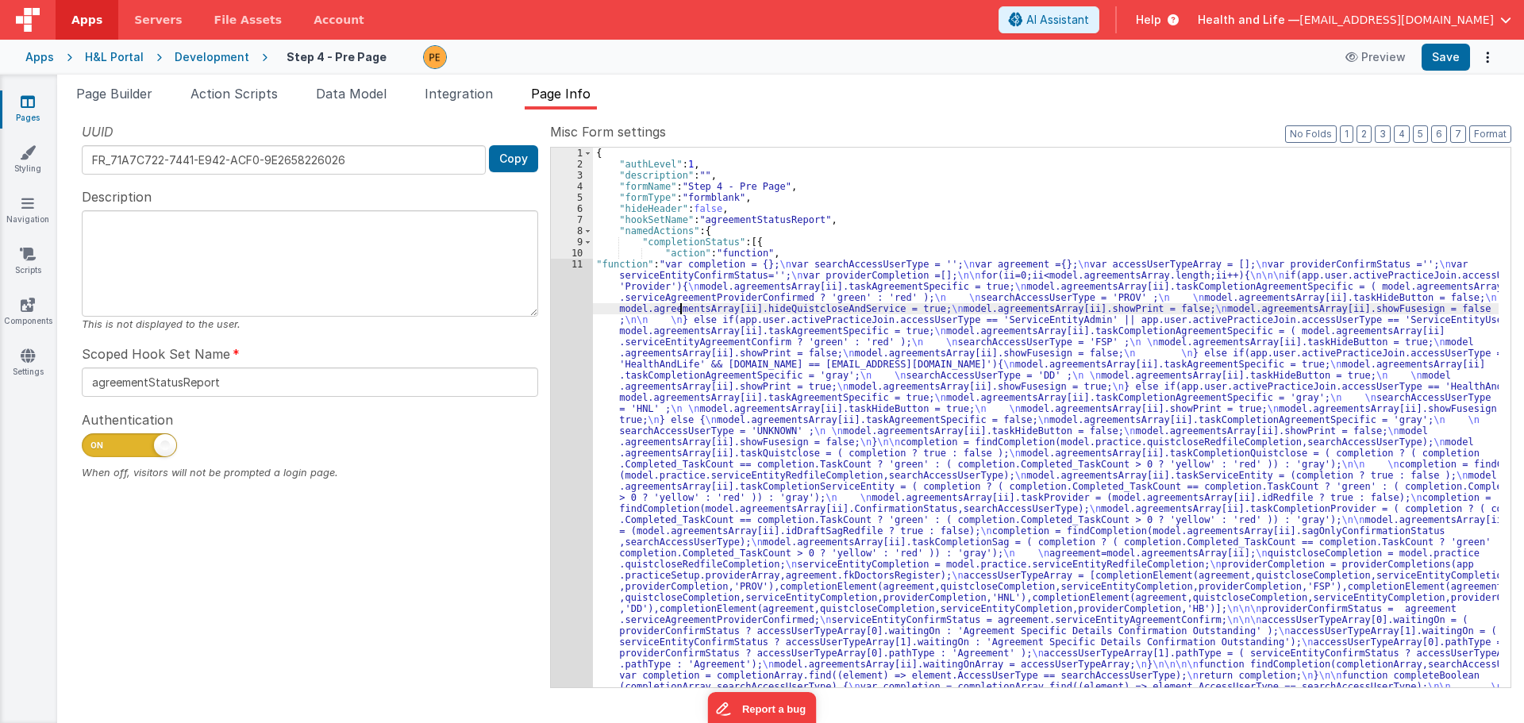
click at [681, 310] on div "{ "authLevel" : 1 , "description" : "" , "formName" : "Step 4 - Pre Page" , "fo…" at bounding box center [1045, 712] width 905 height 1128
click at [573, 346] on div "11" at bounding box center [572, 548] width 42 height 578
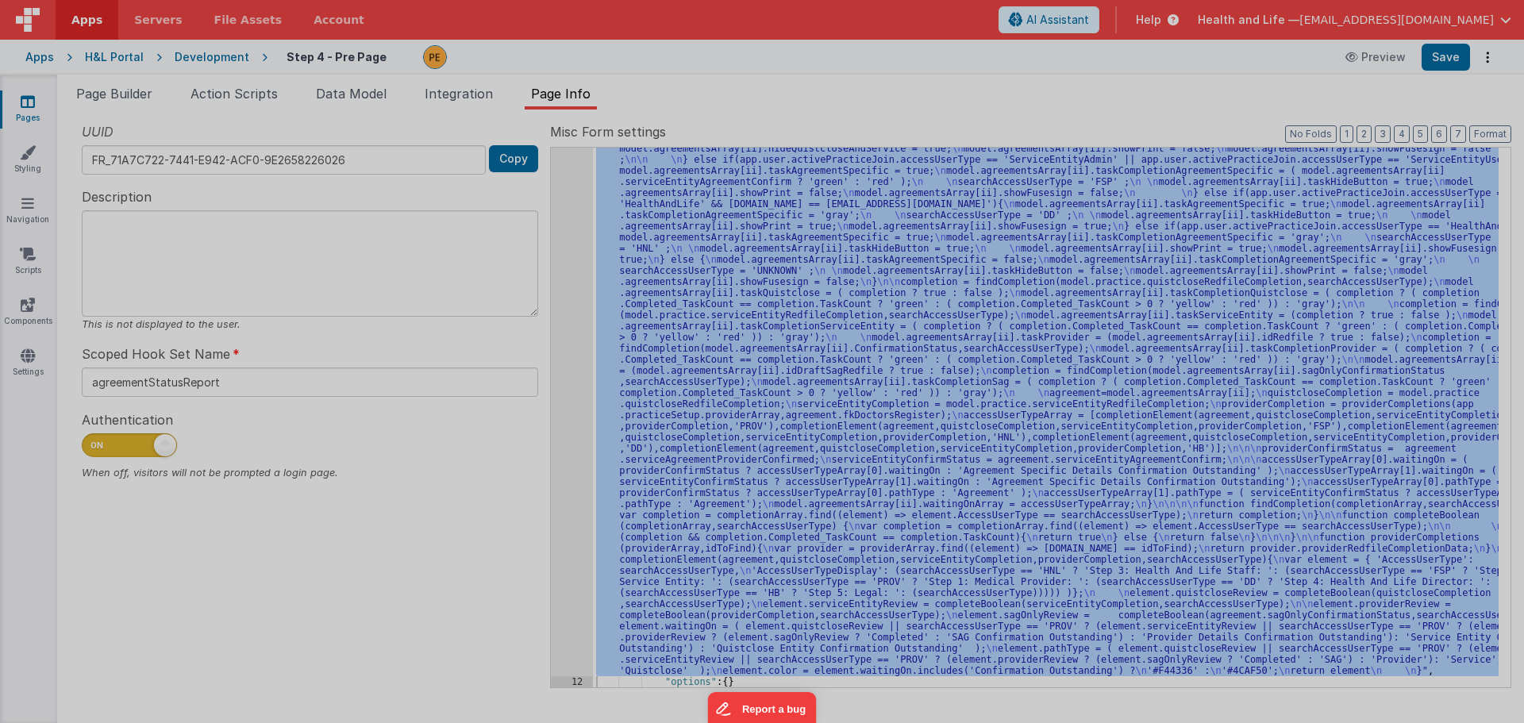
scroll to position [160, 0]
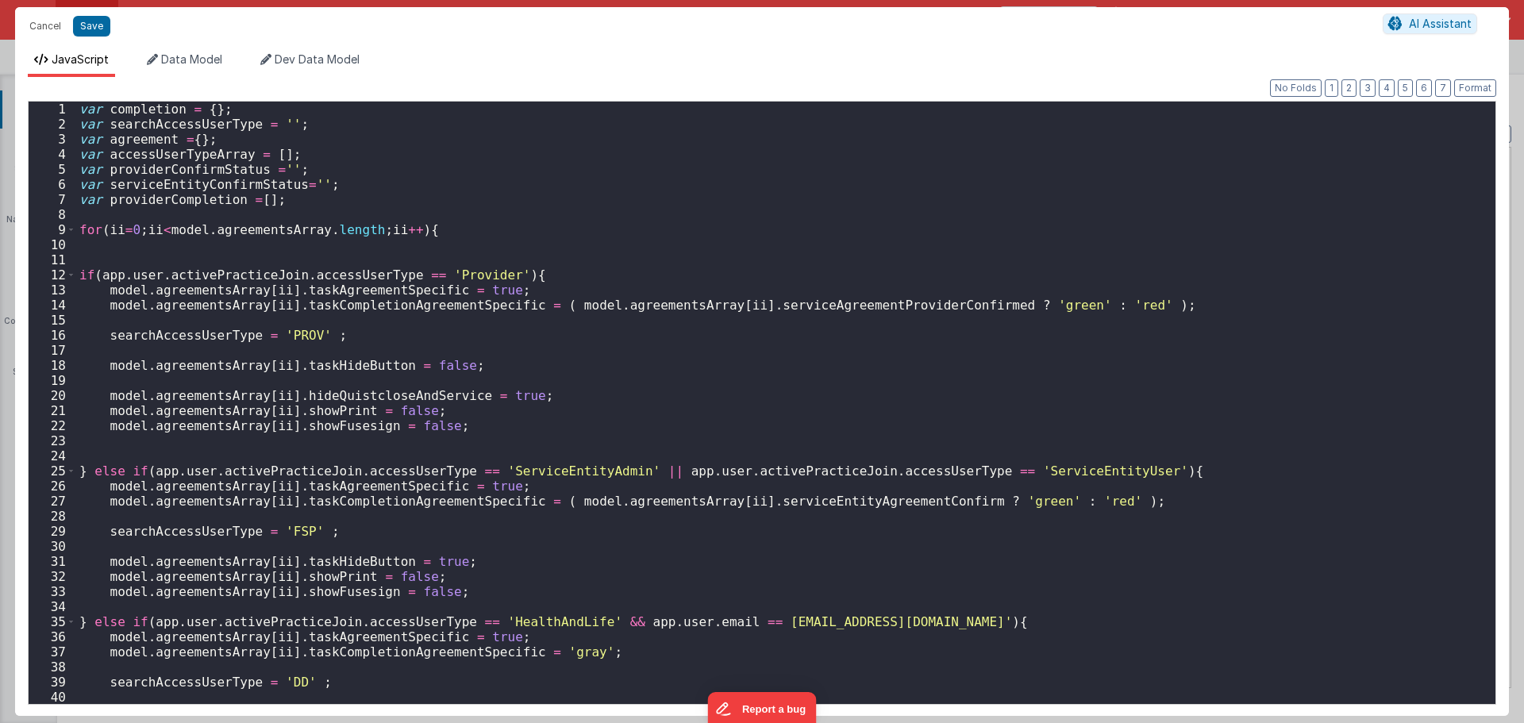
click at [573, 346] on div "var completion = { } ; var searchAccessUserType = '' ; var agreement = { } ; va…" at bounding box center [779, 418] width 1407 height 632
drag, startPoint x: 100, startPoint y: 275, endPoint x: 391, endPoint y: 278, distance: 291.3
click at [391, 278] on div "var completion = { } ; var searchAccessUserType = '' ; var agreement = { } ; va…" at bounding box center [779, 418] width 1407 height 632
click at [50, 33] on button "Cancel" at bounding box center [45, 26] width 48 height 22
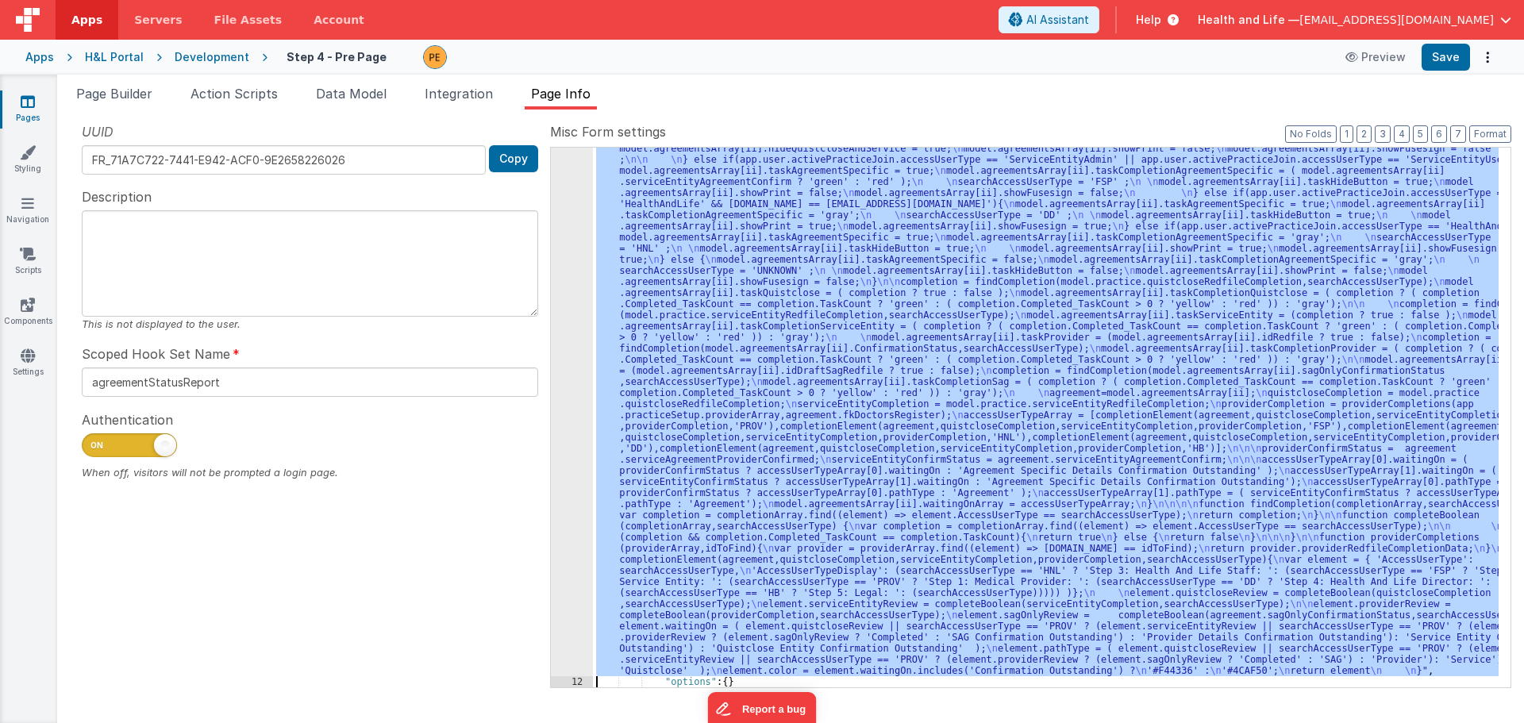
click at [629, 313] on div ""function" : "var completion = {}; \n var searchAccessUserType = ''; \n var agr…" at bounding box center [1045, 418] width 905 height 540
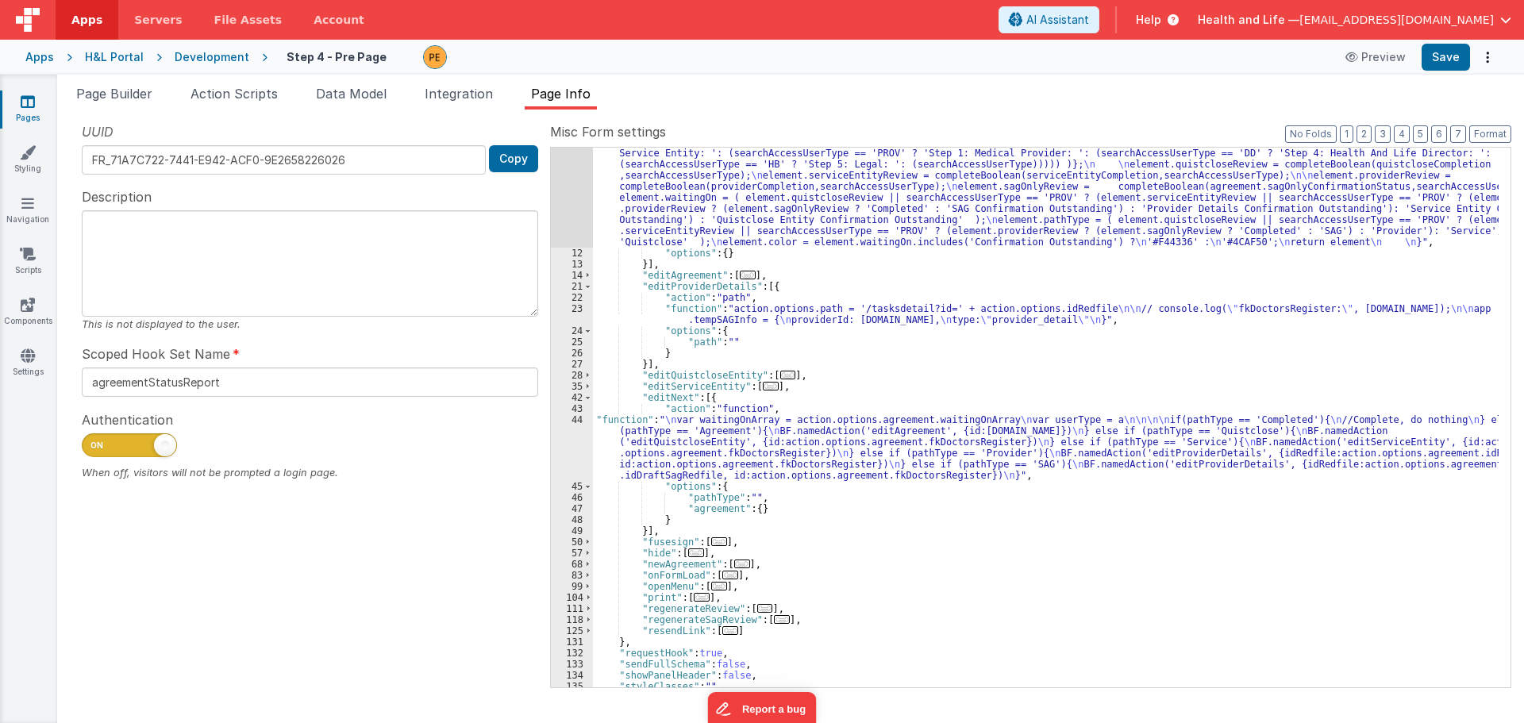
scroll to position [589, 0]
click at [625, 452] on div ""function" : "var completion = {}; \n var searchAccessUserType = ''; \n var agr…" at bounding box center [1045, 234] width 905 height 1128
click at [558, 436] on div "44" at bounding box center [572, 447] width 42 height 67
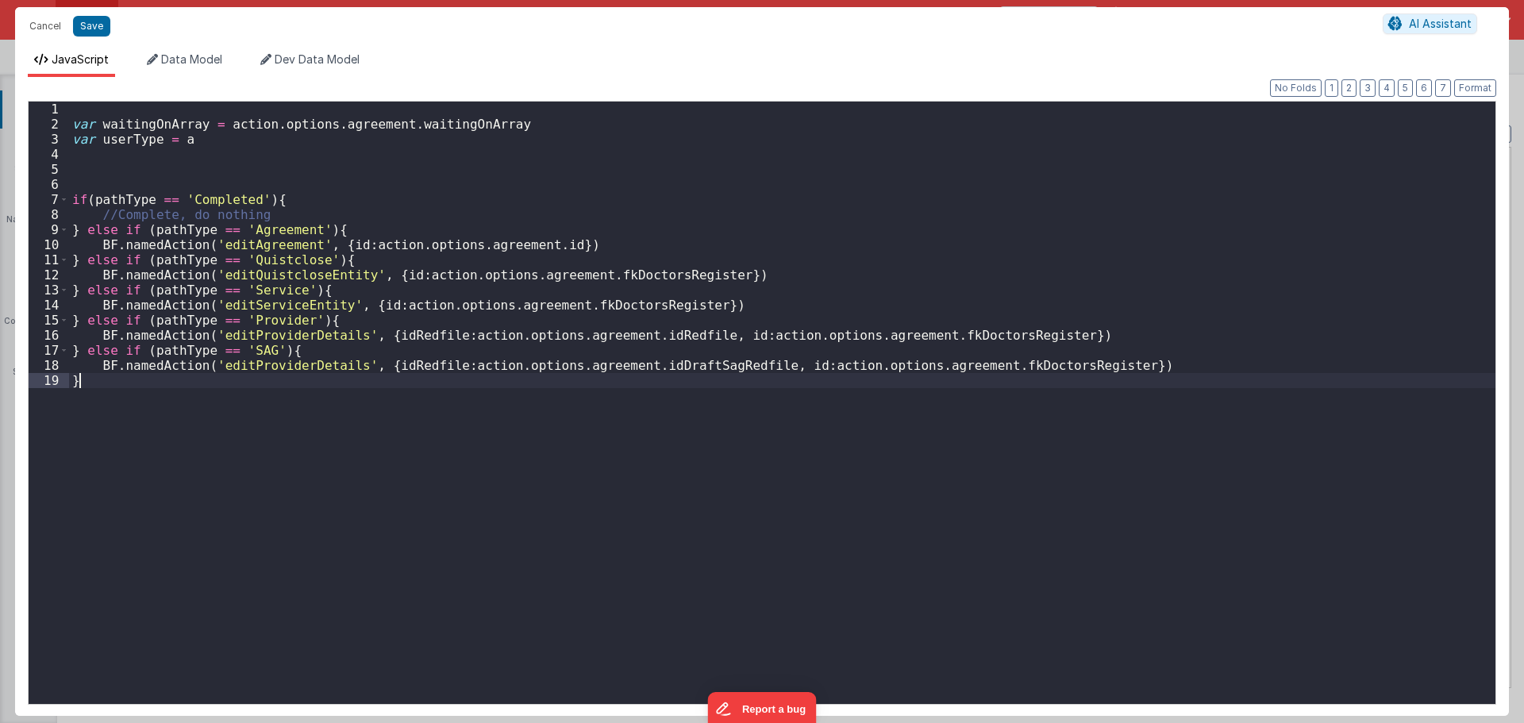
click at [558, 436] on div "var waitingOnArray = action . options . agreement . waitingOnArray var userType…" at bounding box center [782, 418] width 1426 height 632
drag, startPoint x: 194, startPoint y: 140, endPoint x: 179, endPoint y: 142, distance: 15.2
click at [179, 142] on div "var waitingOnArray = action . options . agreement . waitingOnArray var userType…" at bounding box center [782, 418] width 1426 height 632
click at [506, 125] on div "var waitingOnArray = action . options . agreement . waitingOnArray var userType…" at bounding box center [782, 418] width 1426 height 632
click at [498, 154] on div "var waitingOnArray = action . options . agreement . waitingOnArray ; var userTy…" at bounding box center [782, 418] width 1426 height 632
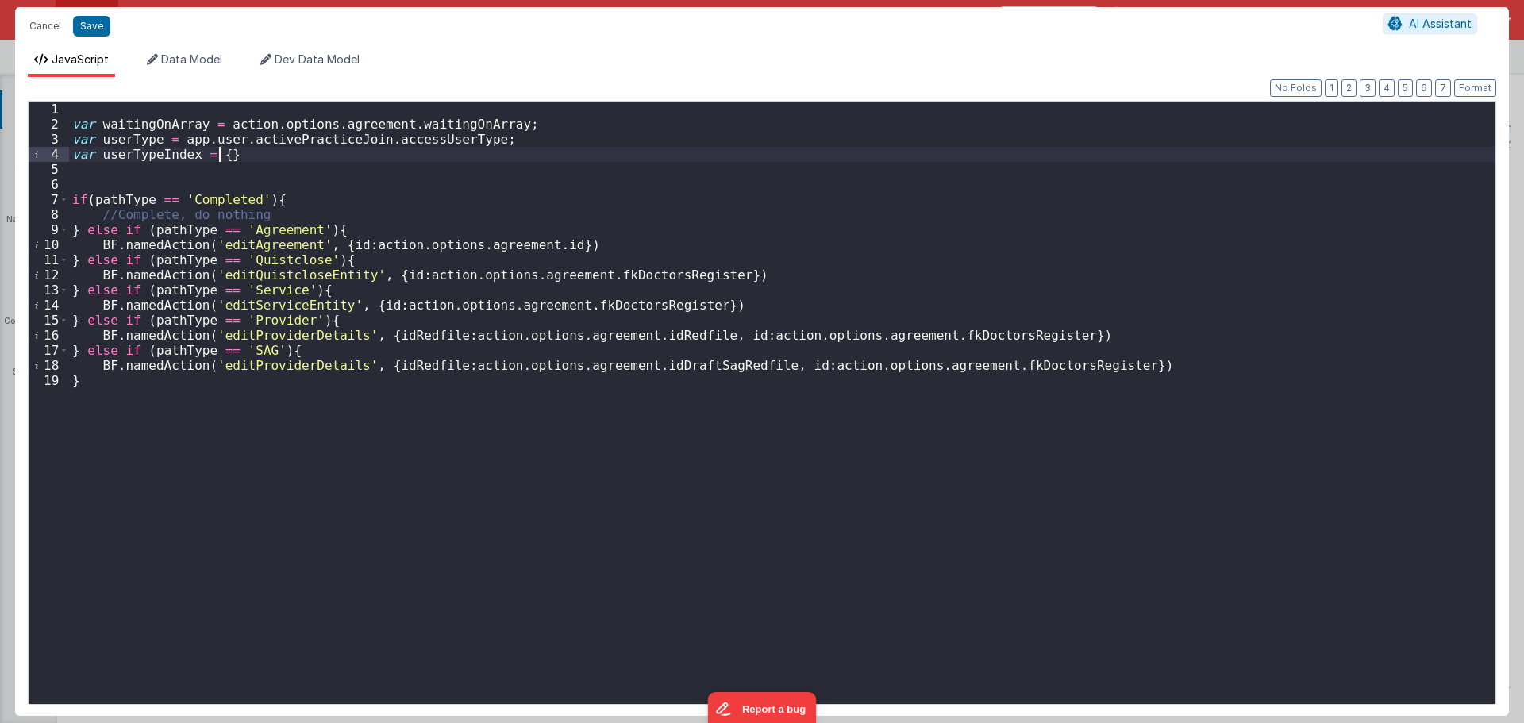
click at [191, 154] on div "var waitingOnArray = action . options . agreement . waitingOnArray ; var userTy…" at bounding box center [782, 418] width 1426 height 632
click at [263, 155] on div "var waitingOnArray = action . options . agreement . waitingOnArray ; var userTy…" at bounding box center [782, 418] width 1426 height 632
click at [329, 152] on div "var waitingOnArray = action . options . agreement . waitingOnArray ; var userTy…" at bounding box center [782, 418] width 1426 height 632
click at [274, 152] on div "var waitingOnArray = action . options . agreement . waitingOnArray ; var userTy…" at bounding box center [782, 418] width 1426 height 632
click at [268, 152] on div "var waitingOnArray = action . options . agreement . waitingOnArray ; var userTy…" at bounding box center [782, 418] width 1426 height 632
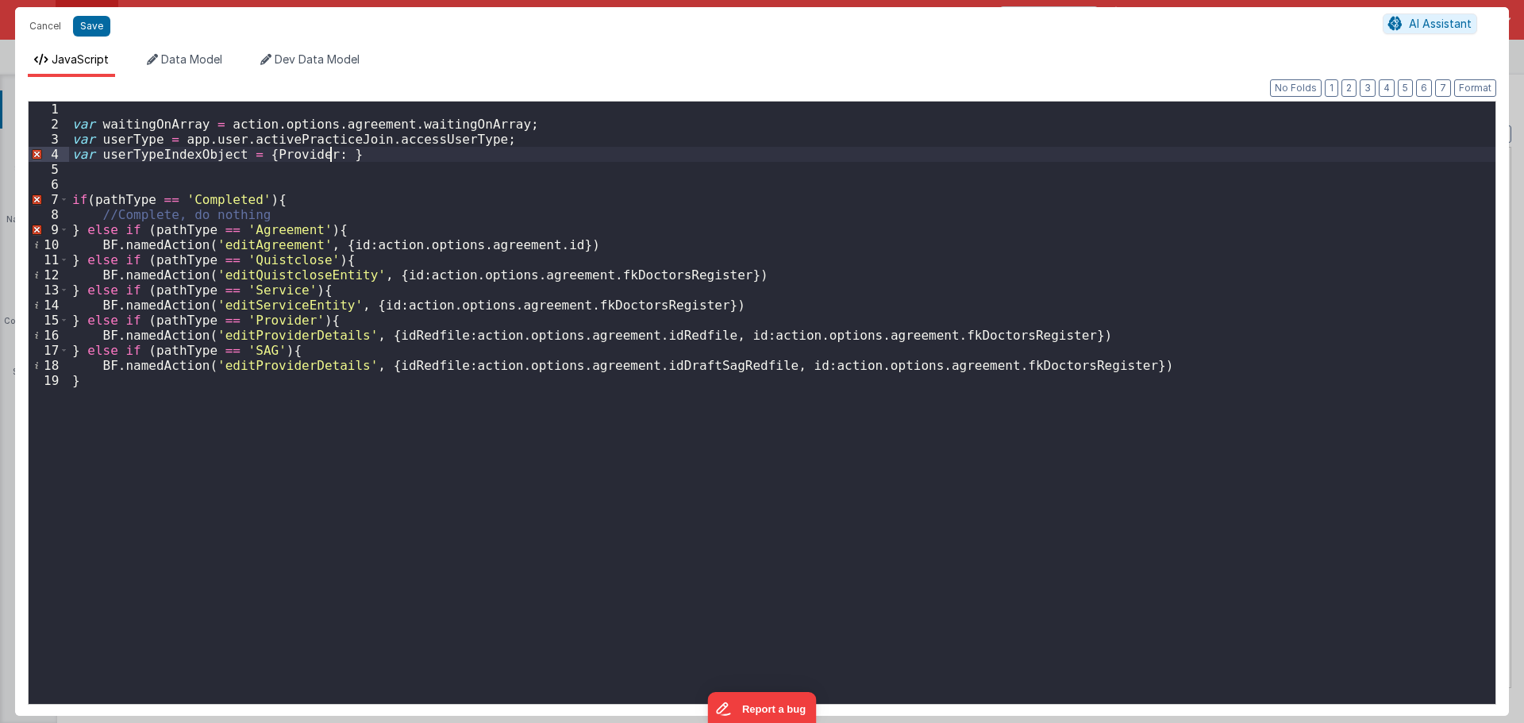
click at [329, 154] on div "var waitingOnArray = action . options . agreement . waitingOnArray ; var userTy…" at bounding box center [782, 418] width 1426 height 632
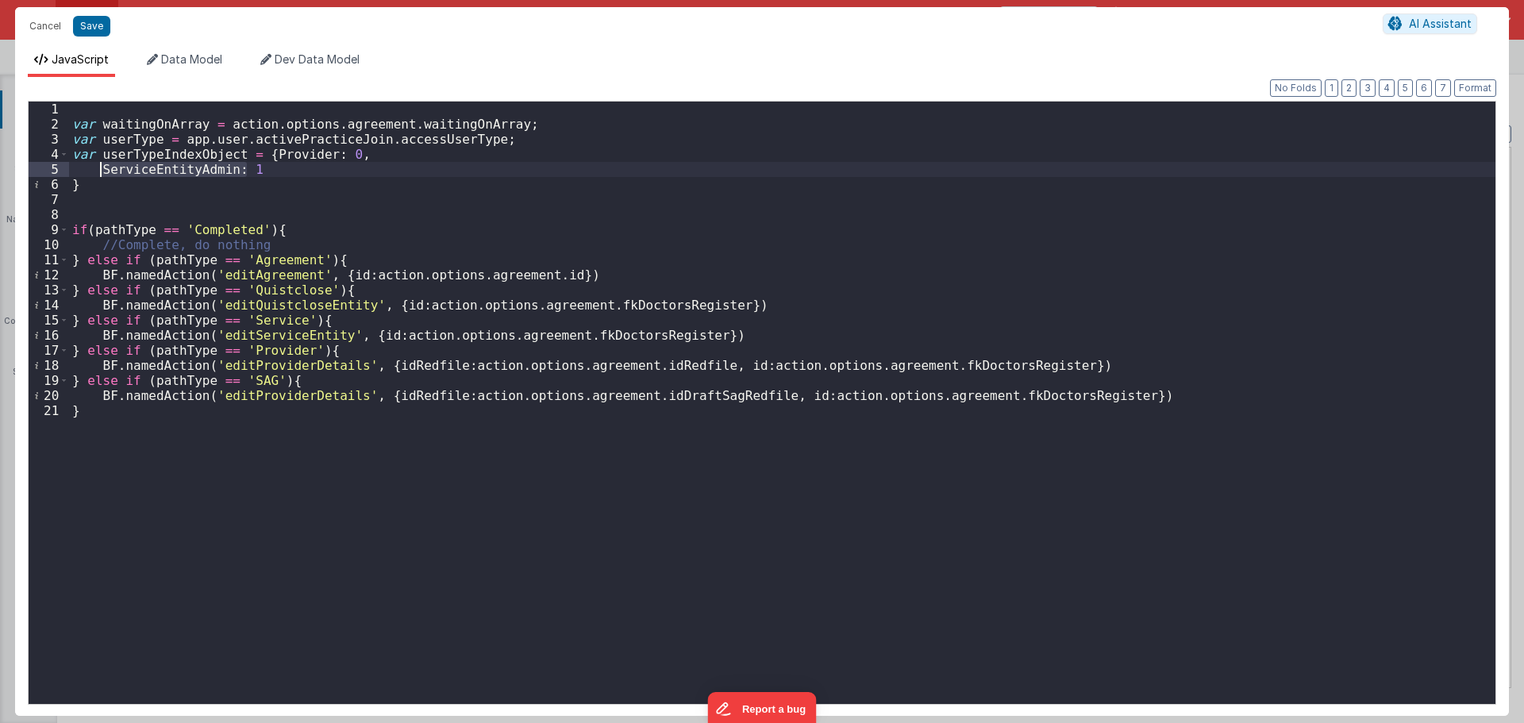
drag, startPoint x: 257, startPoint y: 168, endPoint x: 97, endPoint y: 165, distance: 160.3
click at [97, 165] on div "var waitingOnArray = action . options . agreement . waitingOnArray ; var userTy…" at bounding box center [782, 418] width 1426 height 632
click at [264, 175] on div "var waitingOnArray = action . options . agreement . waitingOnArray ; var userTy…" at bounding box center [782, 403] width 1426 height 602
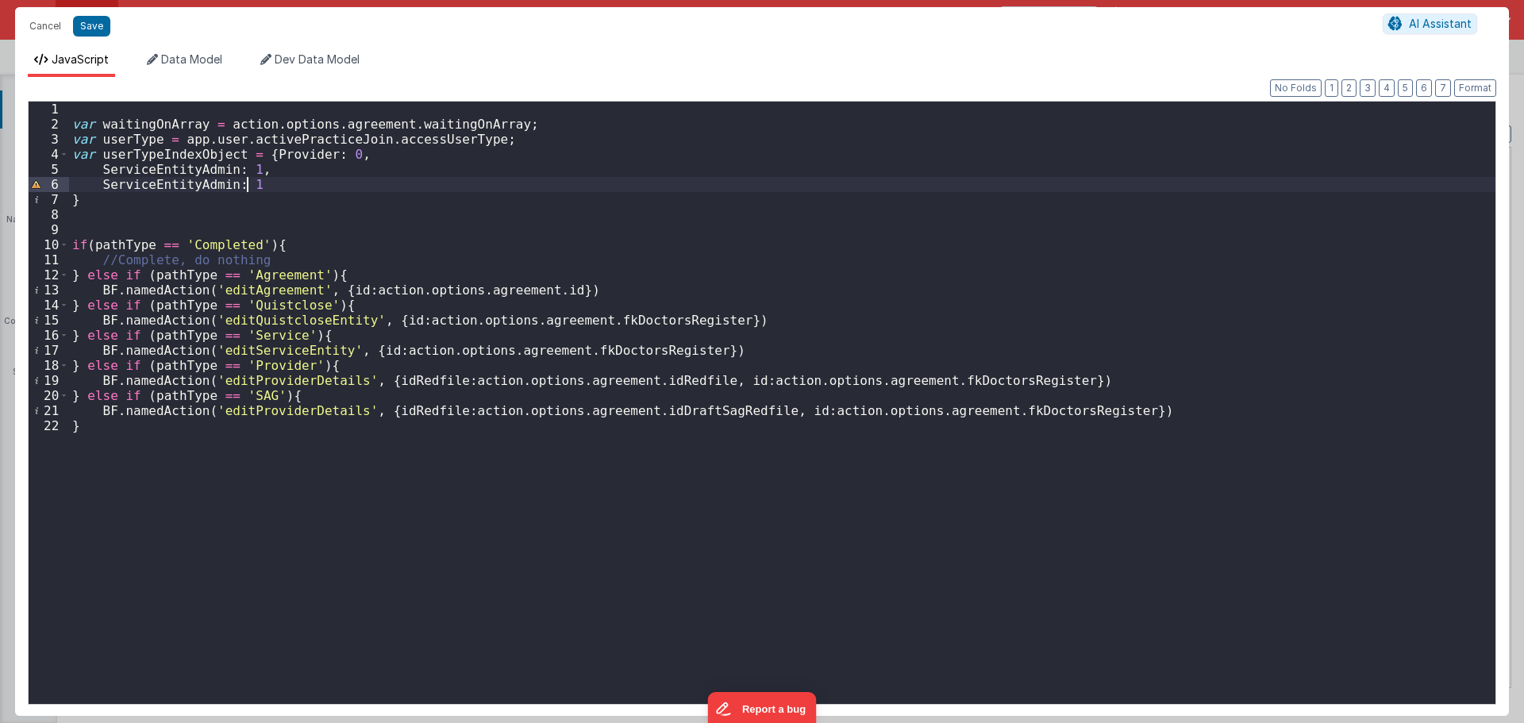
click at [198, 181] on div "var waitingOnArray = action . options . agreement . waitingOnArray ; var userTy…" at bounding box center [782, 418] width 1426 height 632
click at [201, 206] on div "var waitingOnArray = action . options . agreement . waitingOnArray ; var userTy…" at bounding box center [782, 418] width 1426 height 632
drag, startPoint x: 194, startPoint y: 185, endPoint x: 227, endPoint y: 186, distance: 33.3
click at [227, 186] on div "var waitingOnArray = action . options . agreement . waitingOnArray ; var userTy…" at bounding box center [782, 418] width 1426 height 632
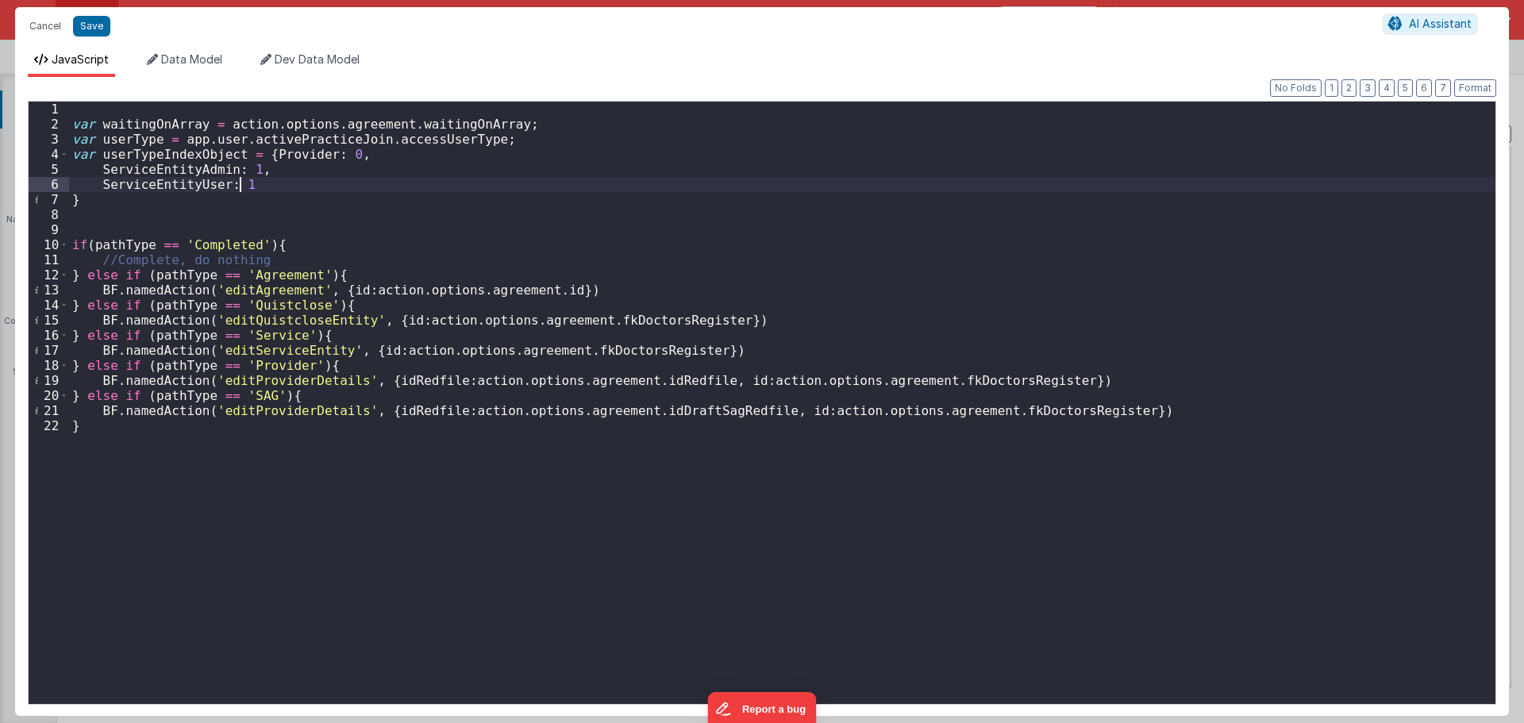
click at [240, 184] on div "var waitingOnArray = action . options . agreement . waitingOnArray ; var userTy…" at bounding box center [782, 418] width 1426 height 632
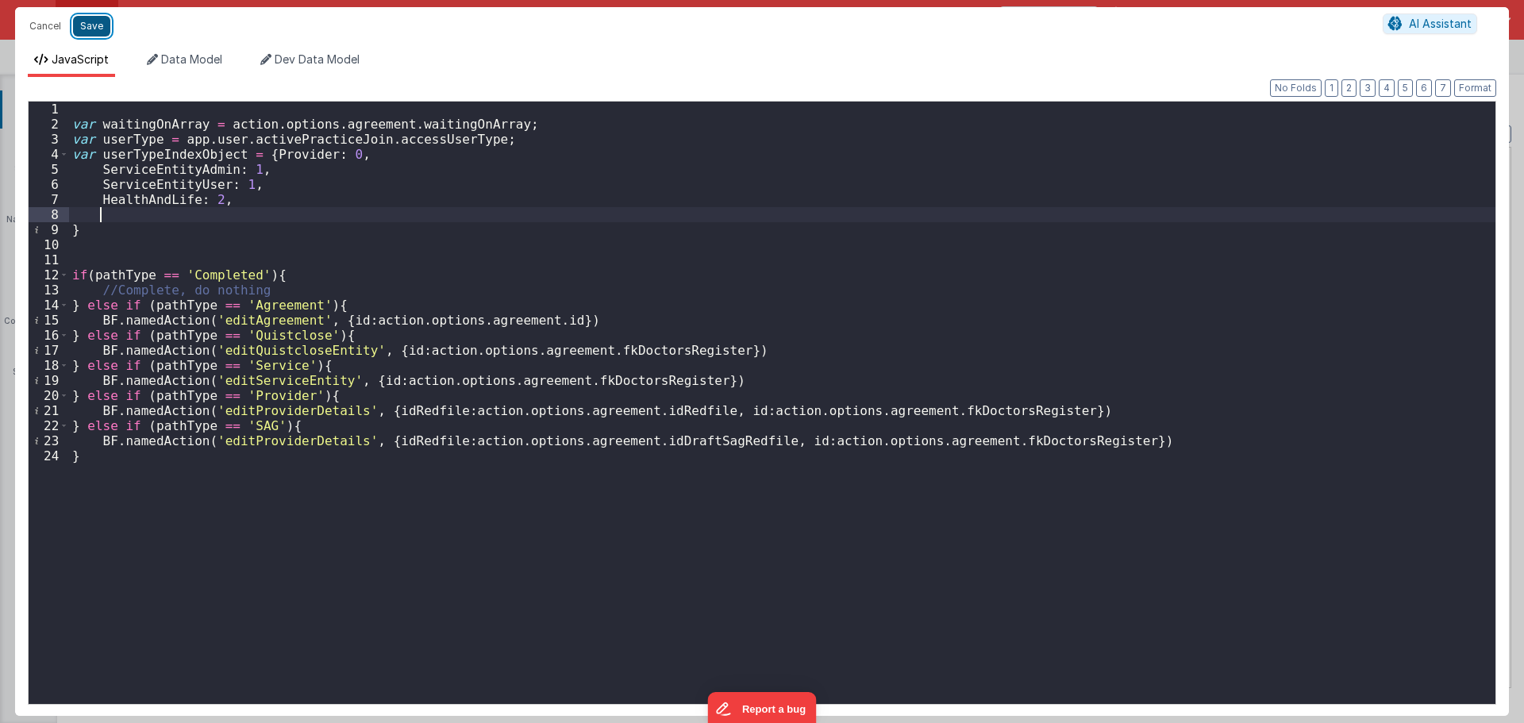
click at [94, 19] on button "Save" at bounding box center [91, 26] width 37 height 21
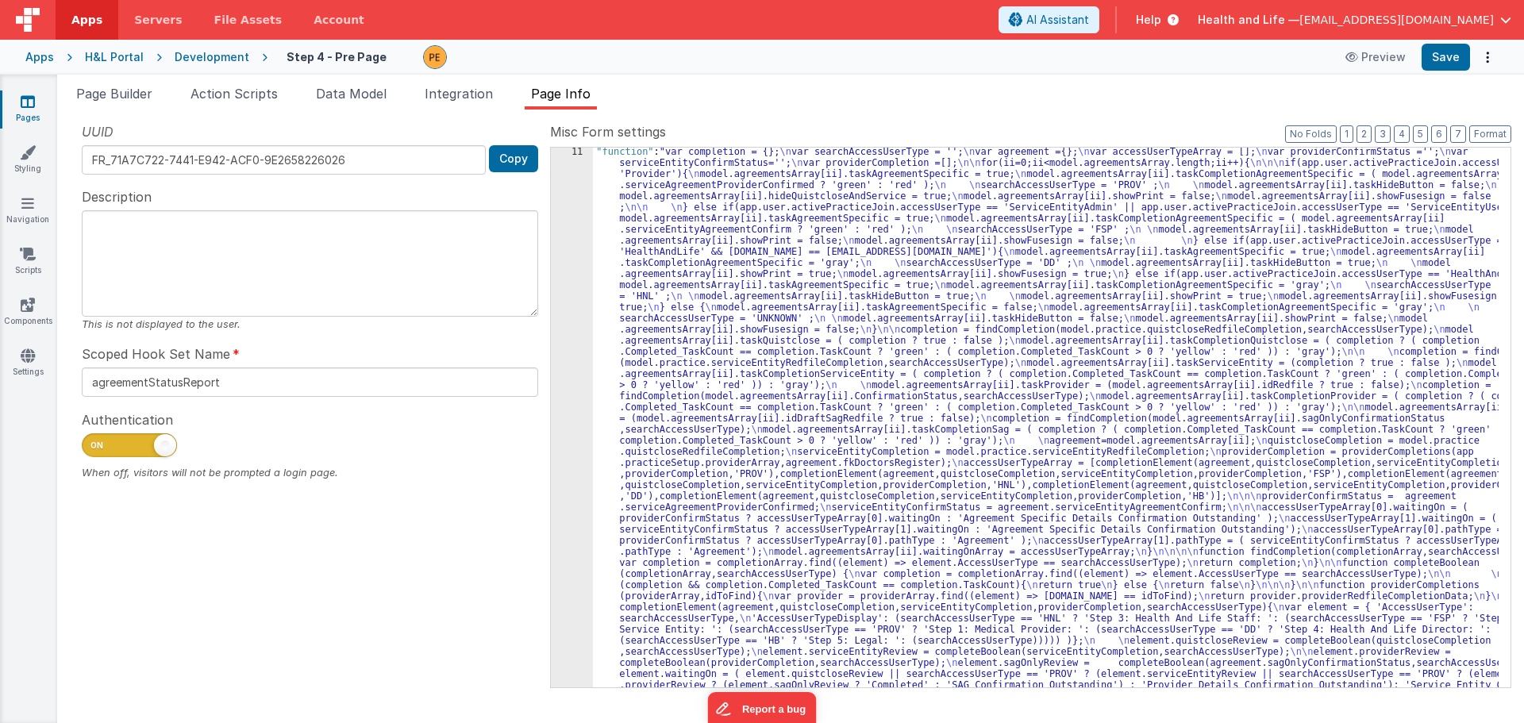
scroll to position [0, 0]
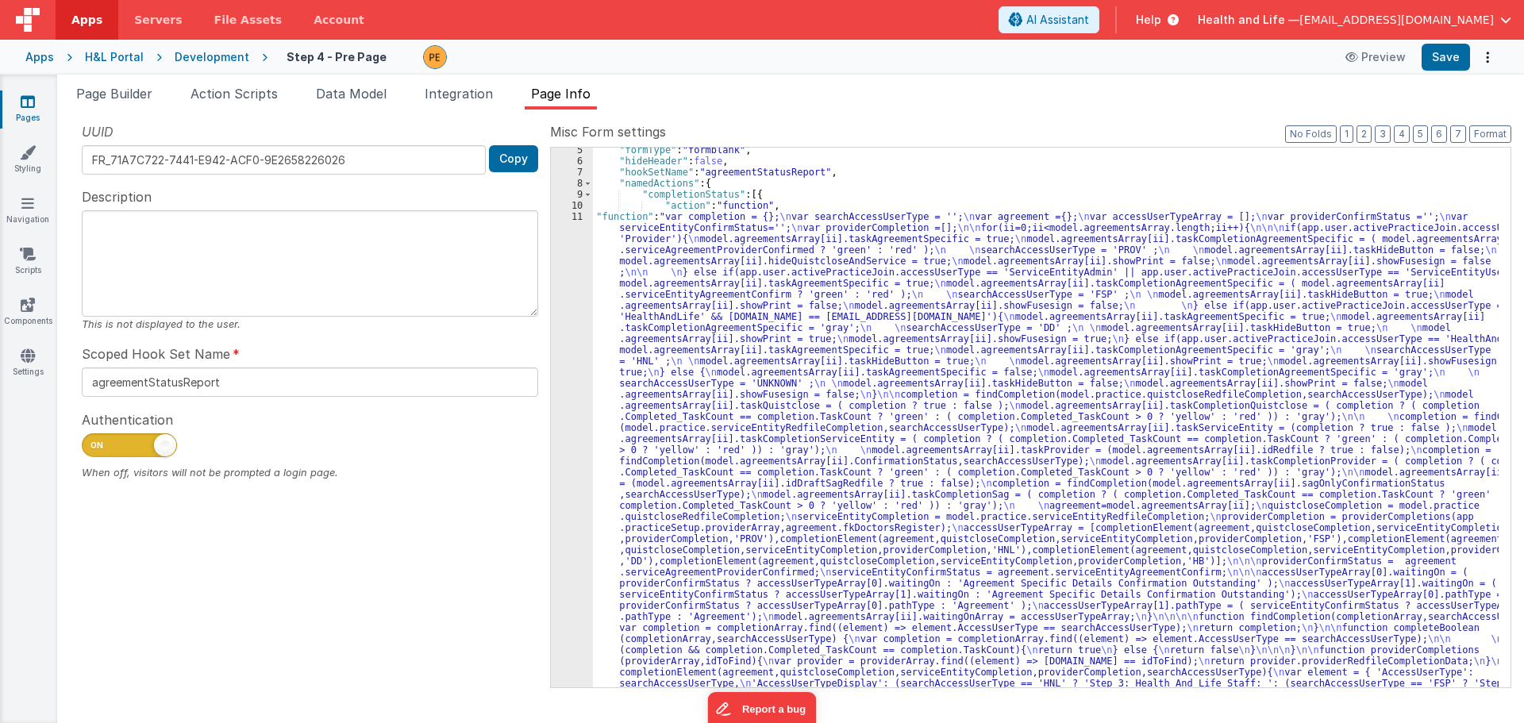
click at [664, 338] on div ""formType" : "formblank" , "hideHeader" : false , "hookSetName" : "agreementSta…" at bounding box center [1045, 708] width 905 height 1128
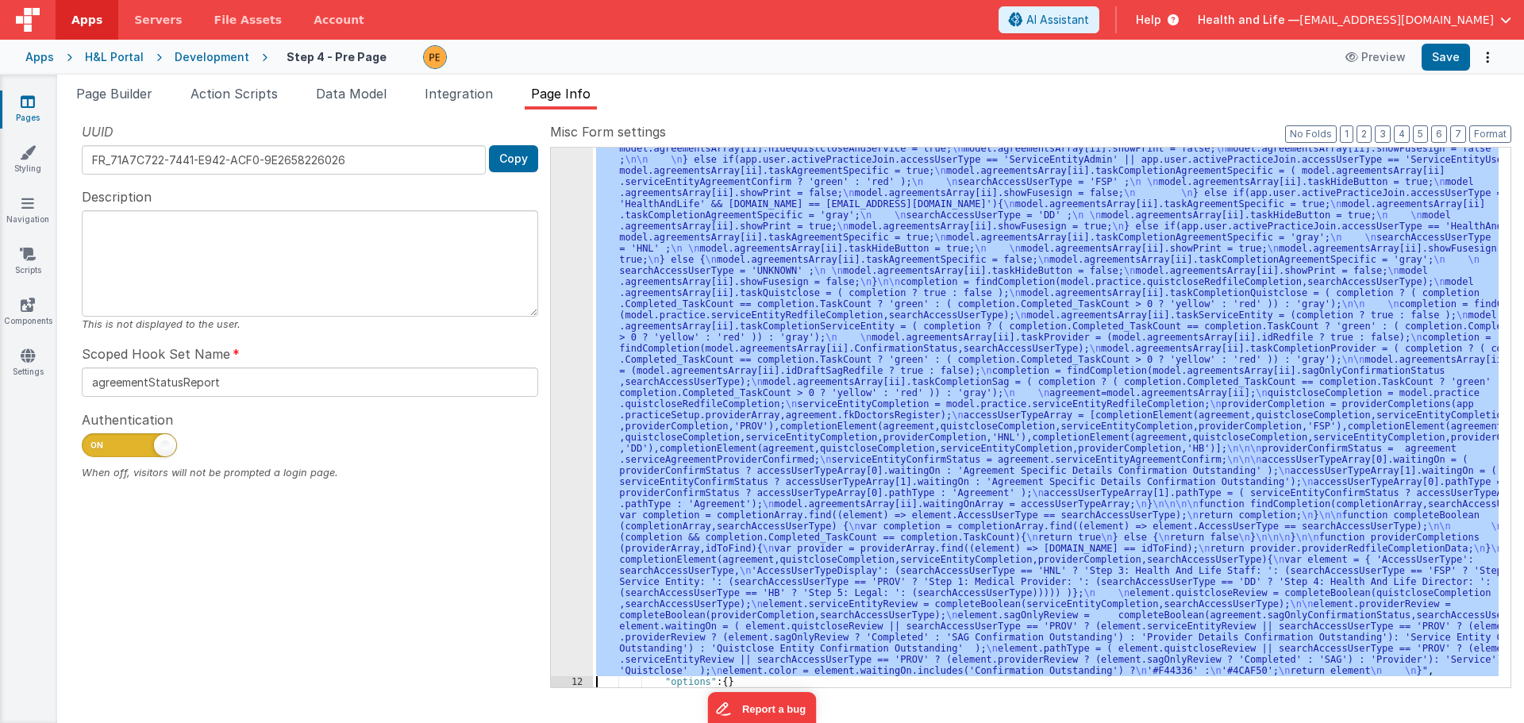
scroll to position [160, 0]
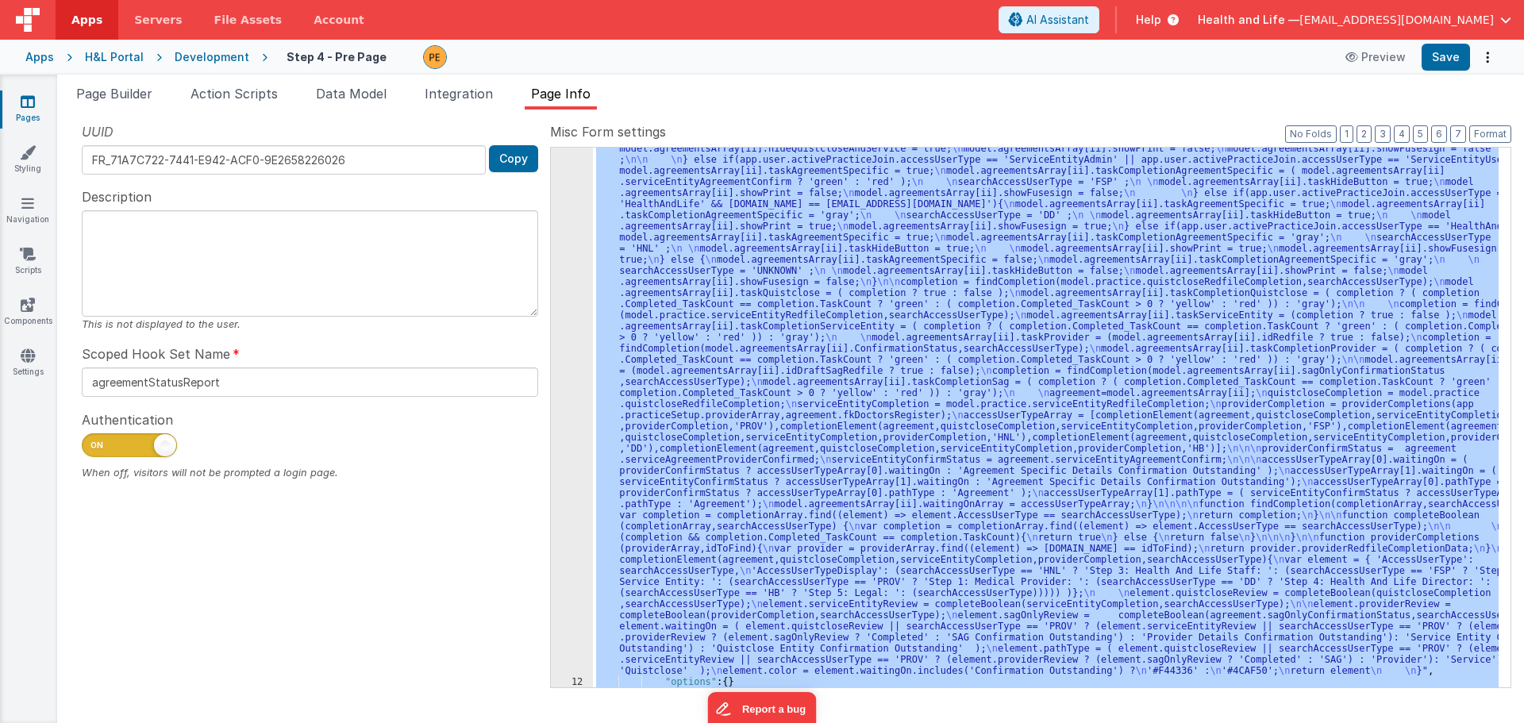
click at [570, 335] on div "11" at bounding box center [572, 387] width 42 height 578
click at [569, 331] on div "11" at bounding box center [572, 387] width 42 height 578
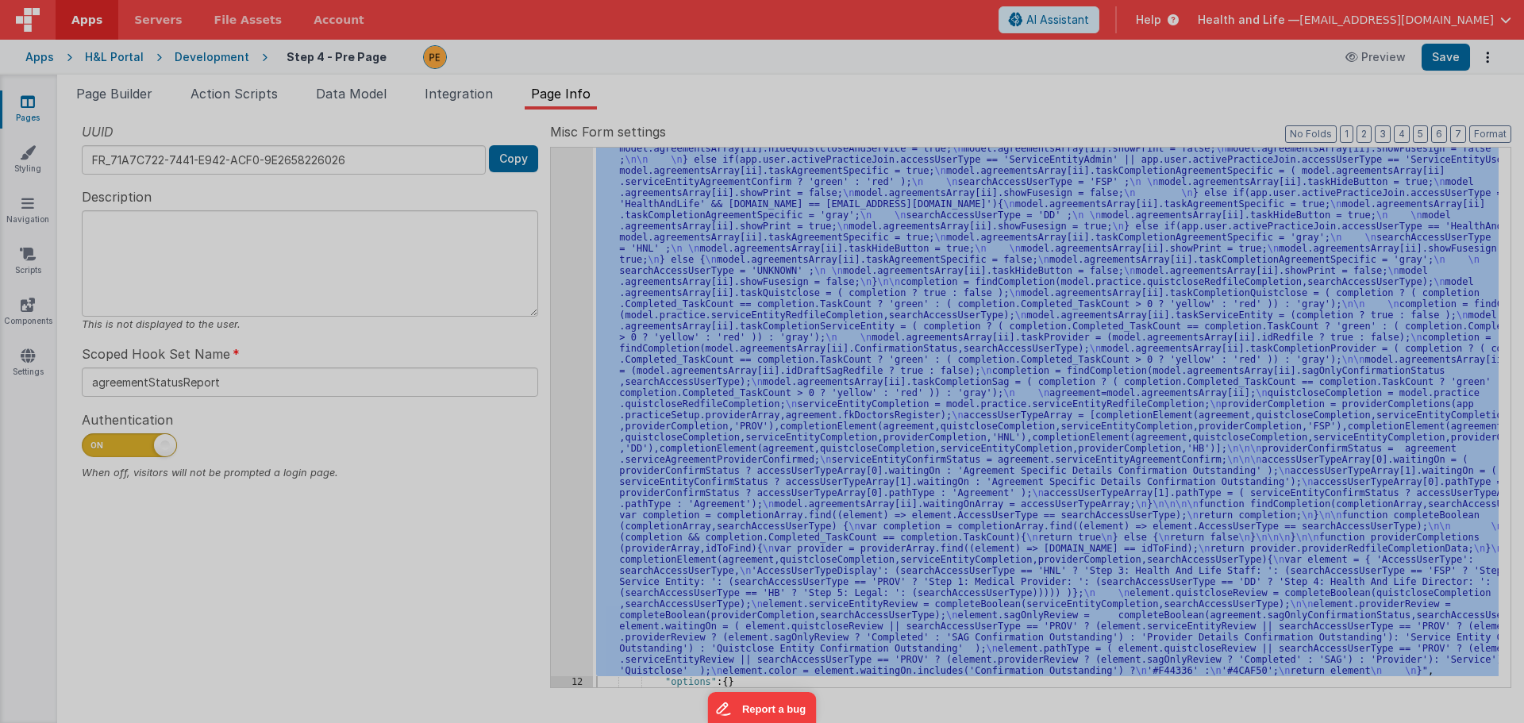
click at [569, 331] on div at bounding box center [762, 361] width 1524 height 723
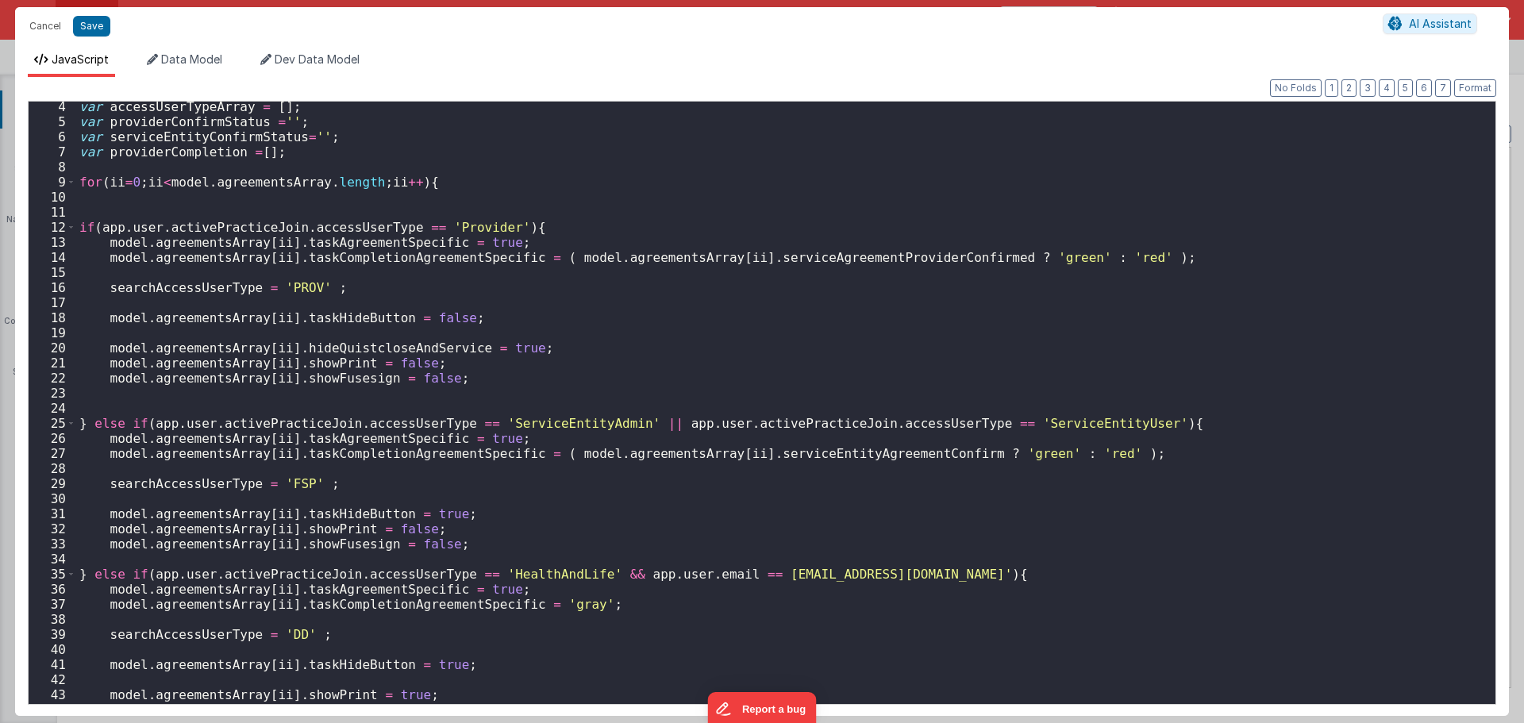
scroll to position [286, 0]
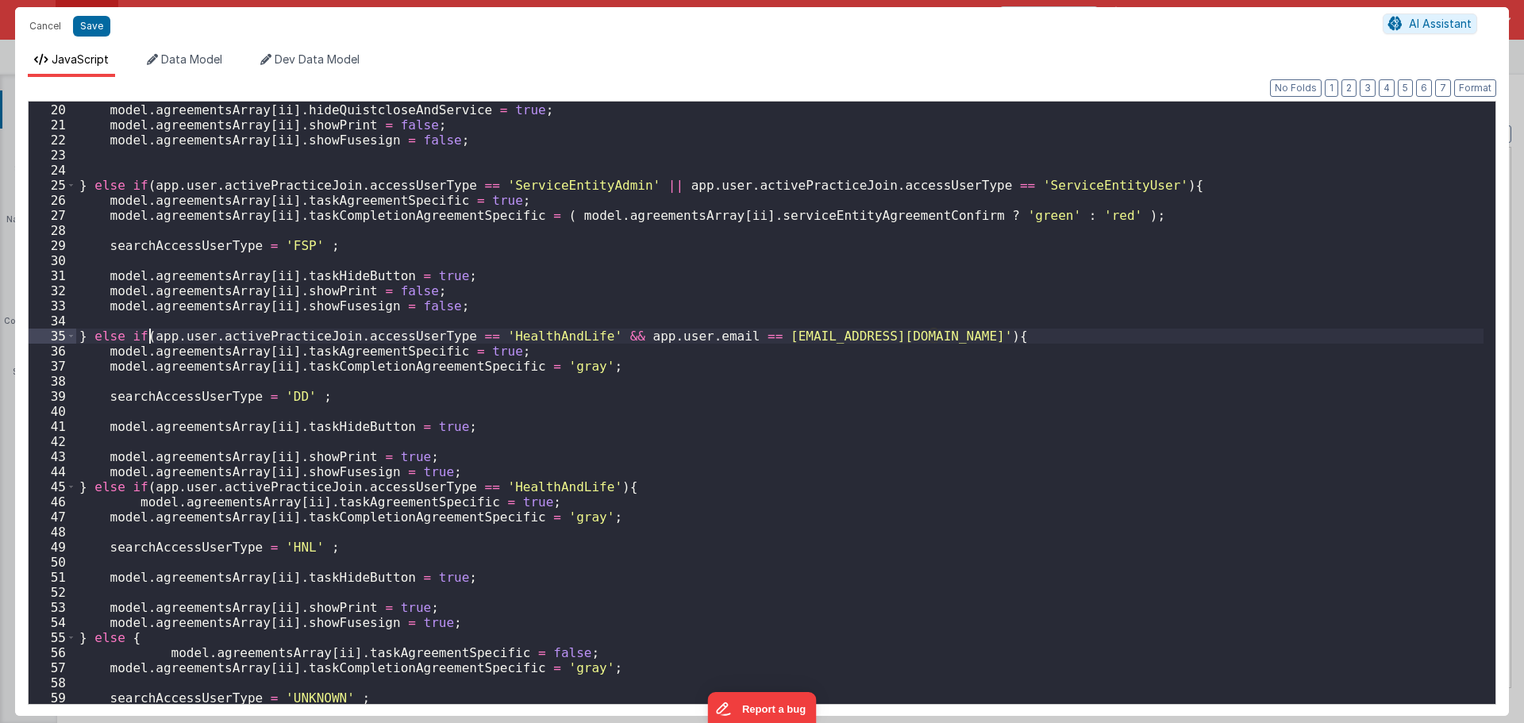
click at [148, 337] on div "model . agreementsArray [ ii ] . hideQuistcloseAndService = true ; model . agre…" at bounding box center [779, 403] width 1407 height 632
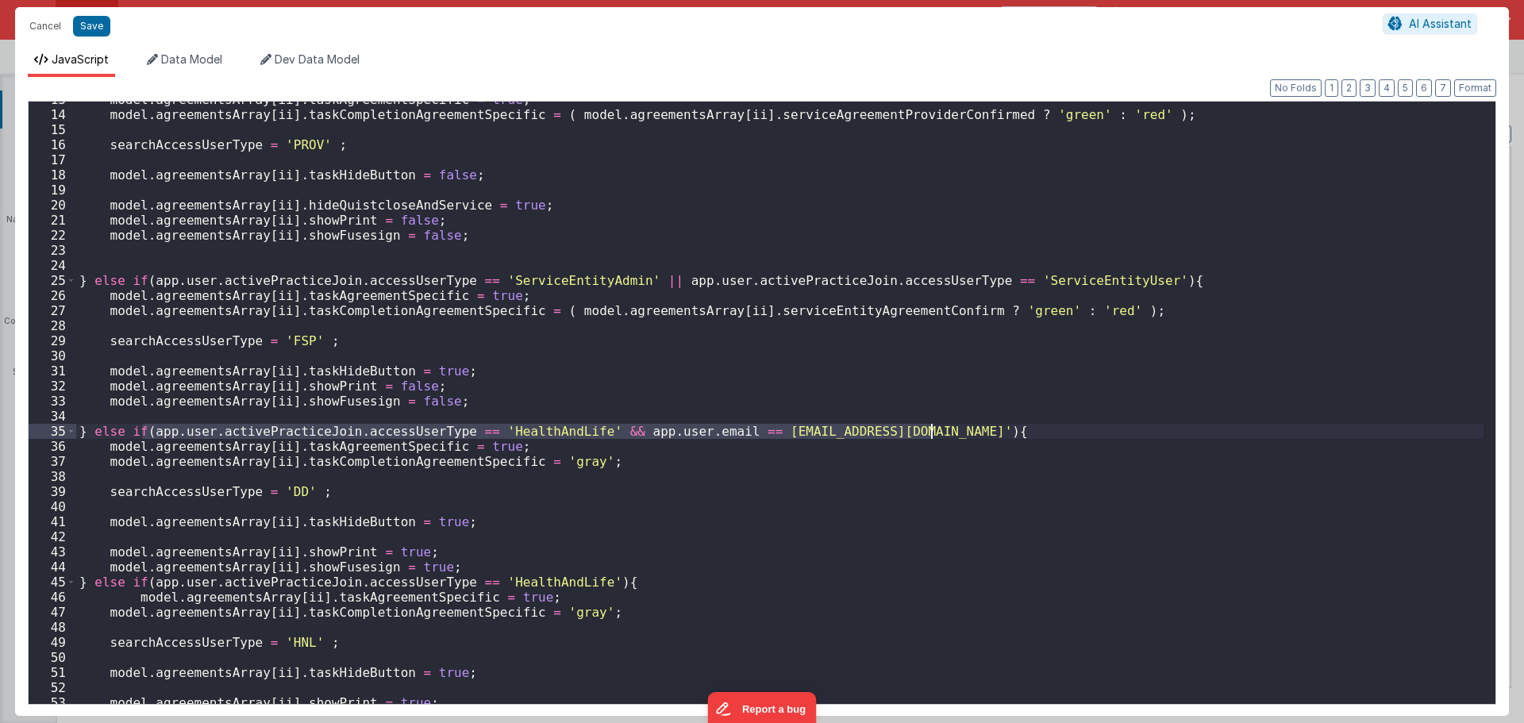
drag, startPoint x: 144, startPoint y: 430, endPoint x: 929, endPoint y: 428, distance: 784.9
click at [929, 428] on div "model . agreementsArray [ ii ] . taskAgreementSpecific = true ; model . agreeme…" at bounding box center [779, 408] width 1407 height 632
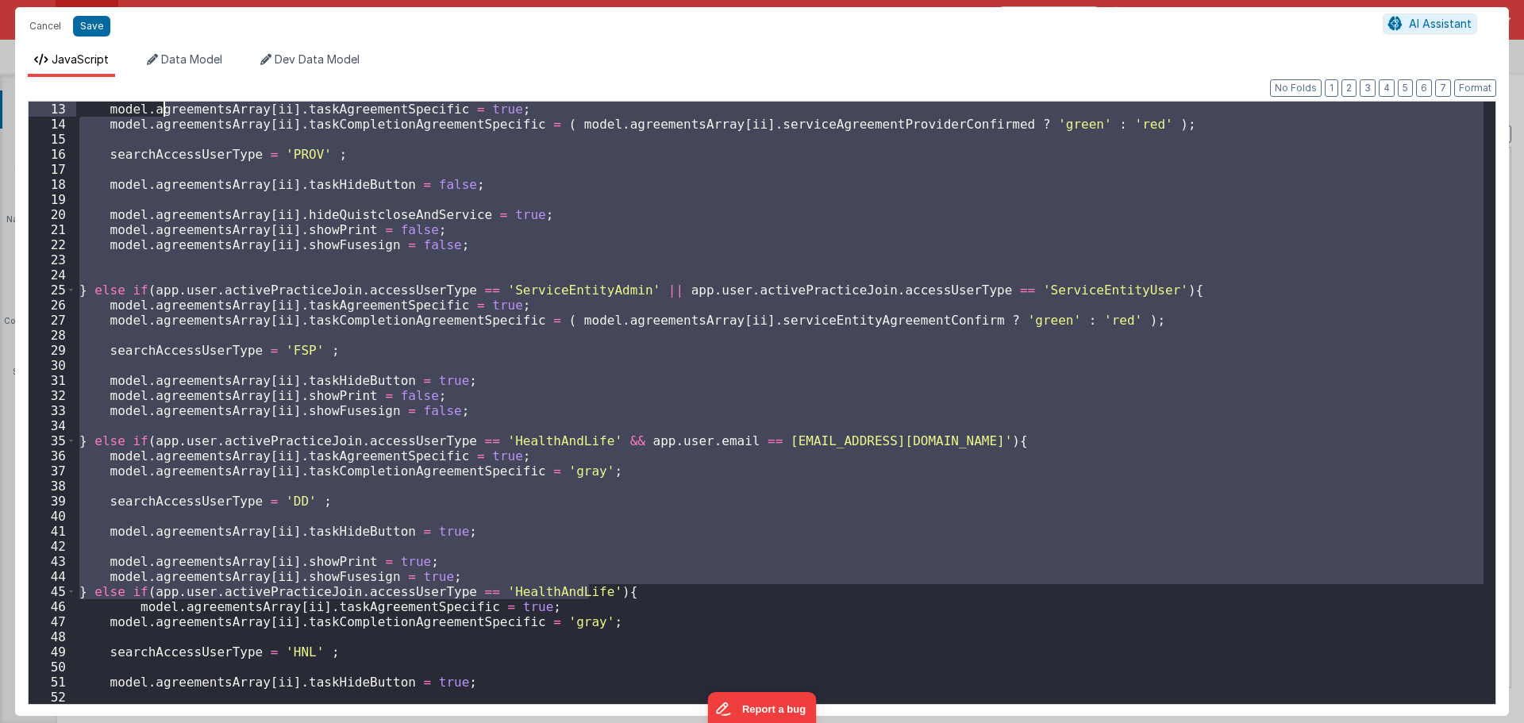
scroll to position [0, 0]
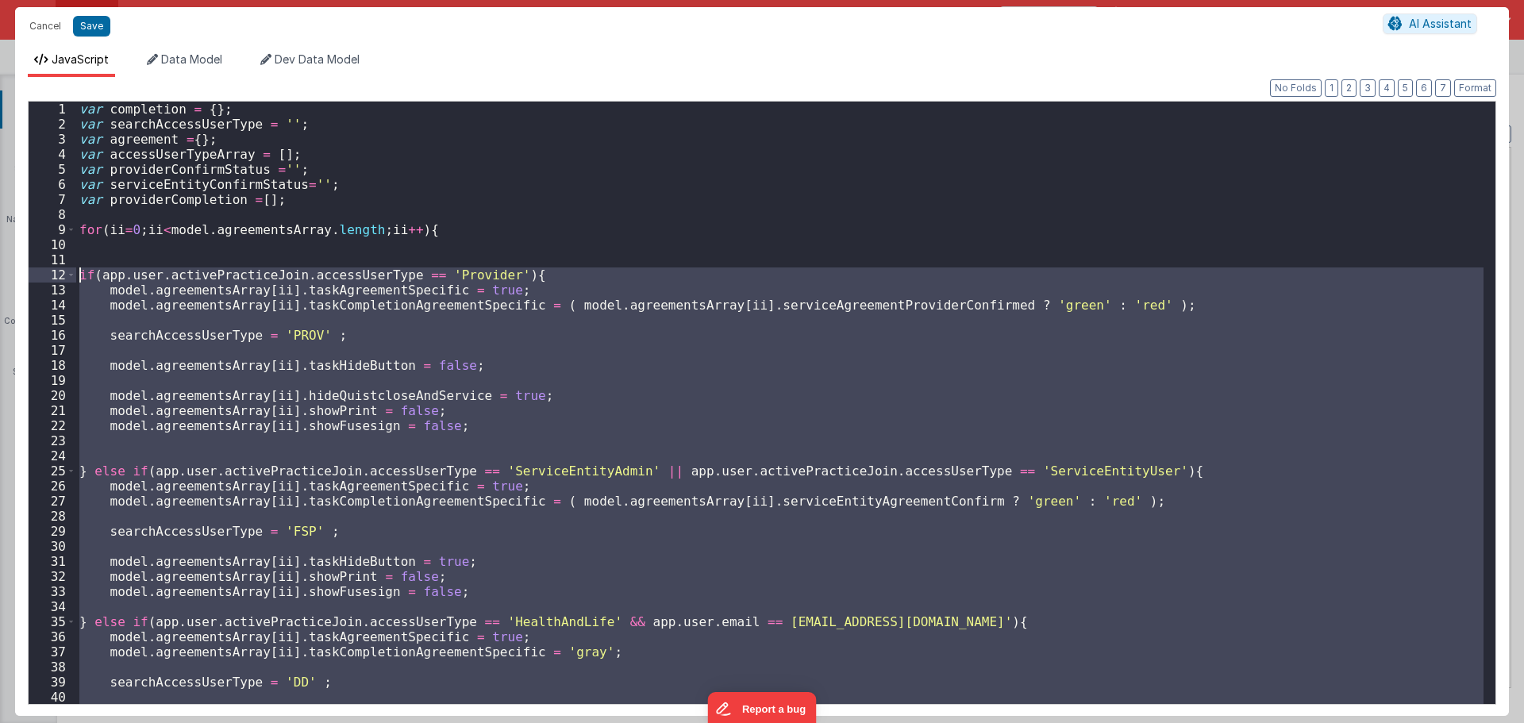
drag, startPoint x: 608, startPoint y: 295, endPoint x: 75, endPoint y: 275, distance: 532.9
click at [75, 275] on div "1 2 3 4 5 6 7 8 9 10 11 12 13 14 15 16 17 18 19 20 21 22 23 24 25 26 27 28 29 3…" at bounding box center [762, 403] width 1468 height 604
click at [59, 17] on button "Cancel" at bounding box center [45, 26] width 48 height 22
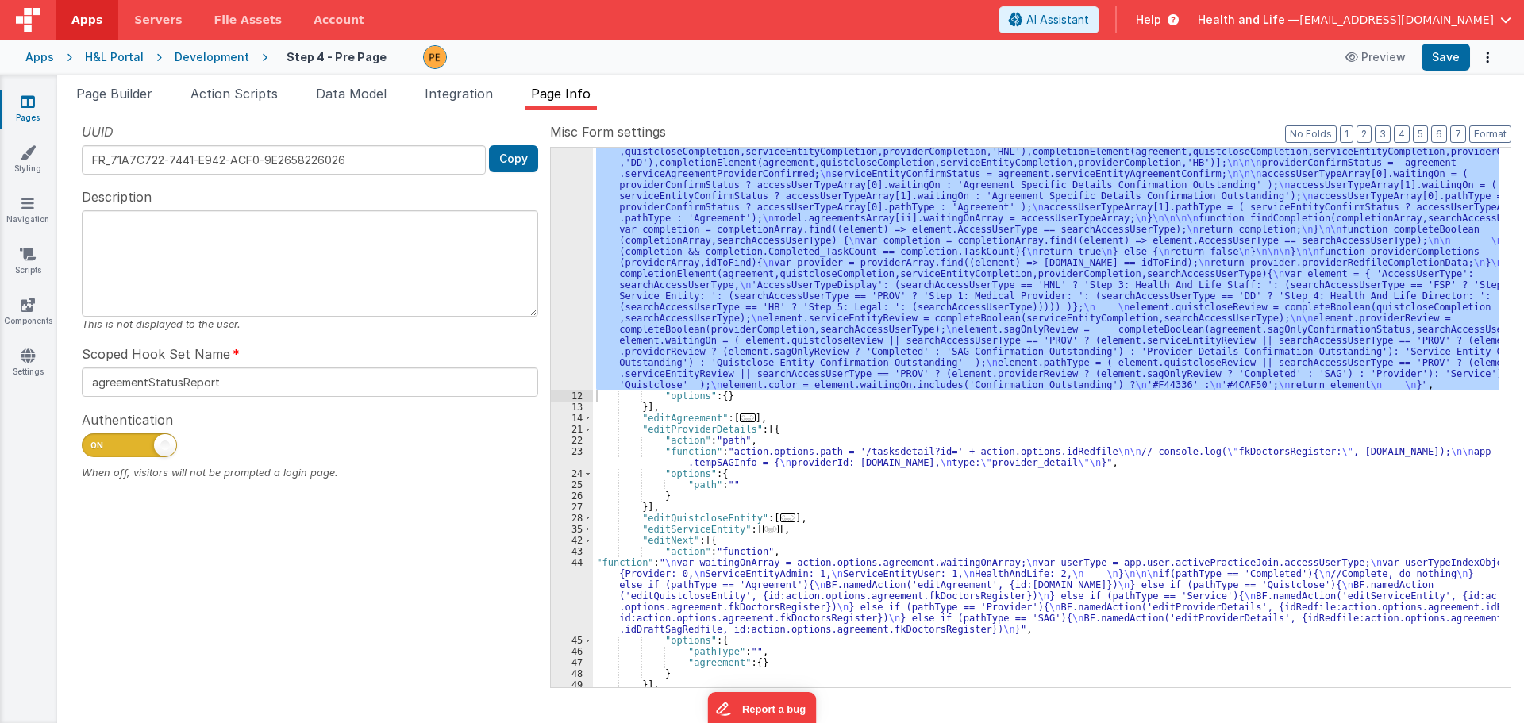
scroll to position [589, 0]
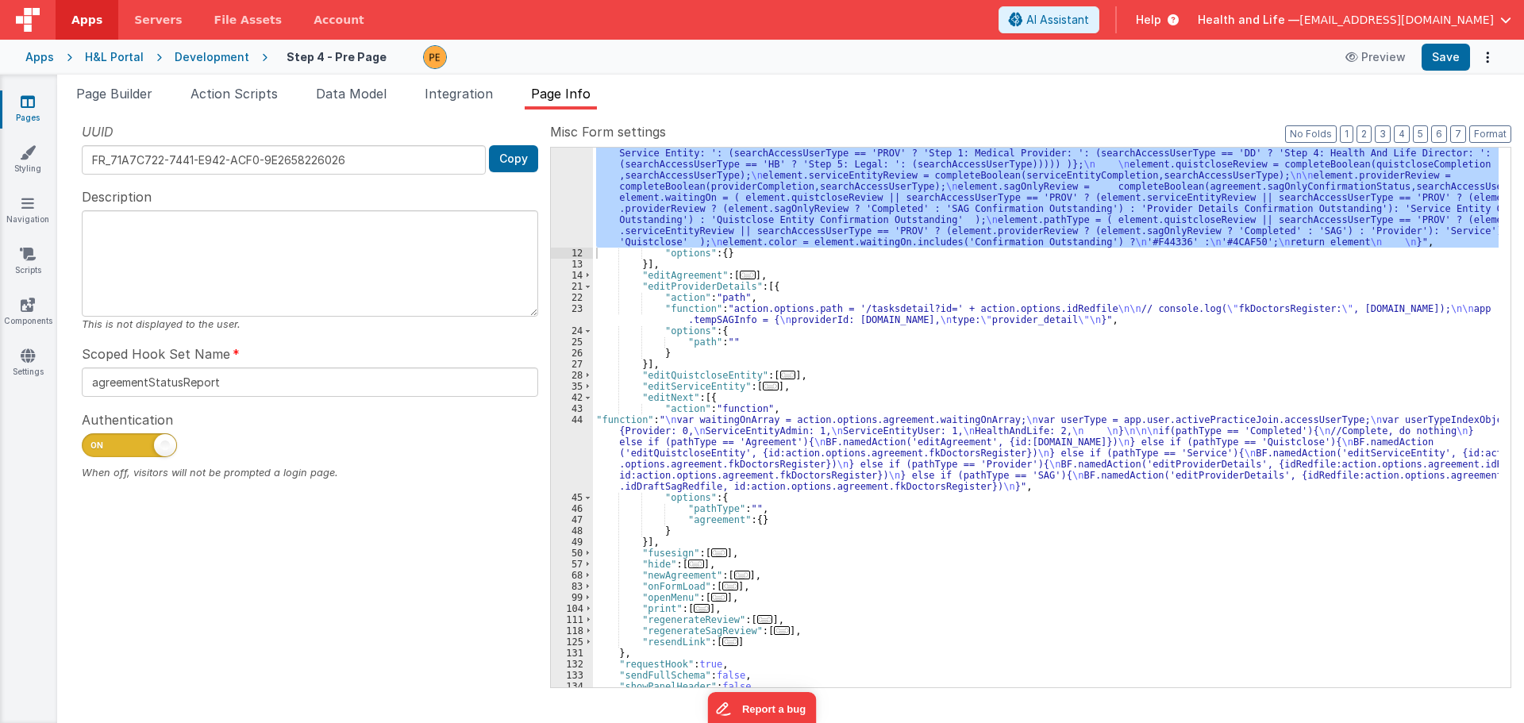
click at [682, 430] on div ""function" : "var completion = {}; \n var searchAccessUserType = ''; \n var agr…" at bounding box center [1045, 234] width 905 height 1128
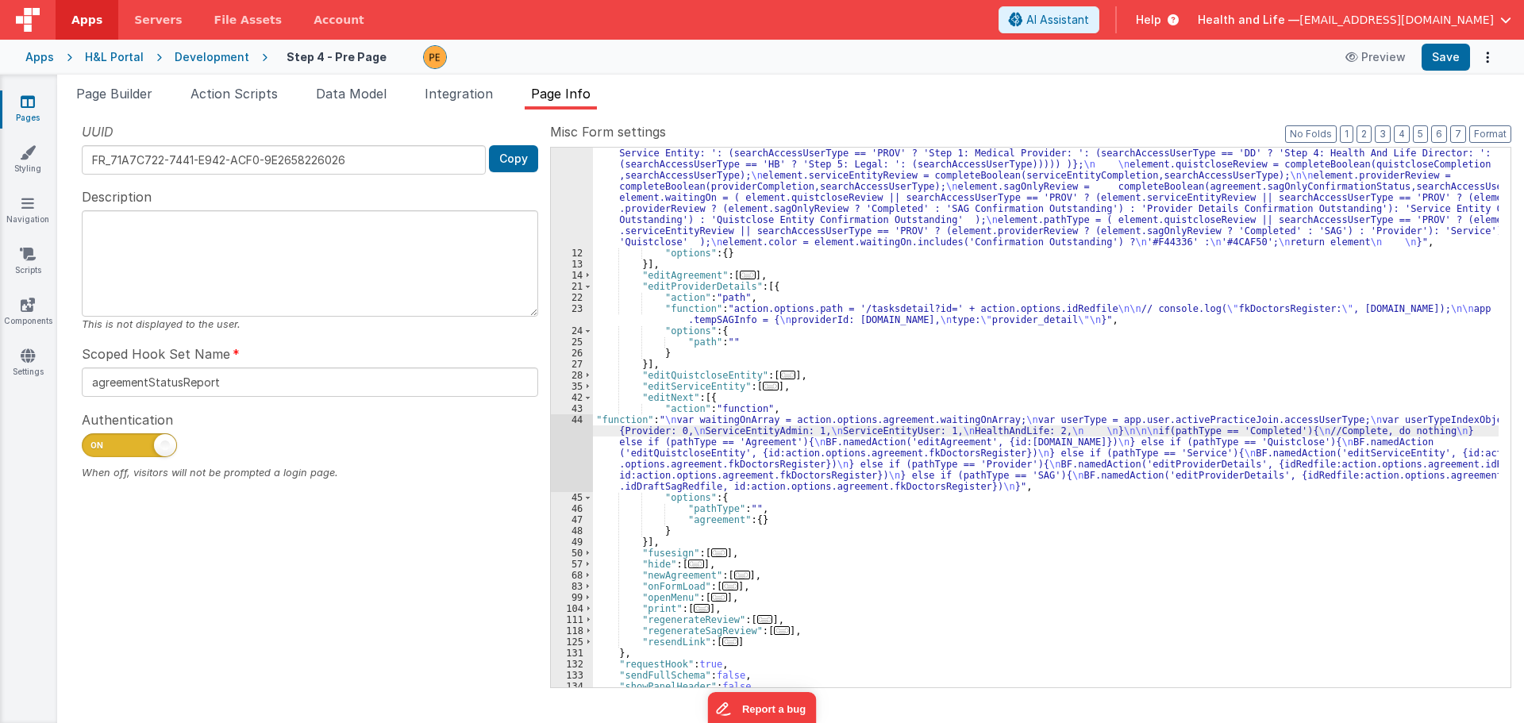
click at [576, 443] on div "44" at bounding box center [572, 453] width 42 height 78
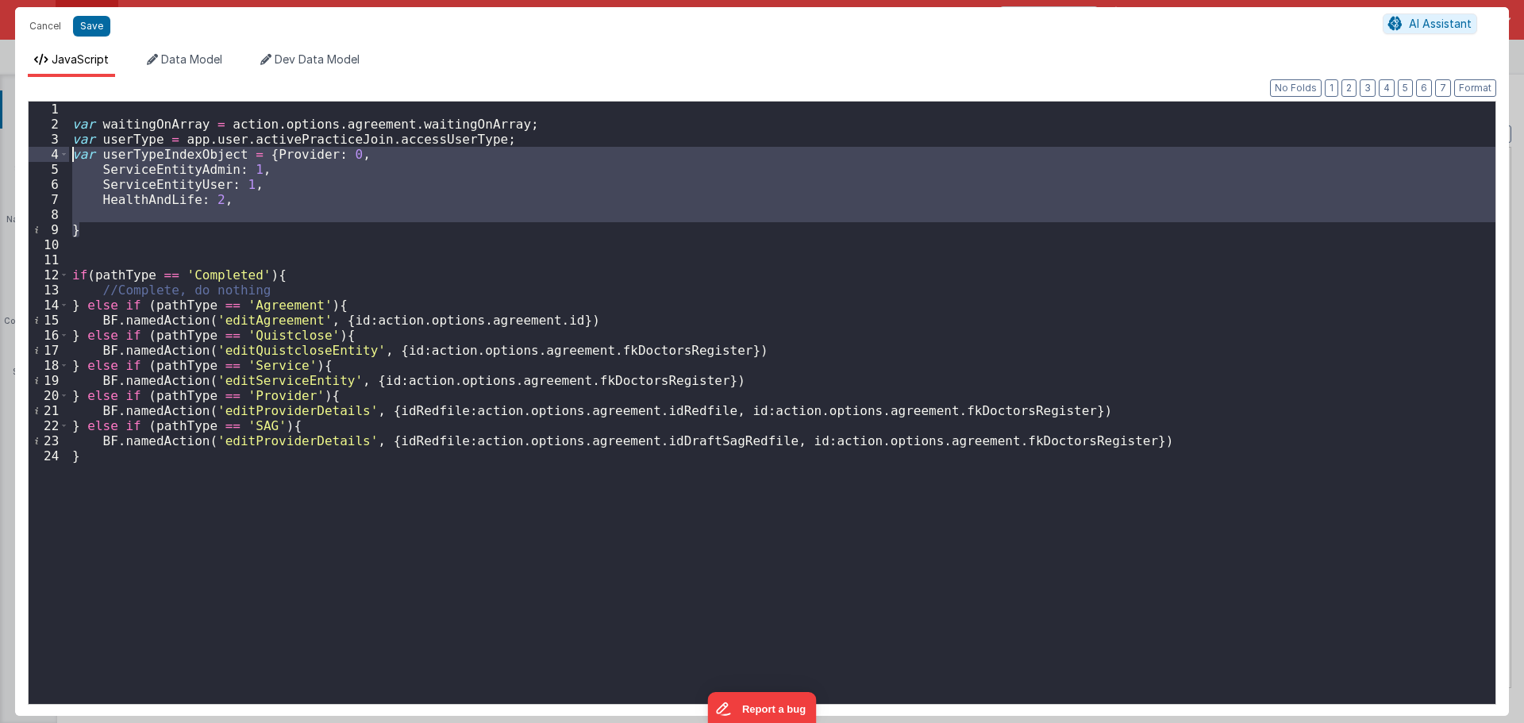
drag, startPoint x: 154, startPoint y: 234, endPoint x: 33, endPoint y: 156, distance: 144.2
click at [33, 156] on div "1 2 3 4 5 6 7 8 9 10 11 12 13 14 15 16 17 18 19 20 21 22 23 24 var waitingOnArr…" at bounding box center [762, 403] width 1468 height 604
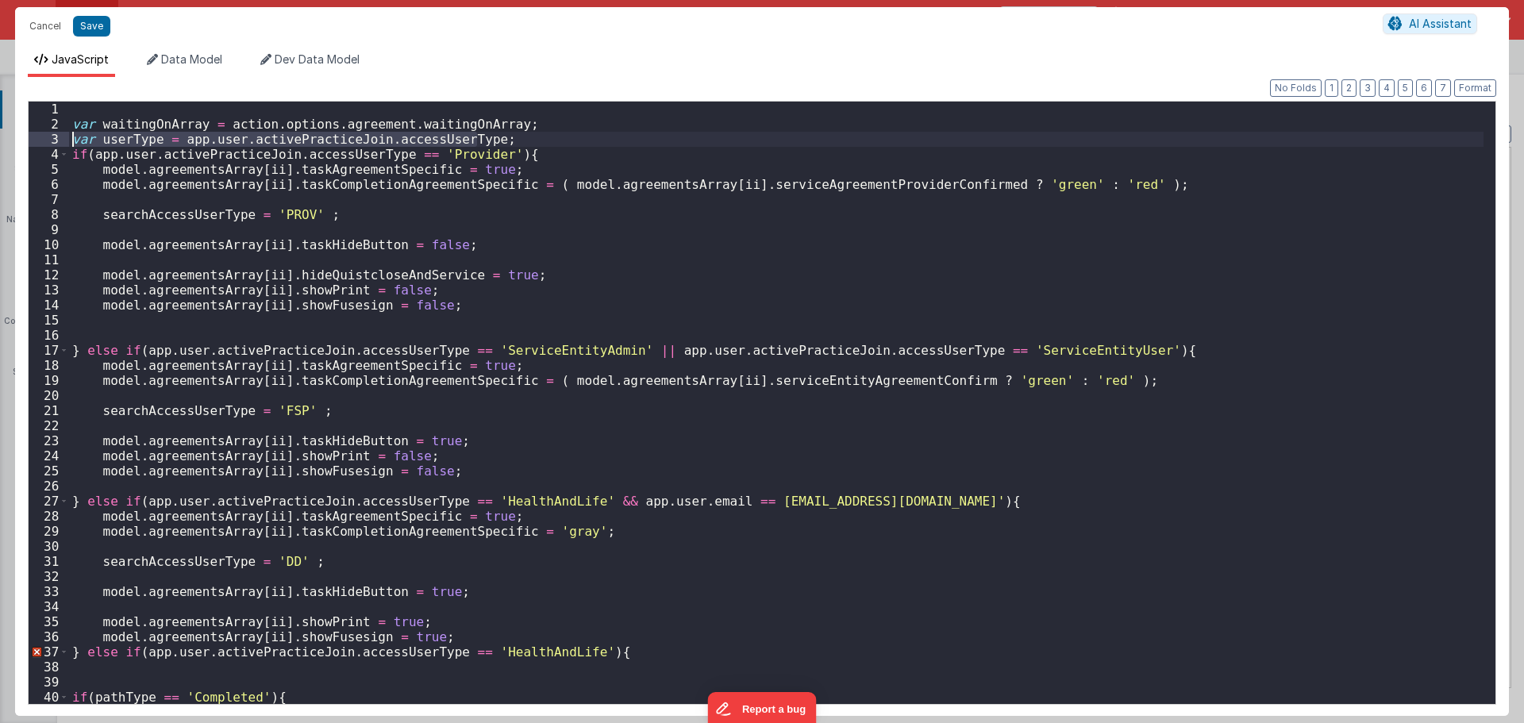
drag, startPoint x: 501, startPoint y: 141, endPoint x: 63, endPoint y: 136, distance: 438.1
click at [63, 136] on div "1 2 3 4 5 6 7 8 9 10 11 12 13 14 15 16 17 18 19 20 21 22 23 24 25 26 27 28 29 3…" at bounding box center [762, 403] width 1468 height 604
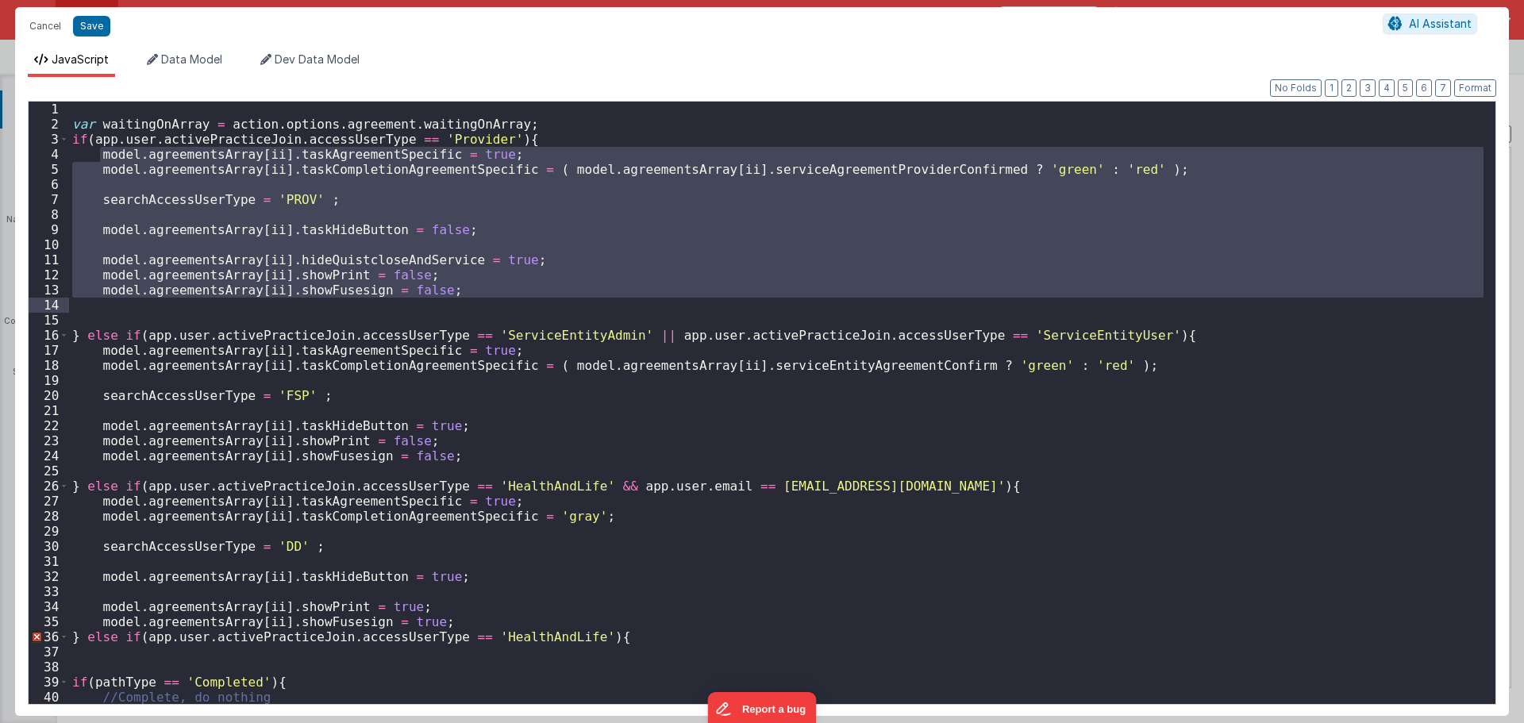
drag, startPoint x: 101, startPoint y: 154, endPoint x: 490, endPoint y: 311, distance: 419.4
click at [490, 311] on div "var waitingOnArray = action . options . agreement . waitingOnArray ; if ( app .…" at bounding box center [776, 418] width 1414 height 632
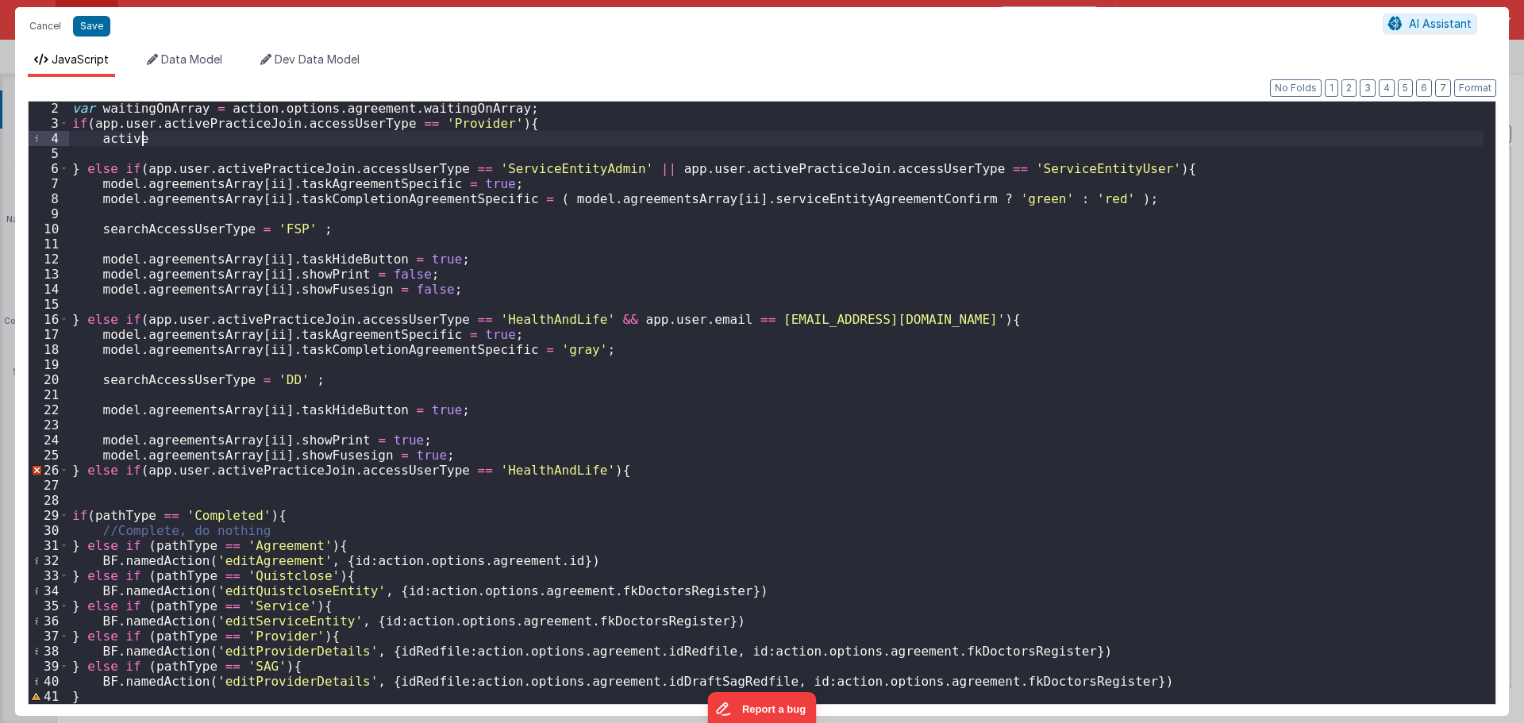
scroll to position [0, 0]
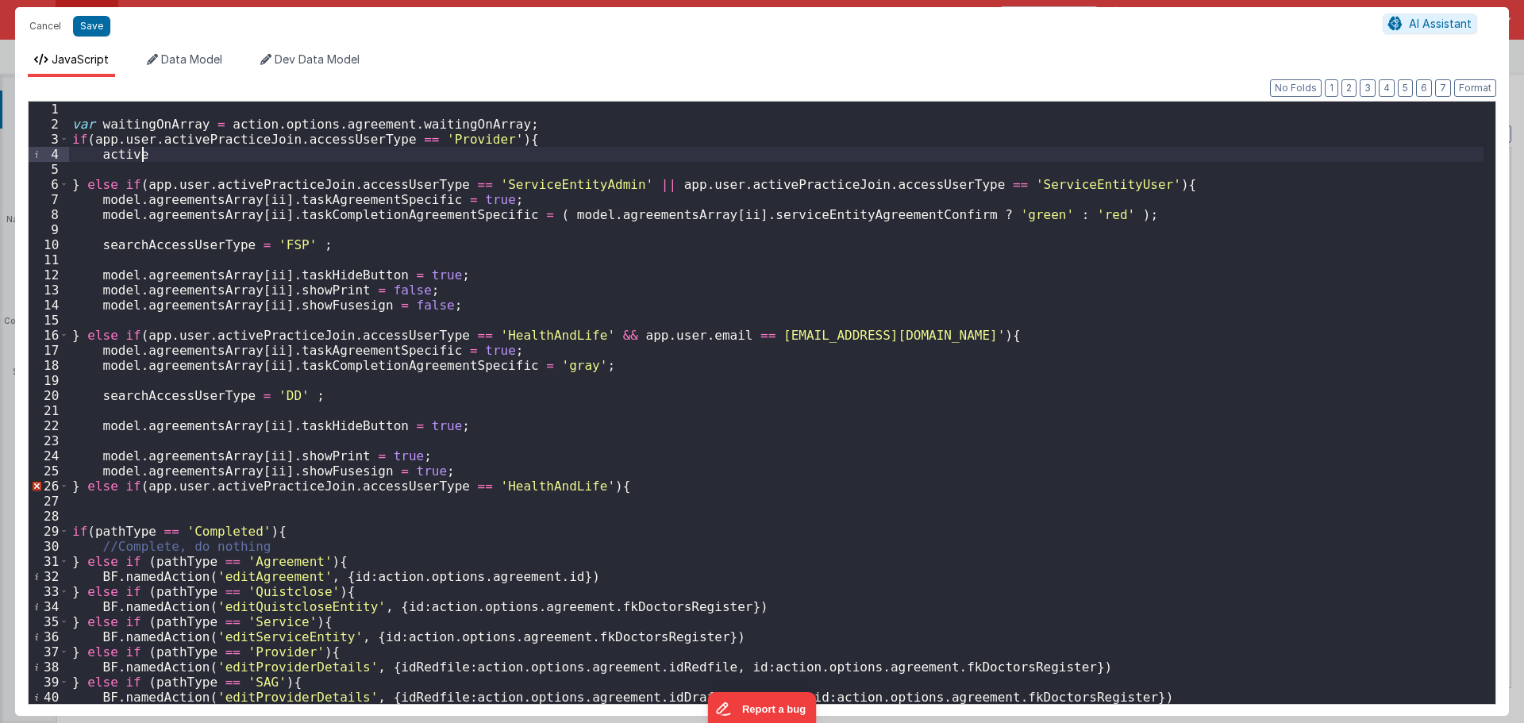
click at [629, 106] on div "var waitingOnArray = action . options . agreement . waitingOnArray ; if ( app .…" at bounding box center [776, 418] width 1414 height 632
click at [626, 122] on div "var waitingOnArray = action . options . agreement . waitingOnArray ; if ( app .…" at bounding box center [776, 418] width 1414 height 632
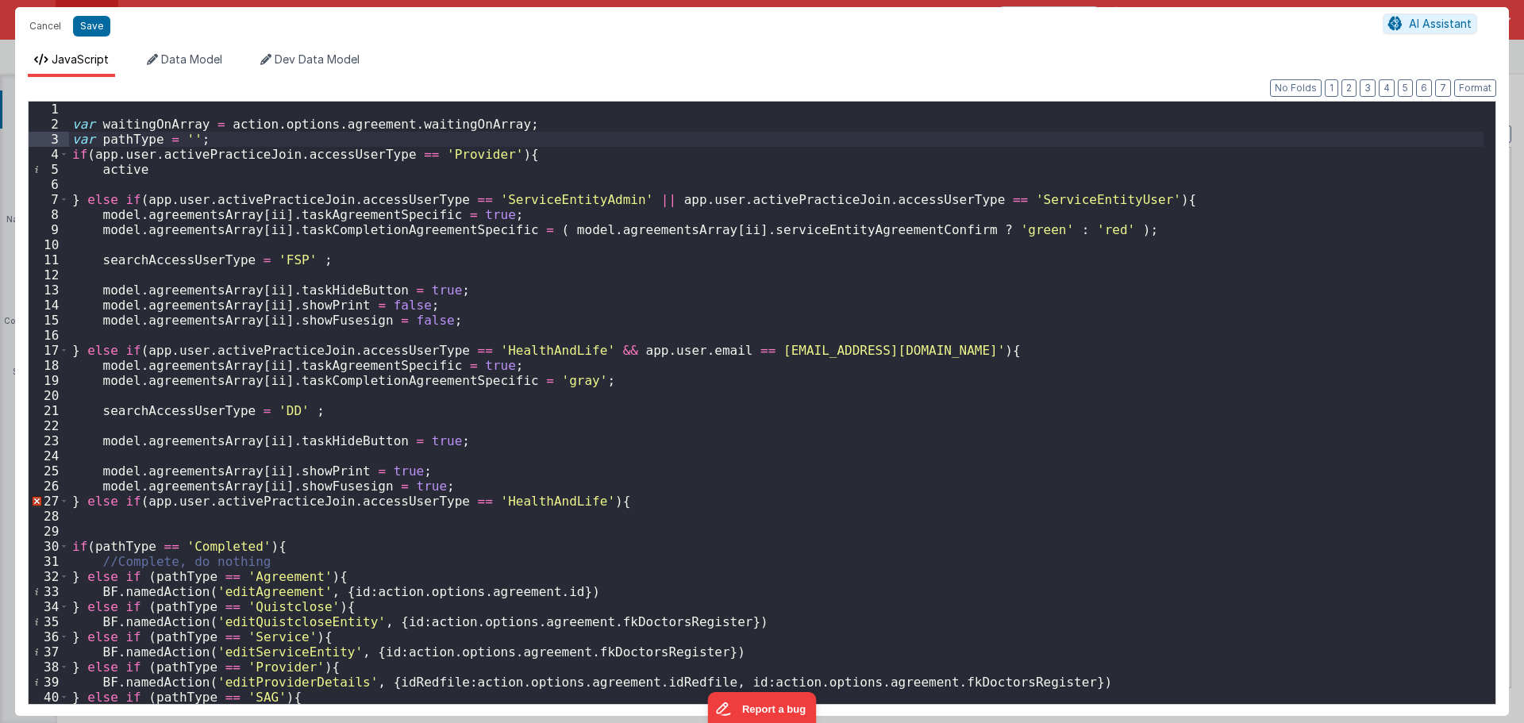
click at [133, 145] on div "var waitingOnArray = action . options . agreement . waitingOnArray ; var pathTy…" at bounding box center [776, 418] width 1414 height 632
click at [130, 166] on div "var waitingOnArray = action . options . agreement . waitingOnArray ; var pathTy…" at bounding box center [776, 418] width 1414 height 632
click at [206, 168] on div "var waitingOnArray = action . options . agreement . waitingOnArray ; var pathTy…" at bounding box center [776, 418] width 1414 height 632
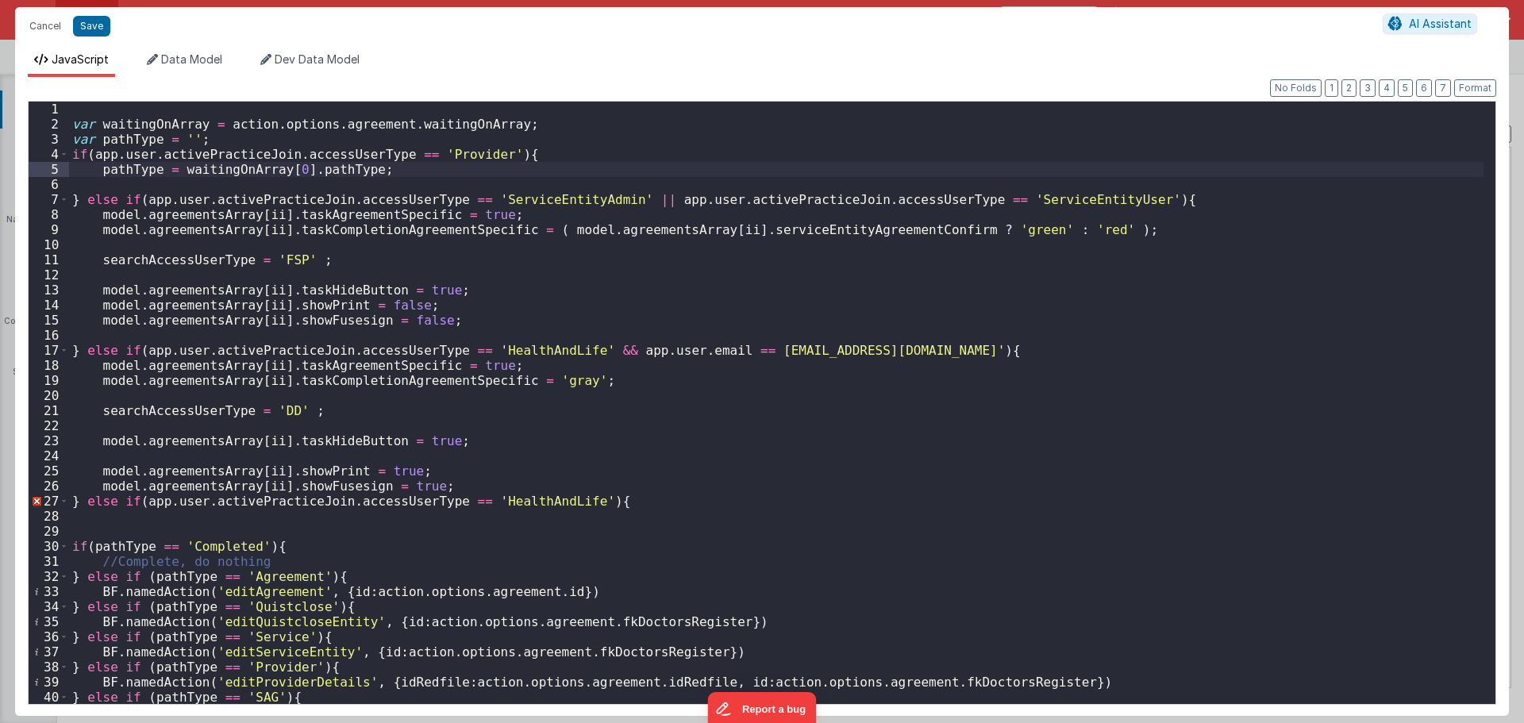
click at [227, 193] on div "var waitingOnArray = action . options . agreement . waitingOnArray ; var pathTy…" at bounding box center [776, 418] width 1414 height 632
click at [208, 186] on div "var waitingOnArray = action . options . agreement . waitingOnArray ; var pathTy…" at bounding box center [776, 418] width 1414 height 632
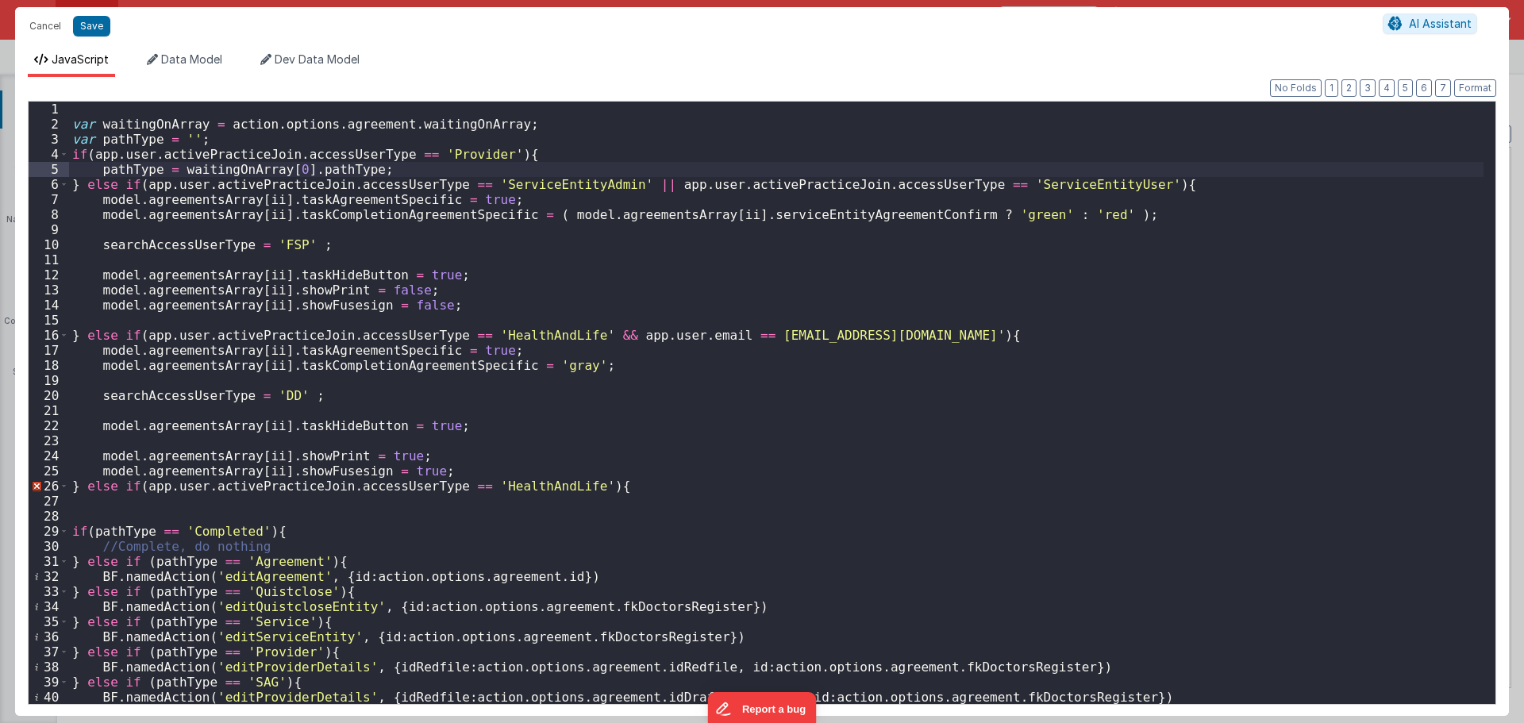
click at [300, 190] on div "var waitingOnArray = action . options . agreement . waitingOnArray ; var pathTy…" at bounding box center [776, 418] width 1414 height 632
drag, startPoint x: 365, startPoint y: 175, endPoint x: 101, endPoint y: 171, distance: 264.3
click at [101, 171] on div "var waitingOnArray = action . options . agreement . waitingOnArray ; var pathTy…" at bounding box center [776, 418] width 1414 height 632
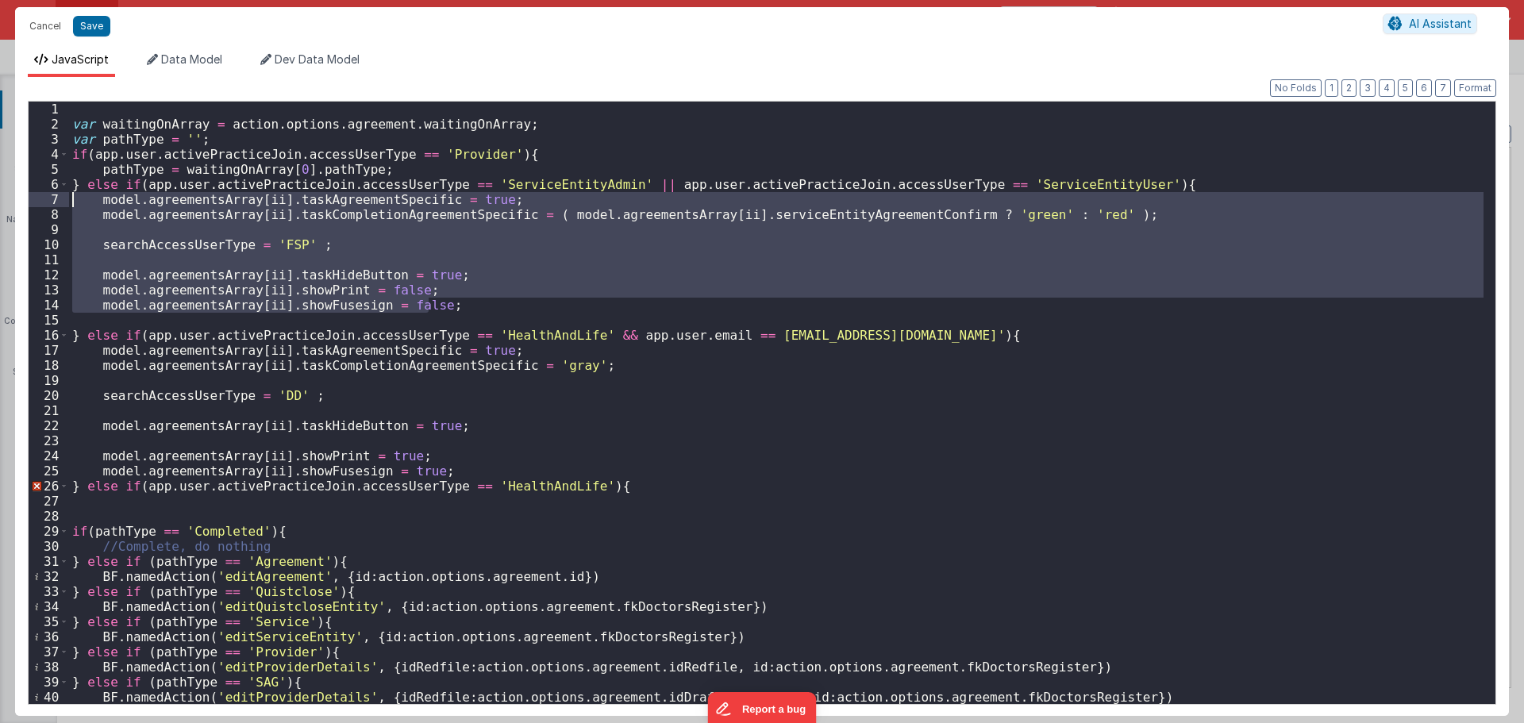
drag, startPoint x: 456, startPoint y: 304, endPoint x: 75, endPoint y: 201, distance: 394.6
click at [75, 201] on div "var waitingOnArray = action . options . agreement . waitingOnArray ; var pathTy…" at bounding box center [776, 418] width 1414 height 632
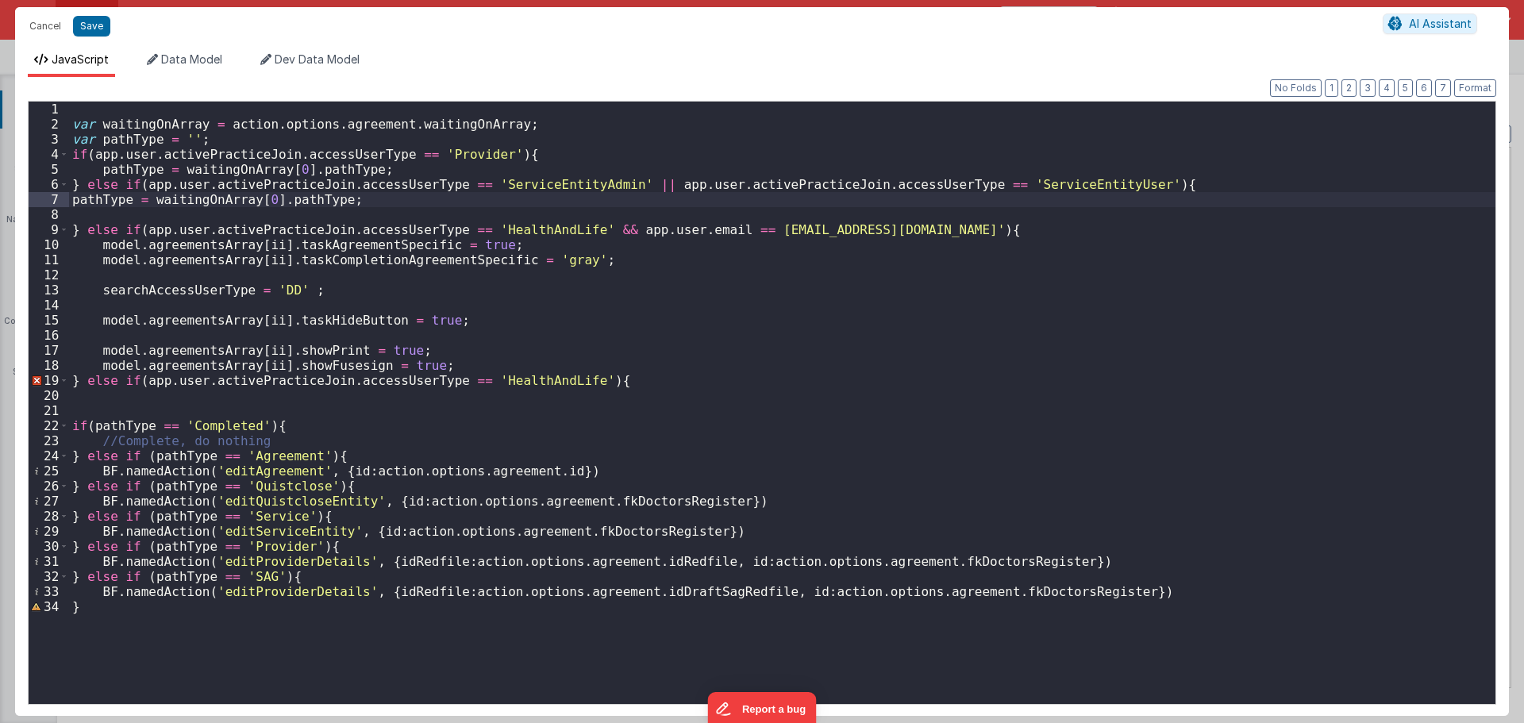
click at [74, 198] on div "var waitingOnArray = action . options . agreement . waitingOnArray ; var pathTy…" at bounding box center [782, 418] width 1426 height 632
click at [282, 198] on div "var waitingOnArray = action . options . agreement . waitingOnArray ; var pathTy…" at bounding box center [782, 418] width 1426 height 632
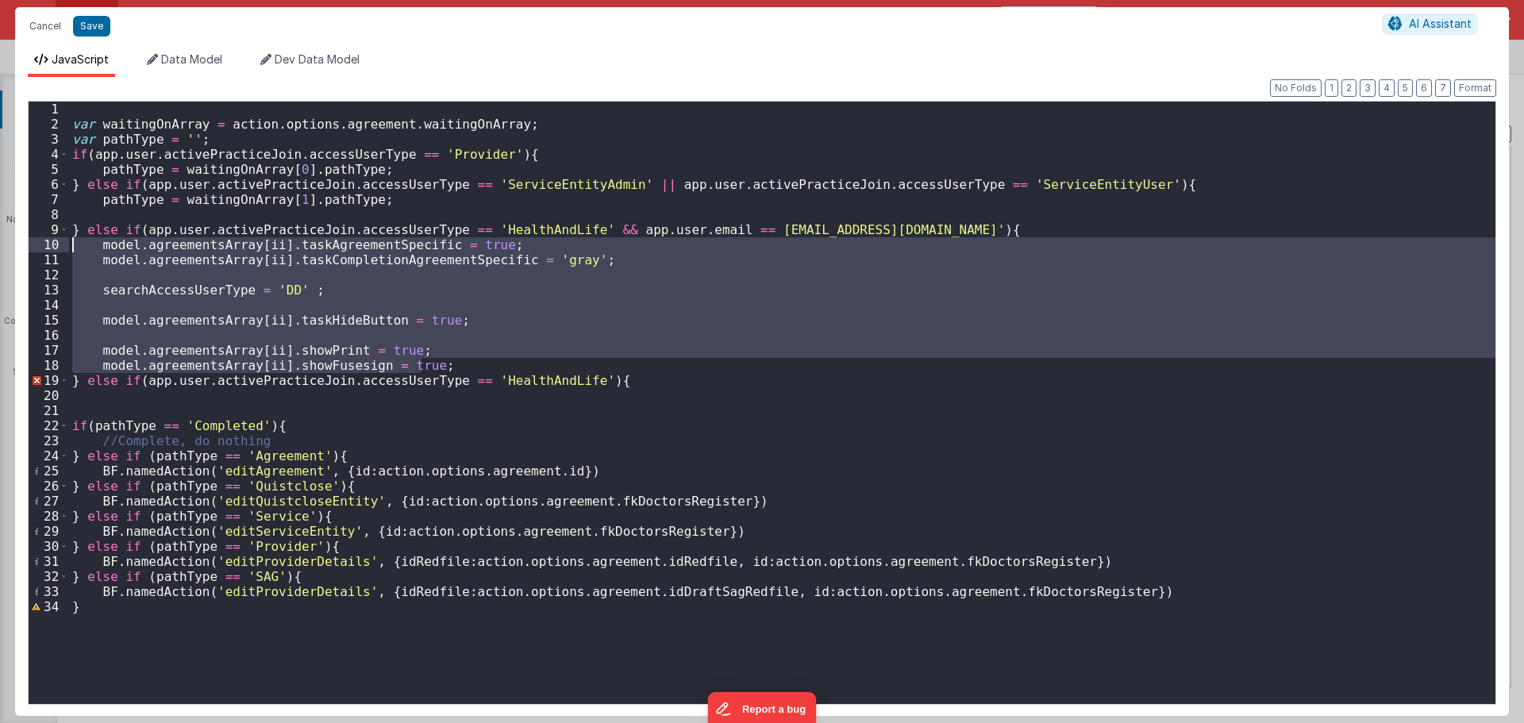
drag, startPoint x: 466, startPoint y: 368, endPoint x: 37, endPoint y: 244, distance: 447.0
click at [37, 244] on div "1 2 3 4 5 6 7 8 9 10 11 12 13 14 15 16 17 18 19 20 21 22 23 24 25 26 27 28 29 3…" at bounding box center [762, 403] width 1468 height 604
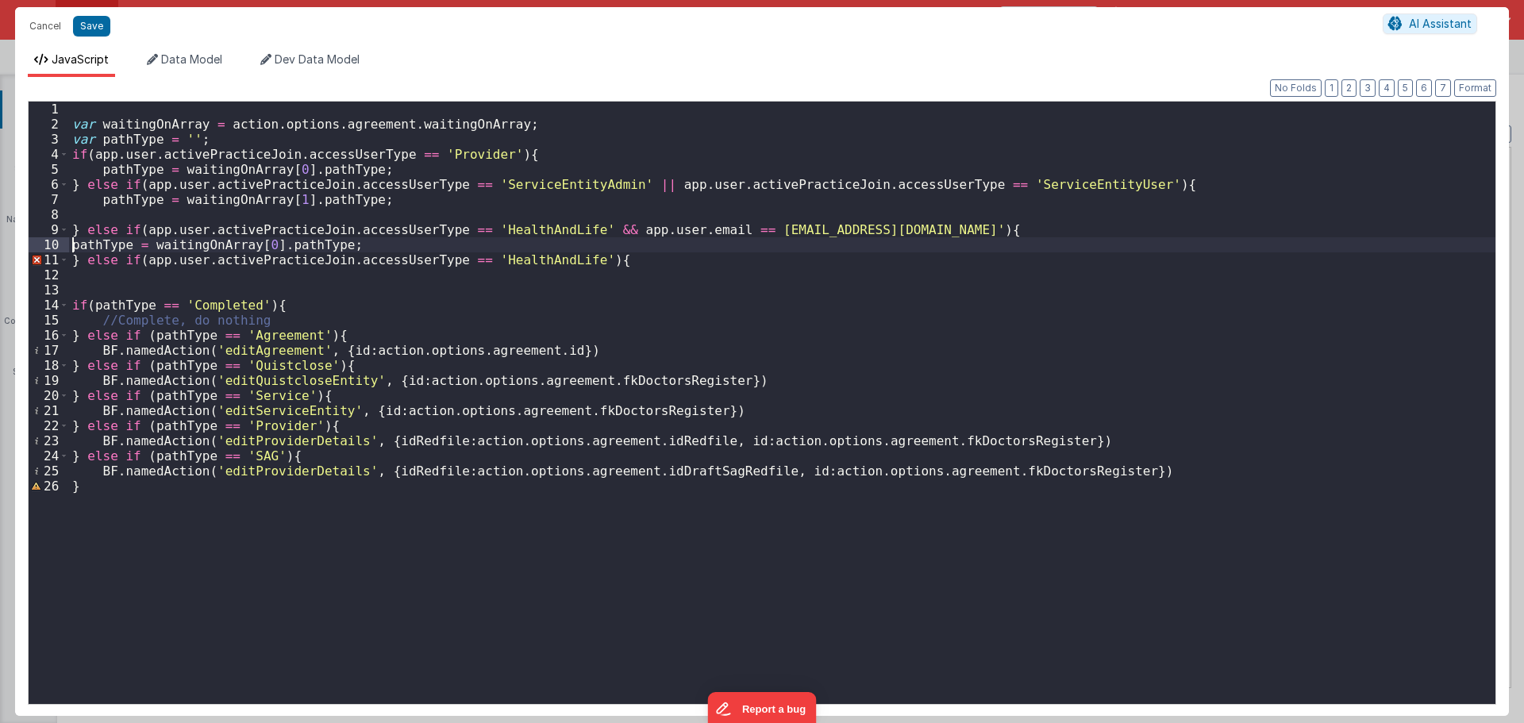
click at [70, 242] on div "var waitingOnArray = action . options . agreement . waitingOnArray ; var pathTy…" at bounding box center [782, 418] width 1426 height 632
click at [284, 246] on div "var waitingOnArray = action . options . agreement . waitingOnArray ; var pathTy…" at bounding box center [782, 418] width 1426 height 632
click at [323, 275] on div "var waitingOnArray = action . options . agreement . waitingOnArray ; var pathTy…" at bounding box center [782, 418] width 1426 height 632
paste textarea
click at [259, 273] on div "var waitingOnArray = action . options . agreement . waitingOnArray ; var pathTy…" at bounding box center [782, 418] width 1426 height 632
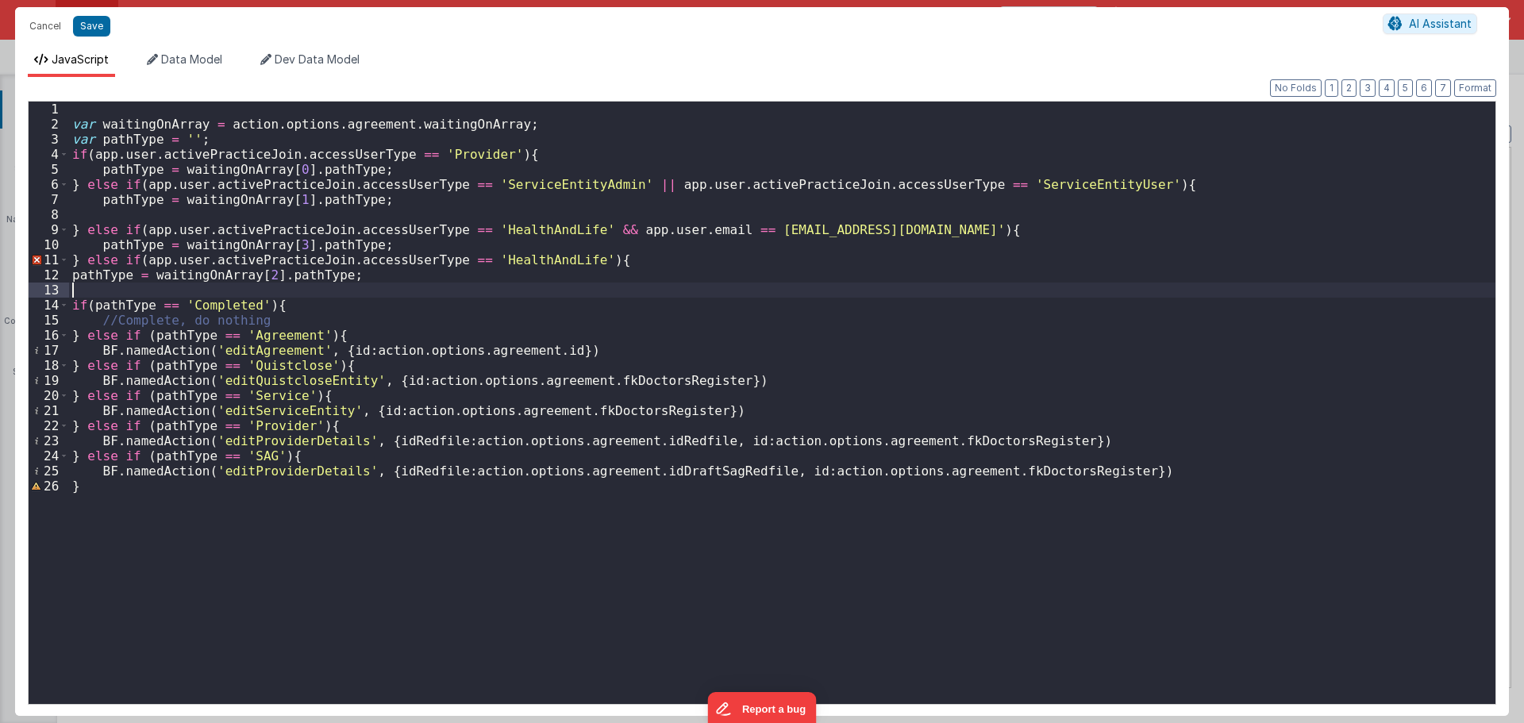
click at [454, 284] on div "var waitingOnArray = action . options . agreement . waitingOnArray ; var pathTy…" at bounding box center [782, 418] width 1426 height 632
click at [454, 279] on div "var waitingOnArray = action . options . agreement . waitingOnArray ; var pathTy…" at bounding box center [782, 418] width 1426 height 632
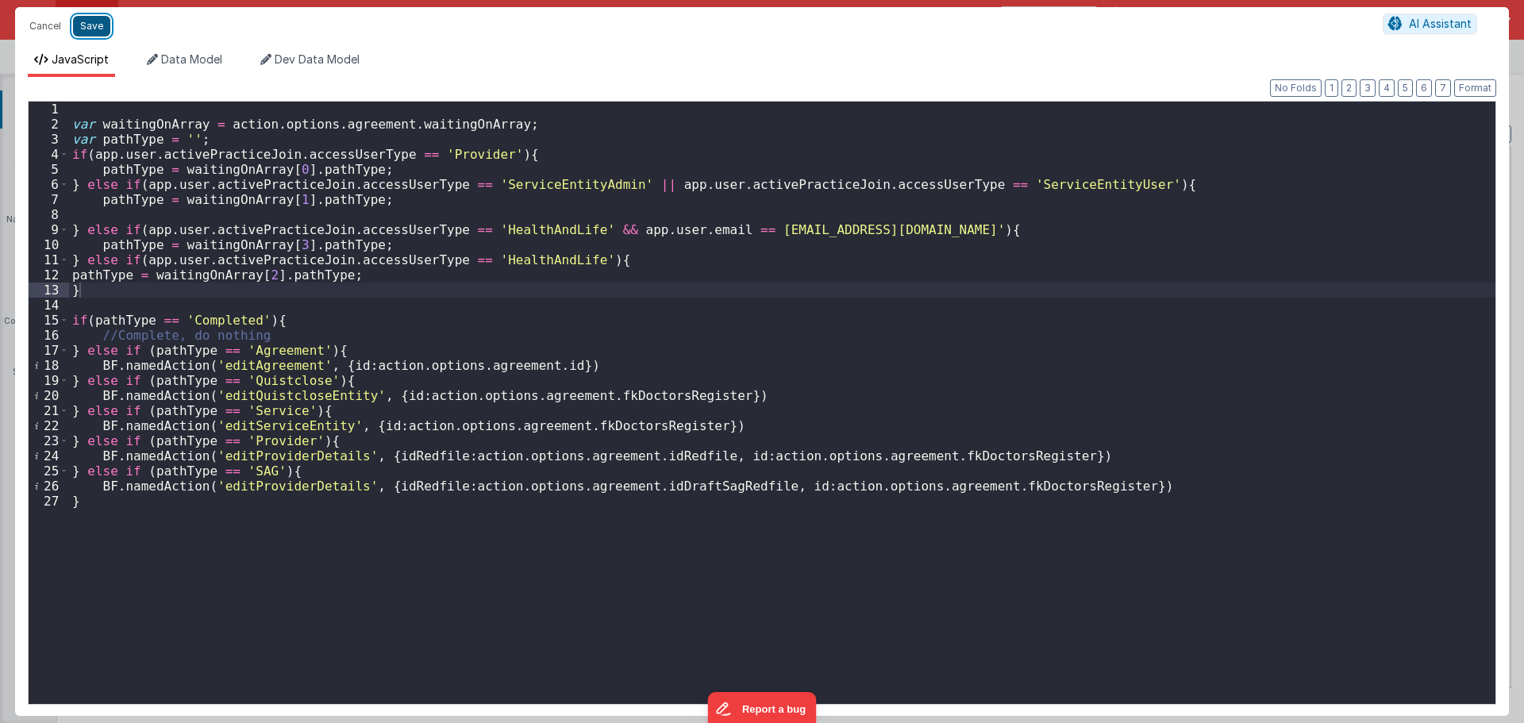
click at [97, 25] on button "Save" at bounding box center [91, 26] width 37 height 21
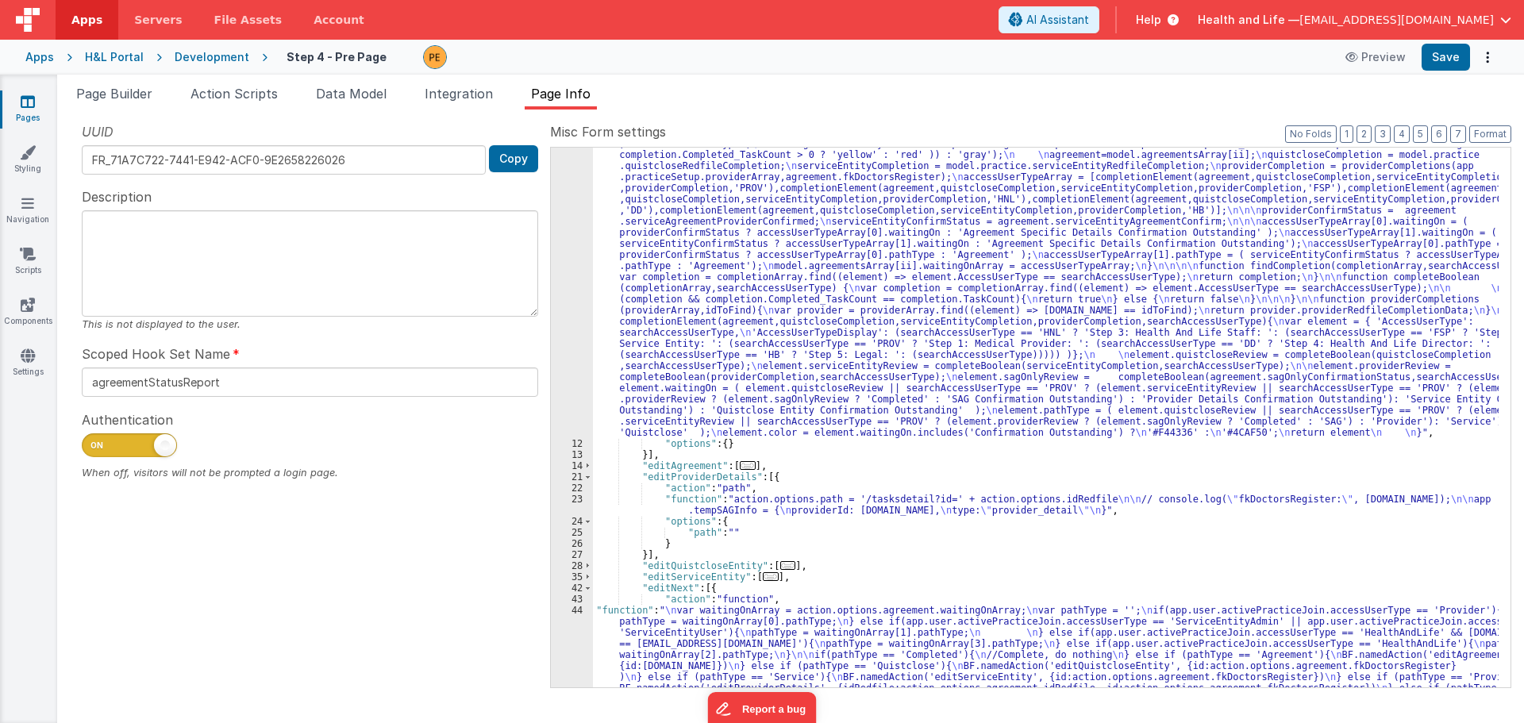
scroll to position [256, 0]
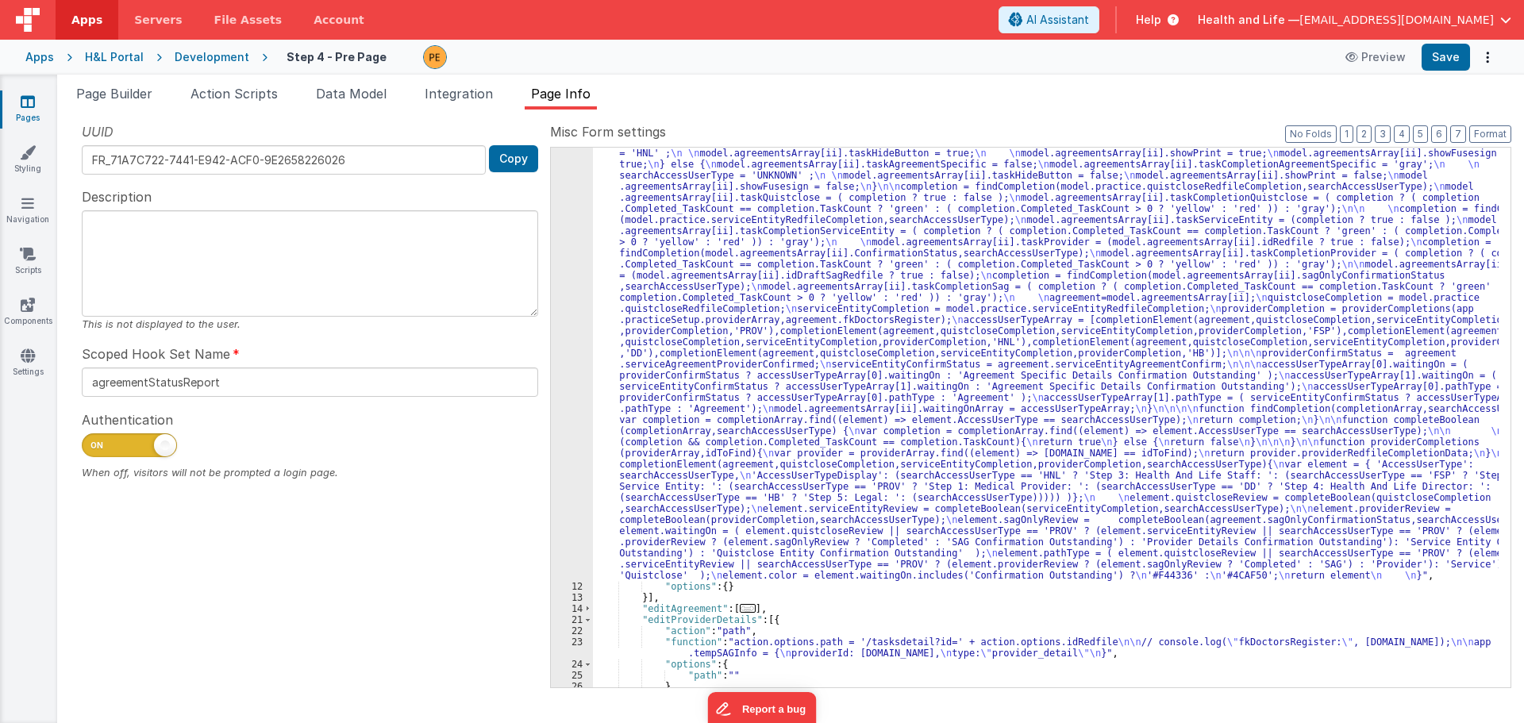
click at [669, 364] on div ""function" : "var completion = {}; \n var searchAccessUserType = ''; \n var agr…" at bounding box center [1045, 567] width 905 height 1128
click at [567, 320] on div "11" at bounding box center [572, 292] width 42 height 578
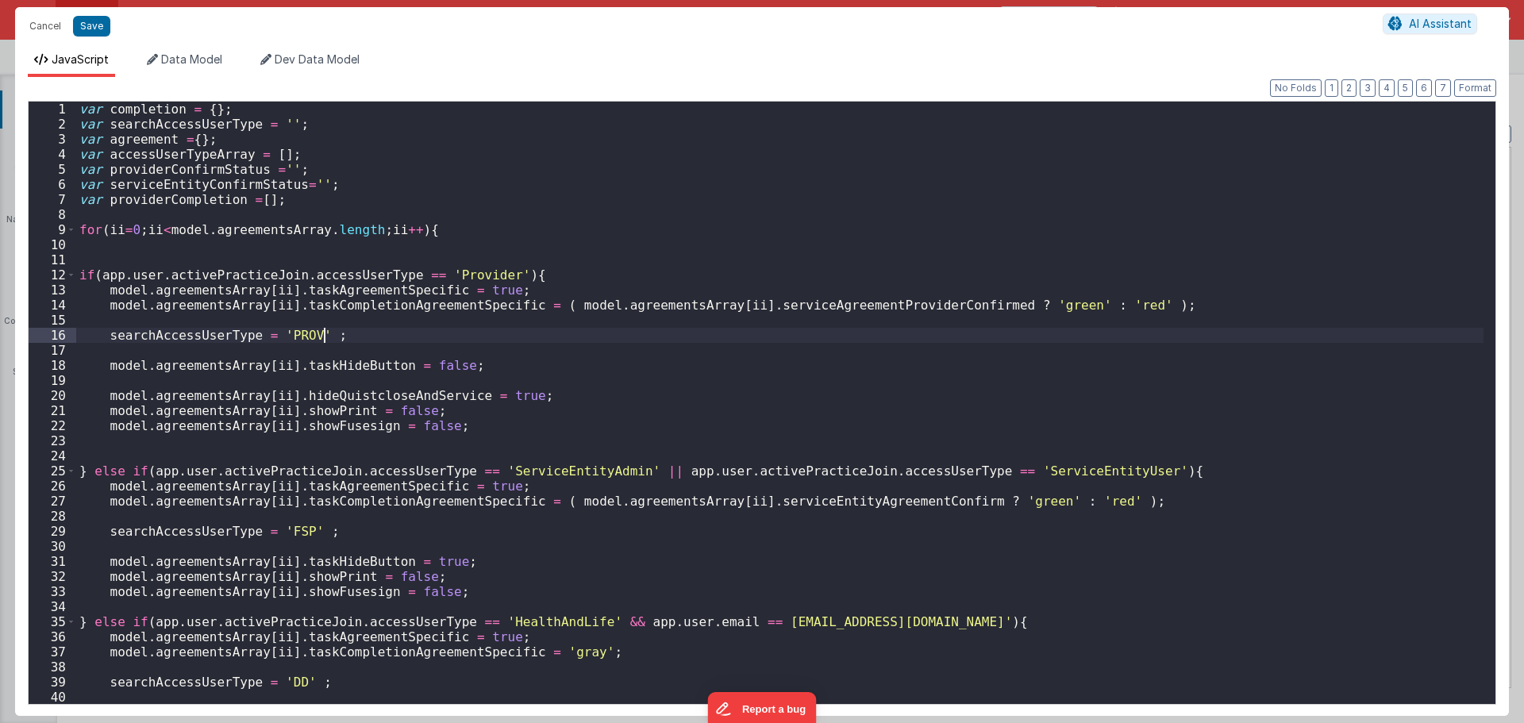
click at [567, 320] on div "var completion = { } ; var searchAccessUserType = '' ; var agreement = { } ; va…" at bounding box center [779, 418] width 1407 height 632
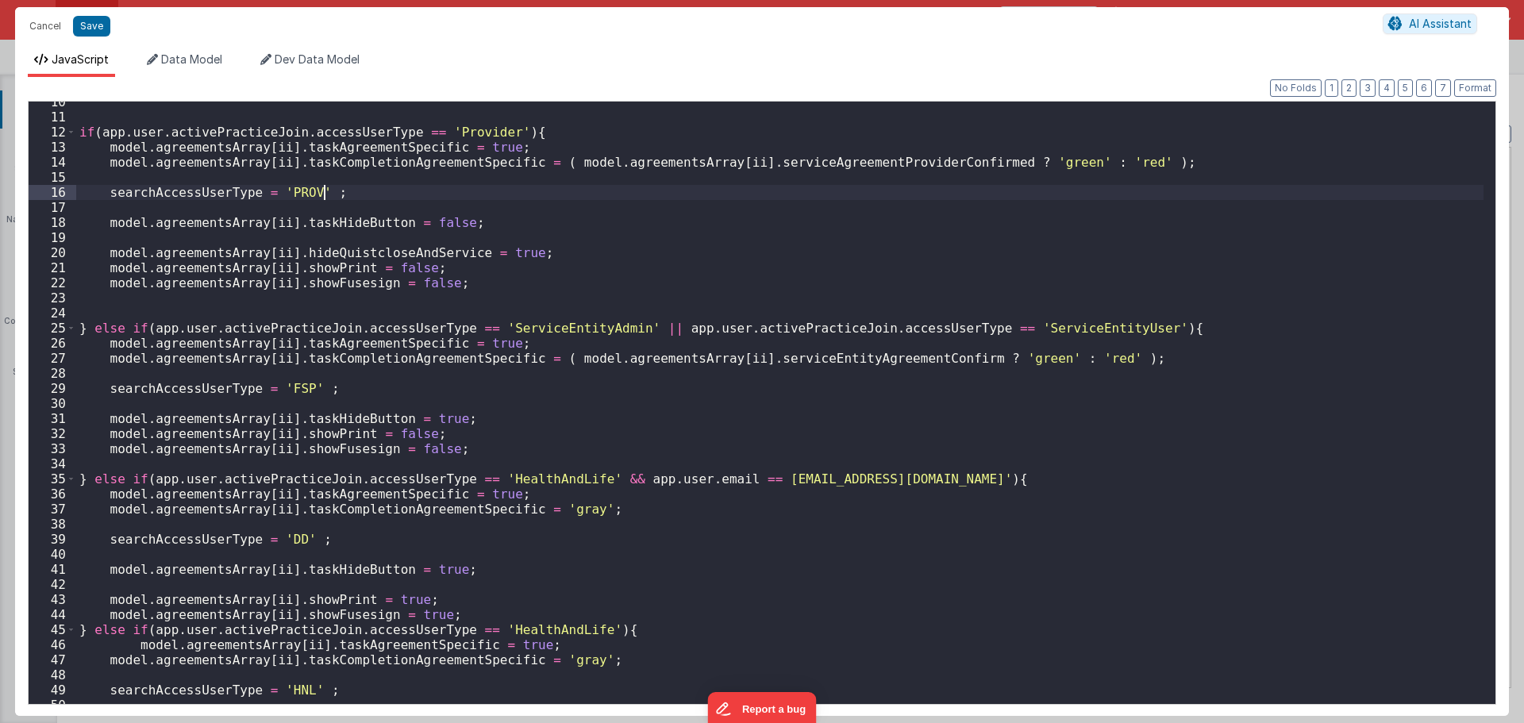
scroll to position [0, 0]
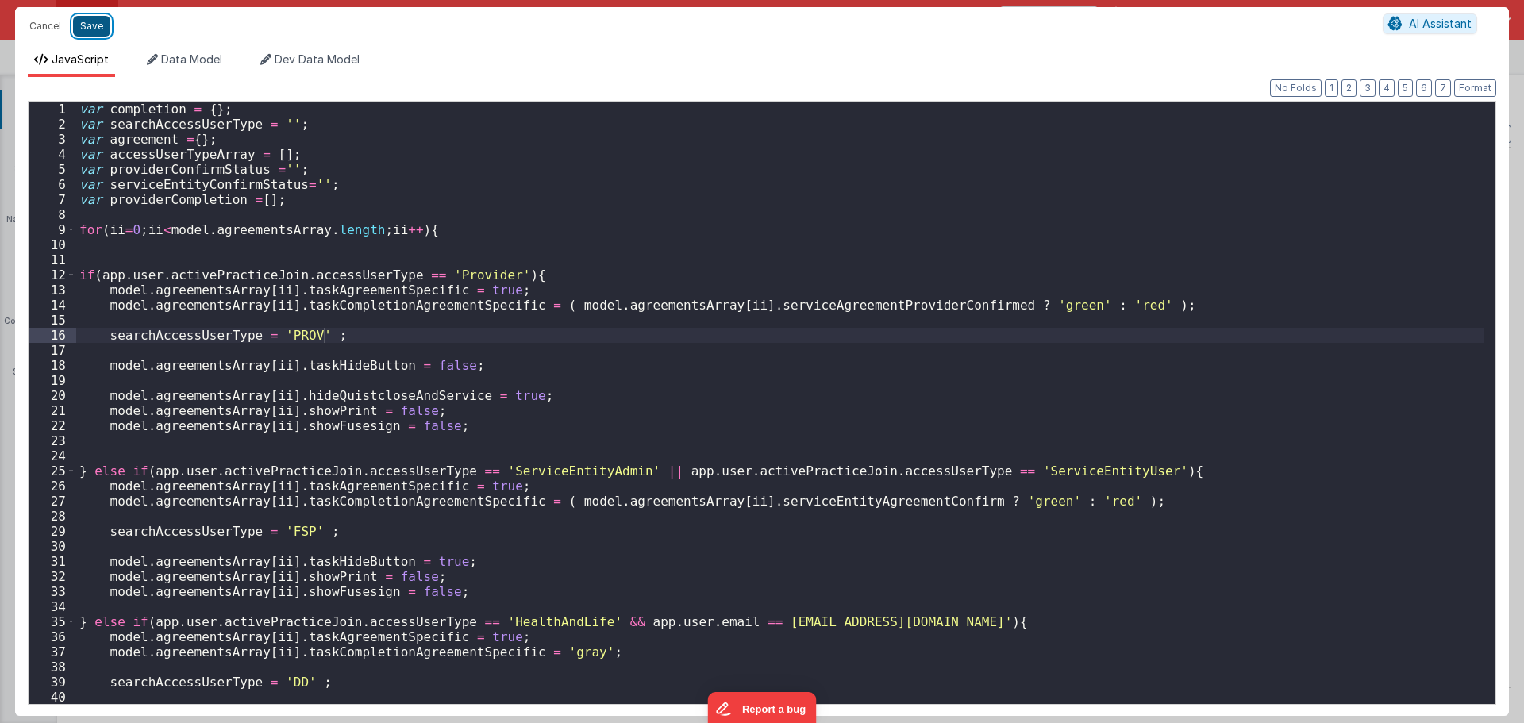
click at [93, 29] on button "Save" at bounding box center [91, 26] width 37 height 21
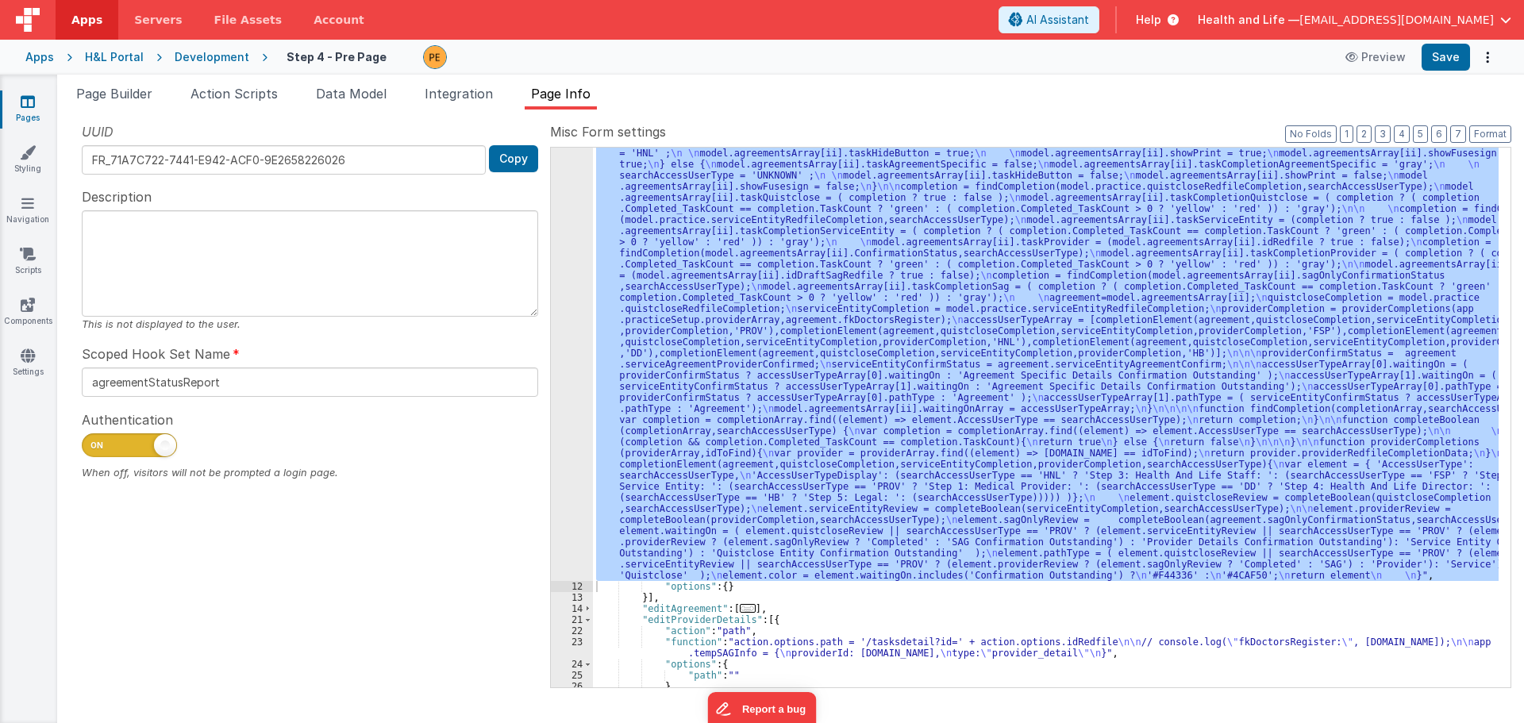
click at [663, 418] on div ""function" : "var completion = {}; \n var searchAccessUserType = ''; \n var agr…" at bounding box center [1045, 418] width 905 height 540
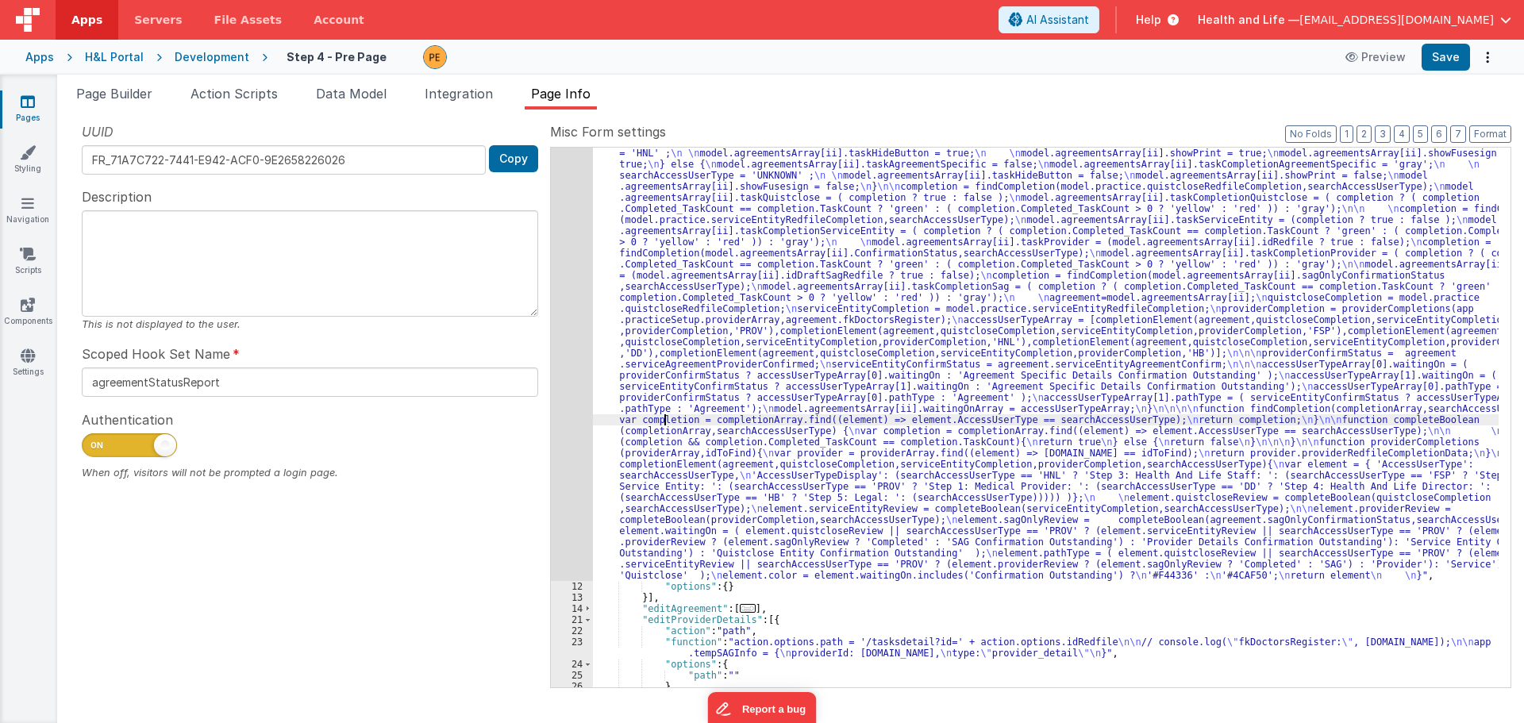
click at [567, 368] on div "11" at bounding box center [572, 292] width 42 height 578
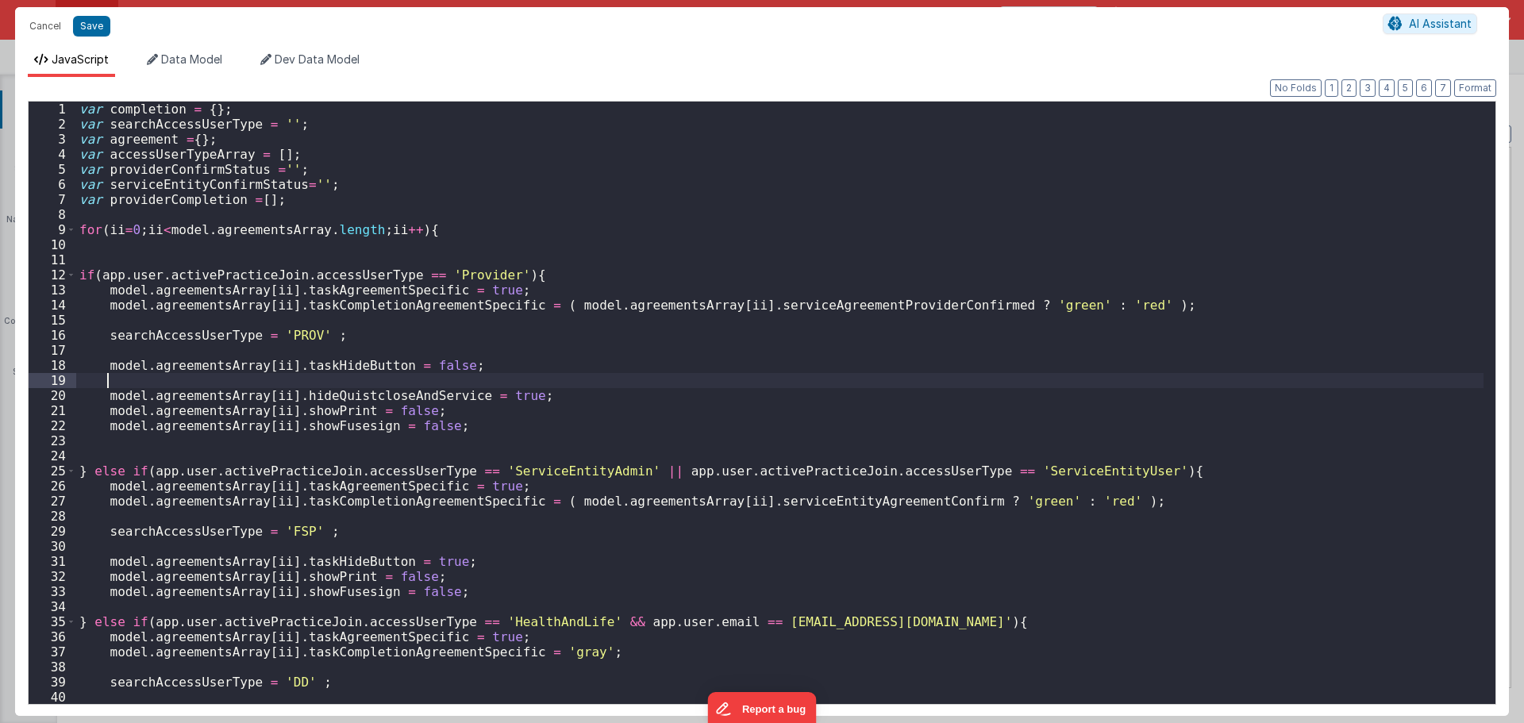
click at [567, 368] on div "var completion = { } ; var searchAccessUserType = '' ; var agreement = { } ; va…" at bounding box center [779, 418] width 1407 height 632
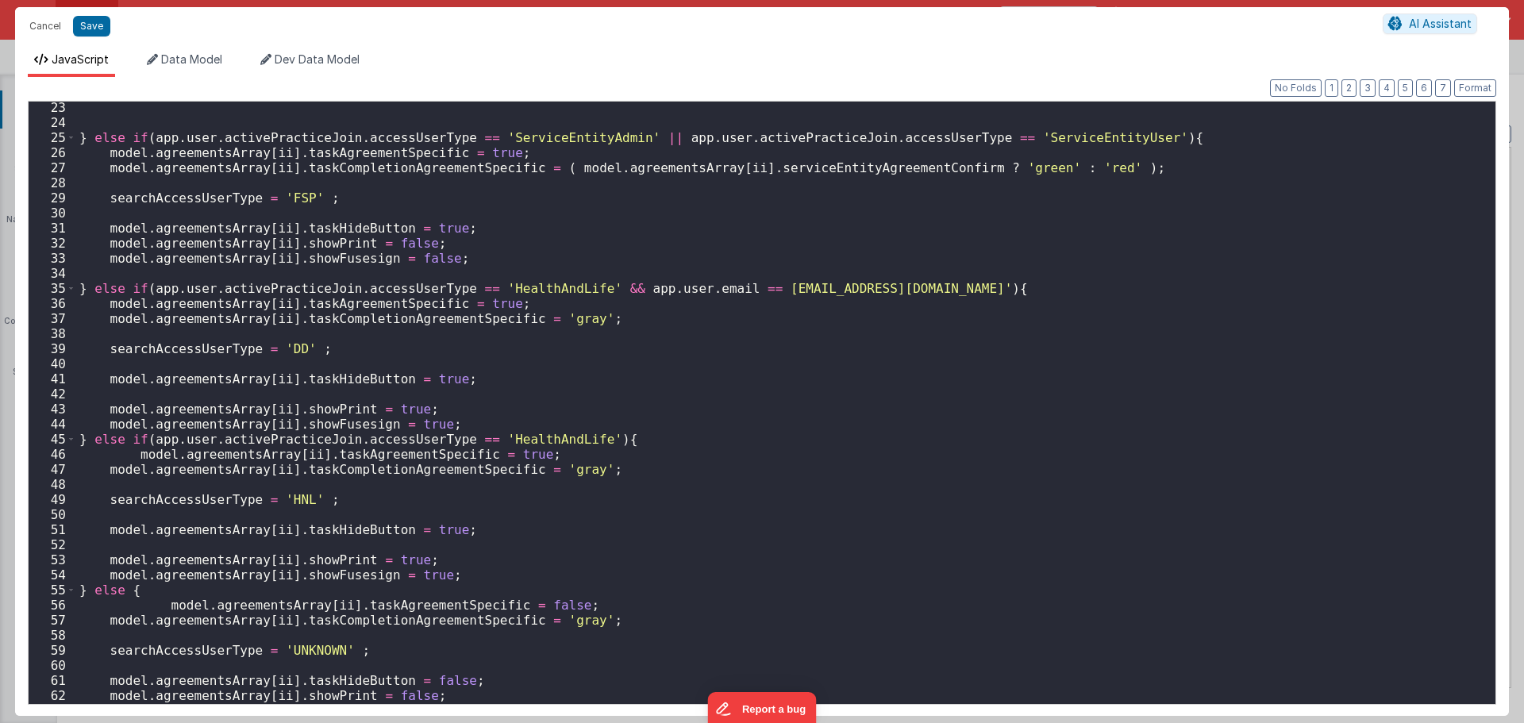
scroll to position [571, 0]
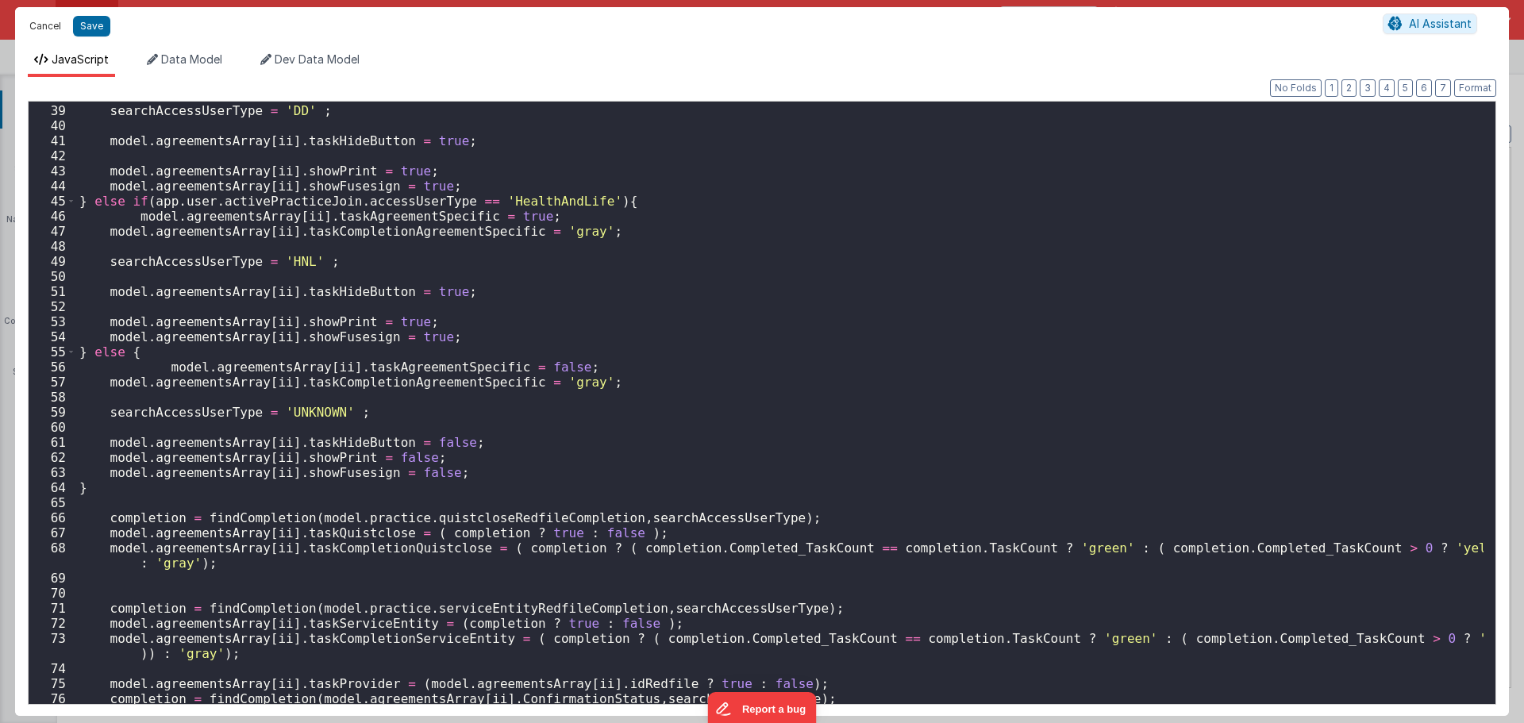
click at [59, 15] on button "Cancel" at bounding box center [45, 26] width 48 height 22
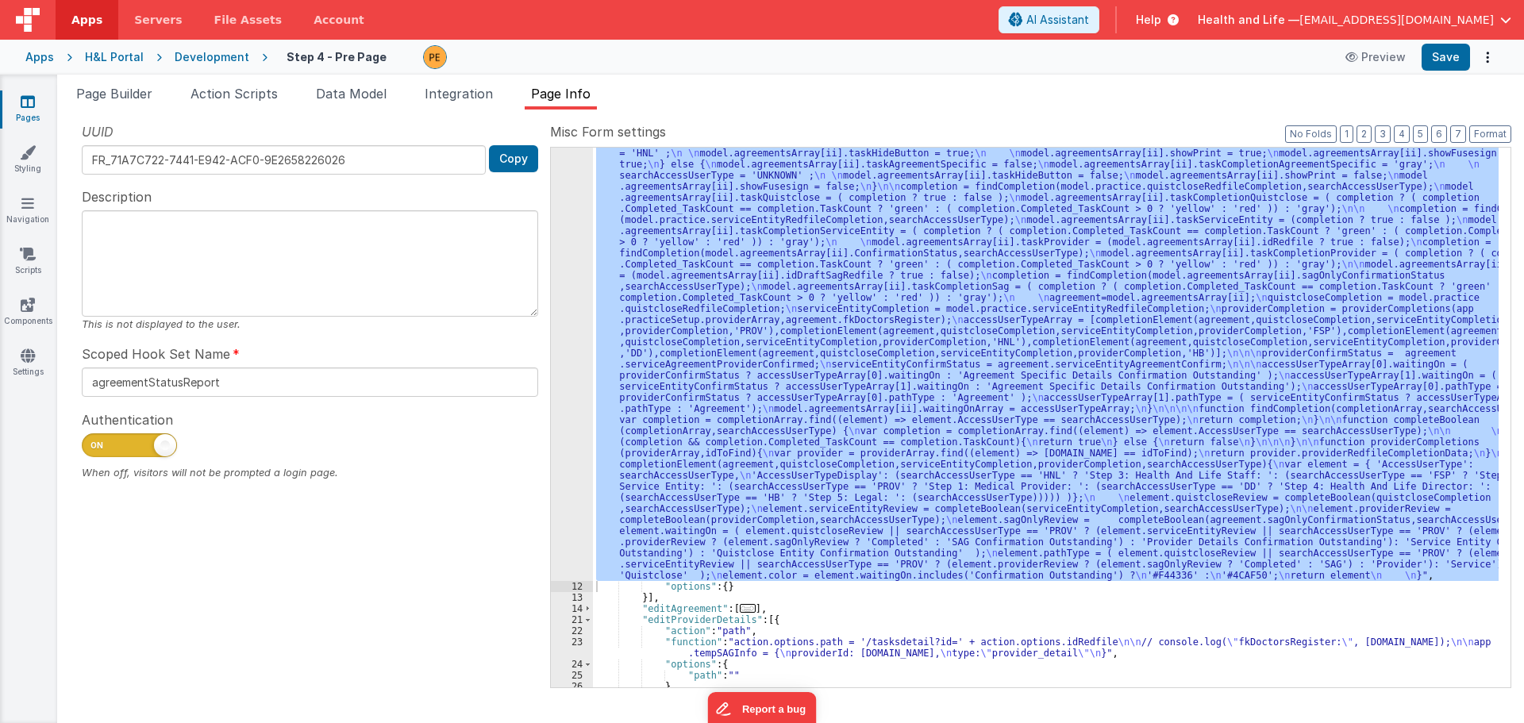
click at [914, 365] on div ""function" : "var completion = {}; \n var searchAccessUserType = ''; \n var agr…" at bounding box center [1045, 418] width 905 height 540
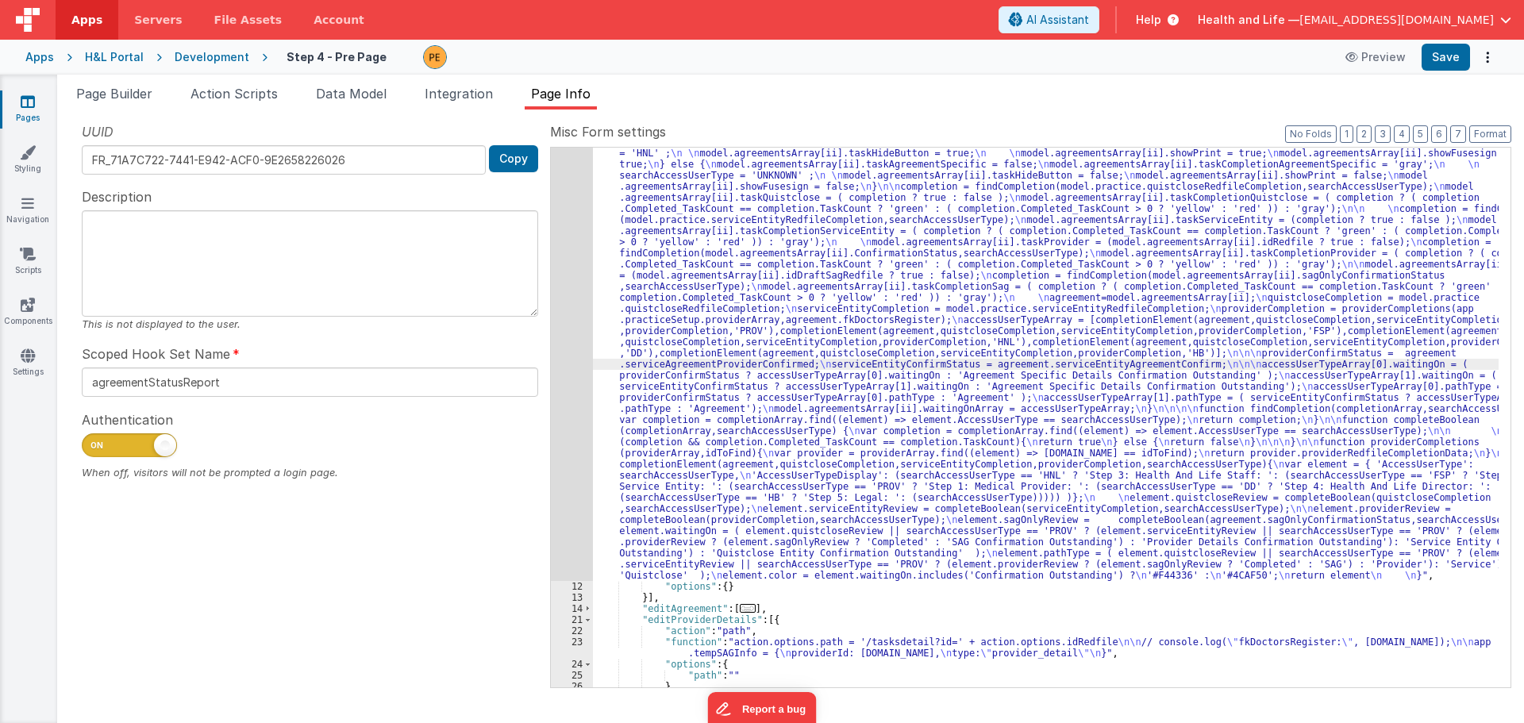
scroll to position [494, 0]
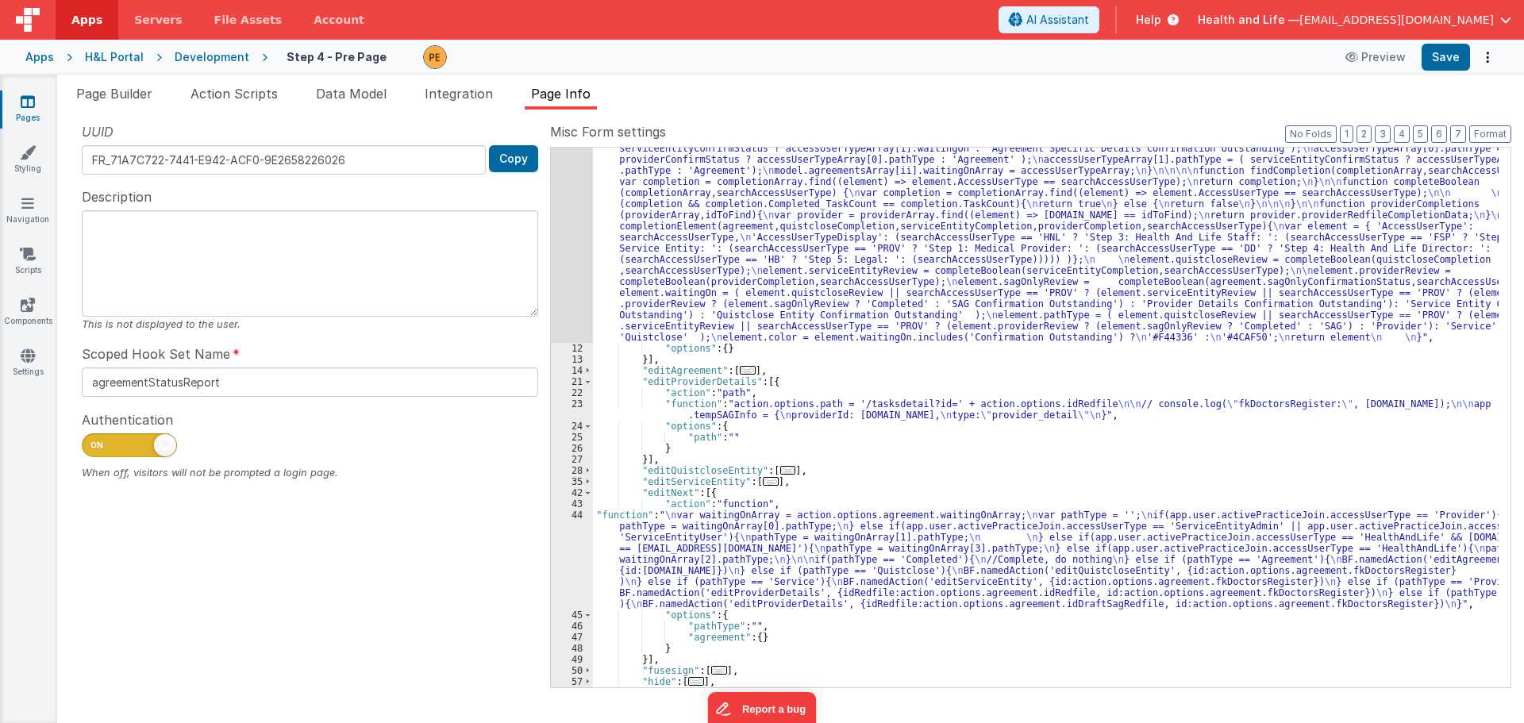
click at [638, 573] on div ""function" : "var completion = {}; \n var searchAccessUserType = ''; \n var agr…" at bounding box center [1045, 329] width 905 height 1128
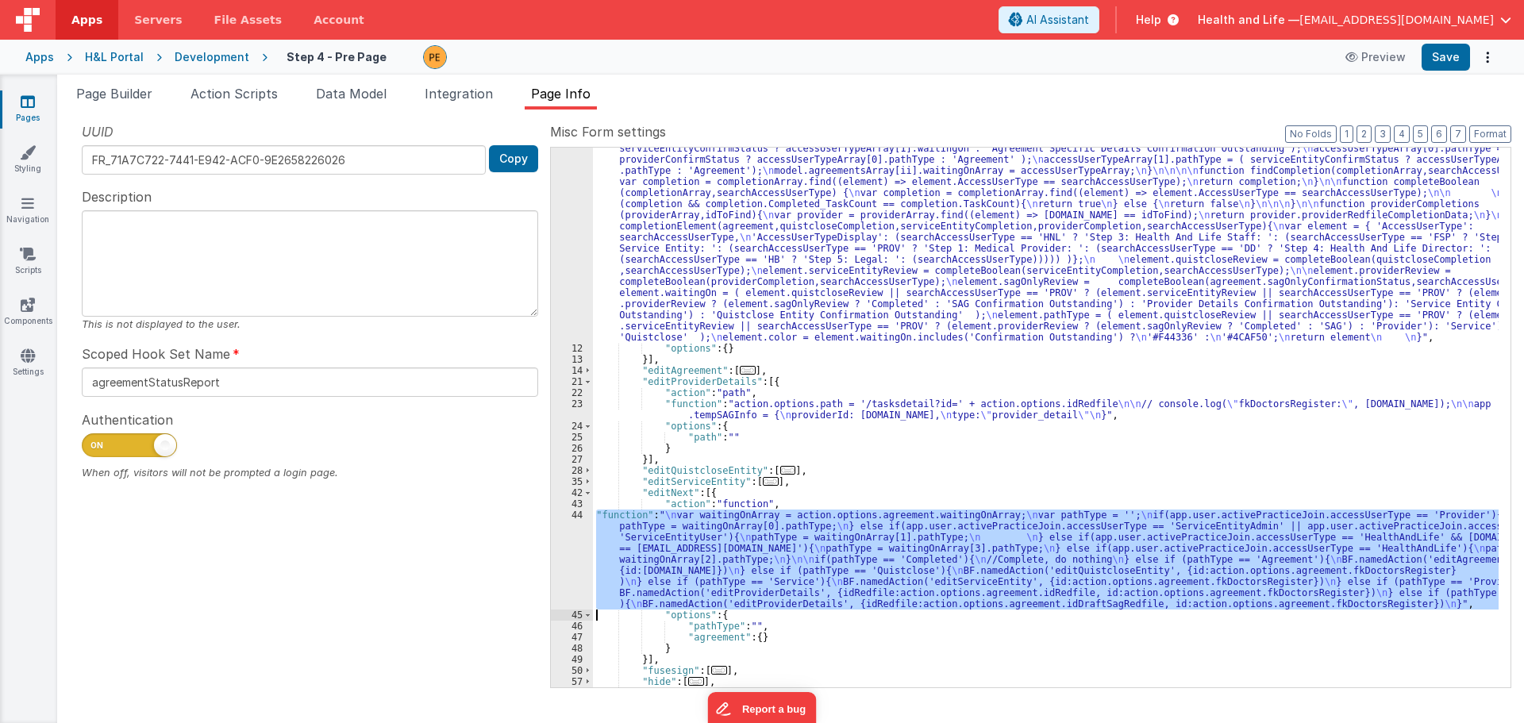
click at [573, 542] on div "44" at bounding box center [572, 559] width 42 height 100
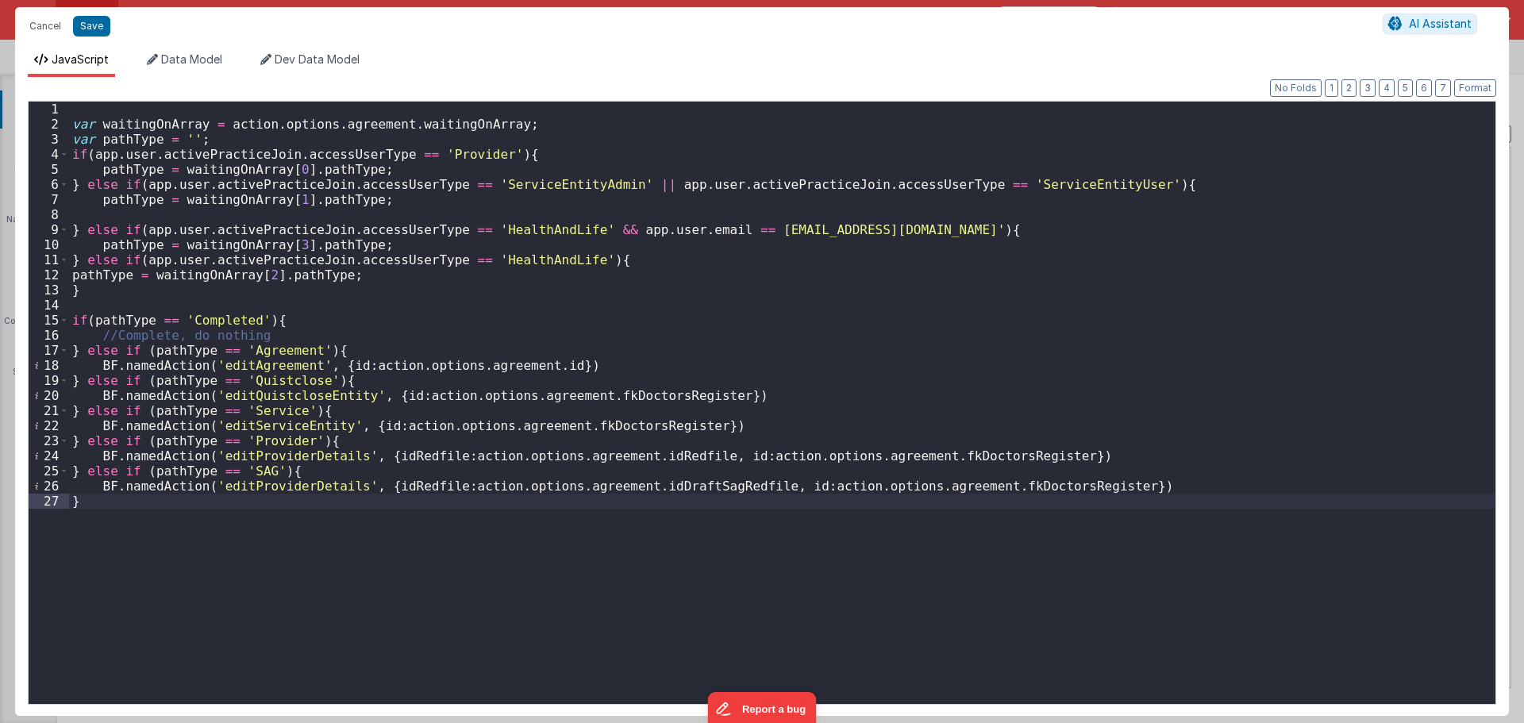
click at [195, 280] on div "var waitingOnArray = action . options . agreement . waitingOnArray ; var pathTy…" at bounding box center [782, 418] width 1426 height 632
click at [185, 291] on div "var waitingOnArray = action . options . agreement . waitingOnArray ; var pathTy…" at bounding box center [782, 418] width 1426 height 632
click at [241, 283] on div "var waitingOnArray = action . options . agreement . waitingOnArray ; var pathTy…" at bounding box center [782, 418] width 1426 height 632
click at [257, 271] on div "var waitingOnArray = action . options . agreement . waitingOnArray ; var pathTy…" at bounding box center [782, 418] width 1426 height 632
click at [273, 273] on div "var waitingOnArray = action . options . agreement . waitingOnArray ; var pathTy…" at bounding box center [782, 418] width 1426 height 632
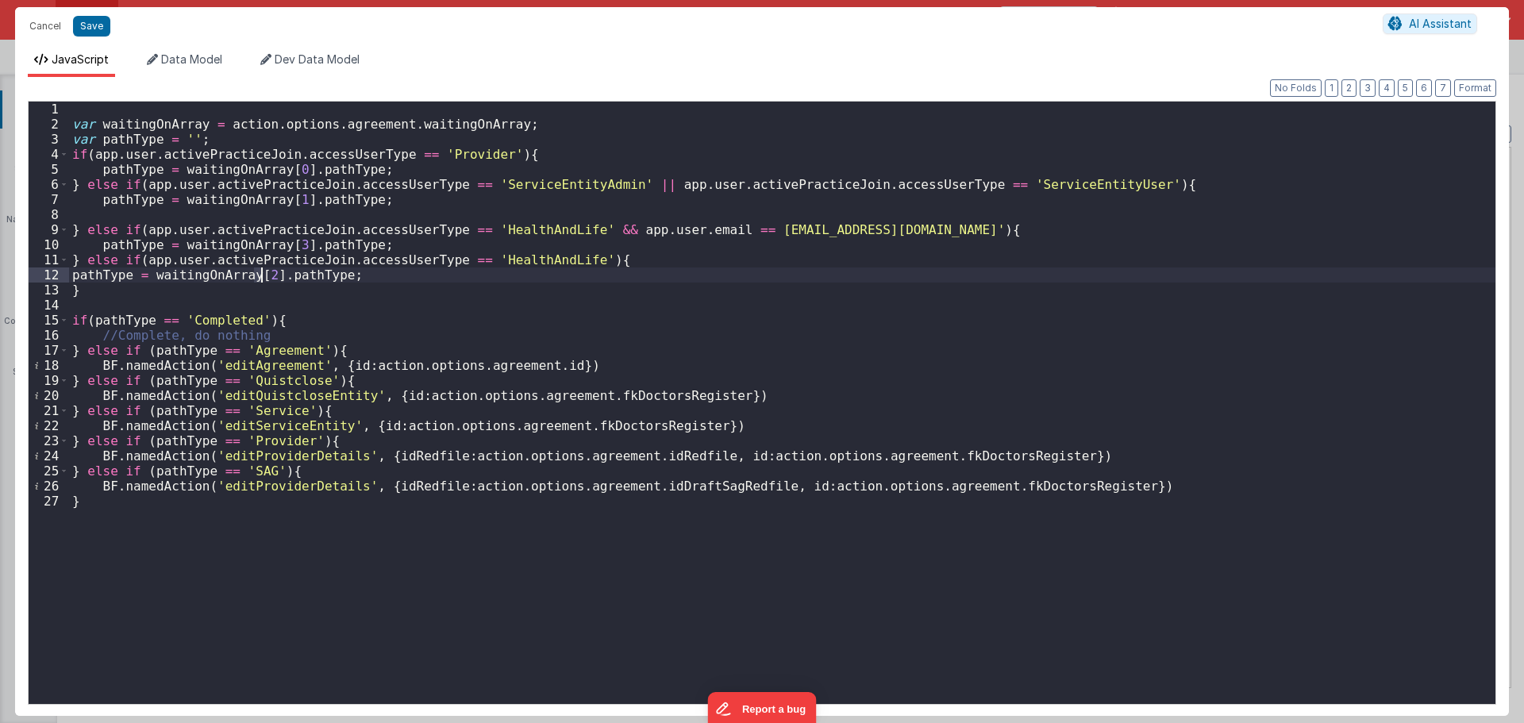
click at [261, 274] on div "var waitingOnArray = action . options . agreement . waitingOnArray ; var pathTy…" at bounding box center [782, 418] width 1426 height 632
click at [291, 272] on div "var waitingOnArray = action . options . agreement . waitingOnArray ; var pathTy…" at bounding box center [782, 418] width 1426 height 632
click at [303, 314] on div "var waitingOnArray = action . options . agreement . waitingOnArray ; var pathTy…" at bounding box center [782, 418] width 1426 height 632
click at [254, 319] on div "var waitingOnArray = action . options . agreement . waitingOnArray ; var pathTy…" at bounding box center [782, 418] width 1426 height 632
click at [176, 293] on div "var waitingOnArray = action . options . agreement . waitingOnArray ; var pathTy…" at bounding box center [782, 418] width 1426 height 632
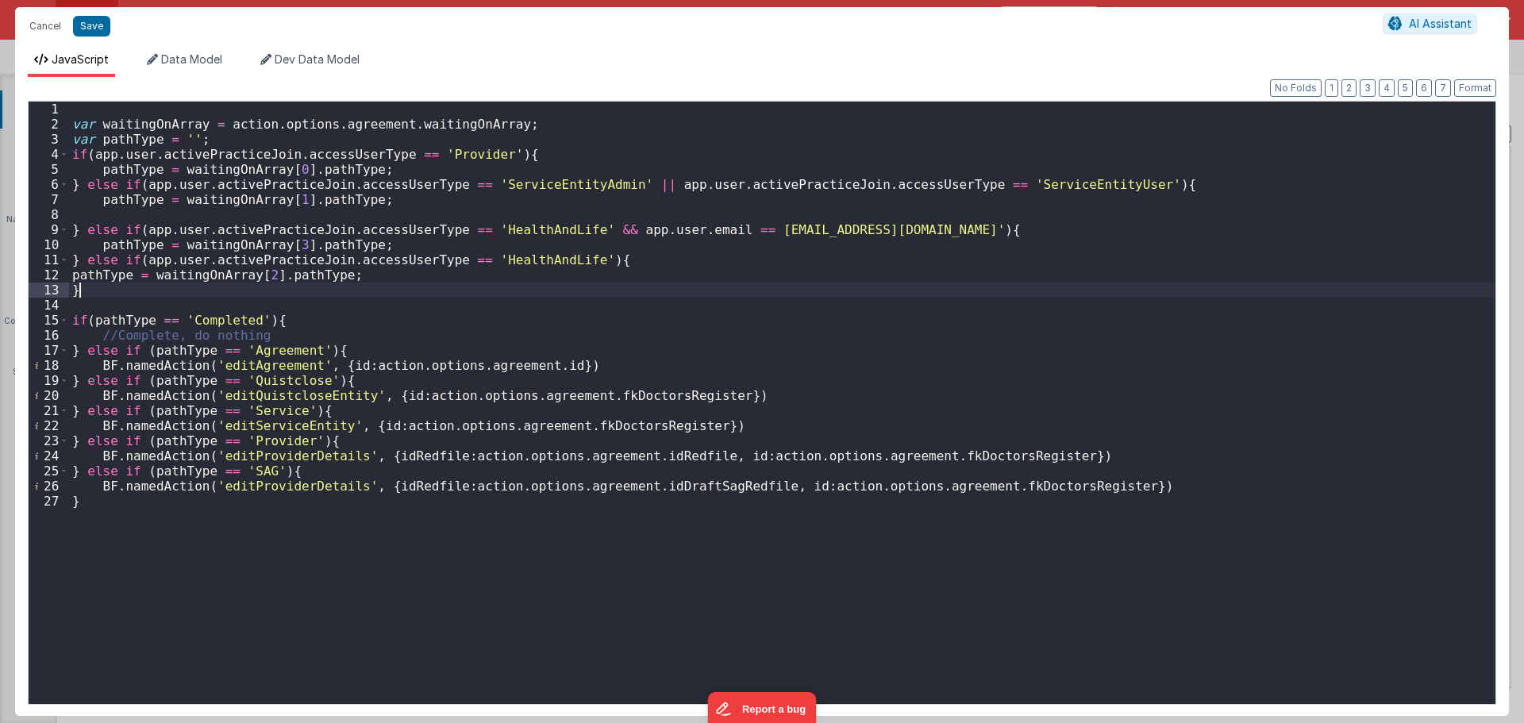
click at [181, 221] on div "var waitingOnArray = action . options . agreement . waitingOnArray ; var pathTy…" at bounding box center [782, 418] width 1426 height 632
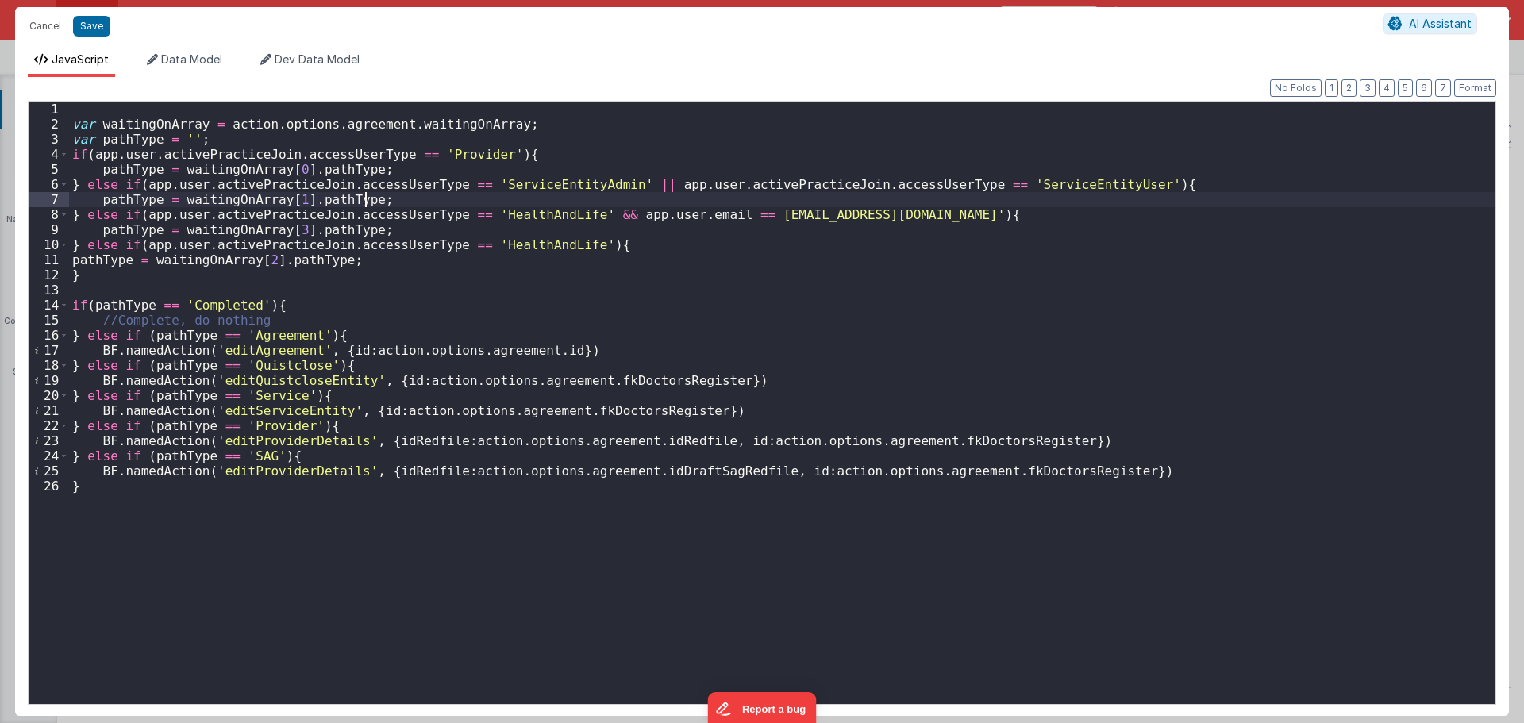
click at [141, 146] on div "var waitingOnArray = action . options . agreement . waitingOnArray ; var pathTy…" at bounding box center [782, 418] width 1426 height 632
click at [424, 349] on div "var waitingOnArray = action . options . agreement . waitingOnArray ; var pathTy…" at bounding box center [782, 418] width 1426 height 632
click at [98, 44] on div "Cancel Save AI Assistant" at bounding box center [762, 26] width 1494 height 38
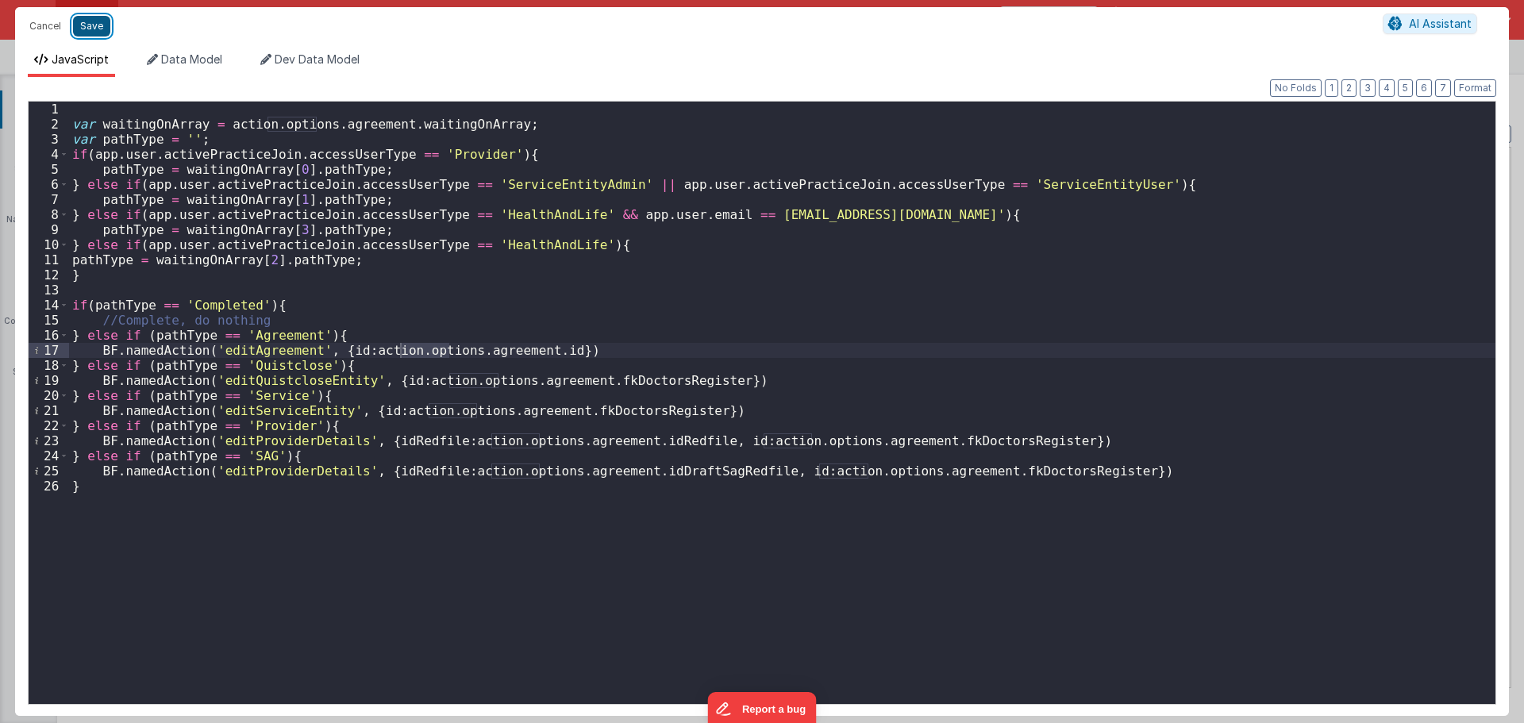
click at [98, 29] on button "Save" at bounding box center [91, 26] width 37 height 21
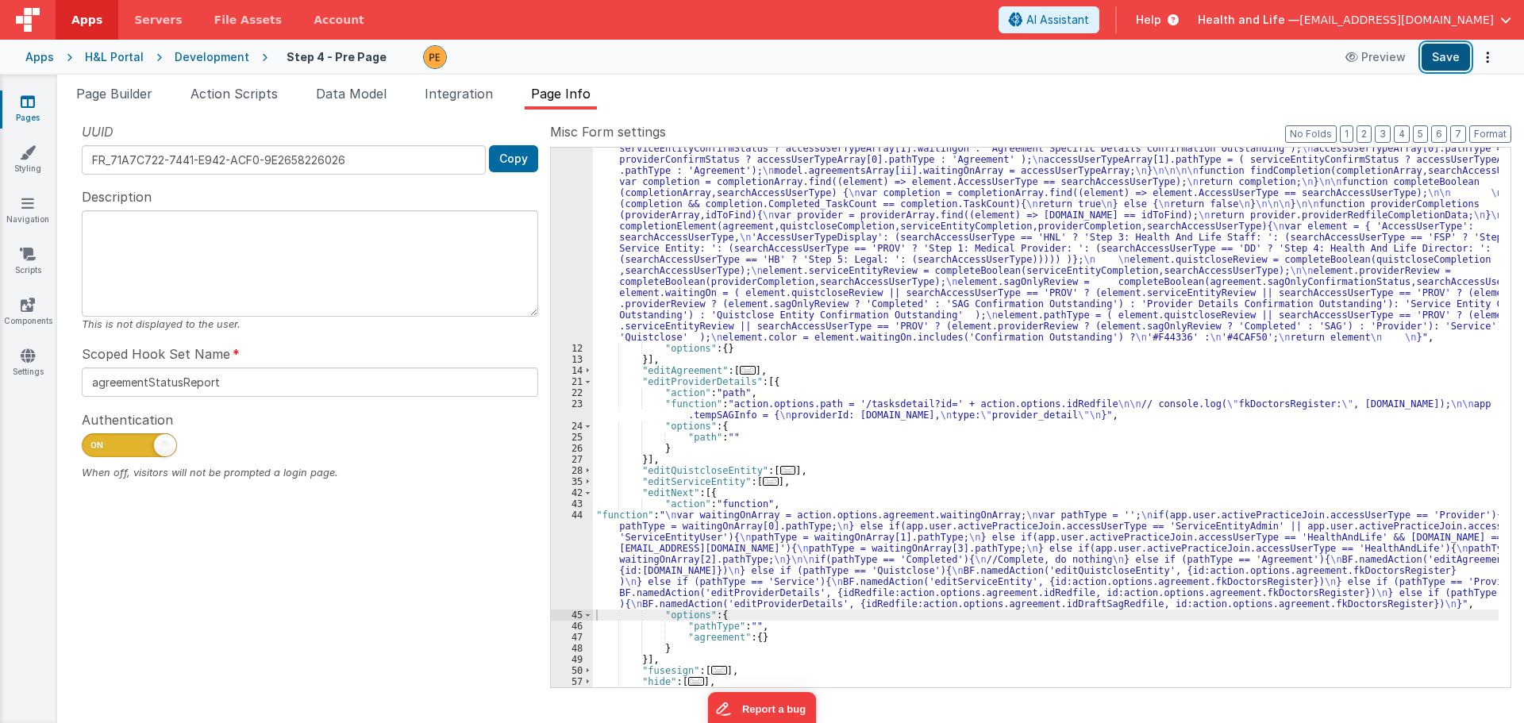
click at [1441, 57] on button "Save" at bounding box center [1445, 57] width 48 height 27
click at [697, 578] on div ""function" : "var completion = {}; \n var searchAccessUserType = ''; \n var agr…" at bounding box center [1045, 329] width 905 height 1128
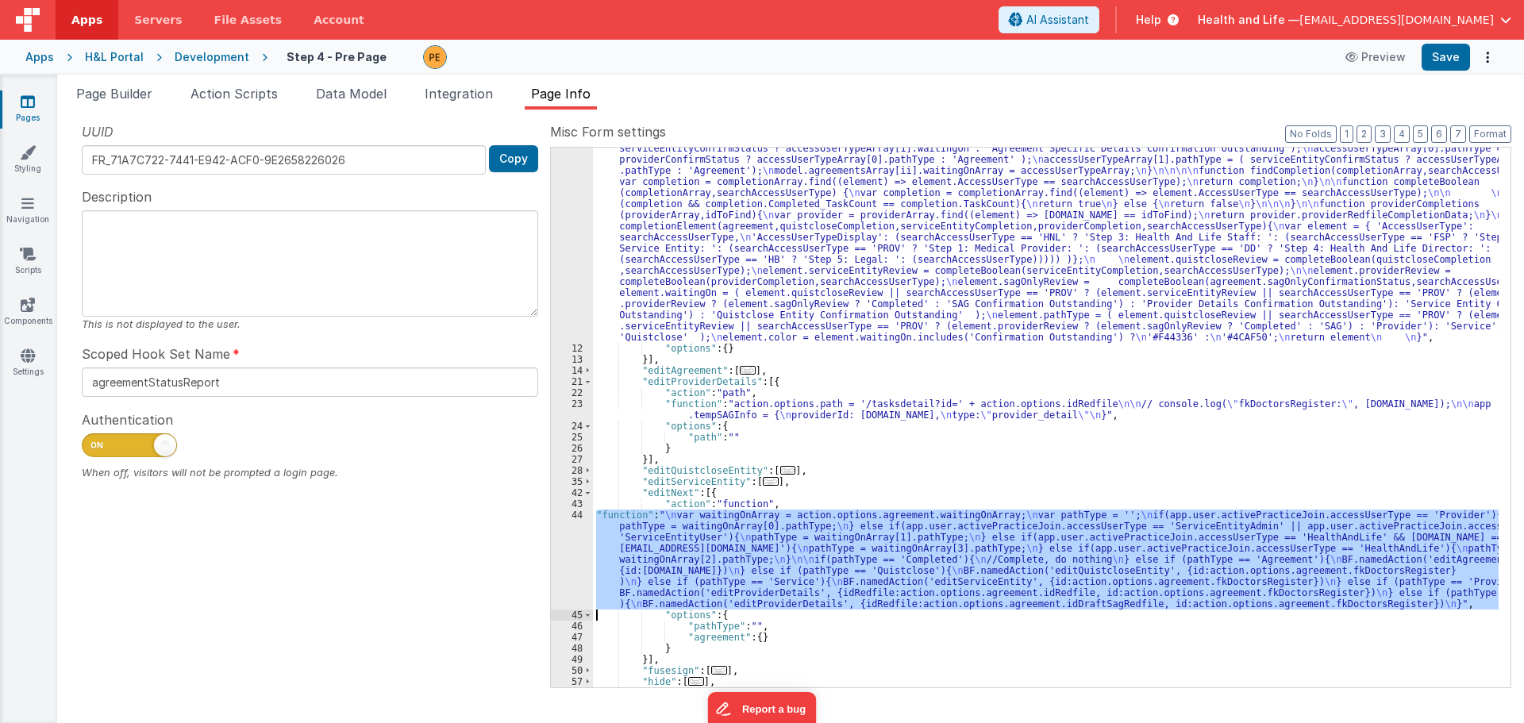
click at [569, 542] on div "44" at bounding box center [572, 559] width 42 height 100
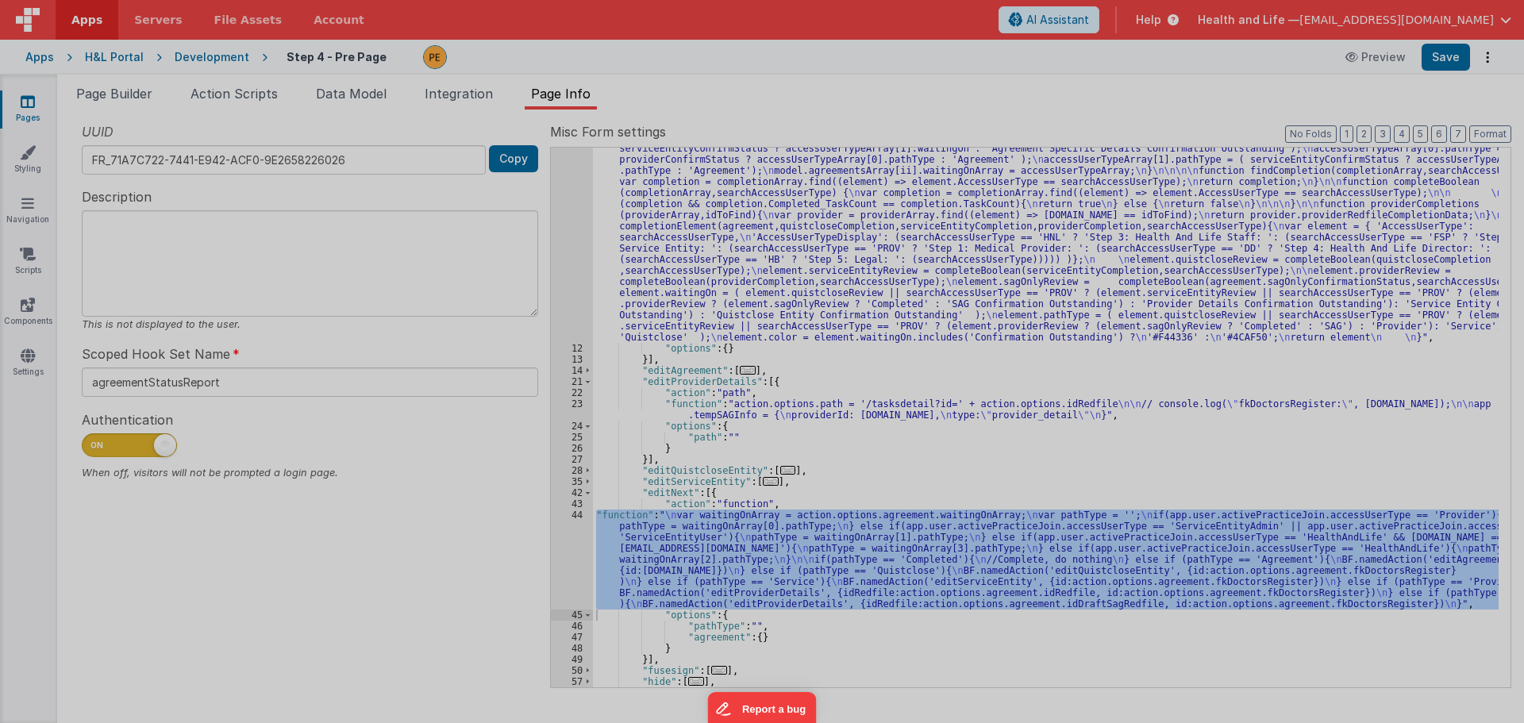
click at [569, 542] on div "var waitingOnArray = action . options . agreement . waitingOnArray ; var pathTy…" at bounding box center [782, 402] width 1426 height 632
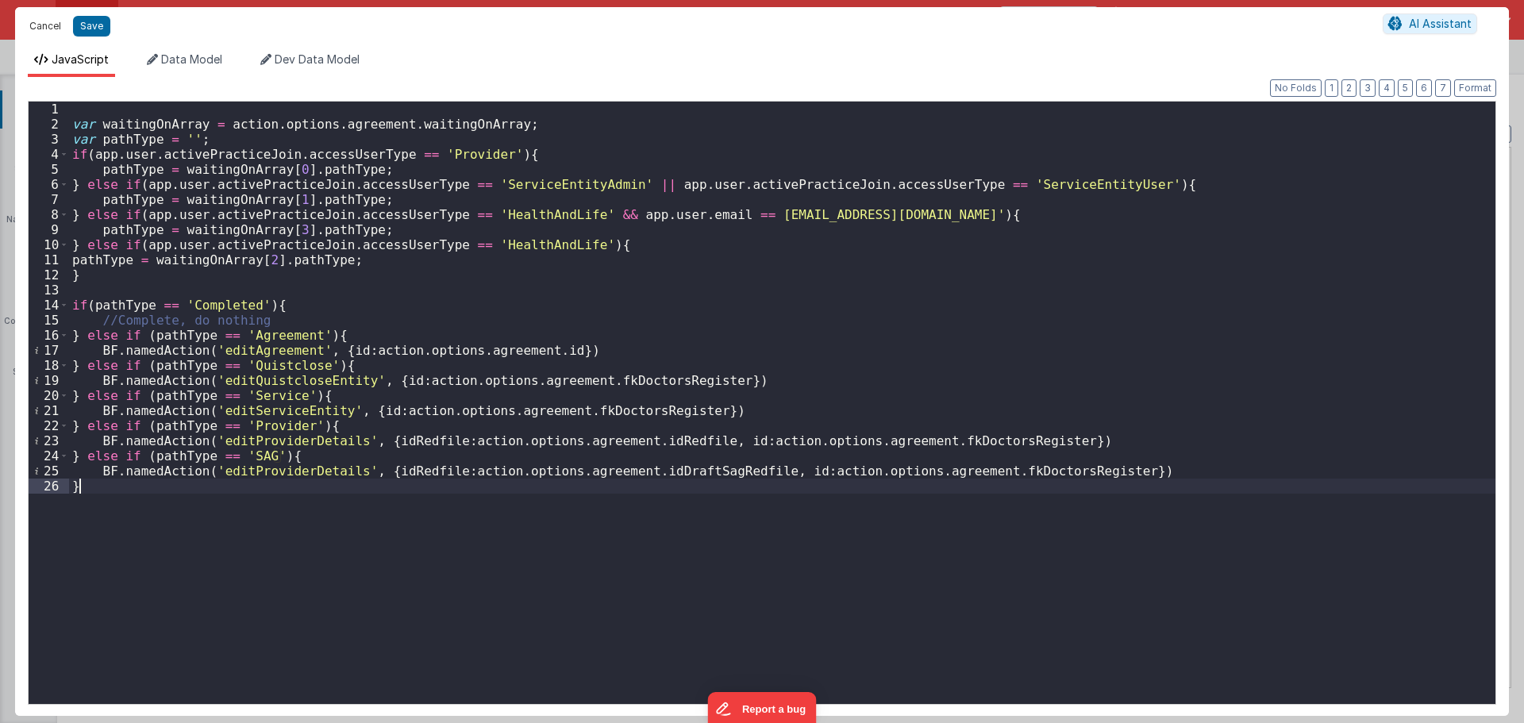
click at [43, 29] on button "Cancel" at bounding box center [45, 26] width 48 height 22
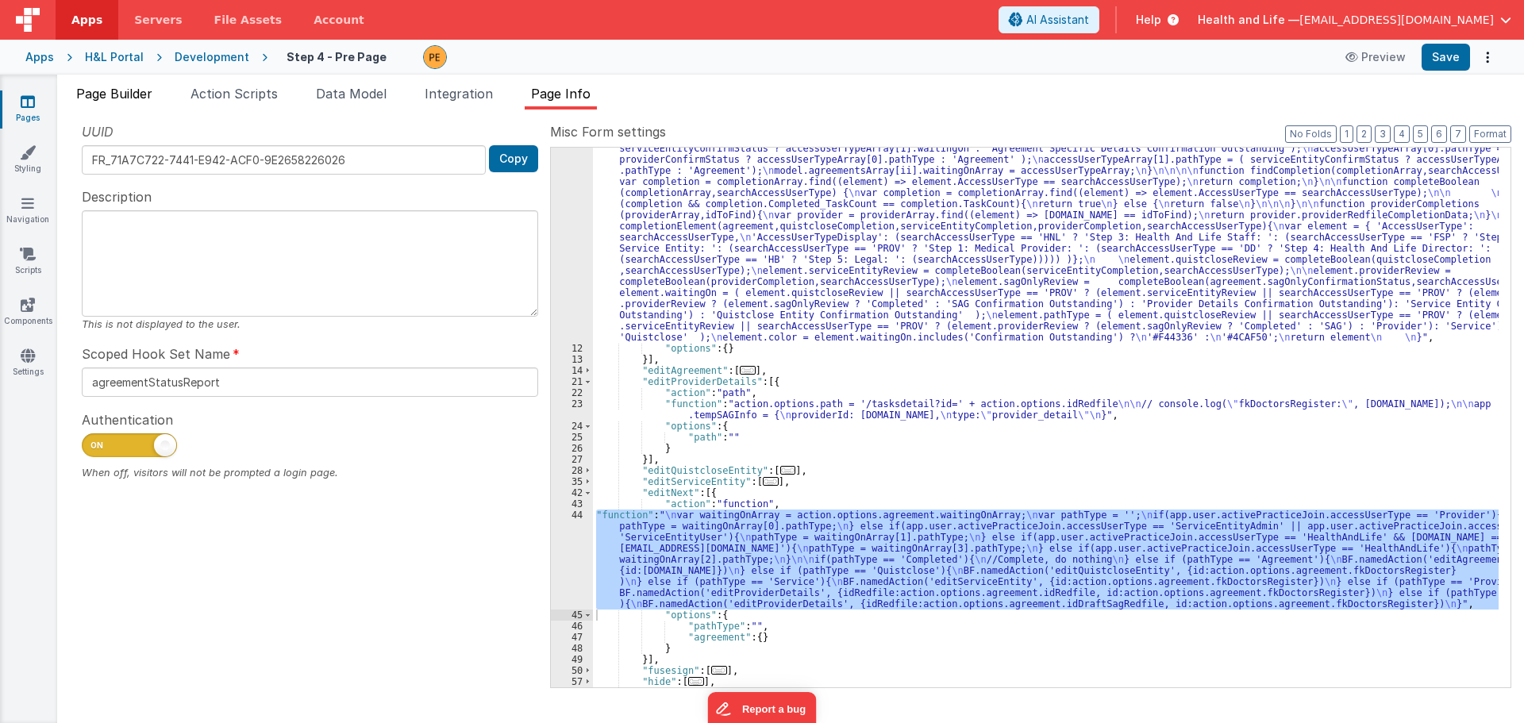
click at [130, 95] on span "Page Builder" at bounding box center [114, 94] width 76 height 16
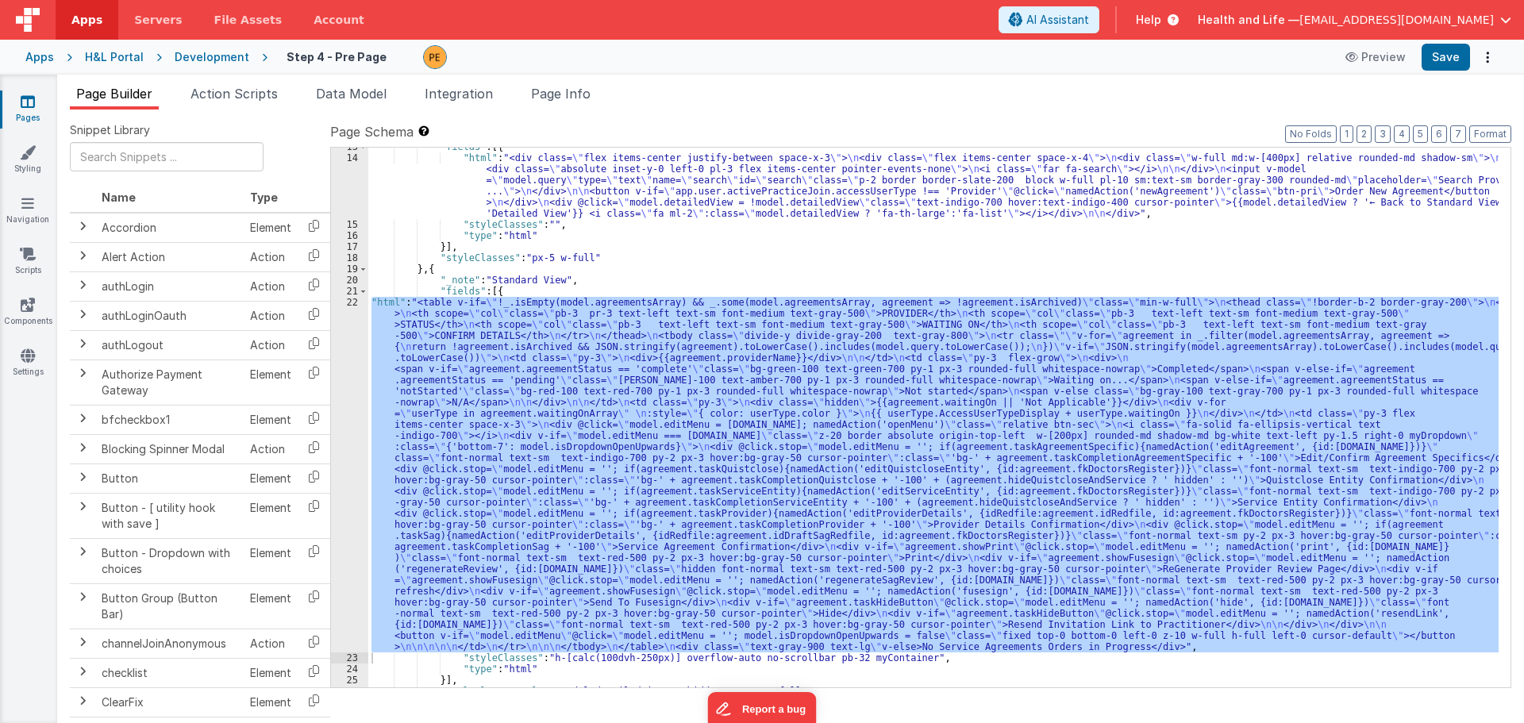
scroll to position [151, 0]
click at [604, 456] on div ""fields" : [{ "html" : "<div class= \" flex items-center justify-between space-…" at bounding box center [933, 418] width 1130 height 540
click at [344, 401] on div "22" at bounding box center [349, 475] width 37 height 356
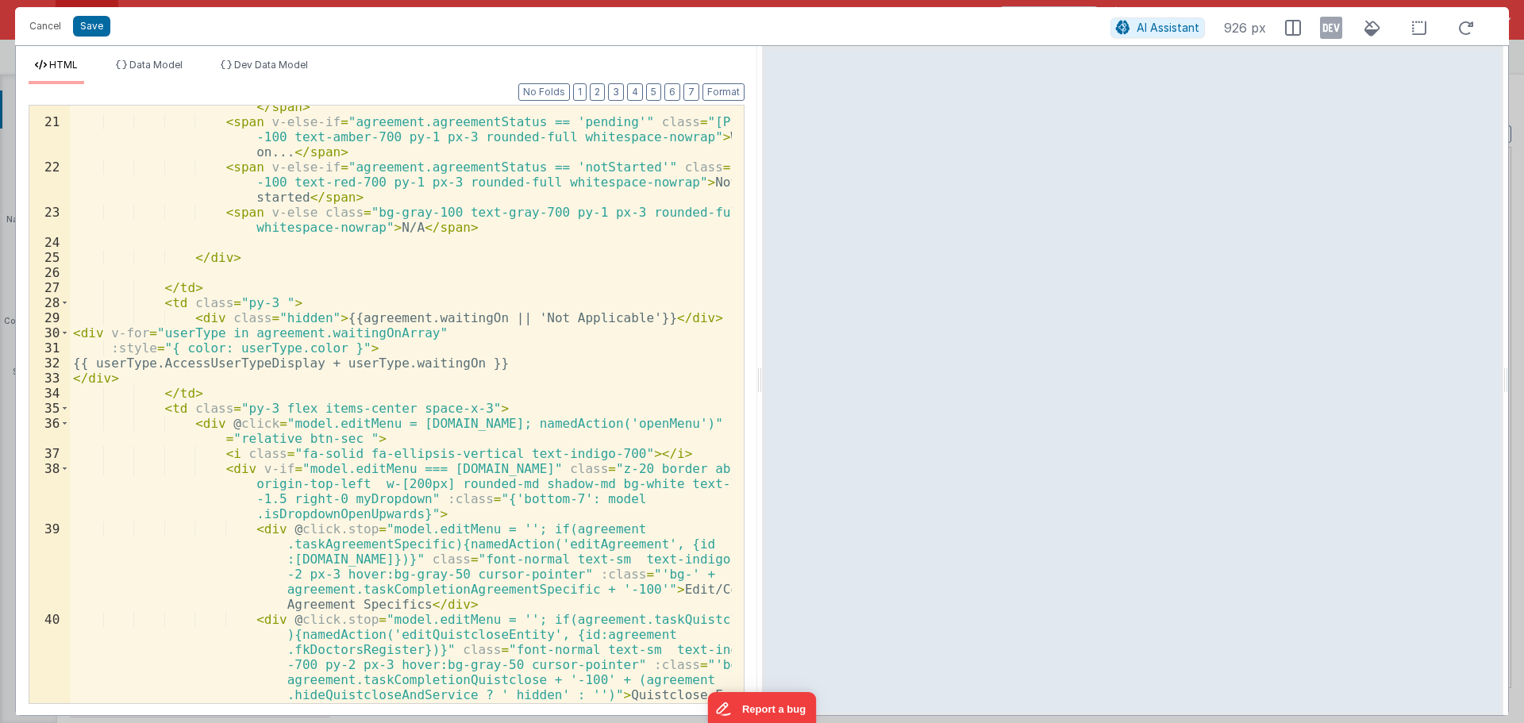
scroll to position [429, 0]
click at [220, 395] on div "< span v-if = "agreement.agreementStatus == 'complete'" class = "bg-green-100 t…" at bounding box center [401, 443] width 662 height 748
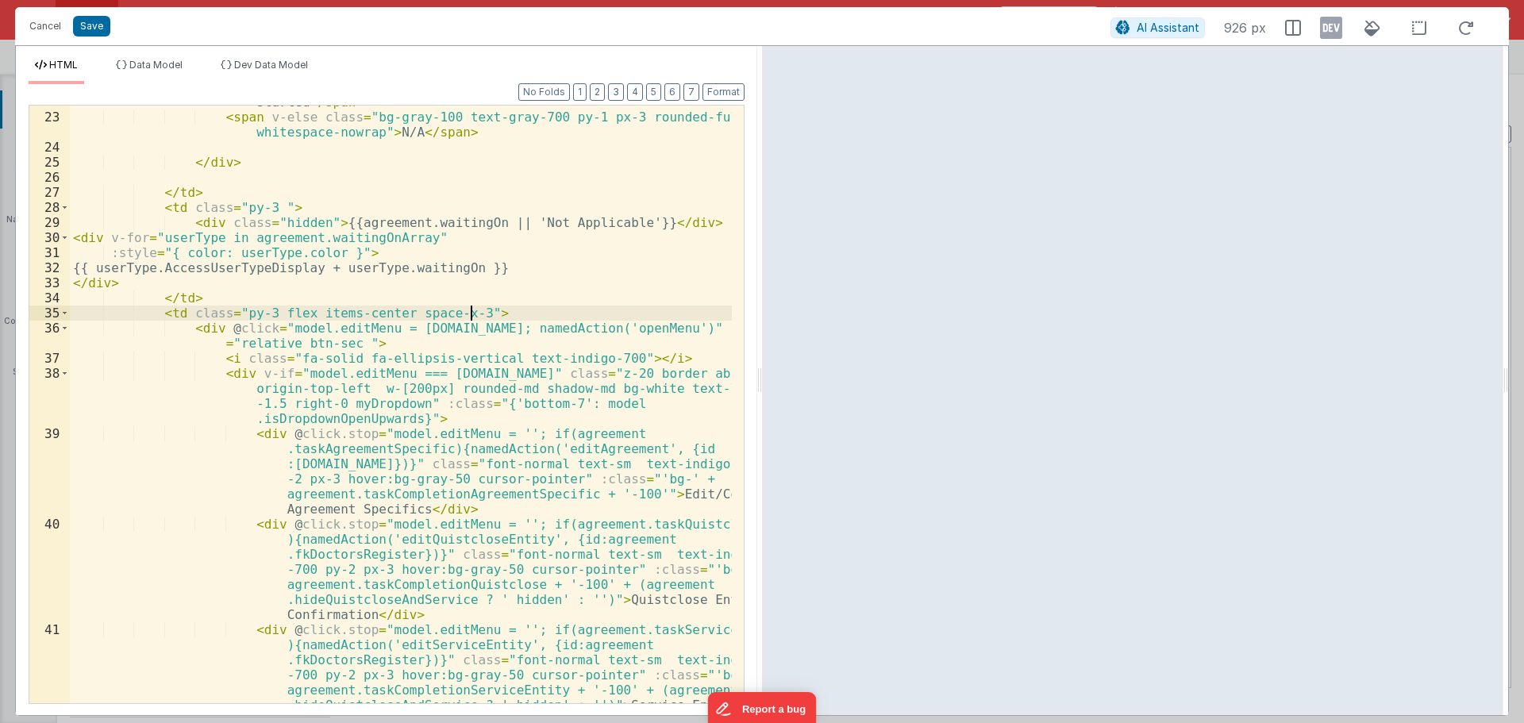
click at [552, 313] on div "< span v-else-if = "agreement.agreementStatus == 'notStarted'" class = "bg-red …" at bounding box center [401, 438] width 662 height 748
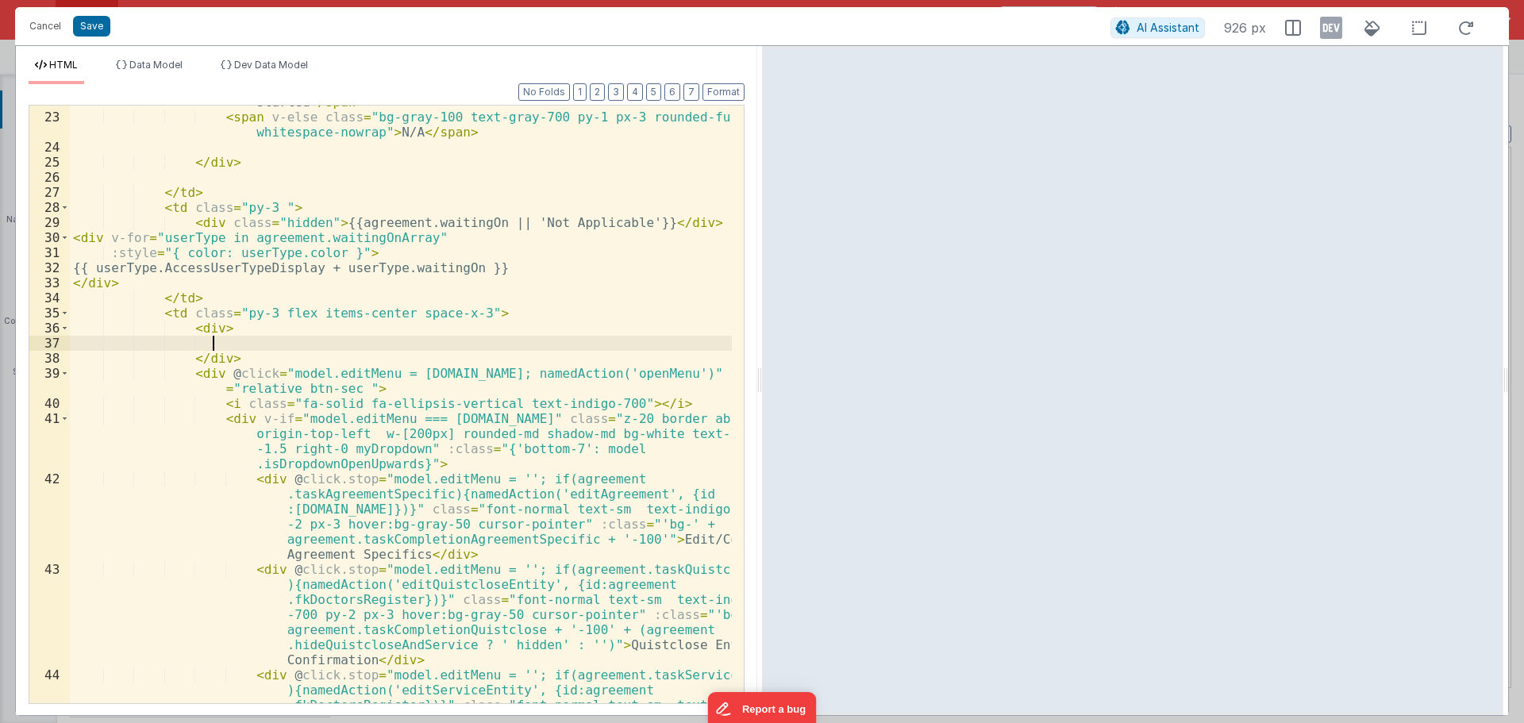
click at [274, 262] on div "< span v-else-if = "agreement.agreementStatus == 'notStarted'" class = "bg-red …" at bounding box center [401, 438] width 662 height 748
click at [362, 263] on div "< span v-else-if = "agreement.agreementStatus == 'notStarted'" class = "bg-red …" at bounding box center [401, 438] width 662 height 748
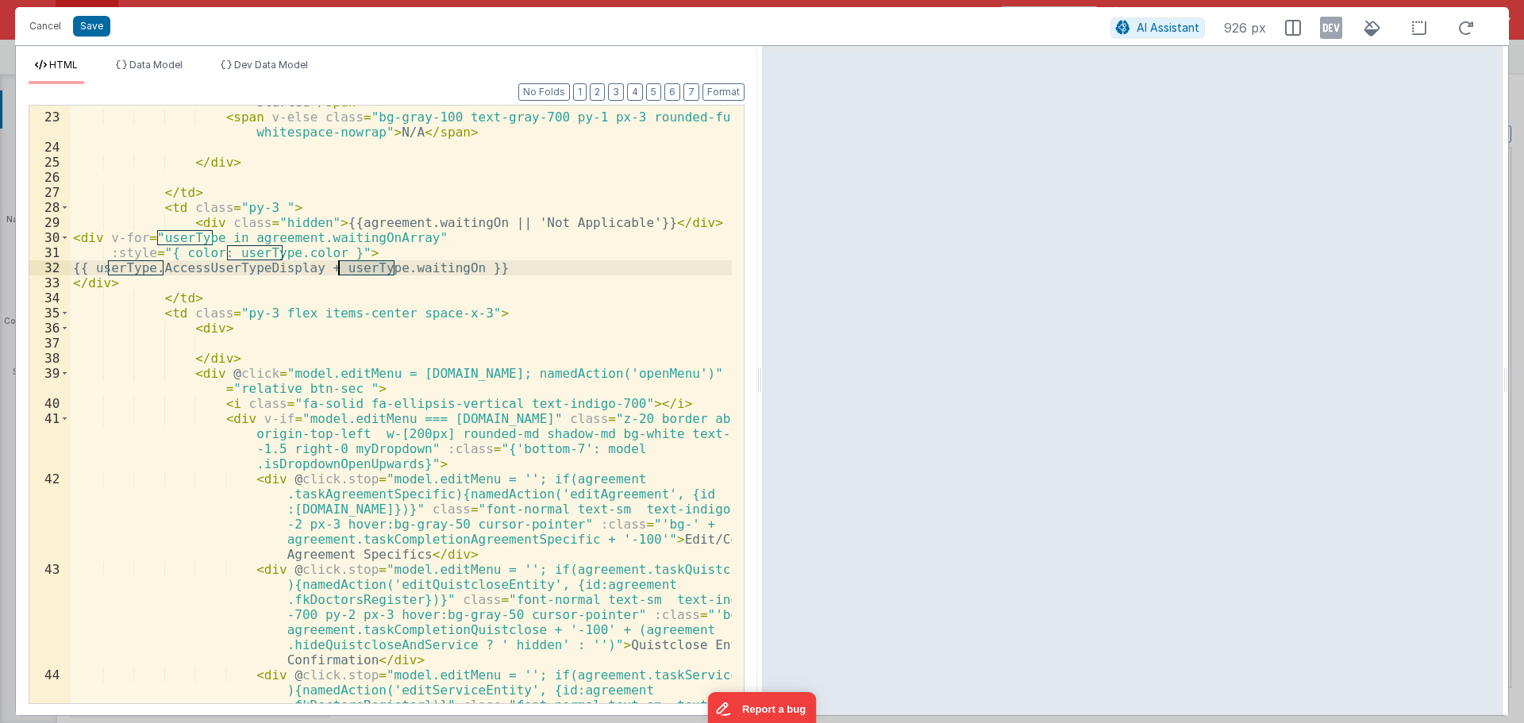
click at [362, 263] on div "< span v-else-if = "agreement.agreementStatus == 'notStarted'" class = "bg-red …" at bounding box center [401, 438] width 662 height 748
click at [293, 262] on div "< span v-else-if = "agreement.agreementStatus == 'notStarted'" class = "bg-red …" at bounding box center [401, 438] width 662 height 748
click at [367, 263] on div "< span v-else-if = "agreement.agreementStatus == 'notStarted'" class = "bg-red …" at bounding box center [401, 438] width 662 height 748
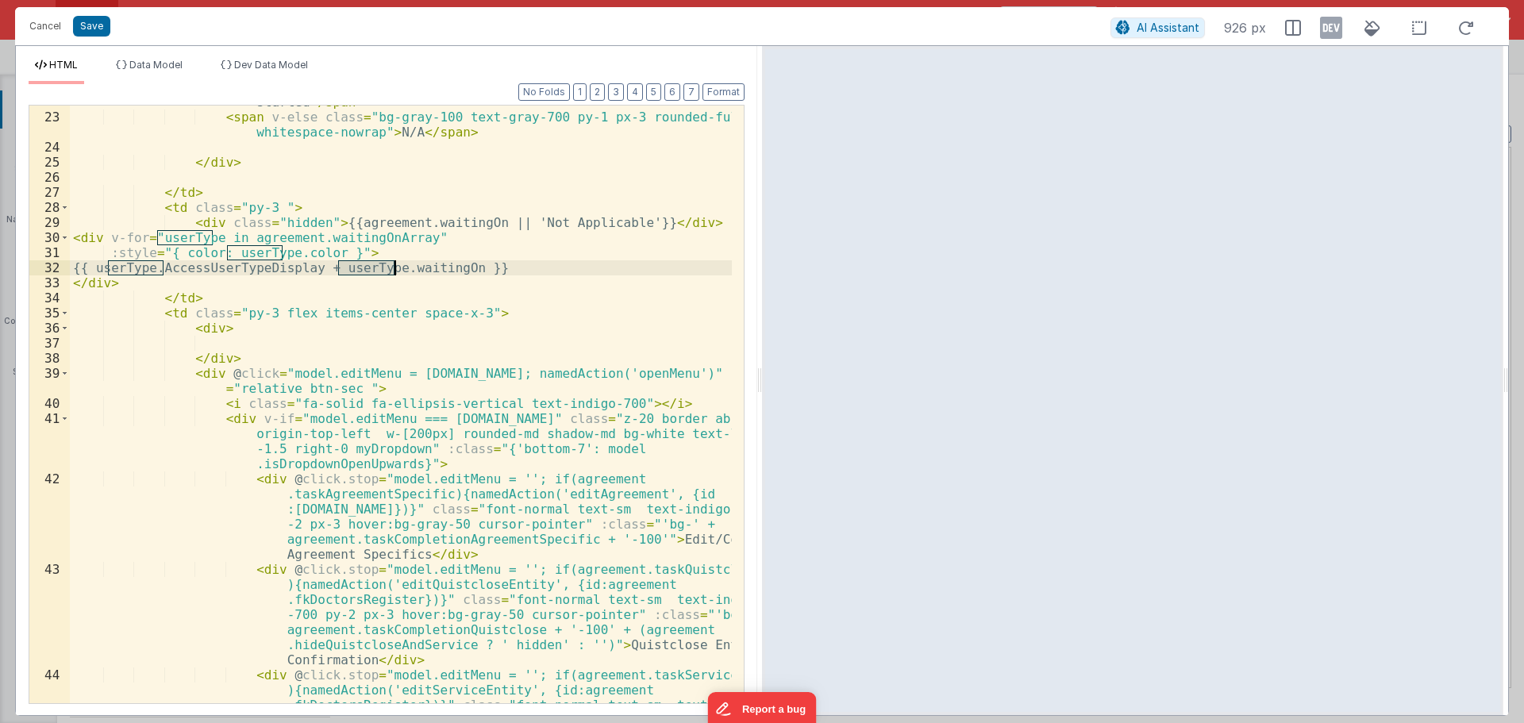
click at [279, 263] on div "< span v-else-if = "agreement.agreementStatus == 'notStarted'" class = "bg-red …" at bounding box center [401, 438] width 662 height 748
click at [240, 336] on div "< span v-else-if = "agreement.agreementStatus == 'notStarted'" class = "bg-red …" at bounding box center [401, 438] width 662 height 748
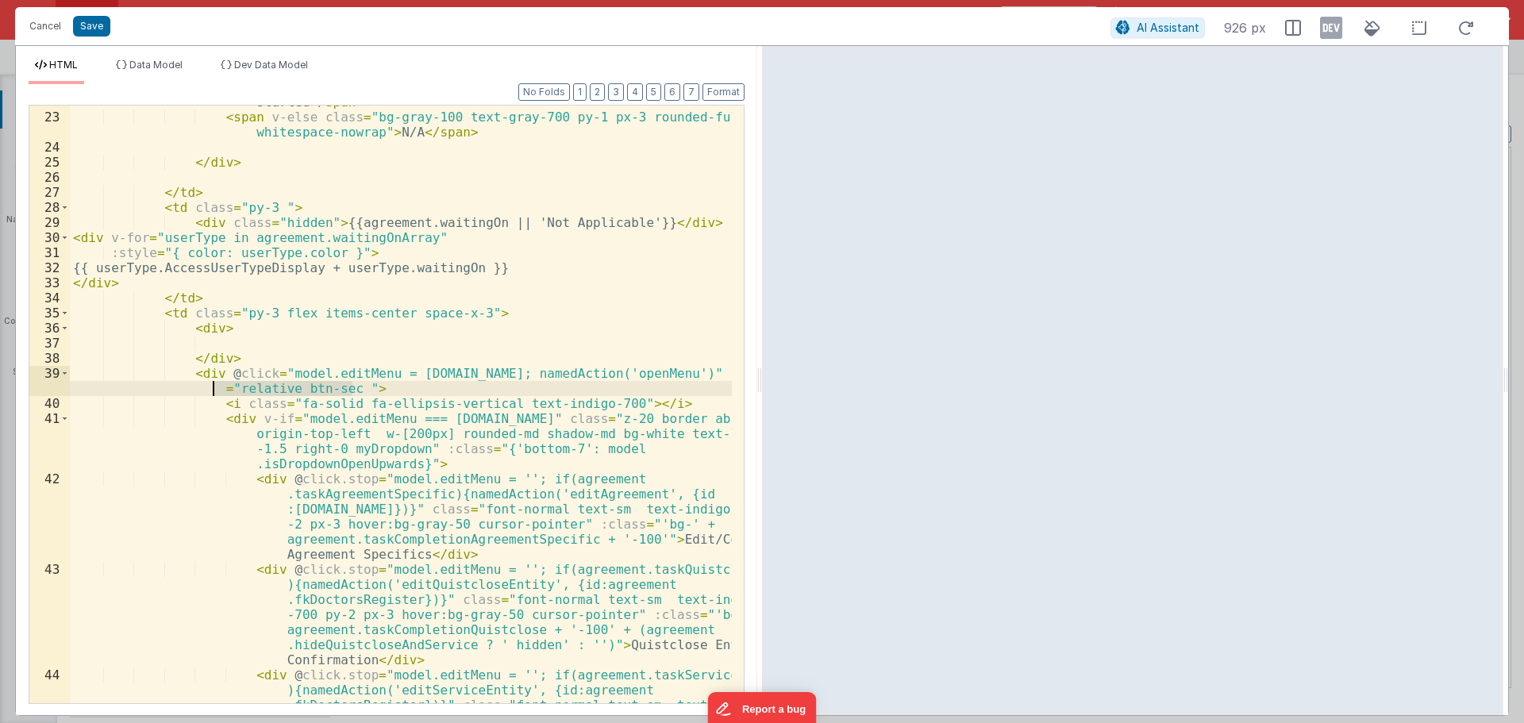
drag, startPoint x: 353, startPoint y: 386, endPoint x: 214, endPoint y: 386, distance: 138.9
click at [214, 386] on div "< span v-else-if = "agreement.agreementStatus == 'notStarted'" class = "bg-red …" at bounding box center [401, 438] width 662 height 748
click at [678, 379] on div "< span v-else-if = "agreement.agreementStatus == 'notStarted'" class = "bg-red …" at bounding box center [401, 438] width 662 height 748
drag, startPoint x: 667, startPoint y: 374, endPoint x: 349, endPoint y: 385, distance: 317.6
click at [349, 385] on div "< span v-else-if = "agreement.agreementStatus == 'notStarted'" class = "bg-red …" at bounding box center [401, 438] width 662 height 748
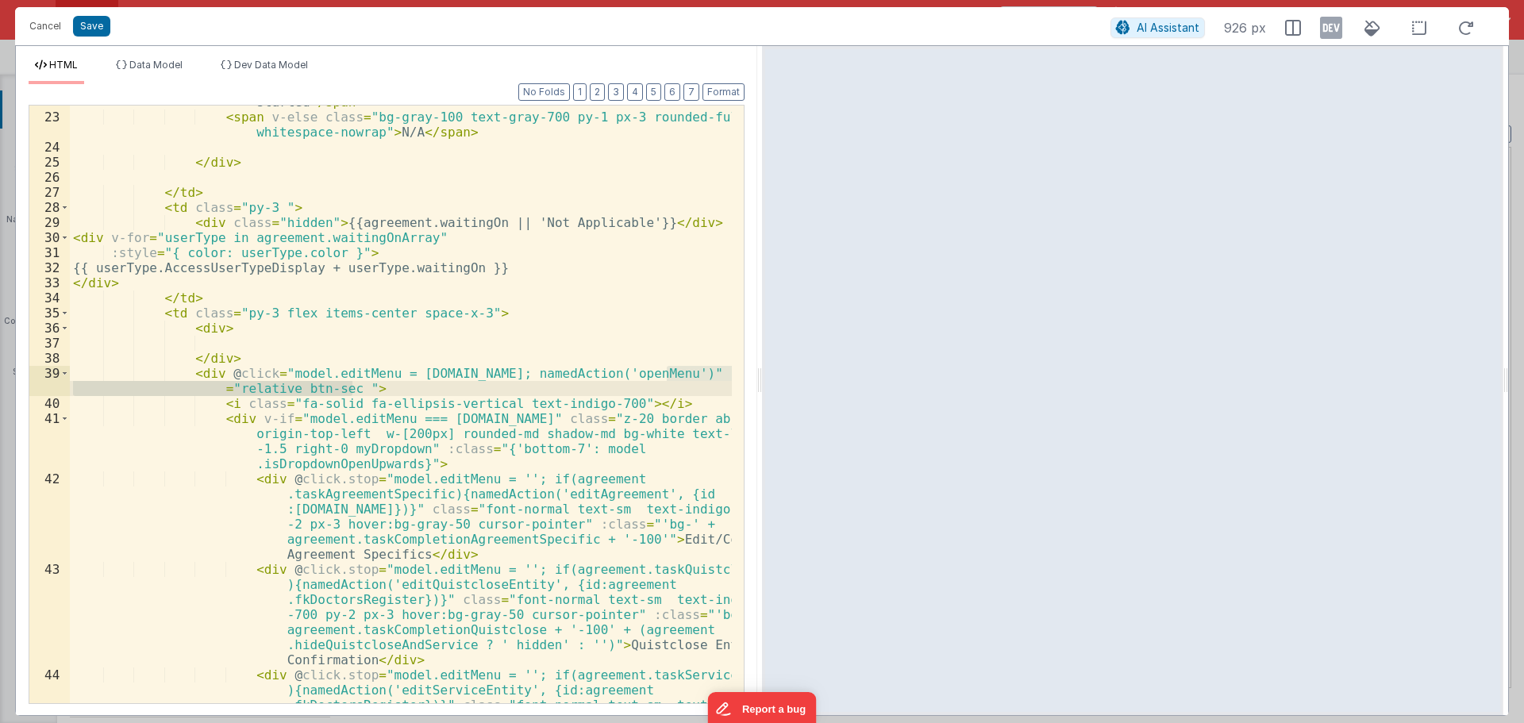
click at [213, 333] on div "< span v-else-if = "agreement.agreementStatus == 'notStarted'" class = "bg-red …" at bounding box center [401, 438] width 662 height 748
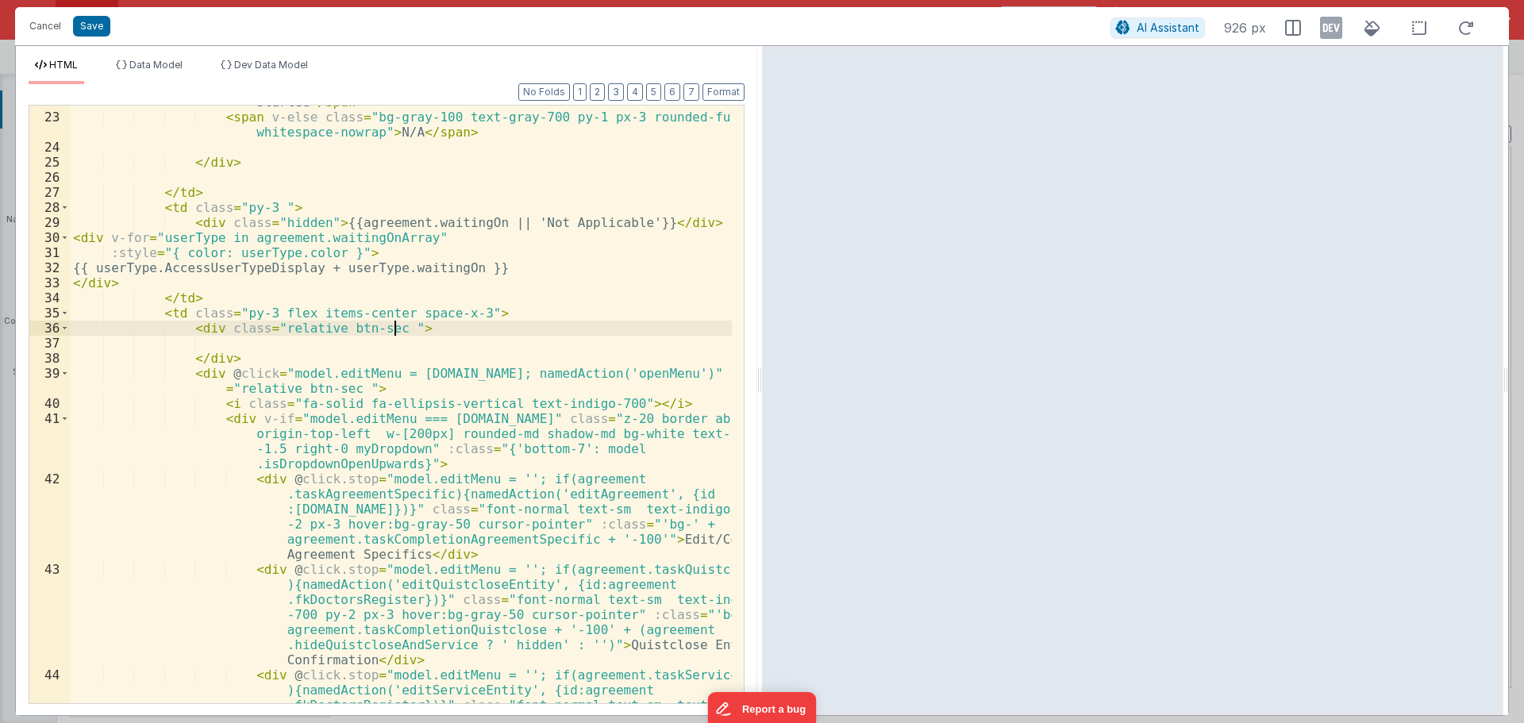
click at [377, 338] on div "< span v-else-if = "agreement.agreementStatus == 'notStarted'" class = "bg-red …" at bounding box center [401, 438] width 662 height 748
click at [267, 340] on div "< span v-else-if = "agreement.agreementStatus == 'notStarted'" class = "bg-red …" at bounding box center [401, 438] width 662 height 748
click at [220, 348] on div "< span v-else-if = "agreement.agreementStatus == 'notStarted'" class = "bg-red …" at bounding box center [401, 438] width 662 height 748
drag, startPoint x: 225, startPoint y: 346, endPoint x: 213, endPoint y: 346, distance: 11.9
click at [213, 346] on div "< span v-else-if = "agreement.agreementStatus == 'notStarted'" class = "bg-red …" at bounding box center [401, 438] width 662 height 748
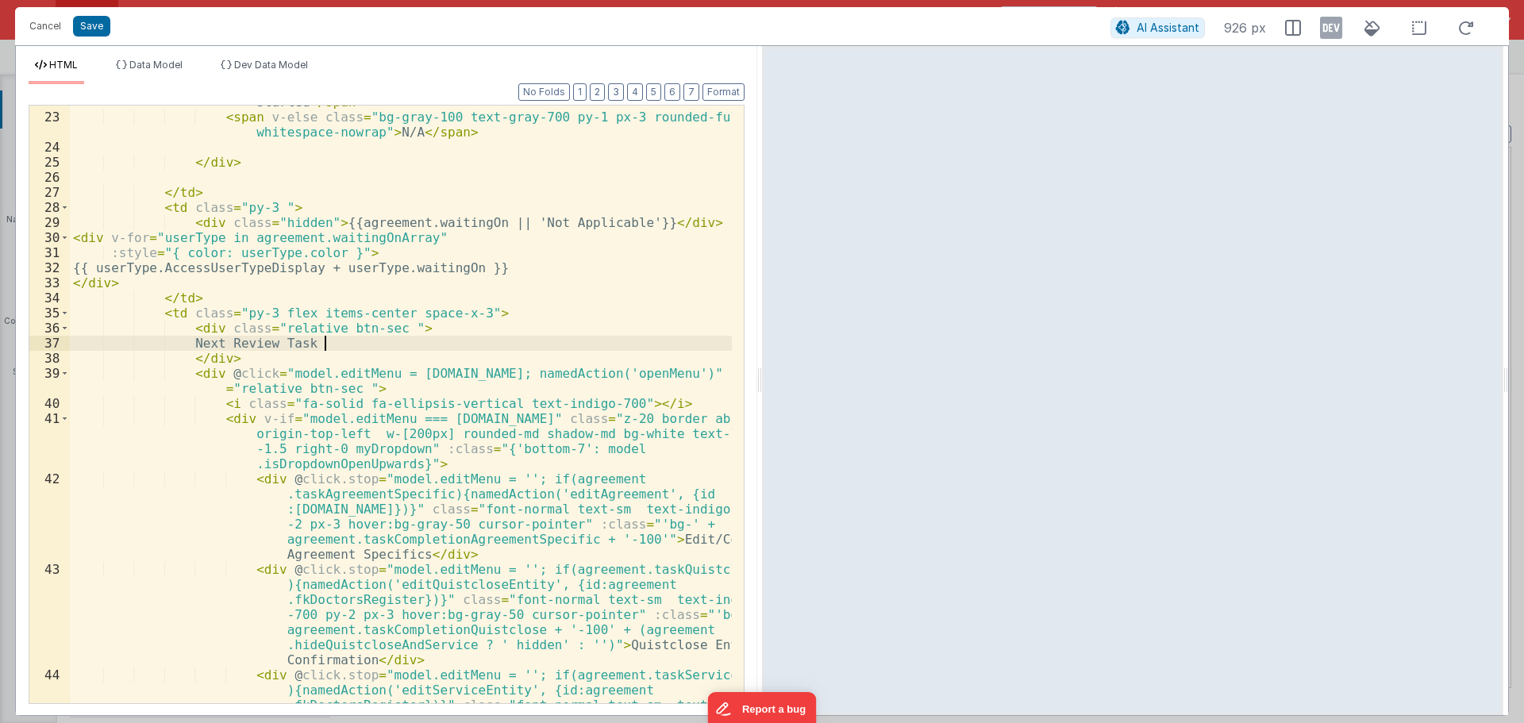
click at [349, 344] on div "< span v-else-if = "agreement.agreementStatus == 'notStarted'" class = "bg-red …" at bounding box center [401, 438] width 662 height 748
click at [332, 341] on div "< span v-else-if = "agreement.agreementStatus == 'notStarted'" class = "bg-red …" at bounding box center [401, 438] width 662 height 748
click at [350, 344] on div "< span v-else-if = "agreement.agreementStatus == 'notStarted'" class = "bg-red …" at bounding box center [401, 438] width 662 height 748
click at [213, 329] on div "< span v-else-if = "agreement.agreementStatus == 'notStarted'" class = "bg-red …" at bounding box center [401, 438] width 662 height 748
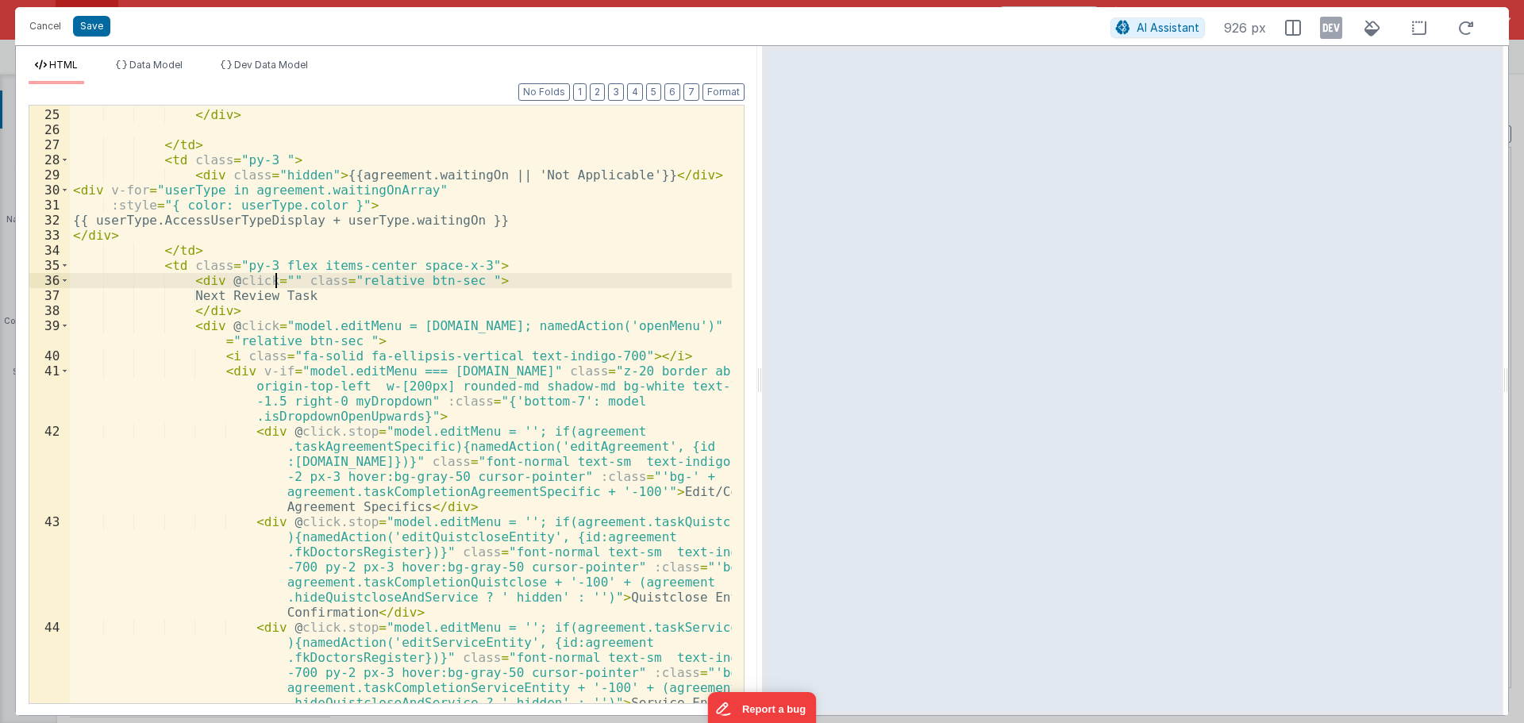
scroll to position [619, 0]
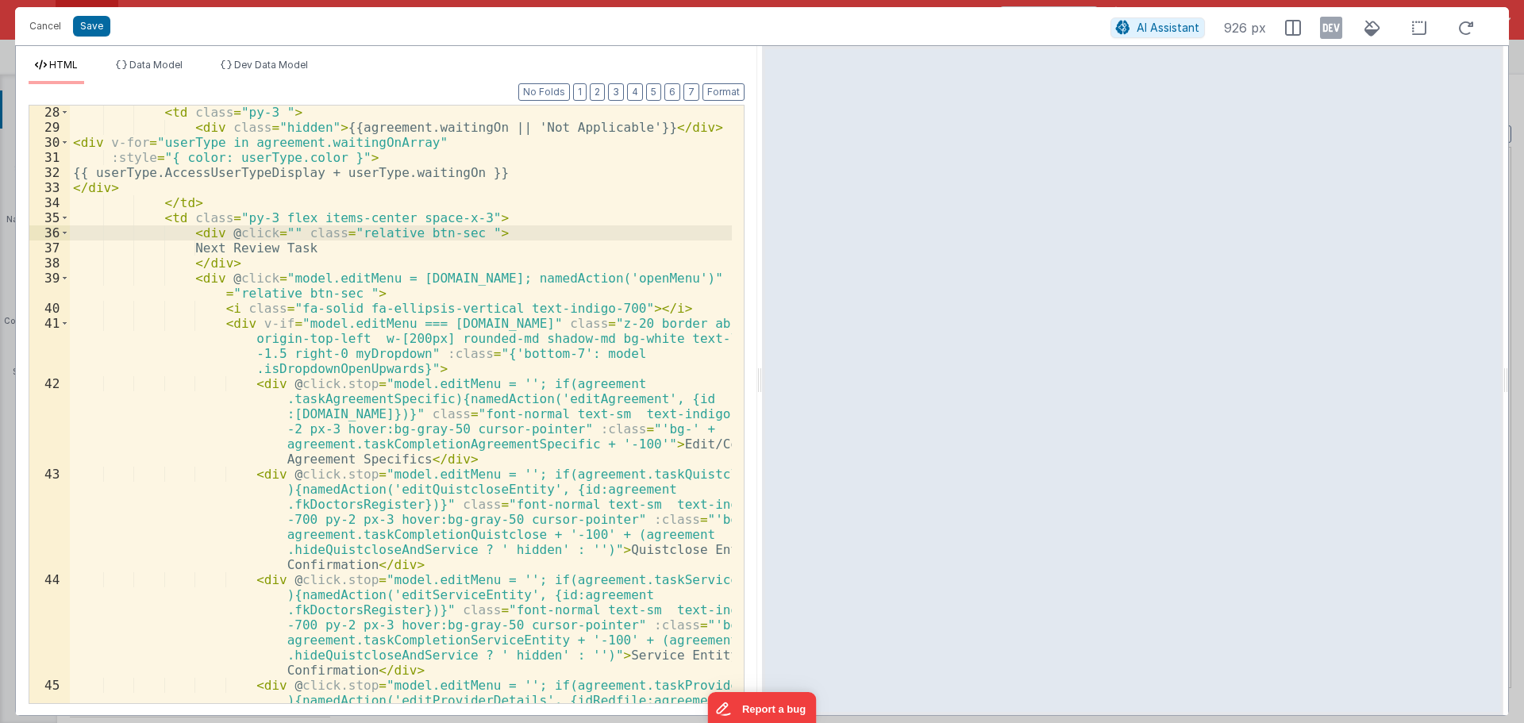
click at [307, 594] on div "< td class = "py-3 " > < div class = "hidden" > {{agreement.waitingOn || 'Not A…" at bounding box center [401, 456] width 662 height 703
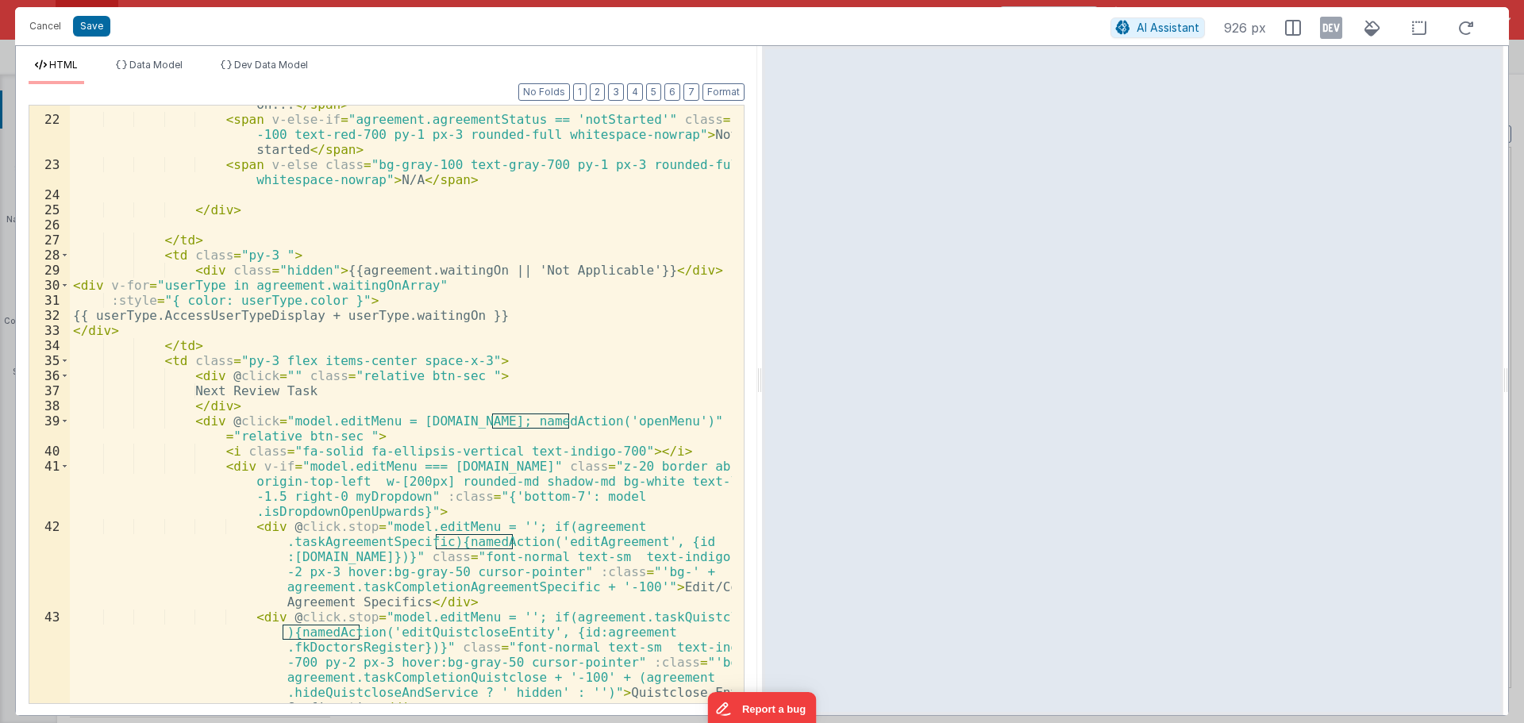
scroll to position [476, 0]
click at [276, 373] on div "< span v-else-if = "agreement.agreementStatus == 'pending'" class = "[PERSON_NA…" at bounding box center [401, 441] width 662 height 748
click at [103, 26] on button "Save" at bounding box center [91, 26] width 37 height 21
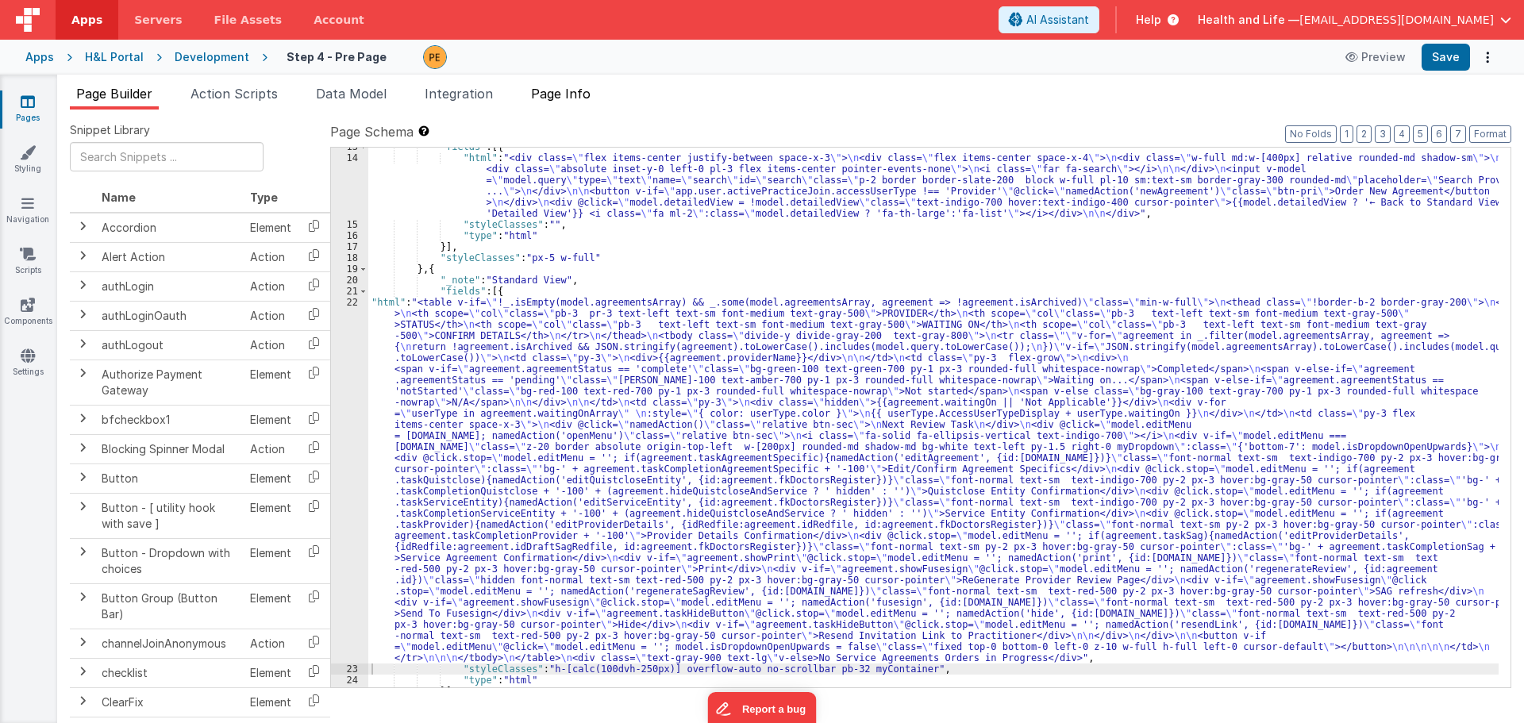
click at [562, 98] on span "Page Info" at bounding box center [561, 94] width 60 height 16
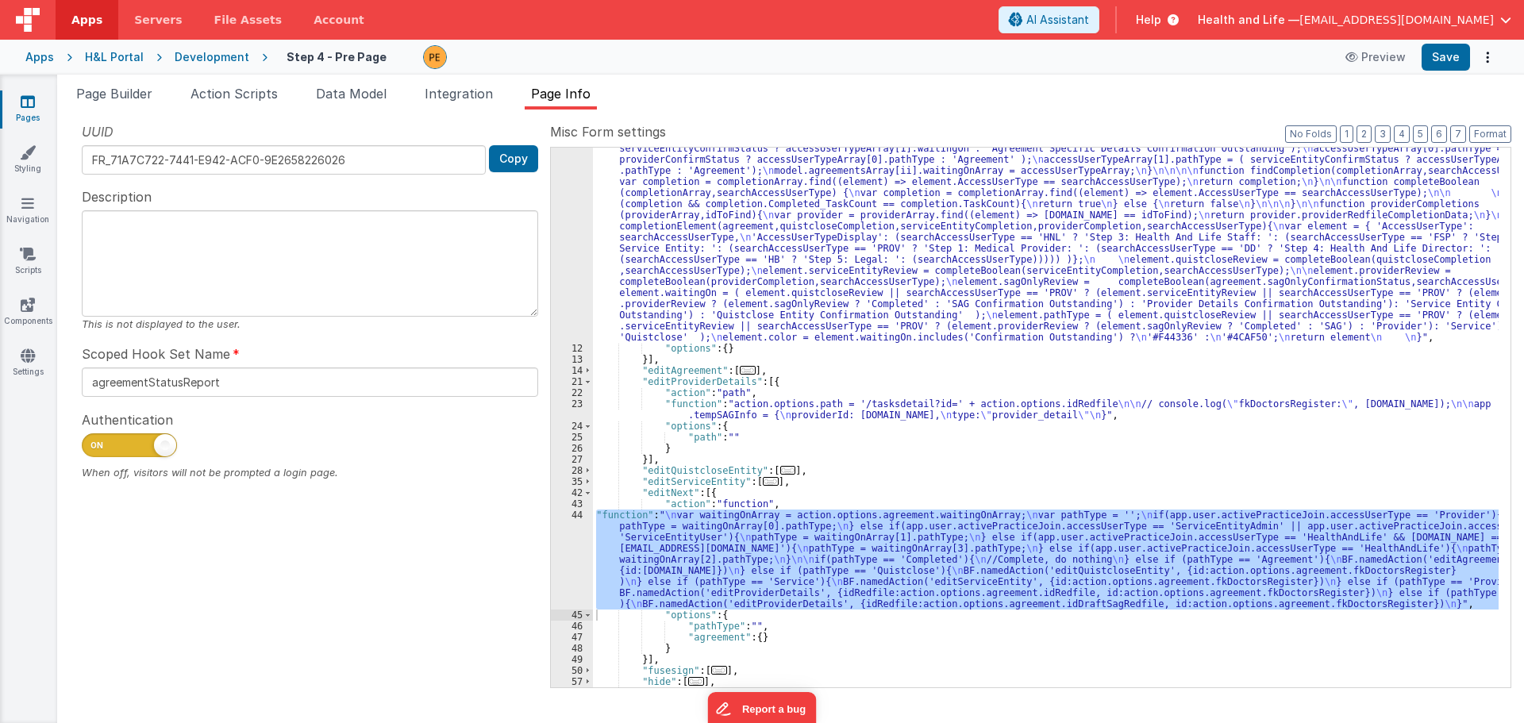
click at [667, 490] on div ""function" : "var completion = {}; \n var searchAccessUserType = ''; \n var agr…" at bounding box center [1045, 329] width 905 height 1128
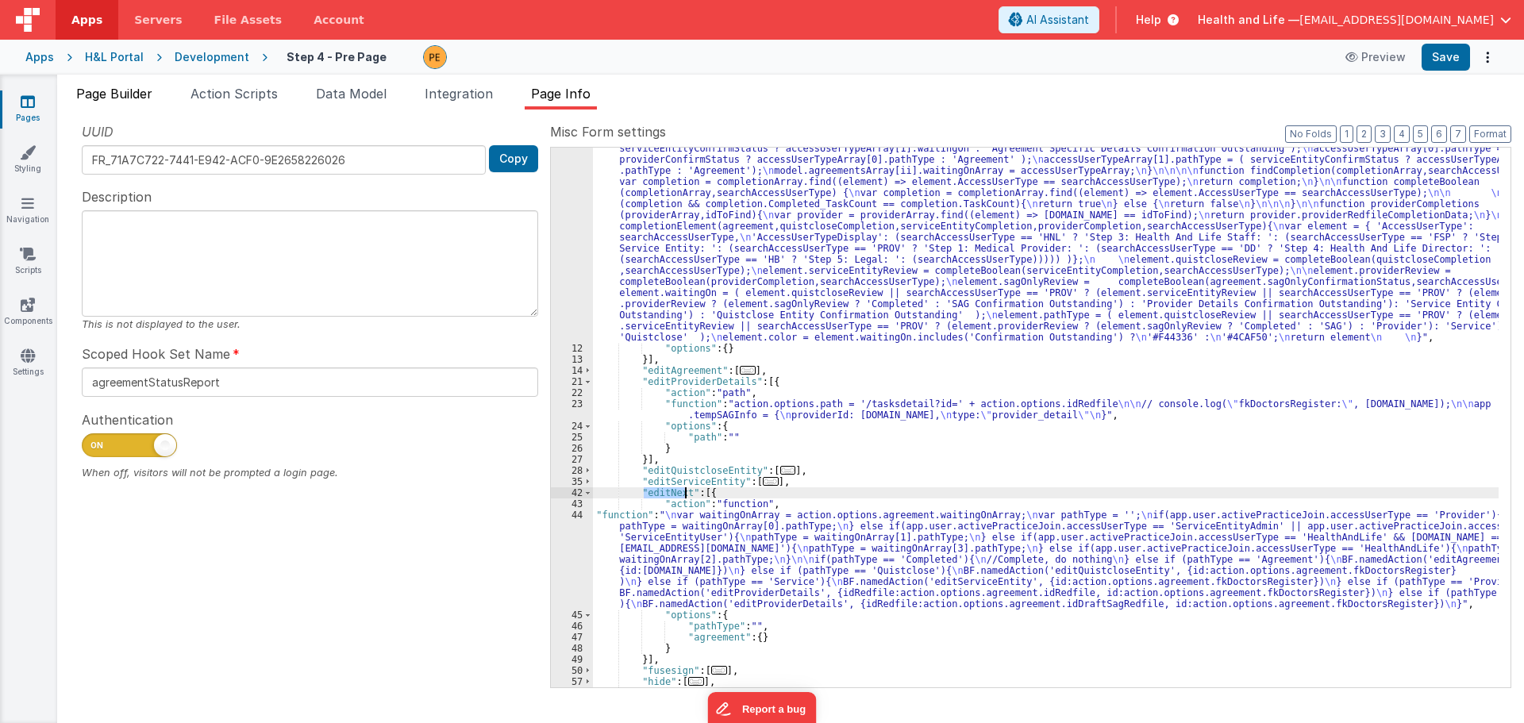
click at [152, 94] on span "Page Builder" at bounding box center [114, 94] width 76 height 16
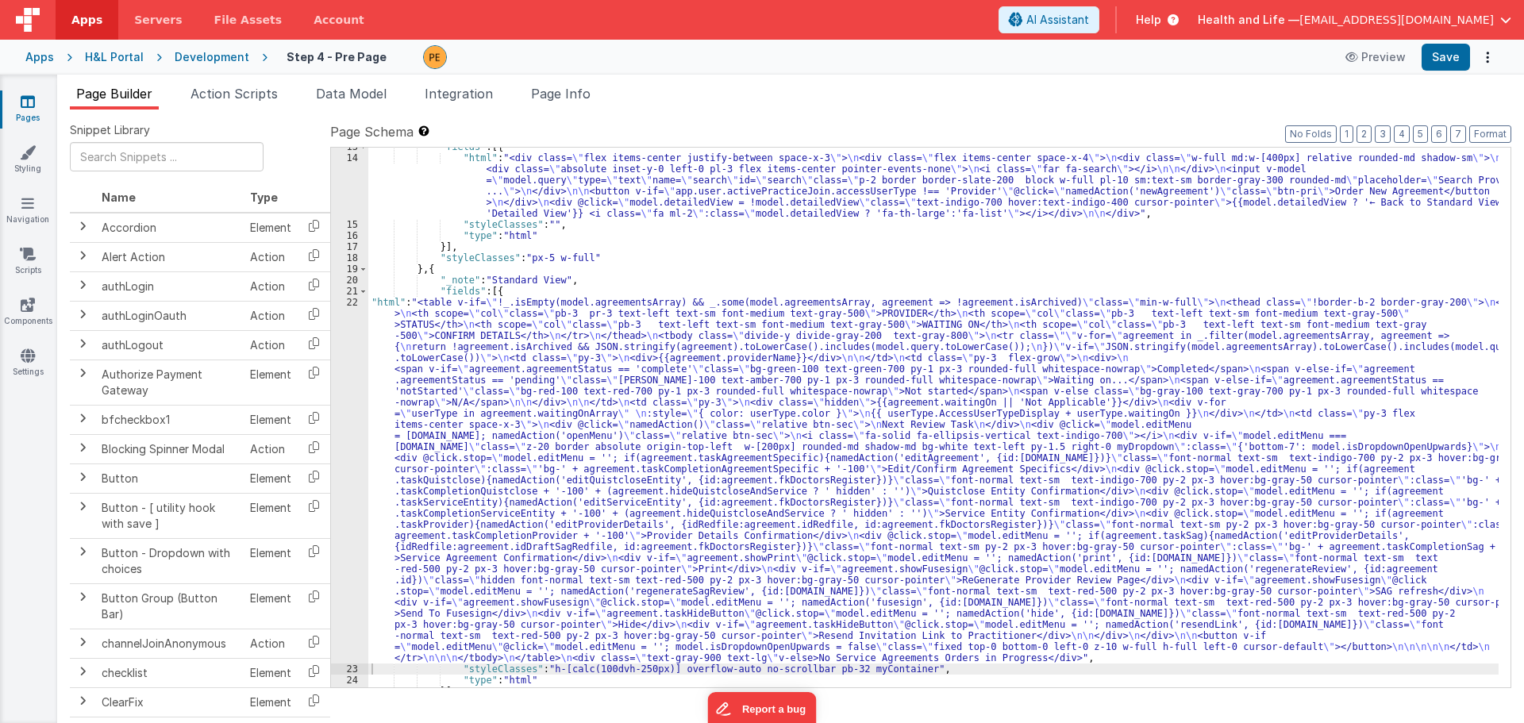
click at [417, 393] on div ""fields" : [{ "html" : "<div class= \" flex items-center justify-between space-…" at bounding box center [933, 422] width 1130 height 562
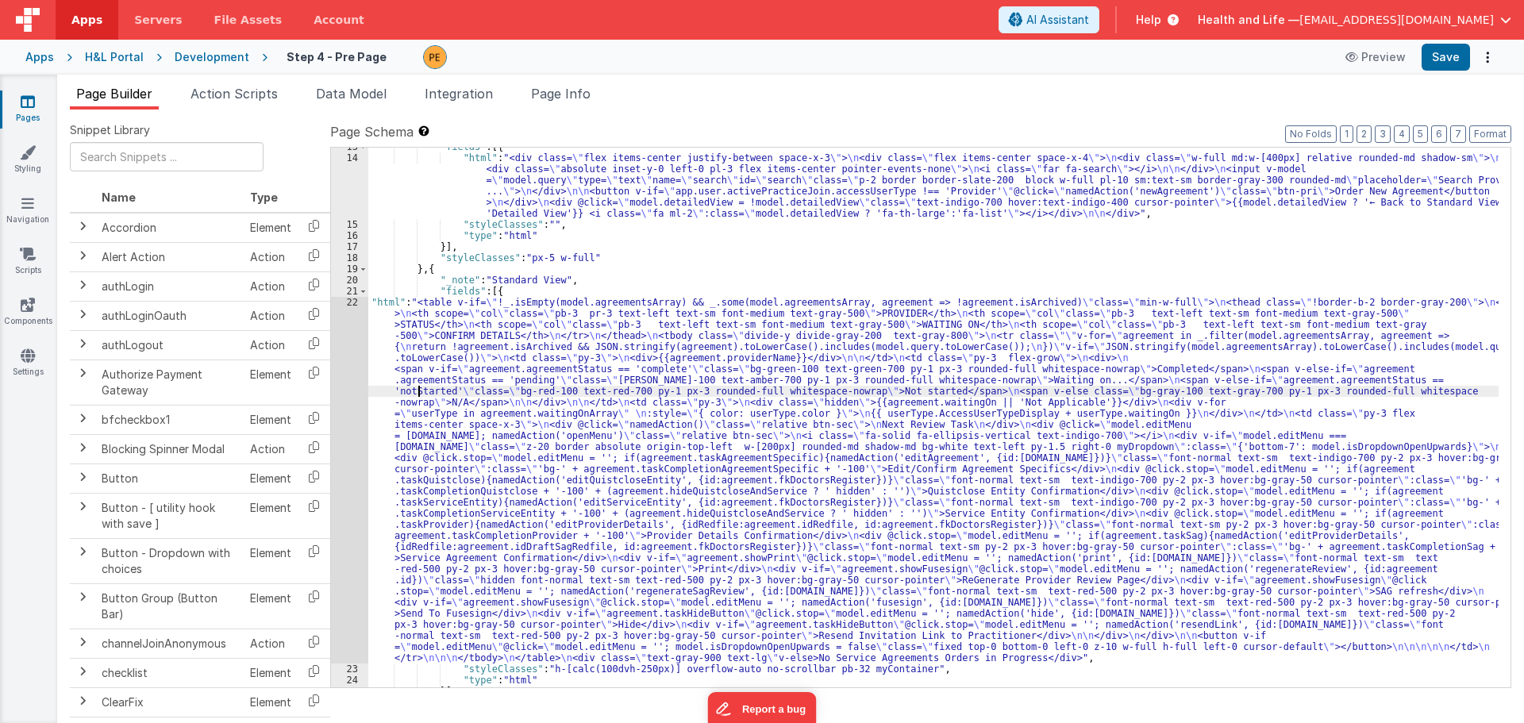
click at [359, 399] on div "22" at bounding box center [349, 480] width 37 height 367
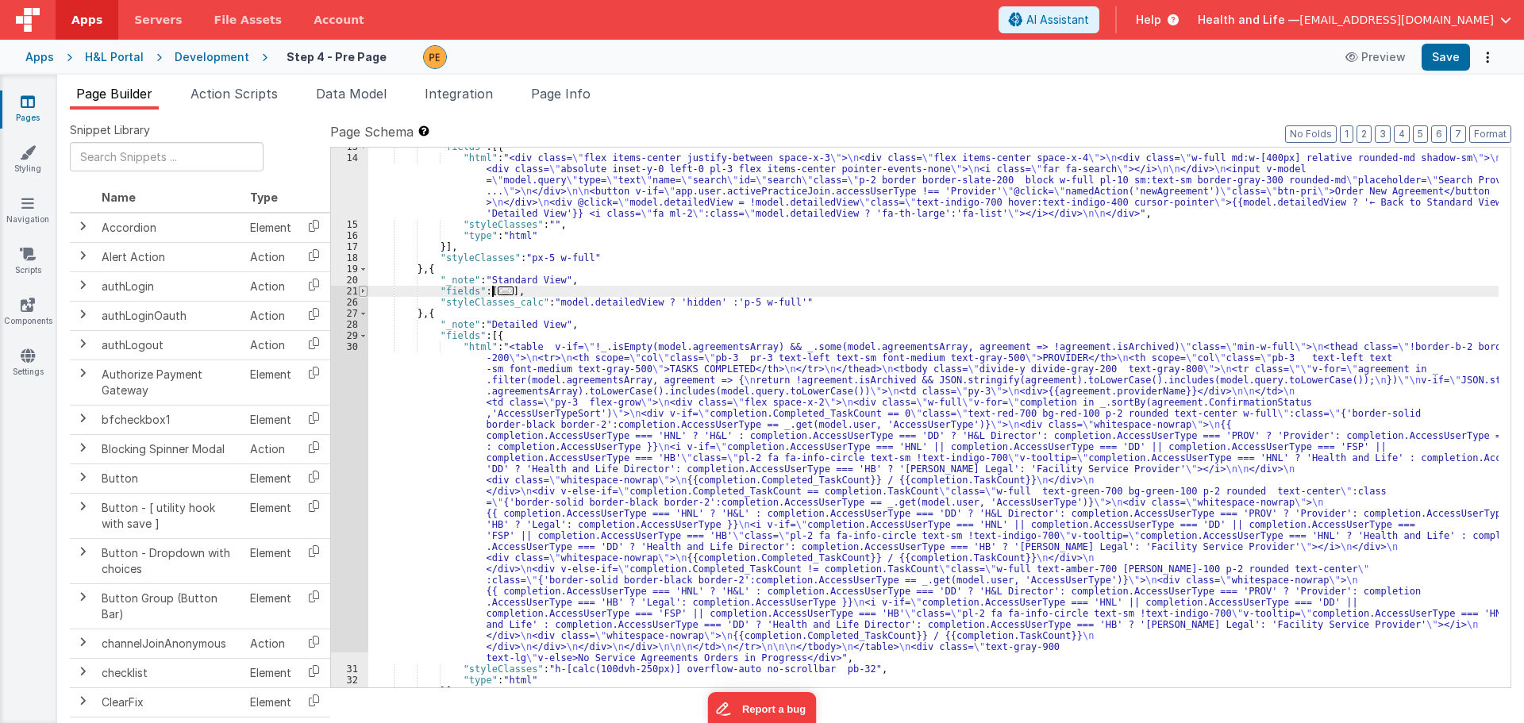
click at [364, 292] on span at bounding box center [363, 291] width 9 height 11
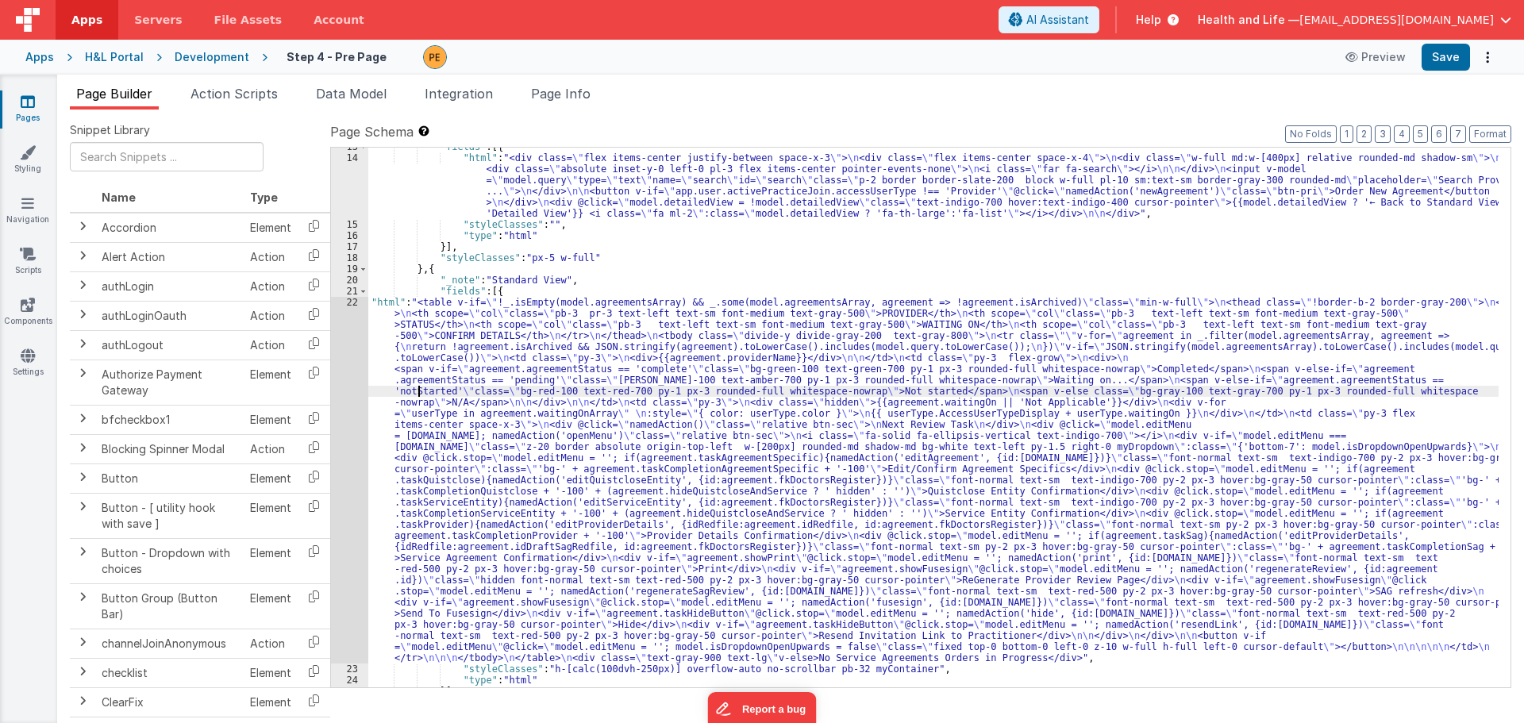
click at [556, 431] on div ""fields" : [{ "html" : "<div class= \" flex items-center justify-between space-…" at bounding box center [933, 422] width 1130 height 562
click at [345, 428] on div "22" at bounding box center [349, 480] width 37 height 367
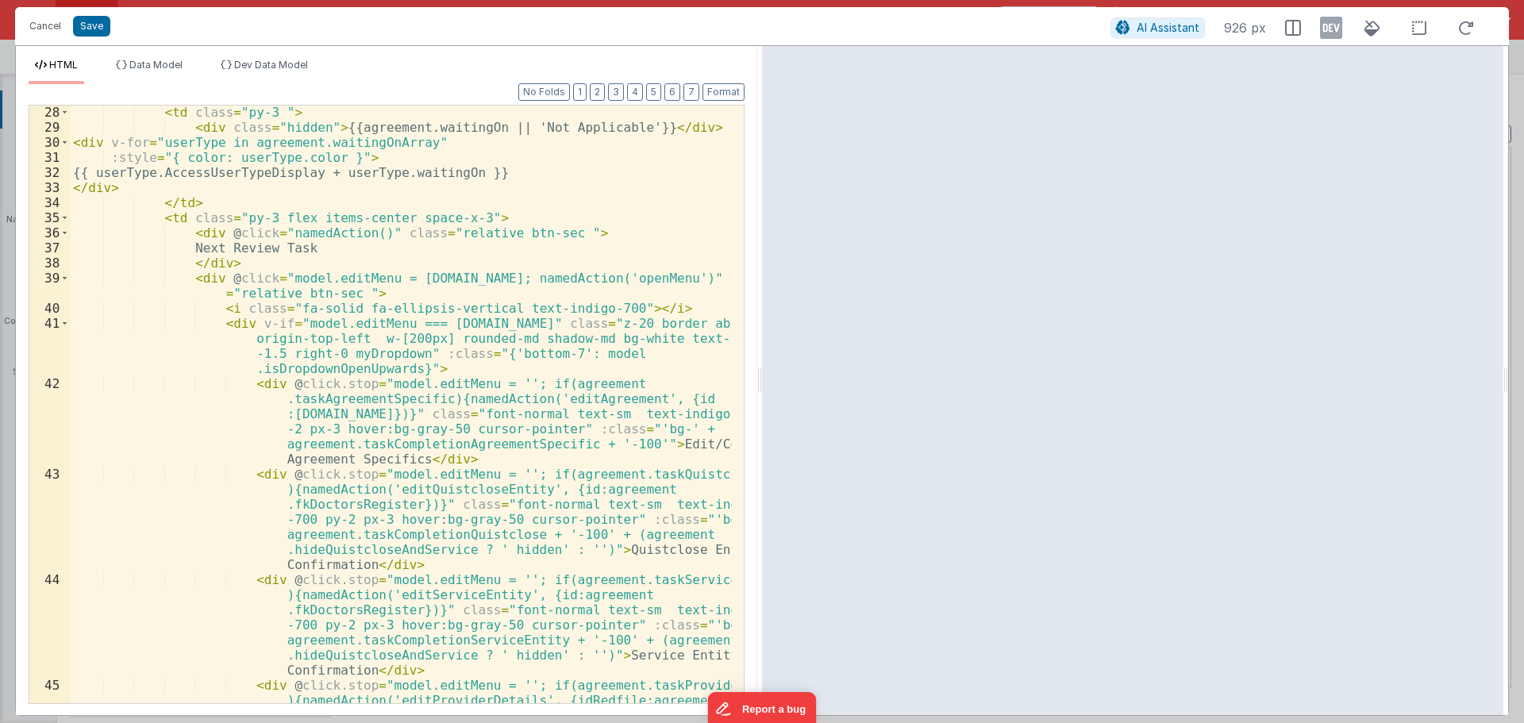
scroll to position [619, 0]
click at [359, 233] on div "< td class = "py-3 " > < div class = "hidden" > {{agreement.waitingOn || 'Not A…" at bounding box center [401, 456] width 662 height 703
paste textarea
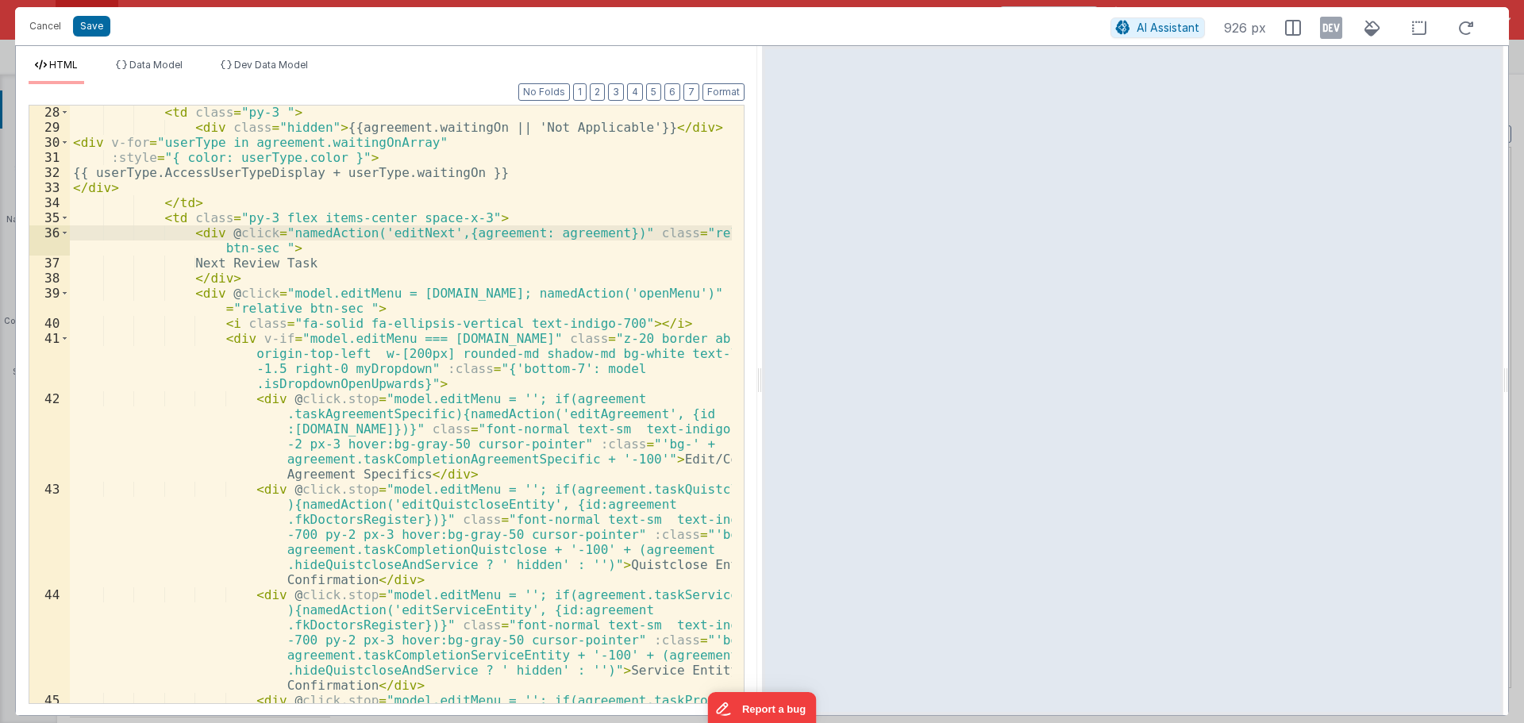
click at [602, 236] on div "< td class = "py-3 " > < div class = "hidden" > {{agreement.waitingOn || 'Not A…" at bounding box center [401, 456] width 662 height 703
click at [538, 233] on div "< td class = "py-3 " > < div class = "hidden" > {{agreement.waitingOn || 'Not A…" at bounding box center [401, 456] width 662 height 703
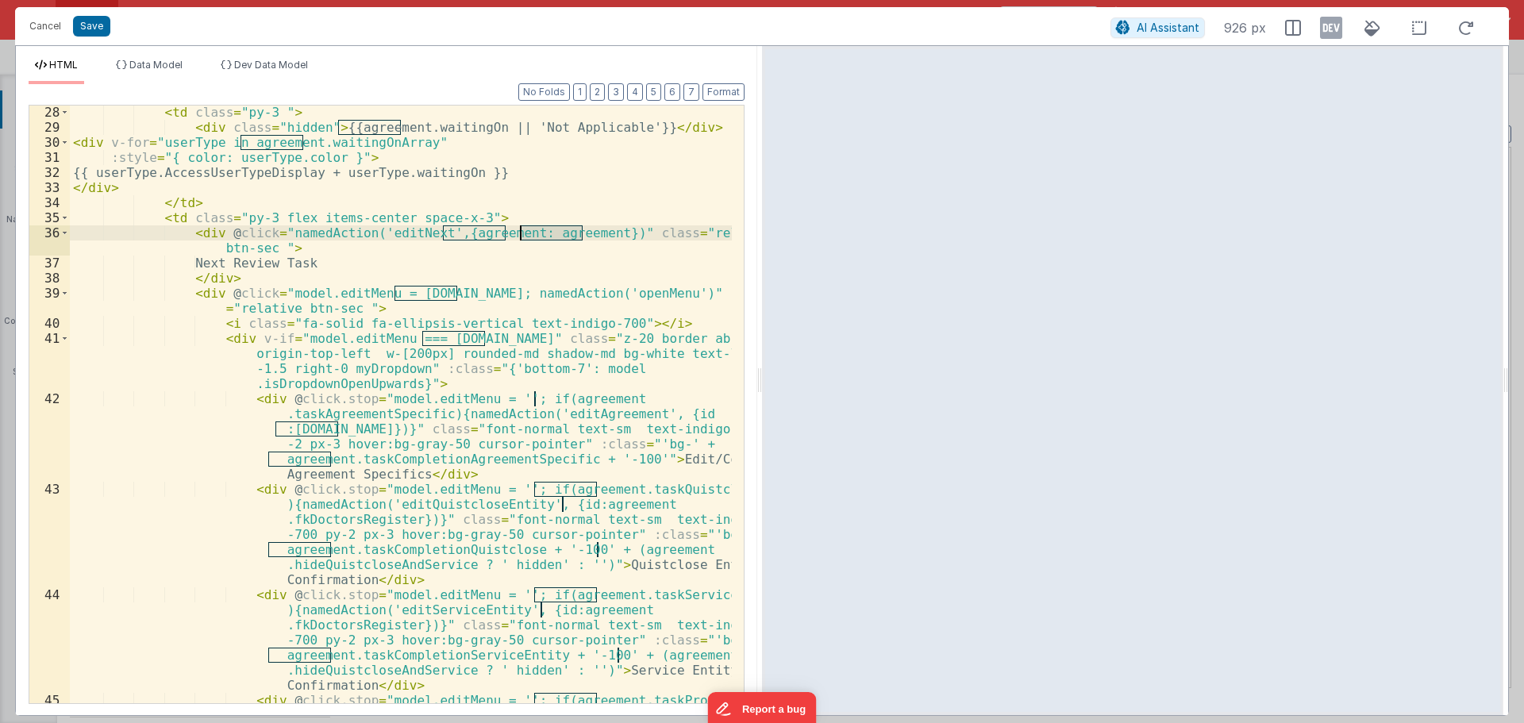
click at [486, 233] on div "< td class = "py-3 " > < div class = "hidden" > {{agreement.waitingOn || 'Not A…" at bounding box center [401, 456] width 662 height 703
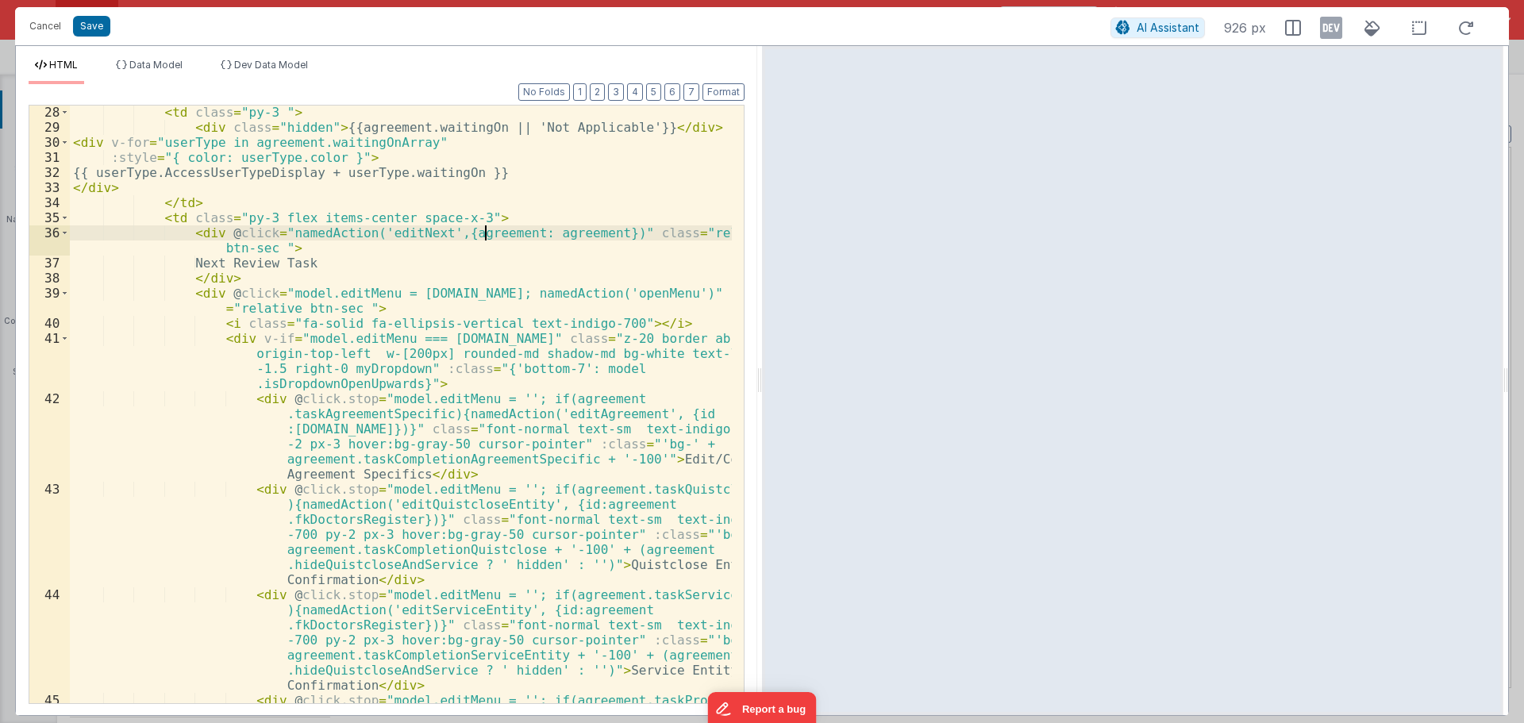
click at [486, 233] on div "< td class = "py-3 " > < div class = "hidden" > {{agreement.waitingOn || 'Not A…" at bounding box center [401, 456] width 662 height 703
click at [548, 232] on div "< td class = "py-3 " > < div class = "hidden" > {{agreement.waitingOn || 'Not A…" at bounding box center [401, 456] width 662 height 703
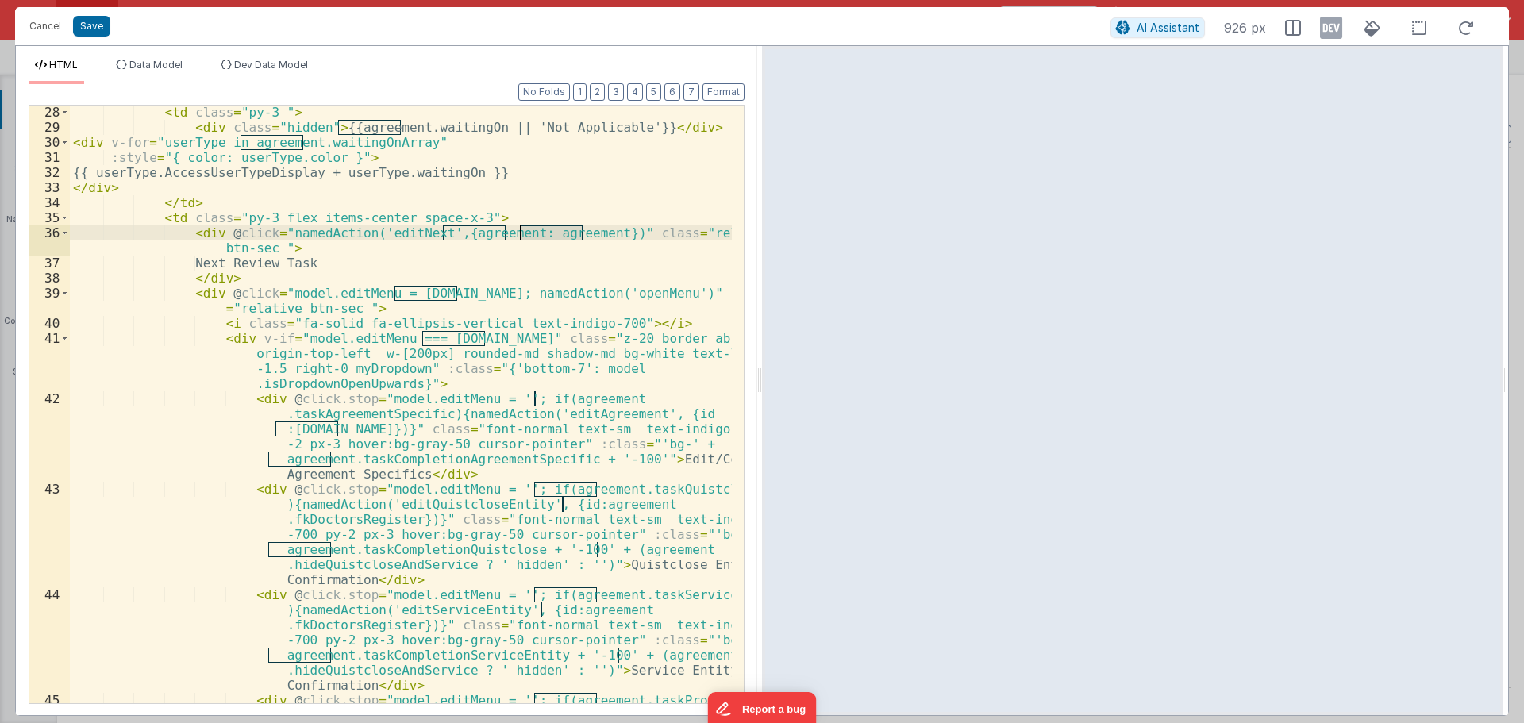
click at [509, 240] on div "< td class = "py-3 " > < div class = "hidden" > {{agreement.waitingOn || 'Not A…" at bounding box center [401, 456] width 662 height 703
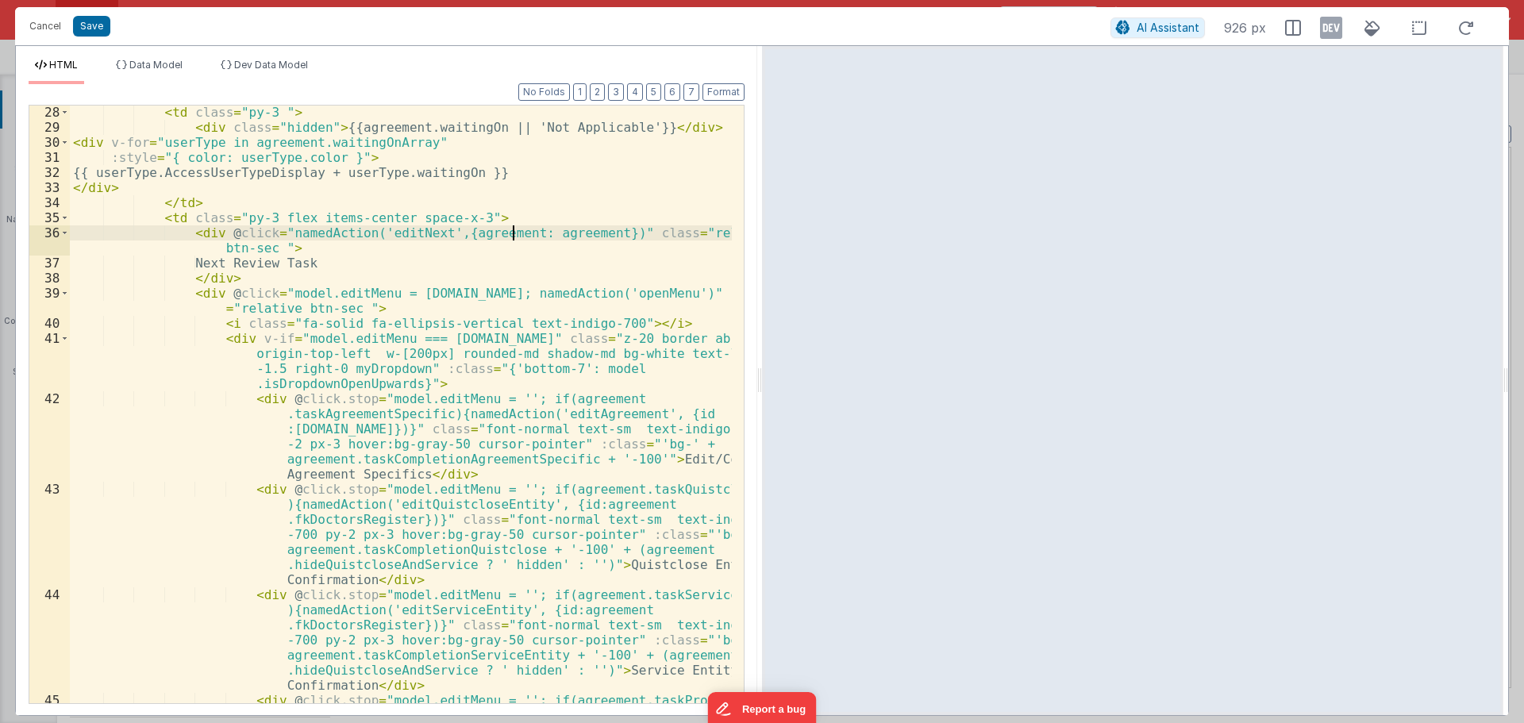
click at [498, 254] on div "< td class = "py-3 " > < div class = "hidden" > {{agreement.waitingOn || 'Not A…" at bounding box center [401, 456] width 662 height 703
click at [102, 22] on button "Save" at bounding box center [91, 26] width 37 height 21
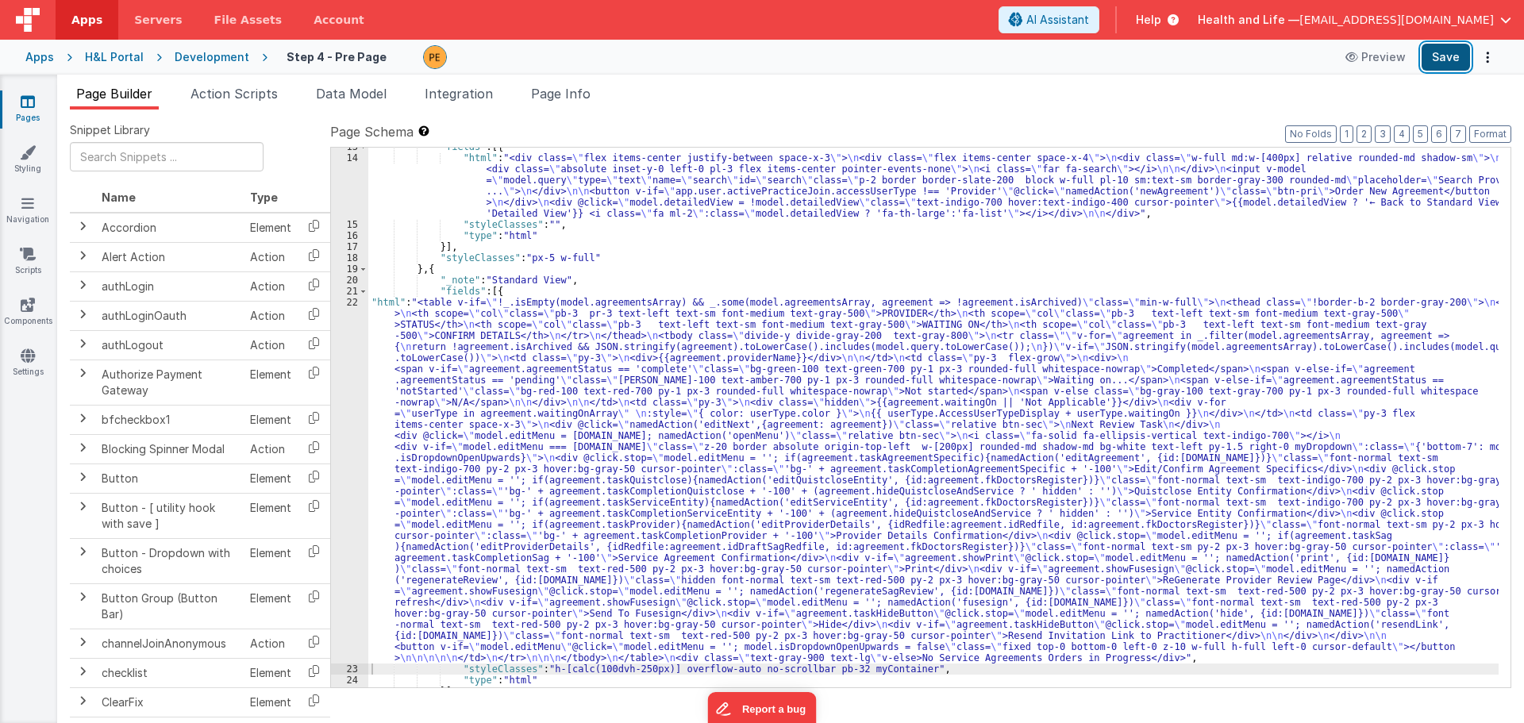
click at [1439, 49] on button "Save" at bounding box center [1445, 57] width 48 height 27
click at [599, 344] on div ""fields" : [{ "html" : "<div class= \" flex items-center justify-between space-…" at bounding box center [933, 422] width 1130 height 562
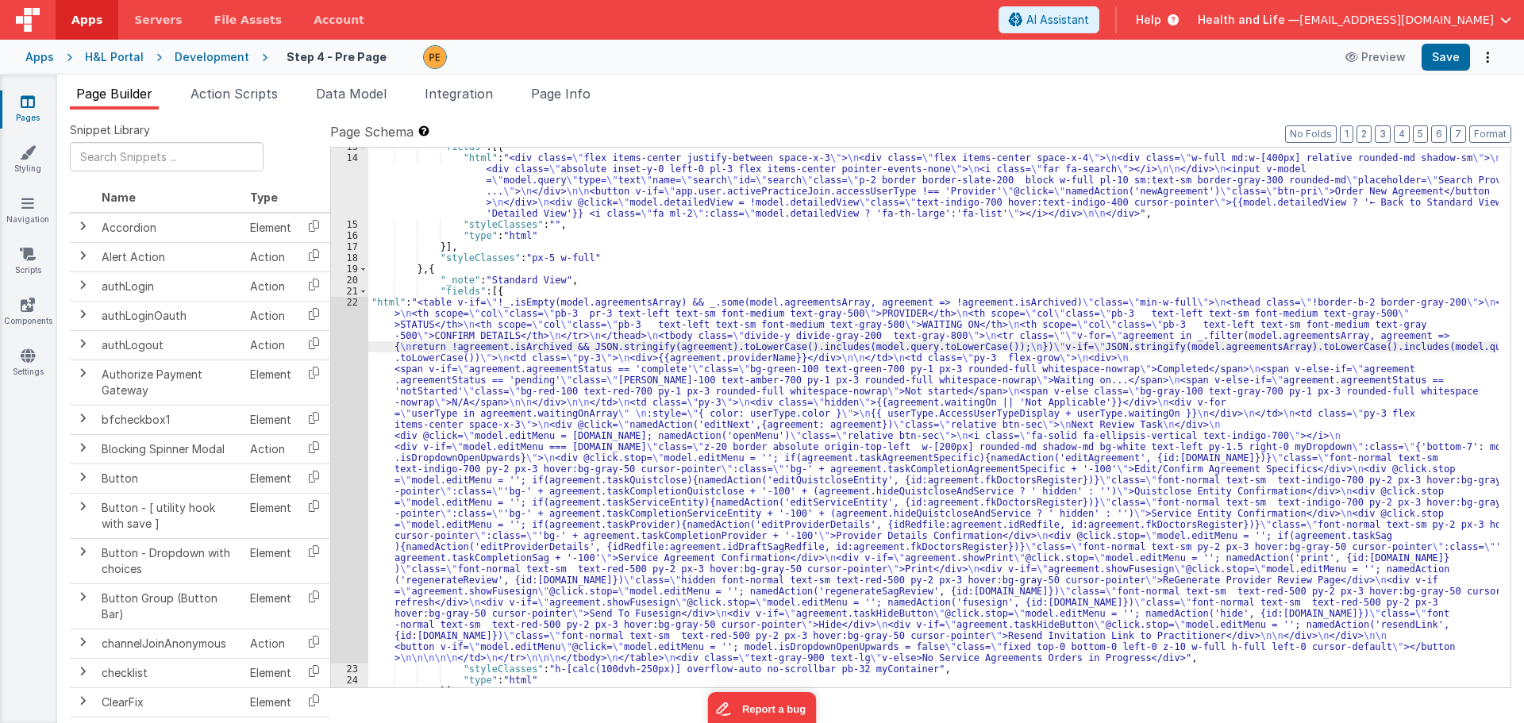
click at [360, 362] on div "22" at bounding box center [349, 480] width 37 height 367
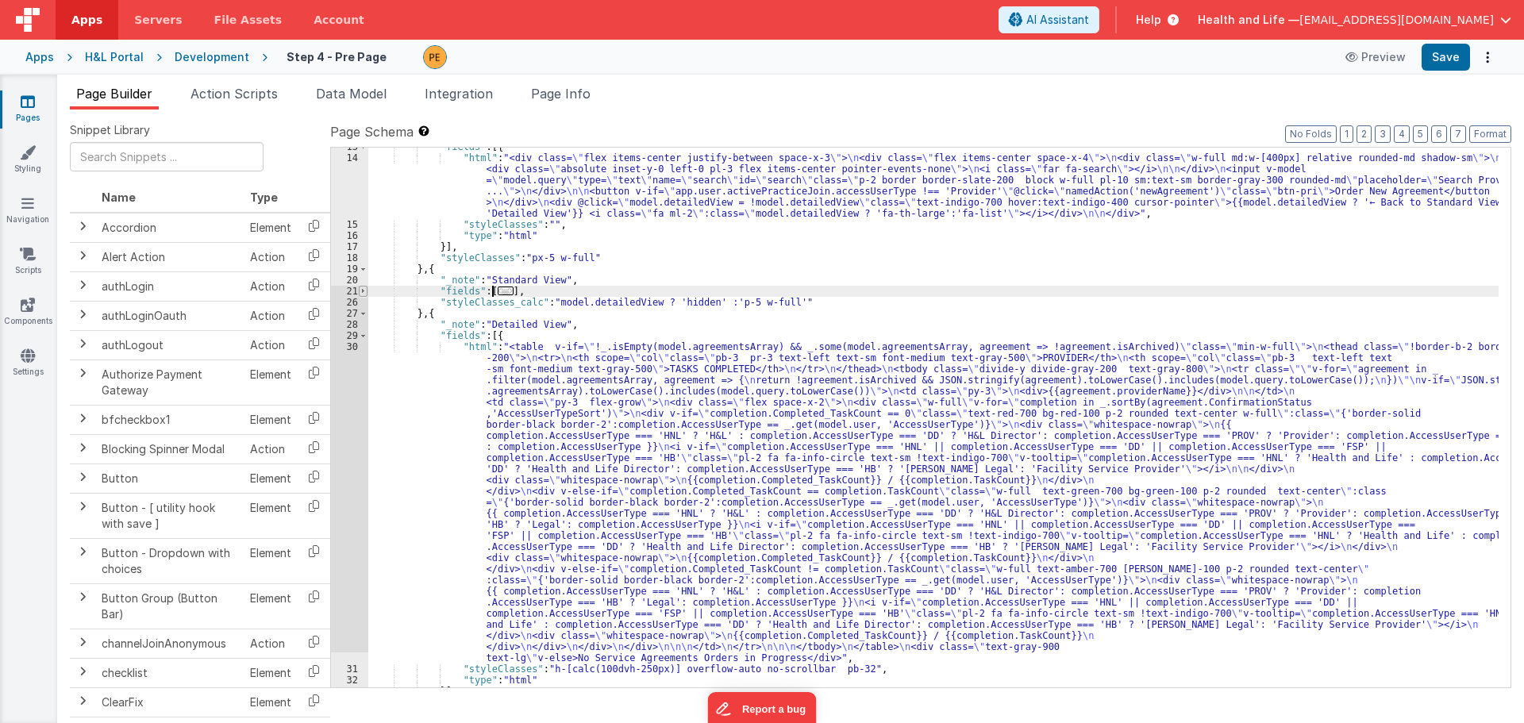
click at [364, 290] on span at bounding box center [363, 291] width 9 height 11
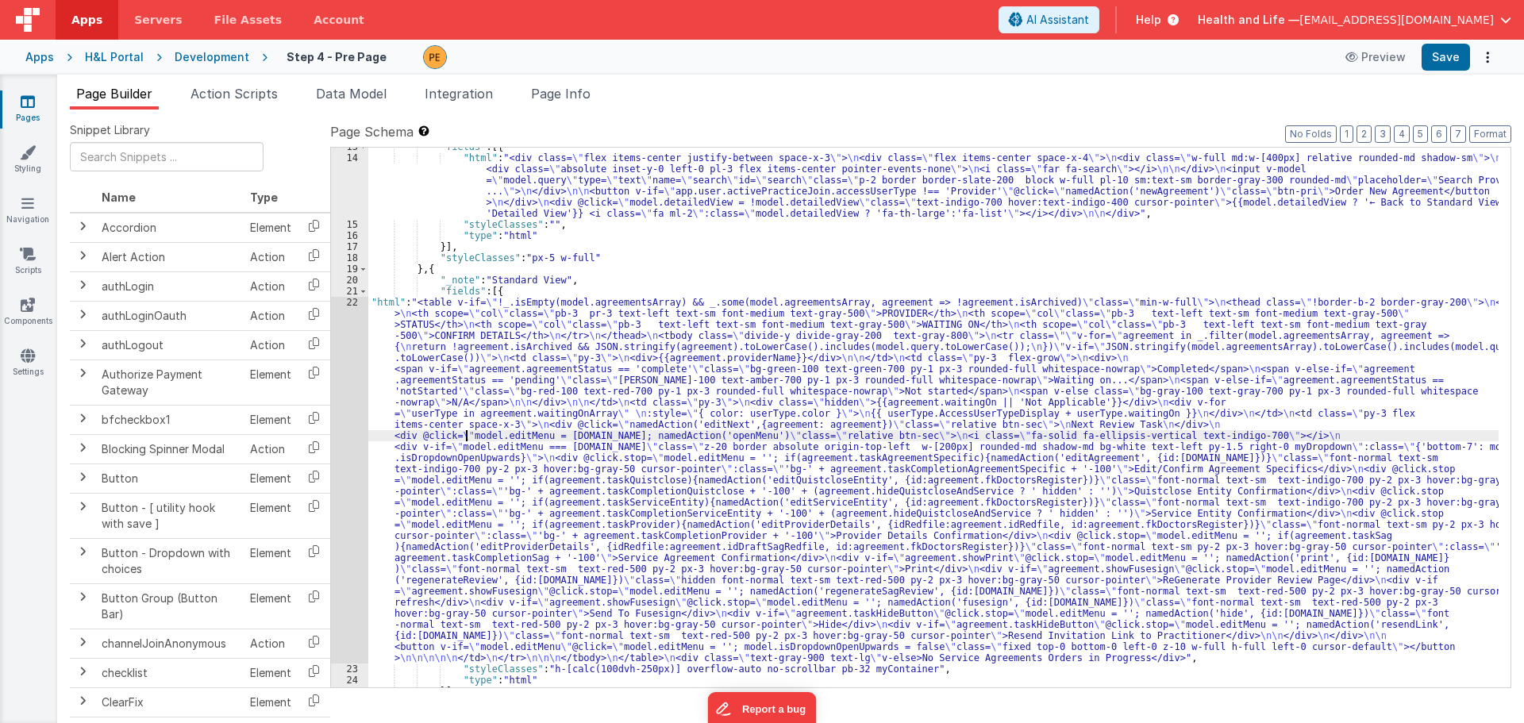
click at [464, 440] on div ""fields" : [{ "html" : "<div class= \" flex items-center justify-between space-…" at bounding box center [933, 422] width 1130 height 562
click at [348, 429] on div "22" at bounding box center [349, 480] width 37 height 367
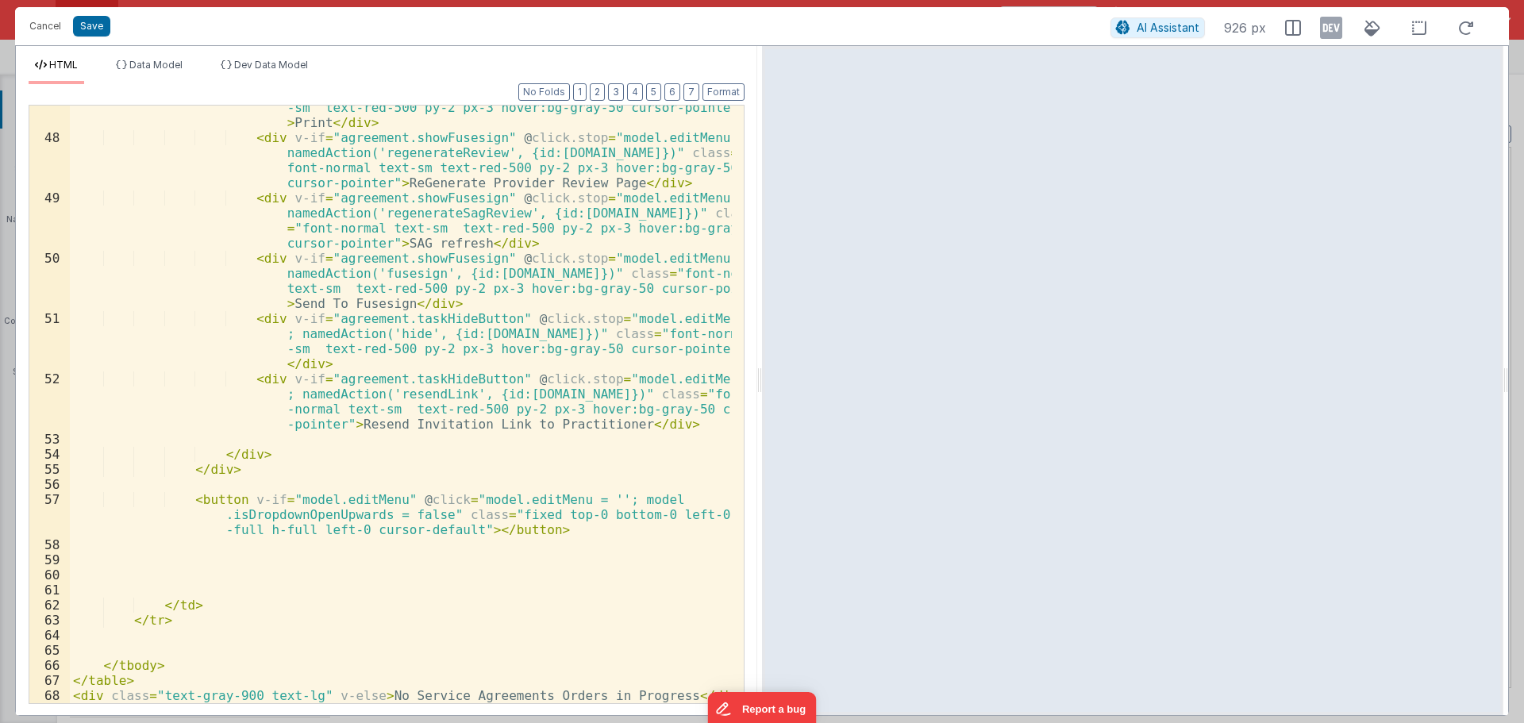
scroll to position [1423, 0]
click at [351, 421] on div "< div v-if = "agreement.showPrint" @ click.stop = "model.editMenu = ''; namedAc…" at bounding box center [401, 406] width 662 height 673
click at [427, 425] on div "< div v-if = "agreement.showPrint" @ click.stop = "model.editMenu = ''; namedAc…" at bounding box center [401, 406] width 662 height 673
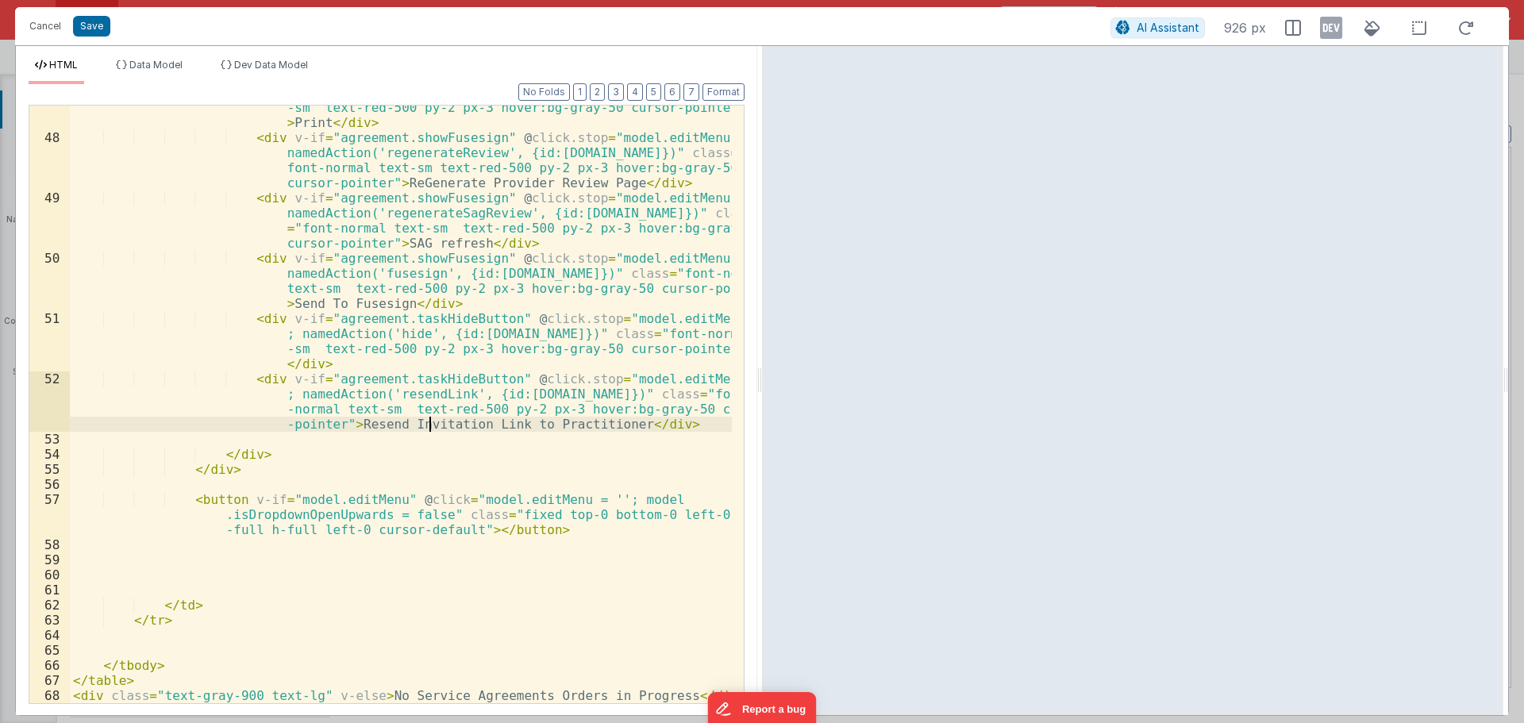
click at [427, 425] on div "< div v-if = "agreement.showPrint" @ click.stop = "model.editMenu = ''; namedAc…" at bounding box center [401, 406] width 662 height 673
click at [465, 421] on div "< div v-if = "agreement.showPrint" @ click.stop = "model.editMenu = ''; namedAc…" at bounding box center [401, 406] width 662 height 673
click at [499, 421] on div "< div v-if = "agreement.showPrint" @ click.stop = "model.editMenu = ''; namedAc…" at bounding box center [401, 406] width 662 height 673
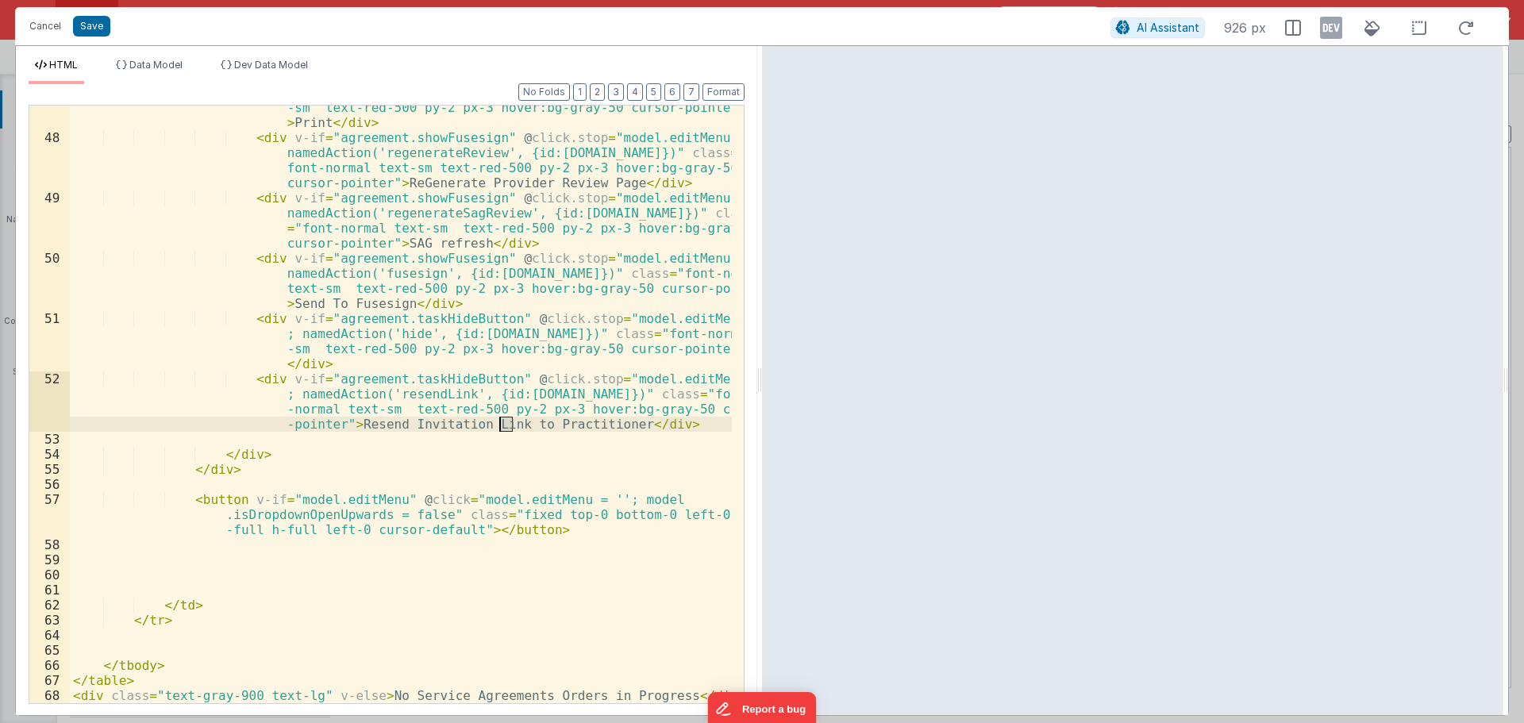
click at [542, 425] on div "< div v-if = "agreement.showPrint" @ click.stop = "model.editMenu = ''; namedAc…" at bounding box center [401, 406] width 662 height 673
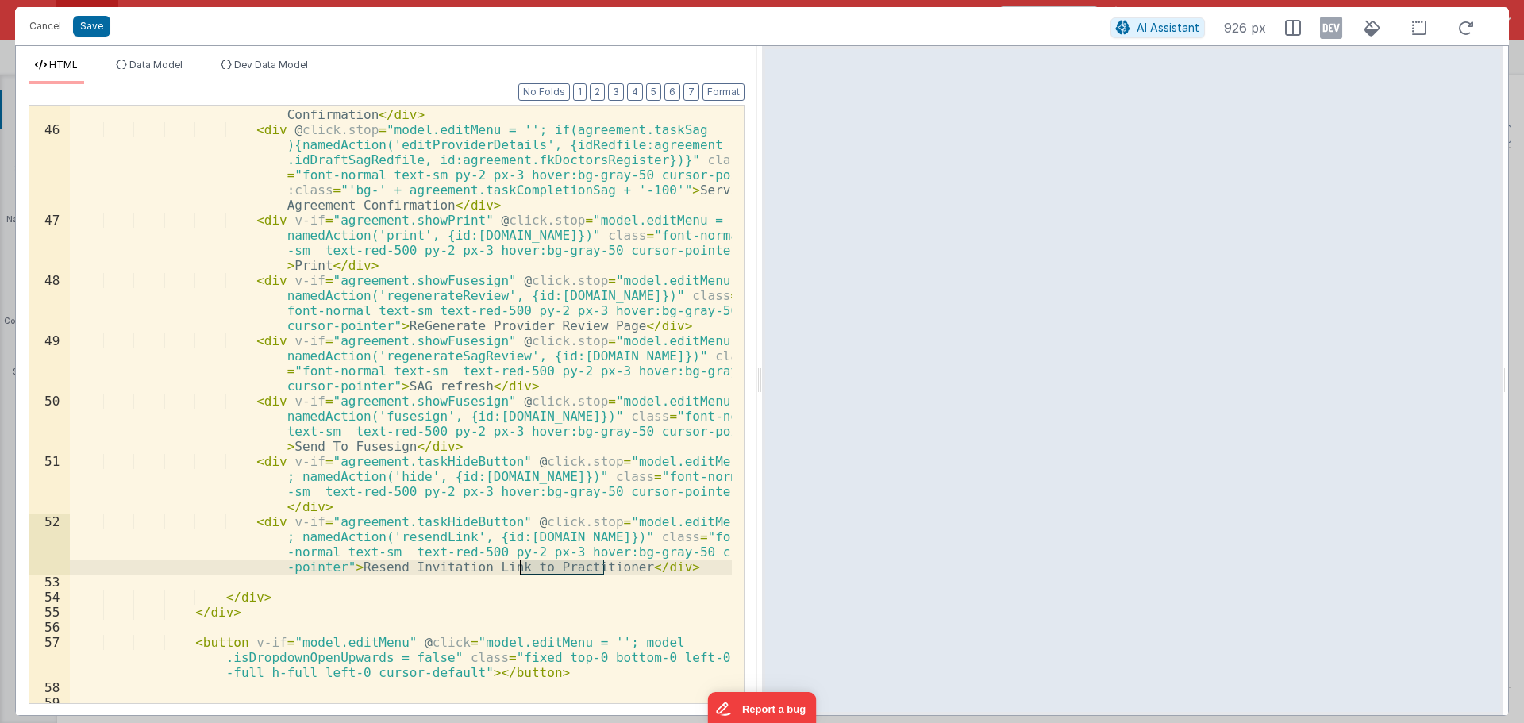
scroll to position [1280, 0]
click at [86, 30] on button "Save" at bounding box center [91, 26] width 37 height 21
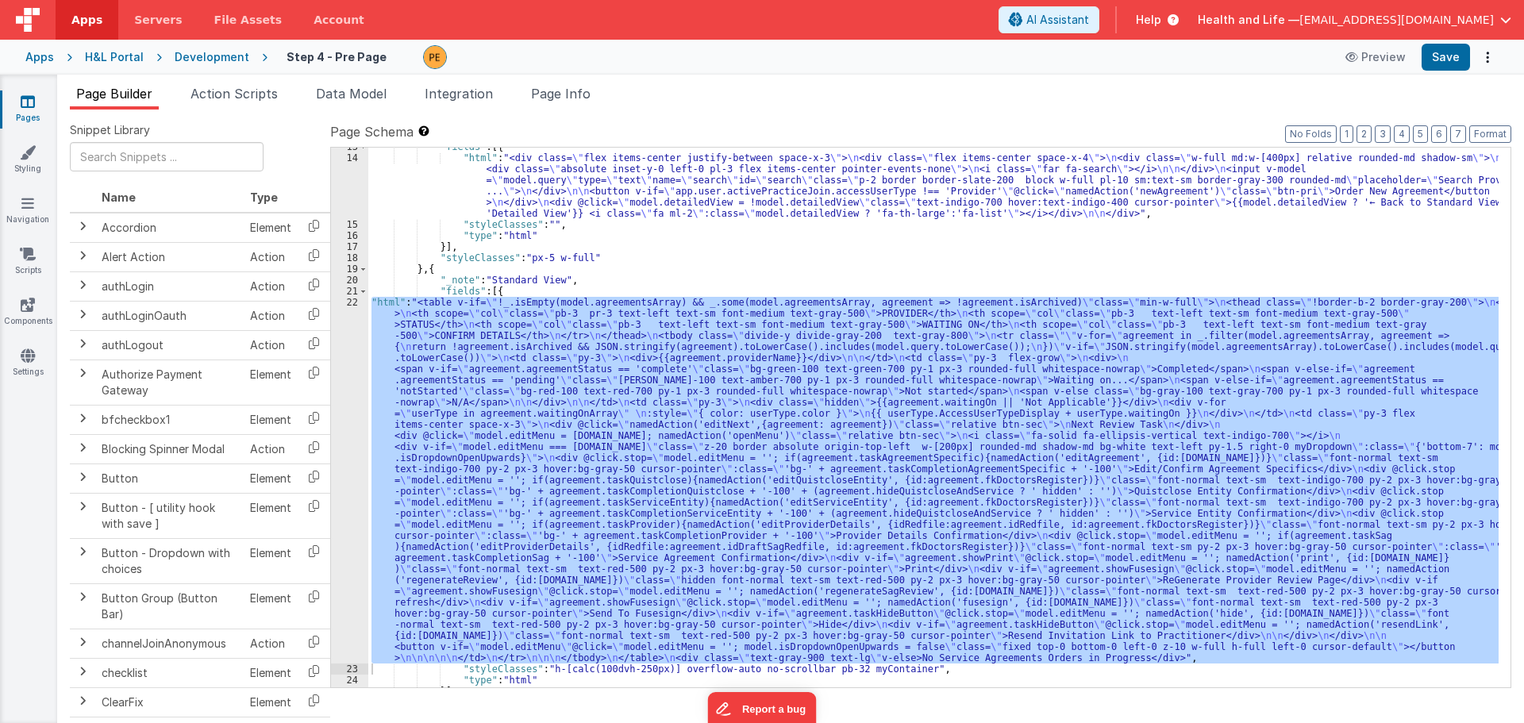
click at [1033, 417] on div ""fields" : [{ "html" : "<div class= \" flex items-center justify-between space-…" at bounding box center [933, 418] width 1130 height 540
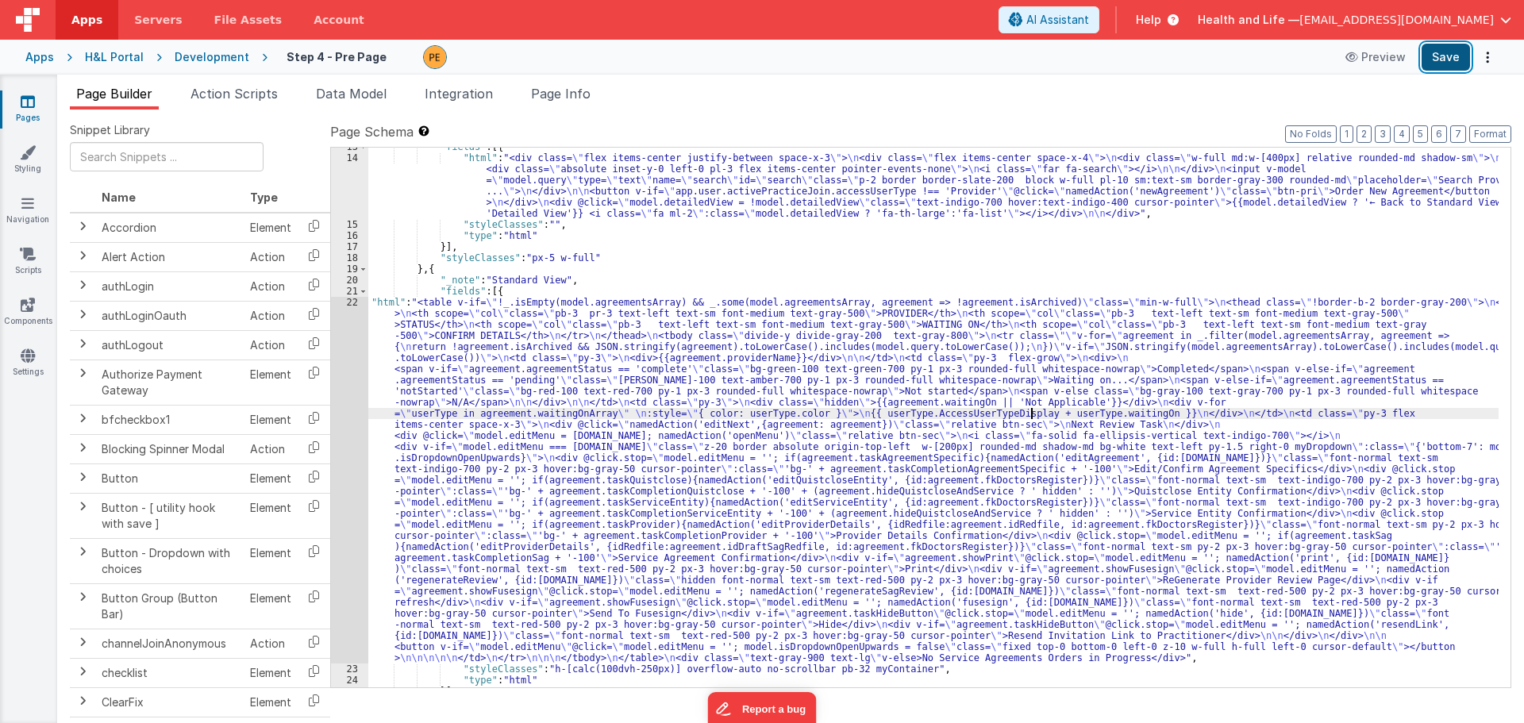
click at [1442, 52] on button "Save" at bounding box center [1445, 57] width 48 height 27
click at [704, 458] on div ""fields" : [{ "html" : "<div class= \" flex items-center justify-between space-…" at bounding box center [933, 422] width 1130 height 562
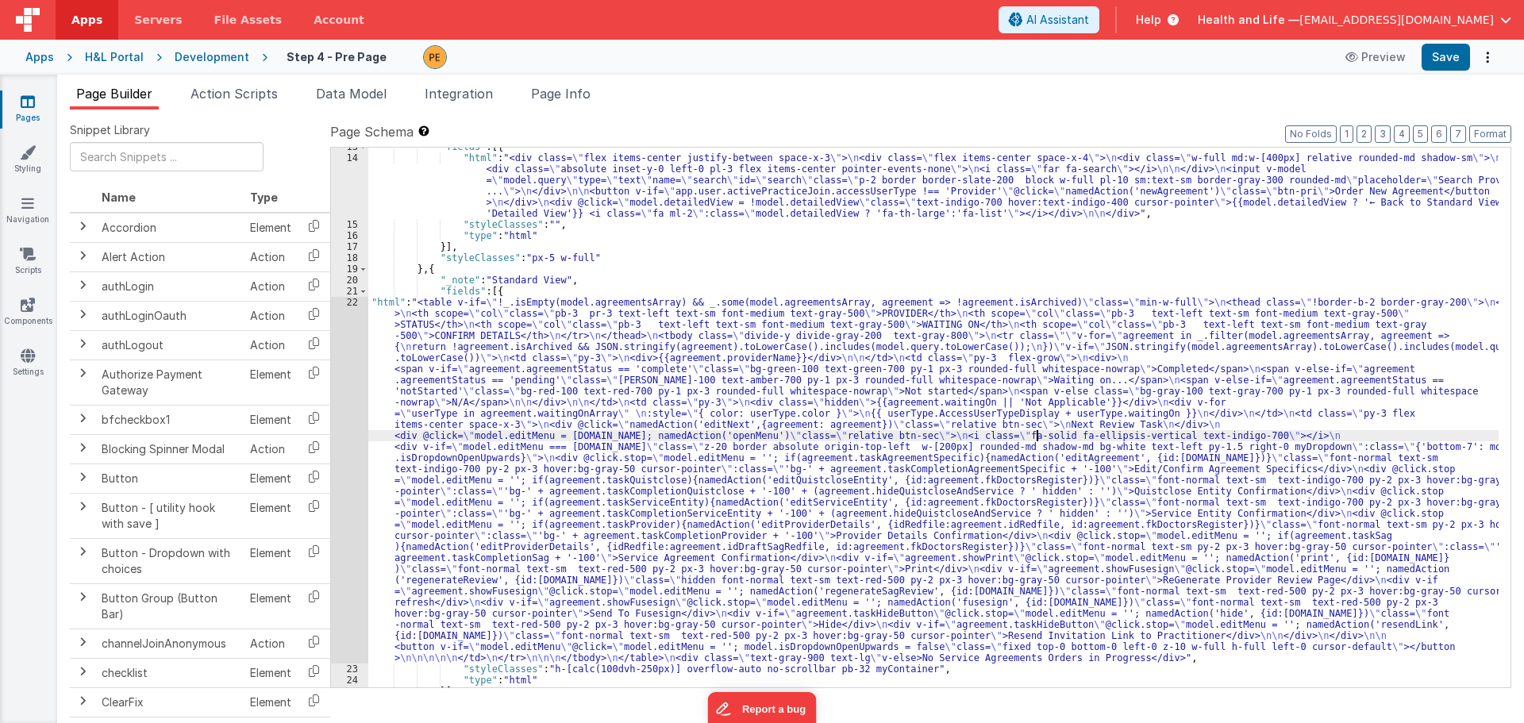
click at [1036, 440] on div ""fields" : [{ "html" : "<div class= \" flex items-center justify-between space-…" at bounding box center [933, 422] width 1130 height 562
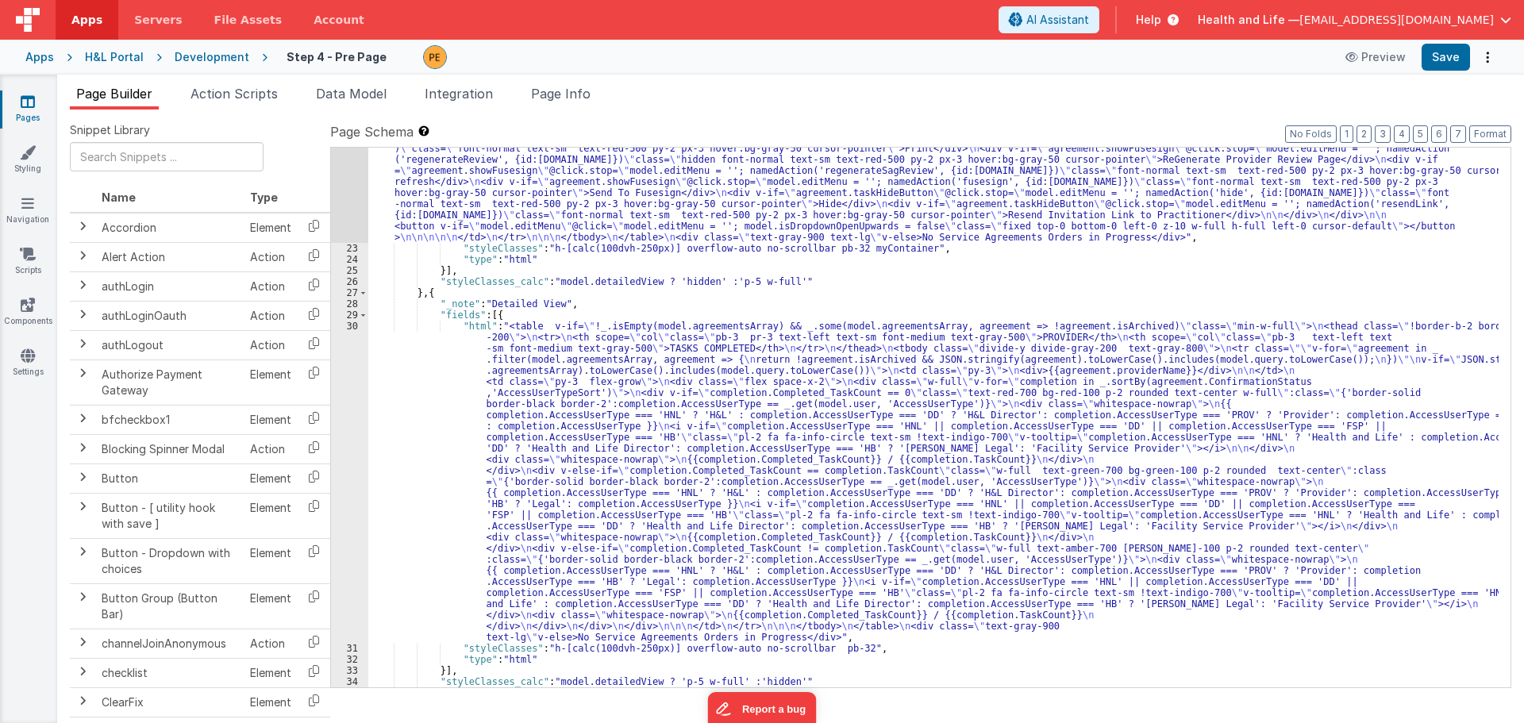
scroll to position [605, 0]
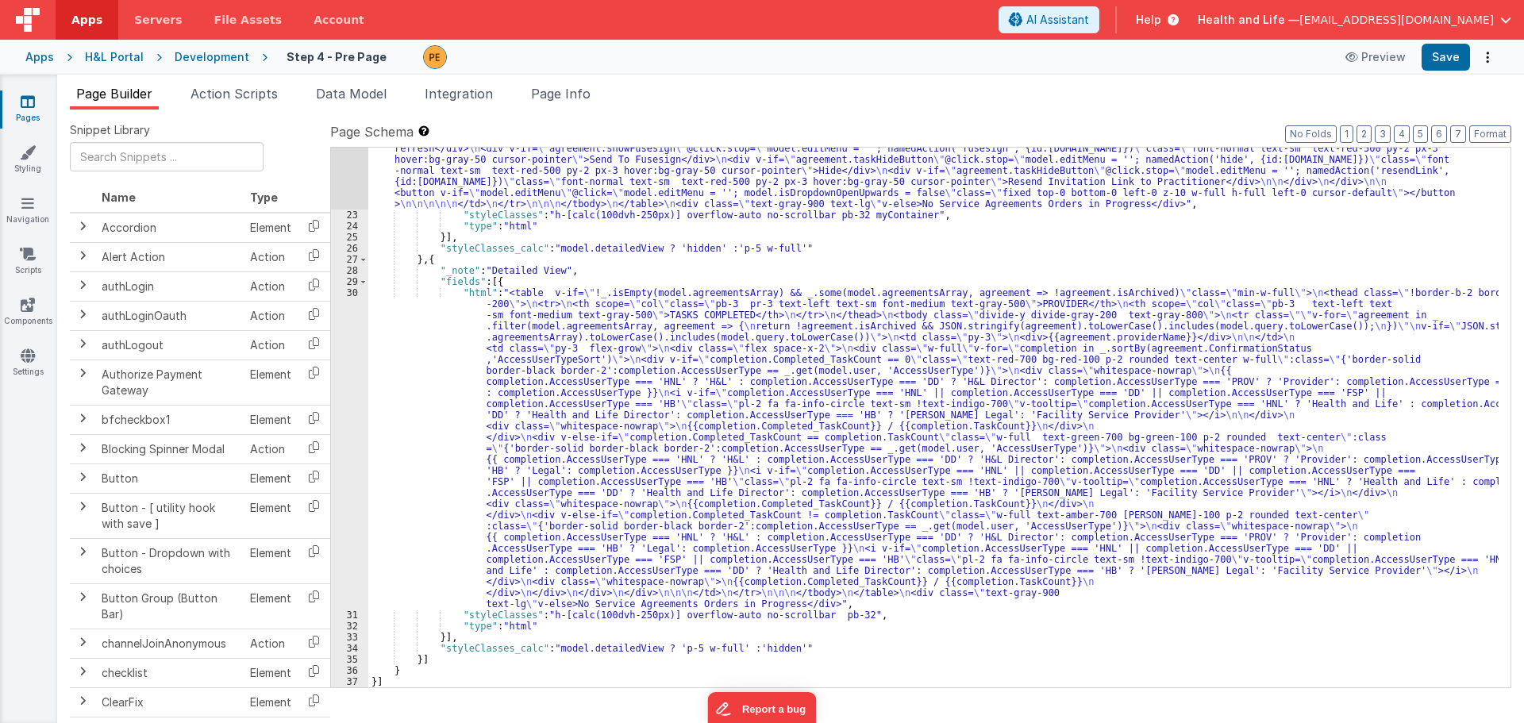
click at [420, 392] on div ""html" : "<table v-if= \" !_.isEmpty(model.agreementsArray) && _.some(model.agr…" at bounding box center [933, 301] width 1130 height 917
click at [353, 392] on div "30" at bounding box center [349, 448] width 37 height 322
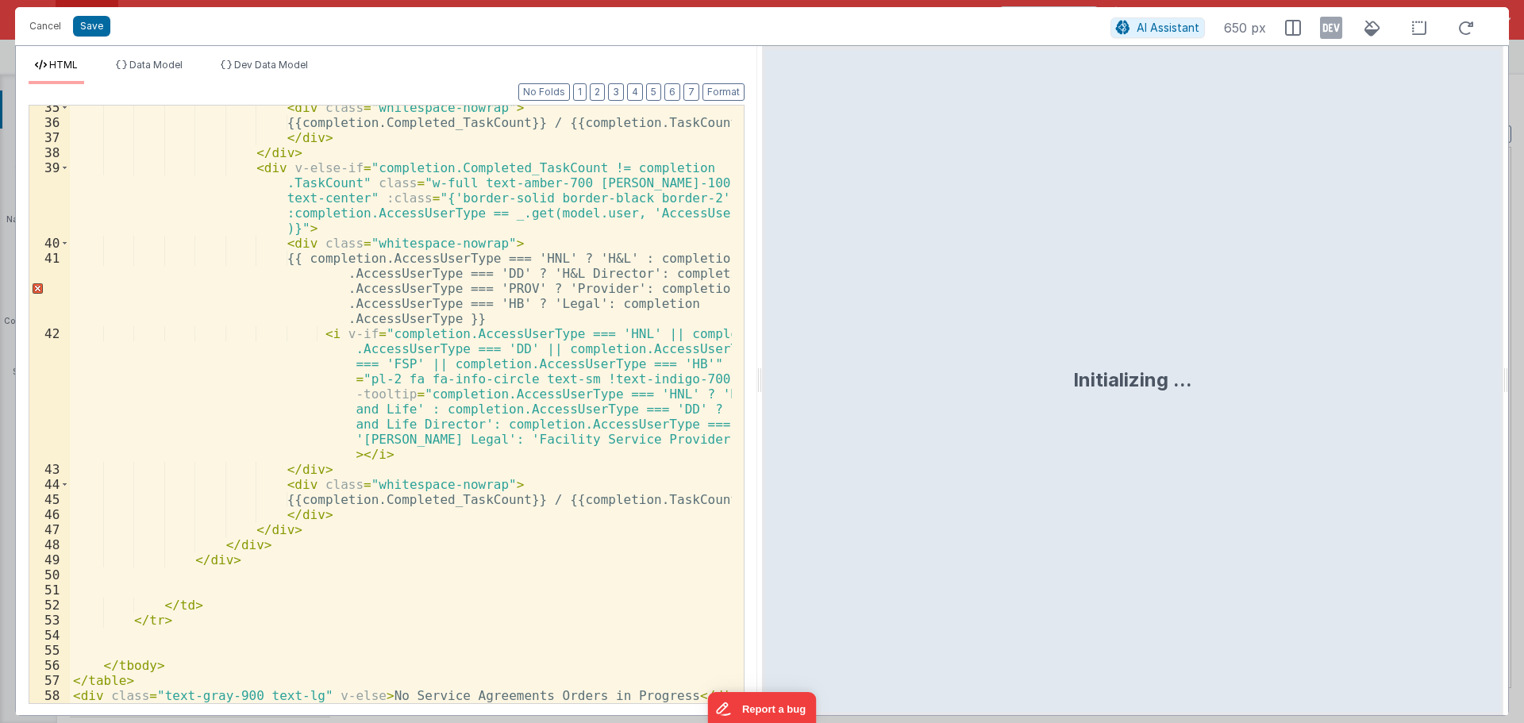
scroll to position [1046, 0]
click at [35, 21] on button "Cancel" at bounding box center [45, 26] width 48 height 22
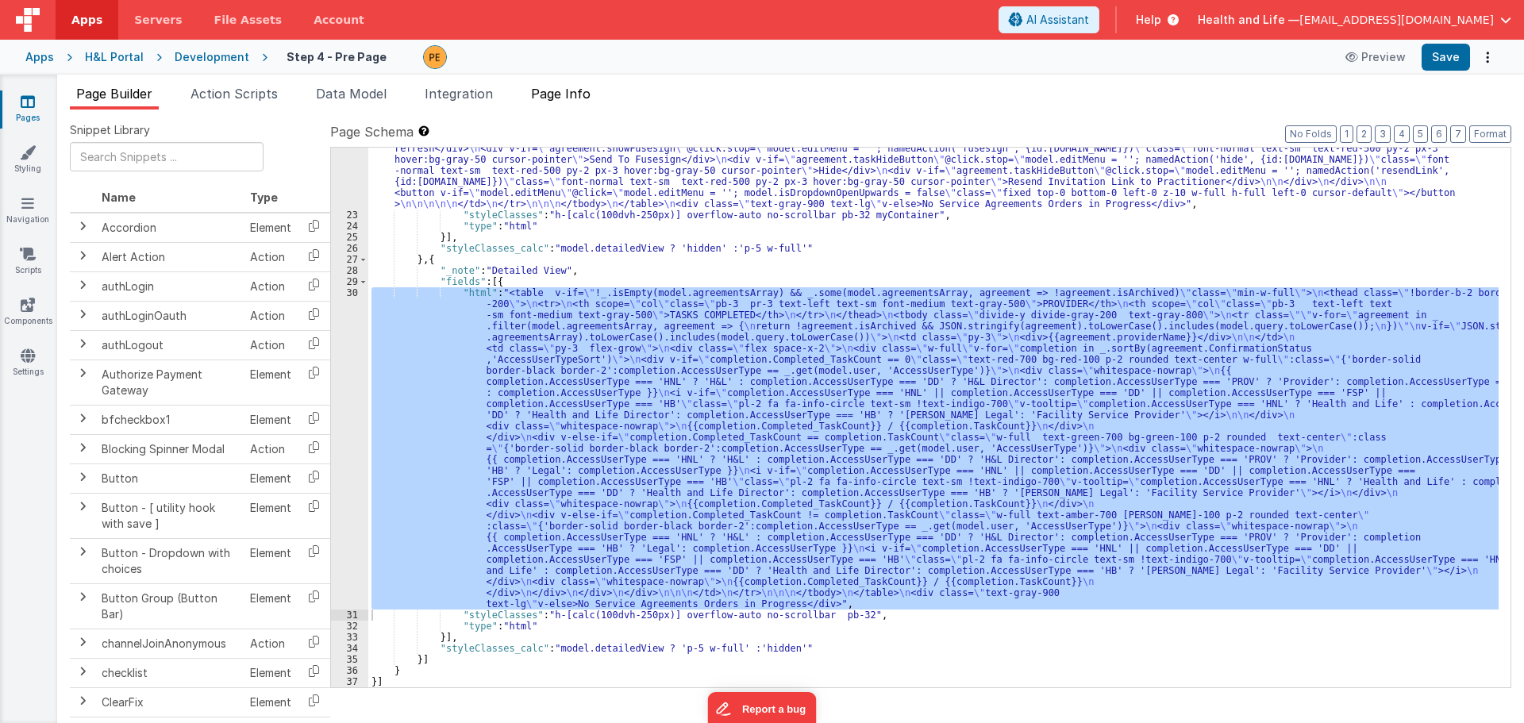
click at [583, 99] on span "Page Info" at bounding box center [561, 94] width 60 height 16
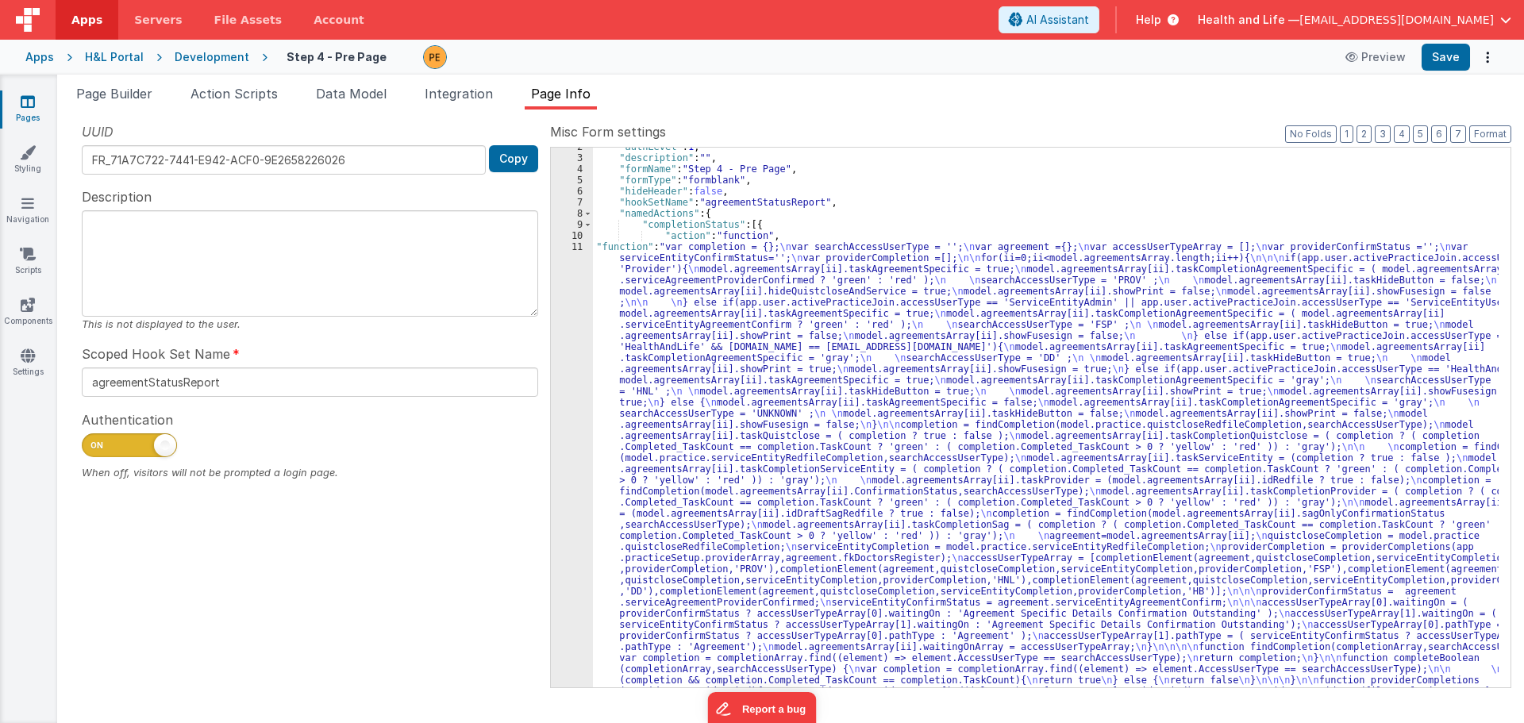
scroll to position [0, 0]
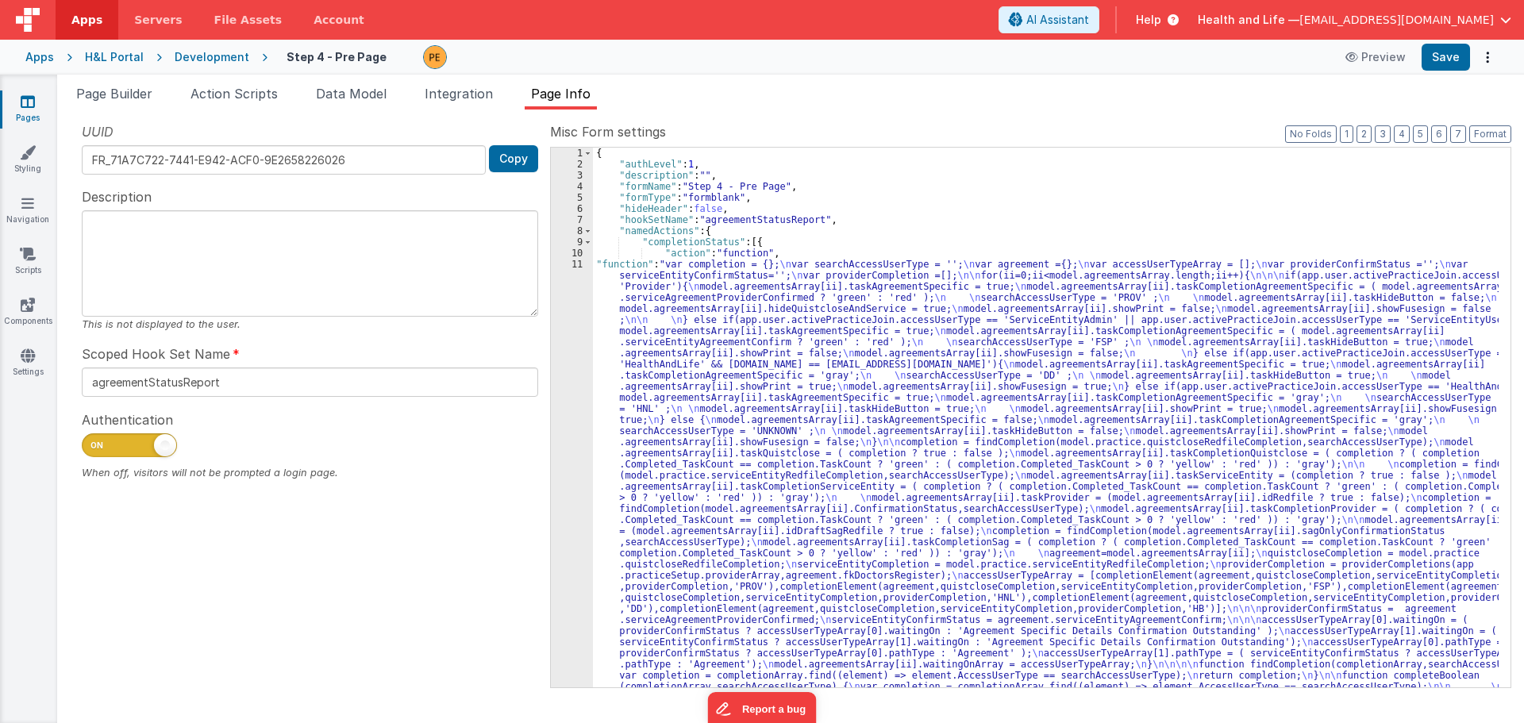
click at [686, 422] on div "{ "authLevel" : 1 , "description" : "" , "formName" : "Step 4 - Pre Page" , "fo…" at bounding box center [1045, 712] width 905 height 1128
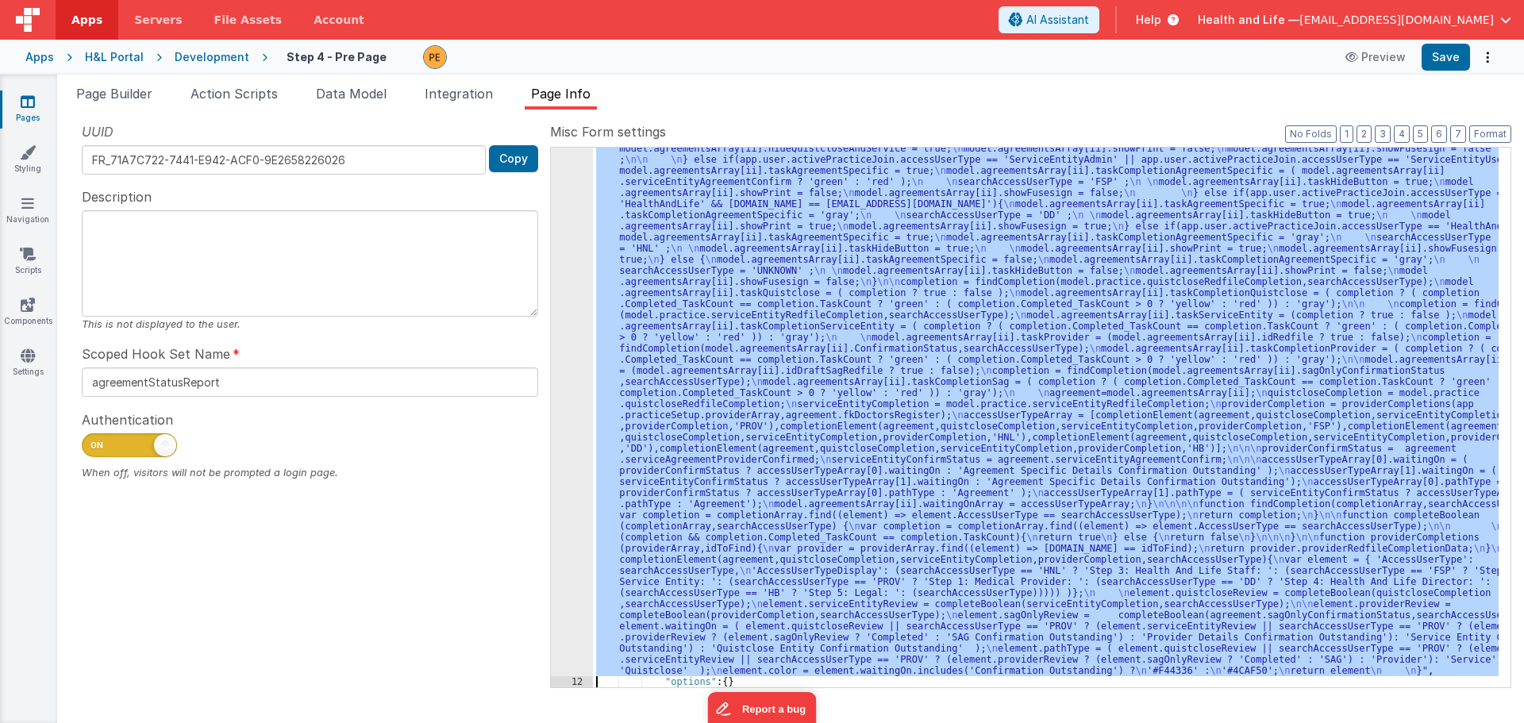
scroll to position [160, 0]
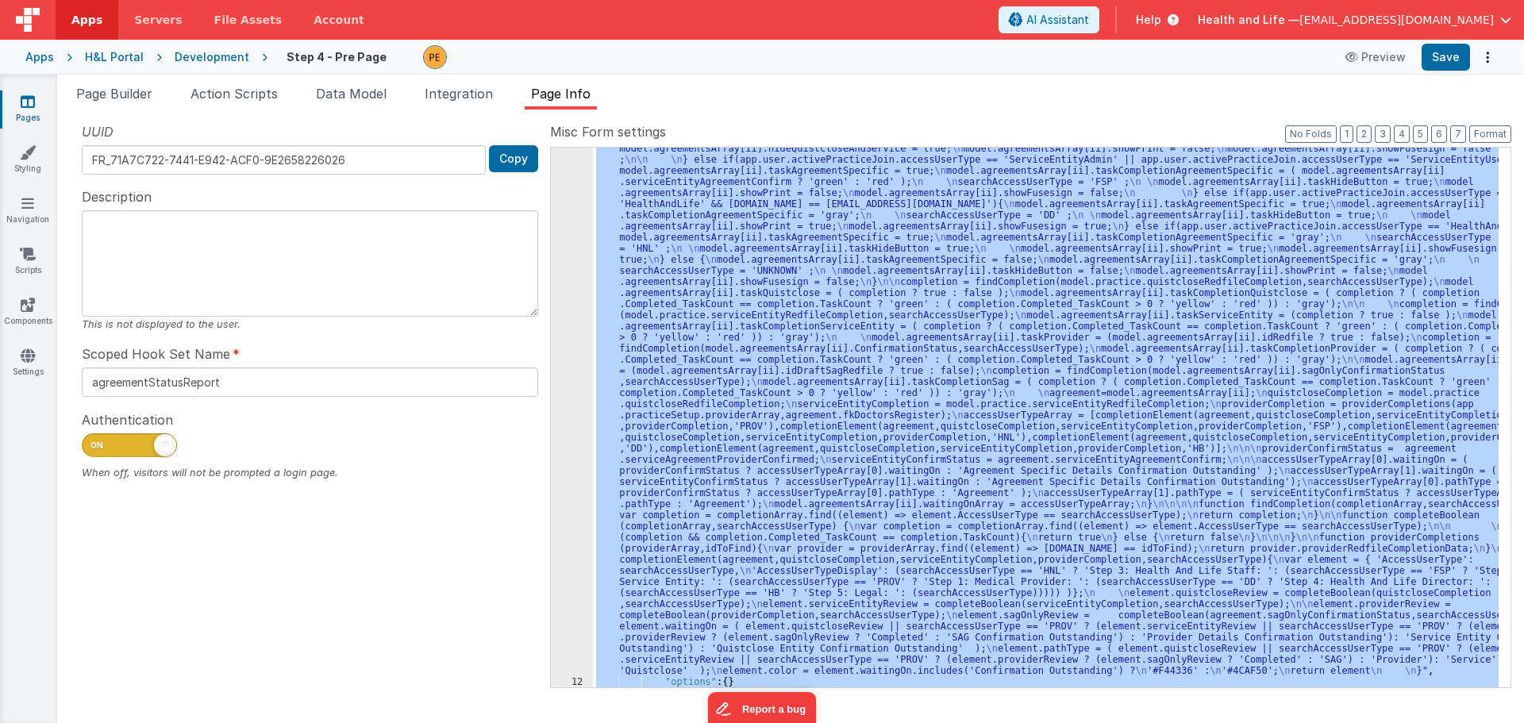
click at [567, 413] on div "11" at bounding box center [572, 387] width 42 height 578
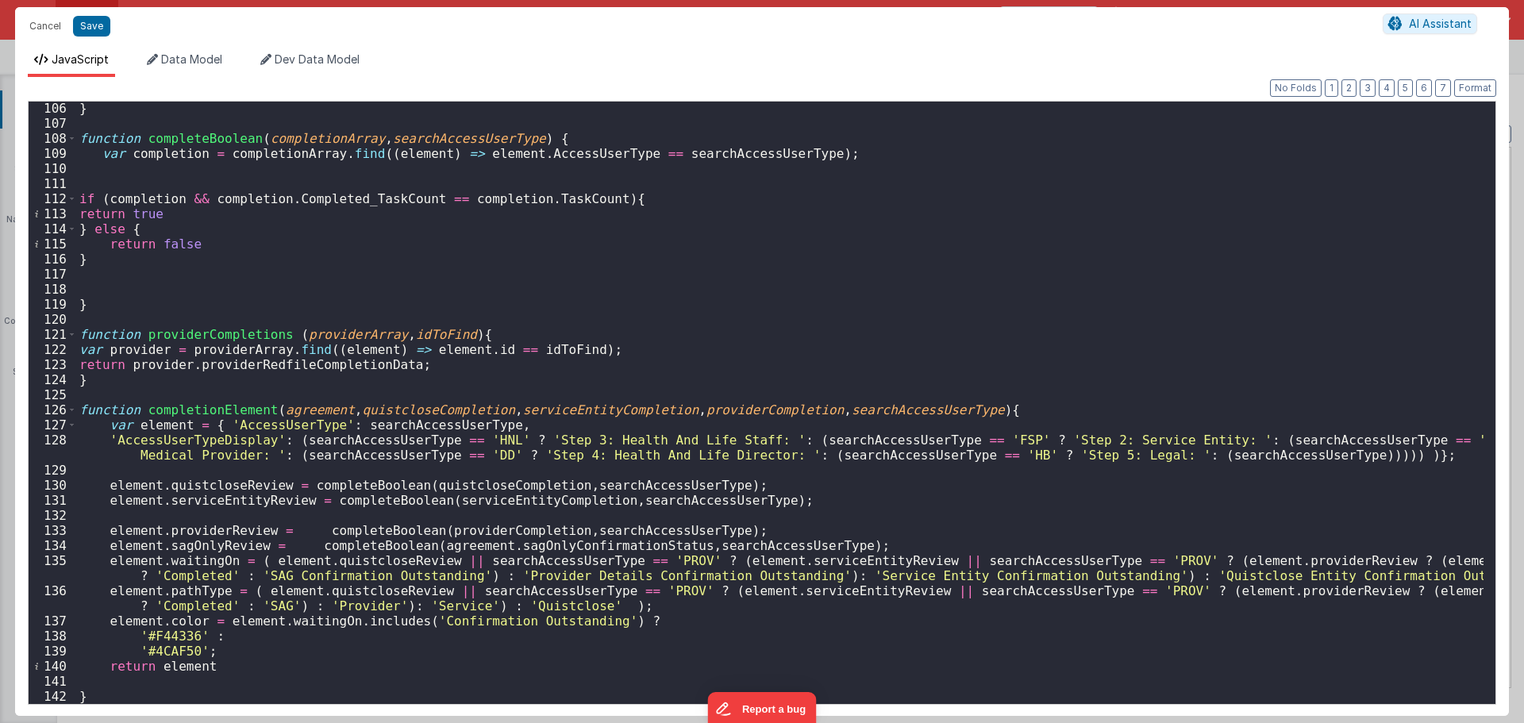
scroll to position [1674, 0]
click at [160, 634] on div "} function completeBoolean ( completionArray , searchAccessUserType ) { var com…" at bounding box center [779, 417] width 1407 height 632
click at [79, 20] on button "Save" at bounding box center [91, 26] width 37 height 21
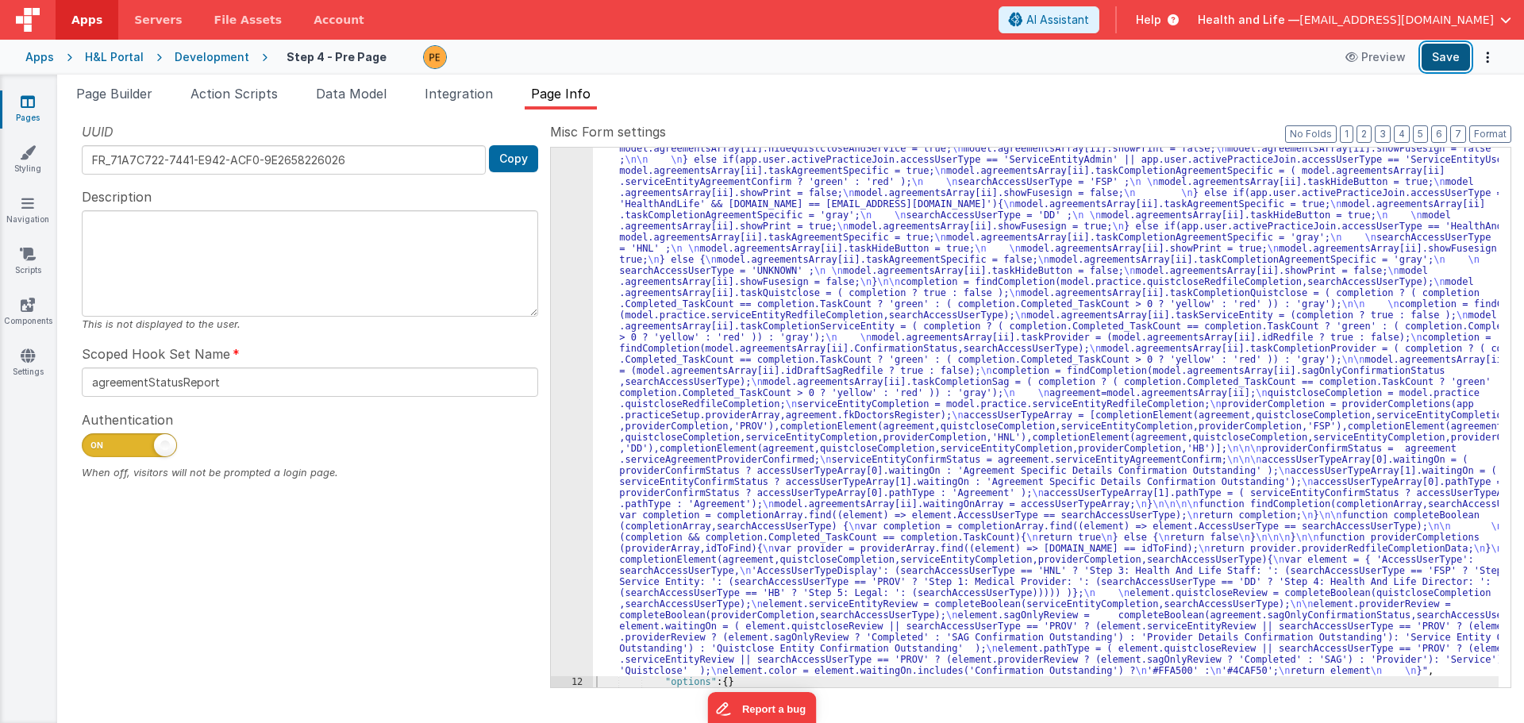
click at [1455, 56] on button "Save" at bounding box center [1445, 57] width 48 height 27
click at [705, 463] on div ""function" : "var completion = {}; \n var searchAccessUserType = ''; \n var agr…" at bounding box center [1045, 662] width 905 height 1128
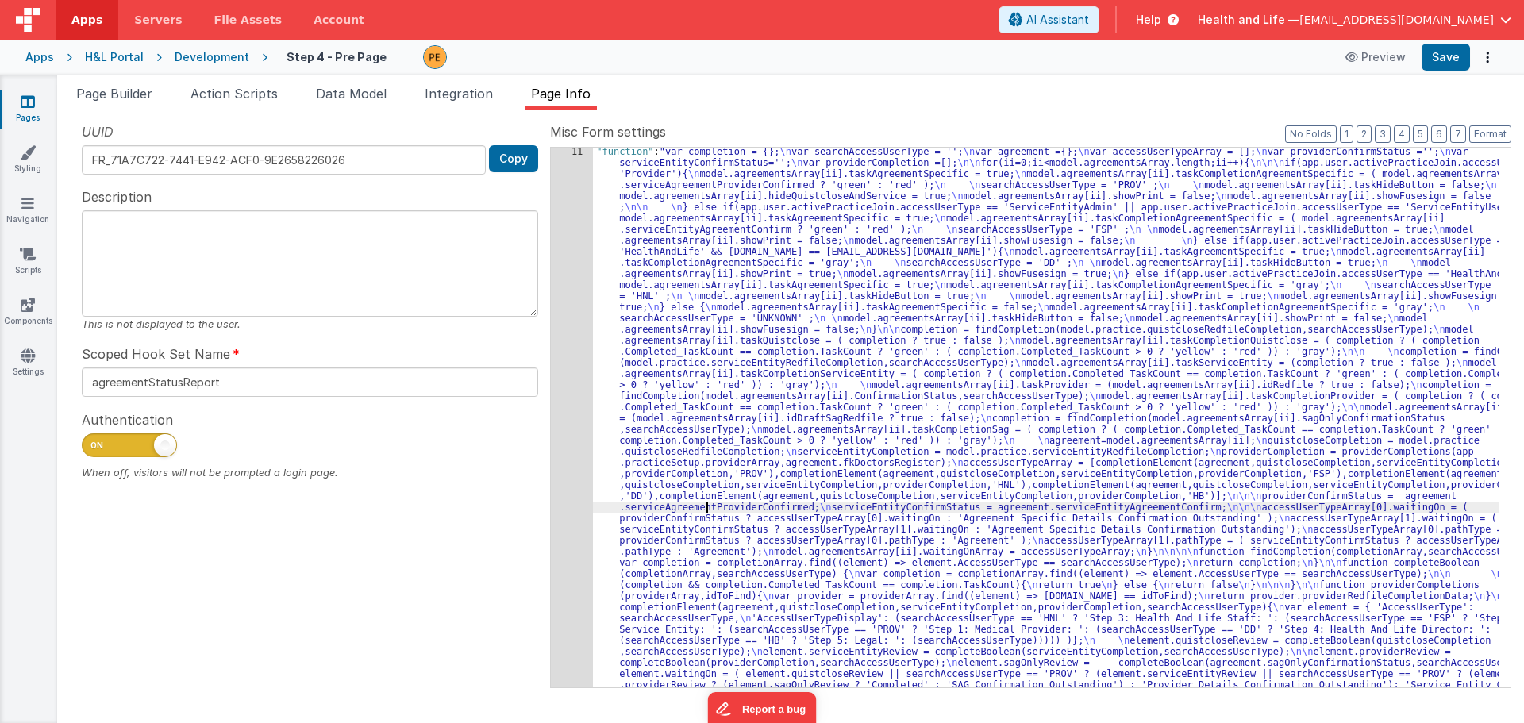
scroll to position [113, 0]
click at [586, 367] on div "11" at bounding box center [572, 435] width 42 height 578
click at [571, 367] on div "11" at bounding box center [572, 435] width 42 height 578
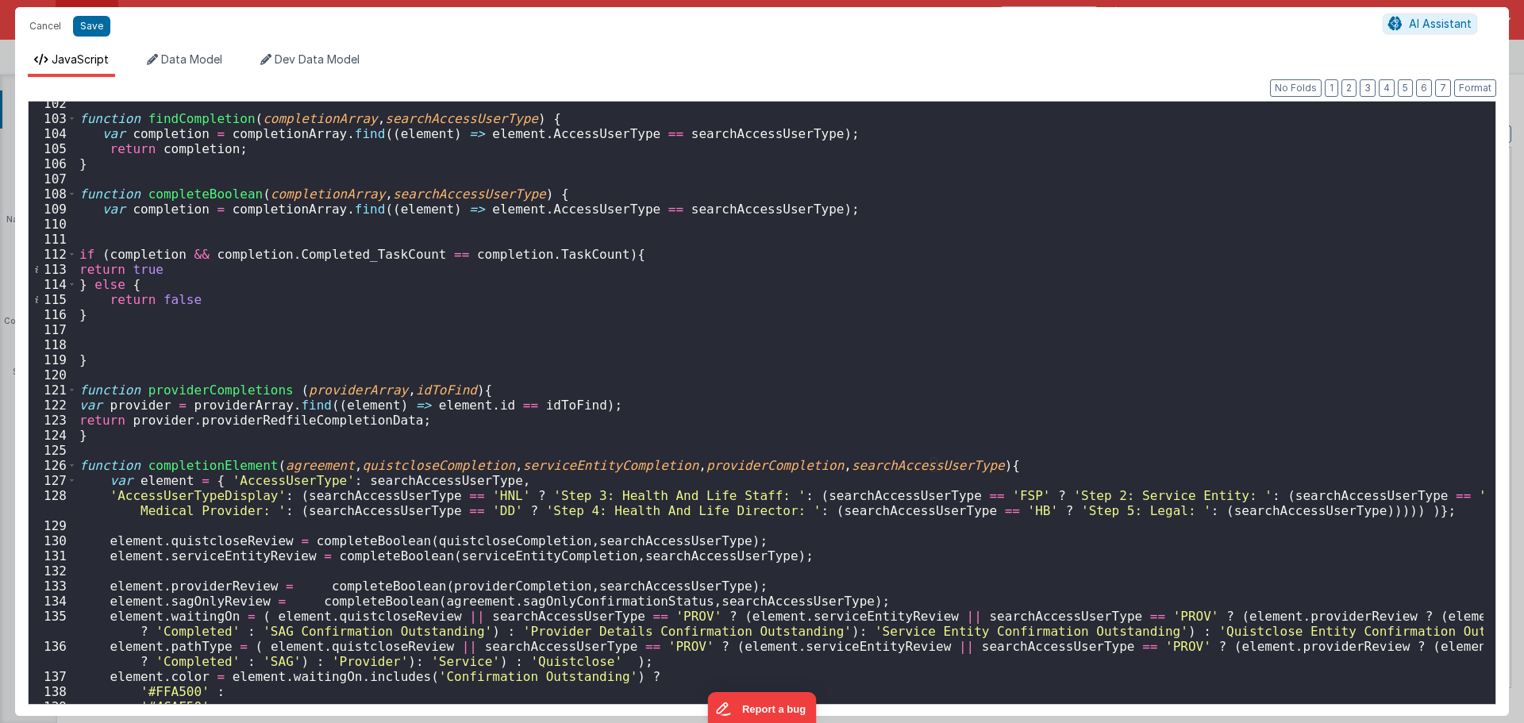
scroll to position [1674, 0]
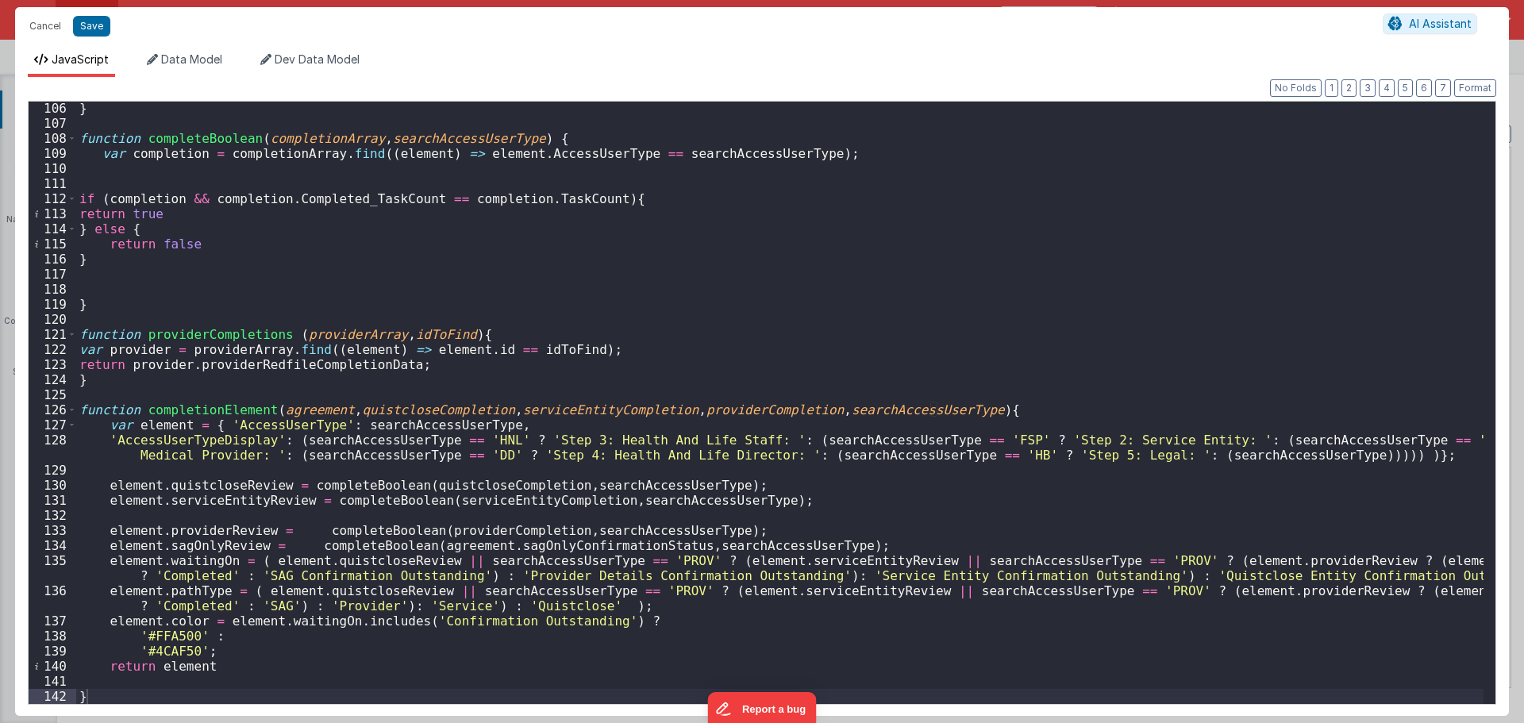
click at [517, 349] on div "} function completeBoolean ( completionArray , searchAccessUserType ) { var com…" at bounding box center [779, 417] width 1407 height 632
click at [440, 351] on div "} function completeBoolean ( completionArray , searchAccessUserType ) { var com…" at bounding box center [779, 417] width 1407 height 632
click at [463, 348] on div "} function completeBoolean ( completionArray , searchAccessUserType ) { var com…" at bounding box center [779, 417] width 1407 height 632
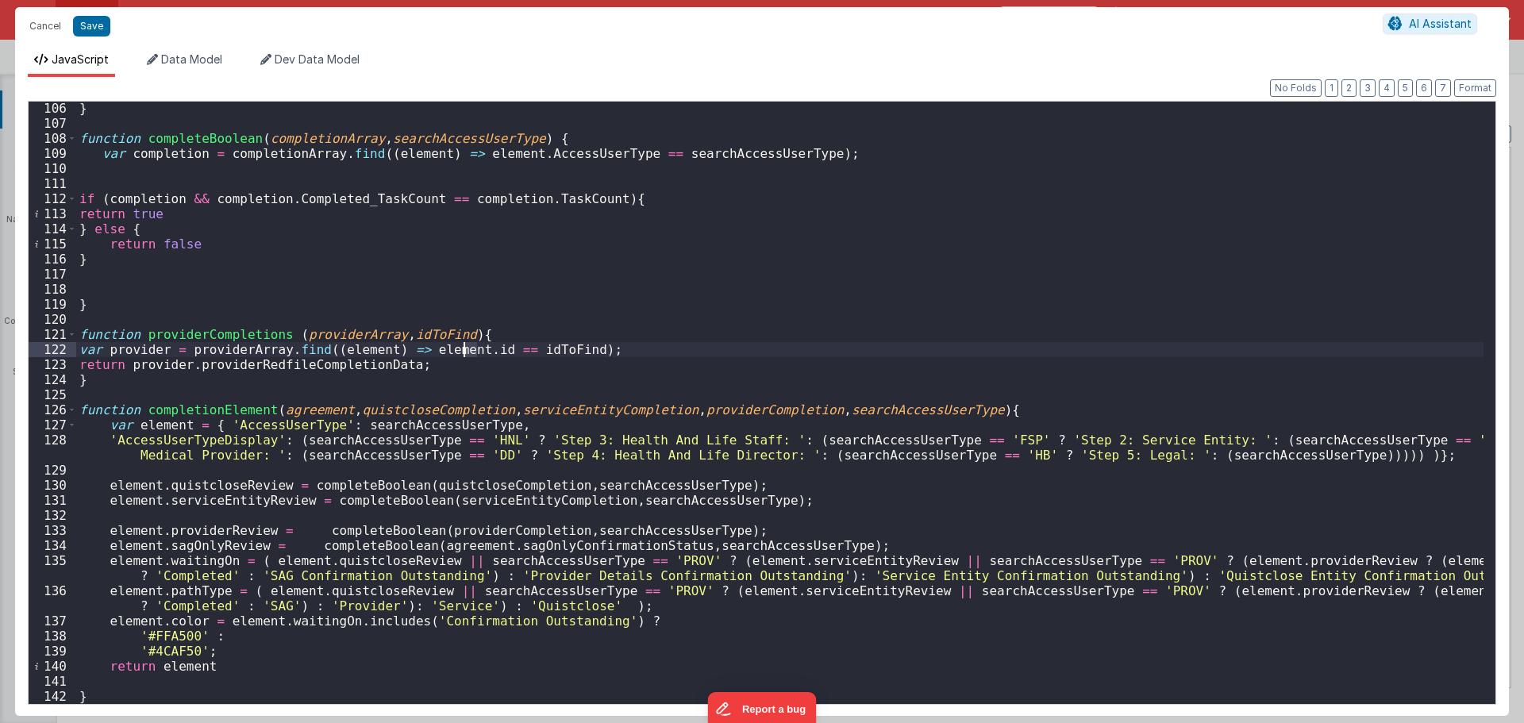
click at [463, 348] on div "} function completeBoolean ( completionArray , searchAccessUserType ) { var com…" at bounding box center [779, 417] width 1407 height 632
click at [517, 349] on div "} function completeBoolean ( completionArray , searchAccessUserType ) { var com…" at bounding box center [779, 417] width 1407 height 632
click at [460, 475] on div "} function completeBoolean ( completionArray , searchAccessUserType ) { var com…" at bounding box center [779, 417] width 1407 height 632
click at [463, 482] on div "} function completeBoolean ( completionArray , searchAccessUserType ) { var com…" at bounding box center [779, 417] width 1407 height 632
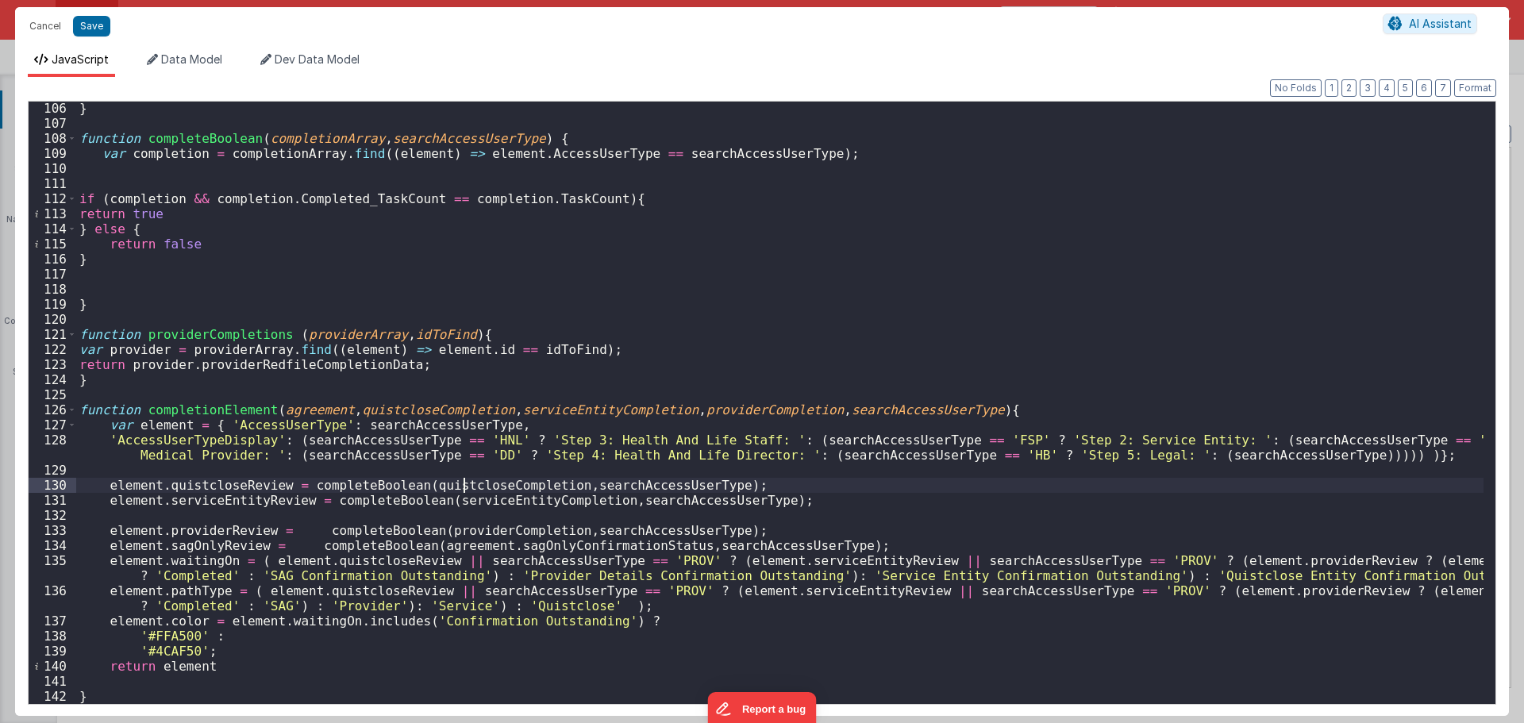
click at [463, 482] on div "} function completeBoolean ( completionArray , searchAccessUserType ) { var com…" at bounding box center [779, 417] width 1407 height 632
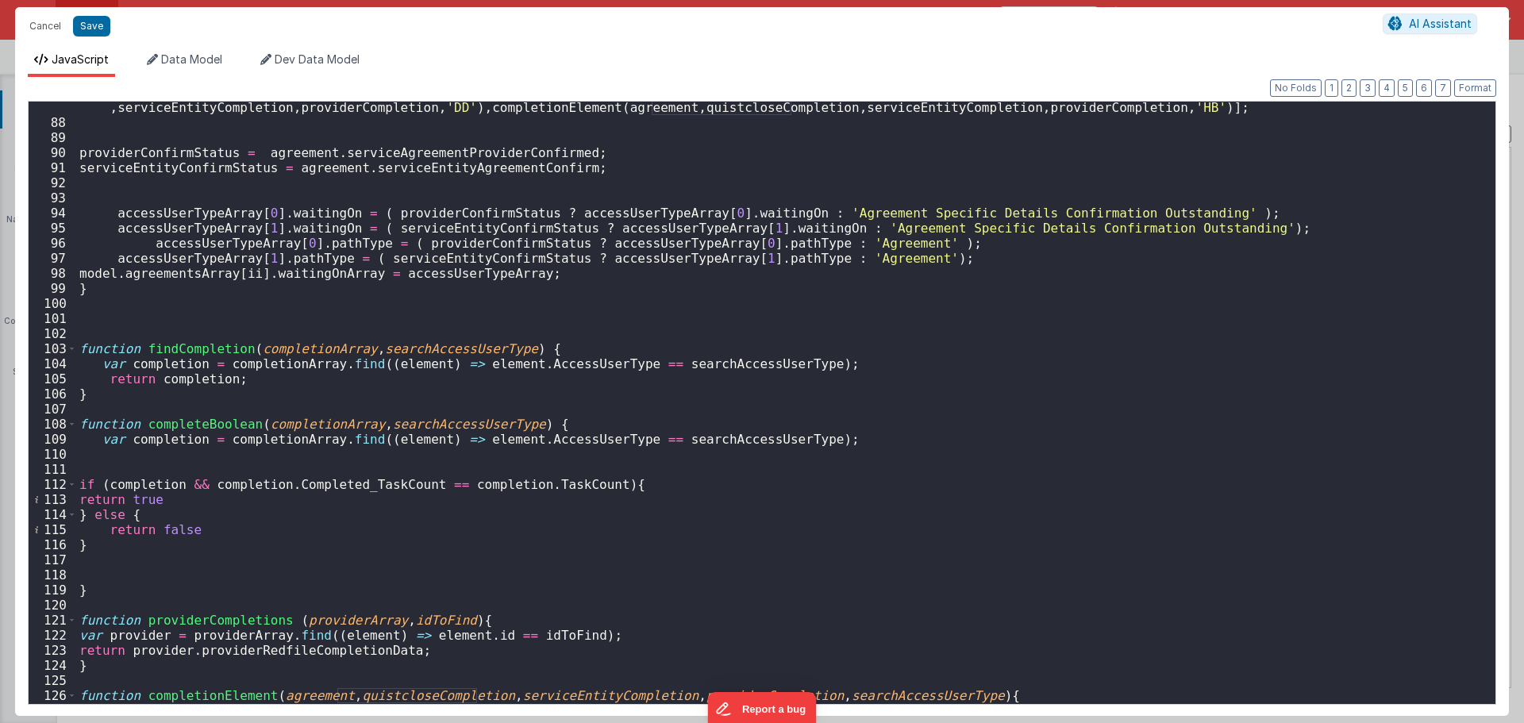
scroll to position [1151, 0]
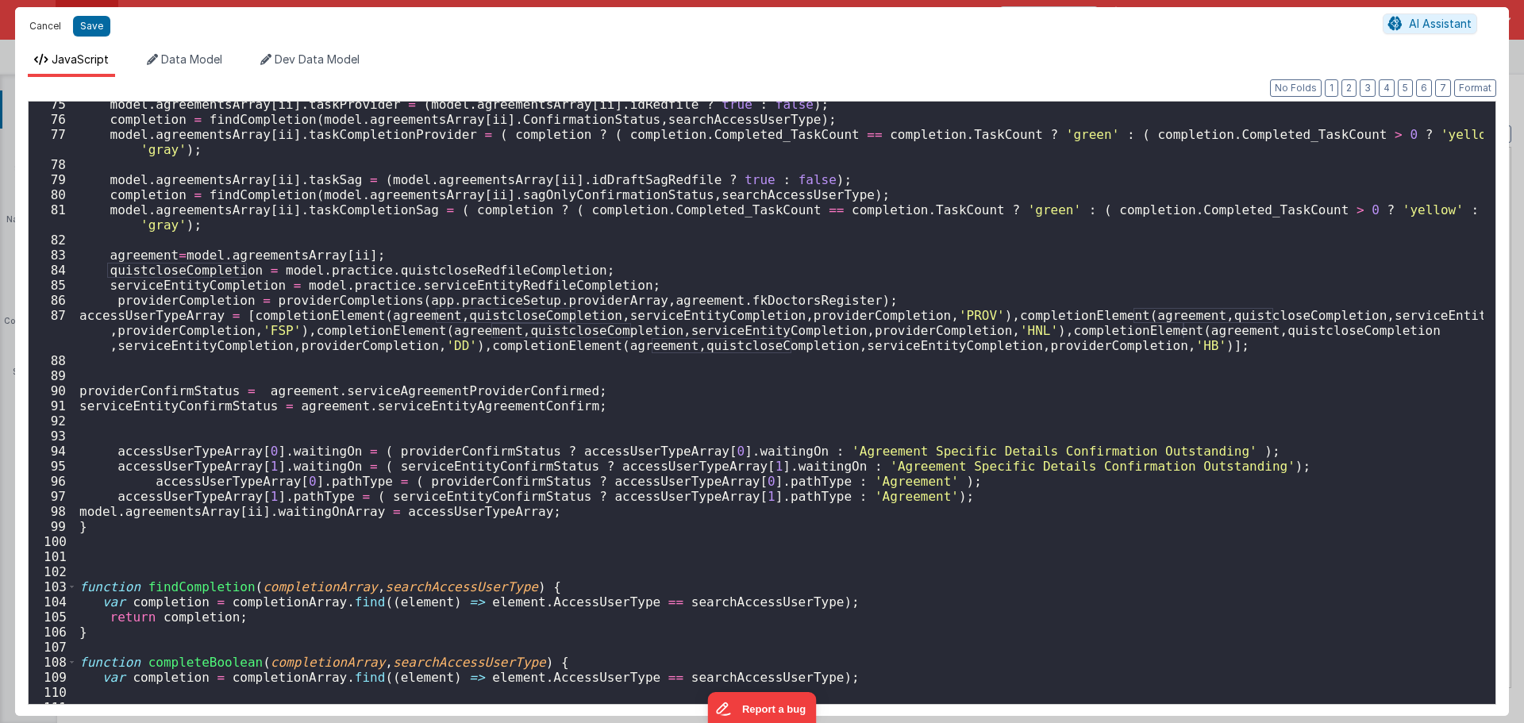
click at [58, 21] on button "Cancel" at bounding box center [45, 26] width 48 height 22
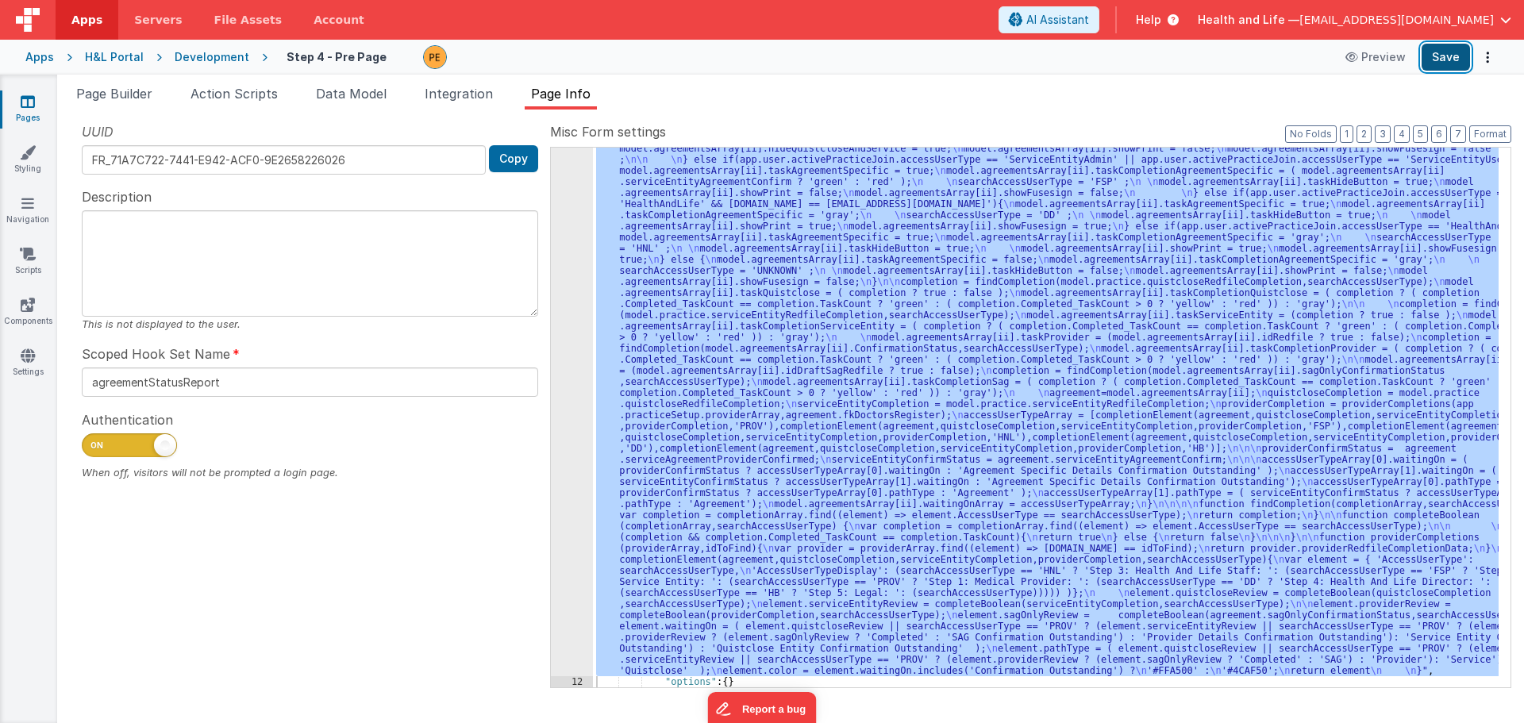
click at [1453, 52] on button "Save" at bounding box center [1445, 57] width 48 height 27
click at [659, 394] on div ""function" : "var completion = {}; \n var searchAccessUserType = ''; \n var agr…" at bounding box center [1045, 418] width 905 height 540
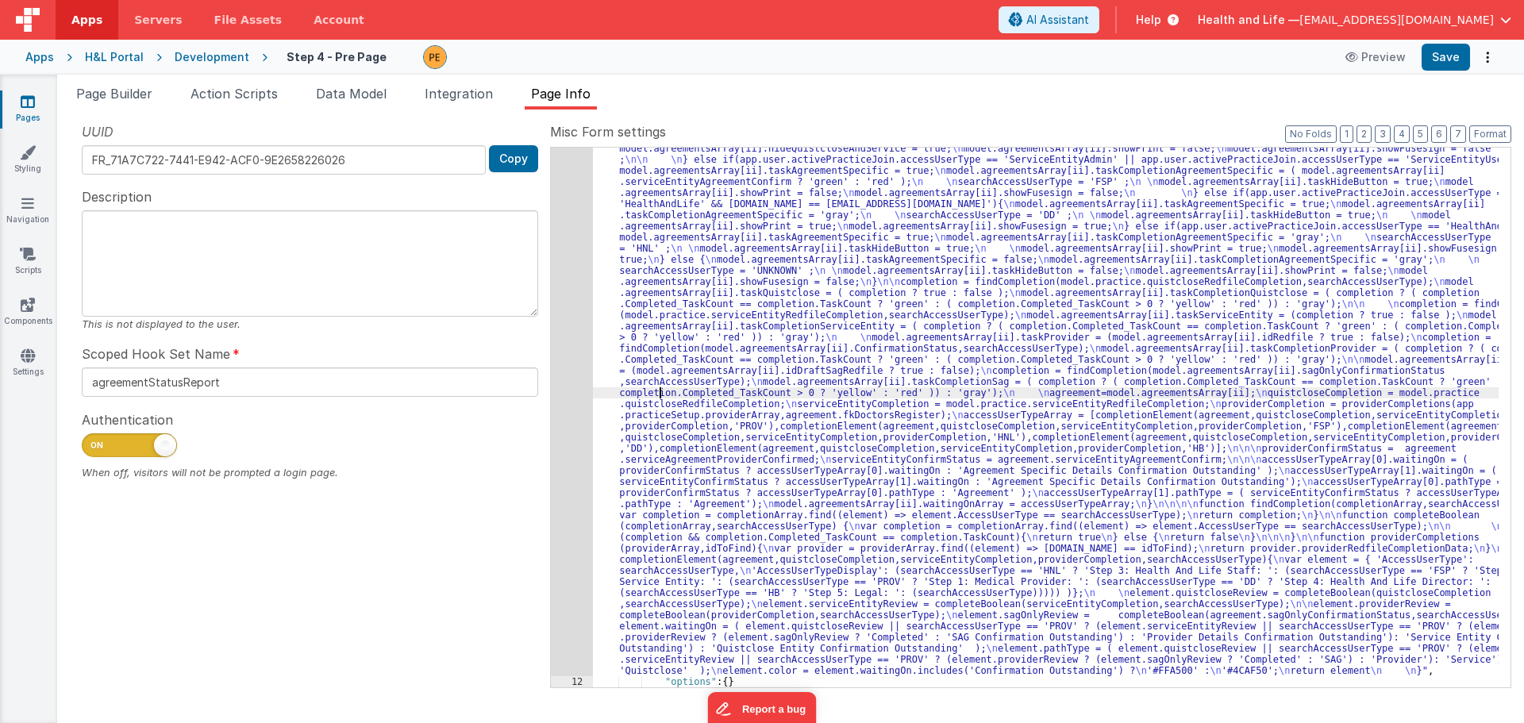
click at [625, 359] on div ""function" : "var completion = {}; \n var searchAccessUserType = ''; \n var agr…" at bounding box center [1045, 662] width 905 height 1128
click at [571, 355] on div "11" at bounding box center [572, 387] width 42 height 578
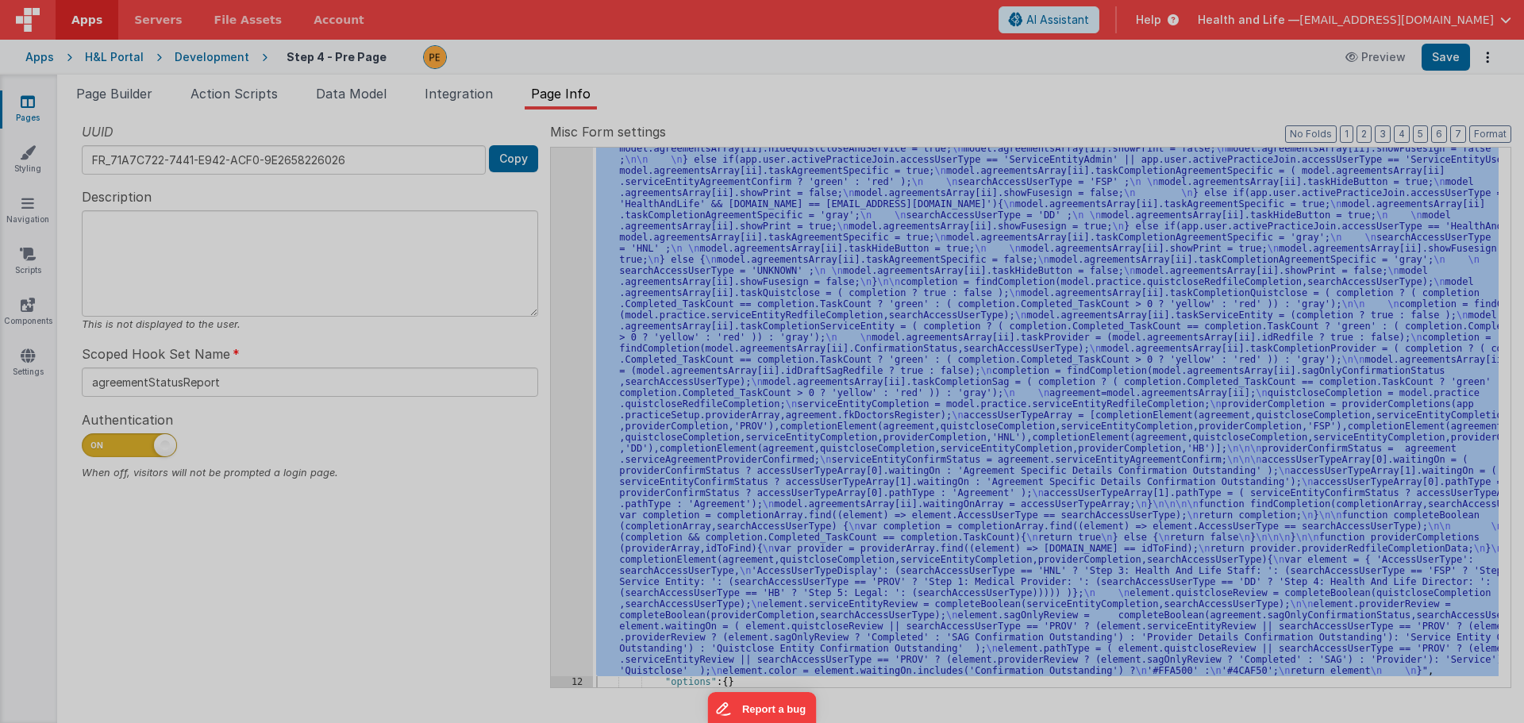
click at [571, 355] on div "var completion = { } ; var searchAccessUserType = '' ; var agreement = { } ; va…" at bounding box center [779, 402] width 1407 height 632
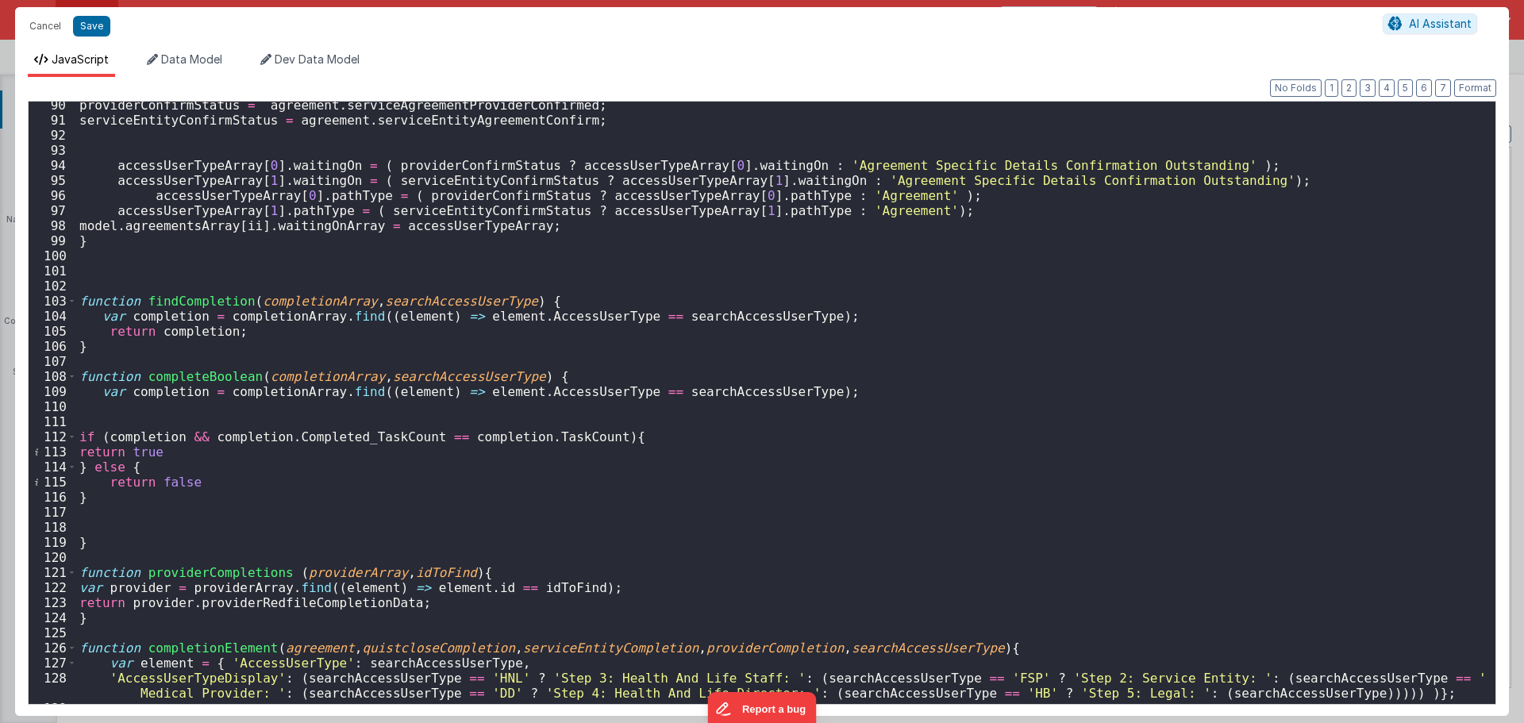
scroll to position [1294, 0]
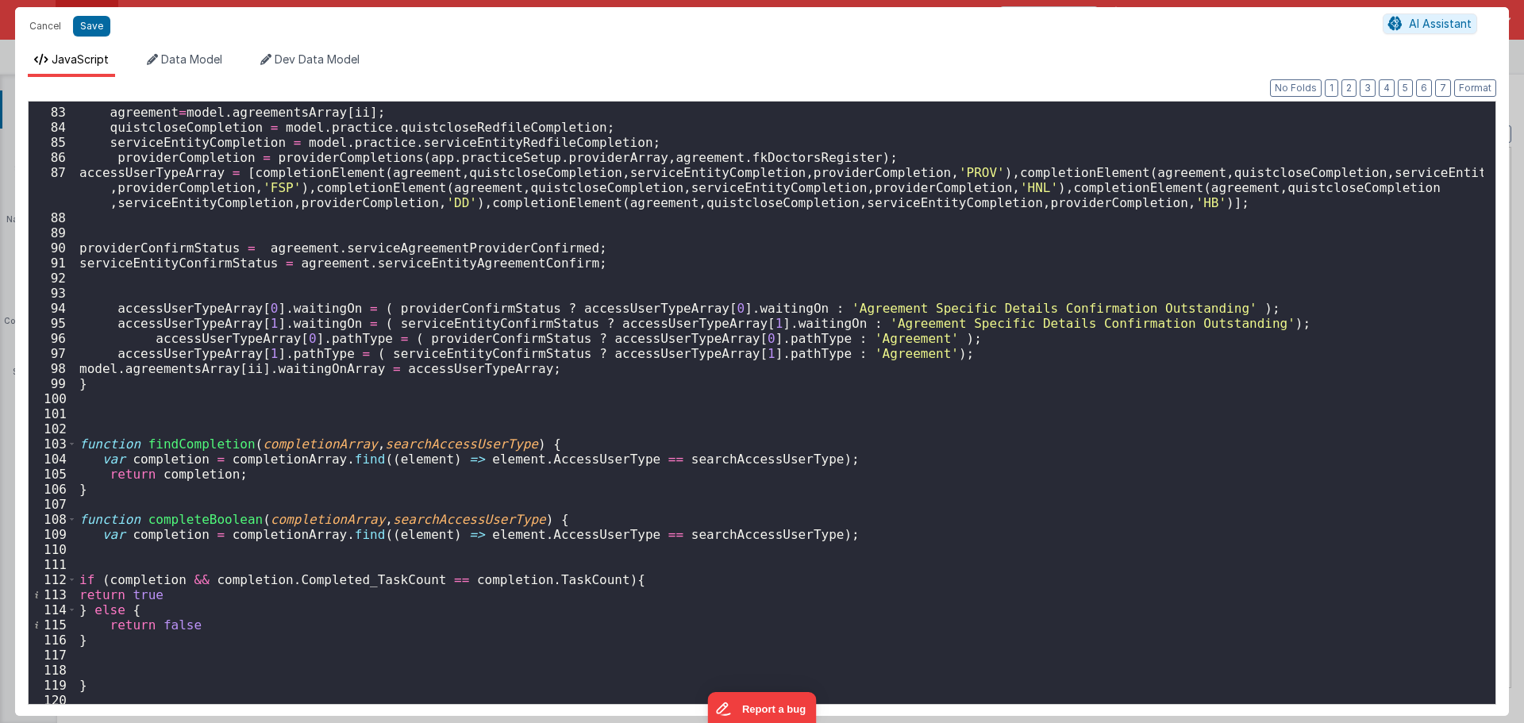
click at [555, 379] on div "agreement = model . agreementsArray [ ii ] ; quistcloseCompletion = model . pra…" at bounding box center [779, 406] width 1407 height 632
click at [552, 367] on div "agreement = model . agreementsArray [ ii ] ; quistcloseCompletion = model . pra…" at bounding box center [779, 406] width 1407 height 632
